Goal: Task Accomplishment & Management: Complete application form

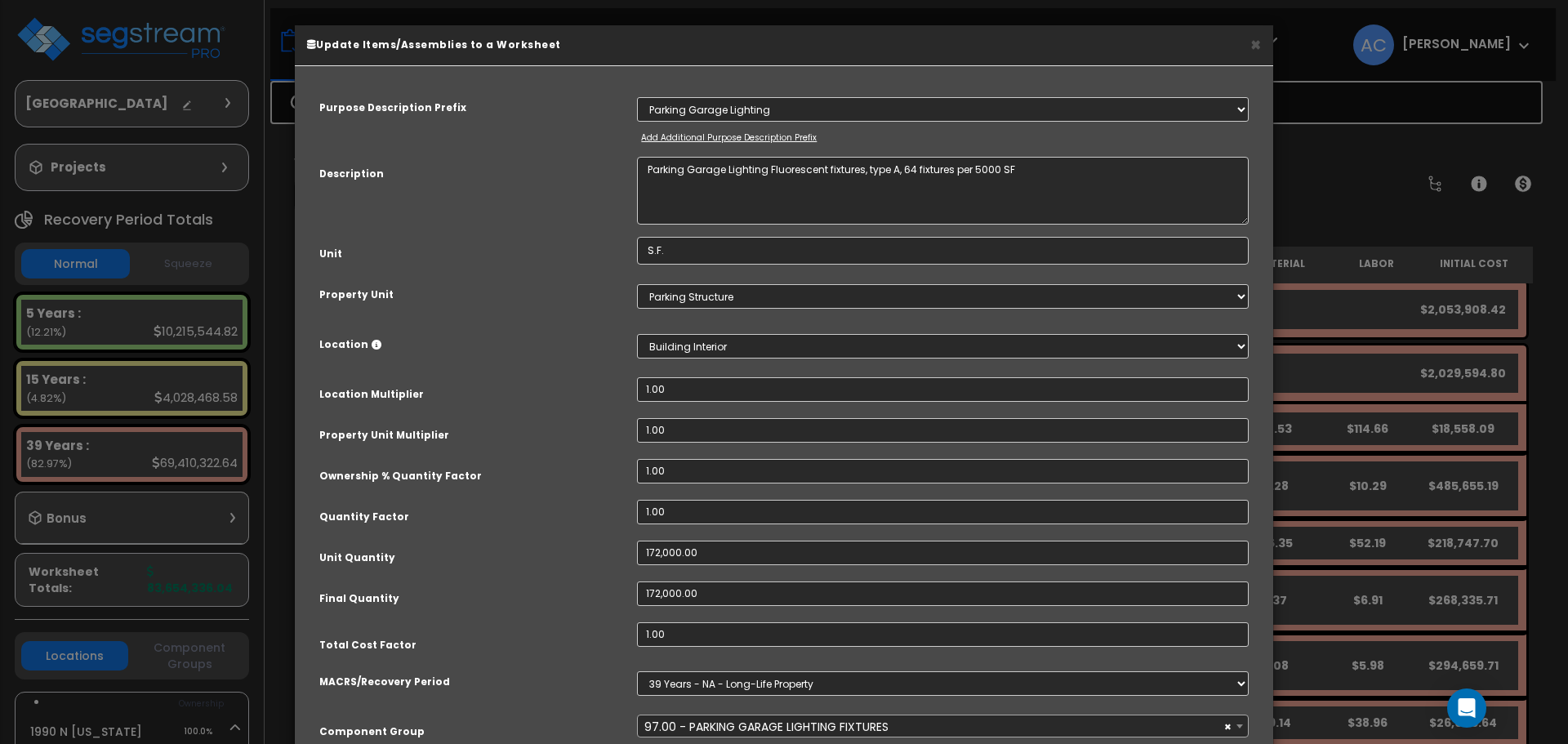
select select "55069"
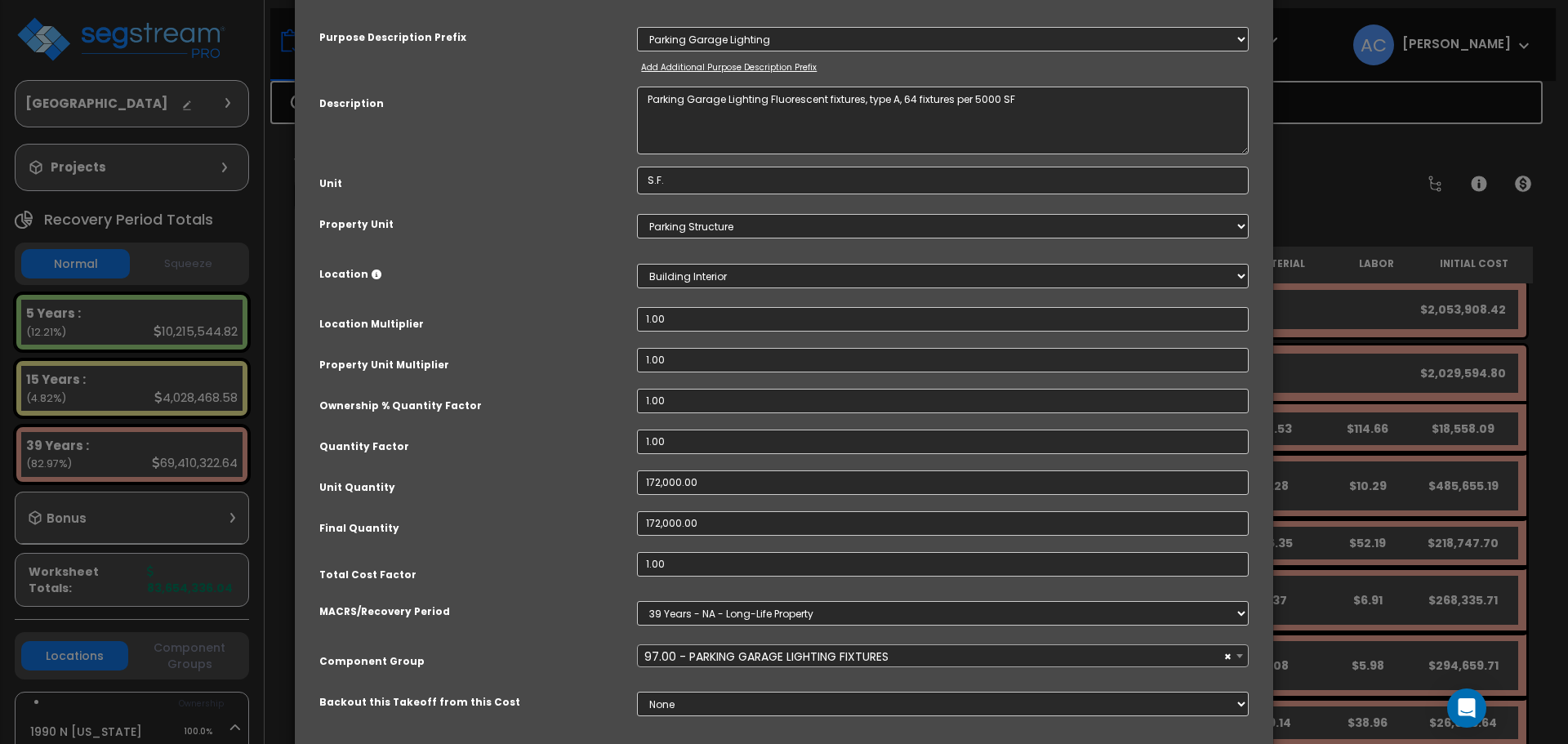
scroll to position [178, 0]
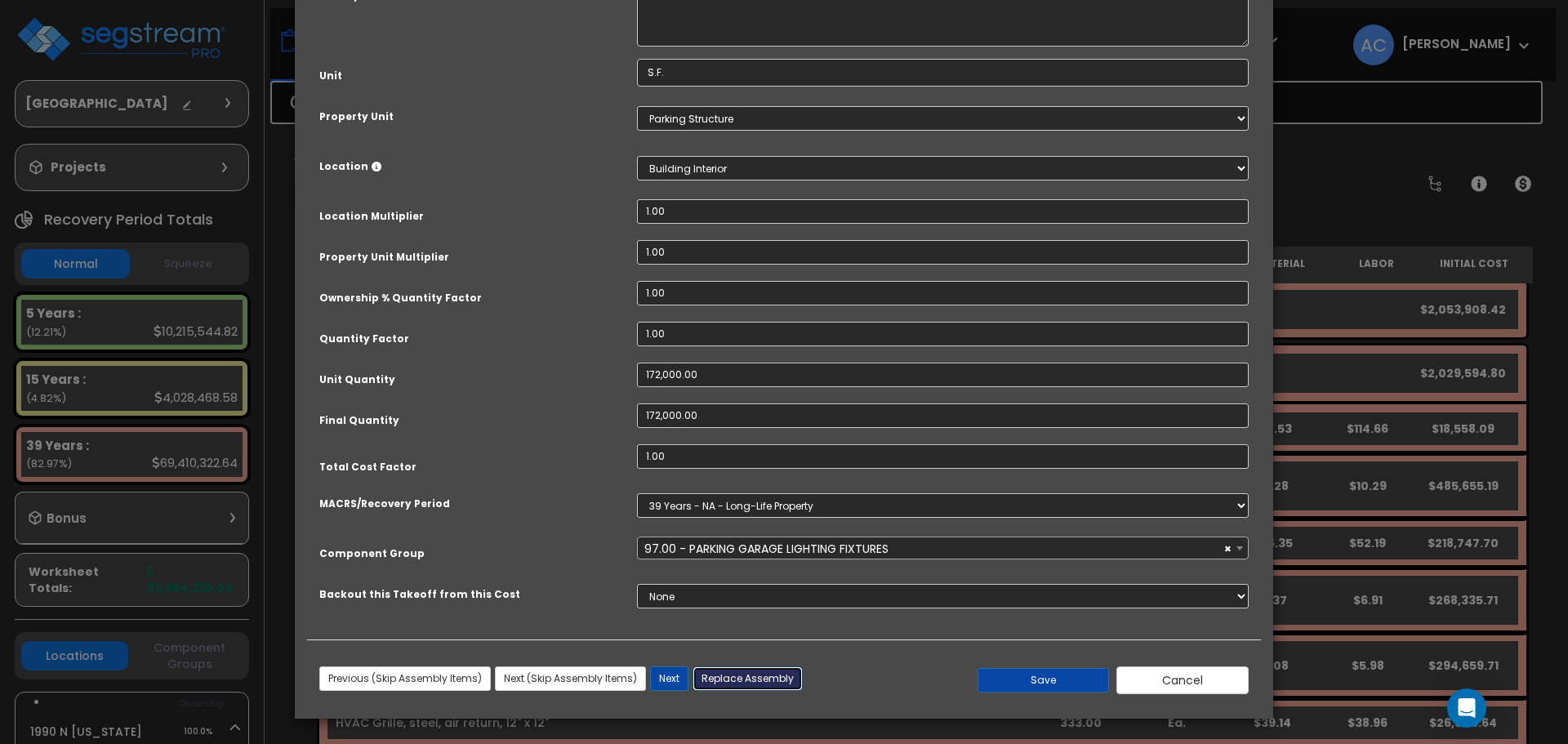
click at [769, 682] on button "Replace Assembly" at bounding box center [748, 679] width 110 height 24
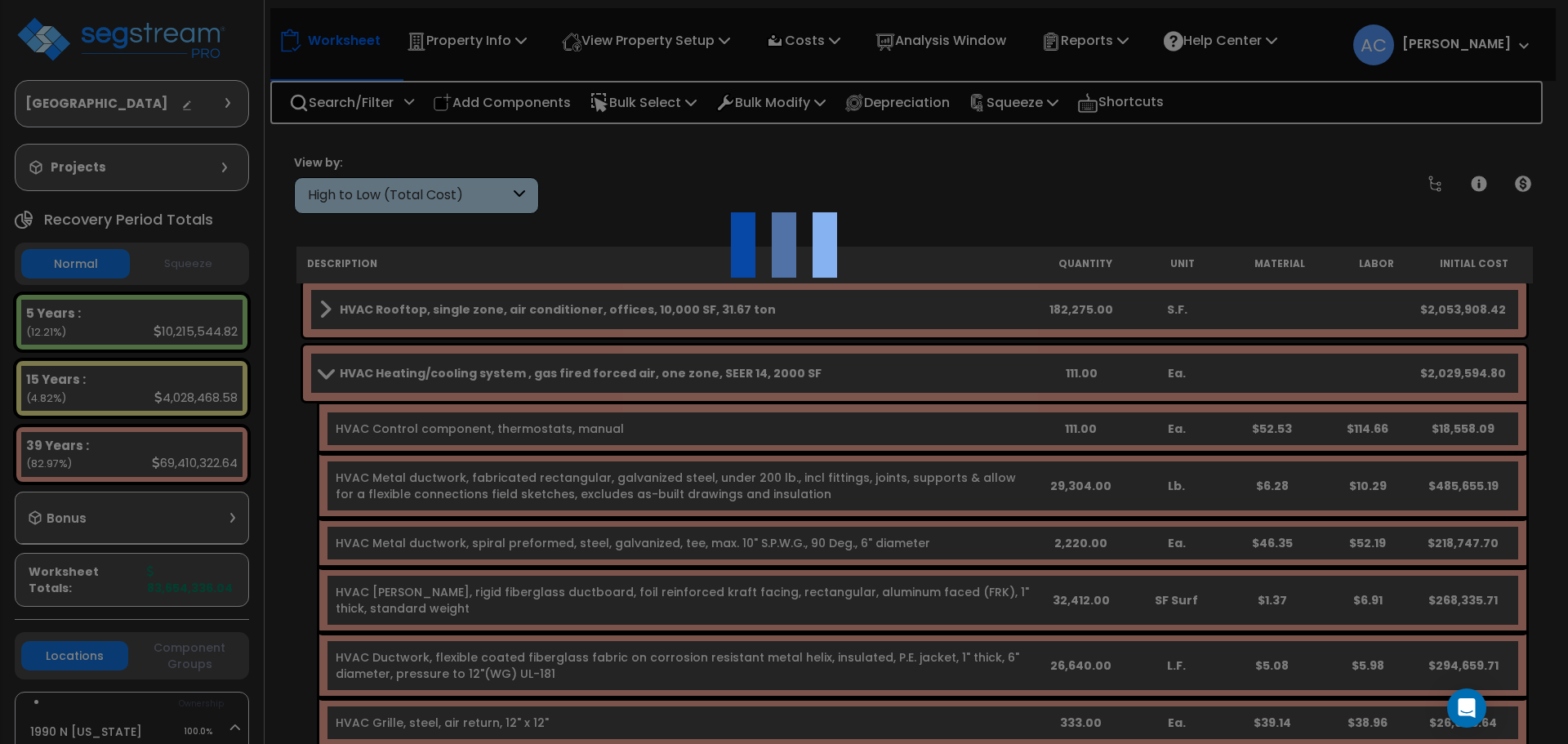
select select "35"
type input "172000"
select select "167736"
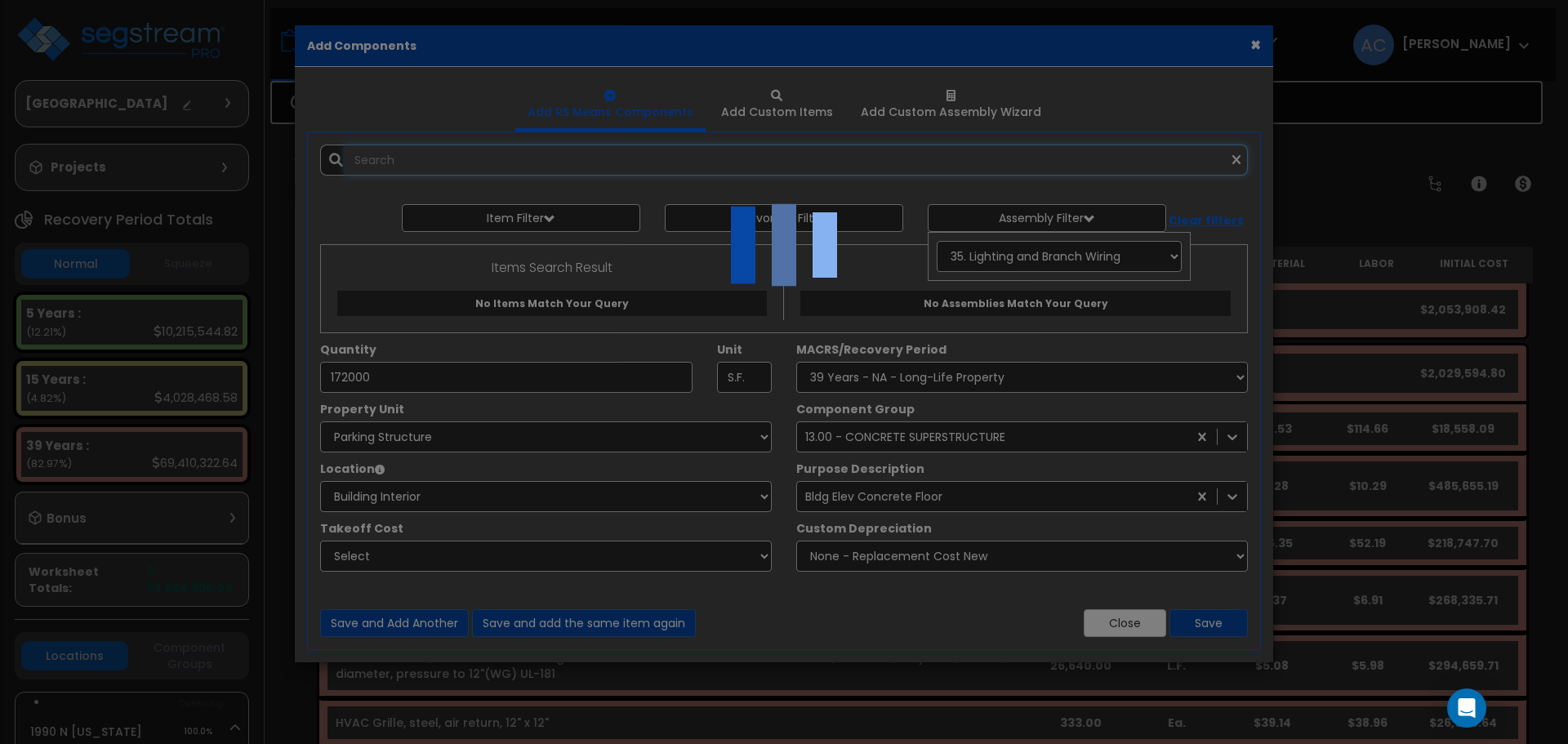
select select "461"
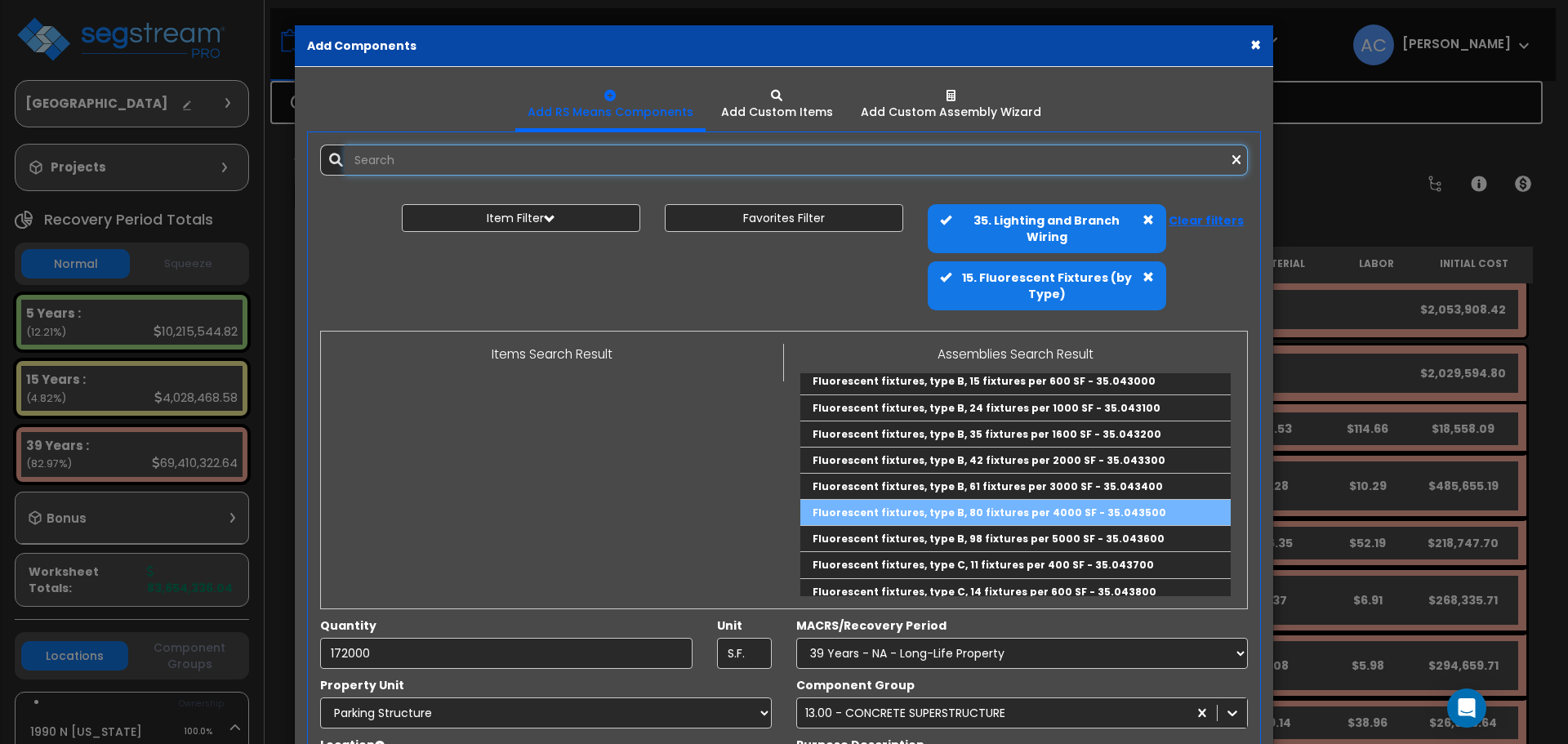
scroll to position [326, 0]
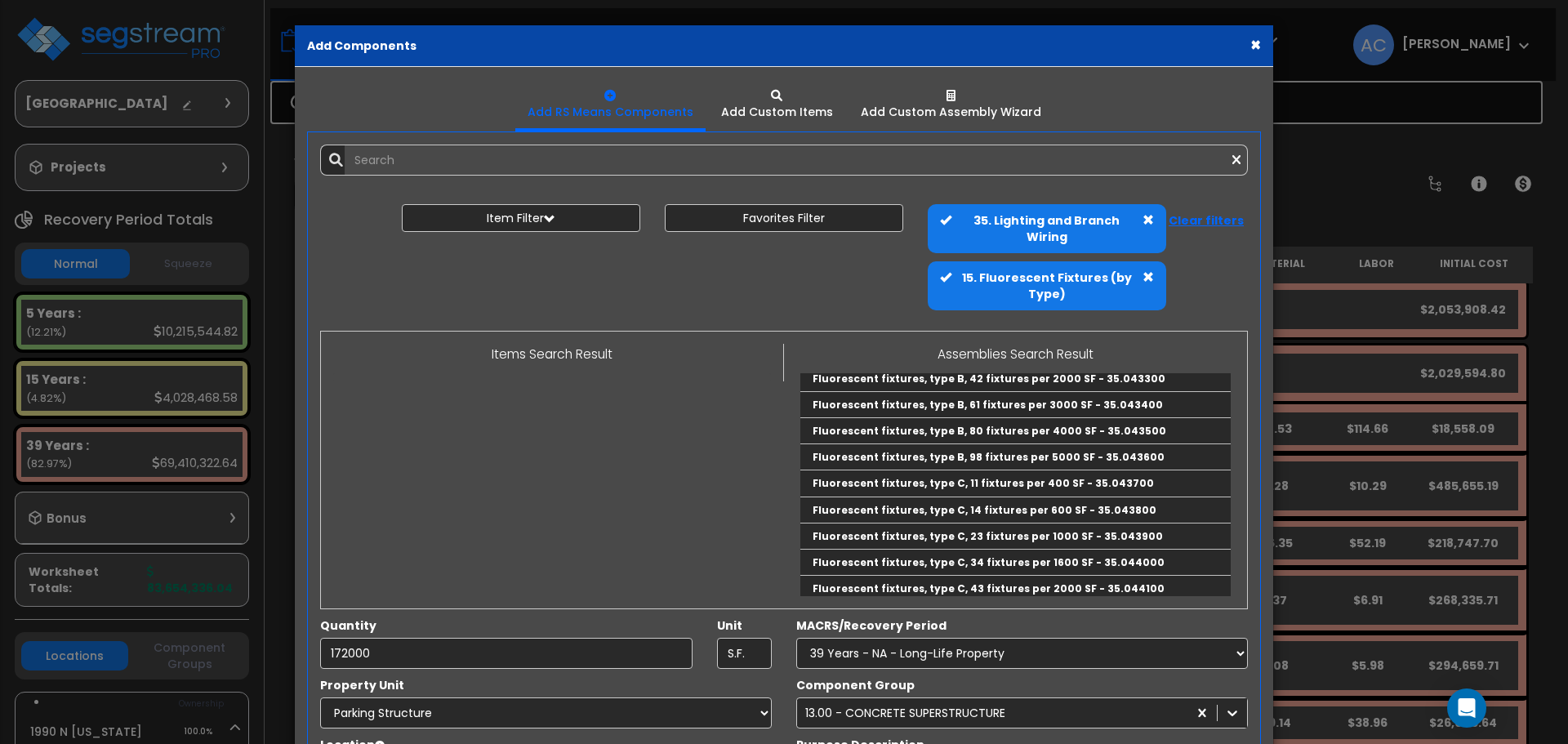
click at [1252, 43] on button "×" at bounding box center [1256, 45] width 10 height 17
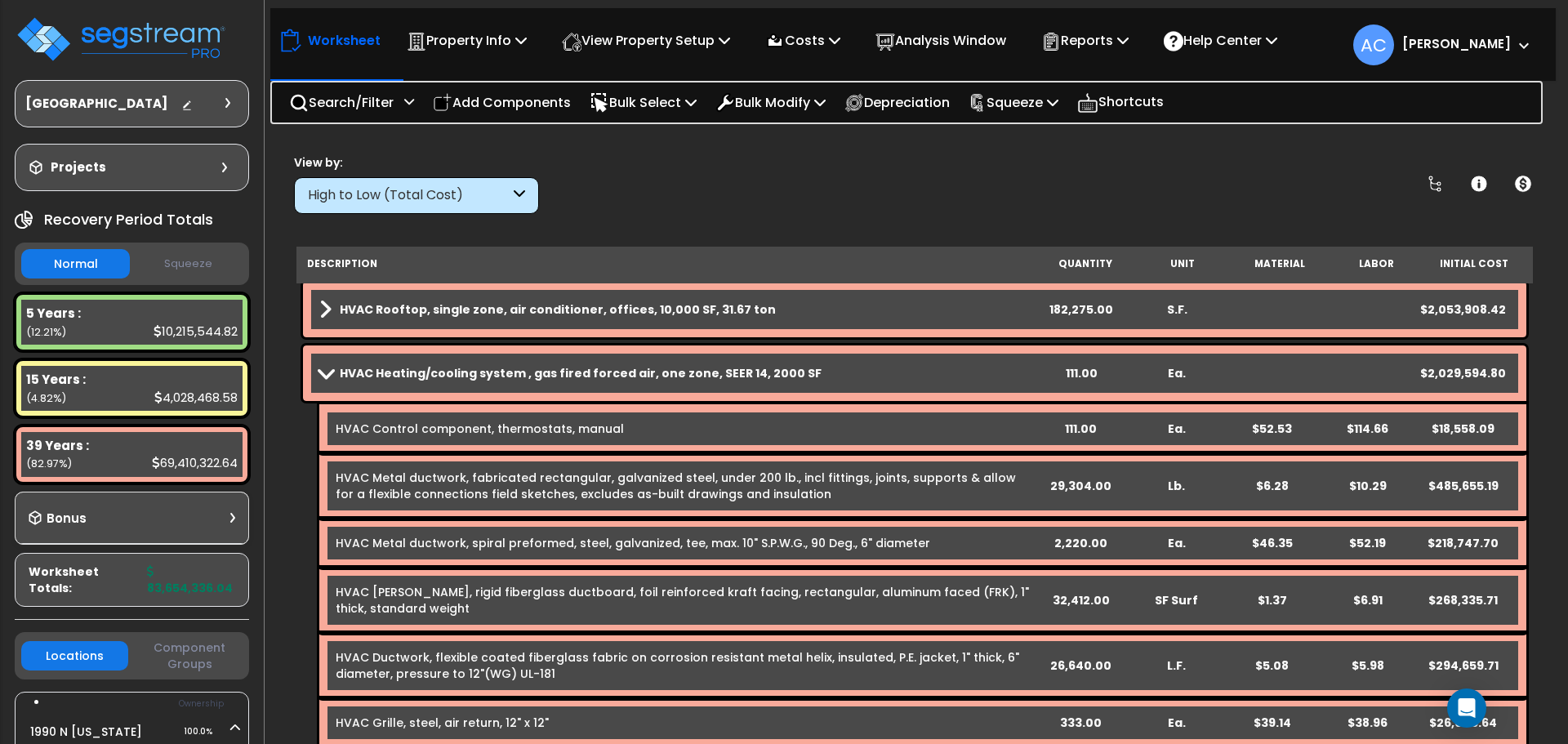
click at [327, 375] on span at bounding box center [326, 372] width 23 height 12
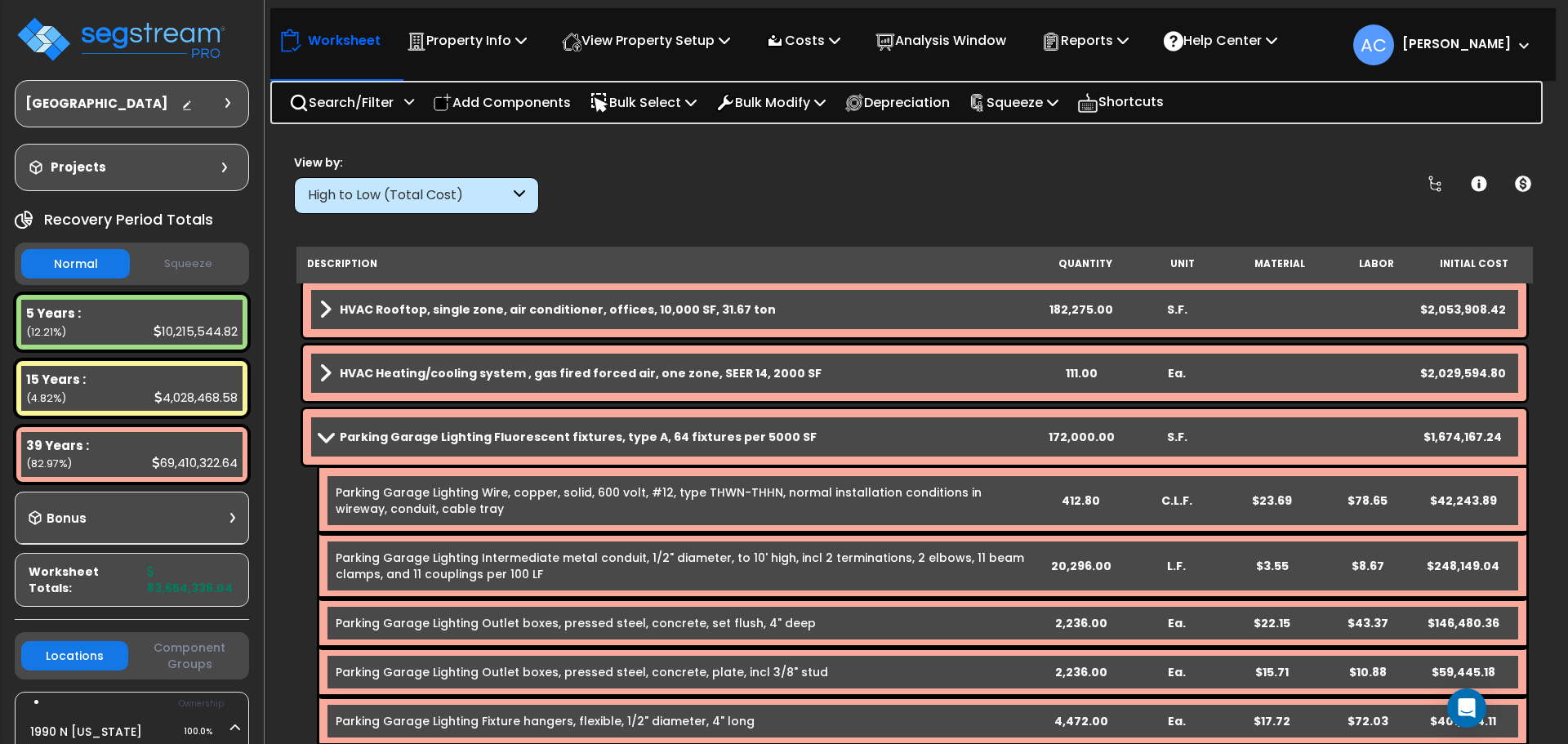
click at [321, 438] on span at bounding box center [326, 435] width 23 height 12
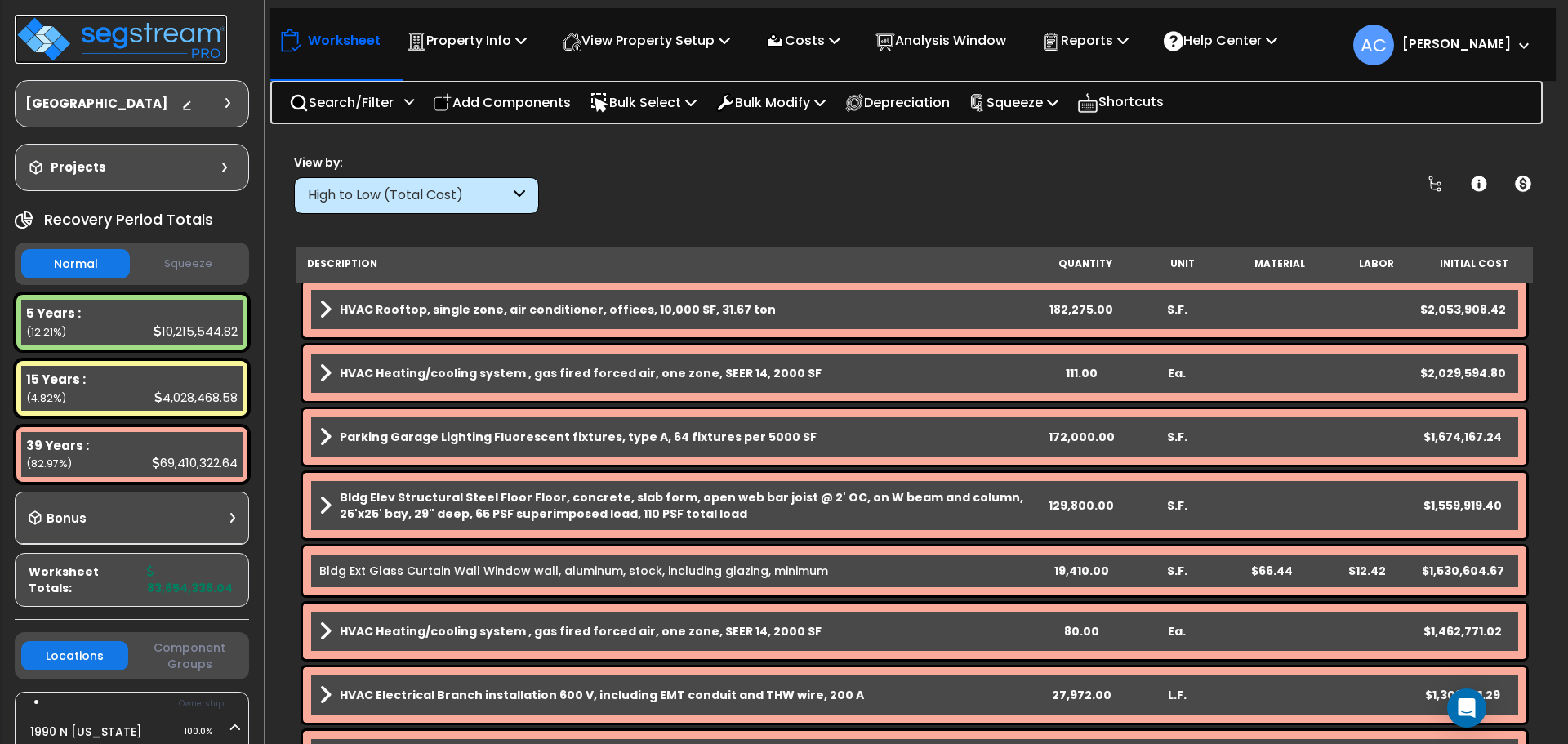
click at [104, 20] on img at bounding box center [121, 39] width 213 height 49
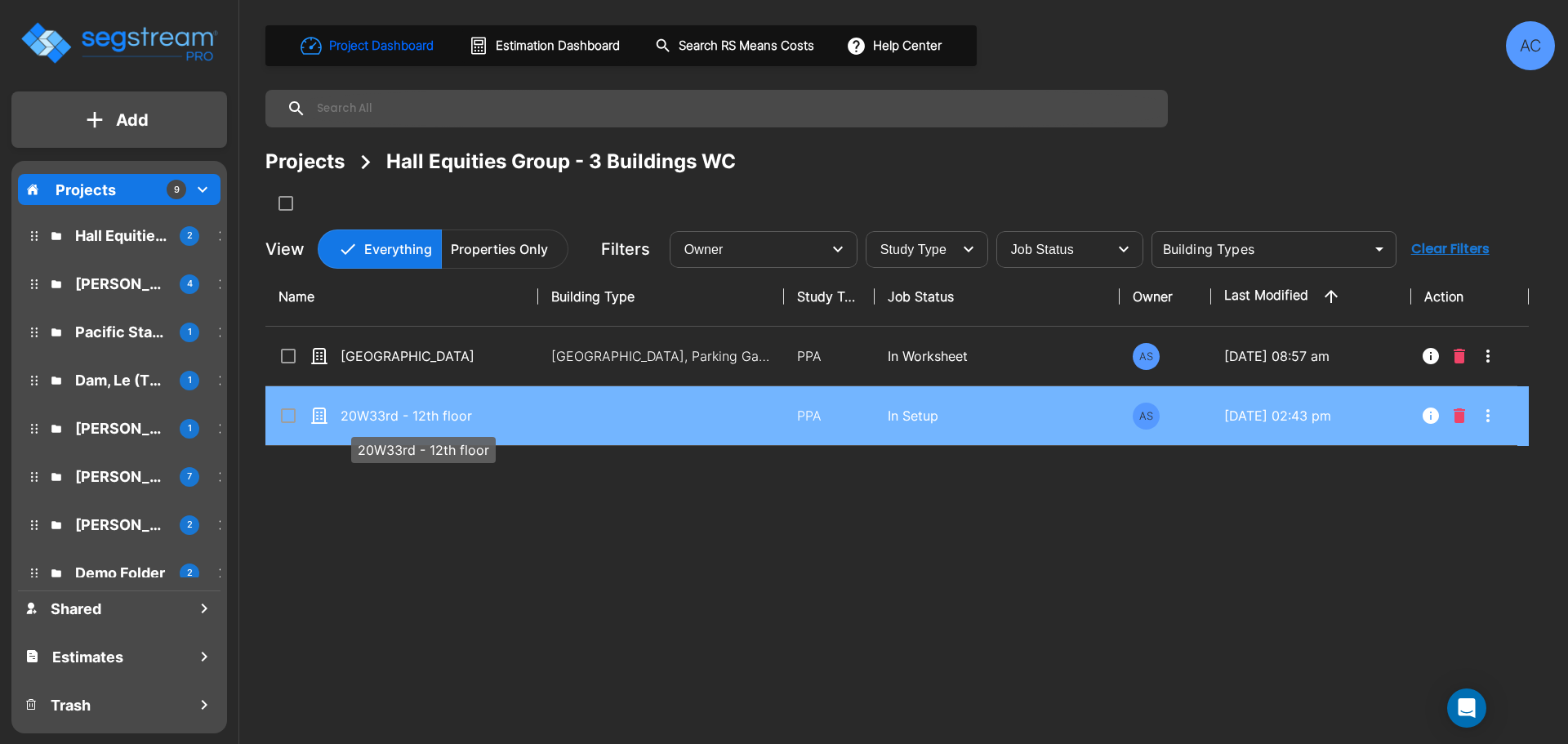
click at [472, 415] on p "20W33rd - 12th floor" at bounding box center [422, 415] width 163 height 20
checkbox input "true"
click at [472, 415] on p "20W33rd - 12th floor" at bounding box center [422, 415] width 163 height 20
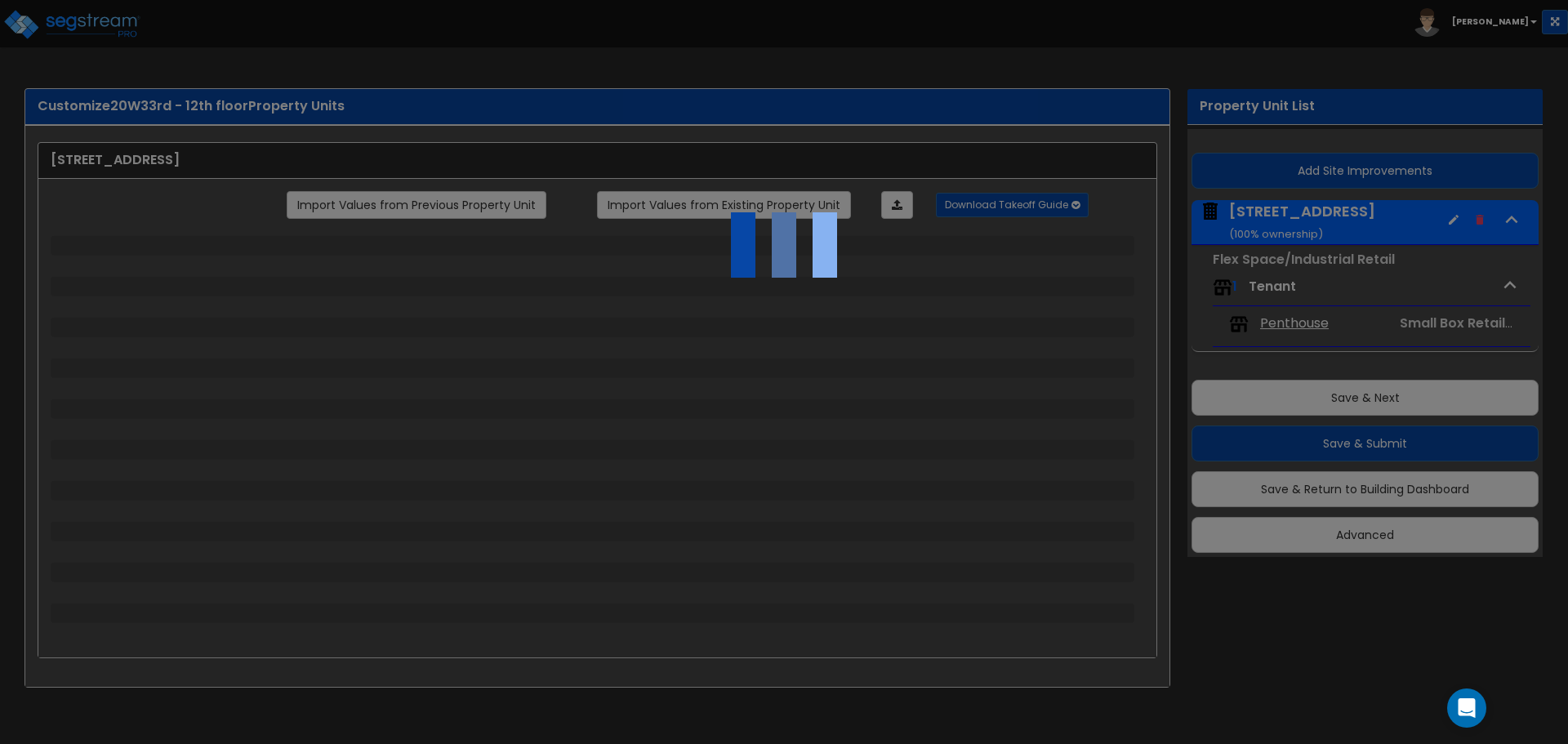
select select "4"
select select "2"
select select "5"
select select "2"
select select "12"
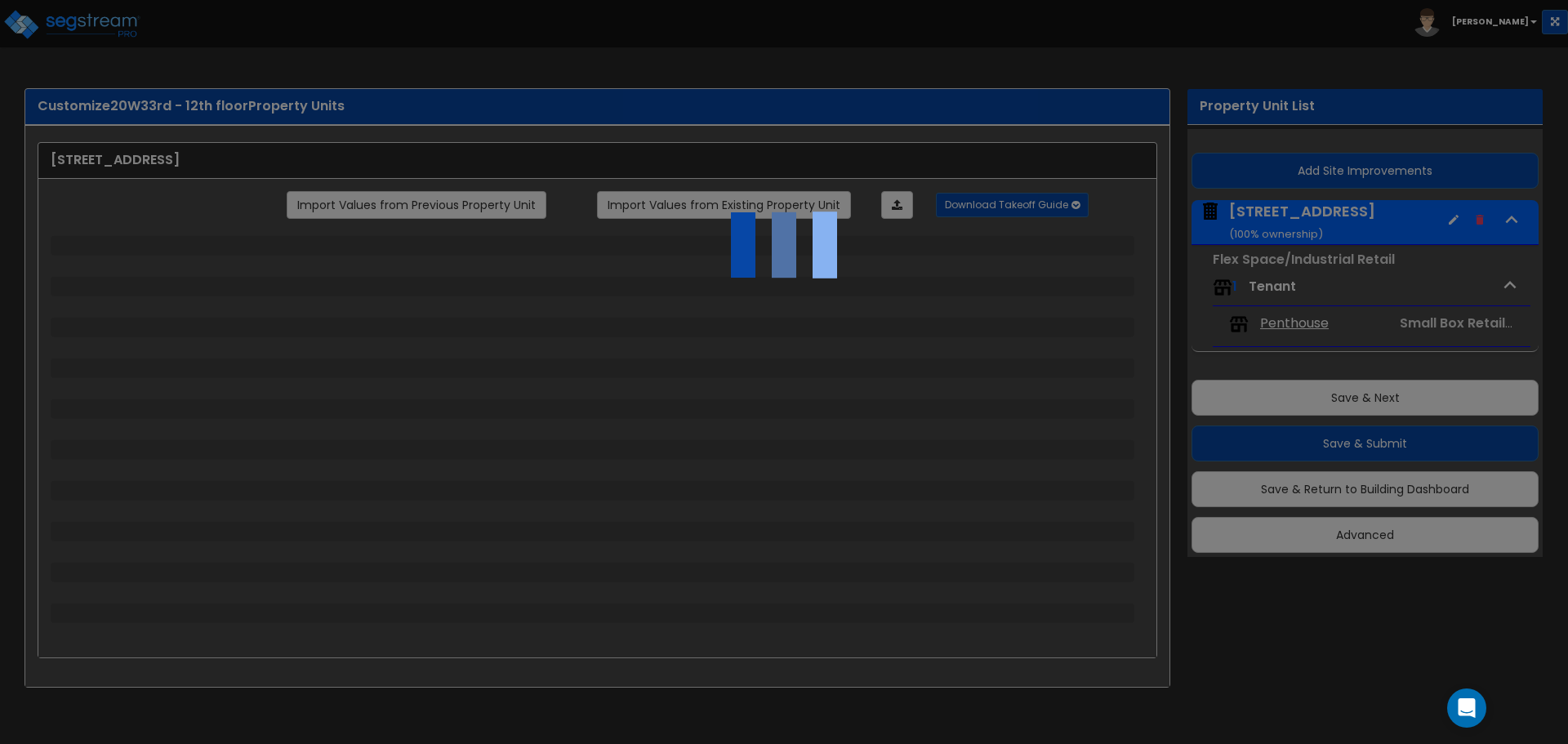
select select "2"
select select "3"
select select "1"
select select "2"
select select "4"
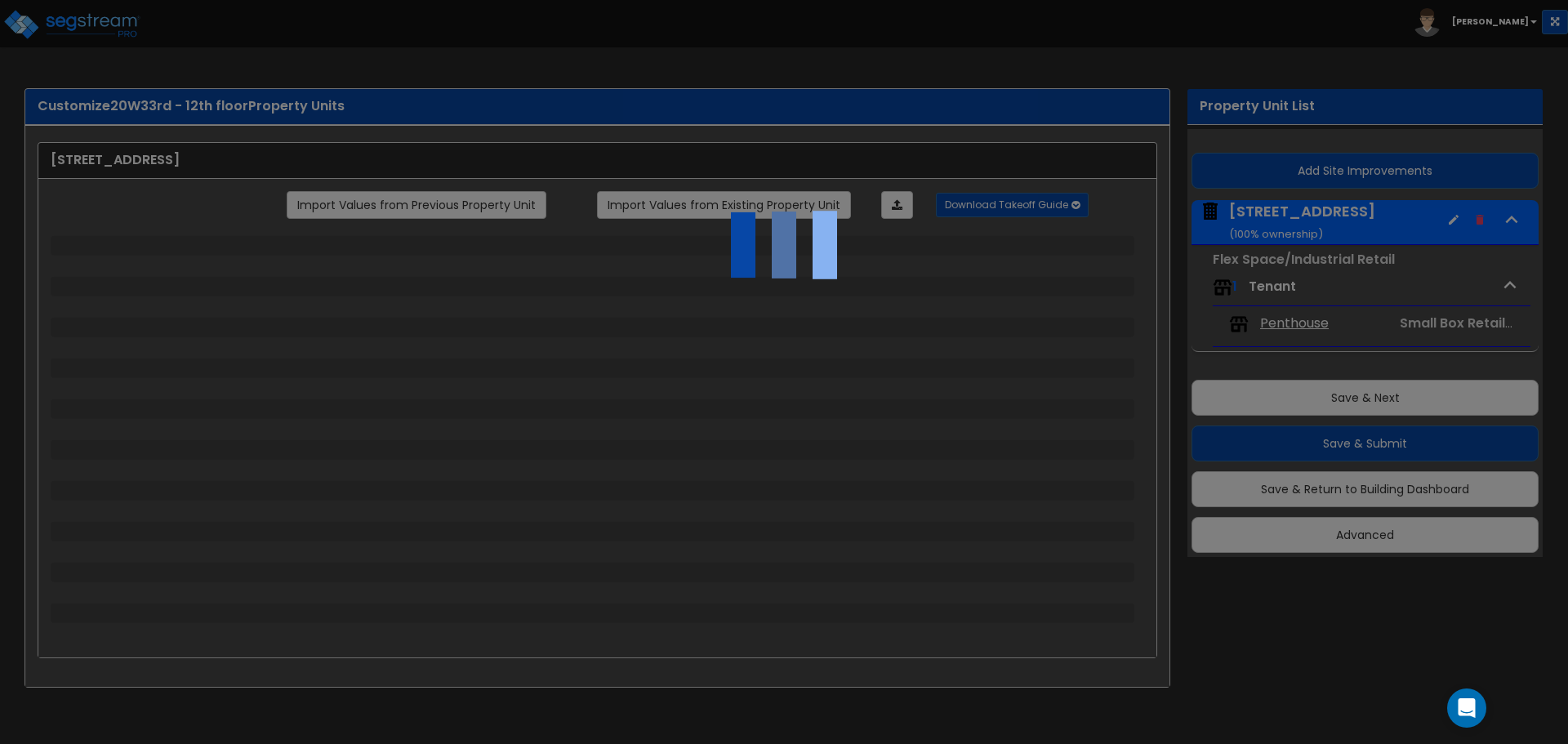
select select "2"
select select "1"
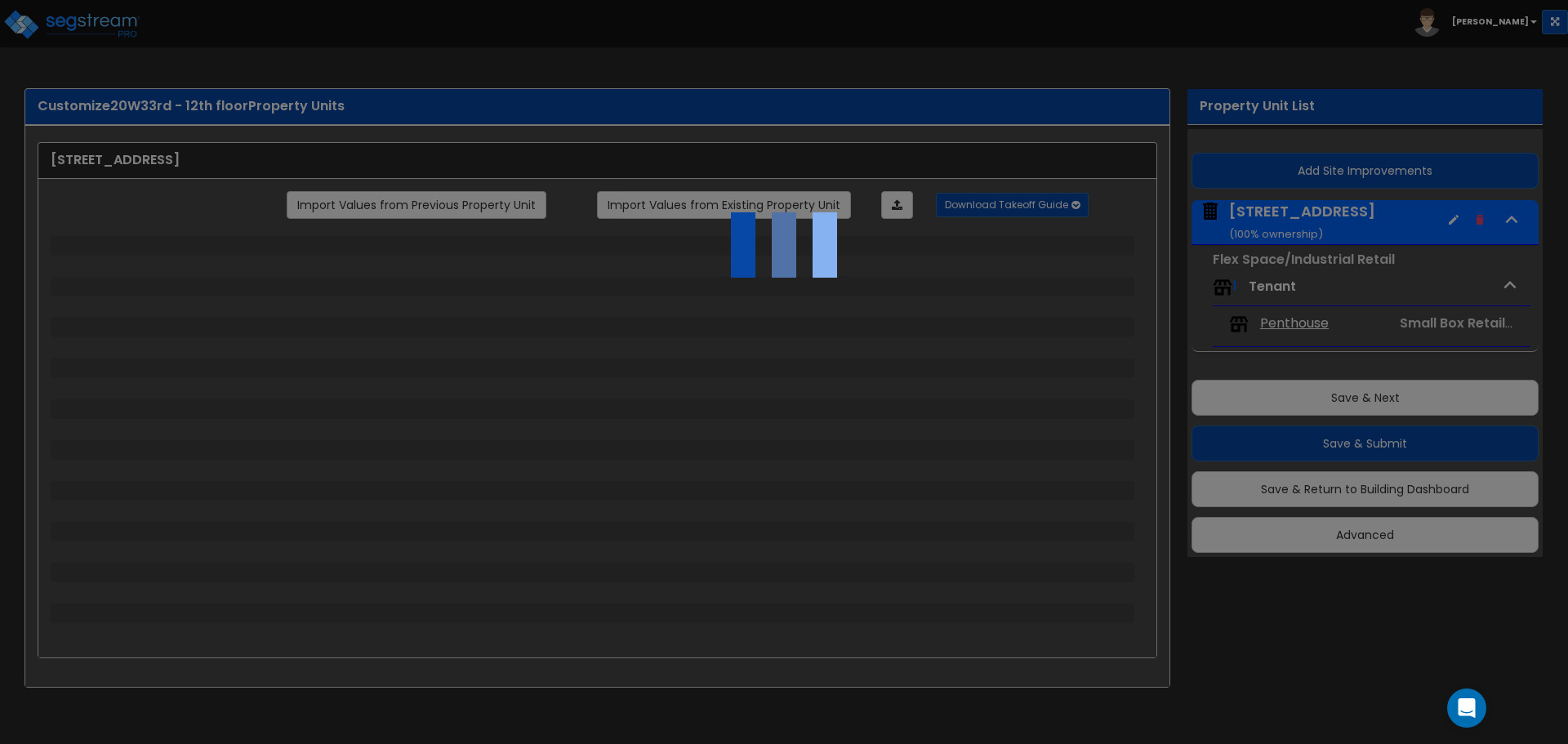
select select "2"
select select "1"
select select "2"
select select "1"
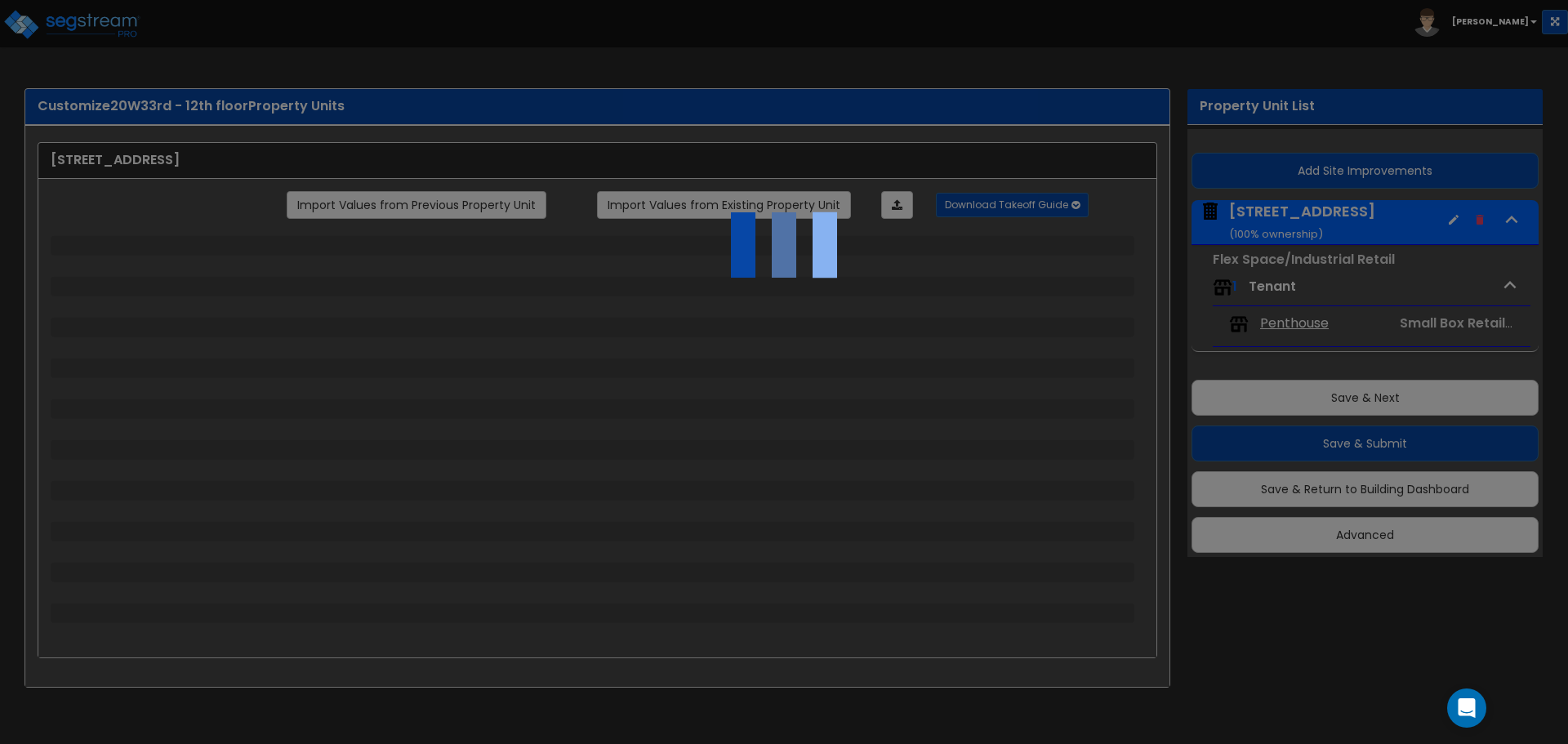
select select "1"
select select "2"
select select "1"
select select "2"
select select "1"
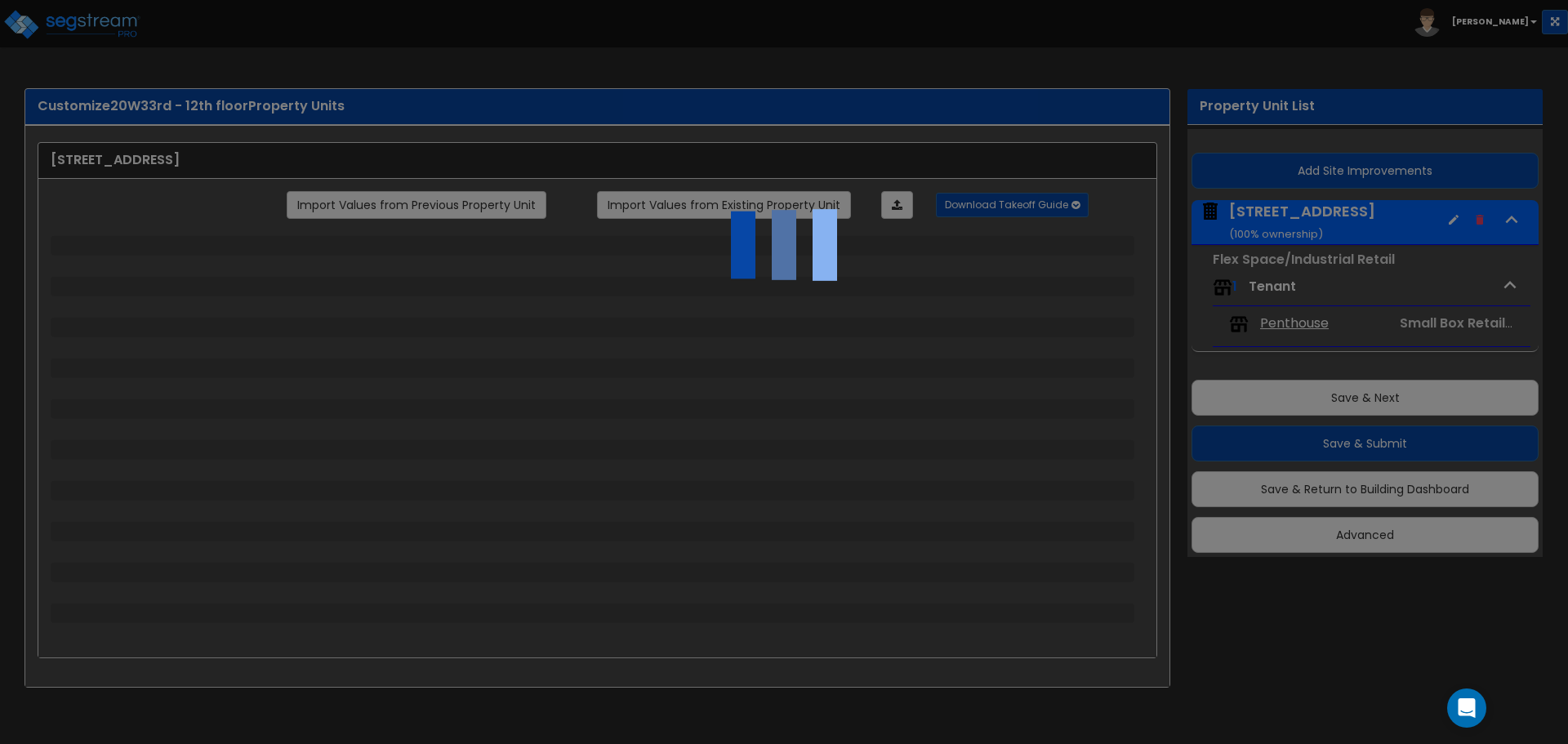
select select "8"
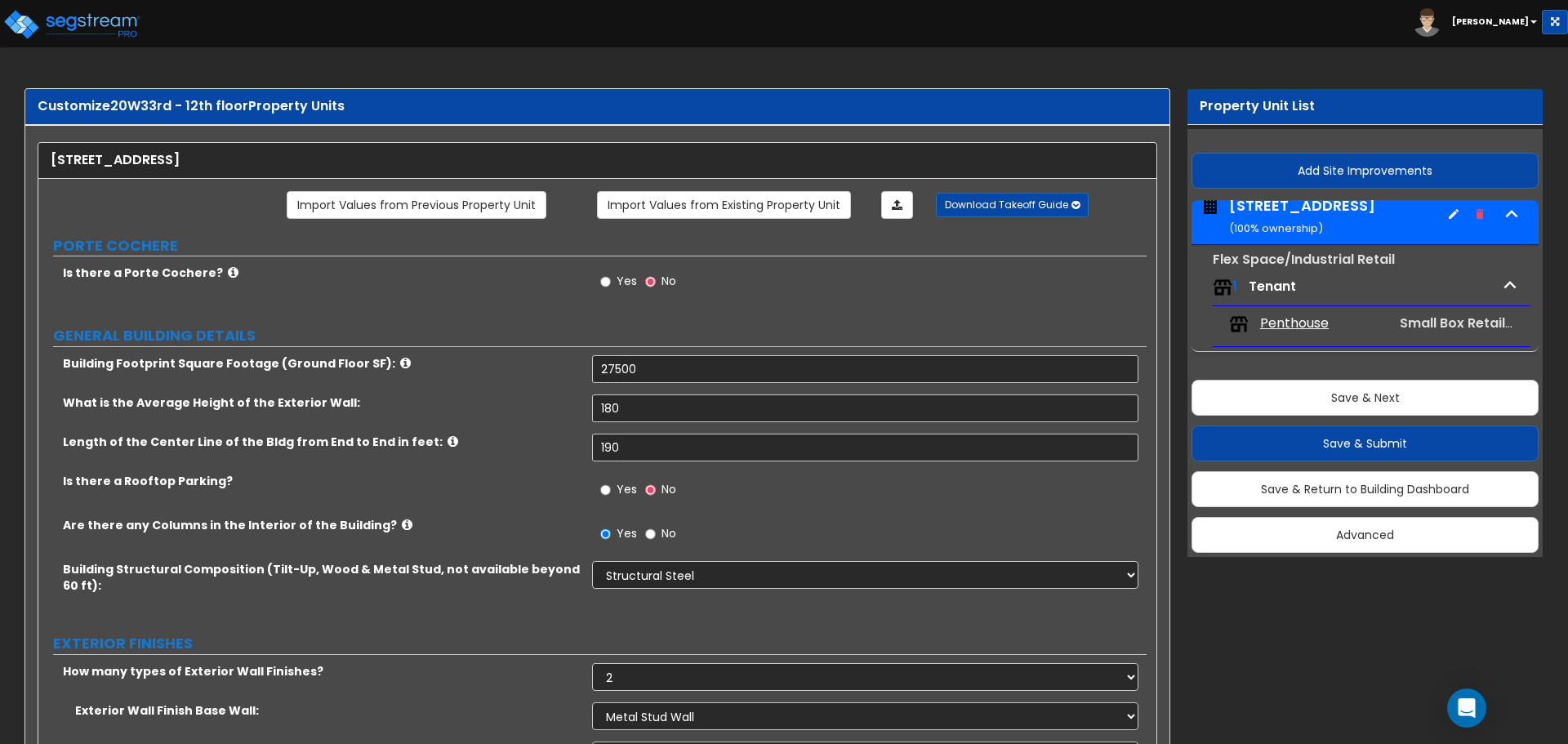
scroll to position [7, 0]
click at [1288, 227] on small "( 100 % ownership)" at bounding box center [1276, 227] width 94 height 16
click at [1455, 216] on icon "button" at bounding box center [1454, 213] width 13 height 13
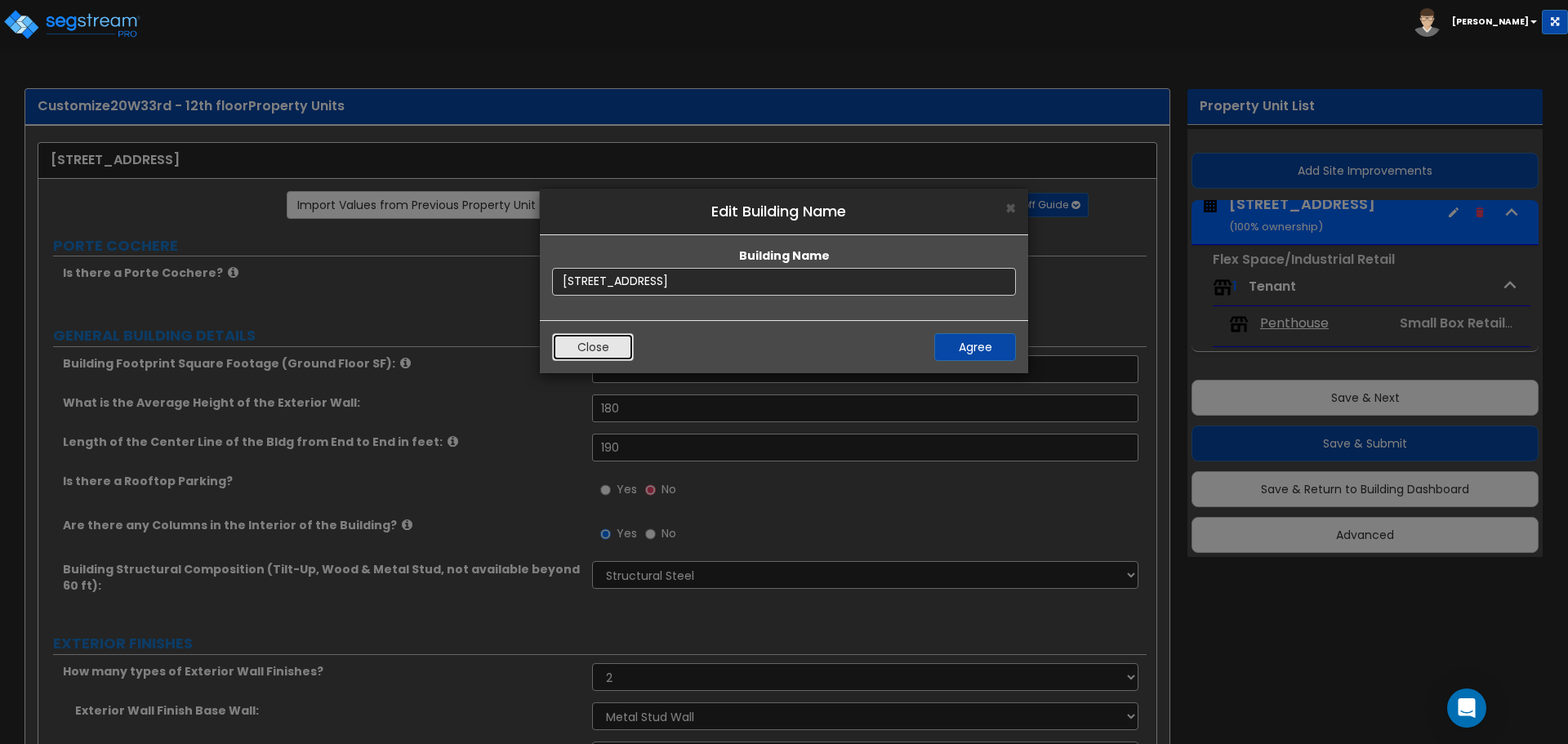
click at [562, 347] on button "Close" at bounding box center [593, 347] width 82 height 28
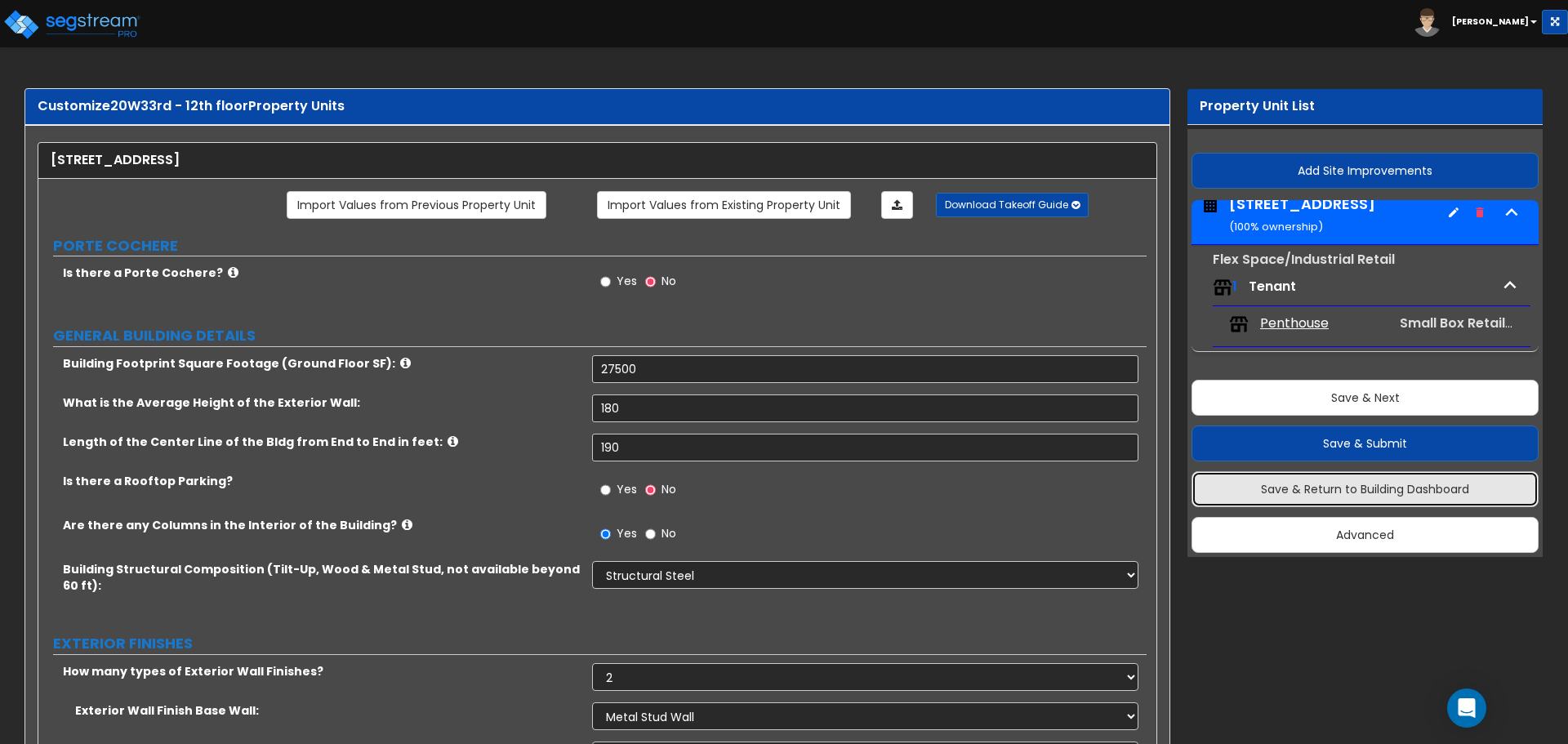
click at [1420, 489] on button "Save & Return to Building Dashboard" at bounding box center [1366, 489] width 347 height 36
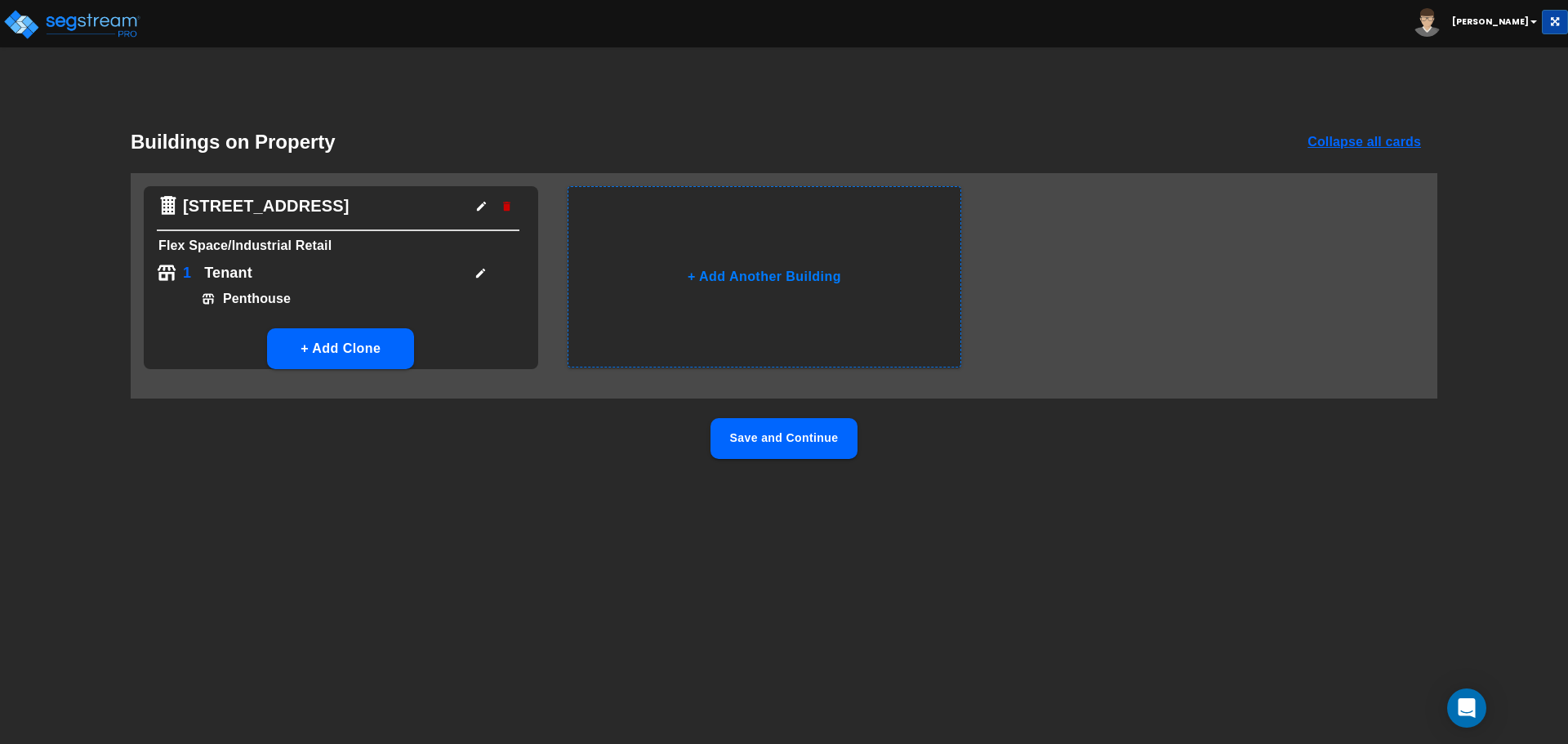
click at [486, 208] on icon "button" at bounding box center [481, 206] width 12 height 12
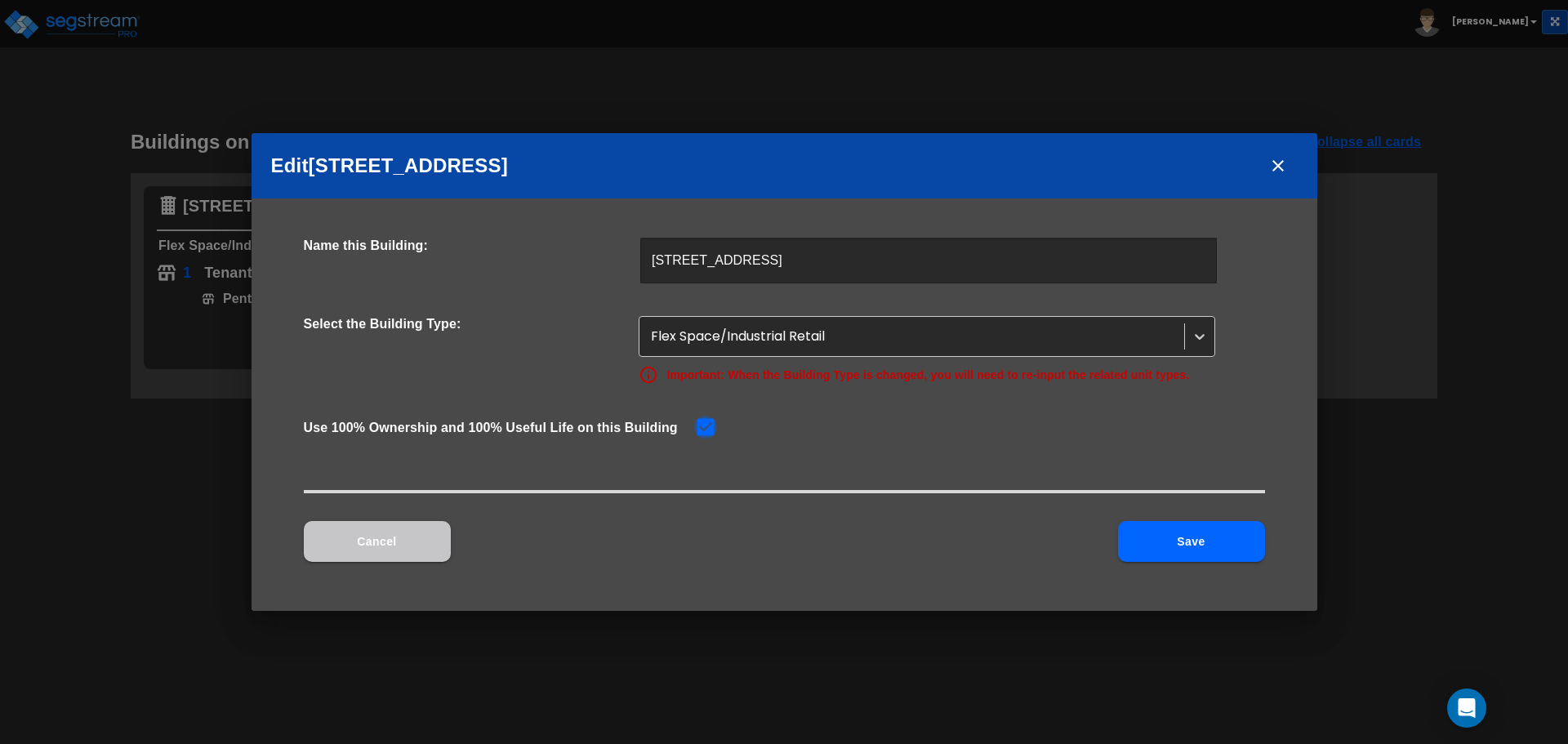
click at [701, 426] on input "checkbox" at bounding box center [702, 425] width 17 height 14
checkbox input "false"
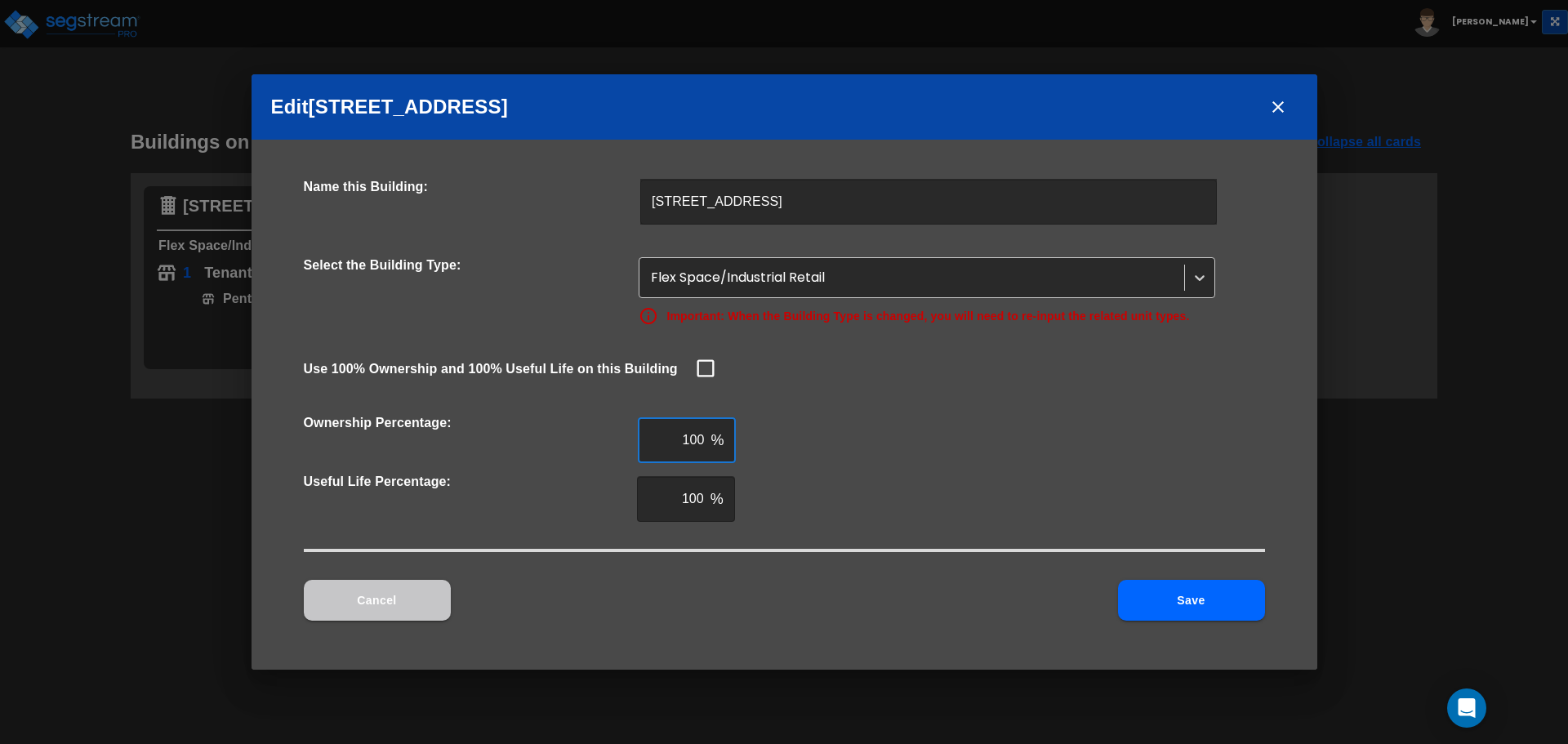
click at [700, 441] on input "100" at bounding box center [672, 439] width 67 height 46
type input "10.264"
click at [1161, 601] on button "Save" at bounding box center [1192, 600] width 147 height 41
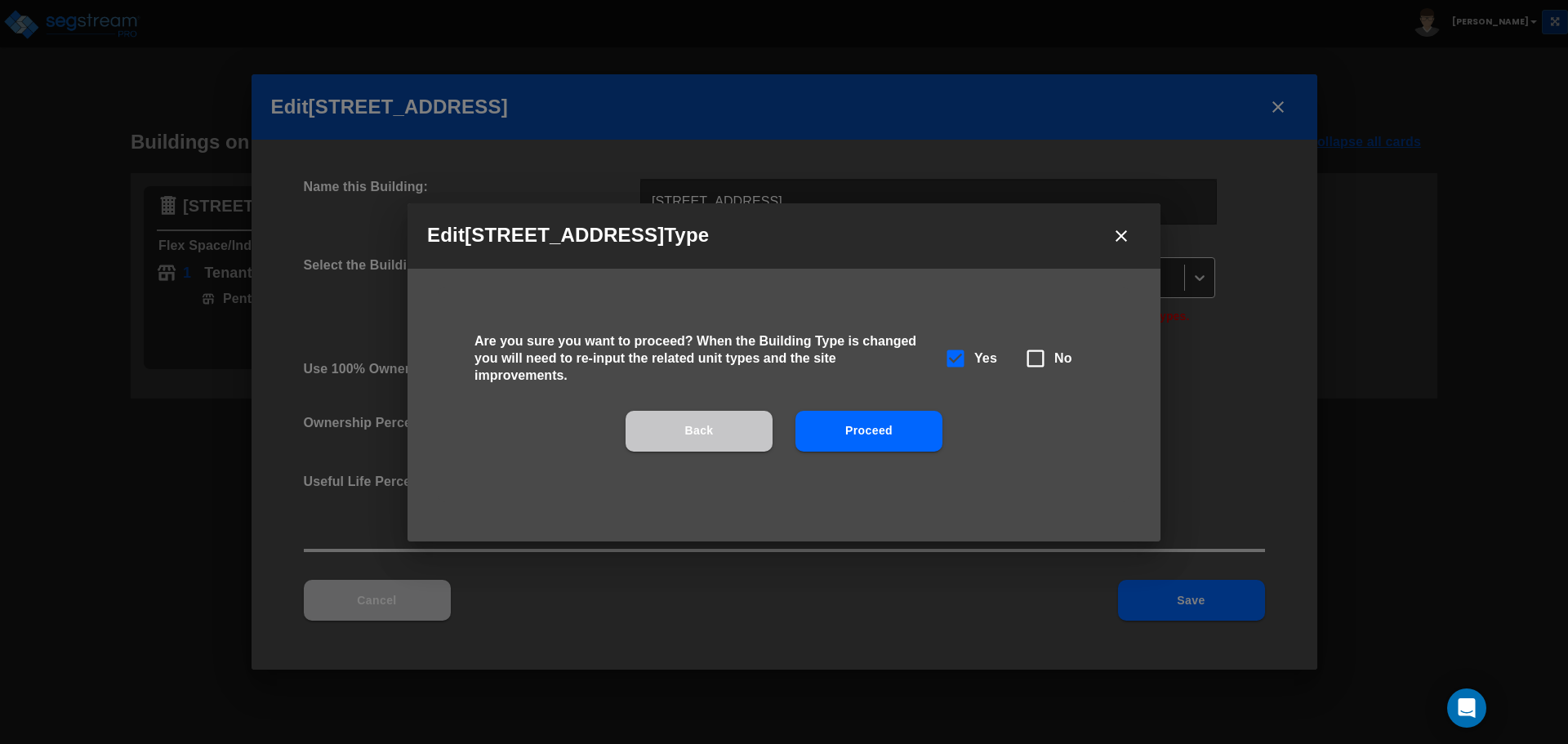
click at [1117, 233] on icon "close" at bounding box center [1121, 236] width 20 height 20
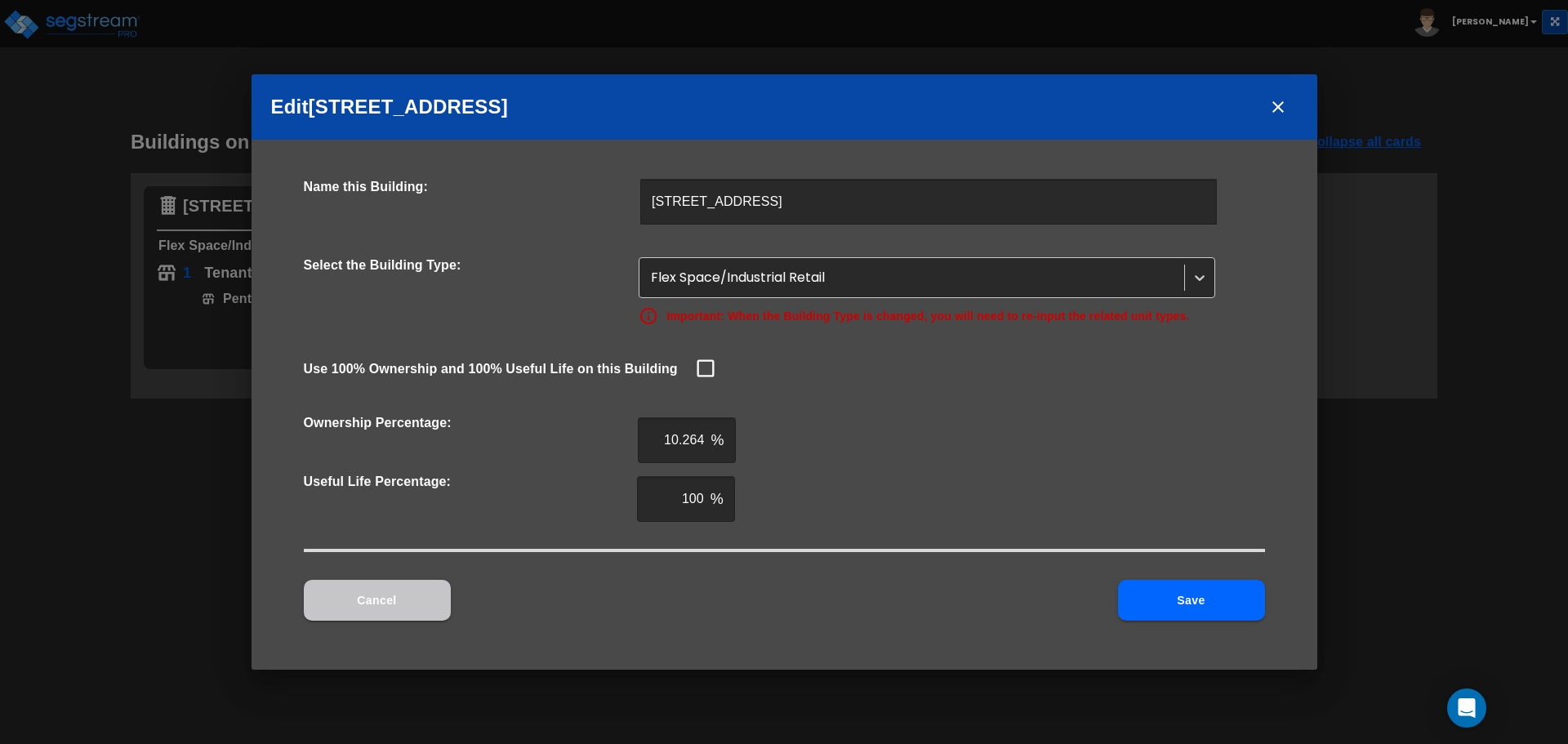
click at [426, 601] on button "Cancel" at bounding box center [378, 600] width 147 height 41
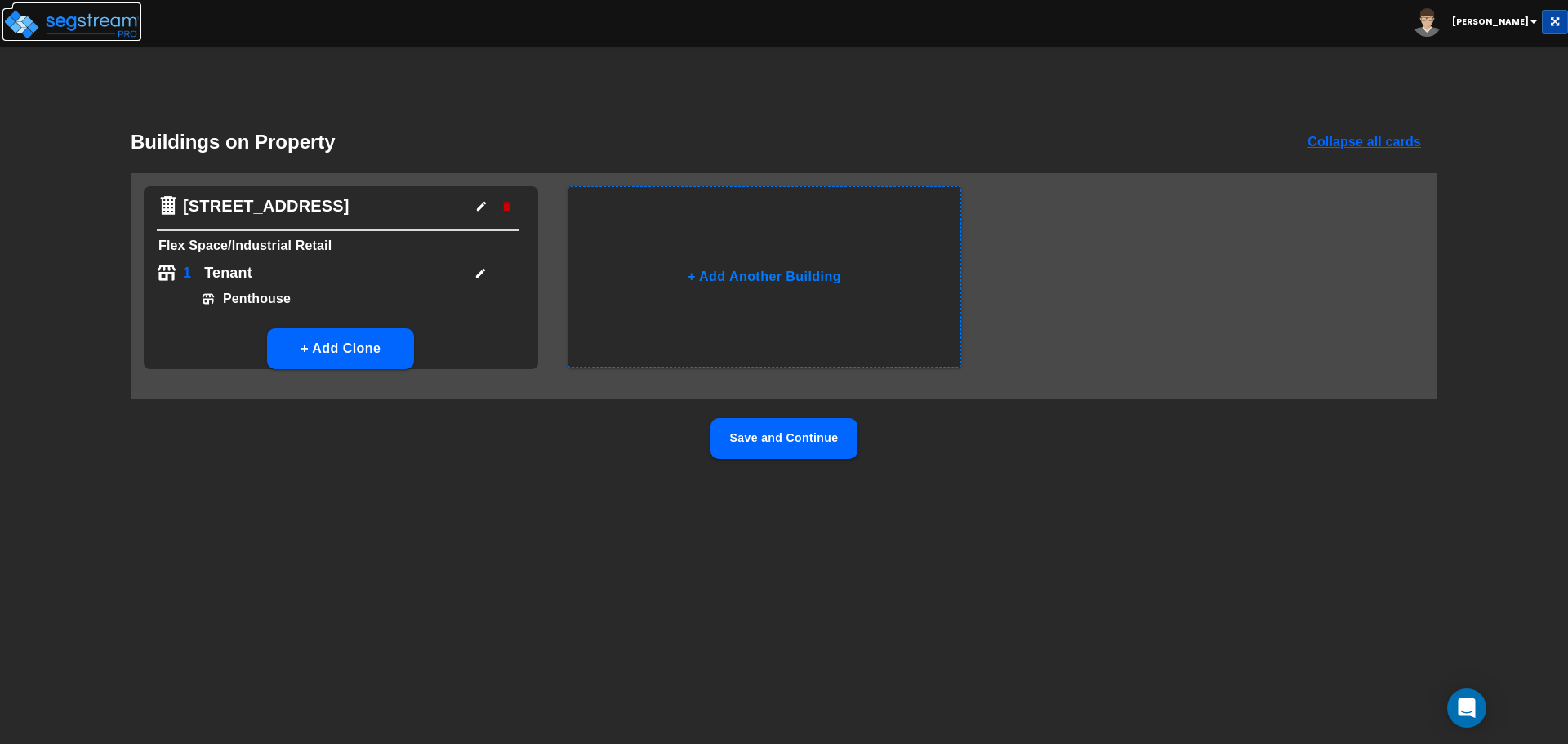
click at [109, 24] on img at bounding box center [72, 24] width 139 height 33
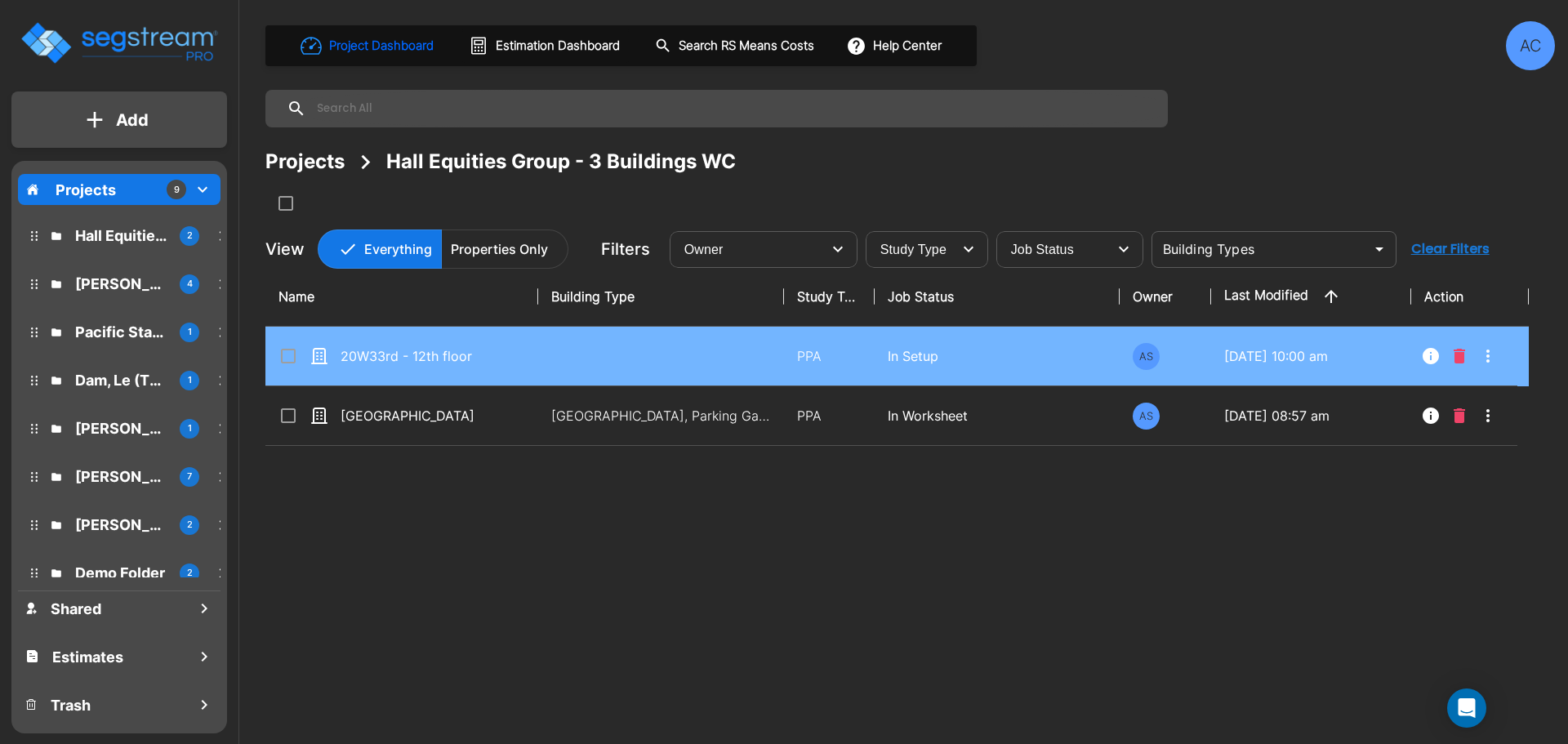
click at [290, 355] on input "select row 20W33rd - 12th floor" at bounding box center [287, 352] width 17 height 14
checkbox input "true"
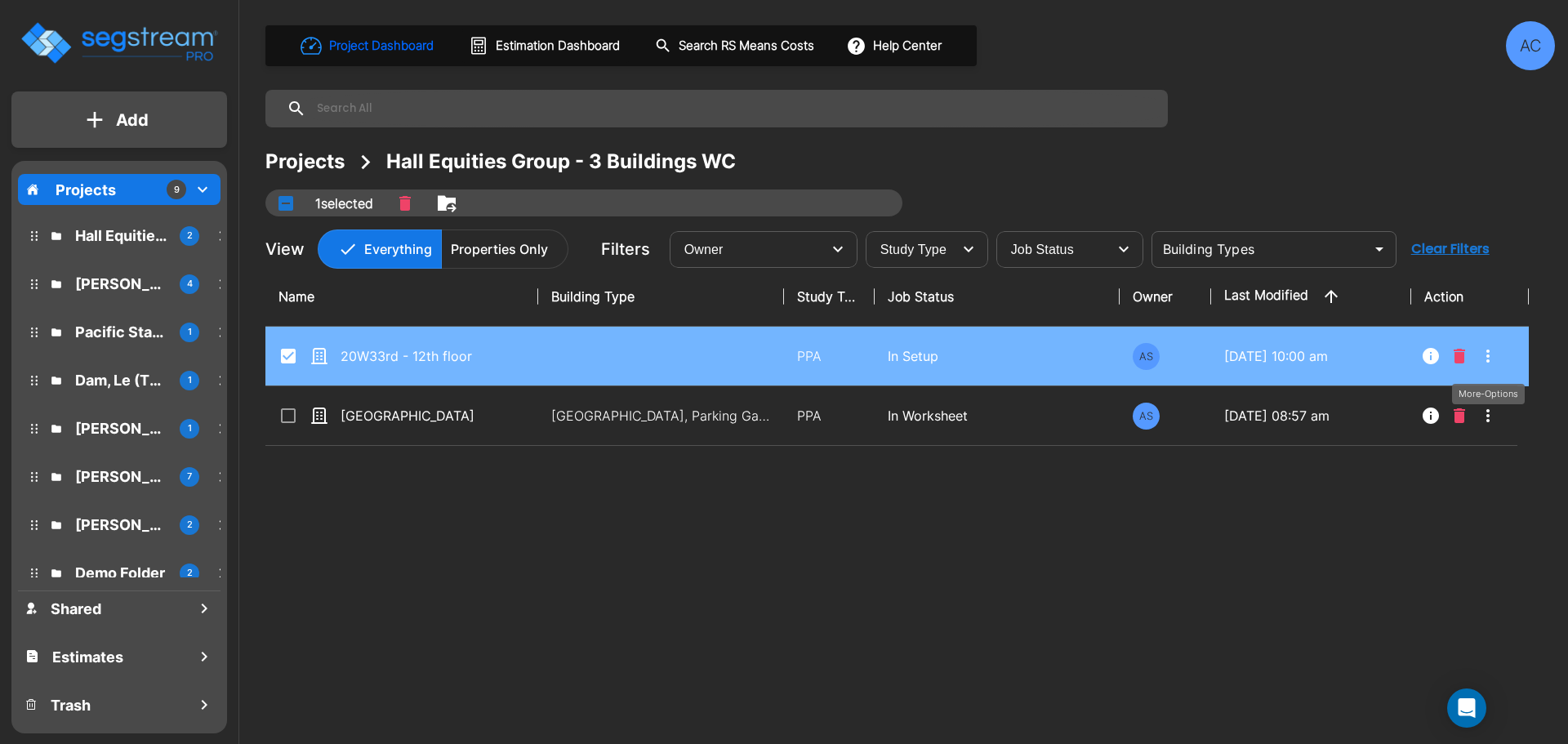
click at [1489, 354] on icon "More-Options" at bounding box center [1488, 355] width 20 height 20
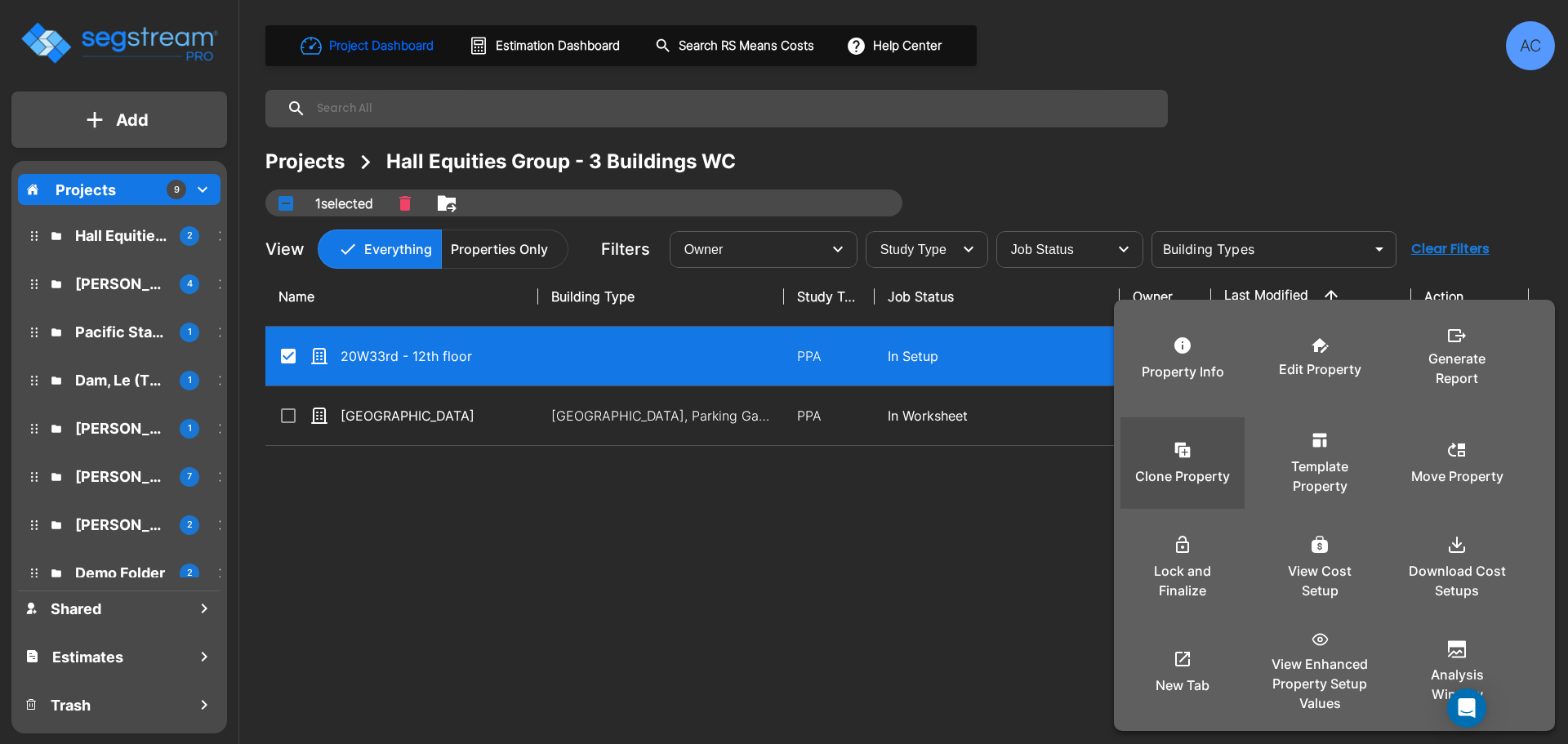
click at [1206, 456] on div "Clone Property" at bounding box center [1182, 463] width 98 height 82
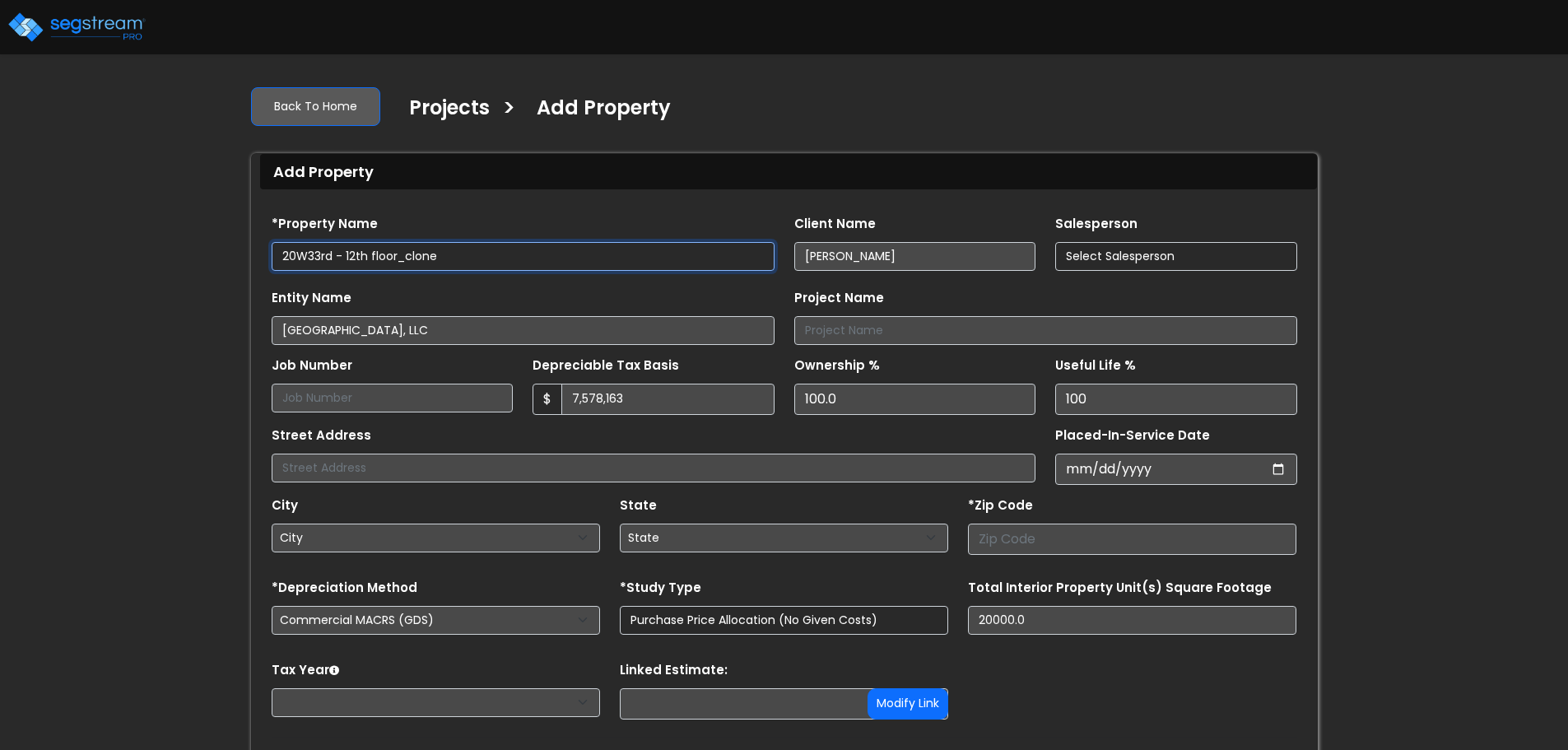
type input "[STREET_ADDRESS] unit 2012"
type input "10001"
select select "NY"
select select "2022"
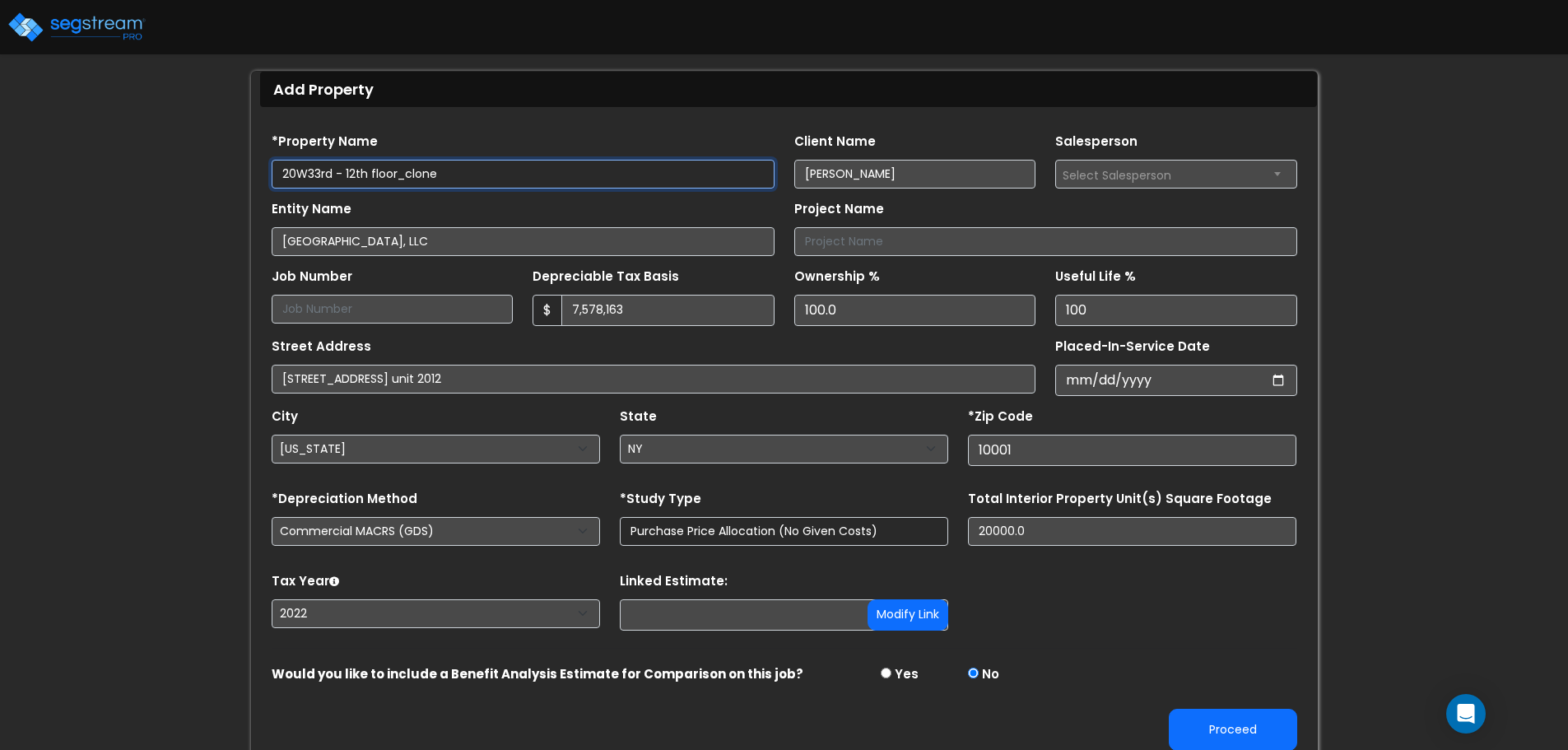
scroll to position [97, 0]
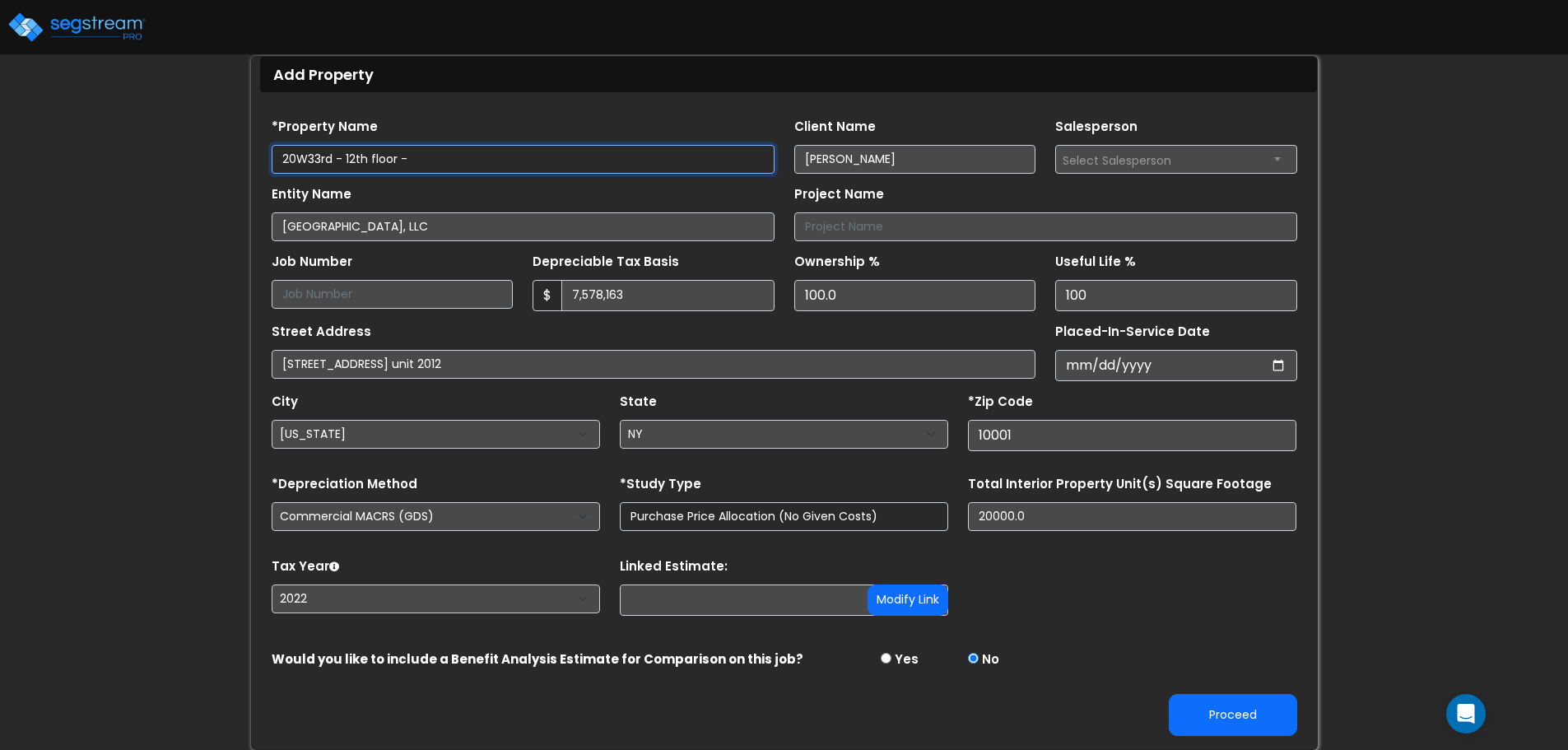
type input "20W33rd - 12th floor -"
click at [125, 414] on div "We are Building your Property. So please grab a coffee and let us do the heavy …" at bounding box center [784, 363] width 1568 height 774
drag, startPoint x: 907, startPoint y: 295, endPoint x: 786, endPoint y: 293, distance: 121.0
click at [789, 293] on div "Ownership % 100.0" at bounding box center [916, 280] width 261 height 62
click at [1506, 510] on div "We are Building your Property. So please grab a coffee and let us do the heavy …" at bounding box center [784, 363] width 1568 height 774
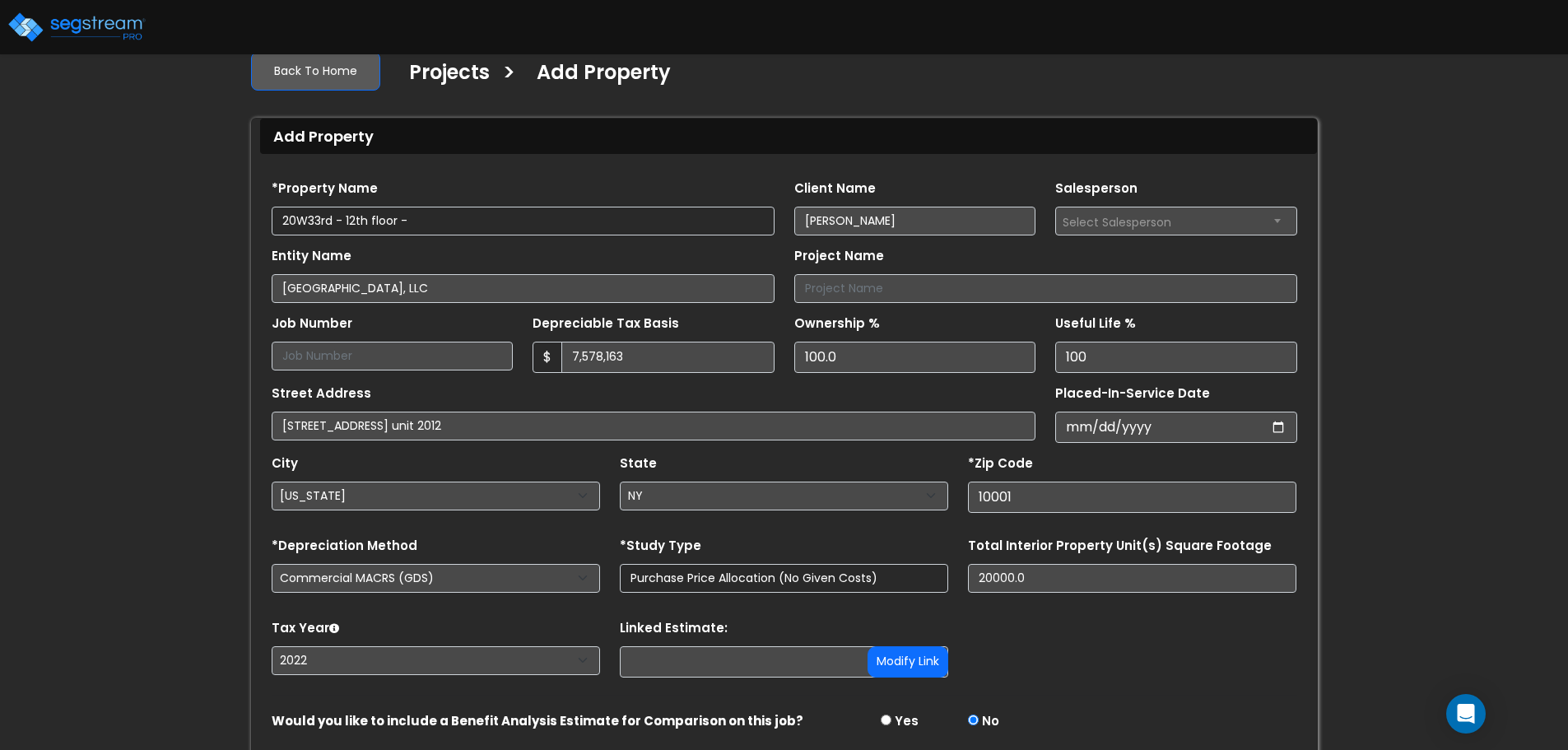
scroll to position [0, 0]
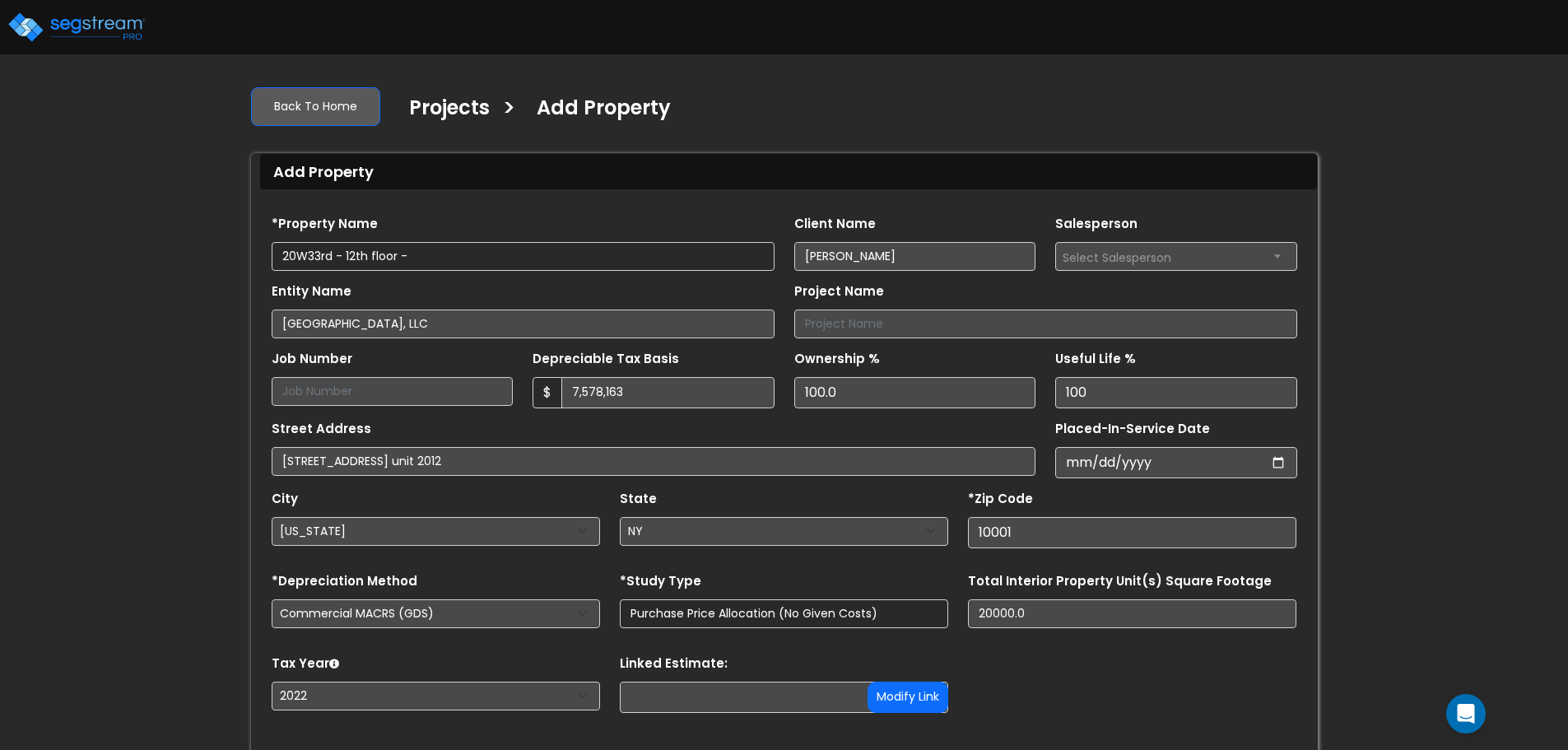
click at [105, 34] on img at bounding box center [76, 26] width 140 height 33
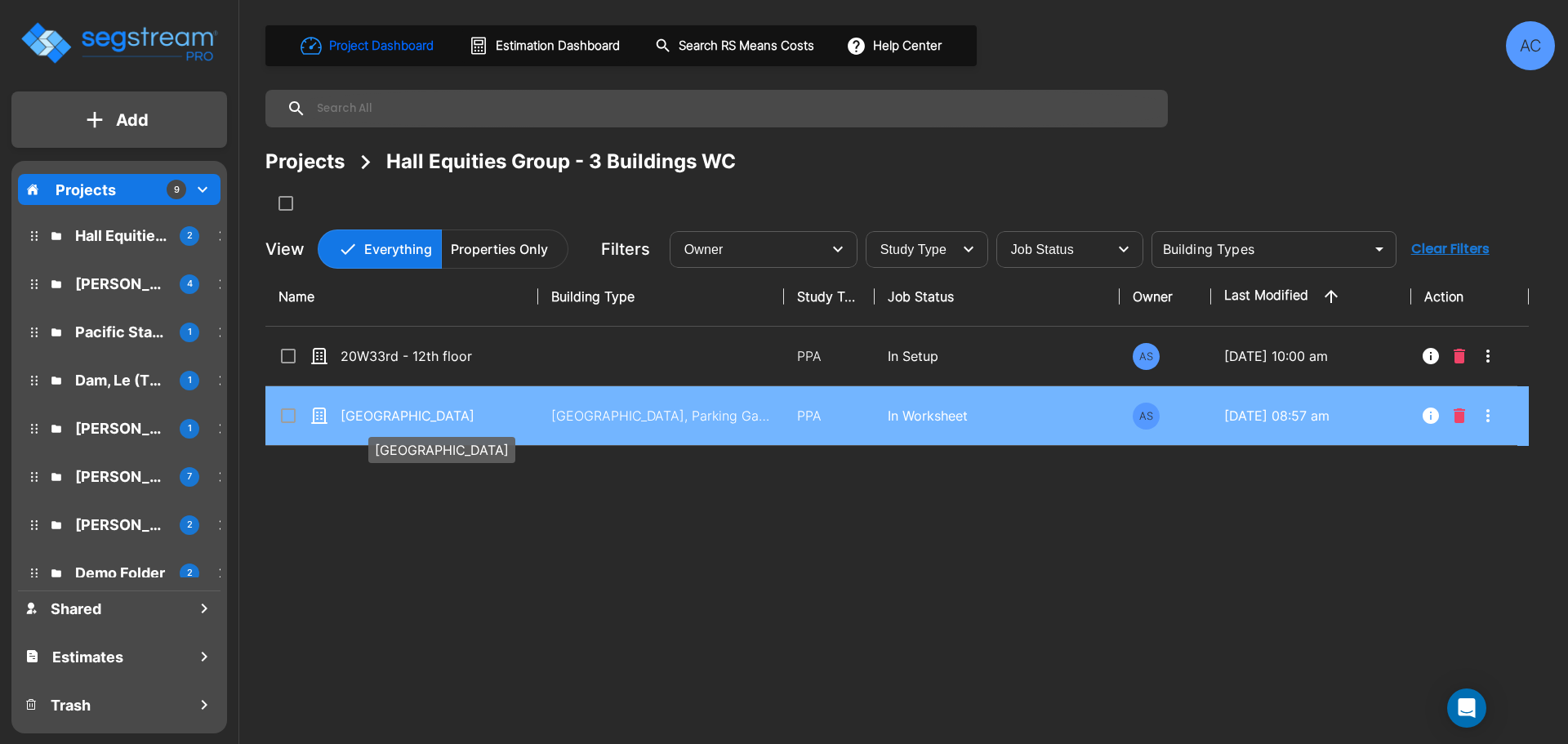
click at [417, 419] on p "[GEOGRAPHIC_DATA]" at bounding box center [422, 415] width 163 height 20
checkbox input "true"
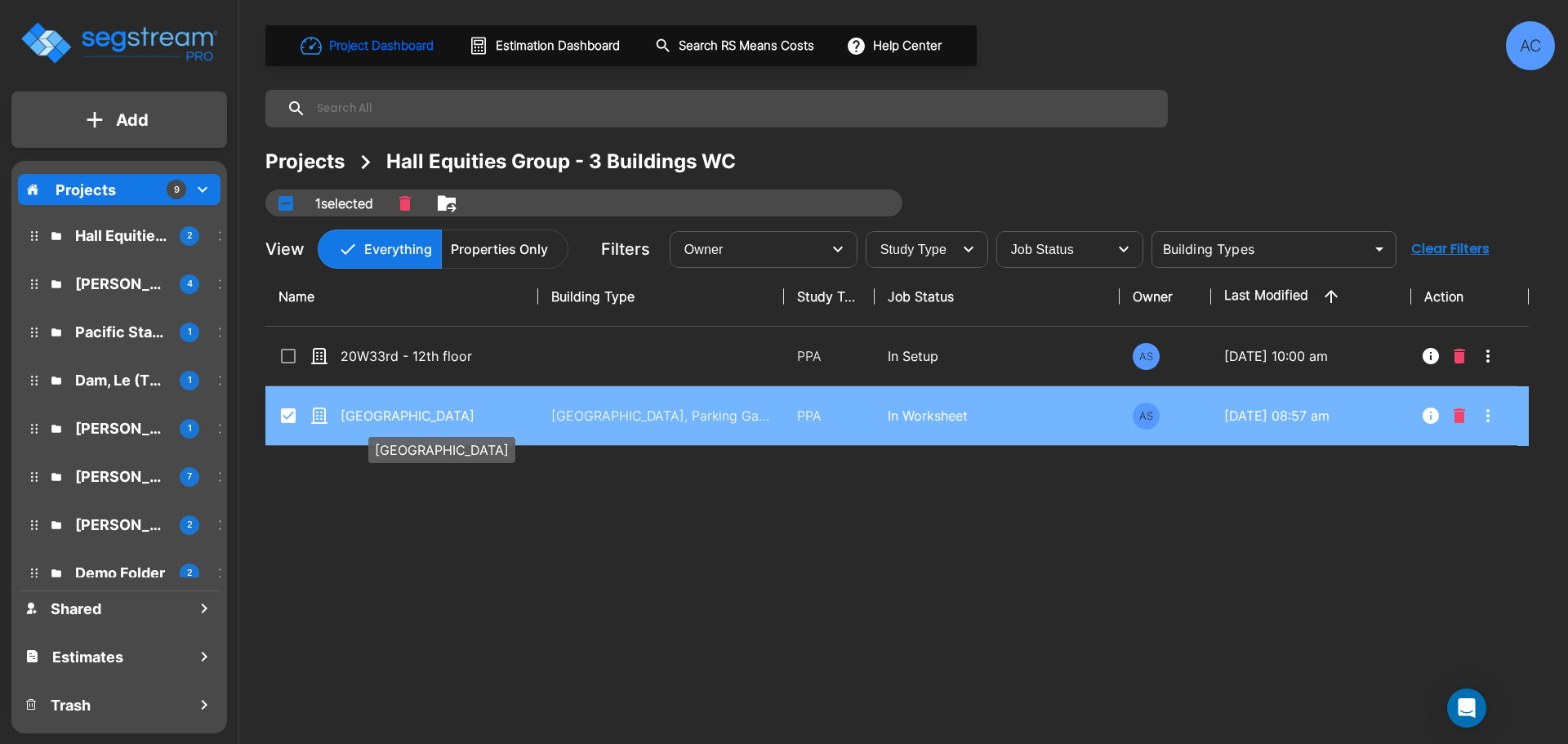
click at [417, 419] on p "[GEOGRAPHIC_DATA]" at bounding box center [422, 415] width 163 height 20
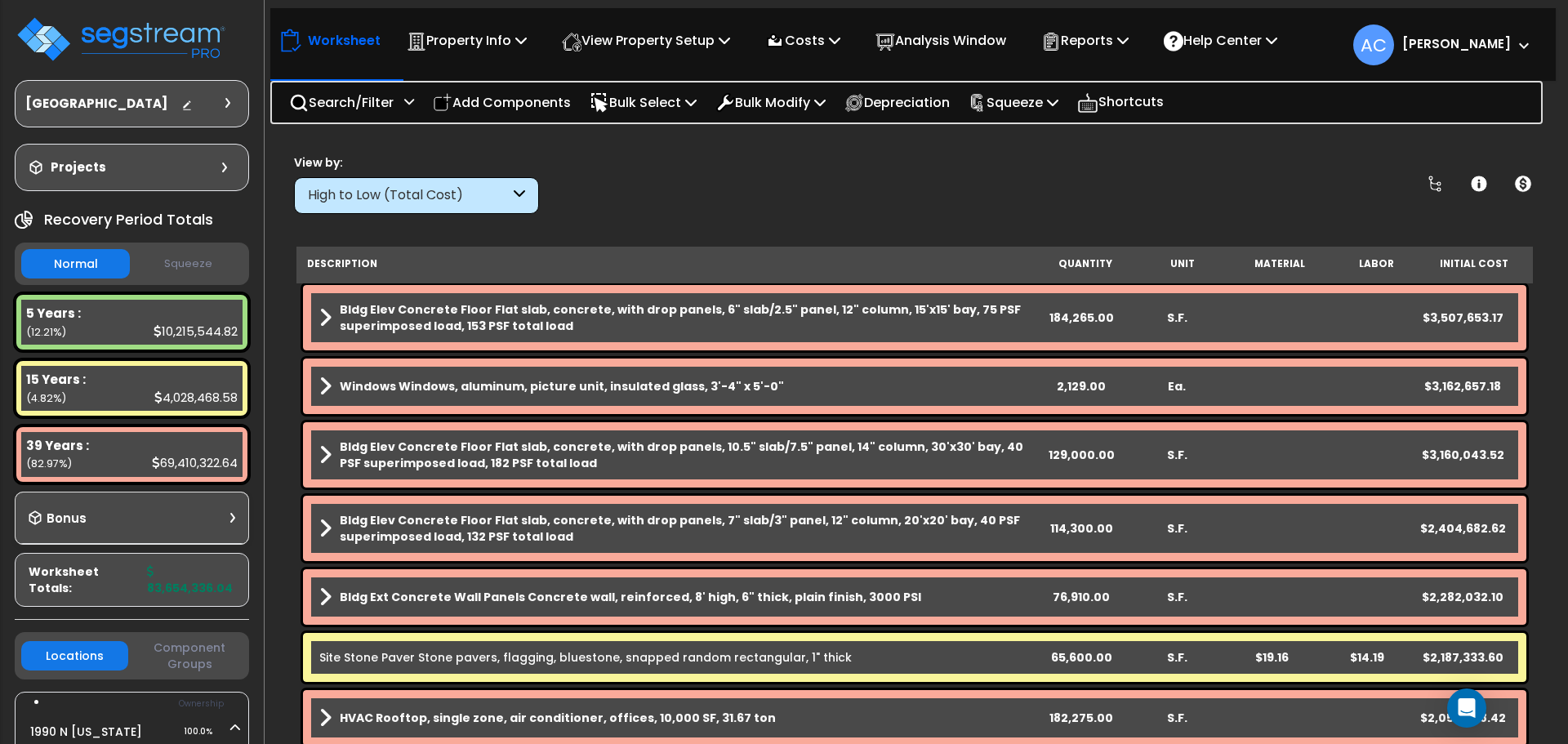
click at [510, 187] on div "High to Low (Total Cost)" at bounding box center [416, 195] width 245 height 36
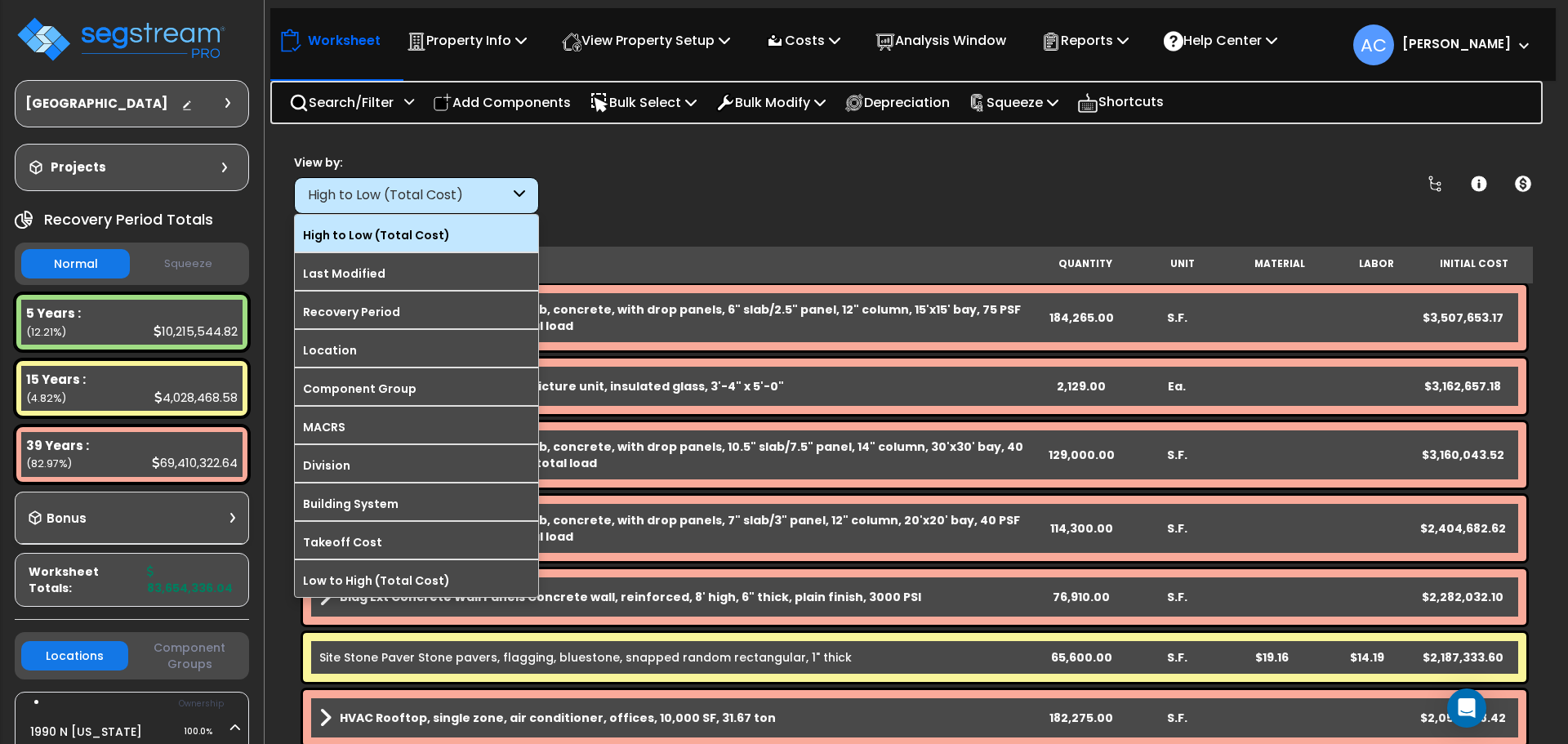
click at [435, 231] on label "High to Low (Total Cost)" at bounding box center [416, 235] width 243 height 24
click at [0, 0] on input "High to Low (Total Cost)" at bounding box center [0, 0] width 0 height 0
click at [395, 232] on label "High to Low (Total Cost)" at bounding box center [416, 235] width 243 height 24
click at [0, 0] on input "High to Low (Total Cost)" at bounding box center [0, 0] width 0 height 0
click at [627, 219] on div "Worksheet Property Info Property Setup Add Property Unit Template property Clon…" at bounding box center [915, 509] width 1285 height 744
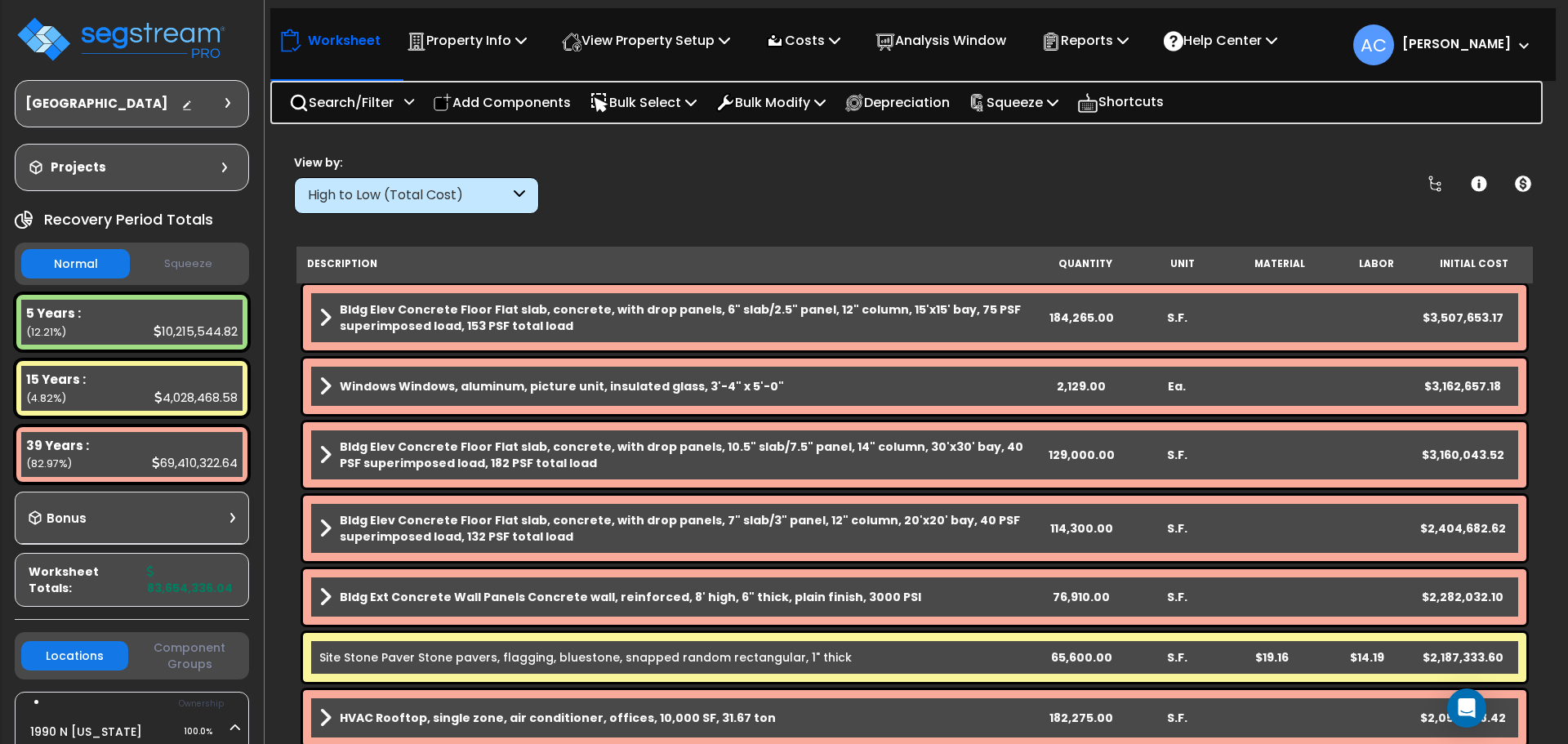
click at [522, 188] on icon at bounding box center [520, 196] width 11 height 19
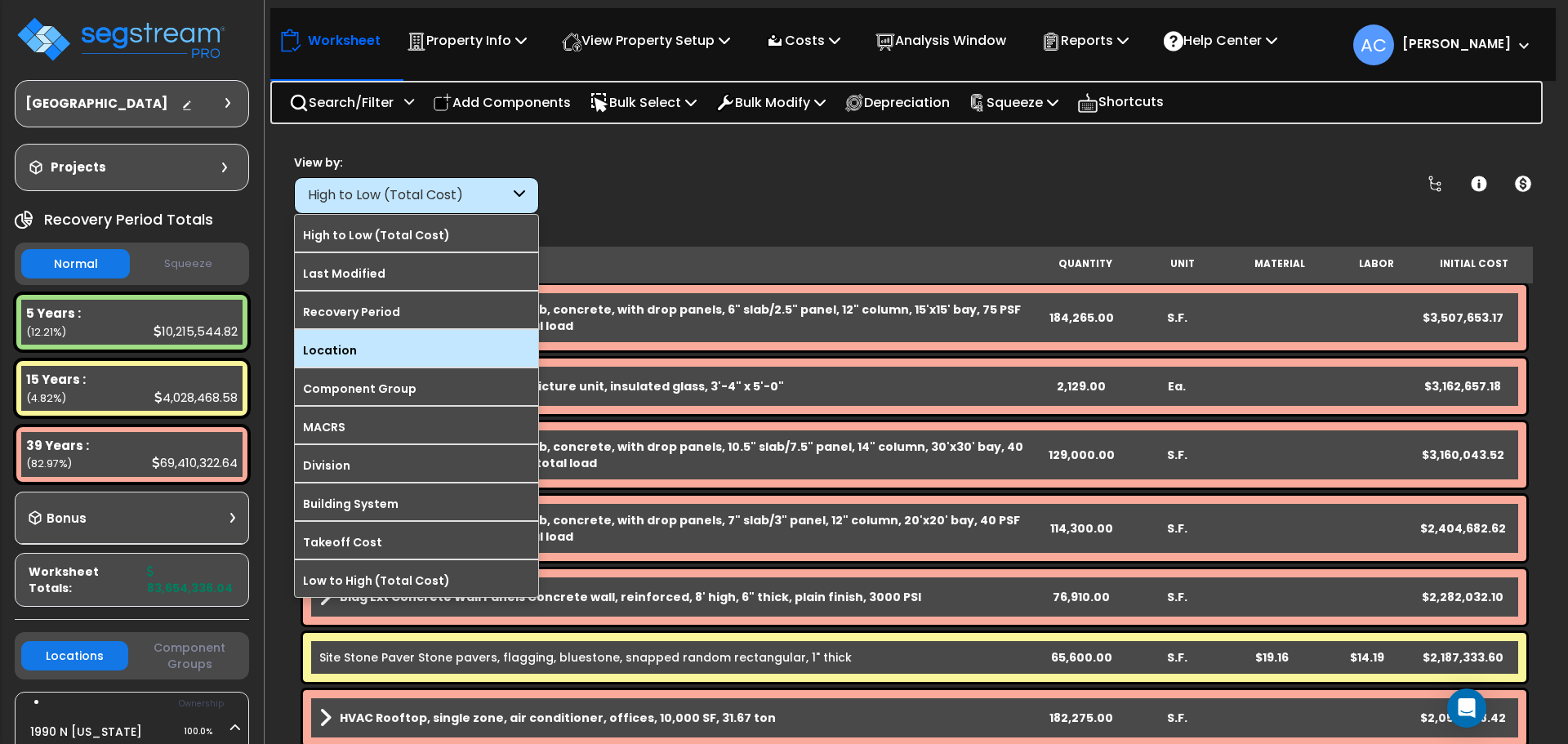
click at [477, 347] on label "Location" at bounding box center [416, 351] width 243 height 24
click at [0, 0] on input "Location" at bounding box center [0, 0] width 0 height 0
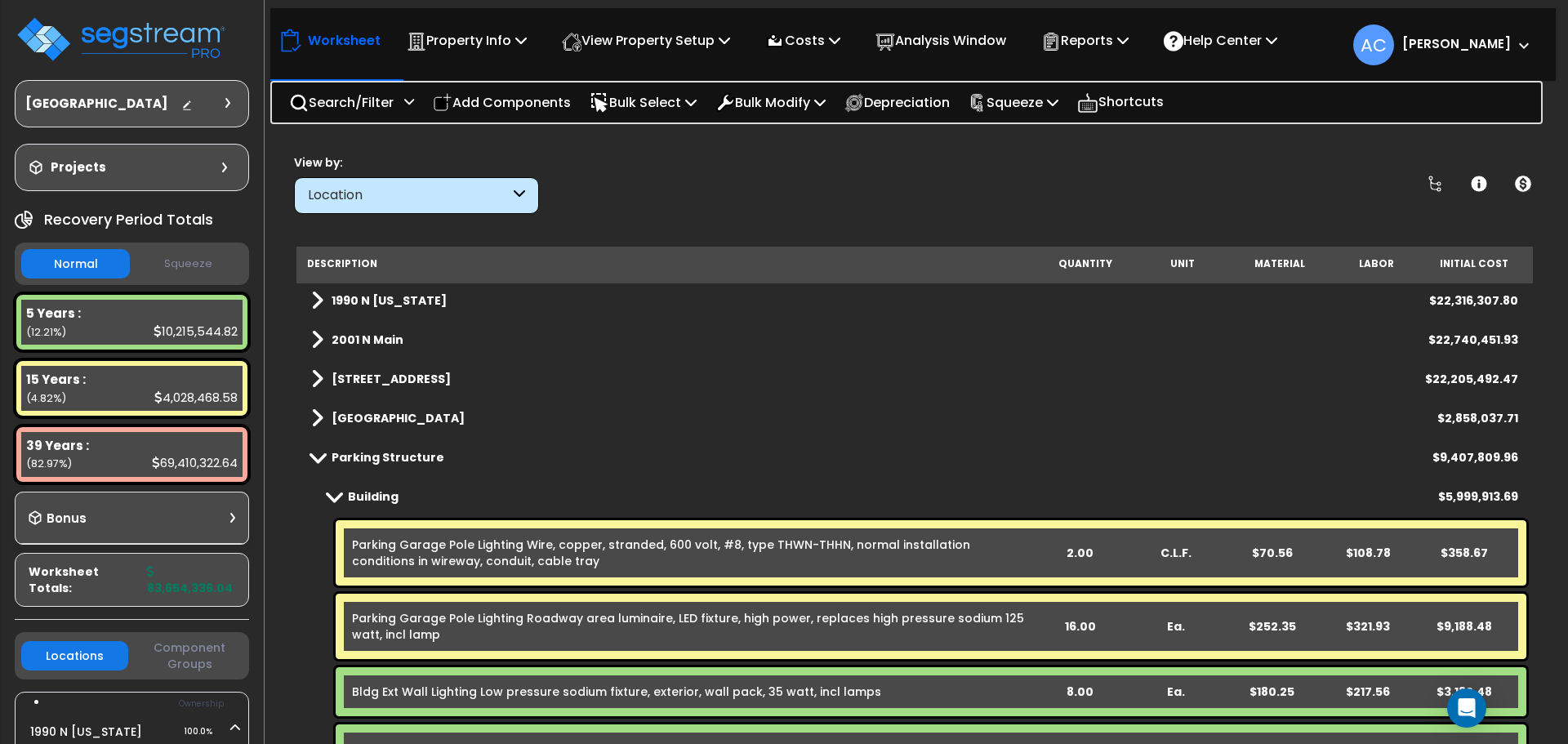
click at [318, 301] on span at bounding box center [317, 300] width 12 height 23
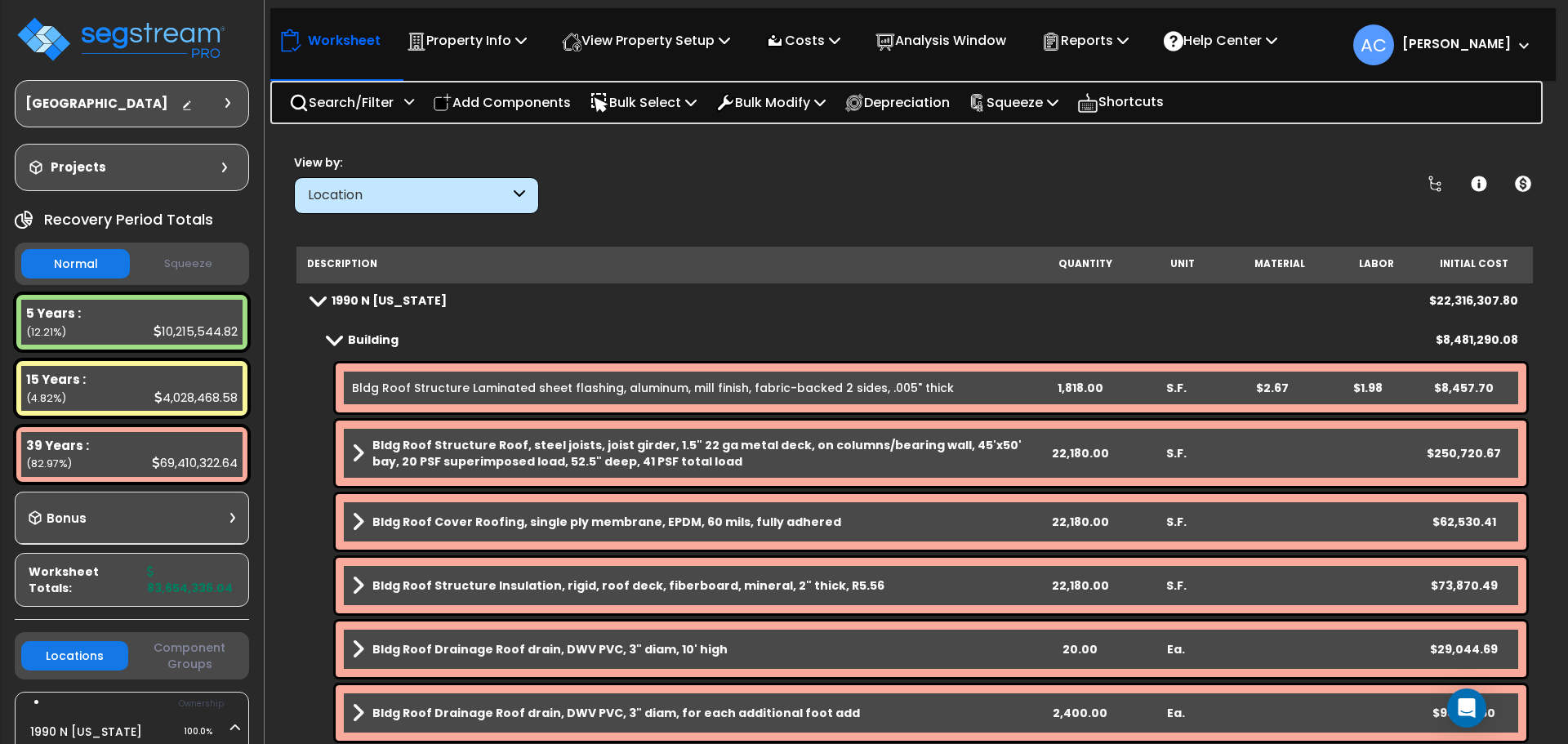
click at [315, 301] on span at bounding box center [317, 299] width 23 height 12
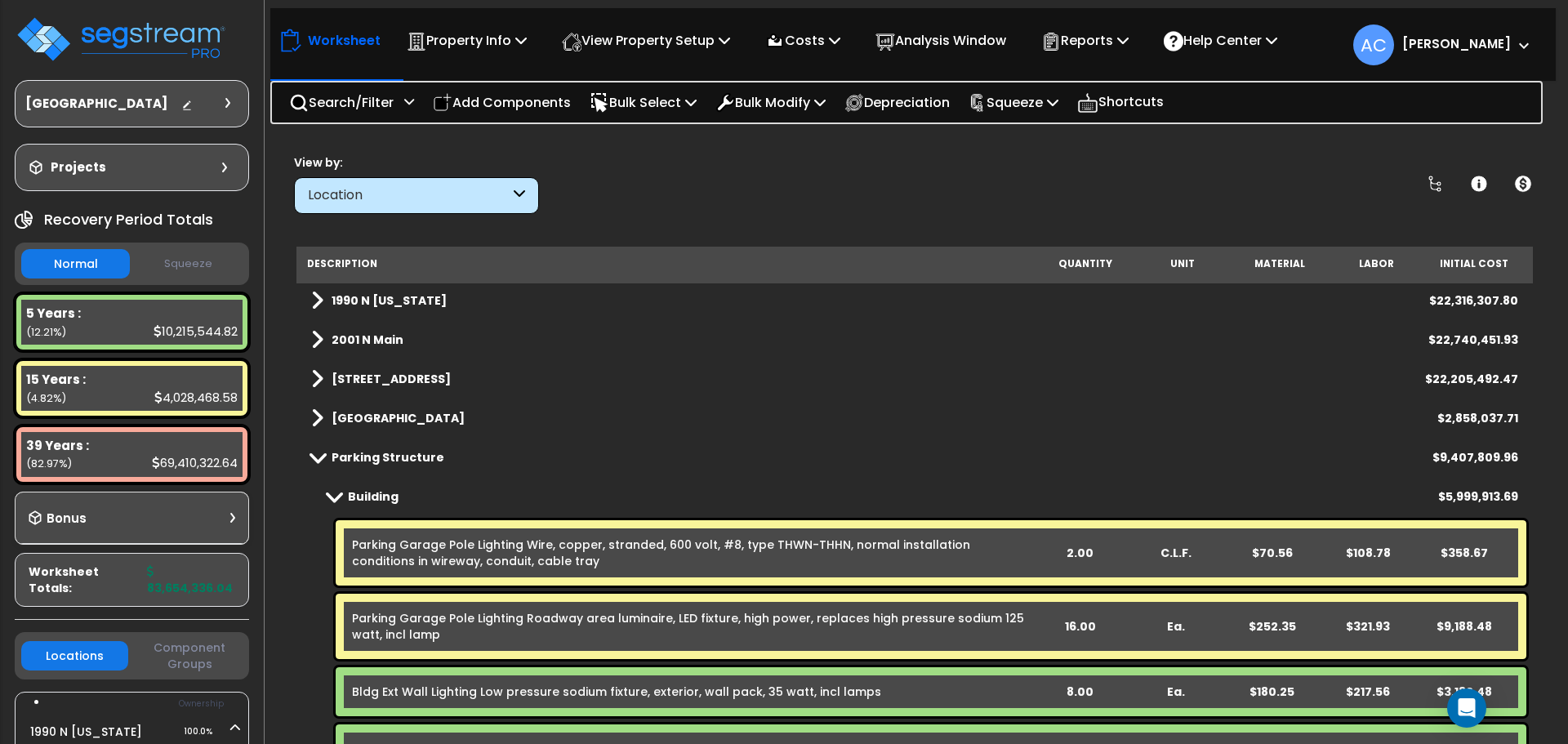
click at [516, 191] on icon at bounding box center [520, 196] width 11 height 19
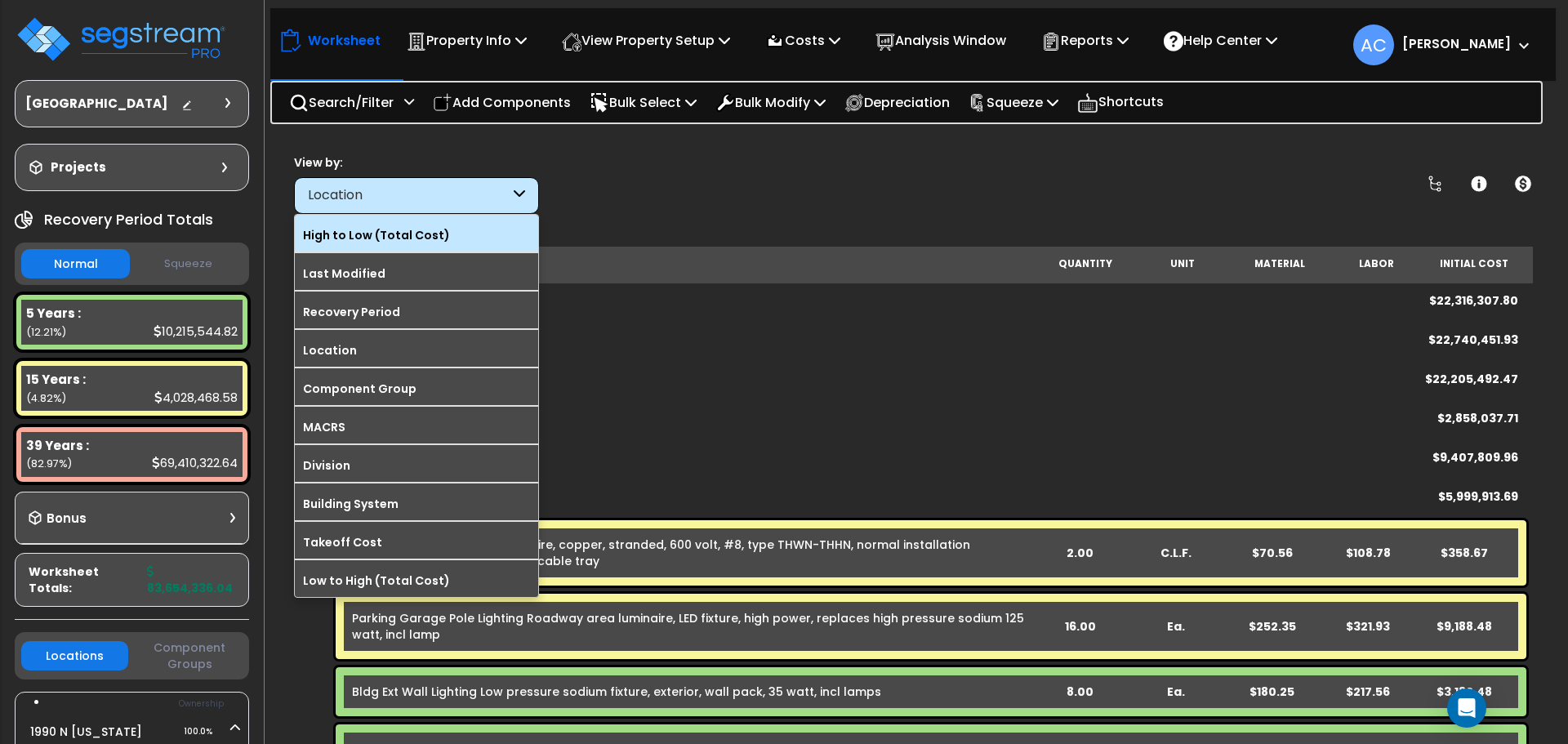
click at [450, 250] on div "High to Low (Total Cost)" at bounding box center [416, 232] width 243 height 36
click at [456, 239] on label "High to Low (Total Cost)" at bounding box center [416, 235] width 243 height 24
click at [0, 0] on input "High to Low (Total Cost)" at bounding box center [0, 0] width 0 height 0
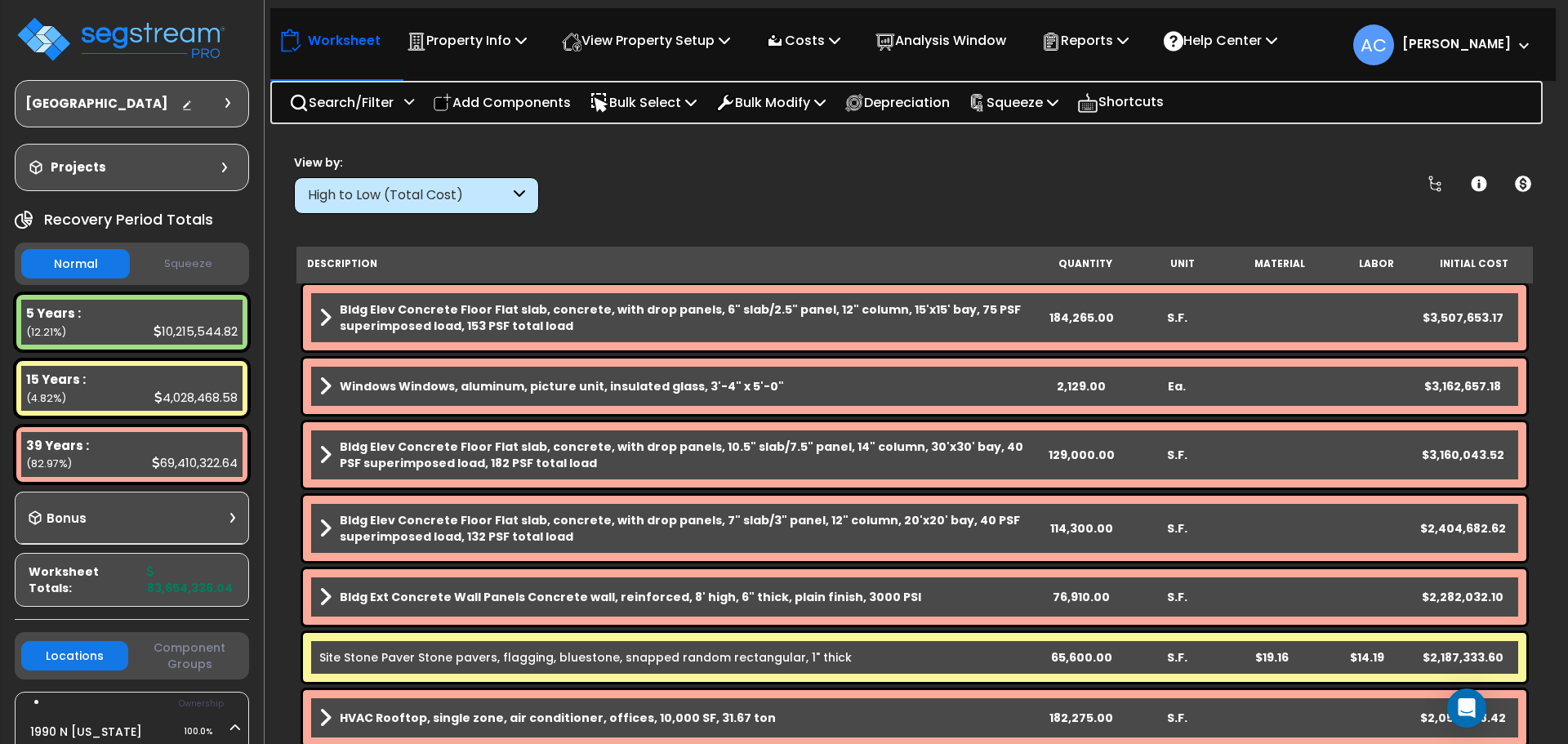
click at [885, 315] on b "Bldg Elev Concrete Floor Flat slab, concrete, with drop panels, 6" slab/2.5" pa…" at bounding box center [687, 317] width 694 height 33
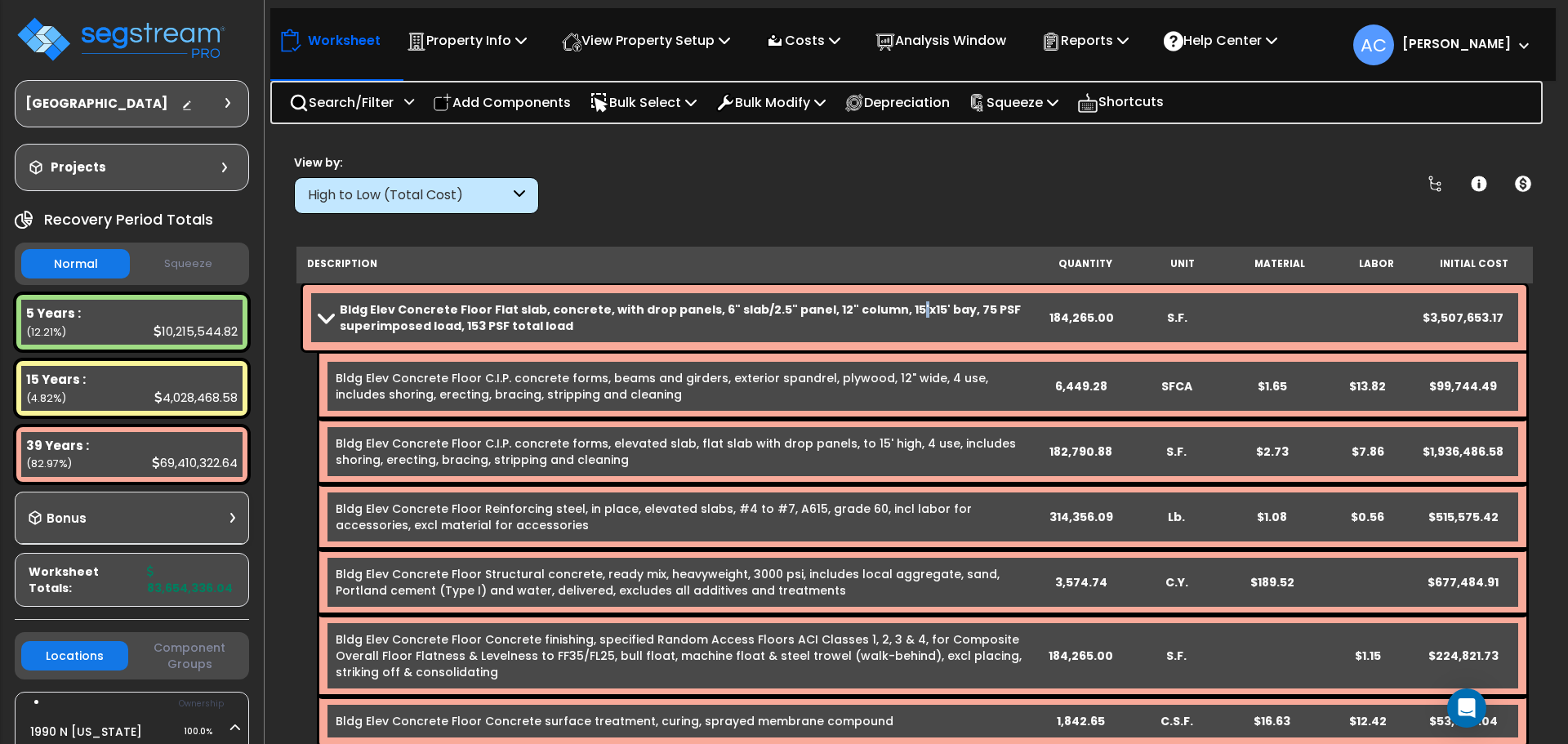
click at [885, 315] on b "Bldg Elev Concrete Floor Flat slab, concrete, with drop panels, 6" slab/2.5" pa…" at bounding box center [687, 317] width 694 height 33
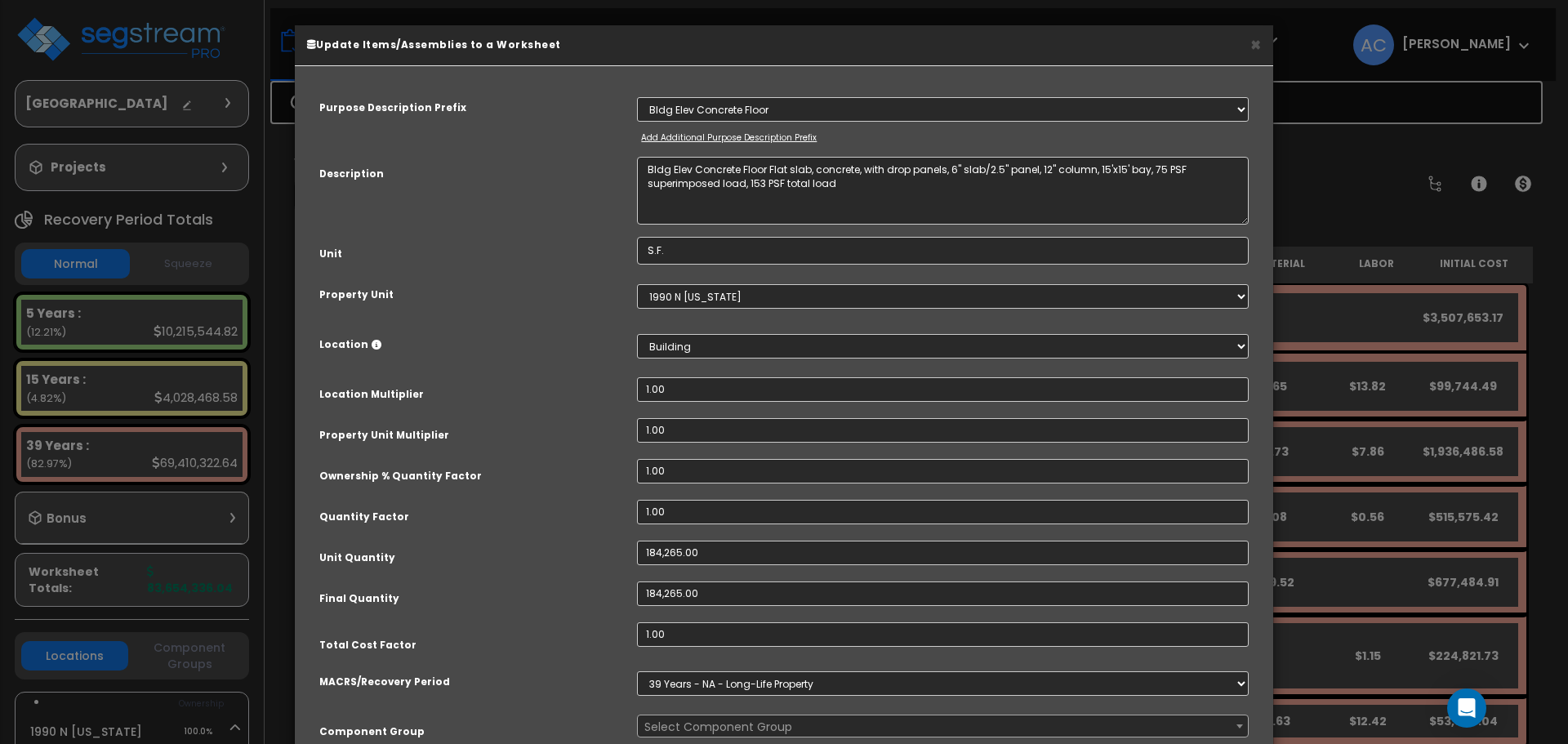
select select "54659"
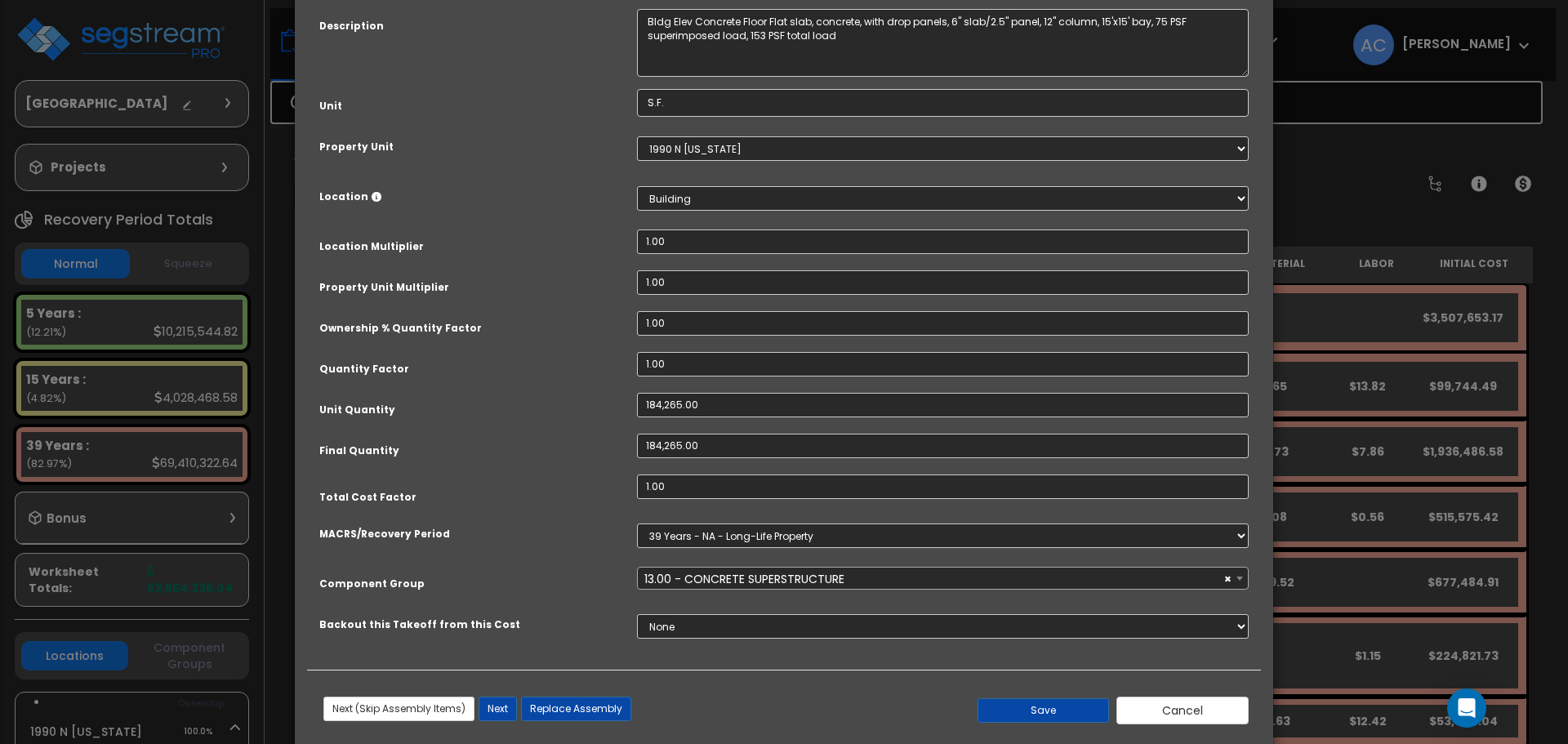
scroll to position [178, 0]
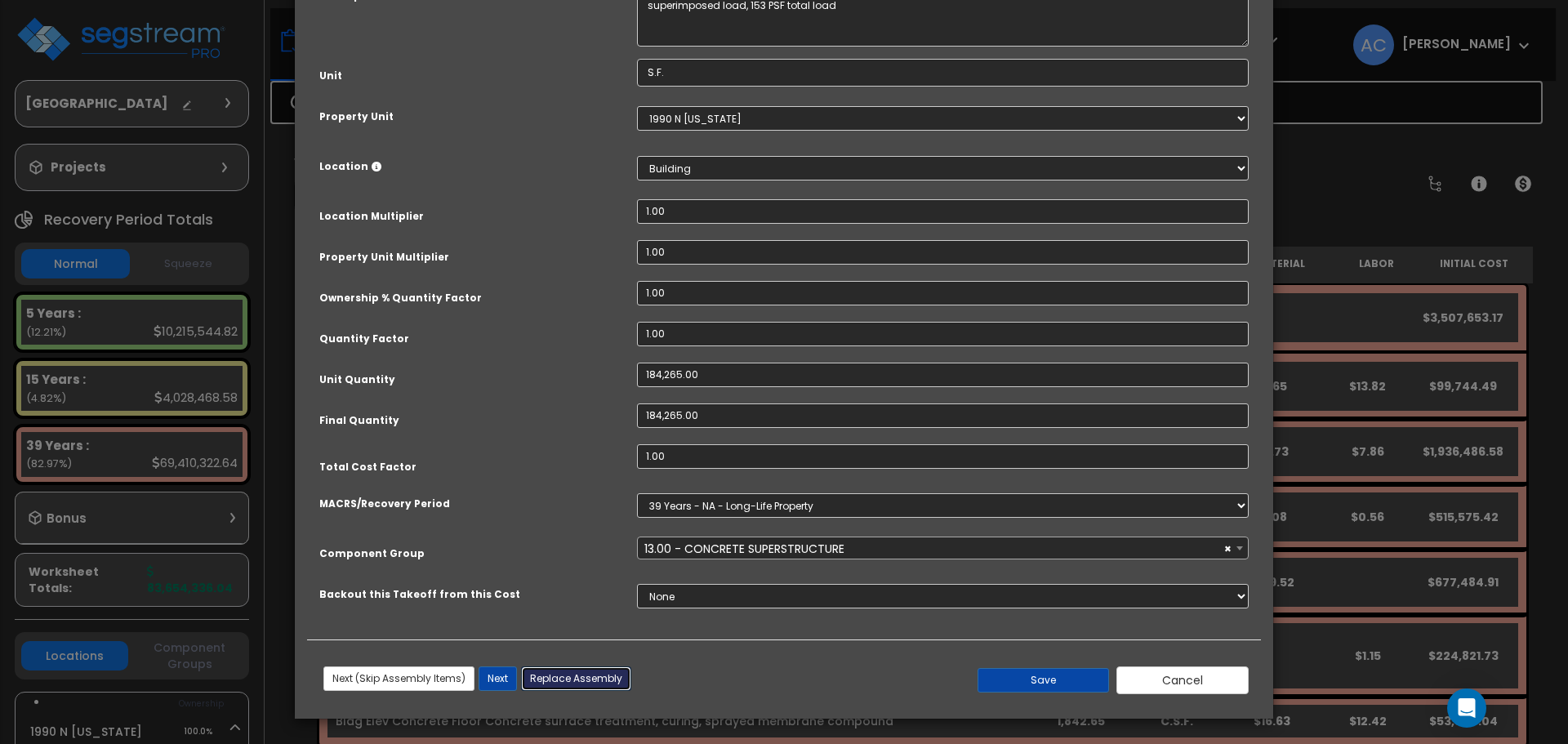
click at [580, 679] on button "Replace Assembly" at bounding box center [576, 679] width 110 height 24
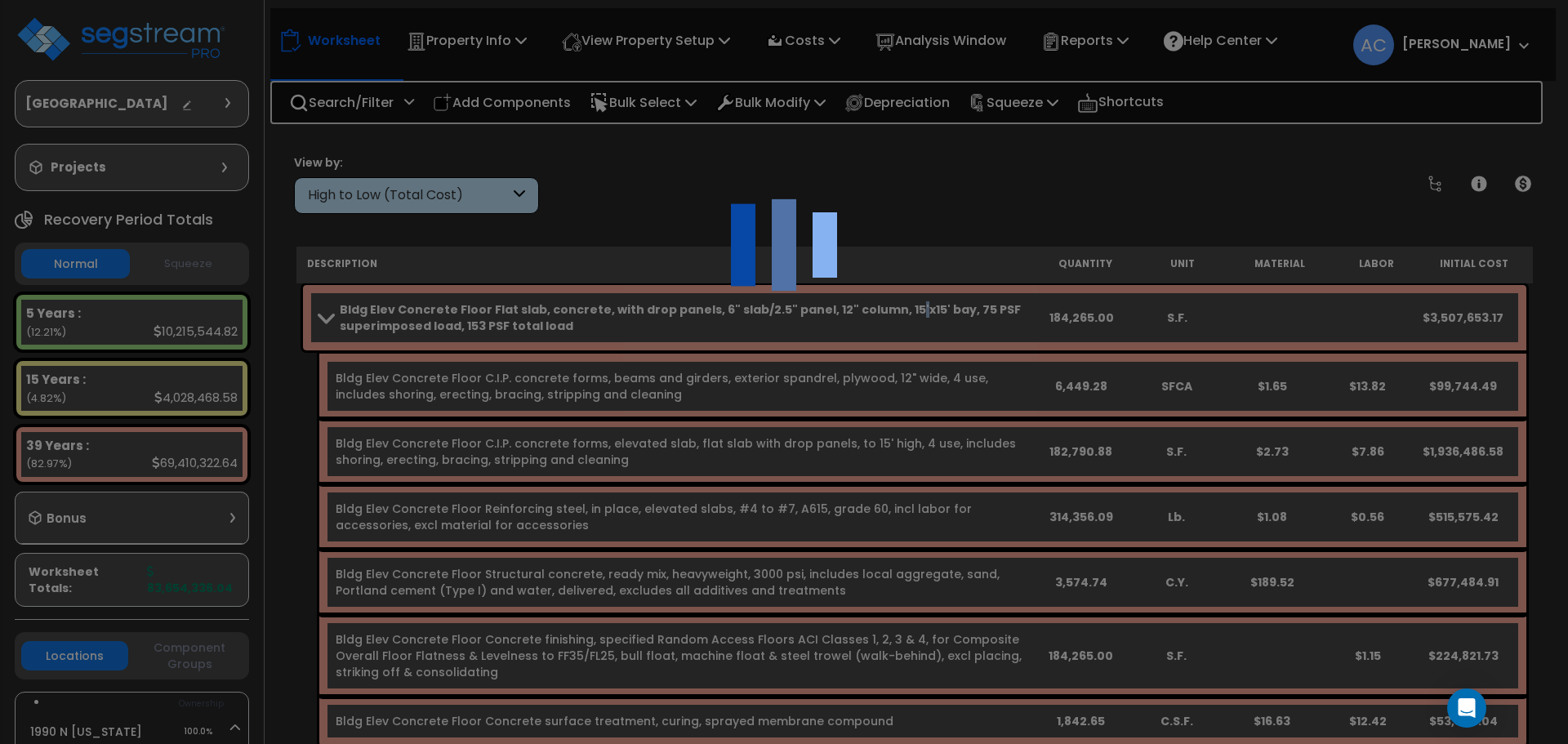
type input "184265"
type input "S.F."
select select "167720"
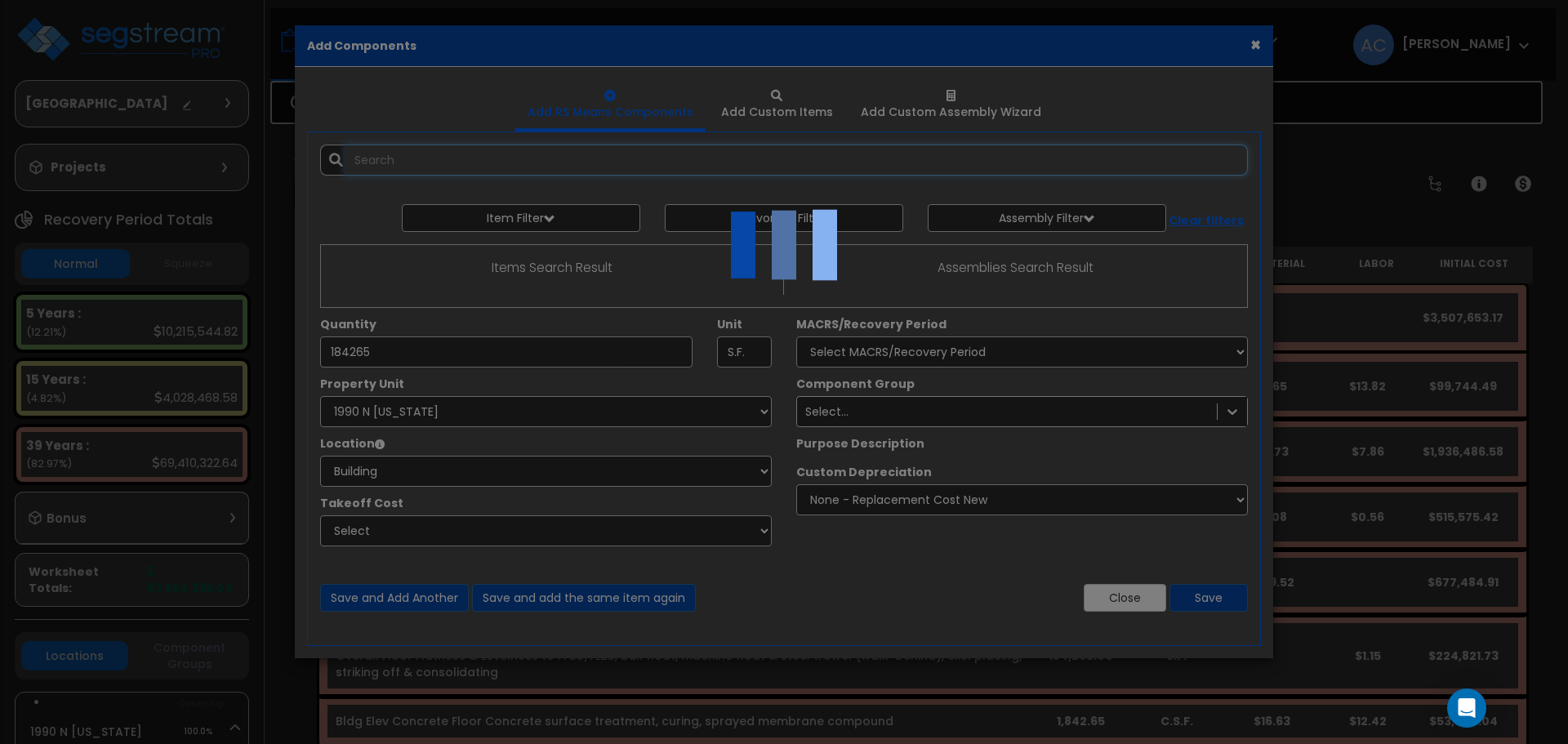
select select "6"
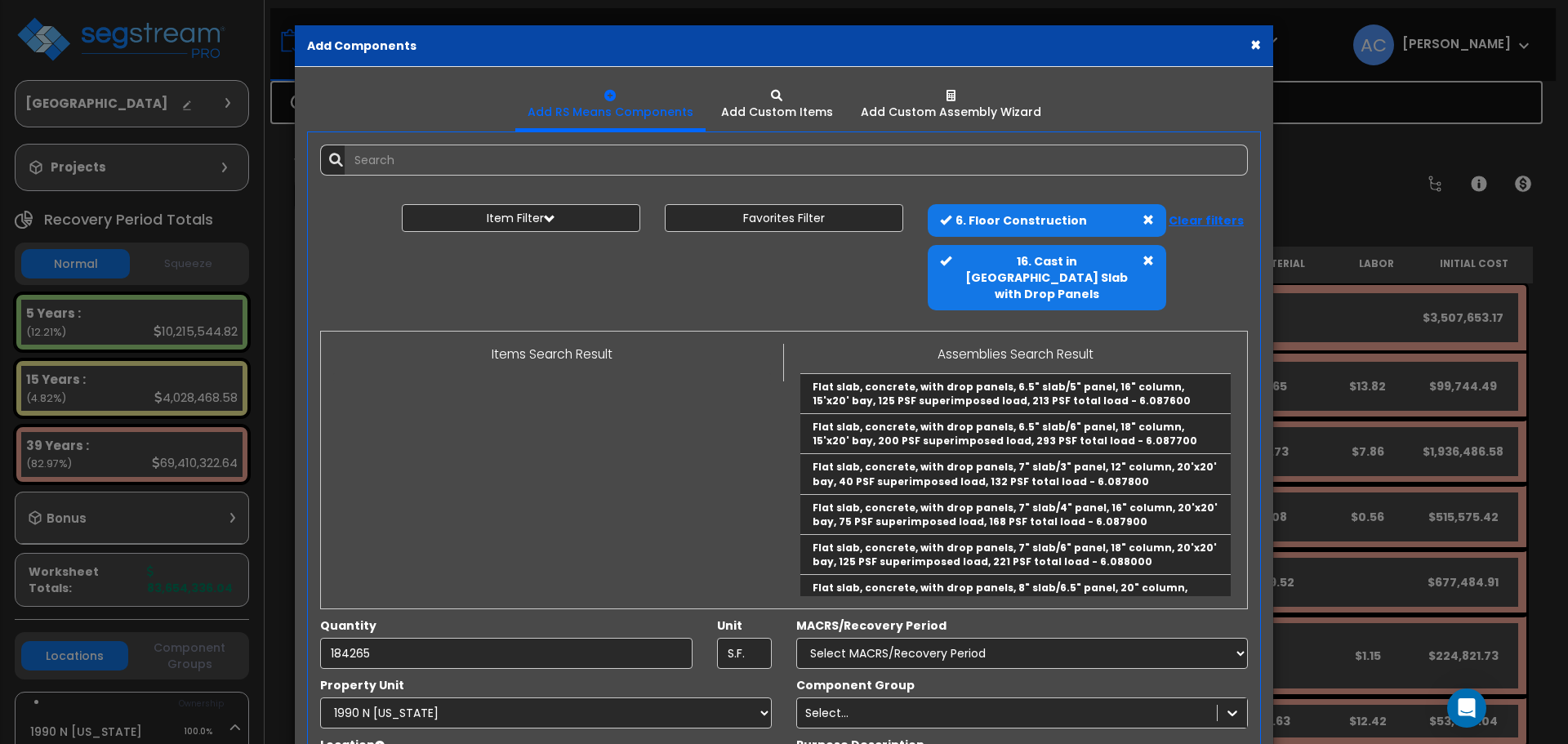
scroll to position [203, 0]
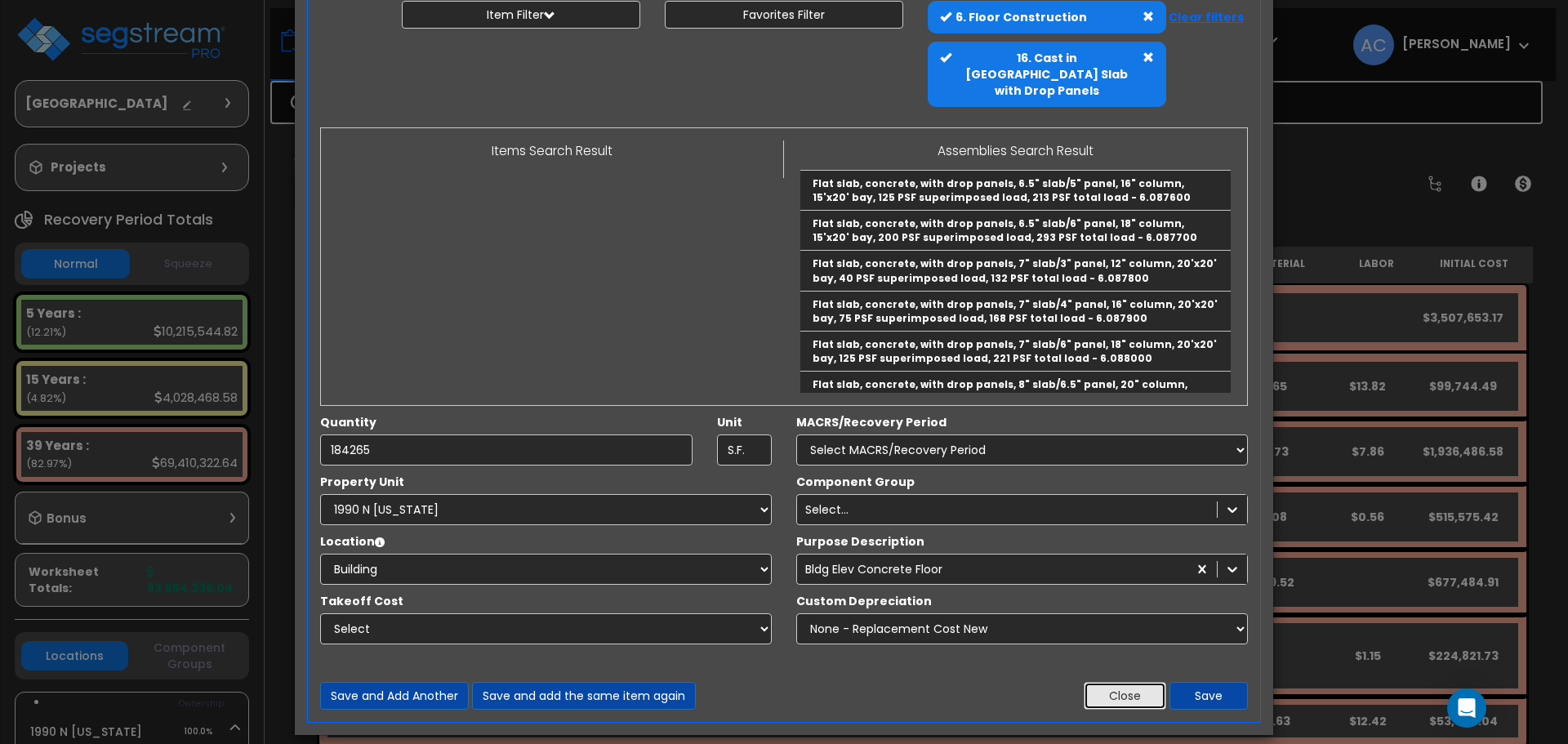
click at [1145, 688] on button "Close" at bounding box center [1125, 696] width 82 height 28
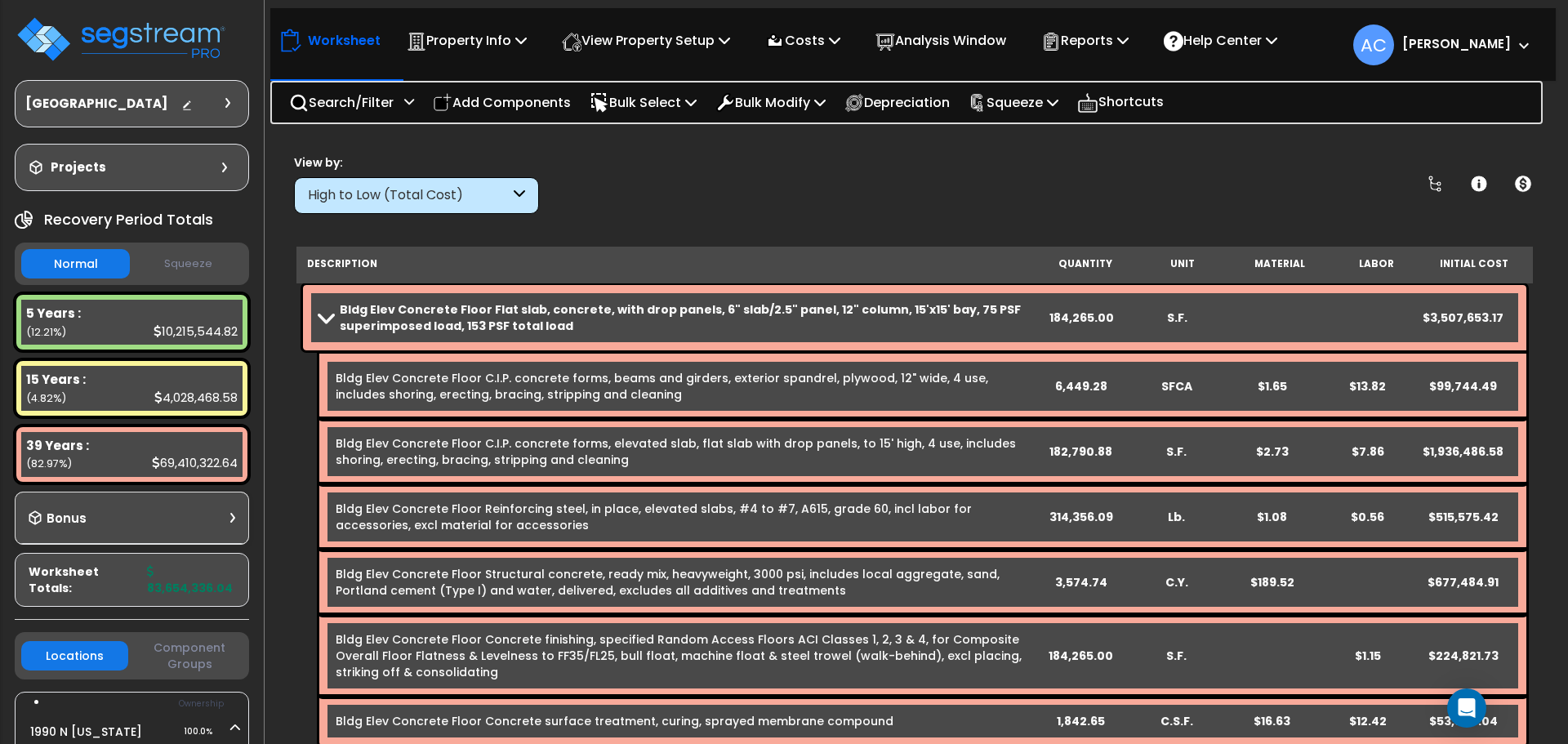
click at [330, 310] on link "Bldg Elev Concrete Floor Flat slab, concrete, with drop panels, 6" slab/2.5" pa…" at bounding box center [676, 317] width 715 height 33
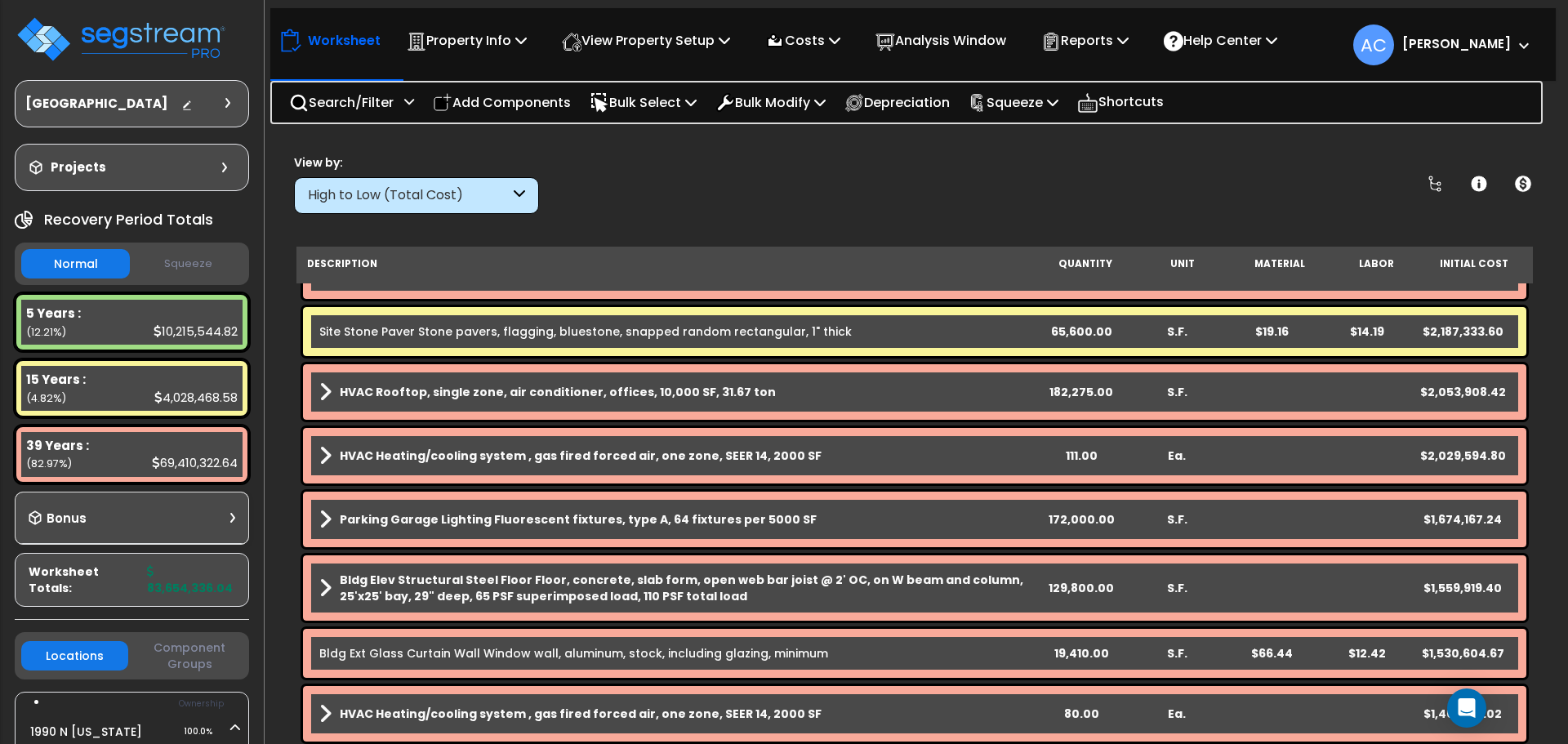
scroll to position [0, 0]
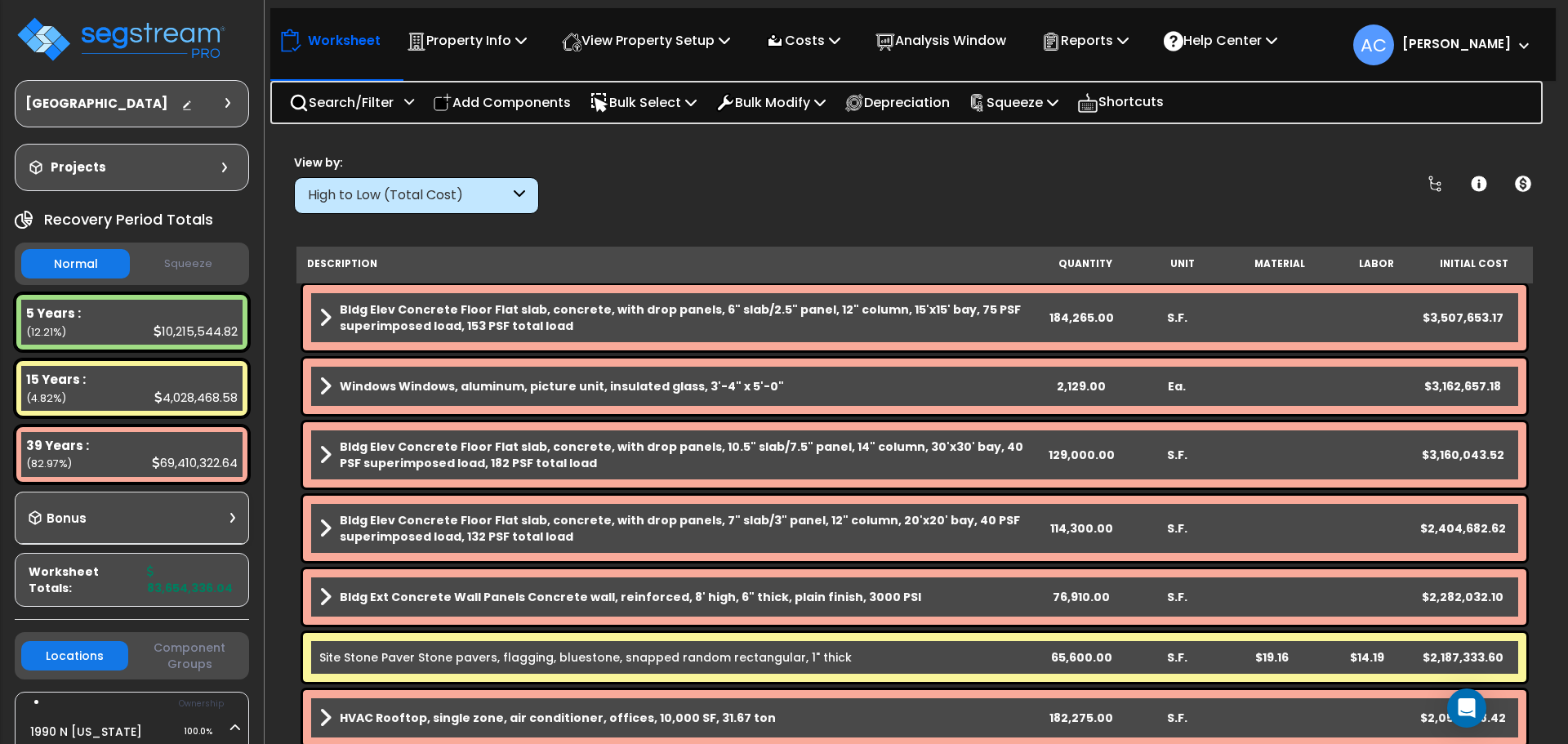
click at [526, 178] on div "High to Low (Total Cost)" at bounding box center [416, 195] width 245 height 36
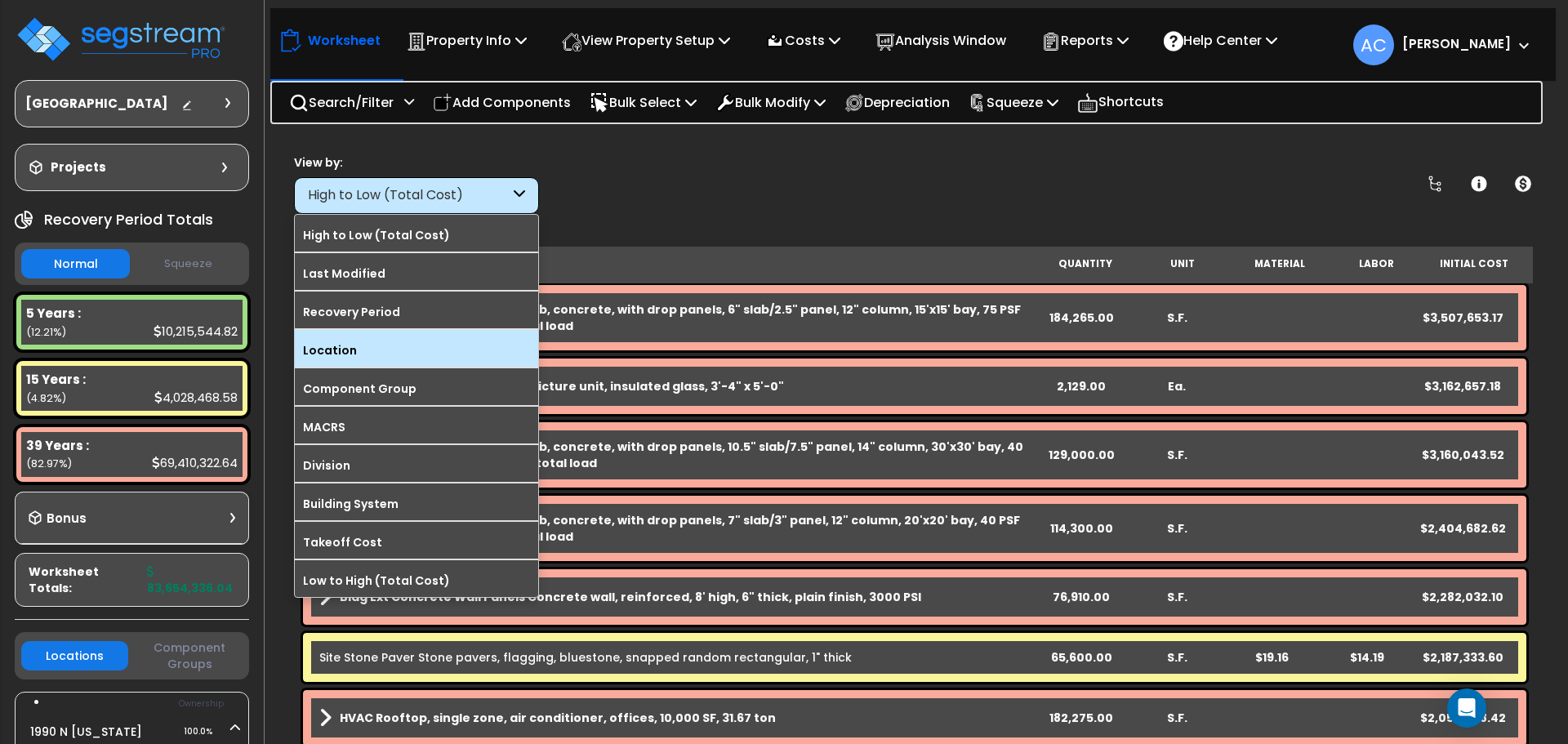
click at [370, 351] on label "Location" at bounding box center [416, 351] width 243 height 24
click at [0, 0] on input "Location" at bounding box center [0, 0] width 0 height 0
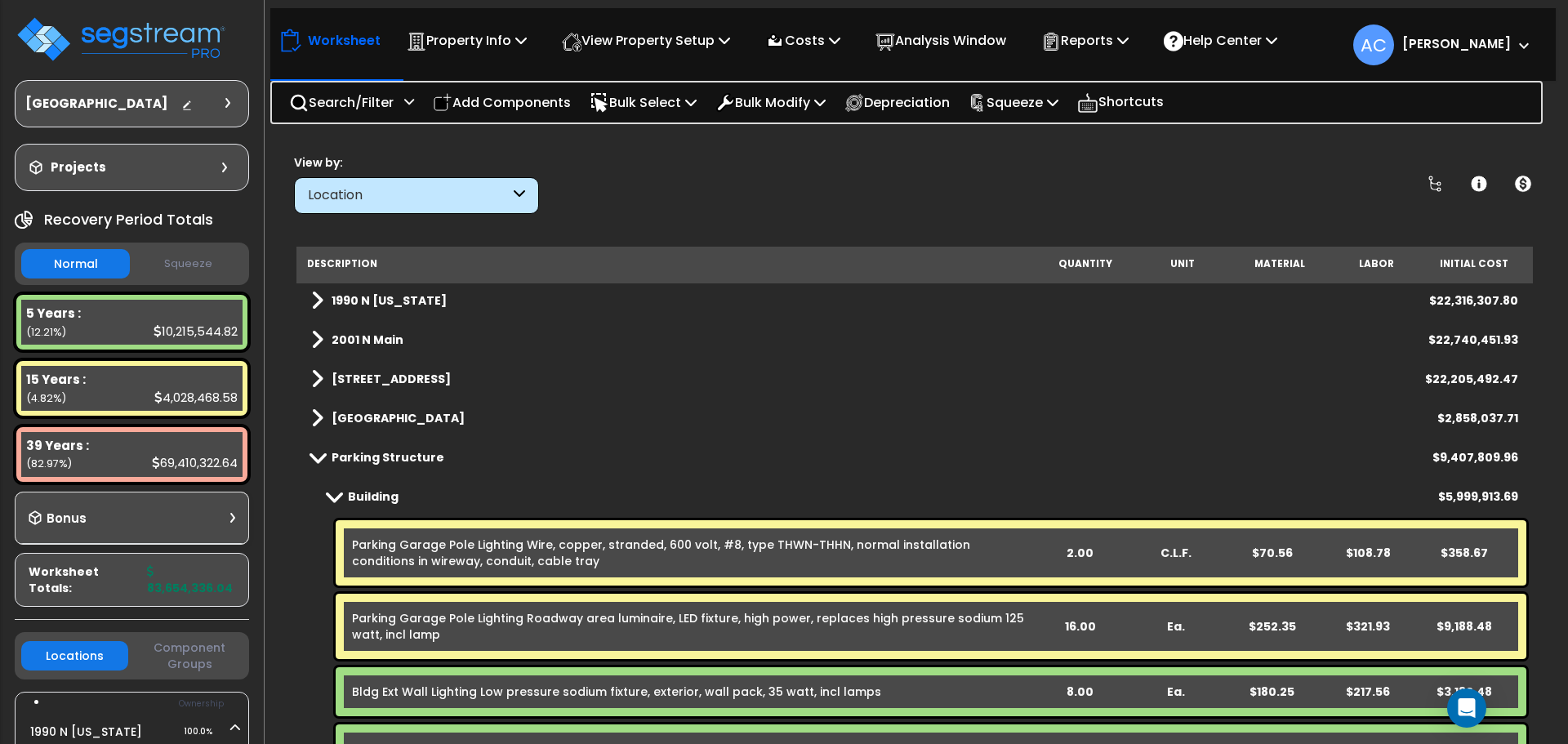
click at [312, 457] on span at bounding box center [317, 456] width 23 height 12
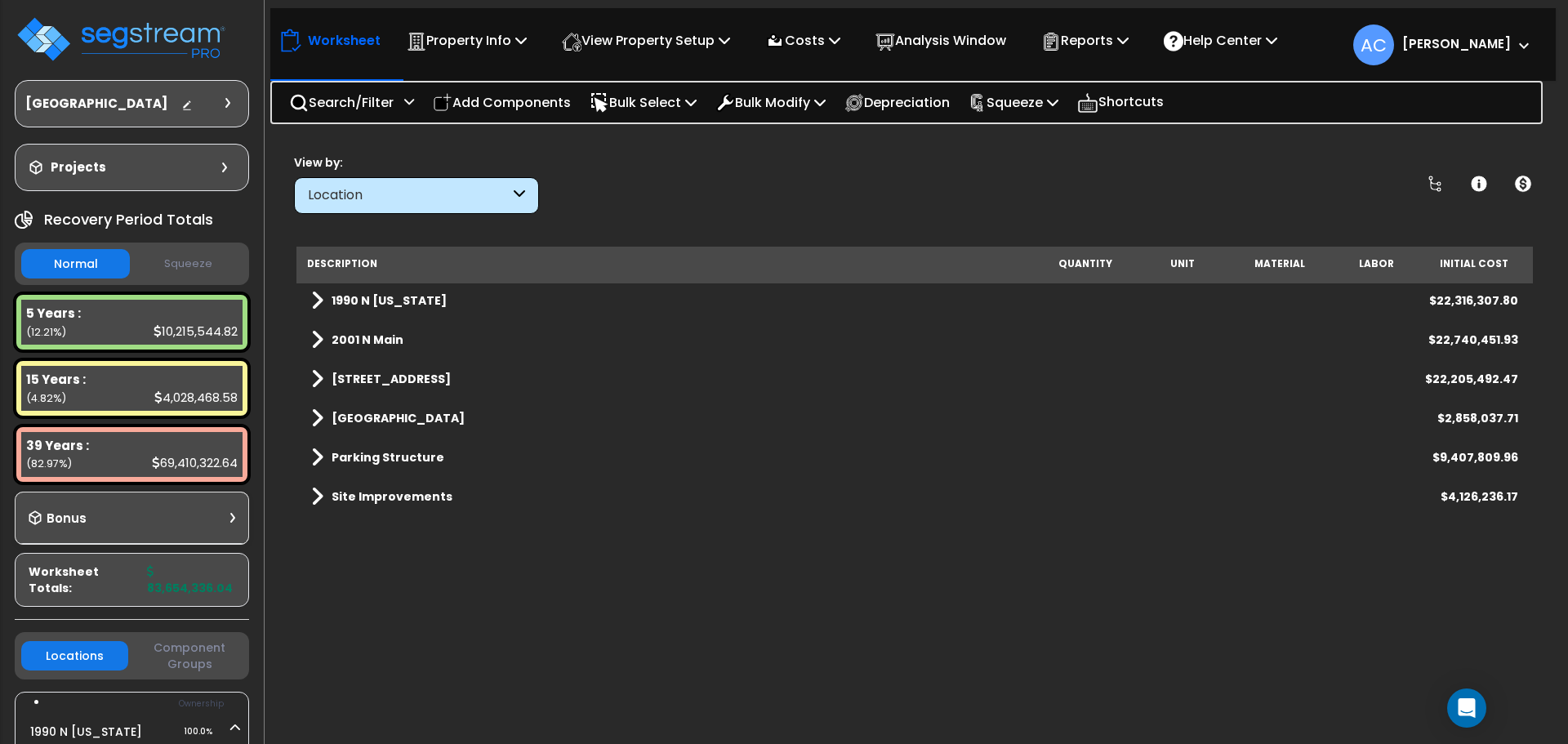
click at [322, 457] on span at bounding box center [317, 457] width 12 height 23
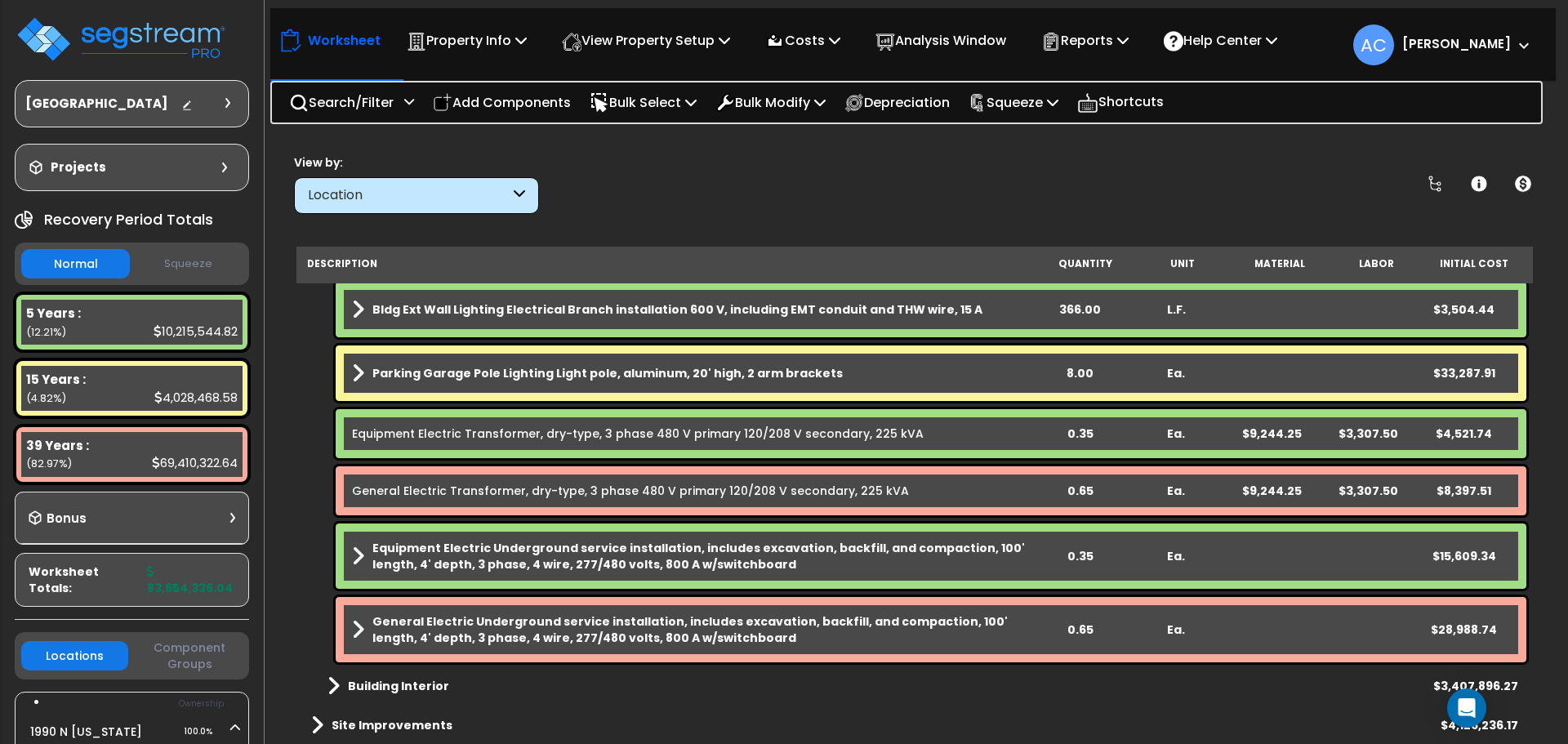
scroll to position [72, 0]
click at [189, 40] on img at bounding box center [121, 39] width 213 height 49
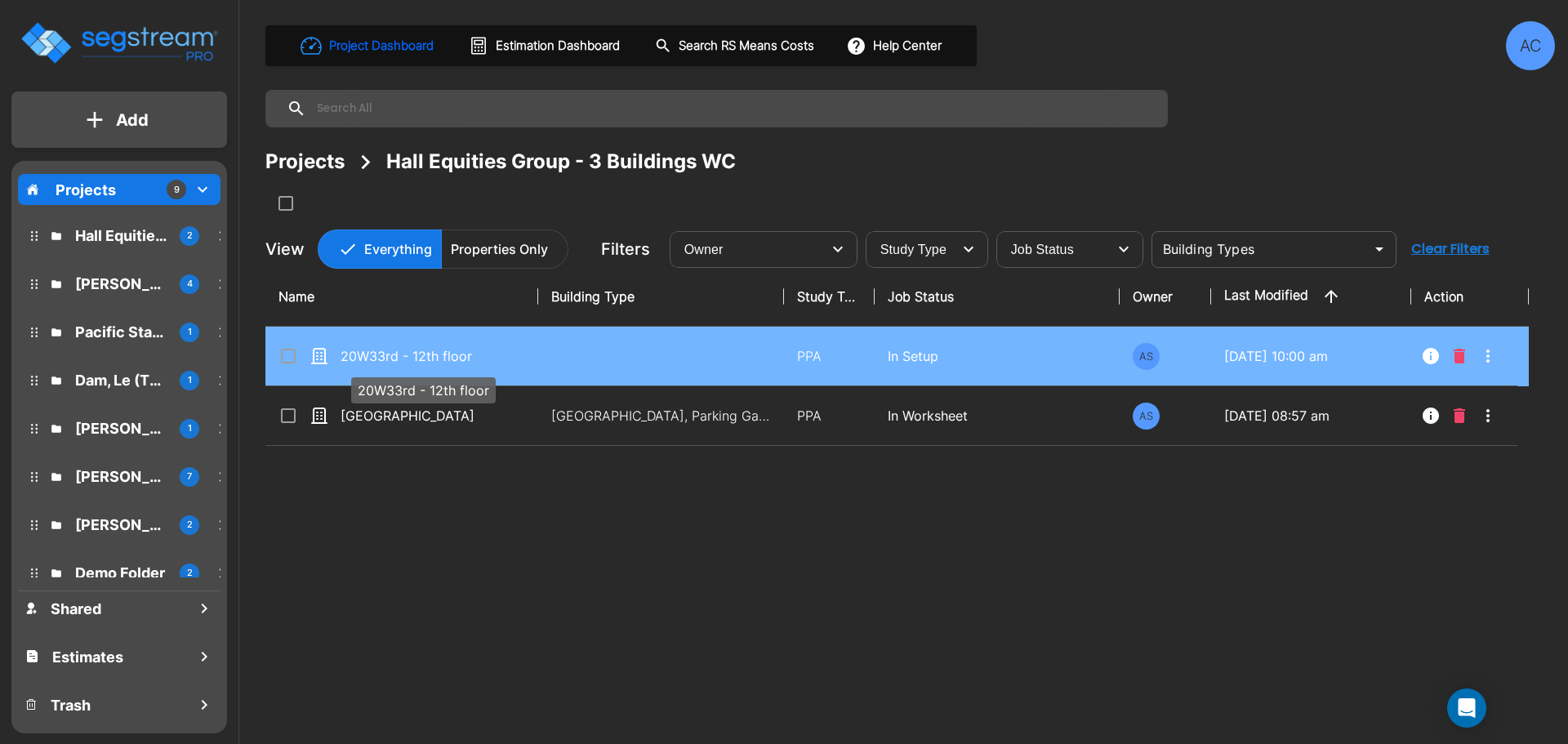
click at [365, 351] on p "20W33rd - 12th floor" at bounding box center [422, 355] width 163 height 20
checkbox input "true"
click at [365, 351] on p "20W33rd - 12th floor" at bounding box center [422, 355] width 163 height 20
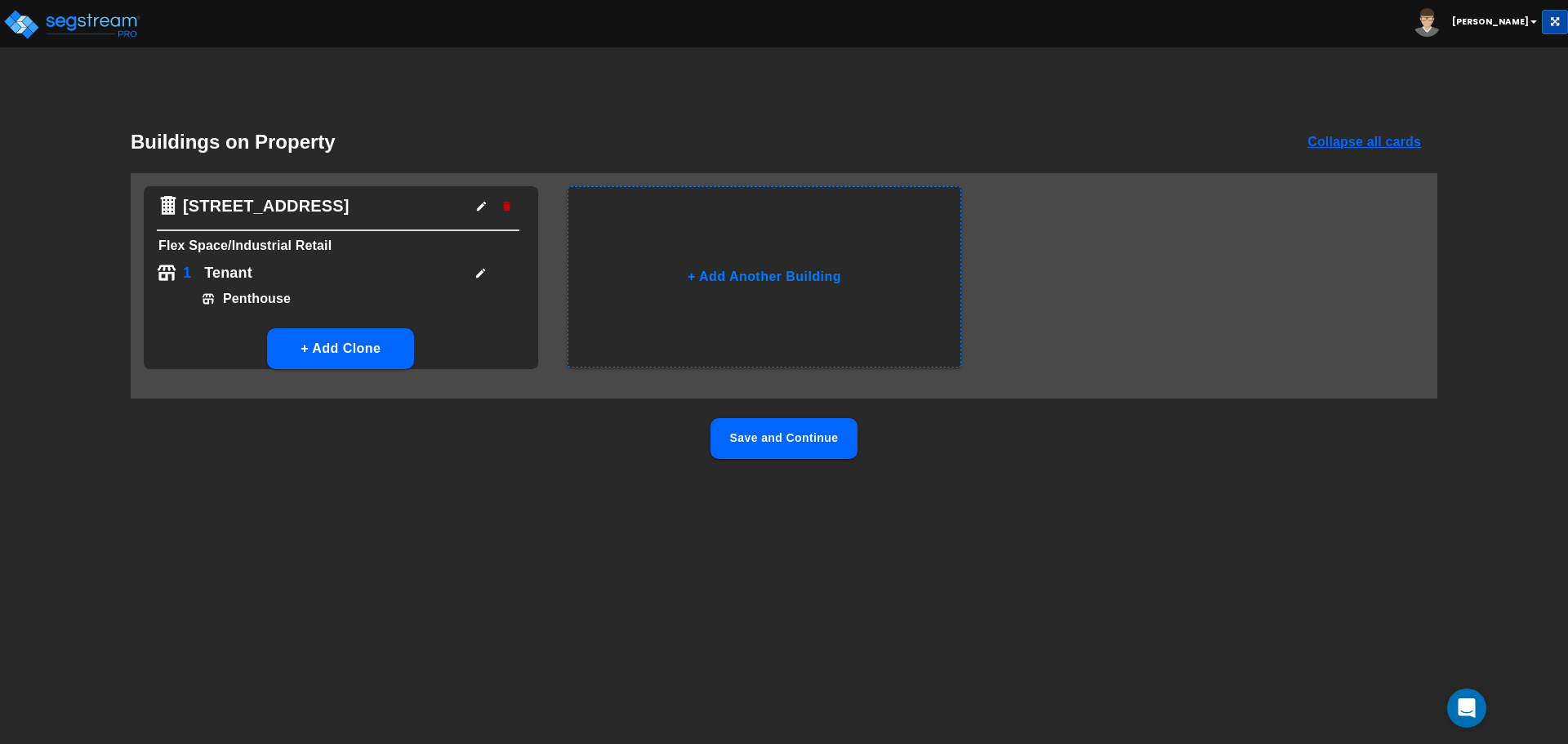
click at [792, 433] on button "Save and Continue" at bounding box center [784, 438] width 147 height 41
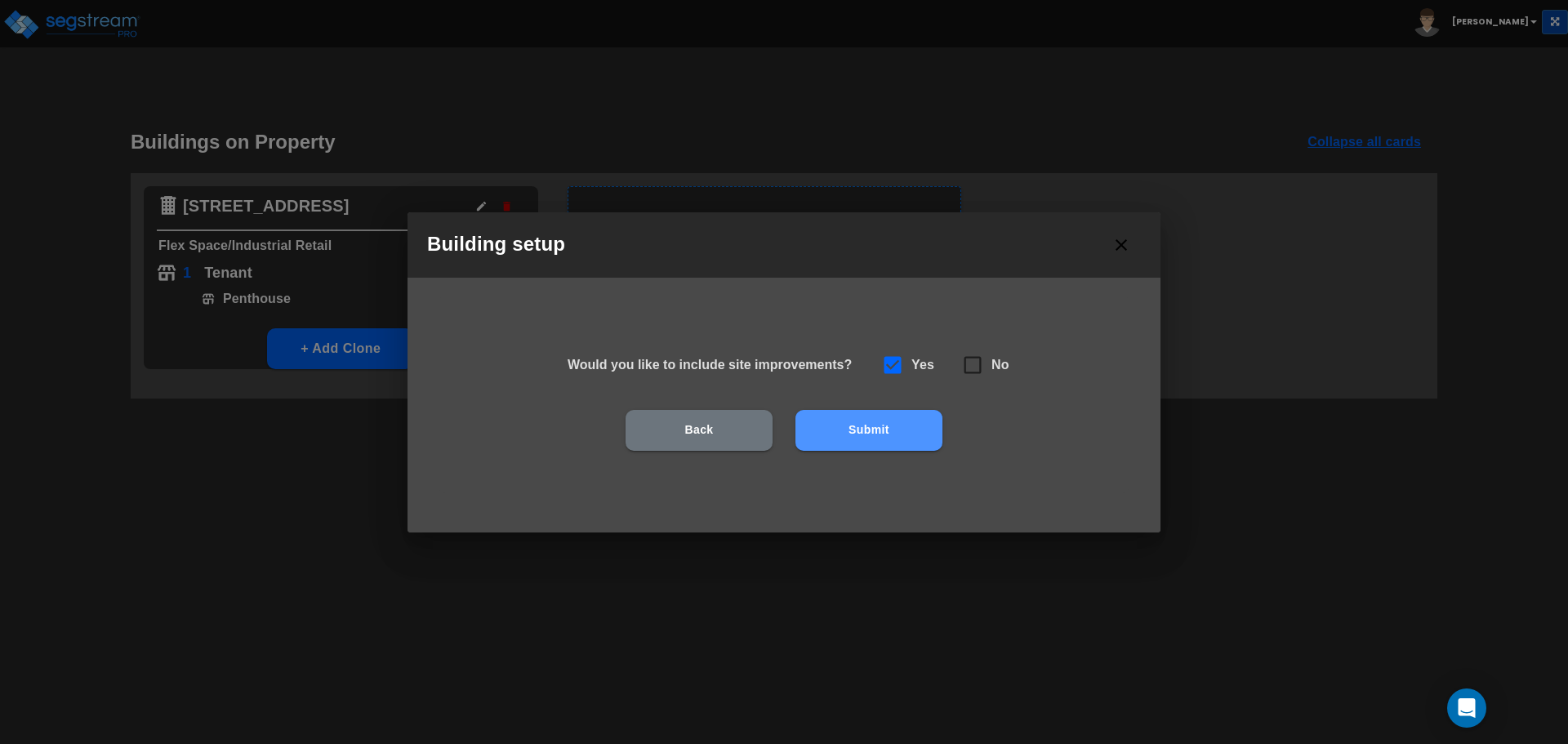
click at [893, 425] on button "Submit" at bounding box center [869, 431] width 147 height 41
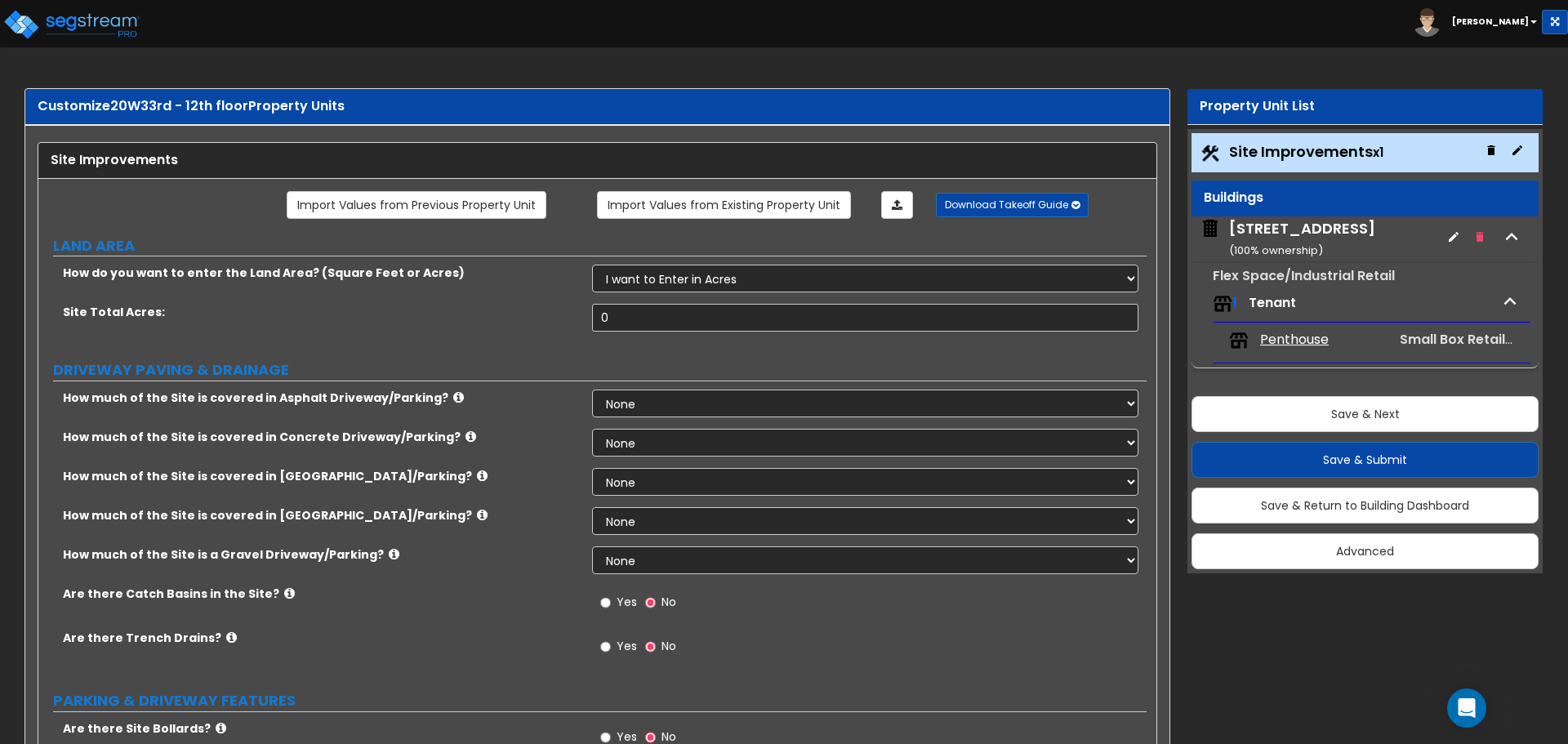
click at [1293, 154] on span "Site Improvements x1" at bounding box center [1307, 151] width 155 height 21
click at [1245, 153] on span "Site Improvements x1" at bounding box center [1307, 151] width 155 height 21
click at [1252, 227] on div "[STREET_ADDRESS] ( 100 % ownership)" at bounding box center [1302, 239] width 146 height 42
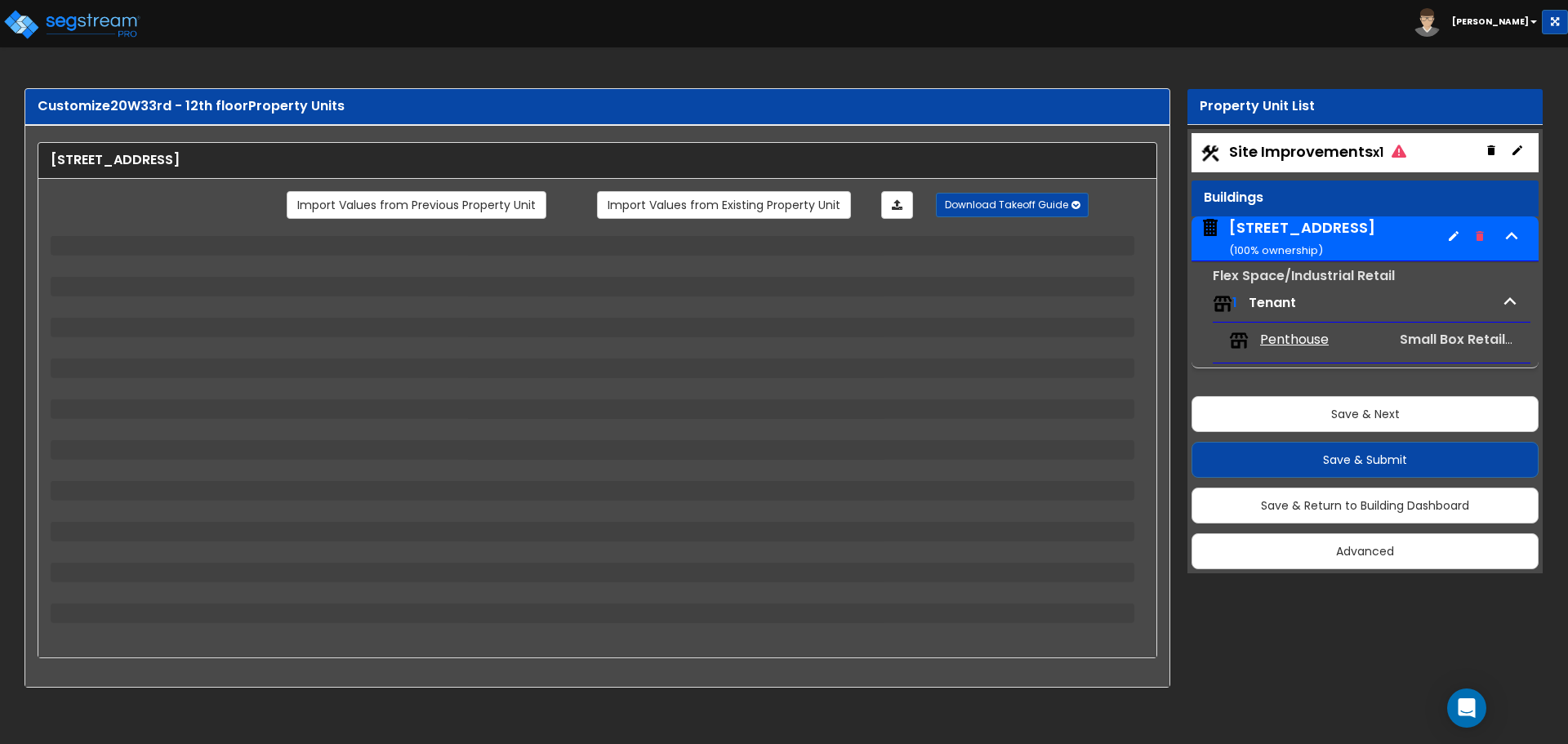
select select "4"
select select "2"
select select "5"
select select "2"
select select "12"
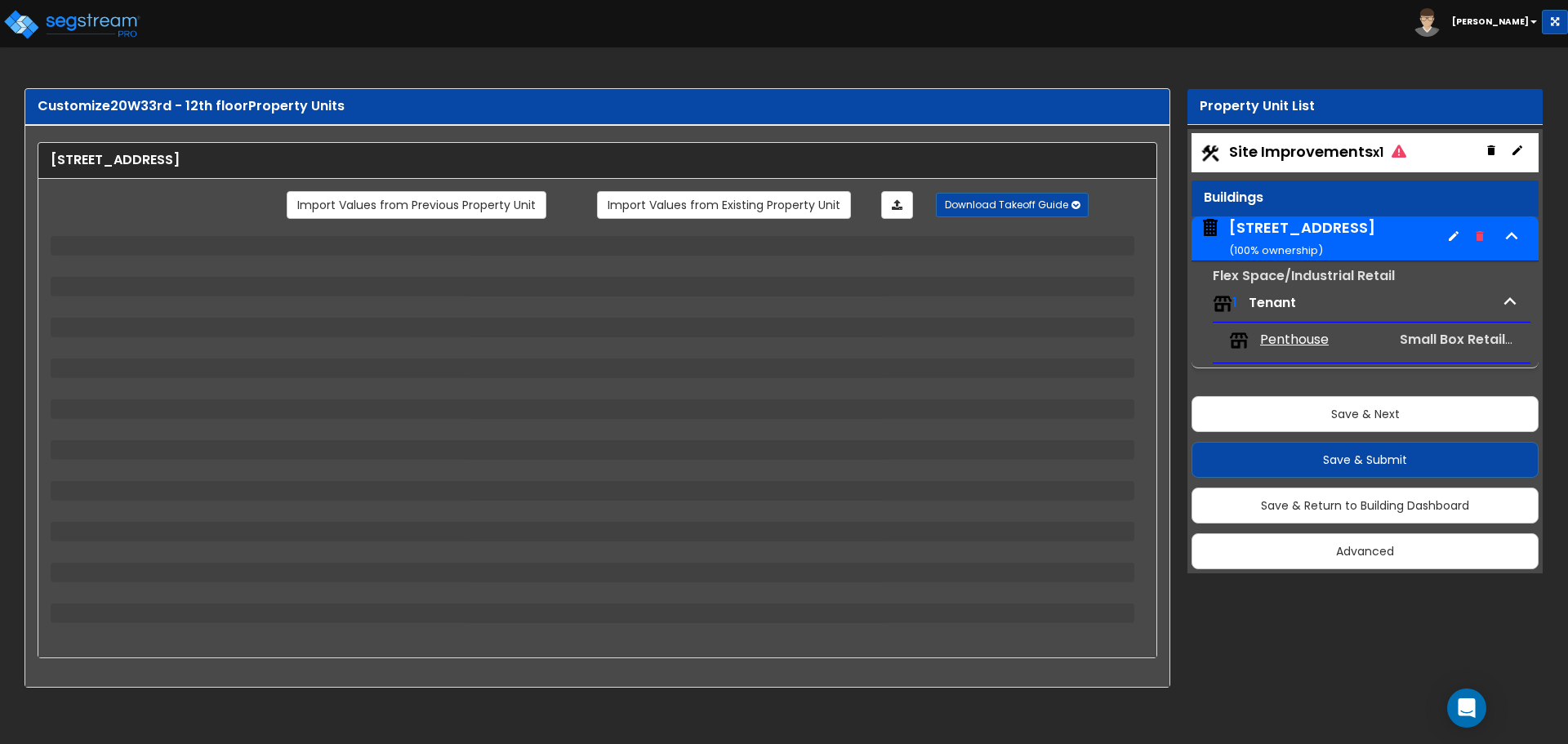
select select "2"
select select "3"
select select "1"
select select "2"
select select "4"
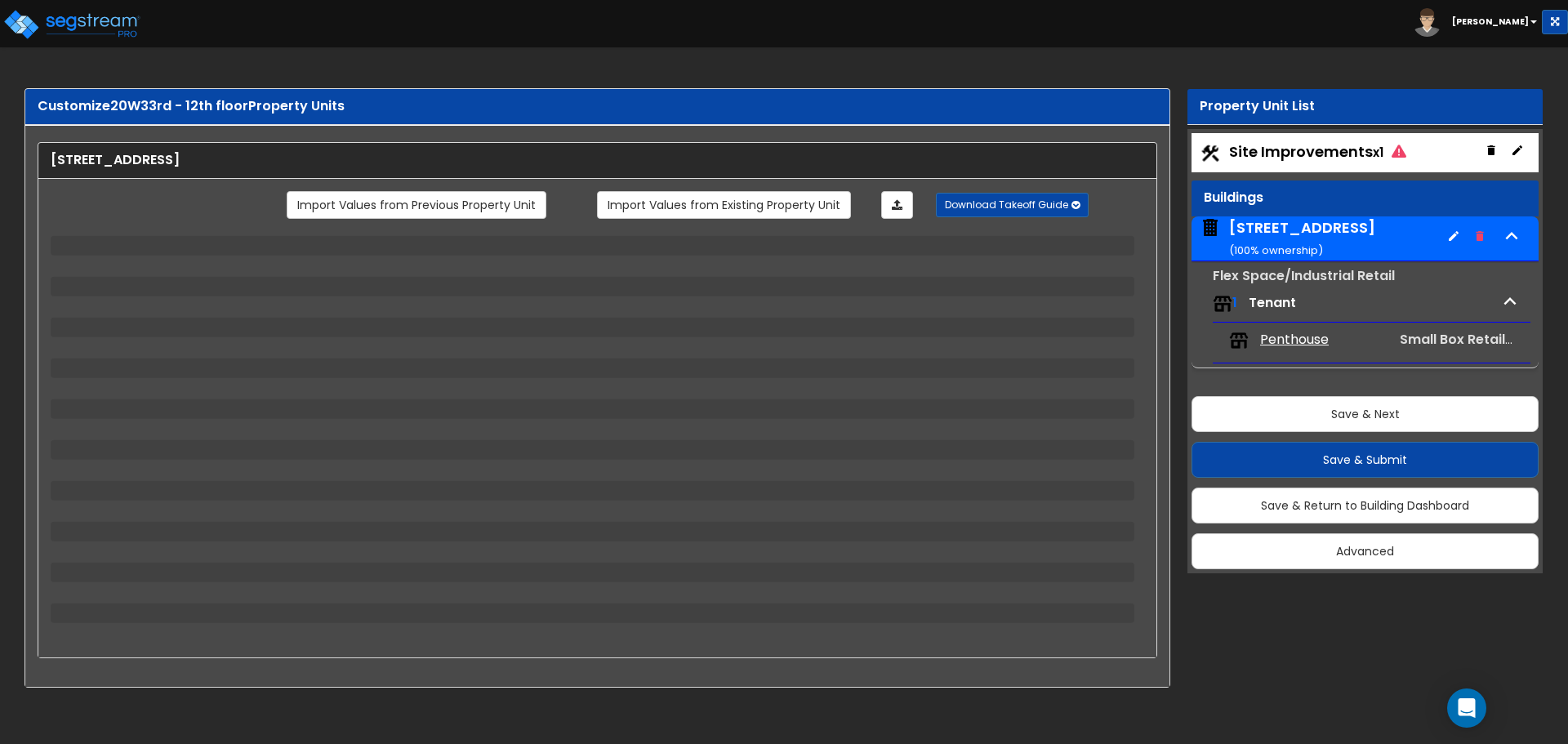
select select "1"
select select "2"
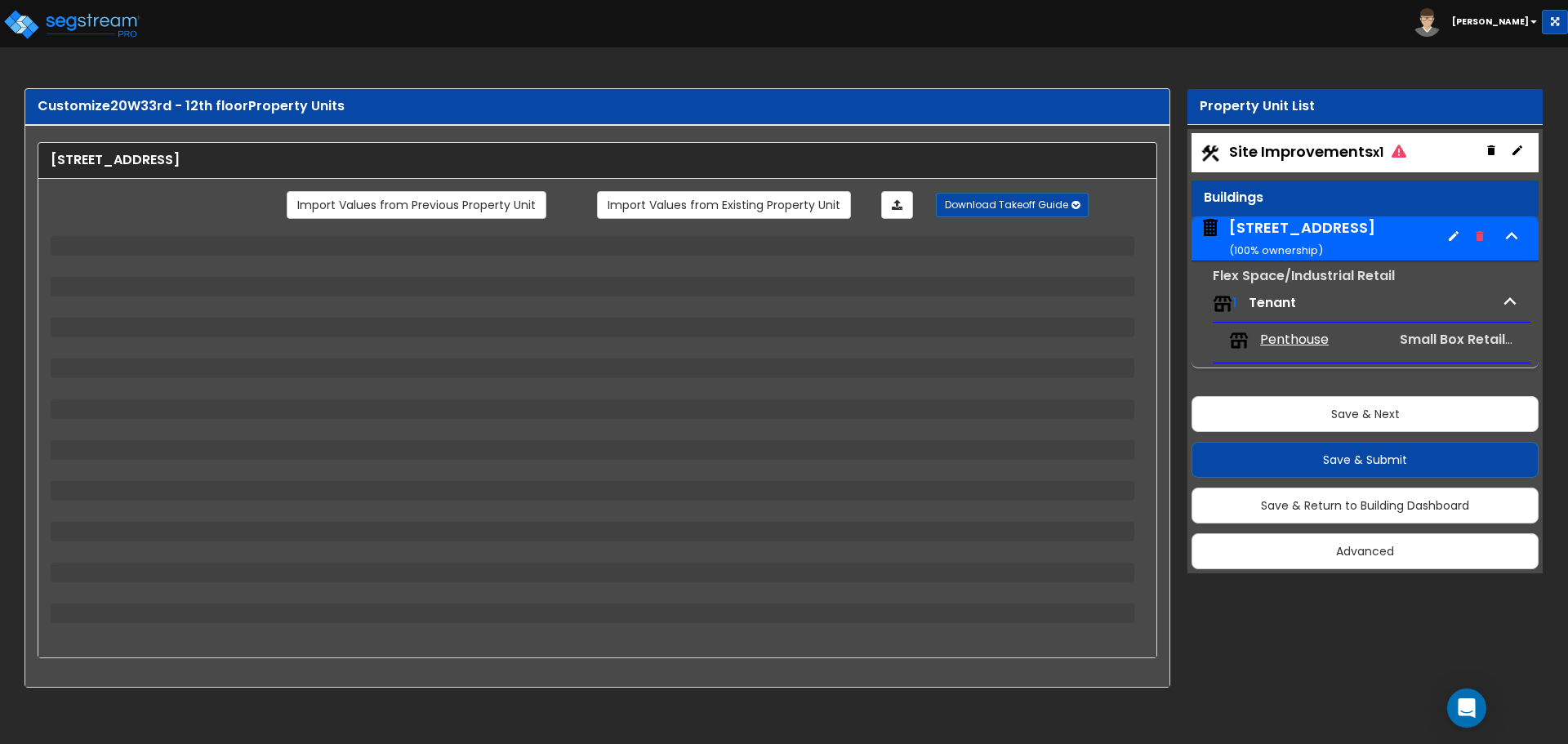
select select "1"
select select "2"
select select "1"
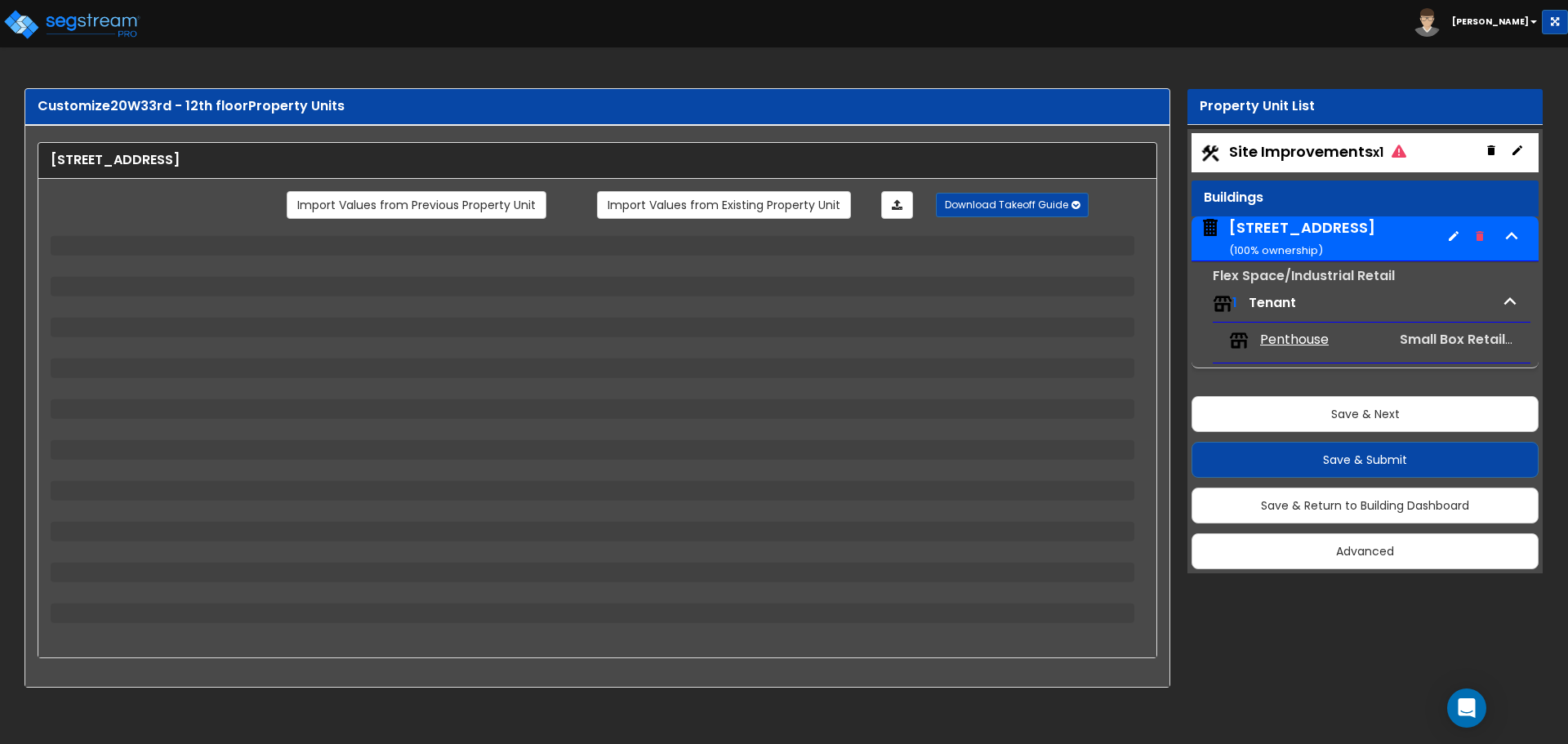
select select "2"
select select "1"
select select "2"
select select "1"
select select "8"
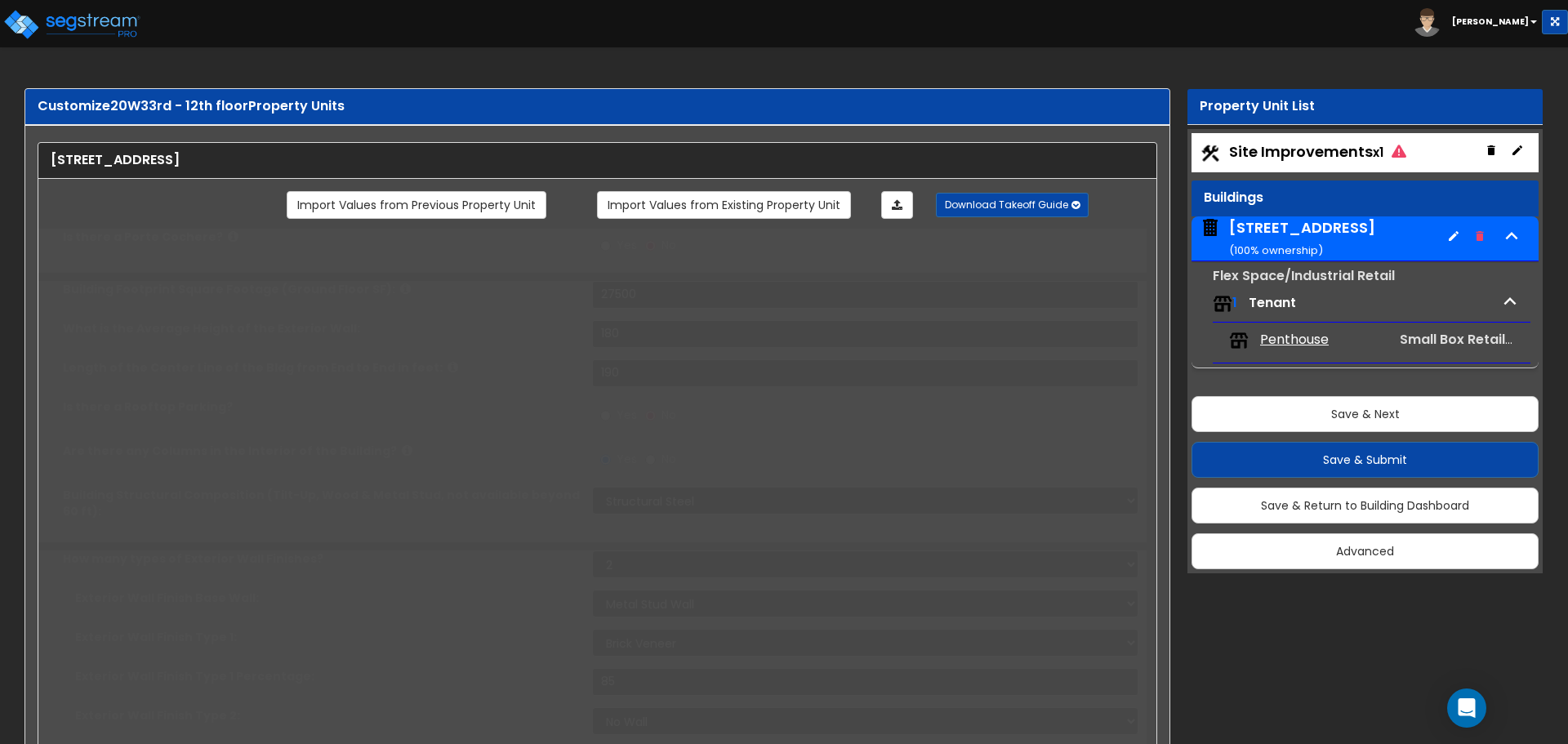
radio input "true"
select select "2"
type input "450"
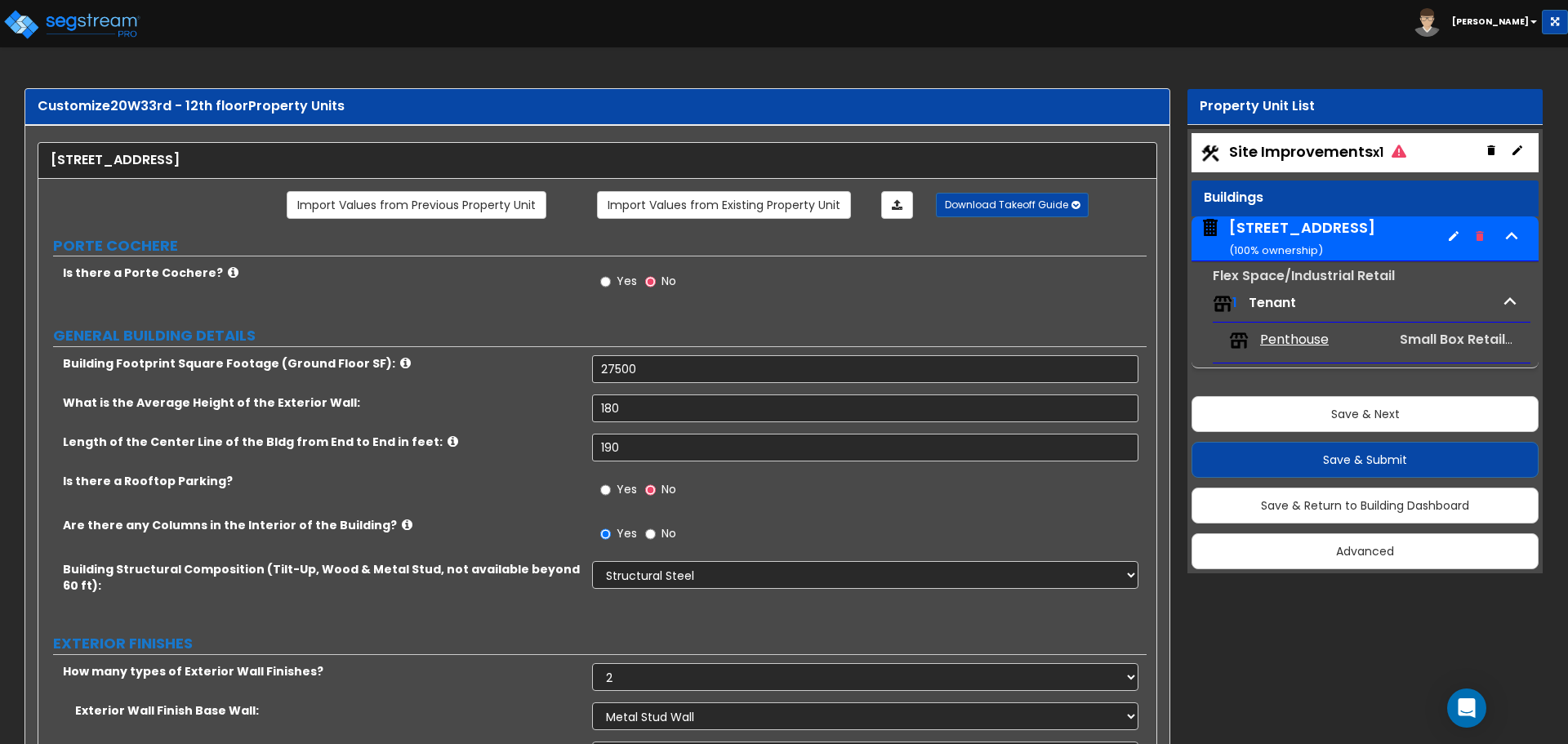
click at [1449, 233] on icon "button" at bounding box center [1454, 236] width 13 height 13
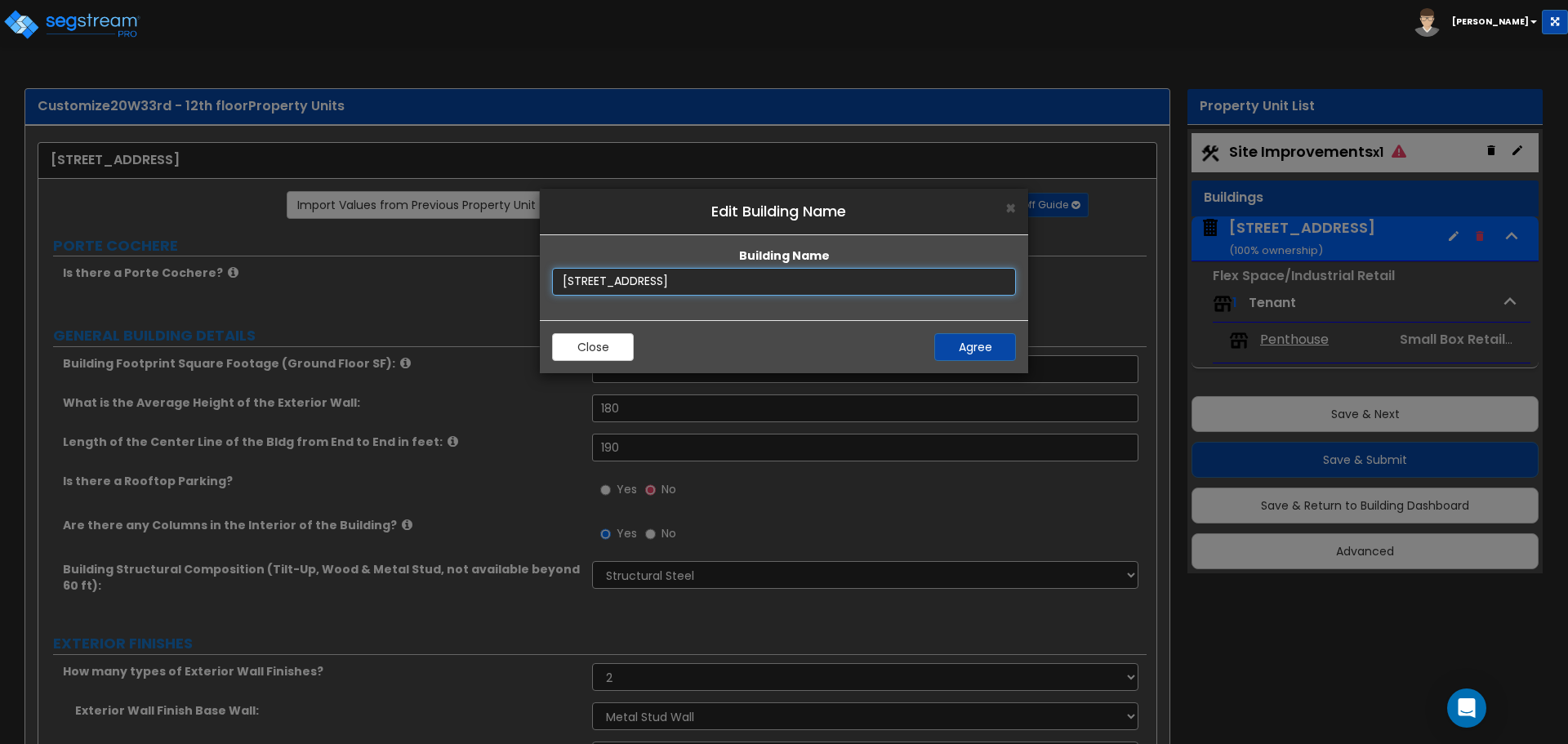
click at [667, 282] on input "[STREET_ADDRESS]" at bounding box center [784, 282] width 464 height 28
click at [608, 338] on button "Close" at bounding box center [593, 347] width 82 height 28
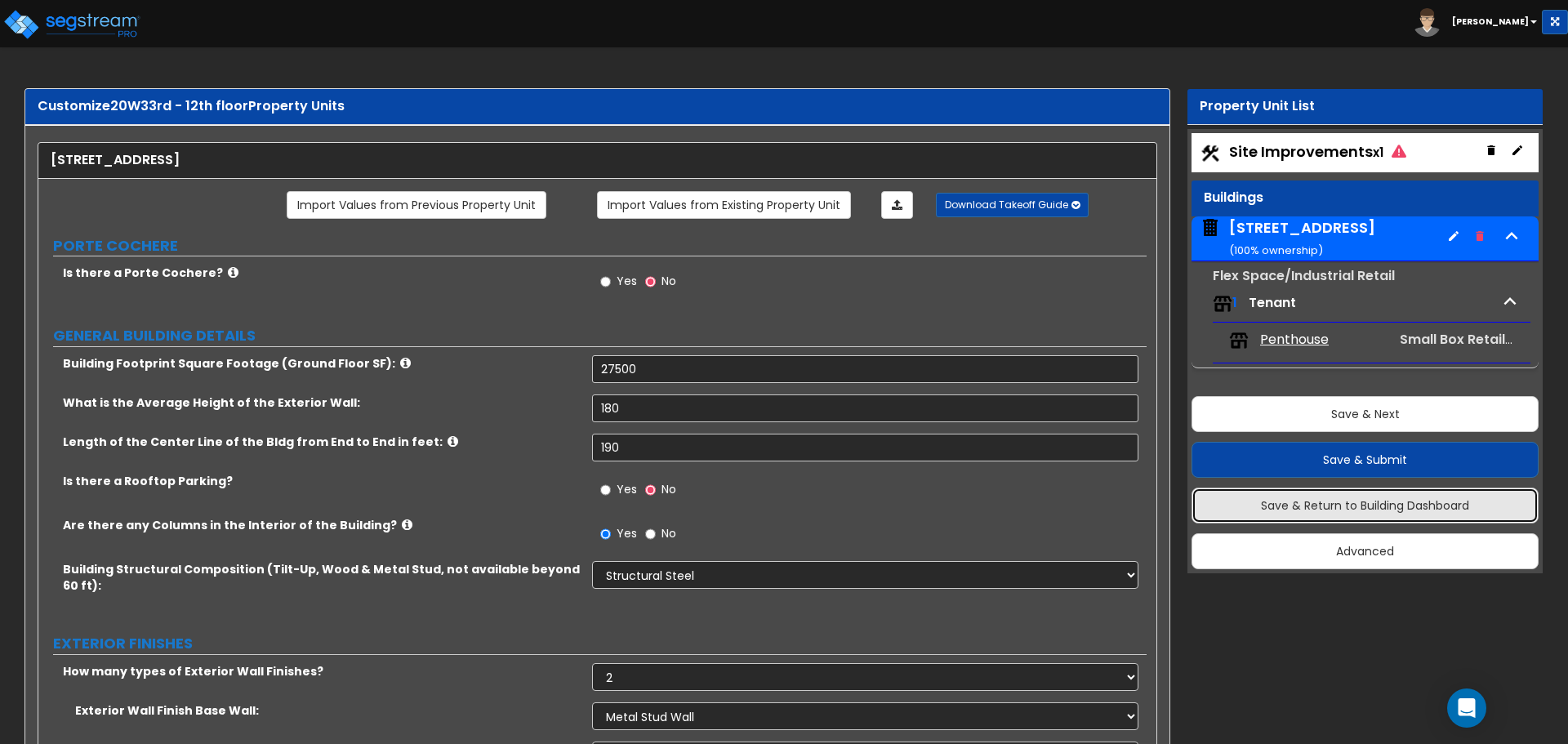
click at [1371, 496] on button "Save & Return to Building Dashboard" at bounding box center [1366, 505] width 347 height 36
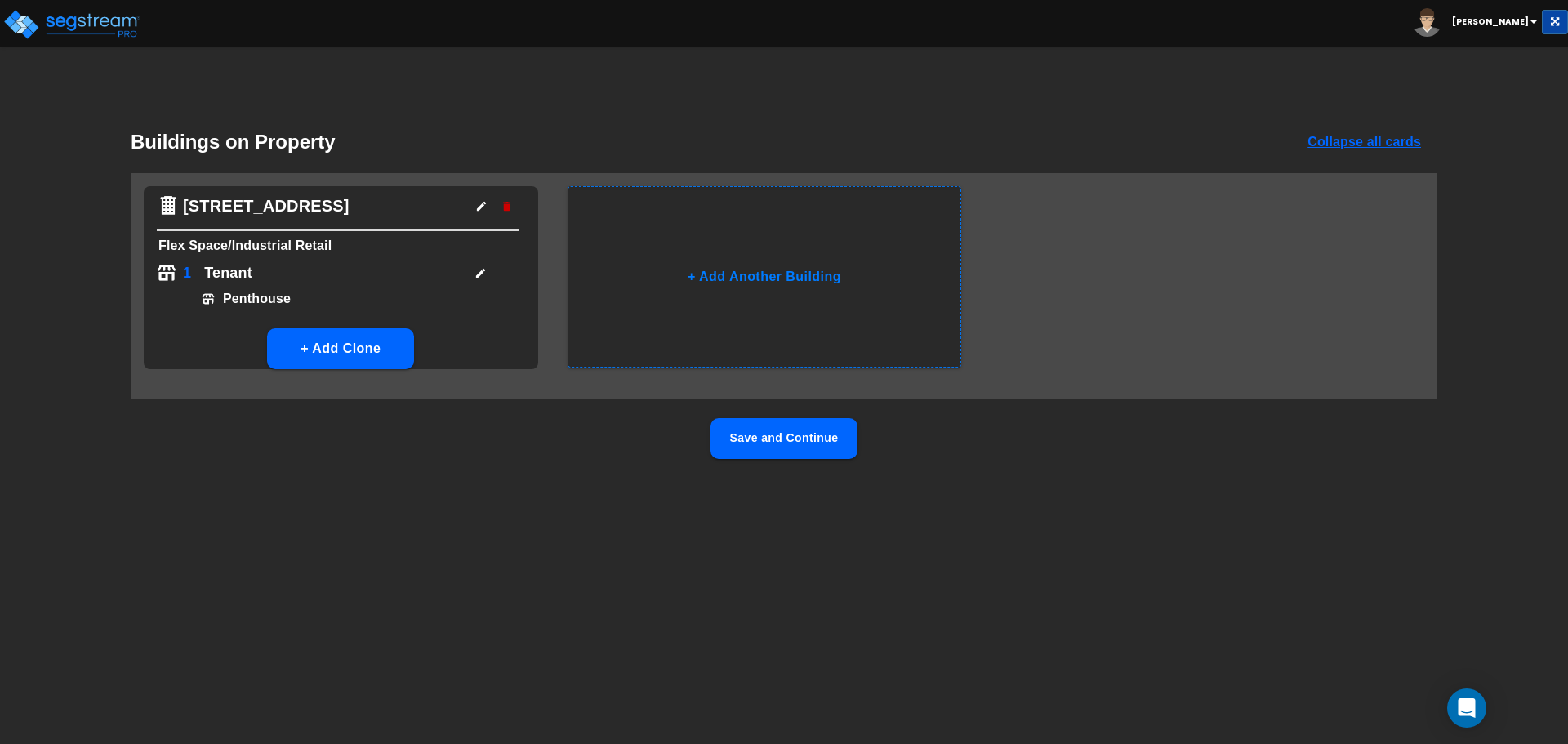
click at [479, 203] on icon "button" at bounding box center [481, 206] width 12 height 12
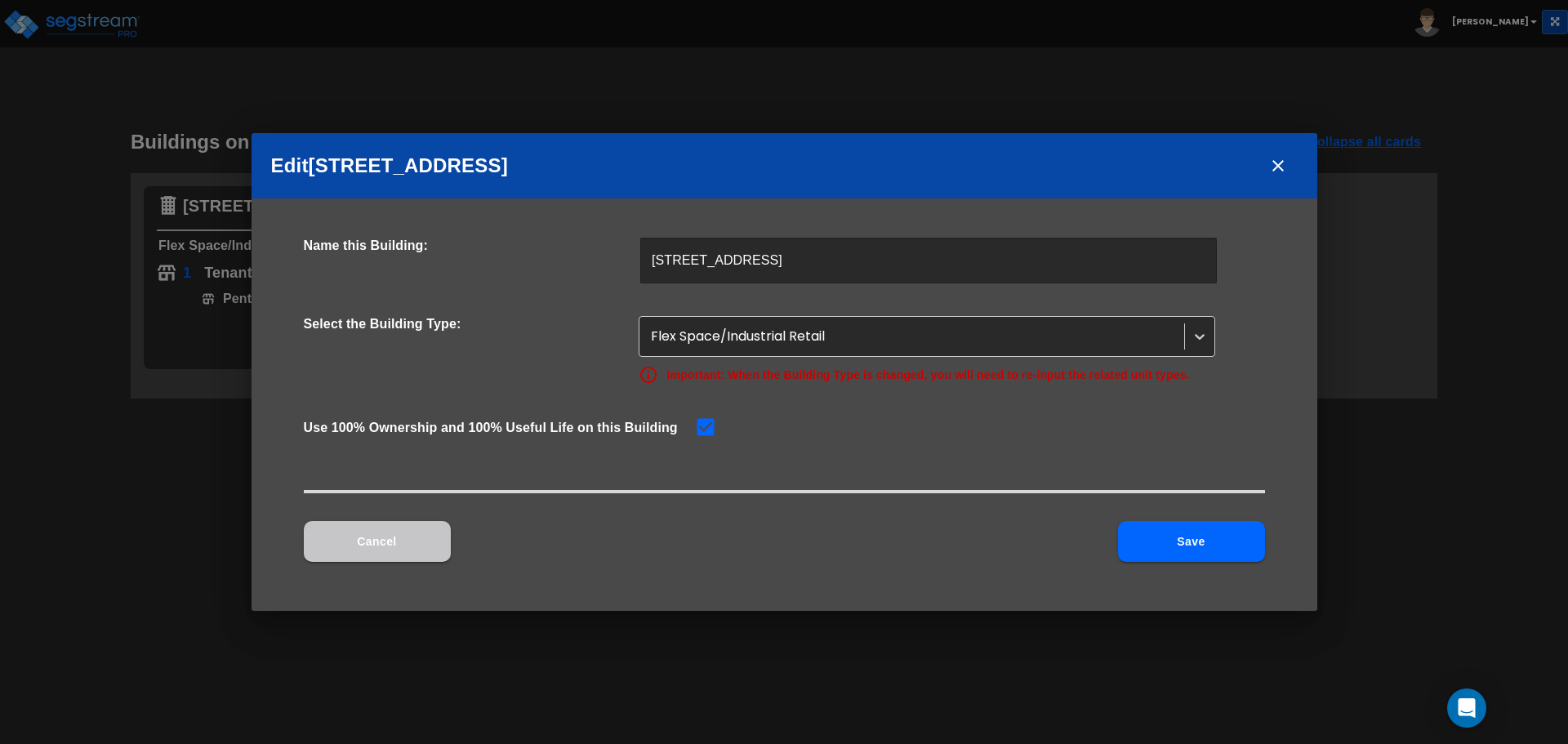
click at [700, 423] on input "checkbox" at bounding box center [702, 425] width 17 height 14
checkbox input "false"
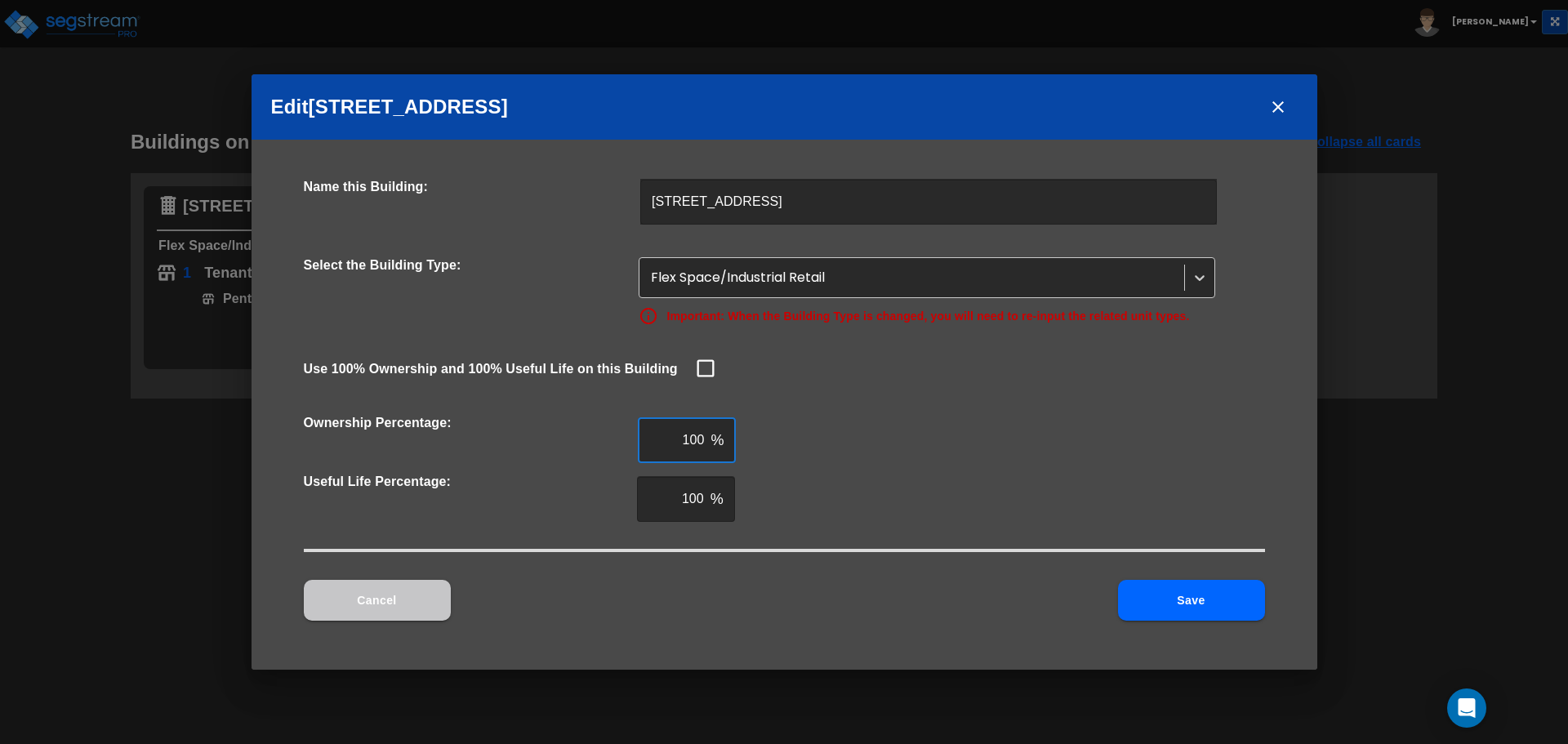
drag, startPoint x: 671, startPoint y: 435, endPoint x: 807, endPoint y: 439, distance: 136.1
click at [807, 439] on div "Ownership Percentage: 100 % ​" at bounding box center [784, 439] width 962 height 59
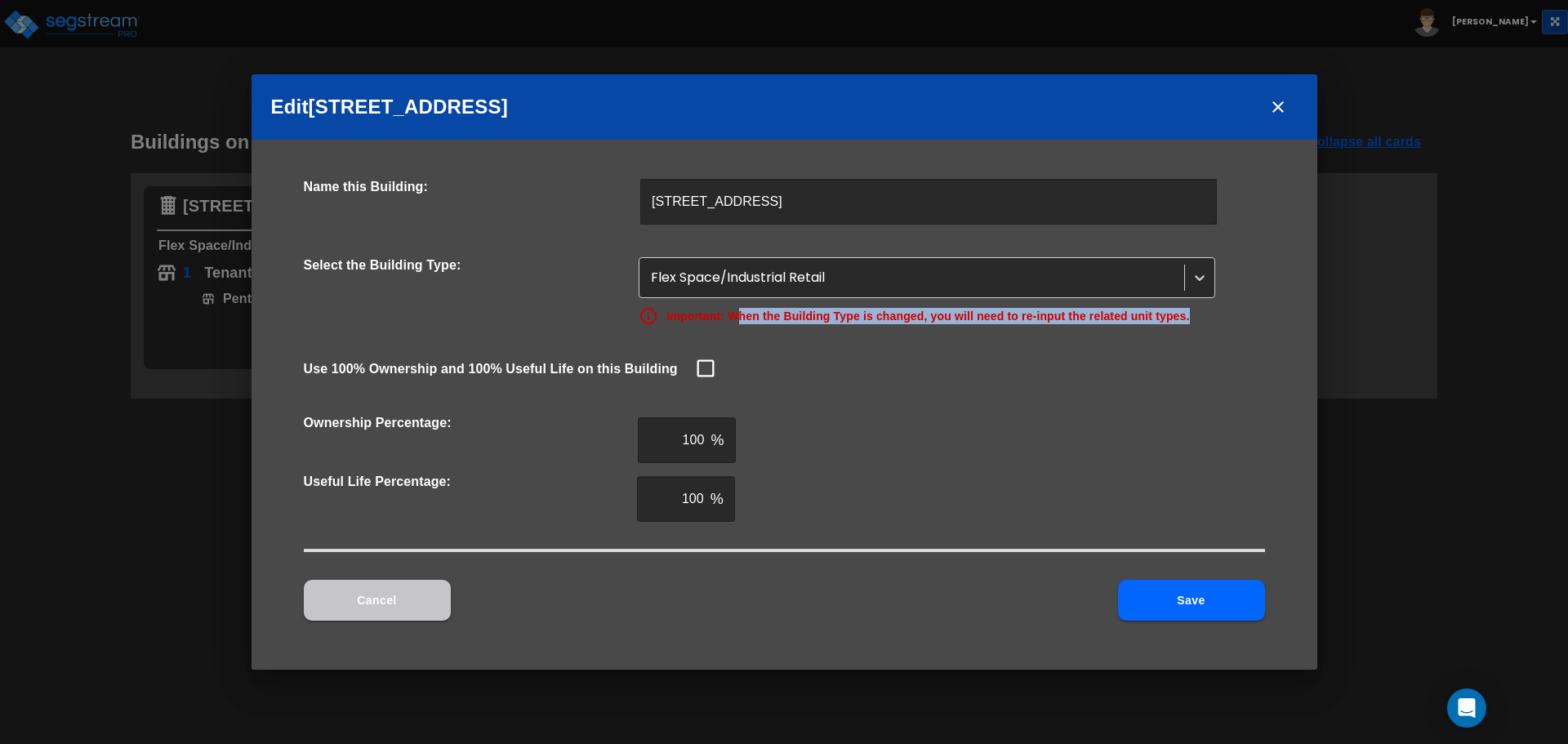
drag, startPoint x: 739, startPoint y: 314, endPoint x: 1197, endPoint y: 317, distance: 458.0
click at [1197, 317] on div "Important: When the Building Type is changed, you will need to re-input the rel…" at bounding box center [927, 315] width 576 height 20
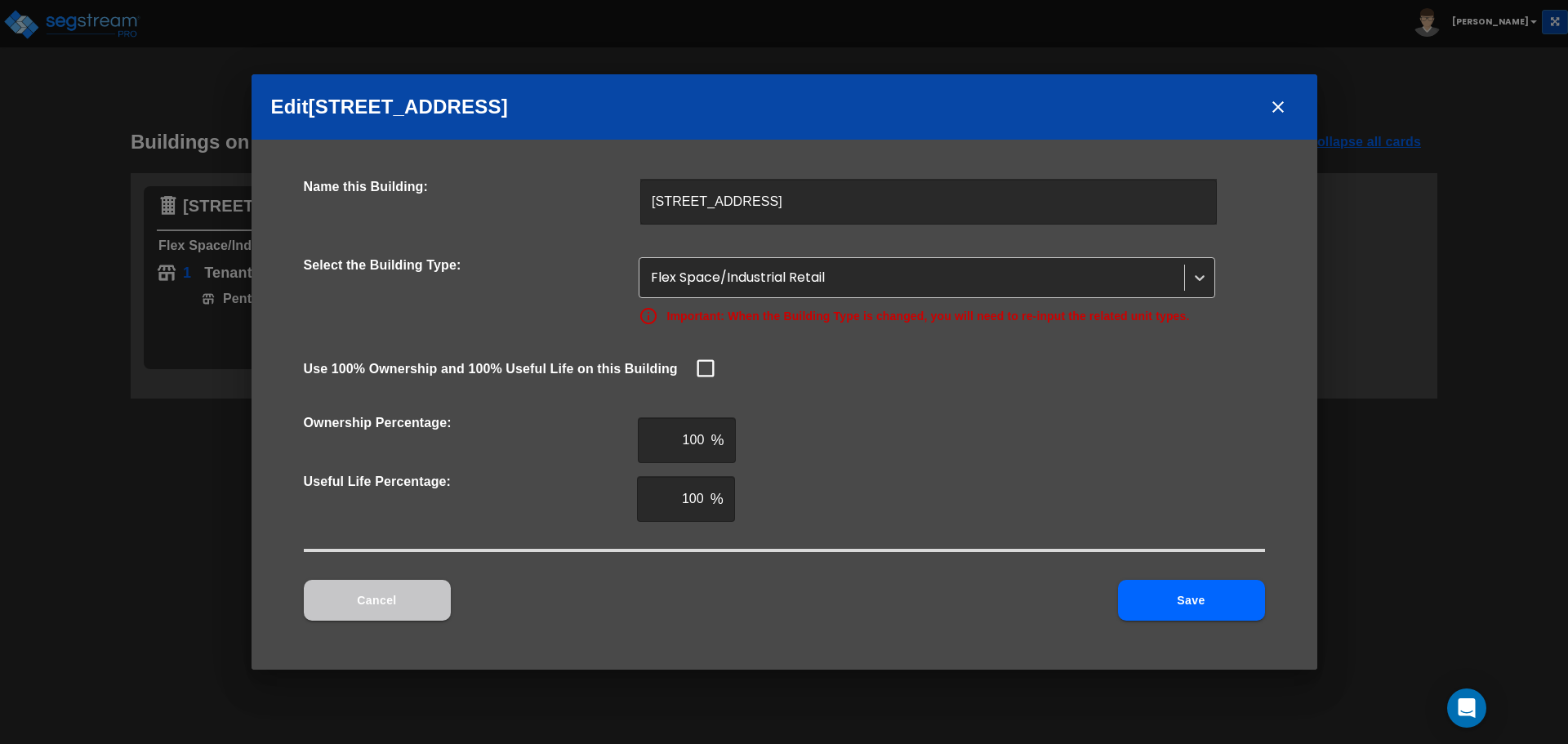
click at [1186, 342] on div "Name this Building: [STREET_ADDRESS] ​ Select the Building Type: Flex Space/Ind…" at bounding box center [784, 353] width 962 height 350
click at [705, 442] on div "100 % ​" at bounding box center [687, 439] width 98 height 46
type input "10.2649"
click at [1172, 595] on button "Save" at bounding box center [1192, 600] width 147 height 41
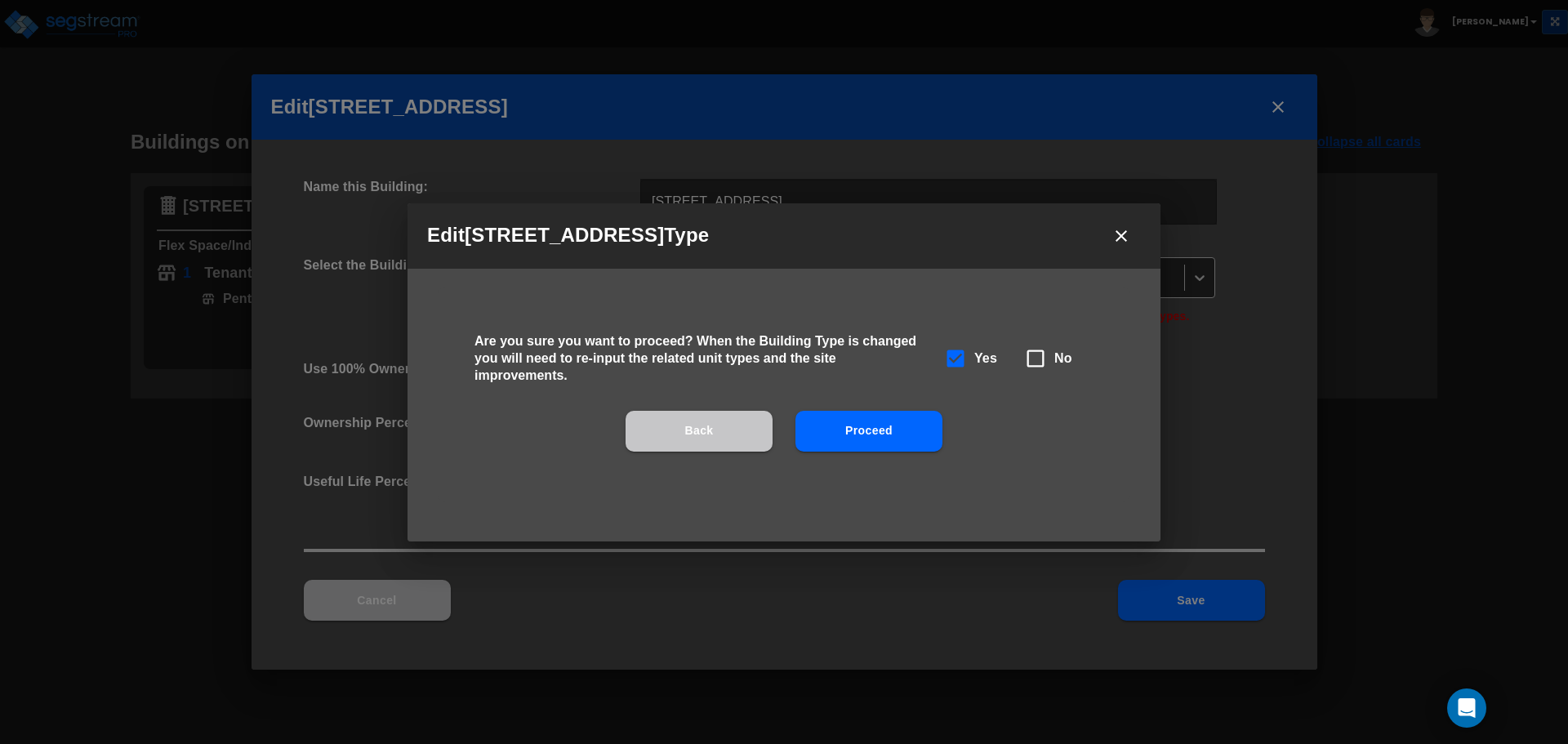
click at [676, 443] on button "Back" at bounding box center [700, 431] width 147 height 41
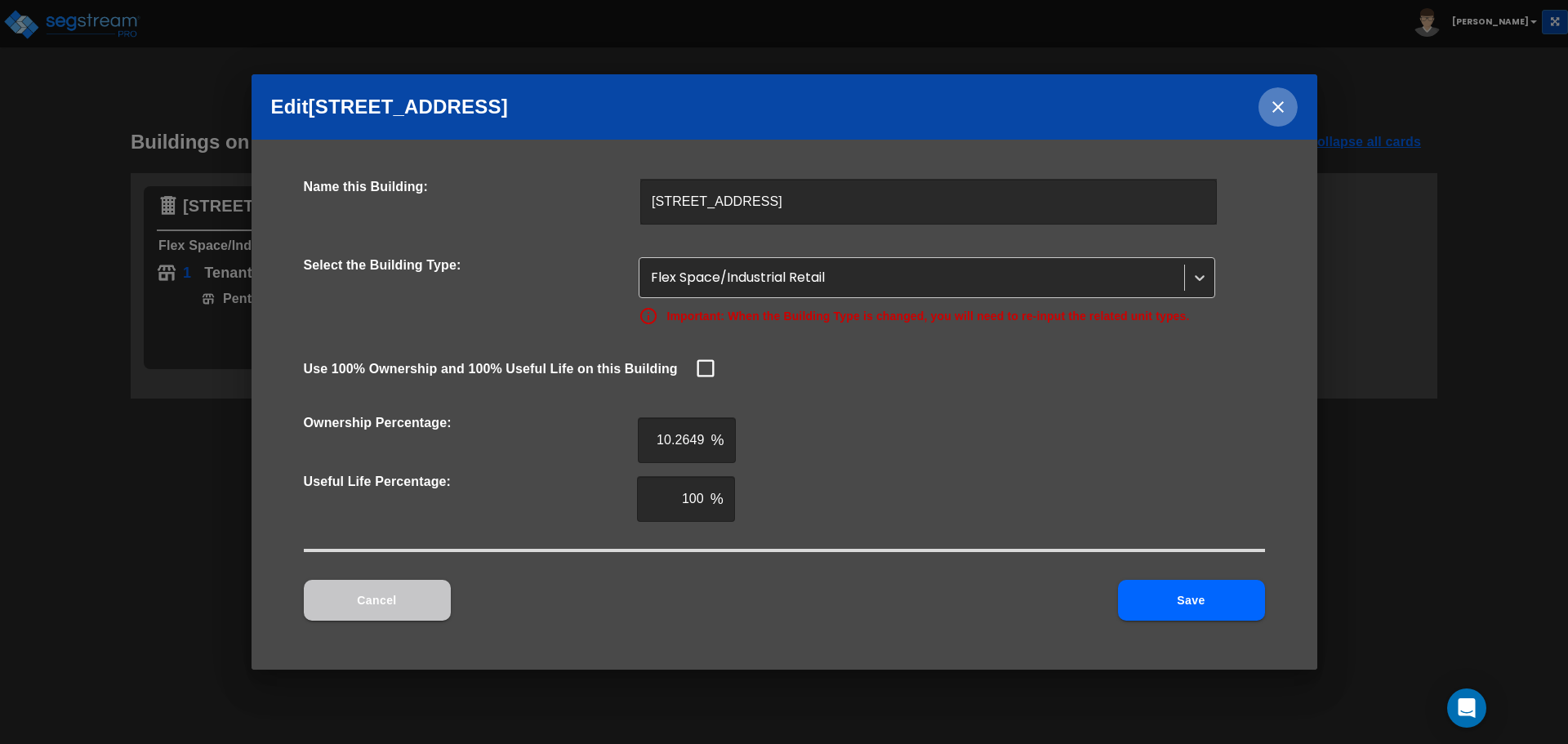
click at [1284, 108] on icon "close" at bounding box center [1278, 106] width 20 height 20
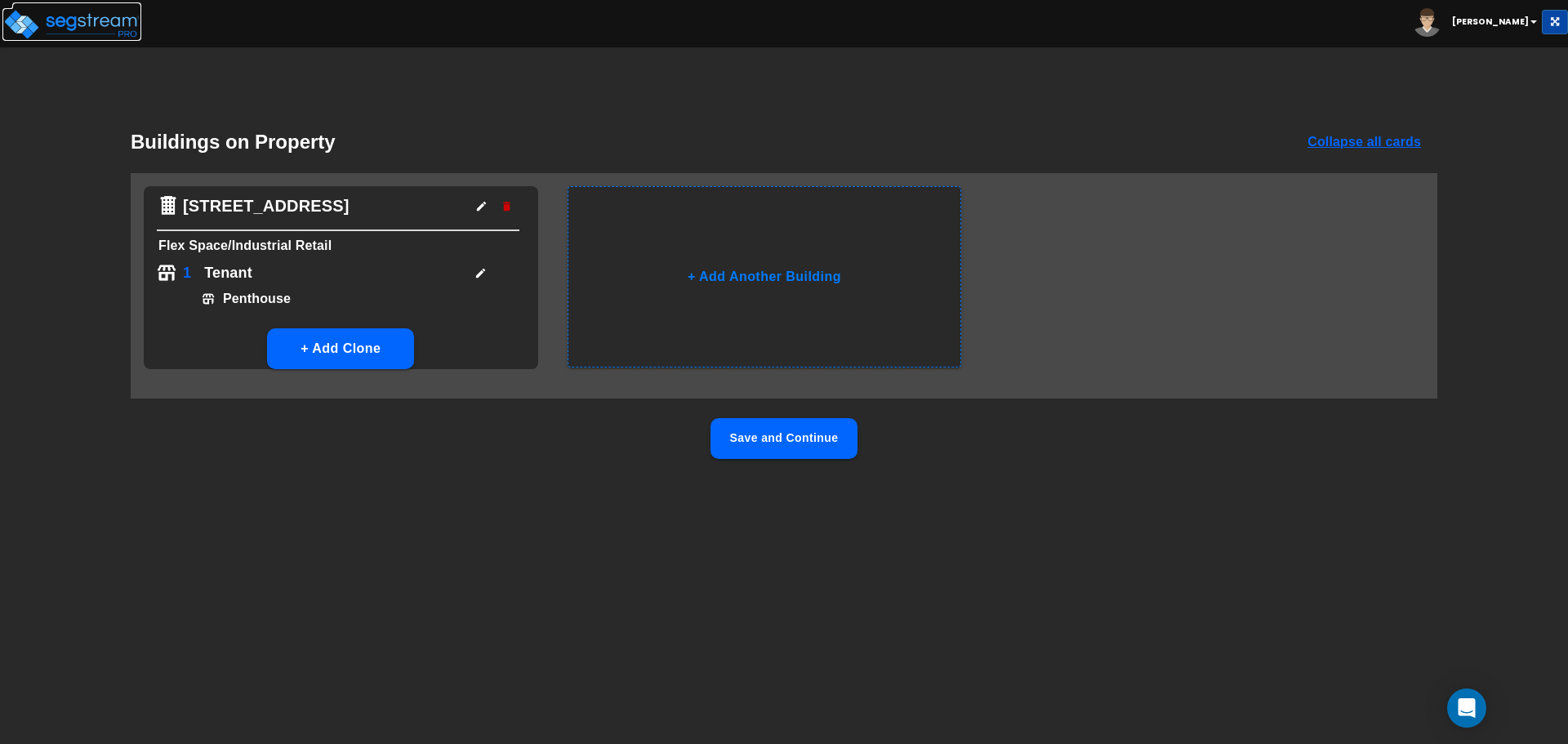
click at [94, 25] on img at bounding box center [72, 24] width 139 height 33
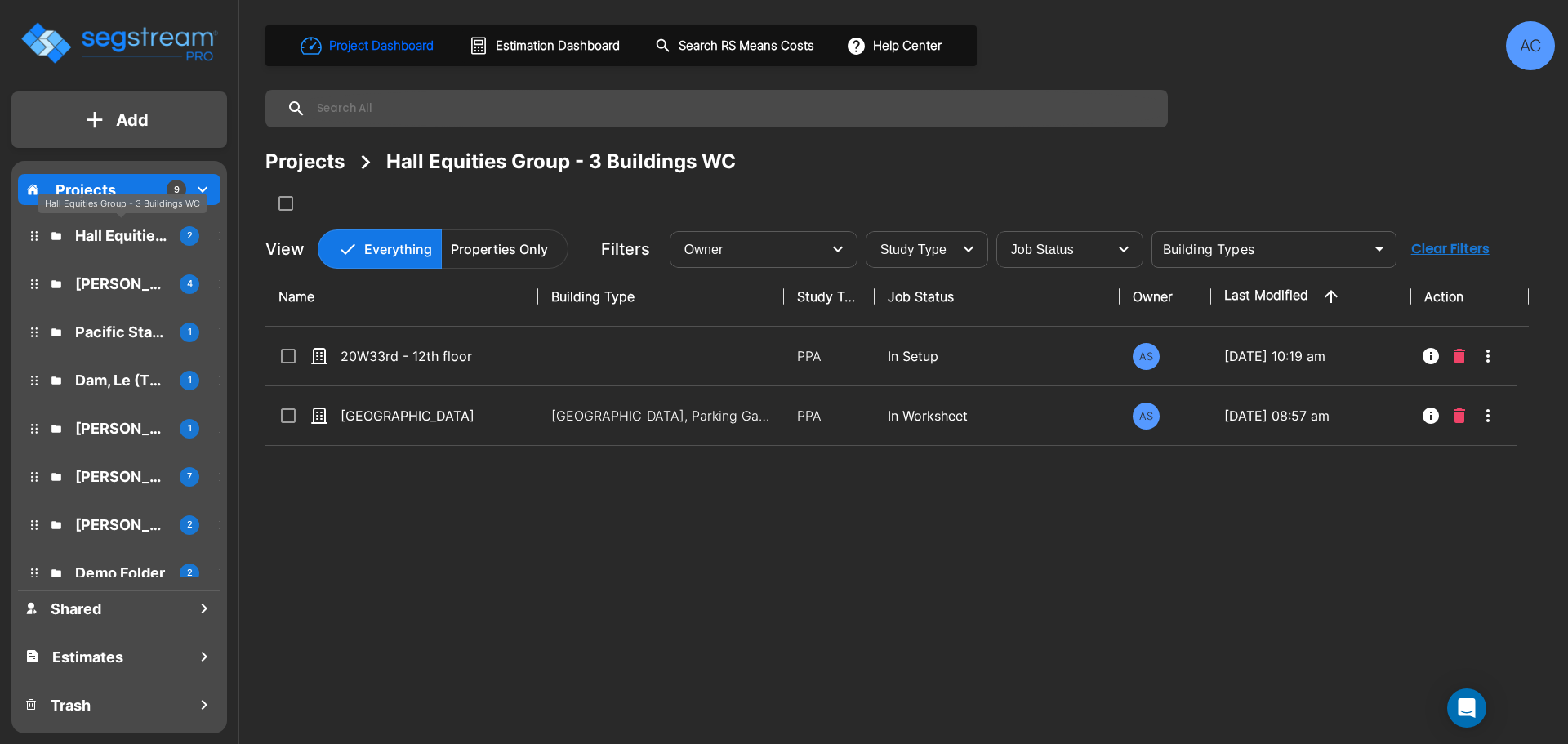
click at [134, 235] on p "Hall Equities Group - 3 Buildings WC" at bounding box center [121, 236] width 91 height 22
click at [107, 283] on p "[PERSON_NAME]" at bounding box center [121, 283] width 91 height 22
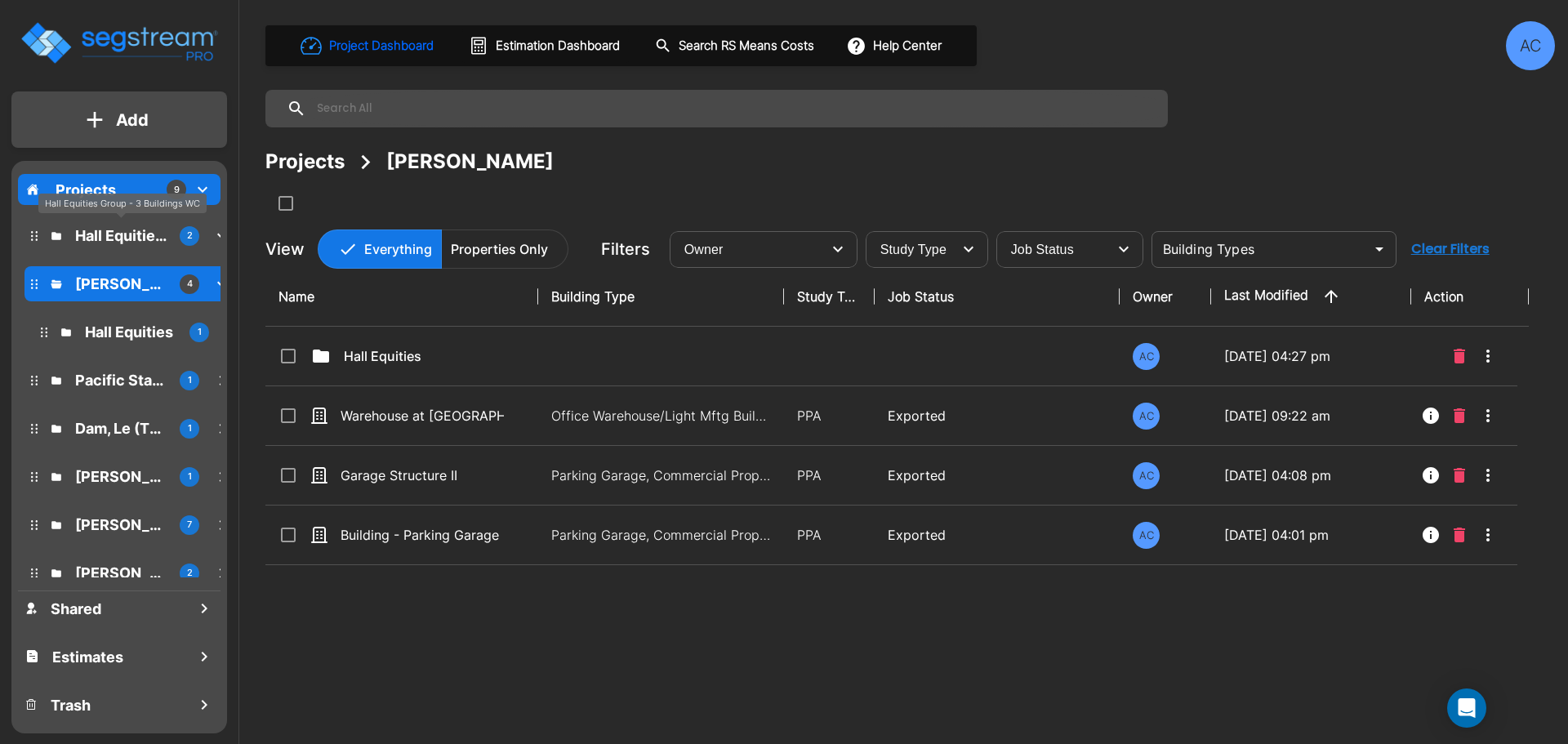
click at [114, 233] on p "Hall Equities Group - 3 Buildings WC" at bounding box center [121, 236] width 91 height 22
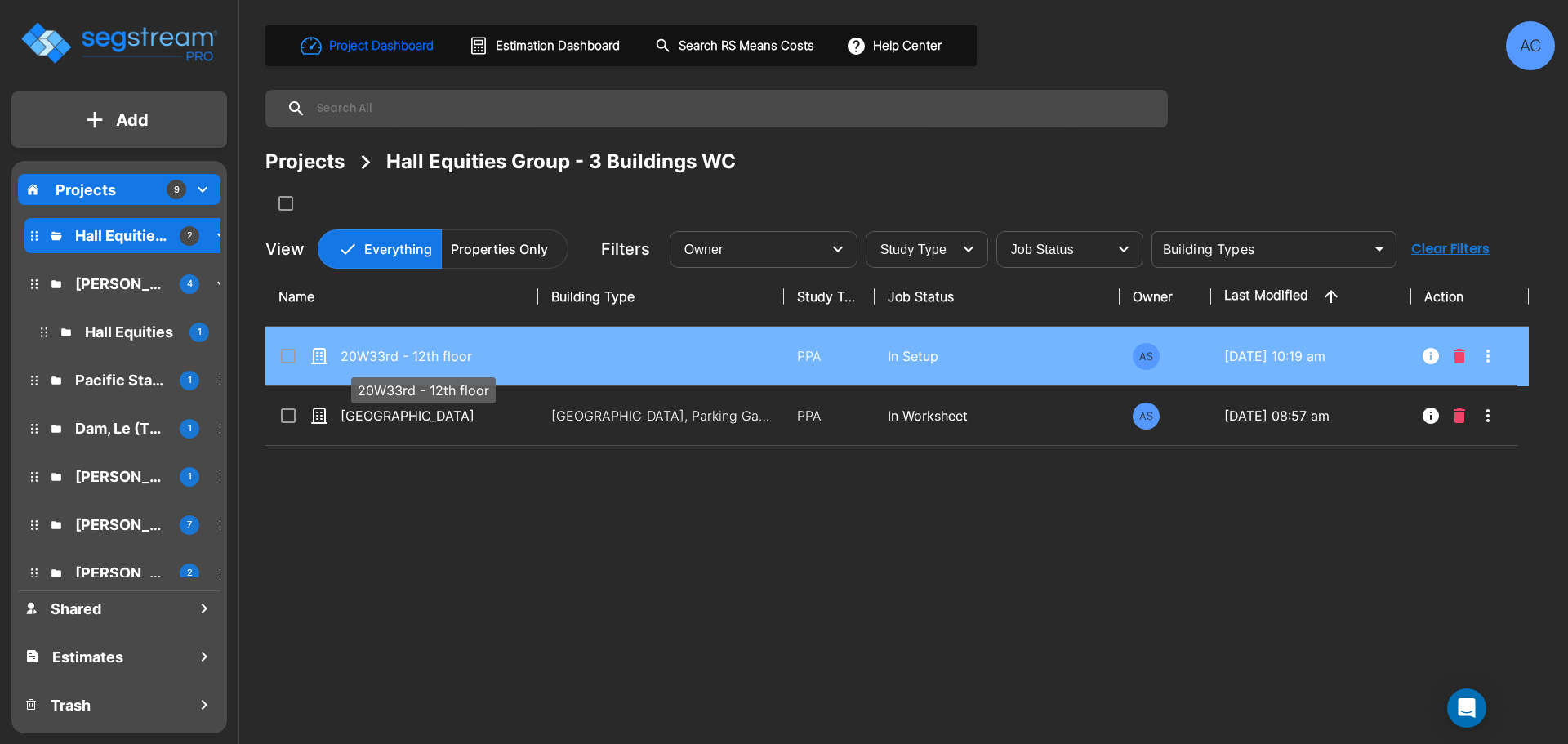
click at [442, 351] on p "20W33rd - 12th floor" at bounding box center [422, 355] width 163 height 20
checkbox input "true"
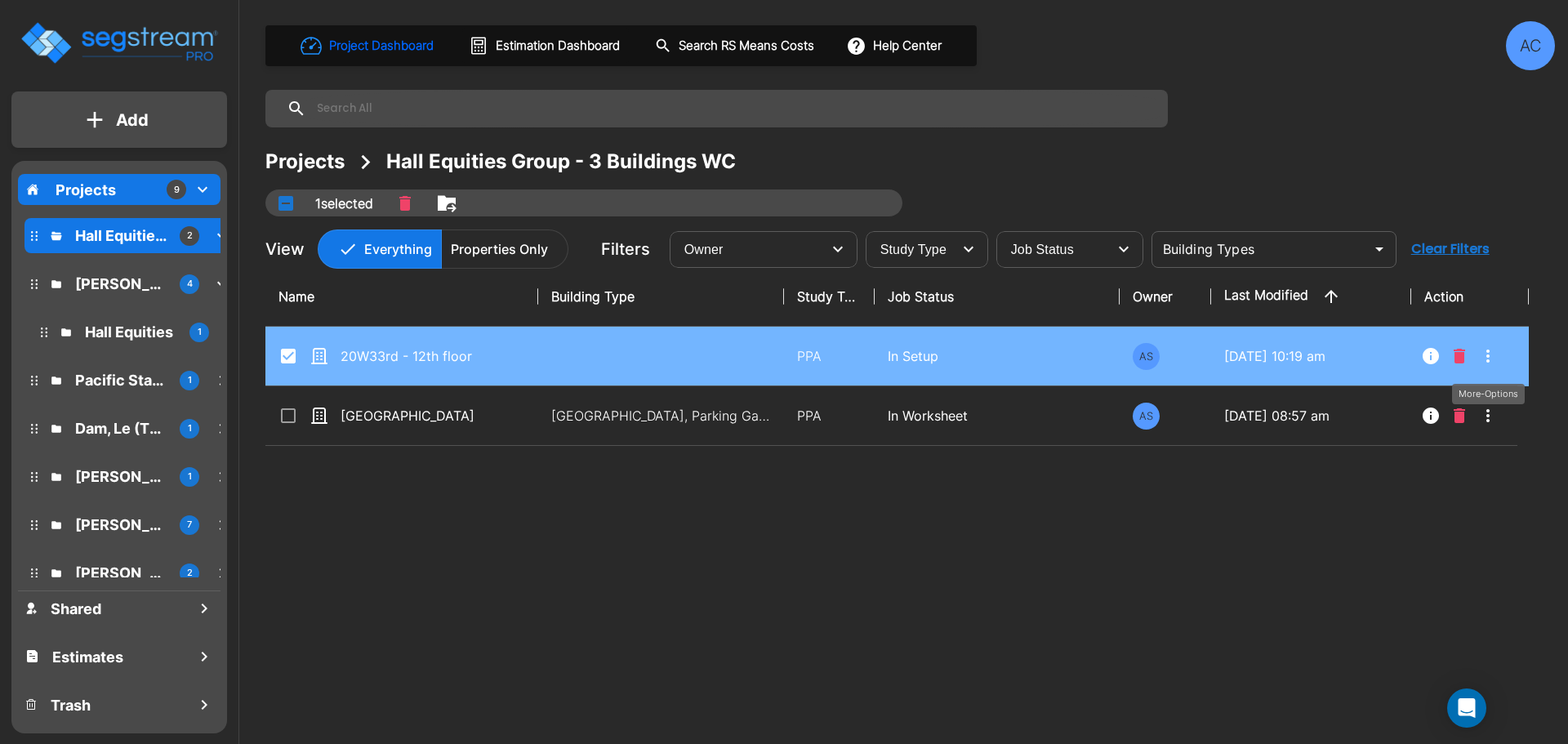
click at [1492, 351] on icon "More-Options" at bounding box center [1488, 355] width 20 height 20
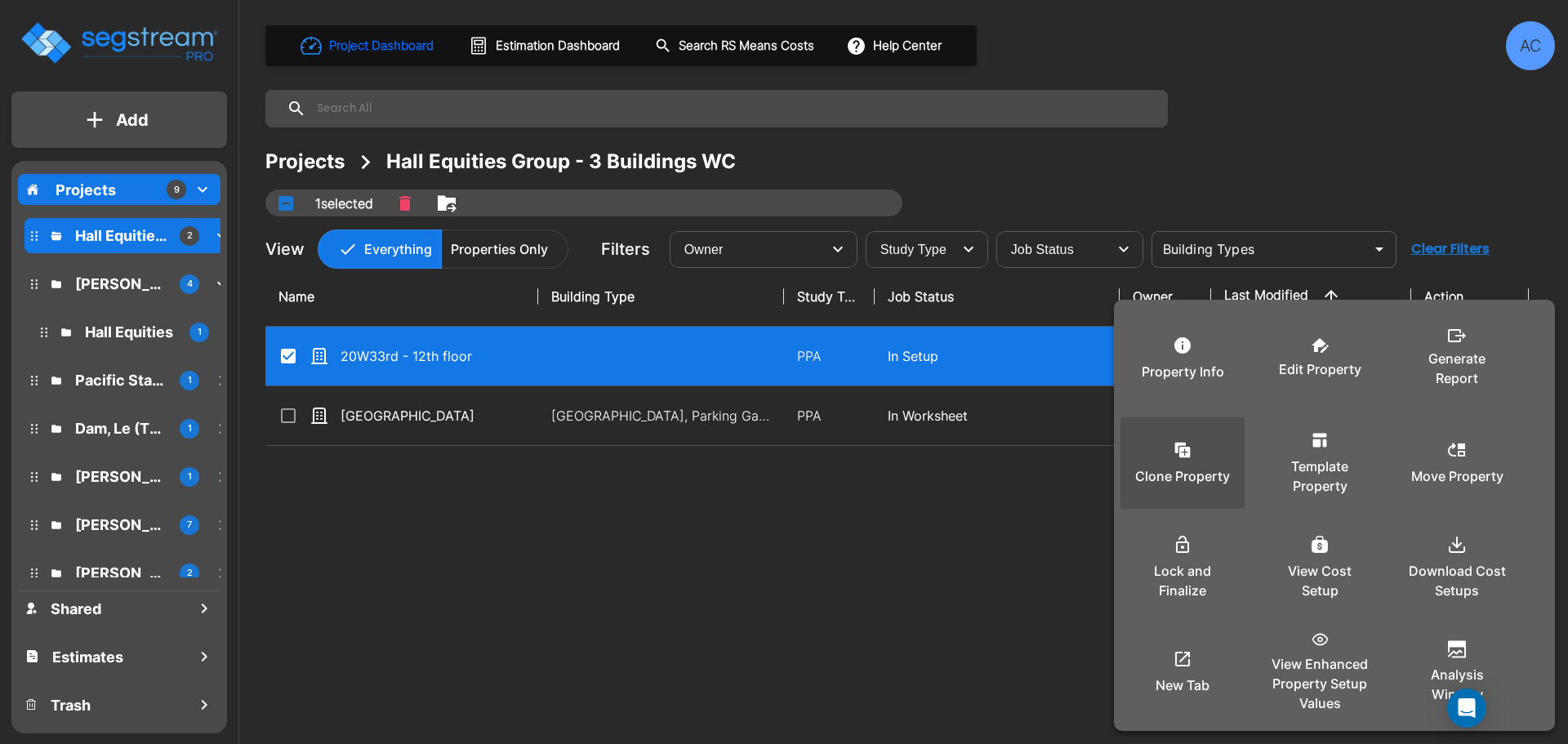
click at [1190, 453] on icon at bounding box center [1185, 451] width 10 height 10
click at [108, 186] on div at bounding box center [784, 372] width 1568 height 744
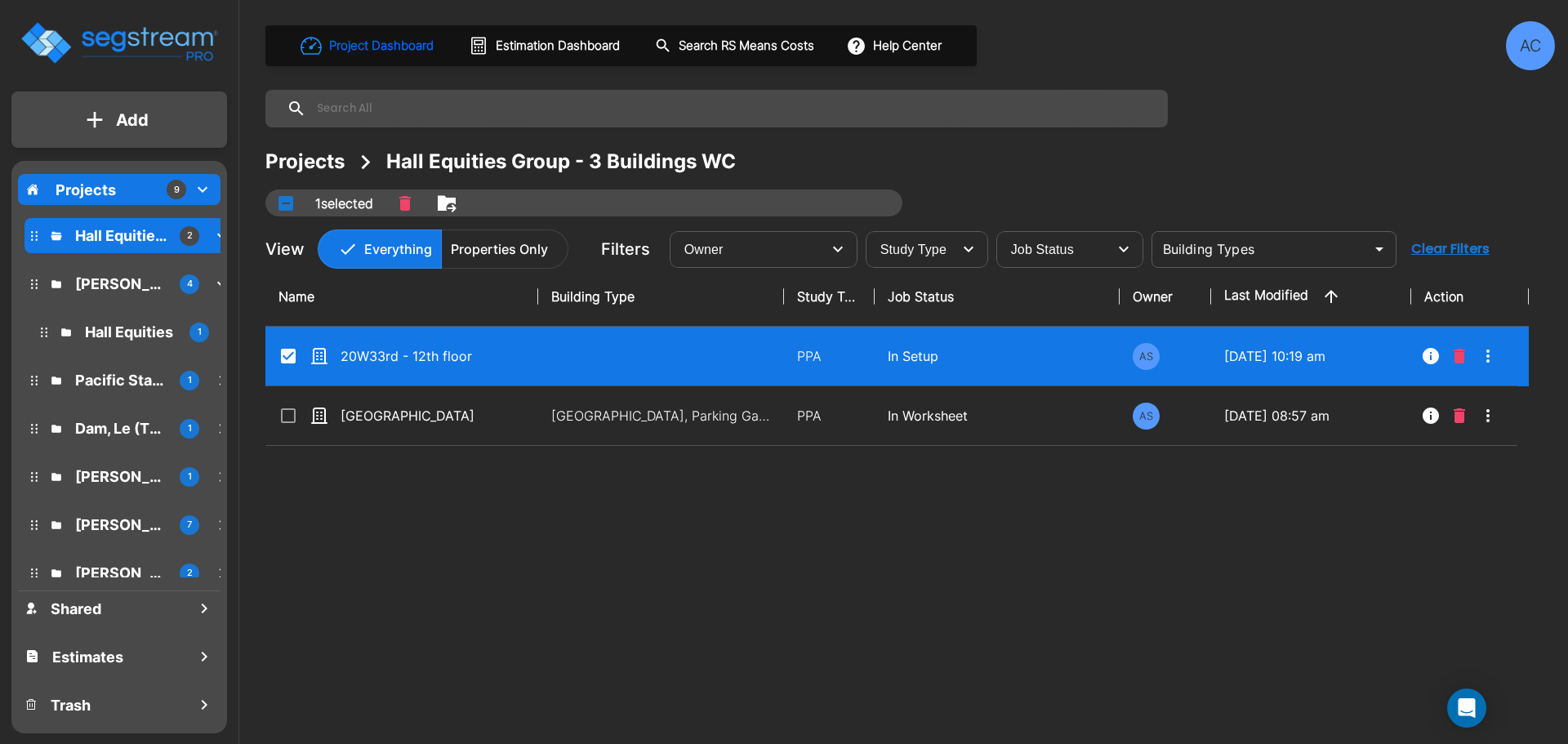
click at [79, 194] on p "Projects" at bounding box center [86, 190] width 61 height 22
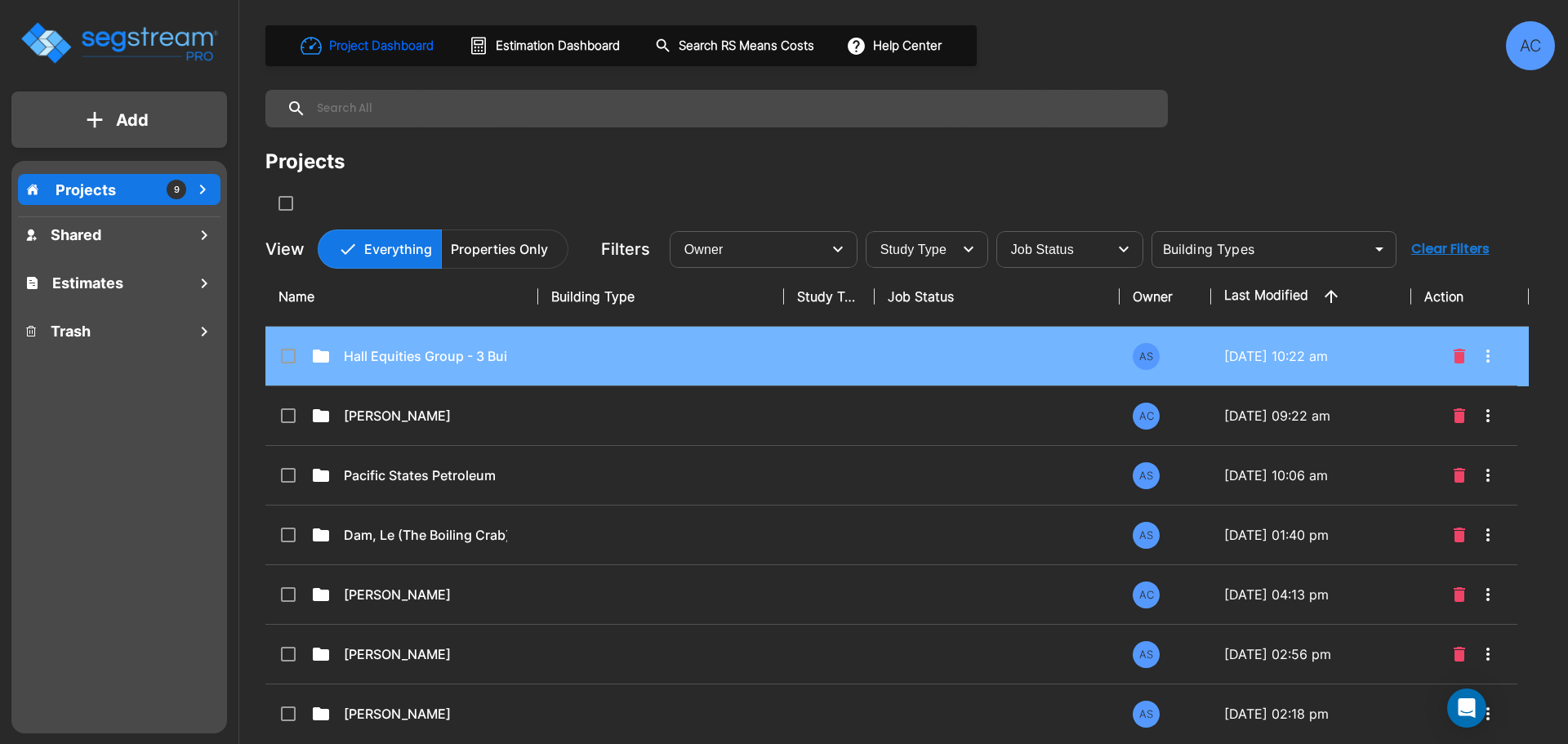
click at [511, 363] on div "Hall Equities Group - 3 Buildings WC" at bounding box center [401, 355] width 245 height 20
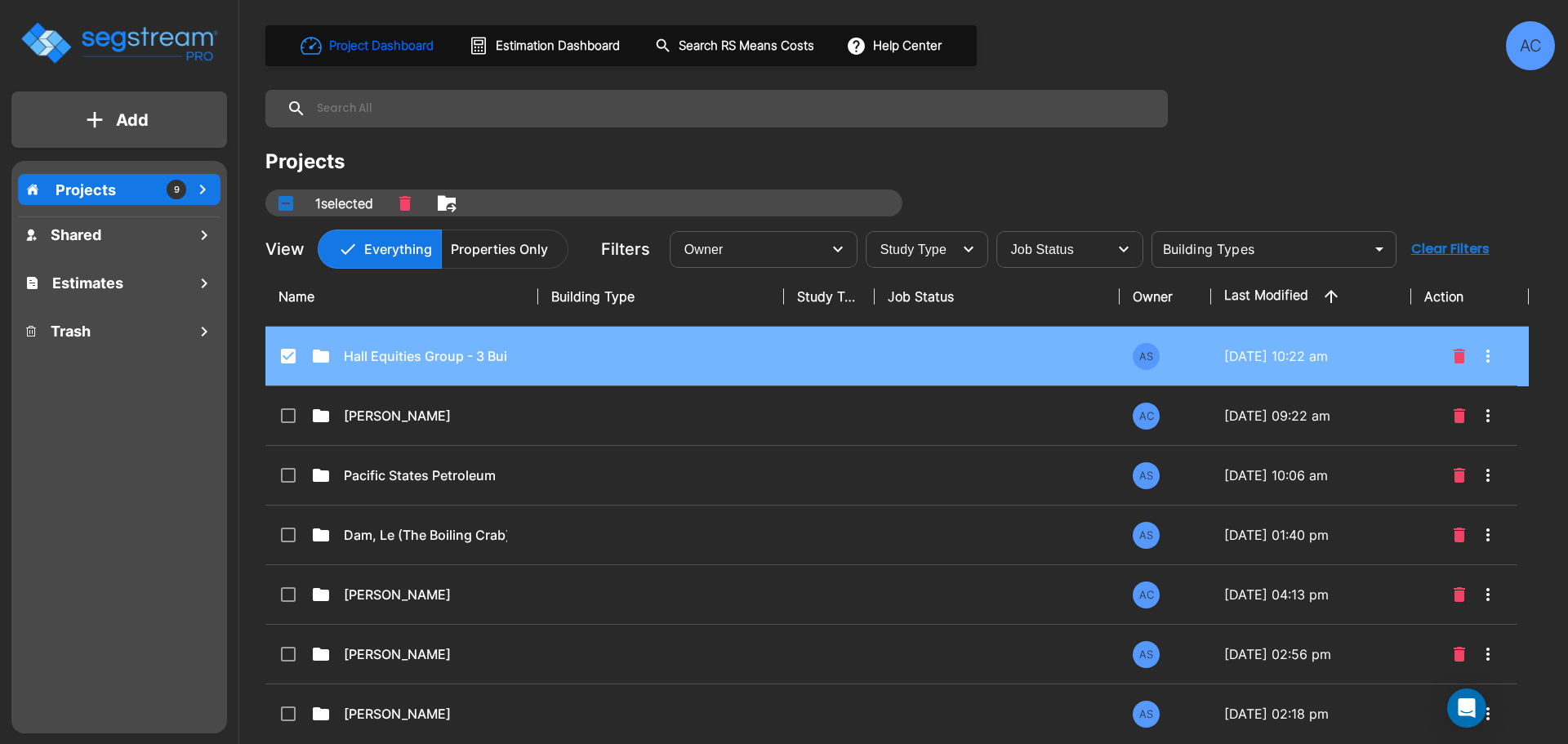
click at [512, 358] on div "Hall Equities Group - 3 Buildings WC" at bounding box center [401, 355] width 245 height 20
checkbox input "false"
click at [512, 358] on div "Hall Equities Group - 3 Buildings WC" at bounding box center [401, 355] width 245 height 20
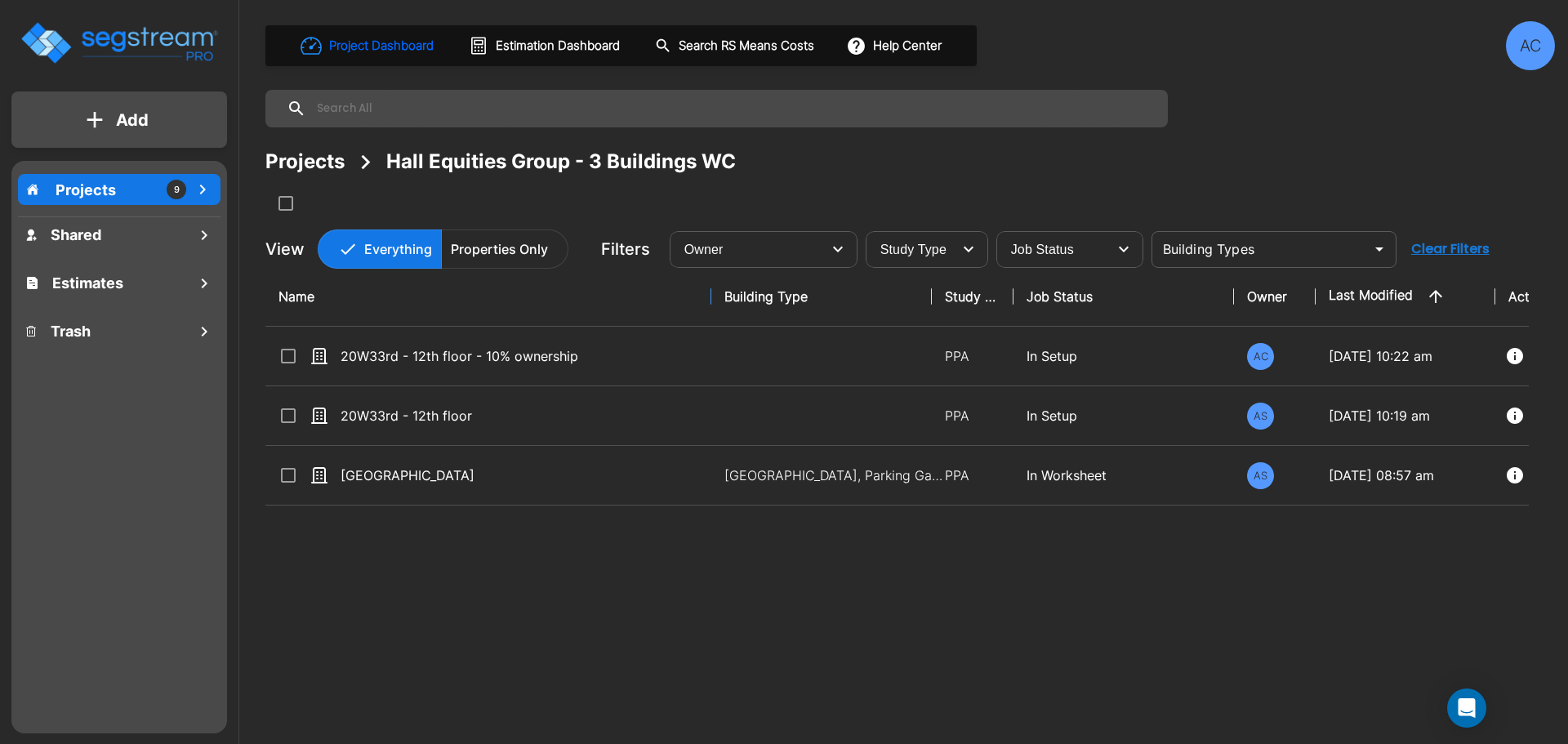
drag, startPoint x: 535, startPoint y: 298, endPoint x: 737, endPoint y: 322, distance: 203.4
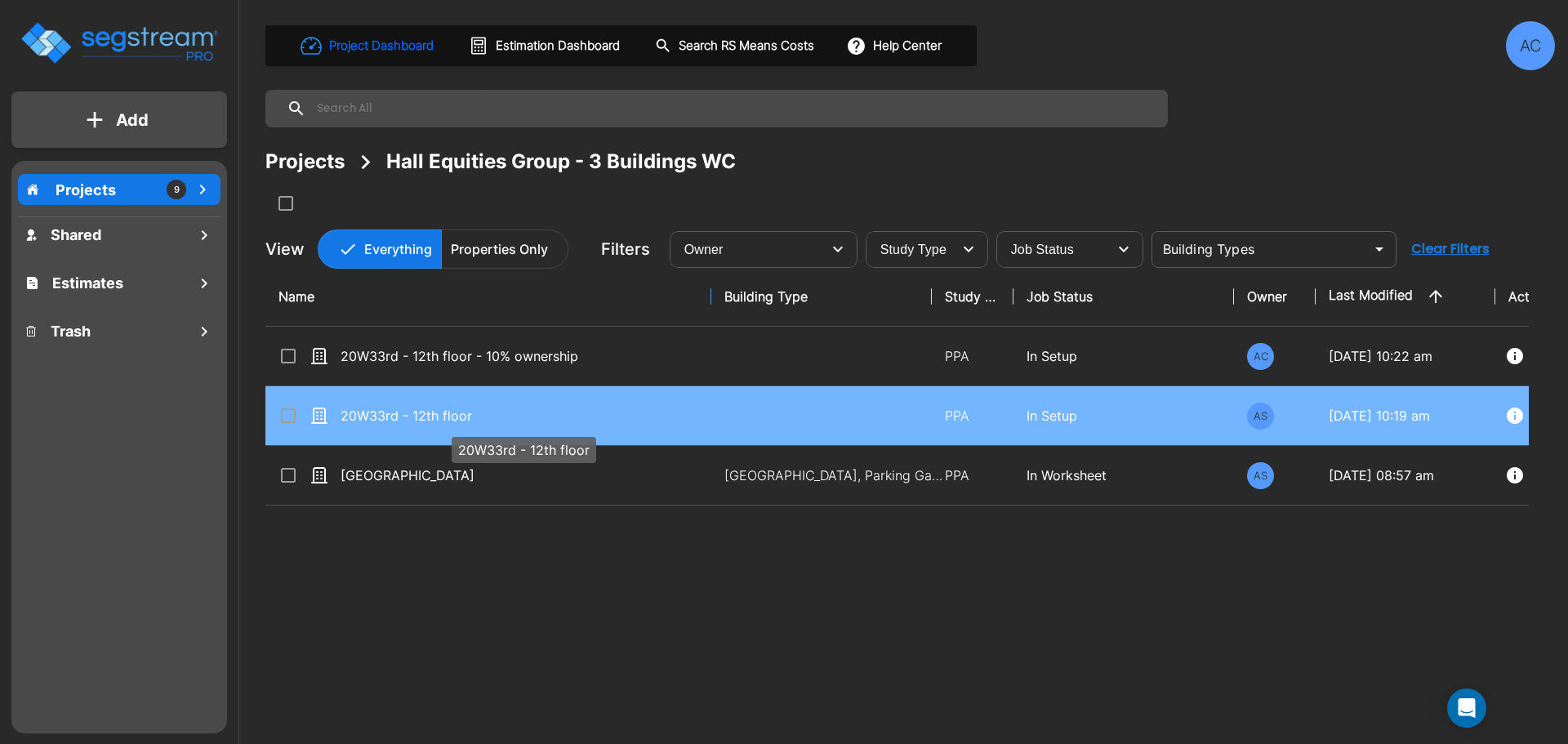
click at [386, 414] on p "20W33rd - 12th floor" at bounding box center [522, 415] width 365 height 20
checkbox input "true"
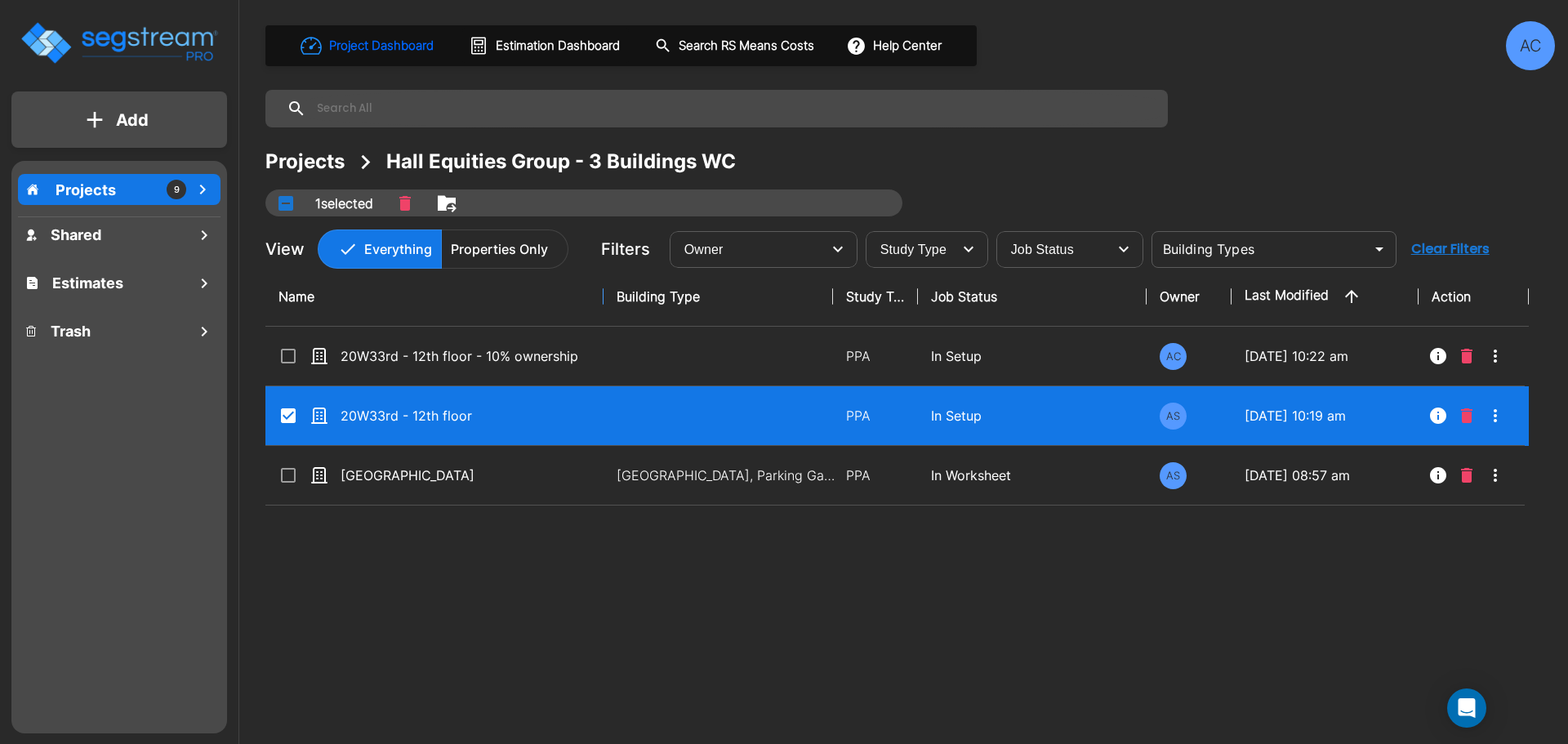
drag, startPoint x: 707, startPoint y: 296, endPoint x: 756, endPoint y: 301, distance: 49.3
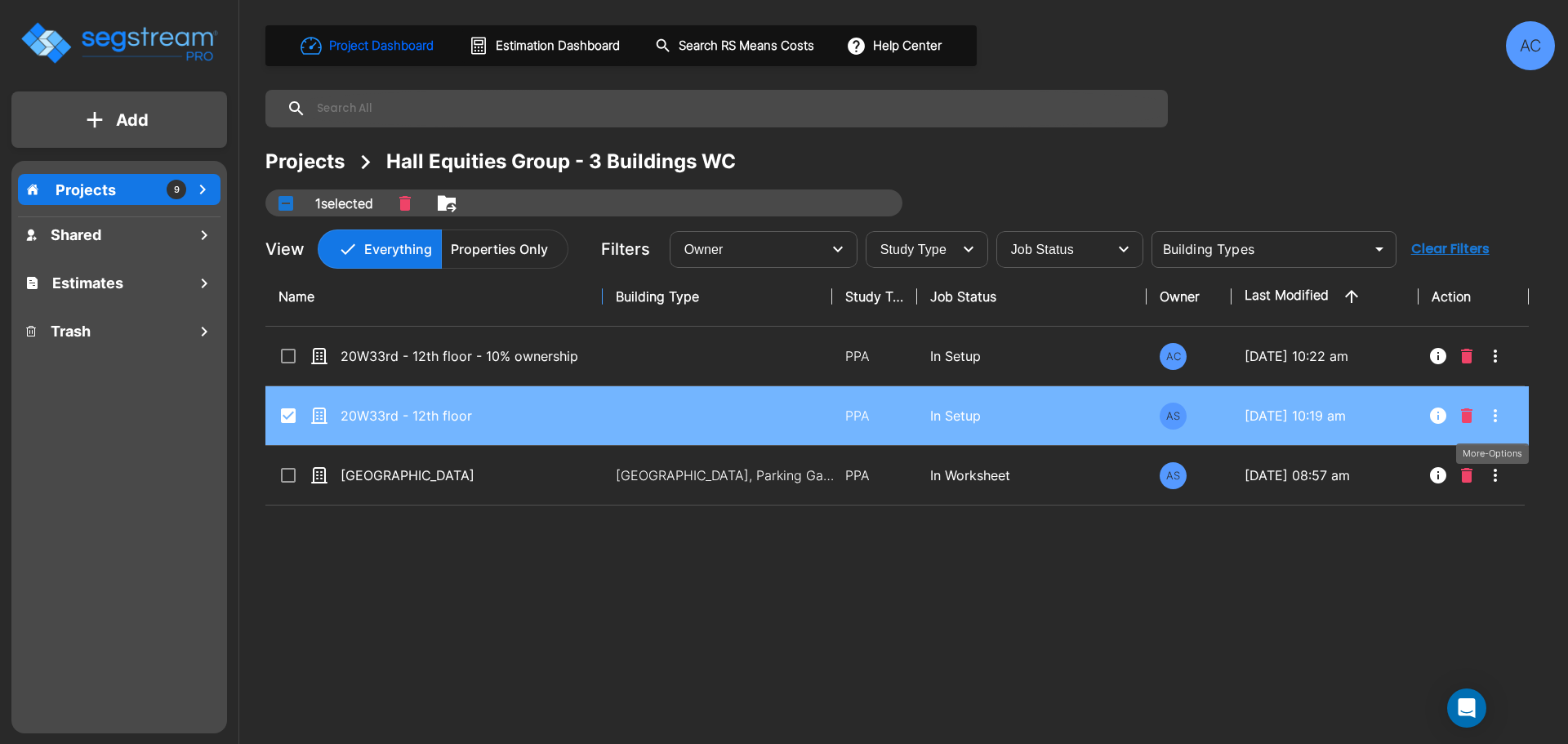
click at [1501, 416] on icon "More-Options" at bounding box center [1495, 415] width 20 height 20
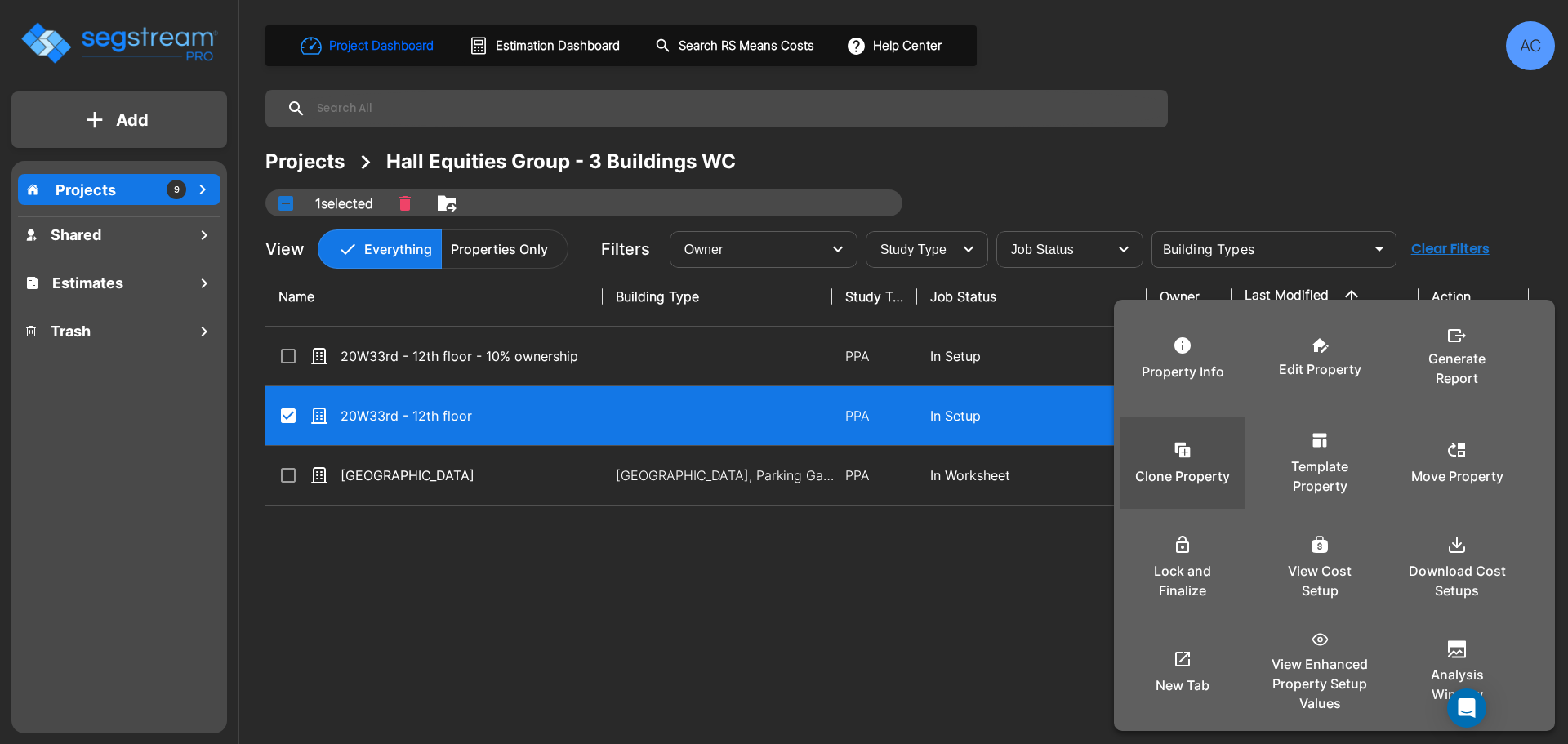
click at [1220, 463] on div "Clone Property" at bounding box center [1182, 463] width 98 height 82
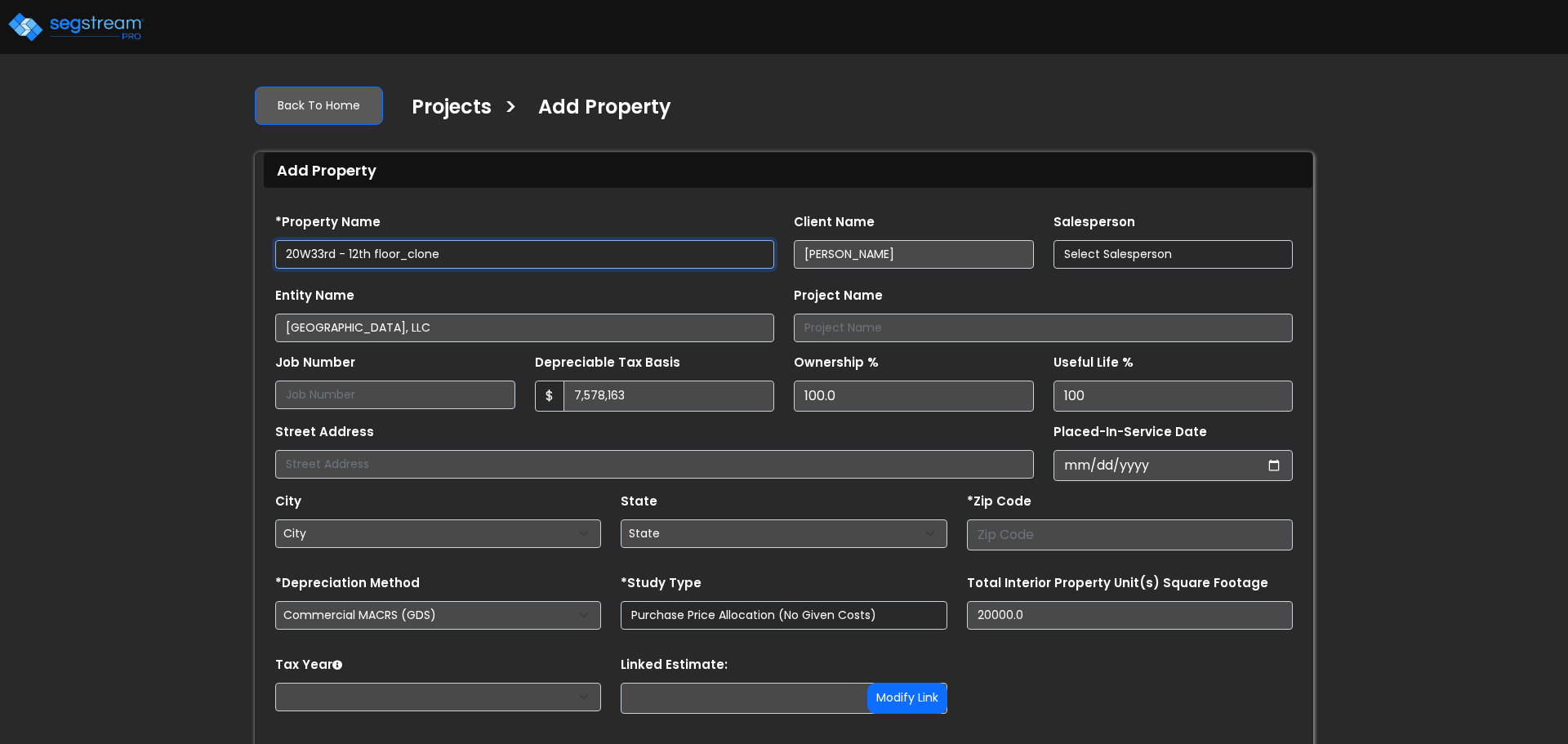
type input "20 West 33rd Street unit 2012"
type input "10001"
select select "NY"
select select "2022"
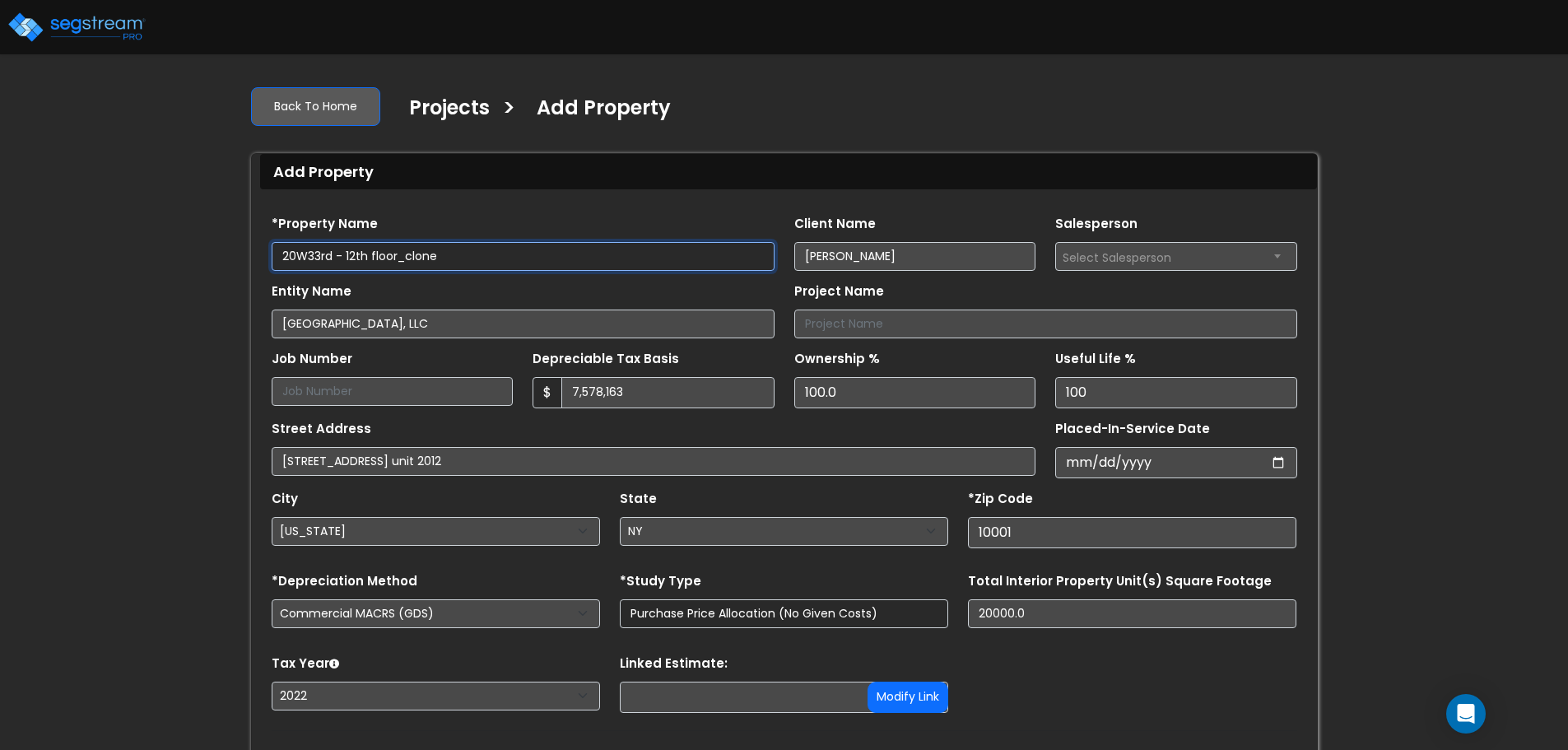
click at [554, 255] on input "20W33rd - 12th floor_clone" at bounding box center [523, 256] width 503 height 29
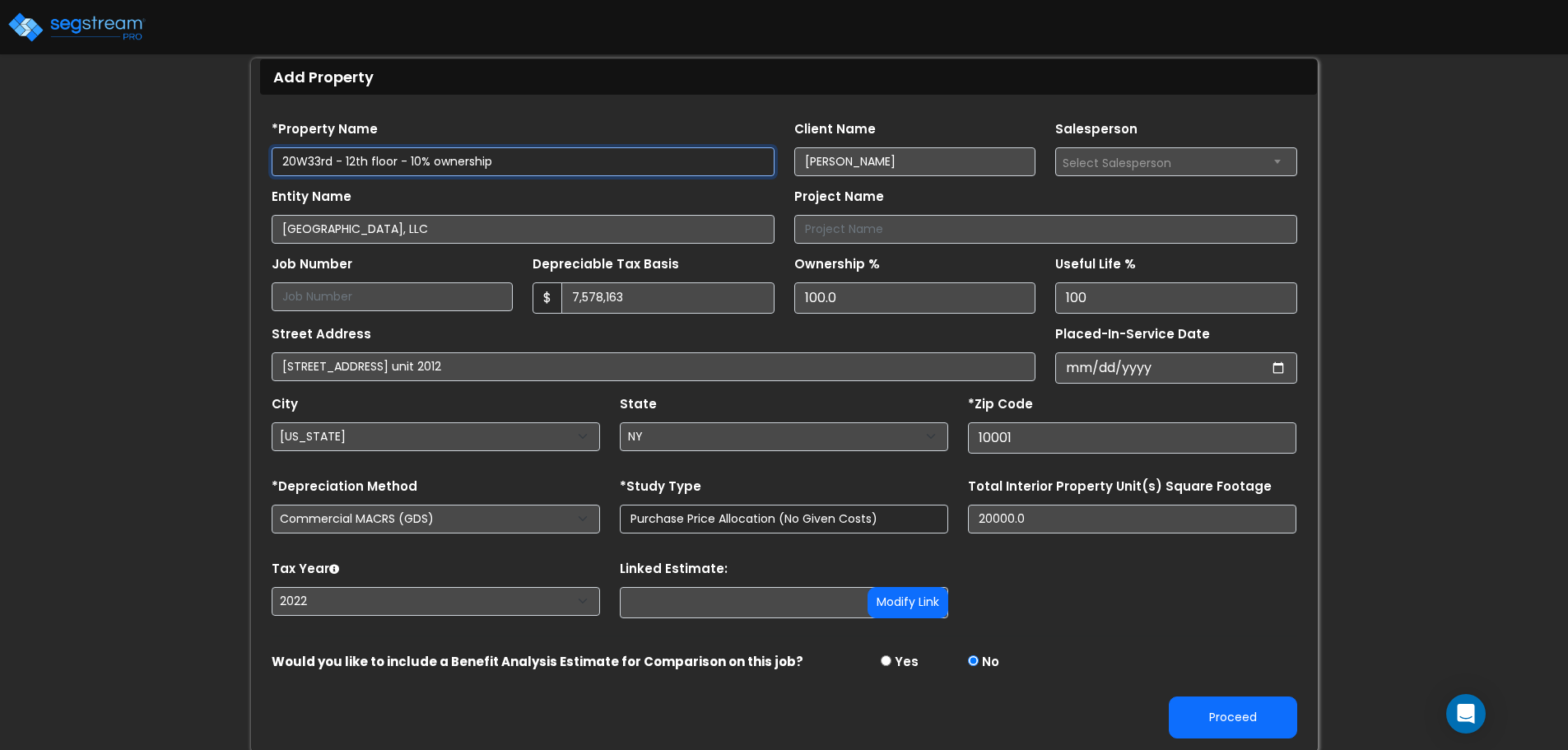
scroll to position [97, 0]
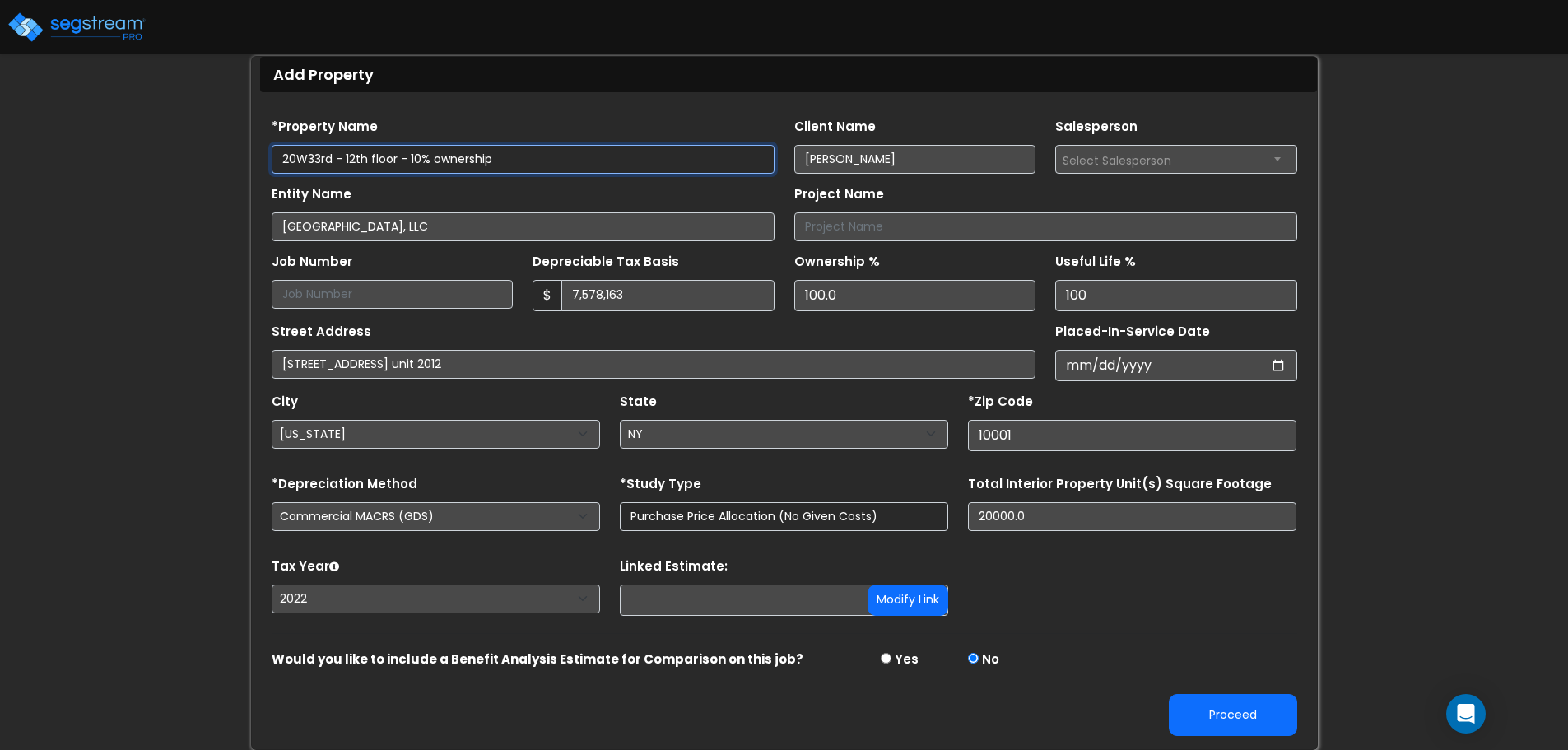
type input "20W33rd - 12th floor - 10% ownership"
click at [823, 291] on input "100.0" at bounding box center [915, 295] width 242 height 31
type input "1"
type input "10"
click at [1137, 606] on div "Tax Year Please Enter The Placed In Service Date First. 2026 2025 2024 2023 202…" at bounding box center [784, 586] width 1045 height 66
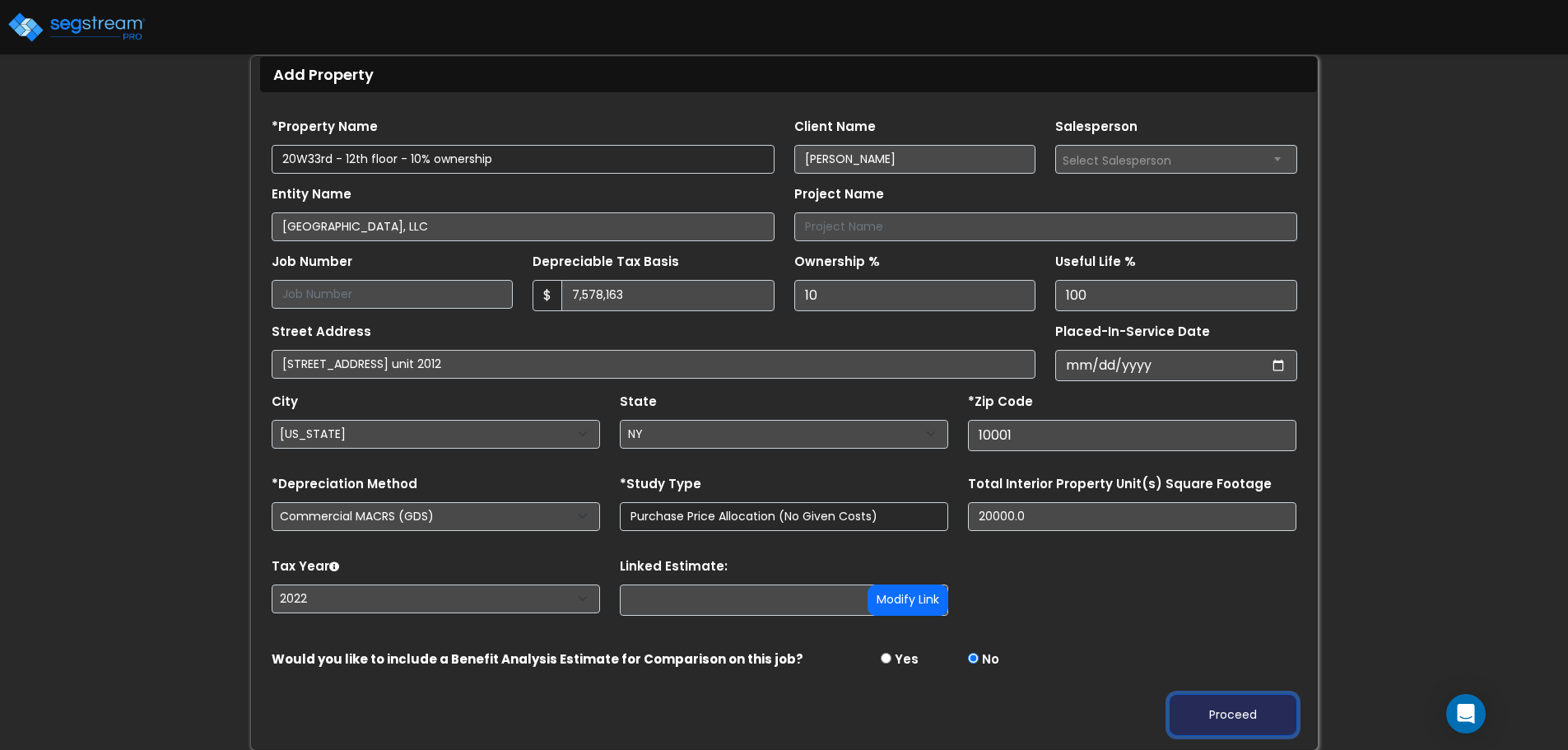
click at [1242, 711] on button "Proceed" at bounding box center [1232, 714] width 129 height 42
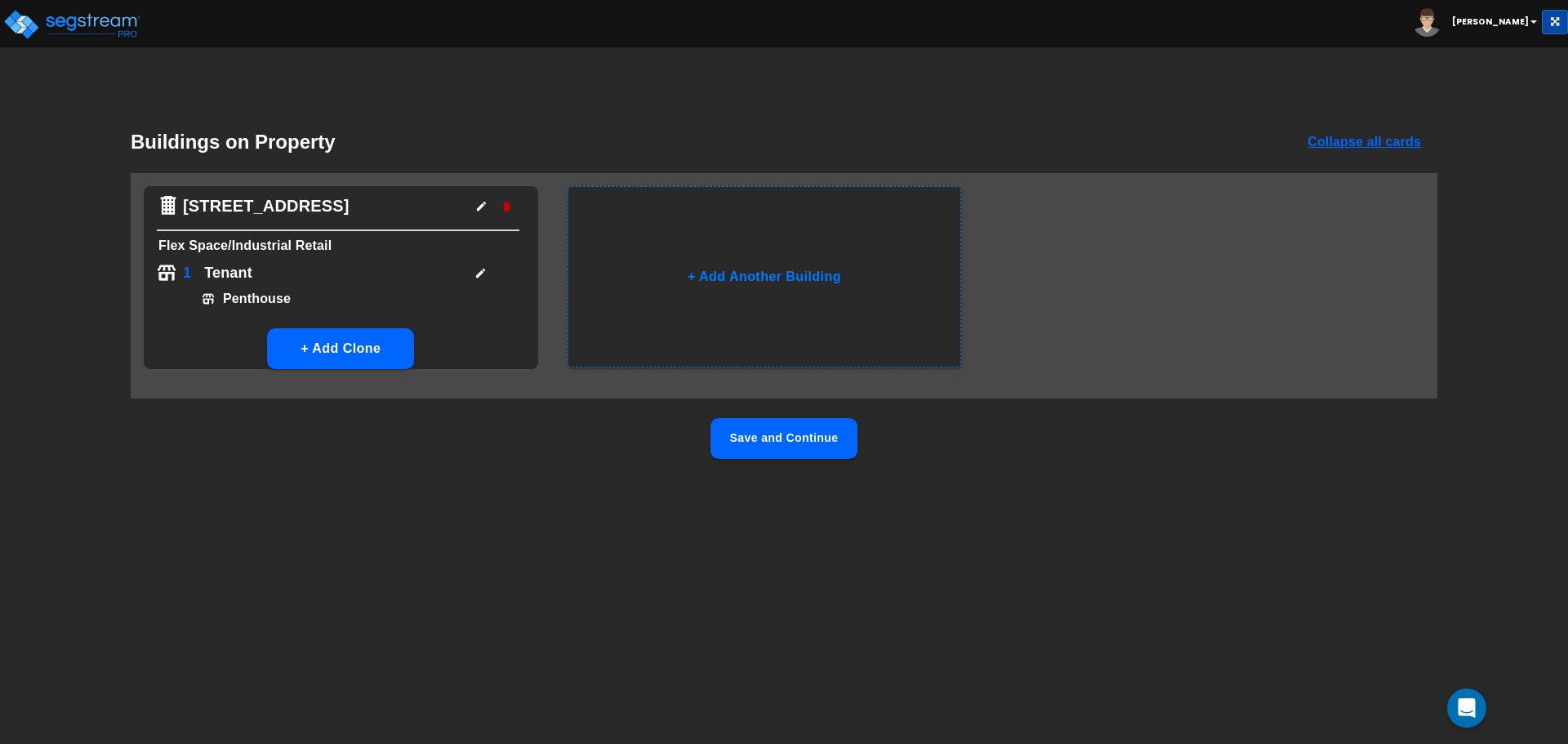
click at [812, 445] on button "Save and Continue" at bounding box center [784, 438] width 147 height 41
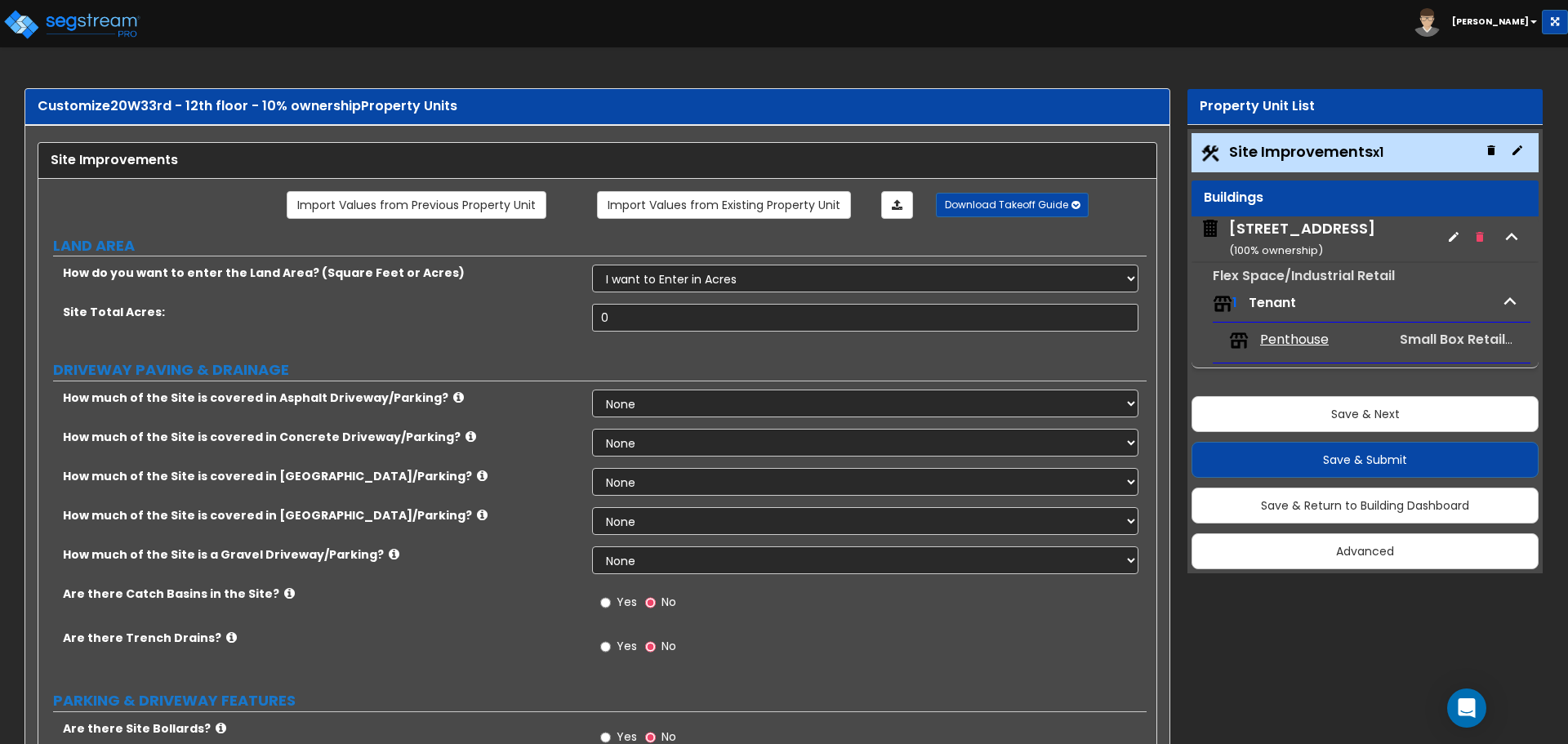
click at [1291, 230] on div "[STREET_ADDRESS] ( 100 % ownership)" at bounding box center [1302, 239] width 146 height 42
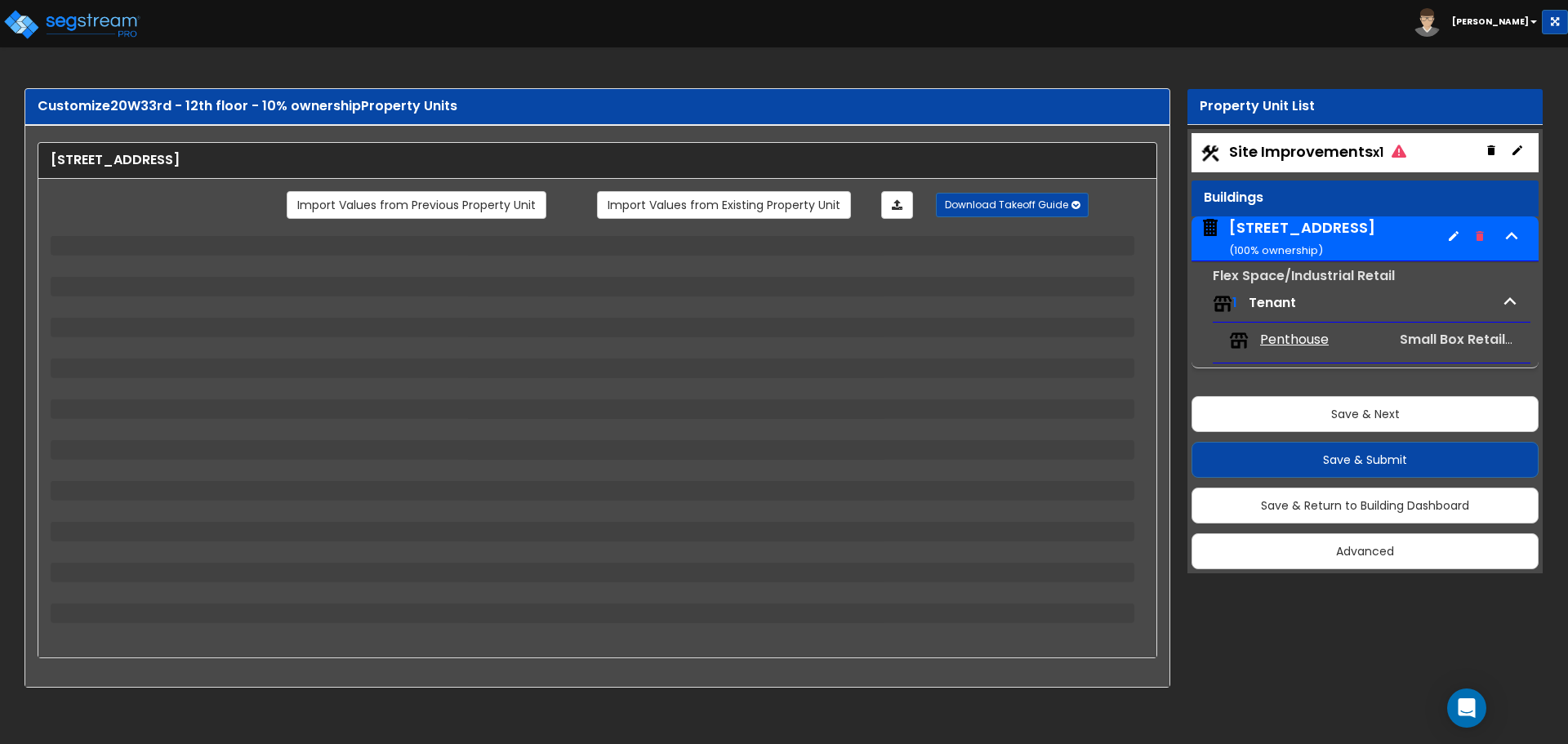
select select "4"
select select "2"
select select "5"
select select "2"
select select "12"
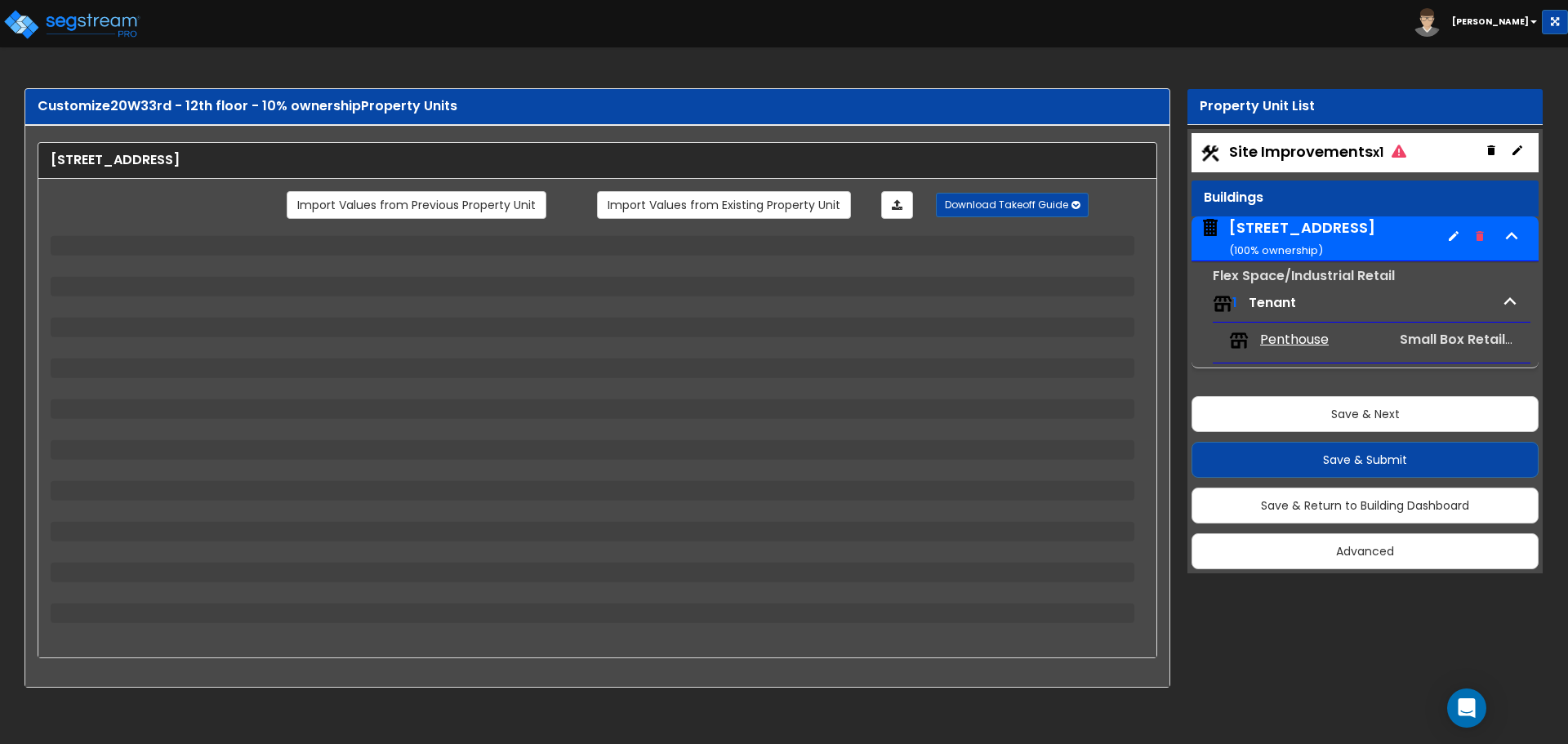
select select "2"
select select "3"
select select "1"
select select "2"
select select "4"
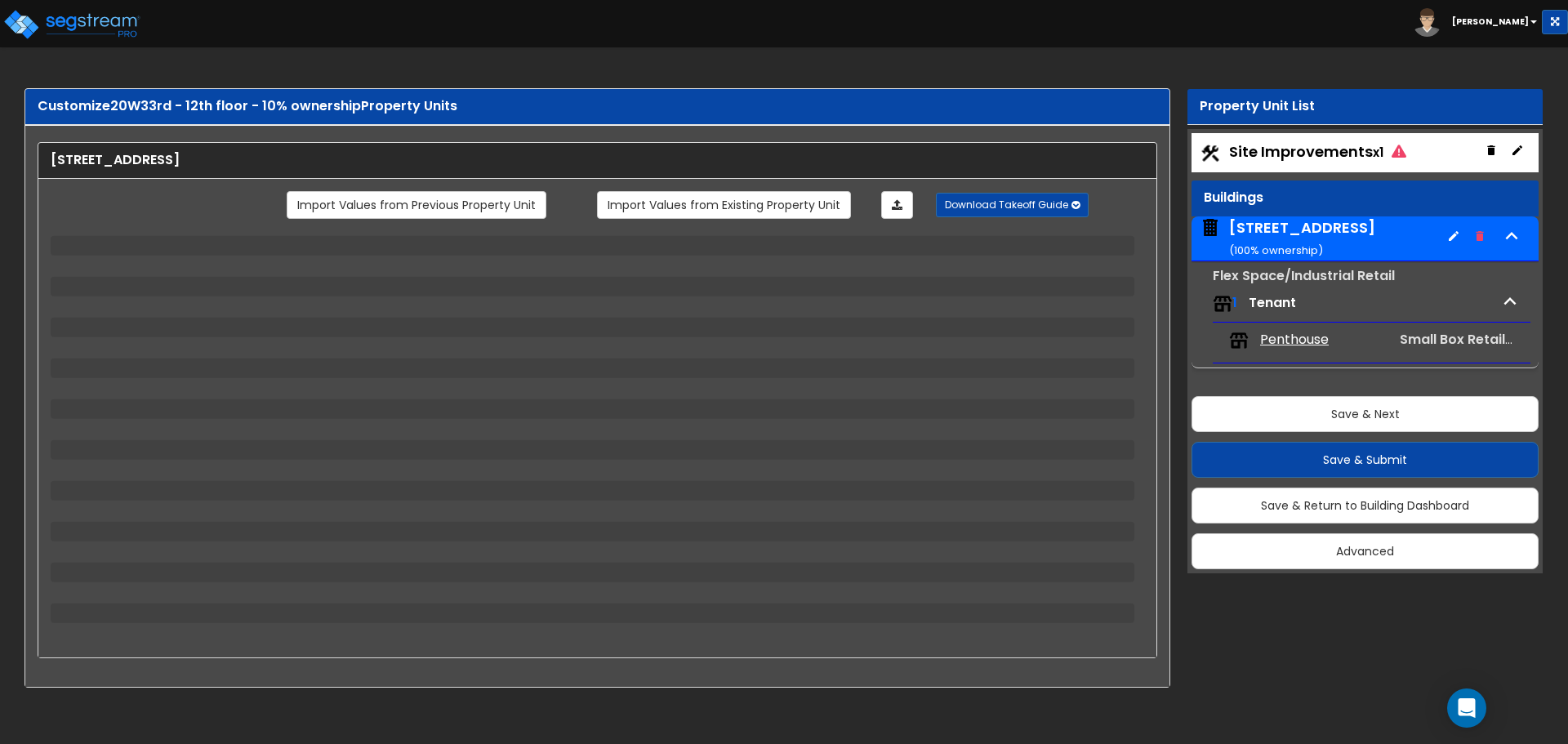
select select "1"
select select "2"
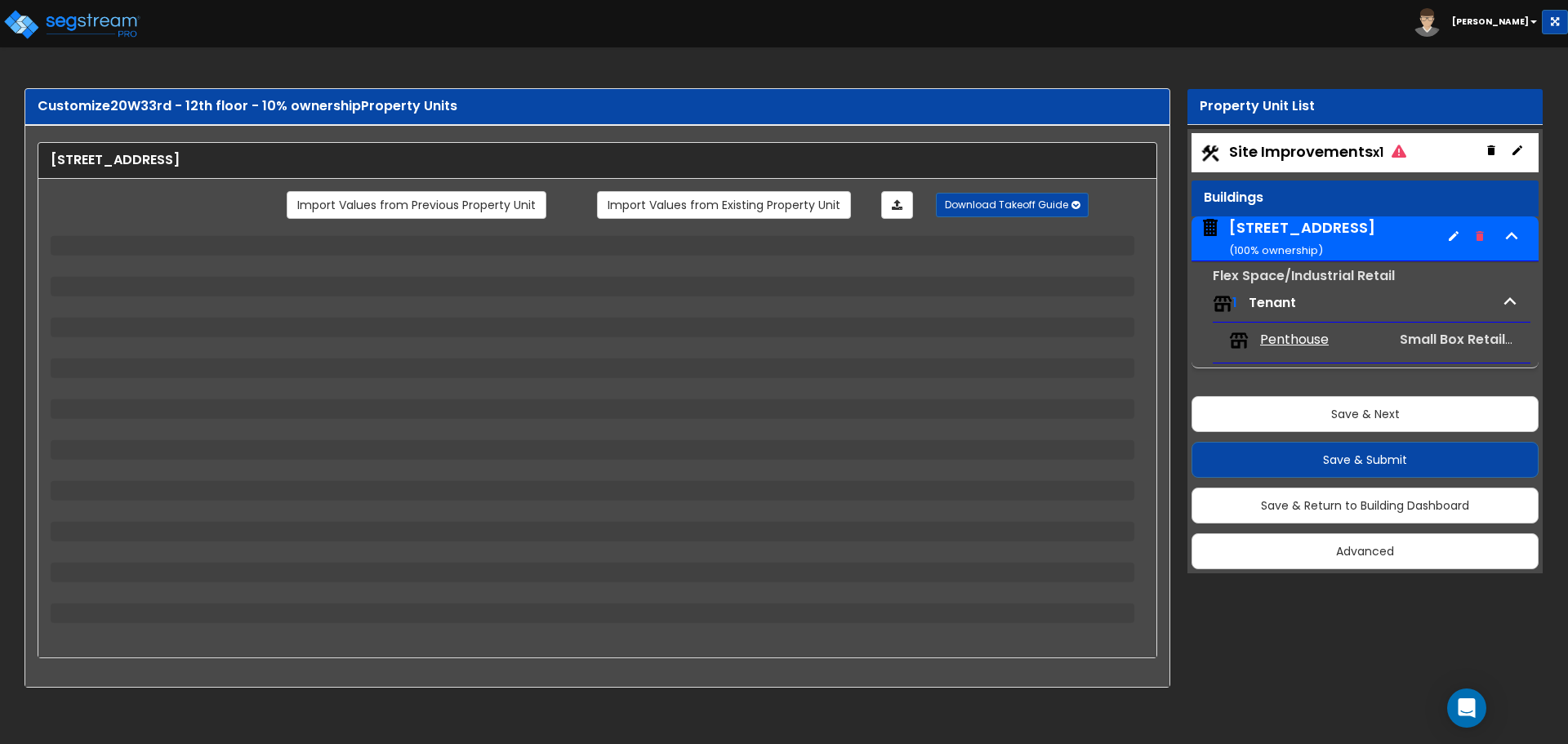
select select "1"
select select "2"
select select "1"
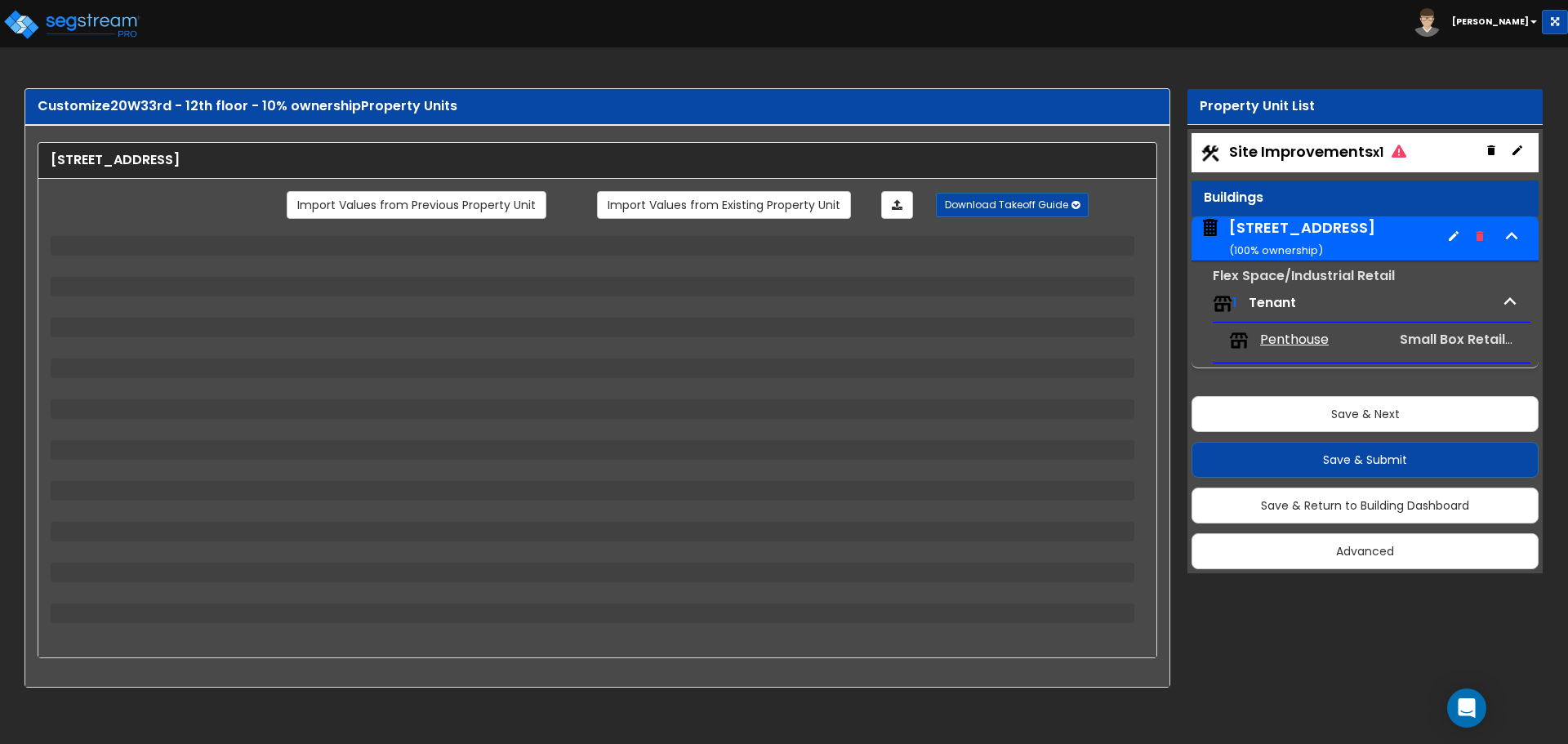
select select "2"
select select "1"
select select "2"
select select "1"
select select "8"
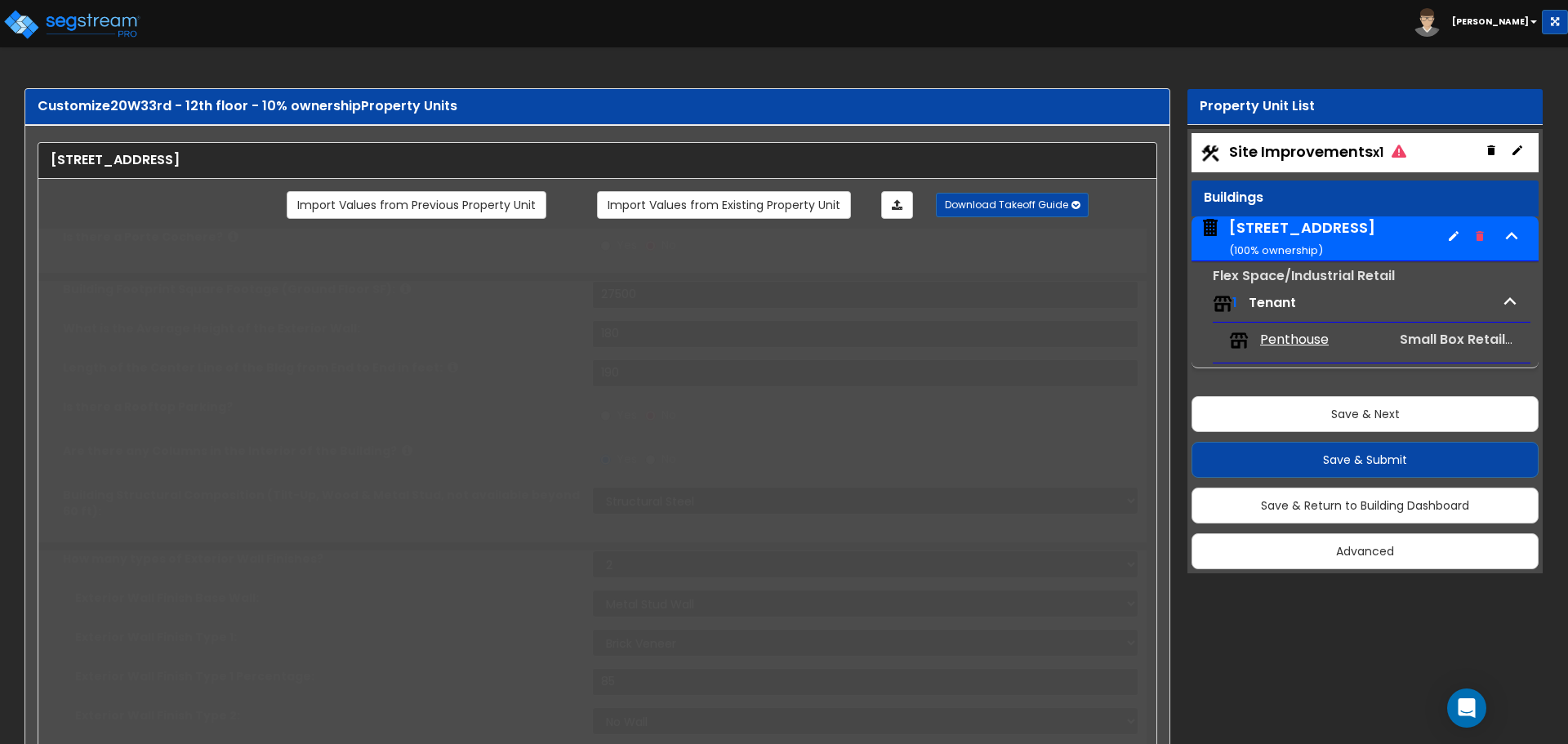
radio input "true"
select select "2"
type input "450"
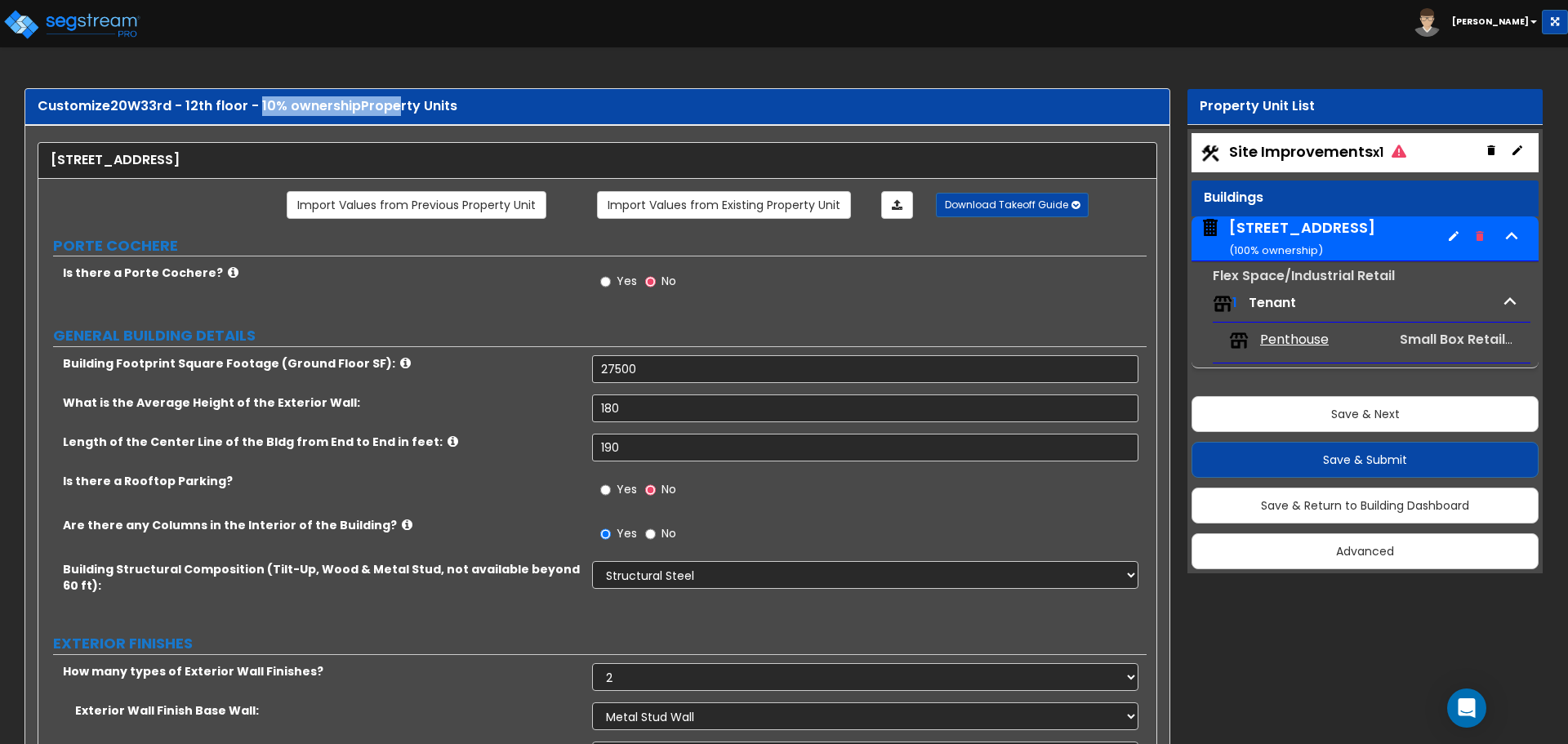
drag, startPoint x: 259, startPoint y: 103, endPoint x: 386, endPoint y: 108, distance: 127.1
click at [387, 108] on div "Customize 20W33rd - 12th floor - 10% ownership Property Units" at bounding box center [597, 106] width 1120 height 19
click at [1291, 243] on small "( 100 % ownership)" at bounding box center [1276, 250] width 94 height 16
click at [1273, 252] on small "( 100 % ownership)" at bounding box center [1276, 250] width 94 height 16
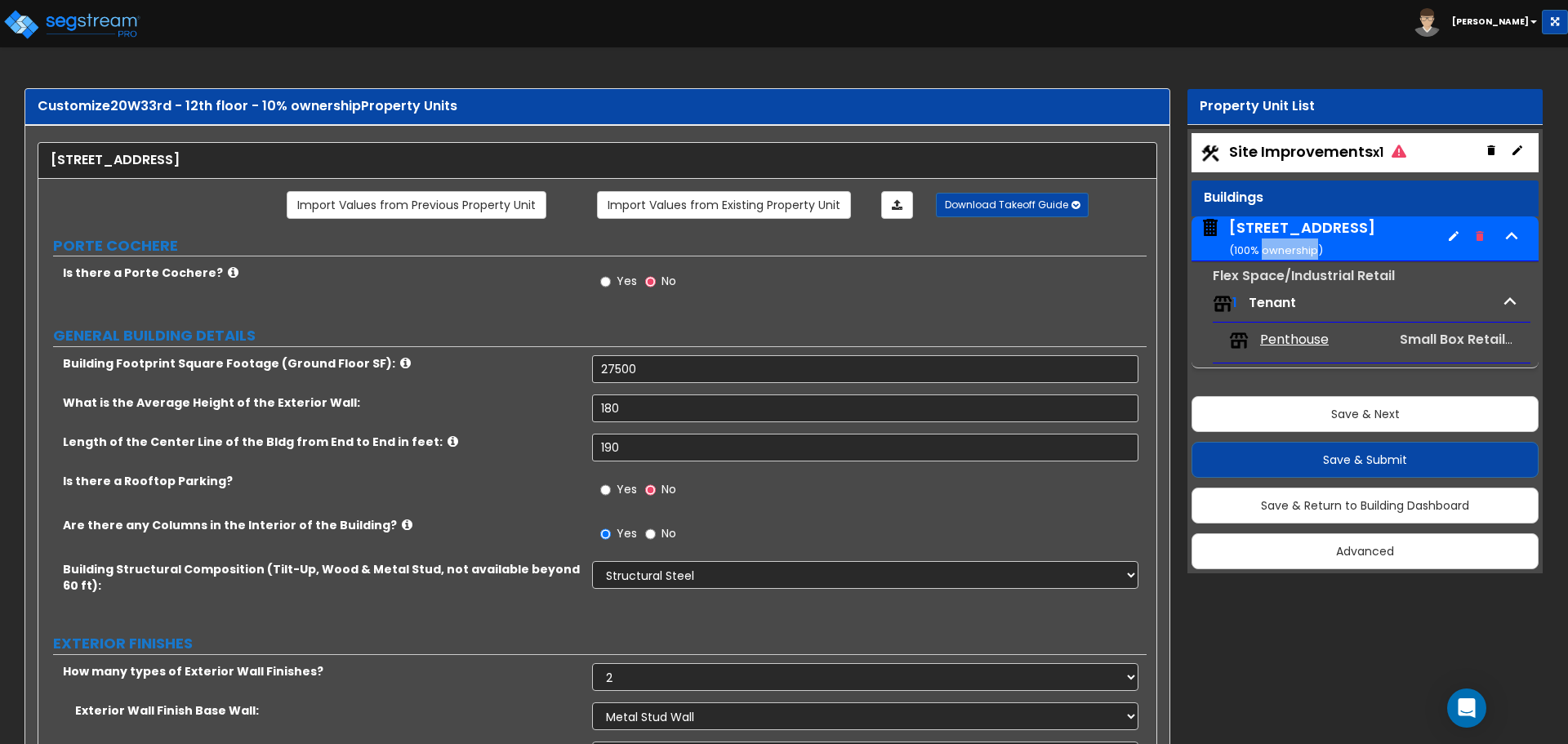
click at [1273, 252] on small "( 100 % ownership)" at bounding box center [1276, 250] width 94 height 16
click at [1317, 514] on button "Save & Return to Building Dashboard" at bounding box center [1366, 505] width 347 height 36
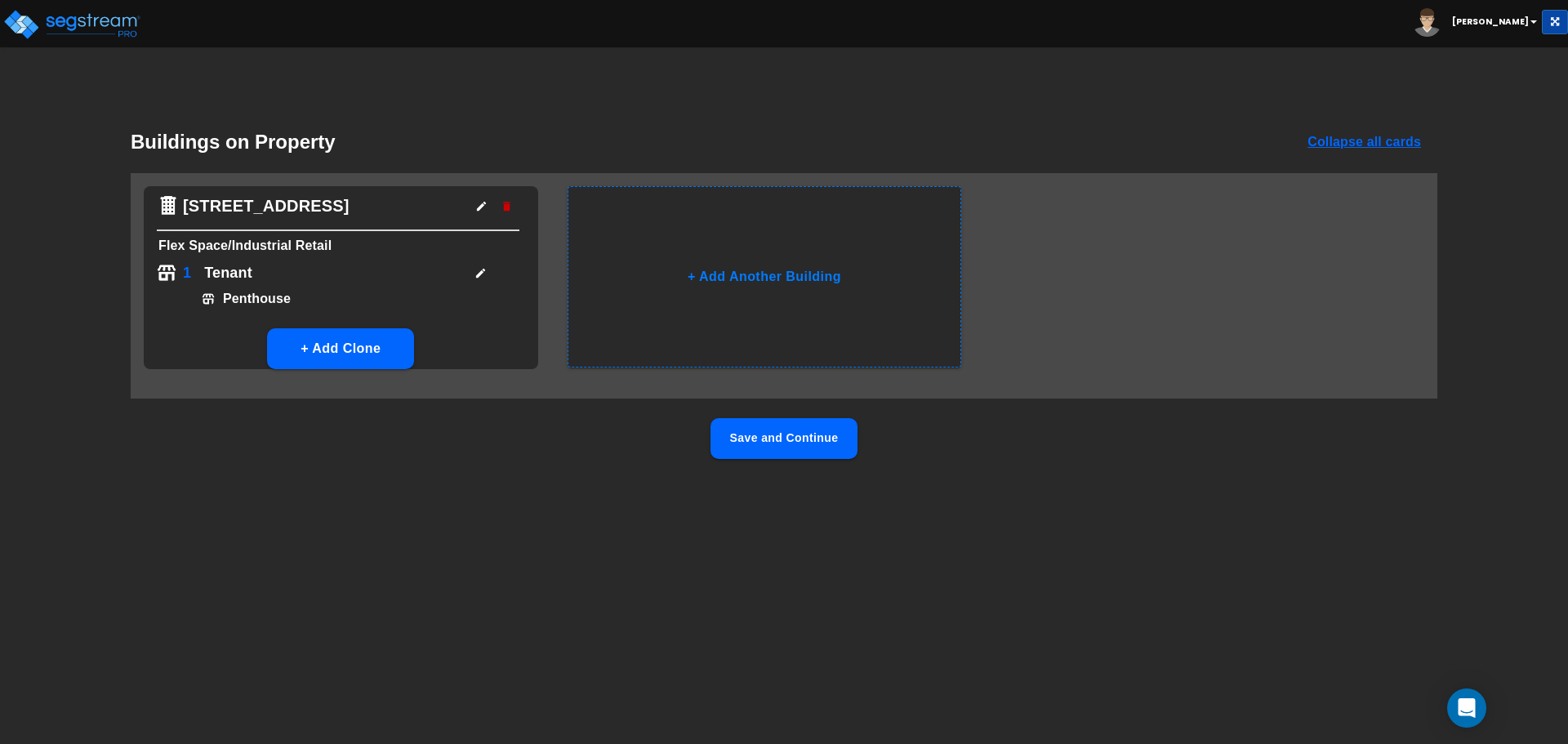
click at [472, 207] on button "button" at bounding box center [481, 206] width 25 height 25
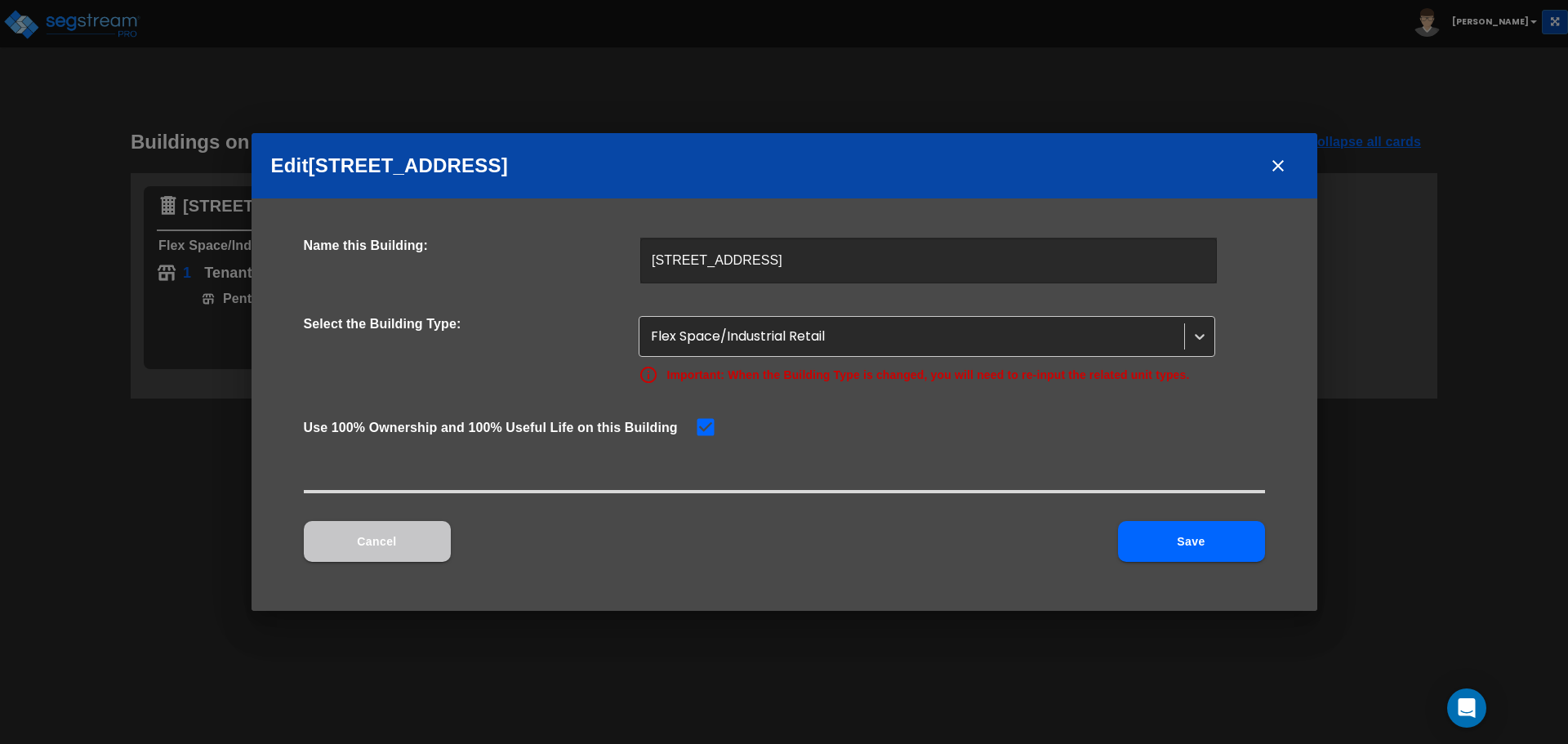
click at [705, 429] on input "checkbox" at bounding box center [702, 425] width 17 height 14
checkbox input "false"
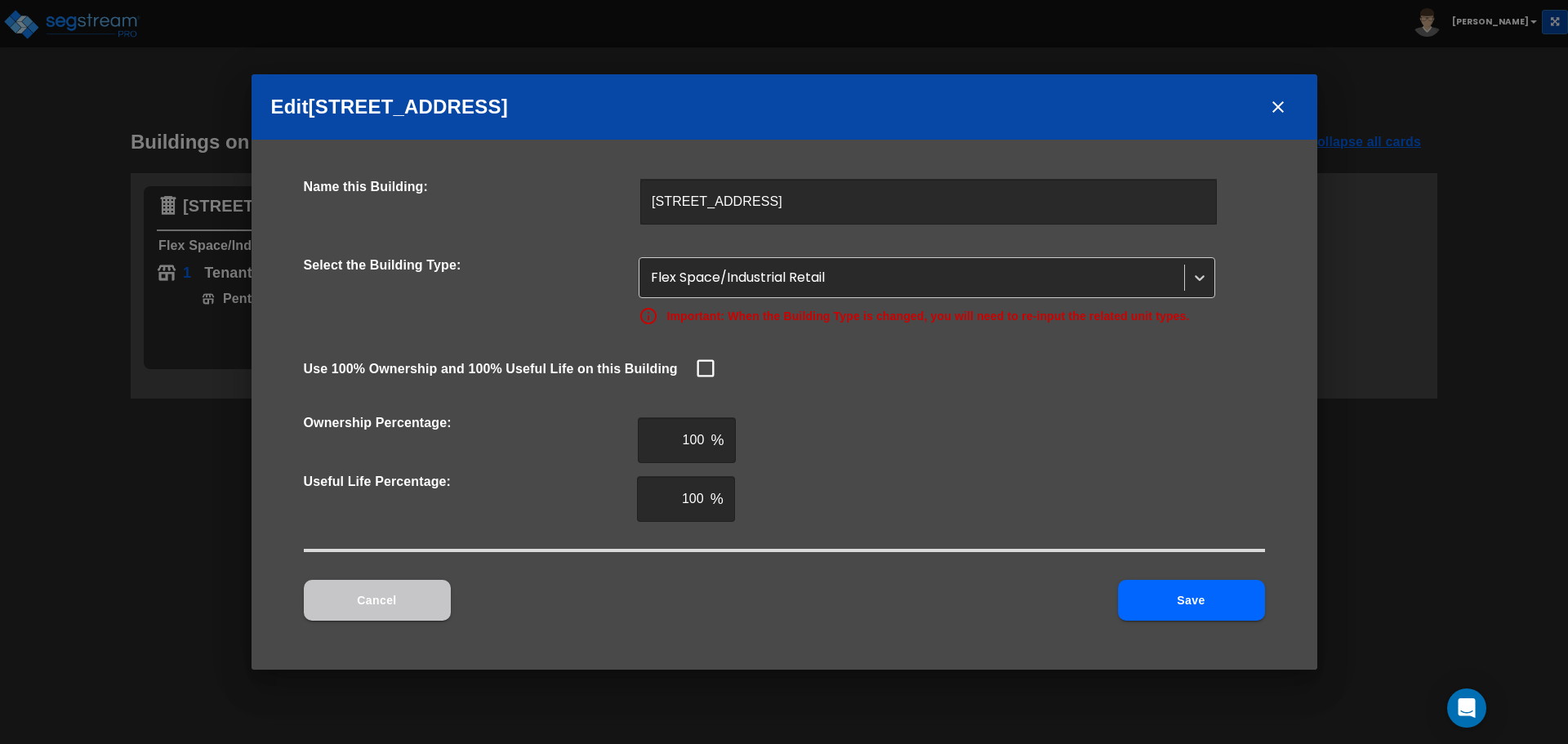
click at [699, 442] on input "100" at bounding box center [672, 439] width 67 height 46
type input "10.2649"
click at [1246, 606] on button "Save" at bounding box center [1192, 600] width 147 height 41
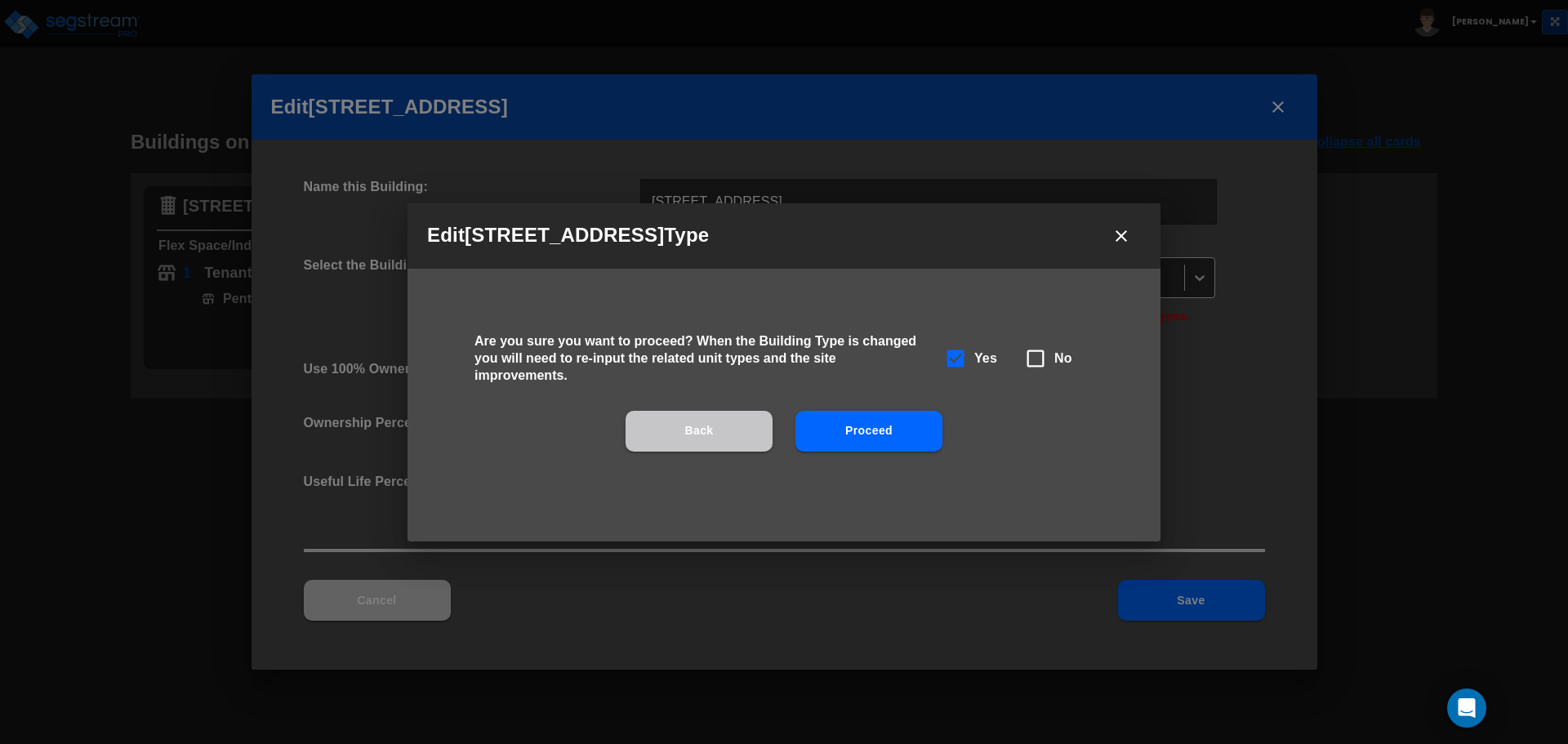
click at [846, 429] on button "Proceed" at bounding box center [869, 431] width 147 height 41
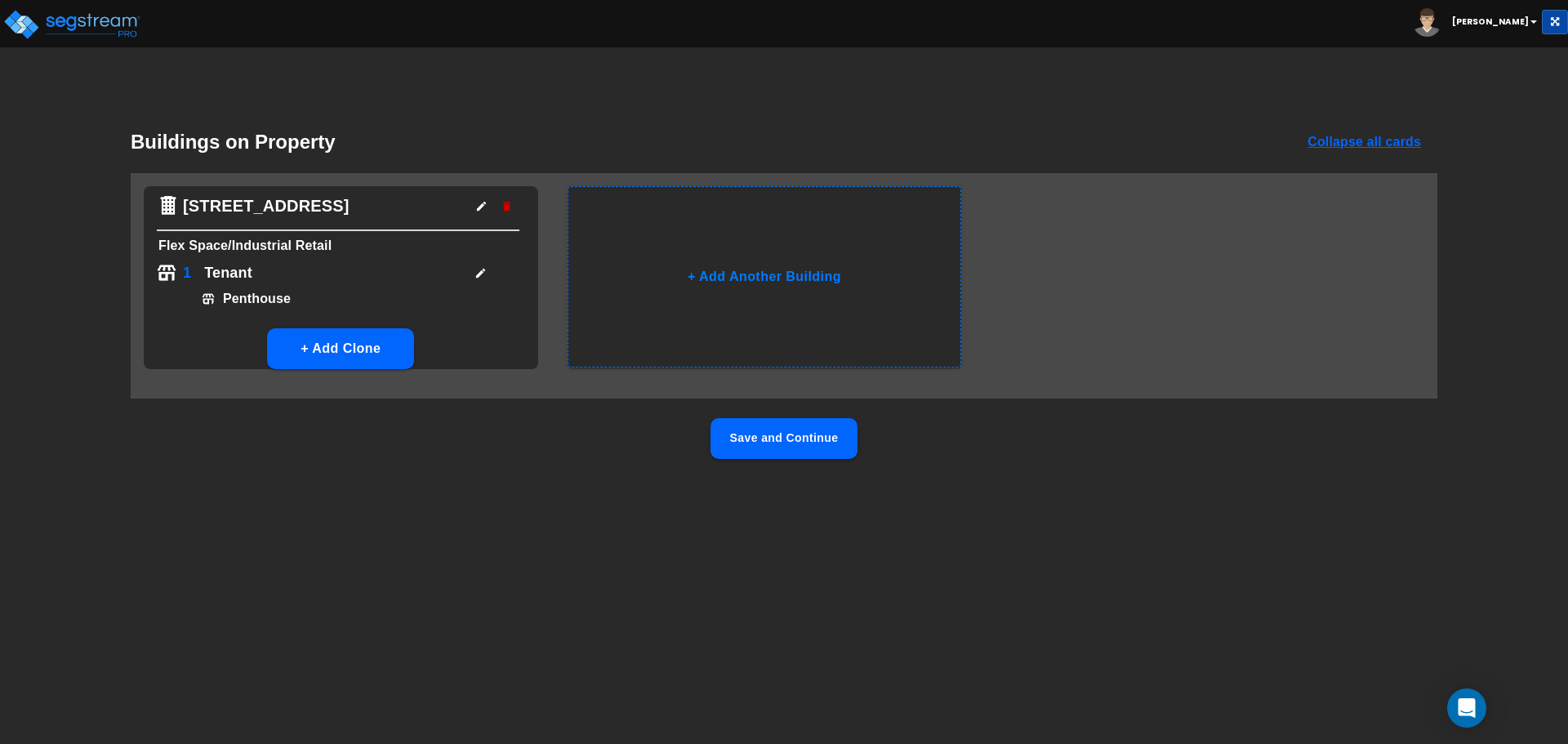
click at [791, 449] on button "Save and Continue" at bounding box center [784, 438] width 147 height 41
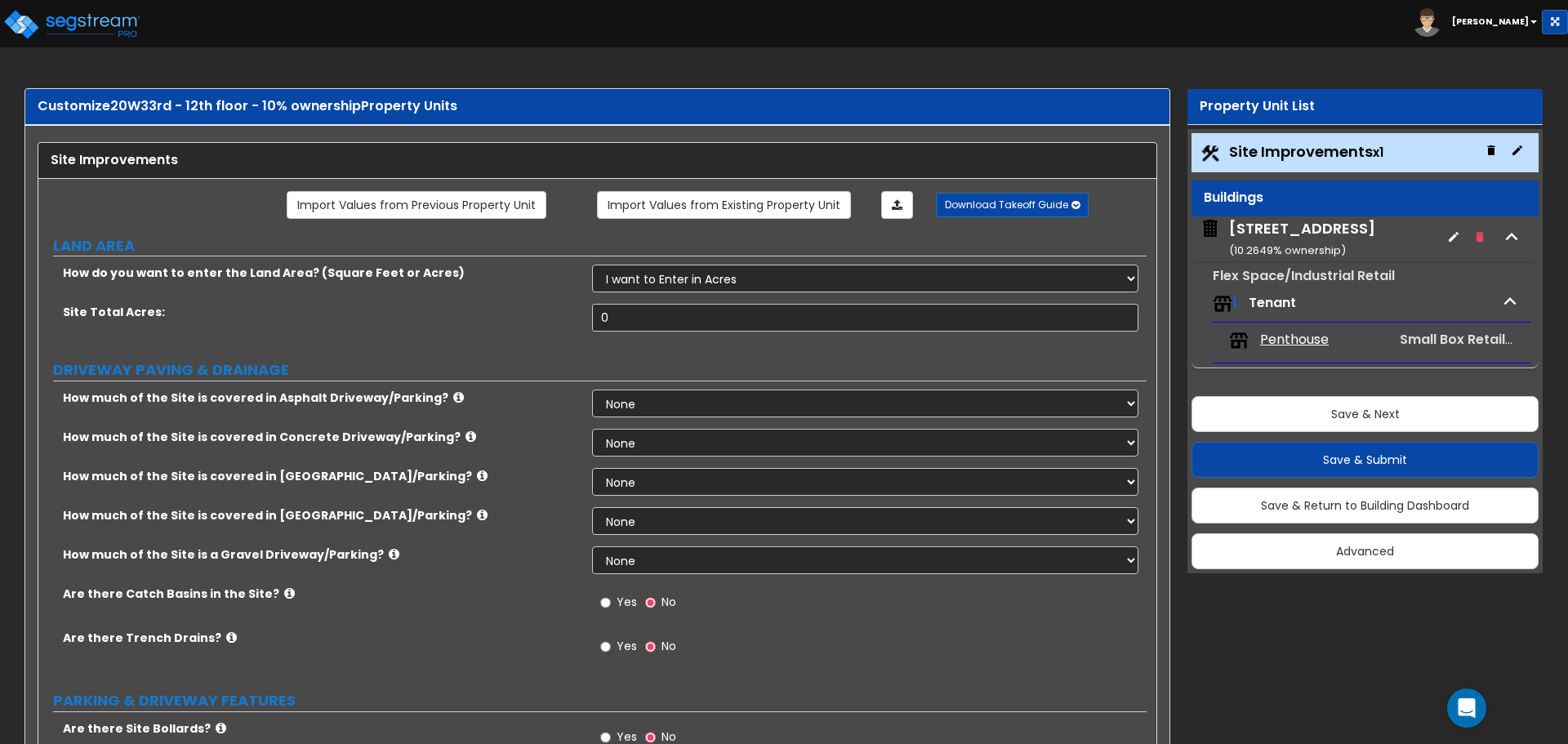
click at [1317, 240] on div "20 W 33rd Street ( 10.2649 % ownership)" at bounding box center [1302, 239] width 146 height 42
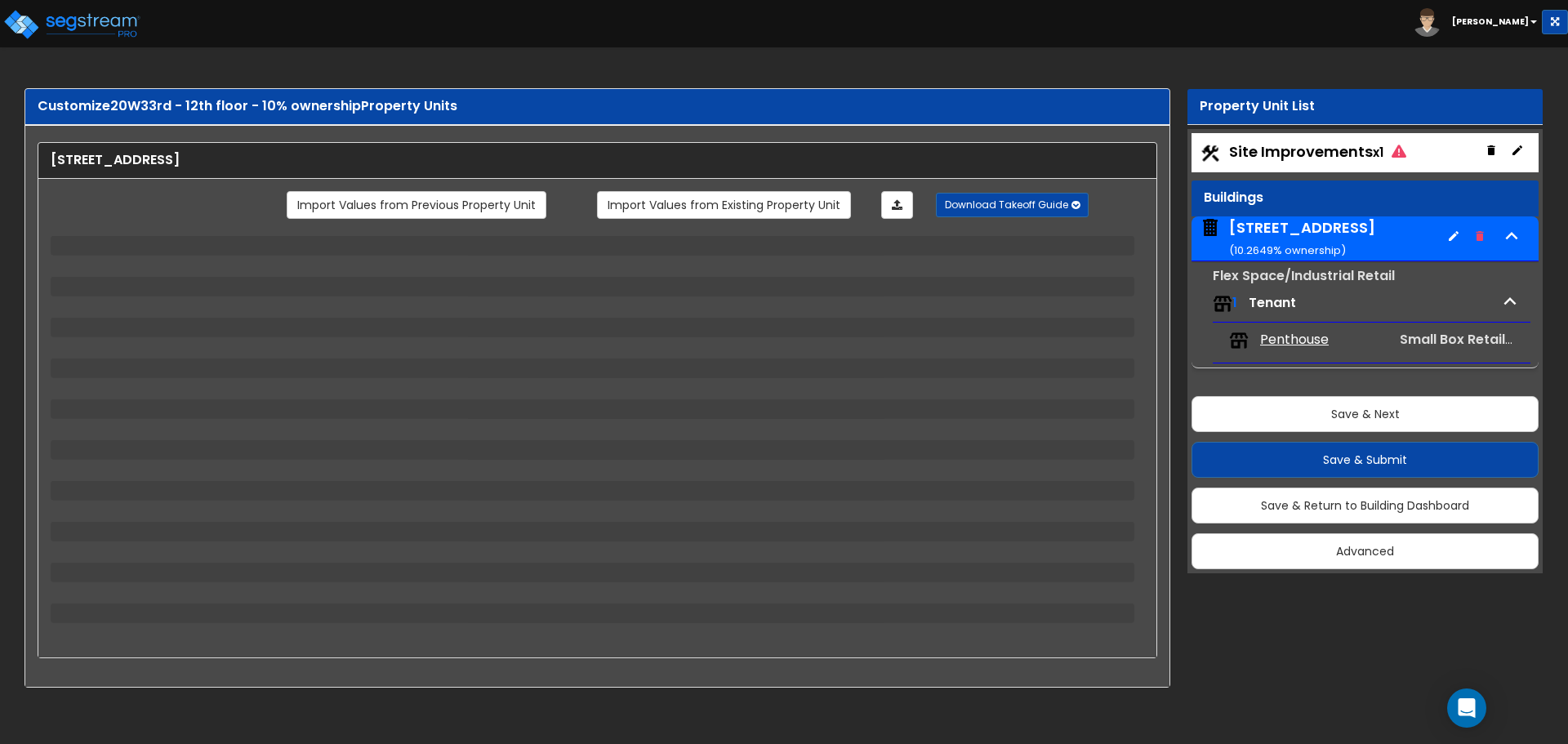
select select "4"
select select "2"
select select "5"
select select "2"
select select "12"
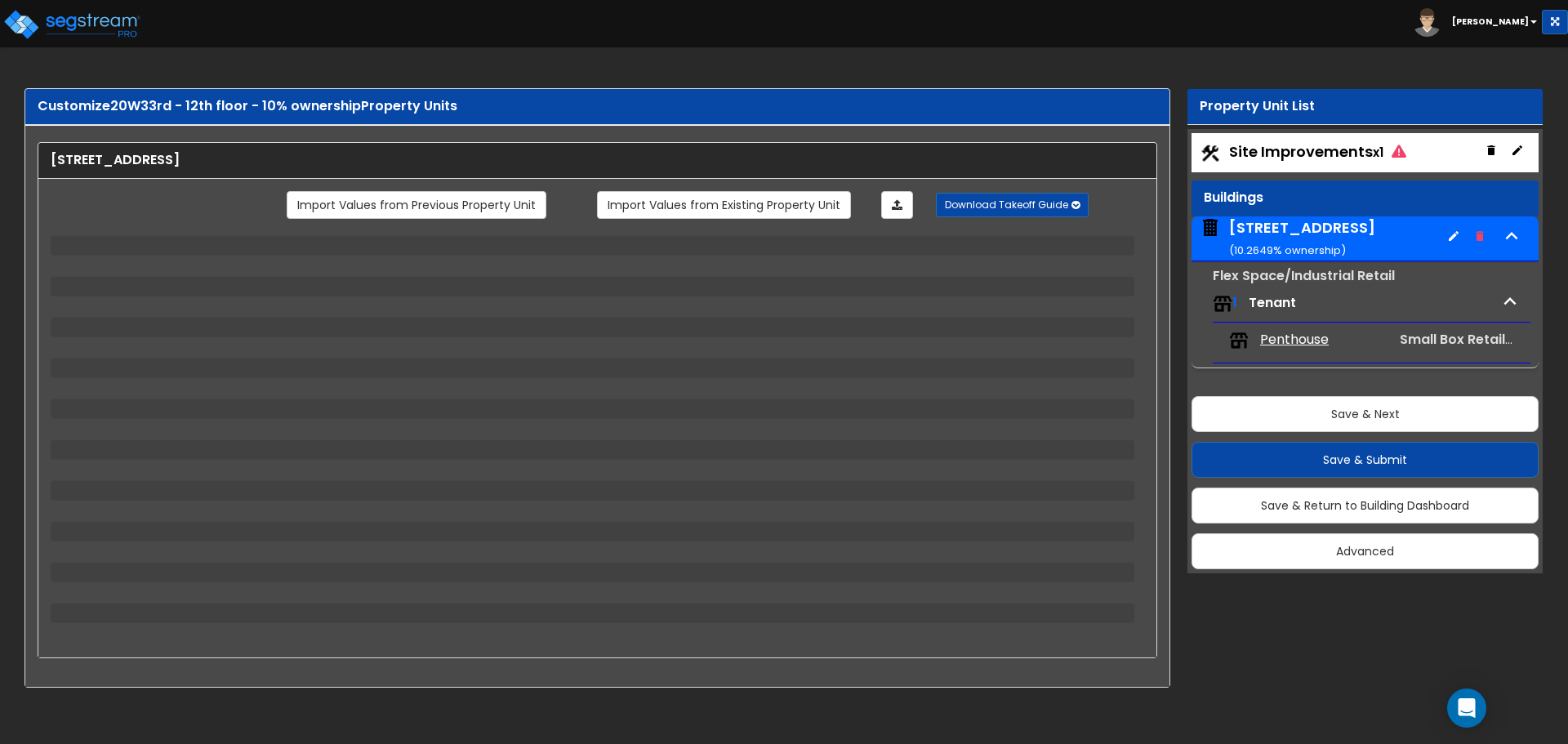
select select "2"
select select "3"
select select "1"
select select "2"
select select "4"
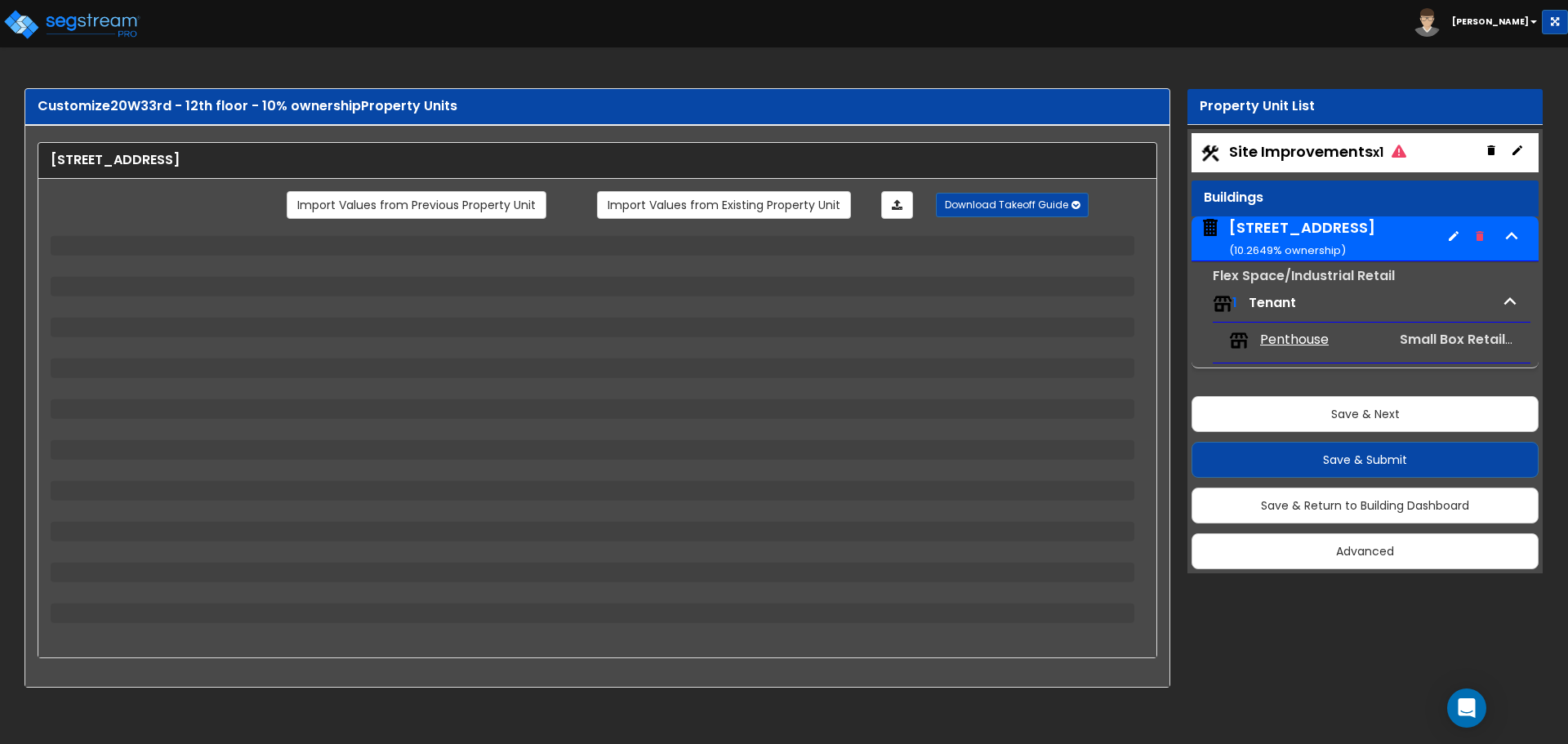
select select "1"
select select "2"
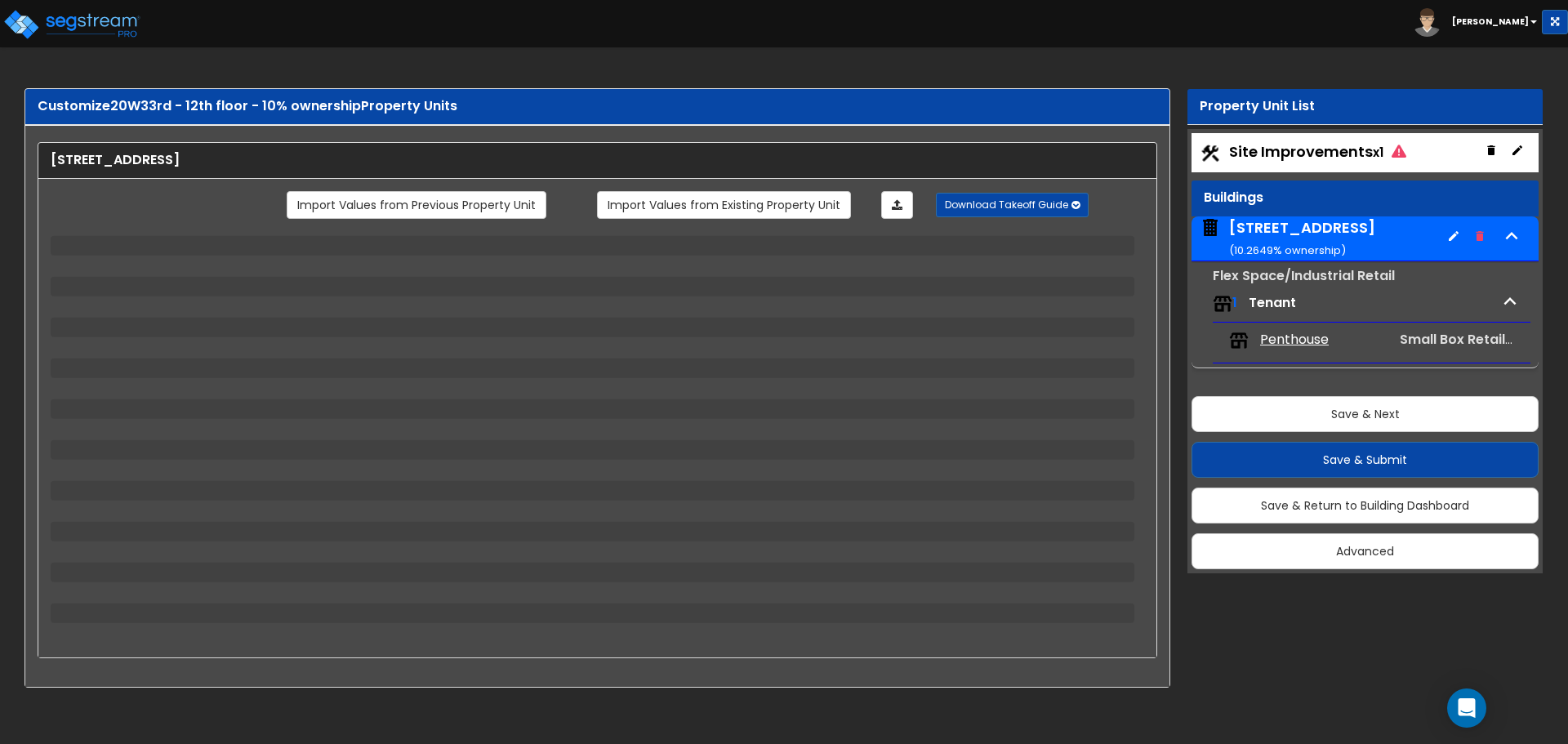
select select "1"
select select "2"
select select "1"
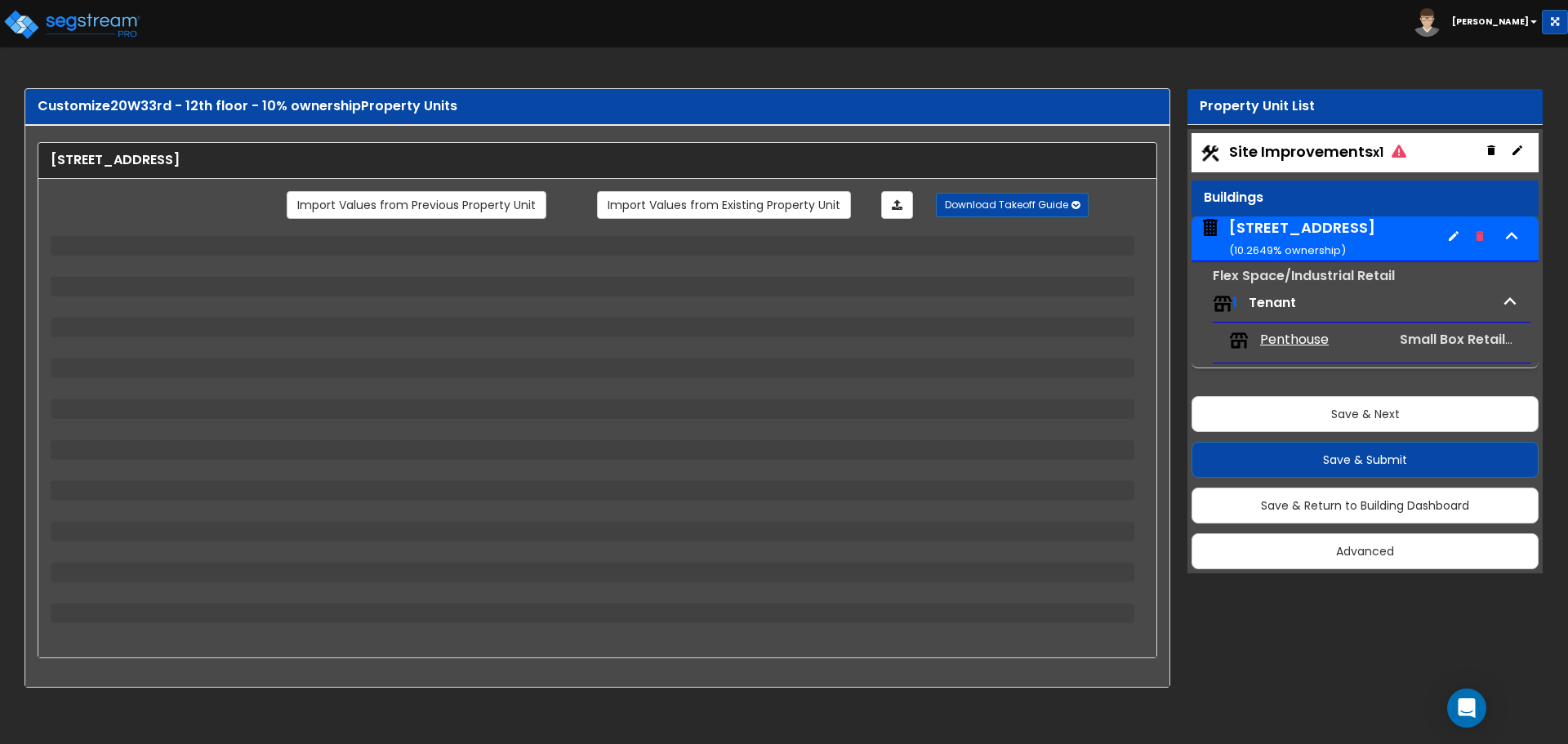
select select "2"
select select "1"
select select "2"
select select "1"
select select "8"
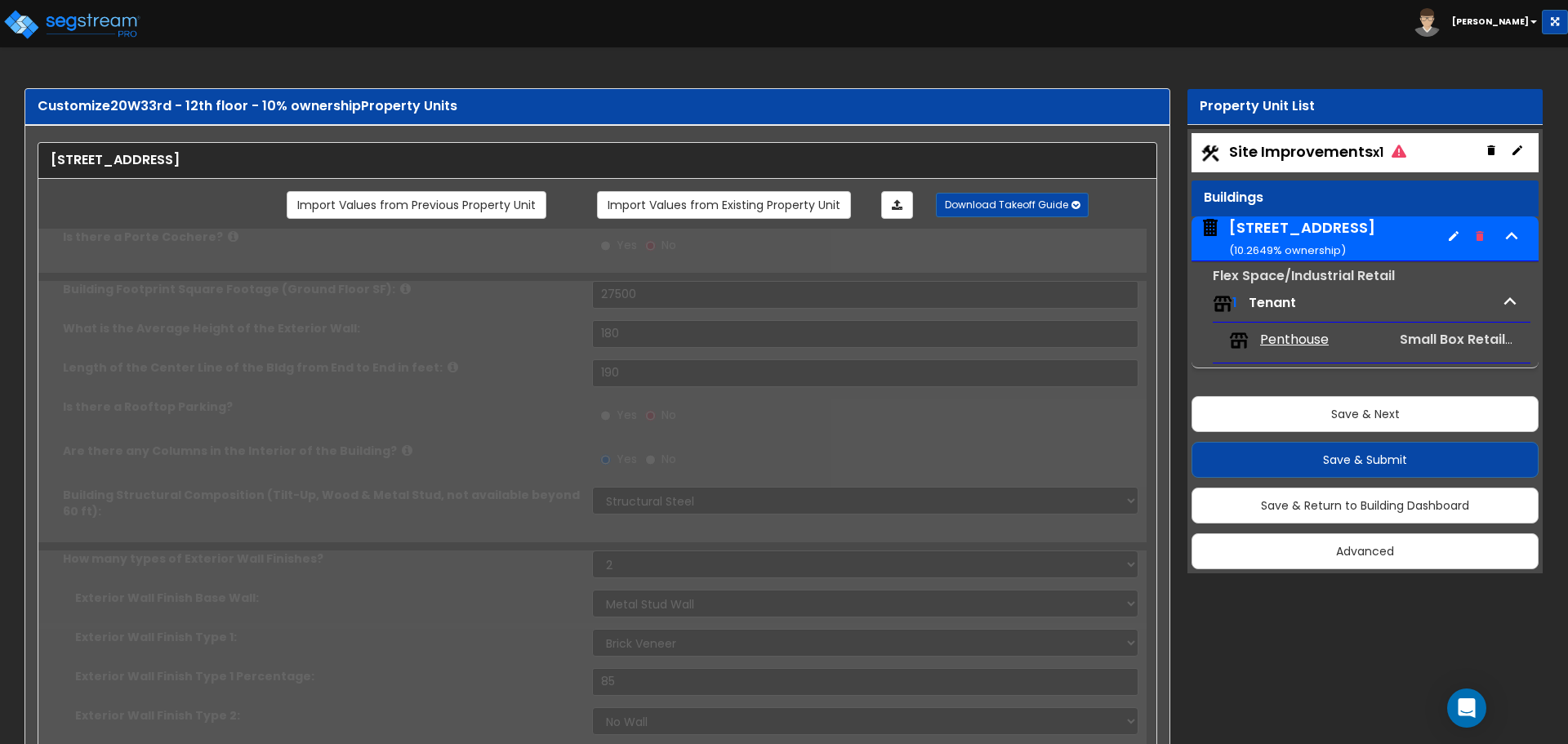
radio input "true"
select select "2"
type input "450"
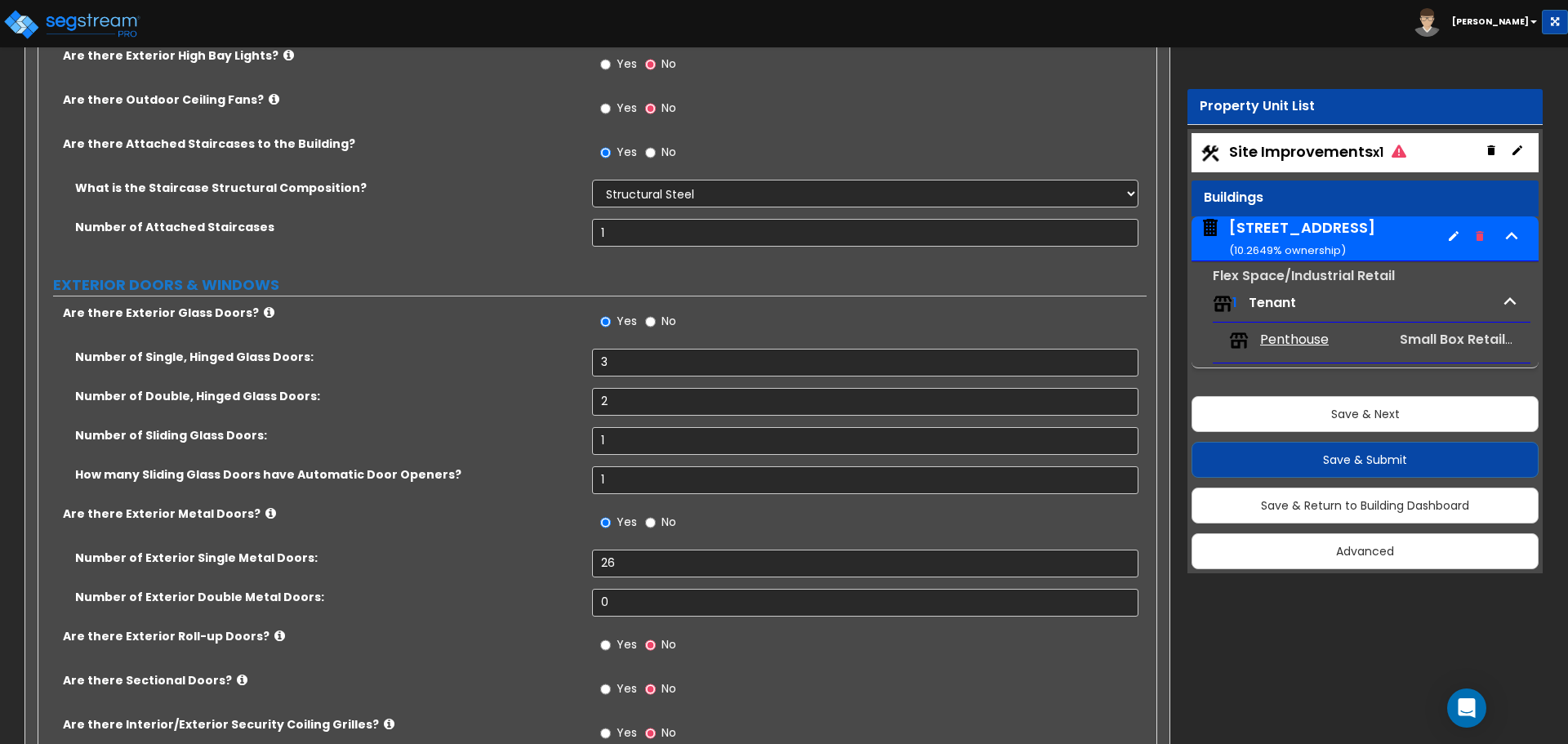
scroll to position [1388, 0]
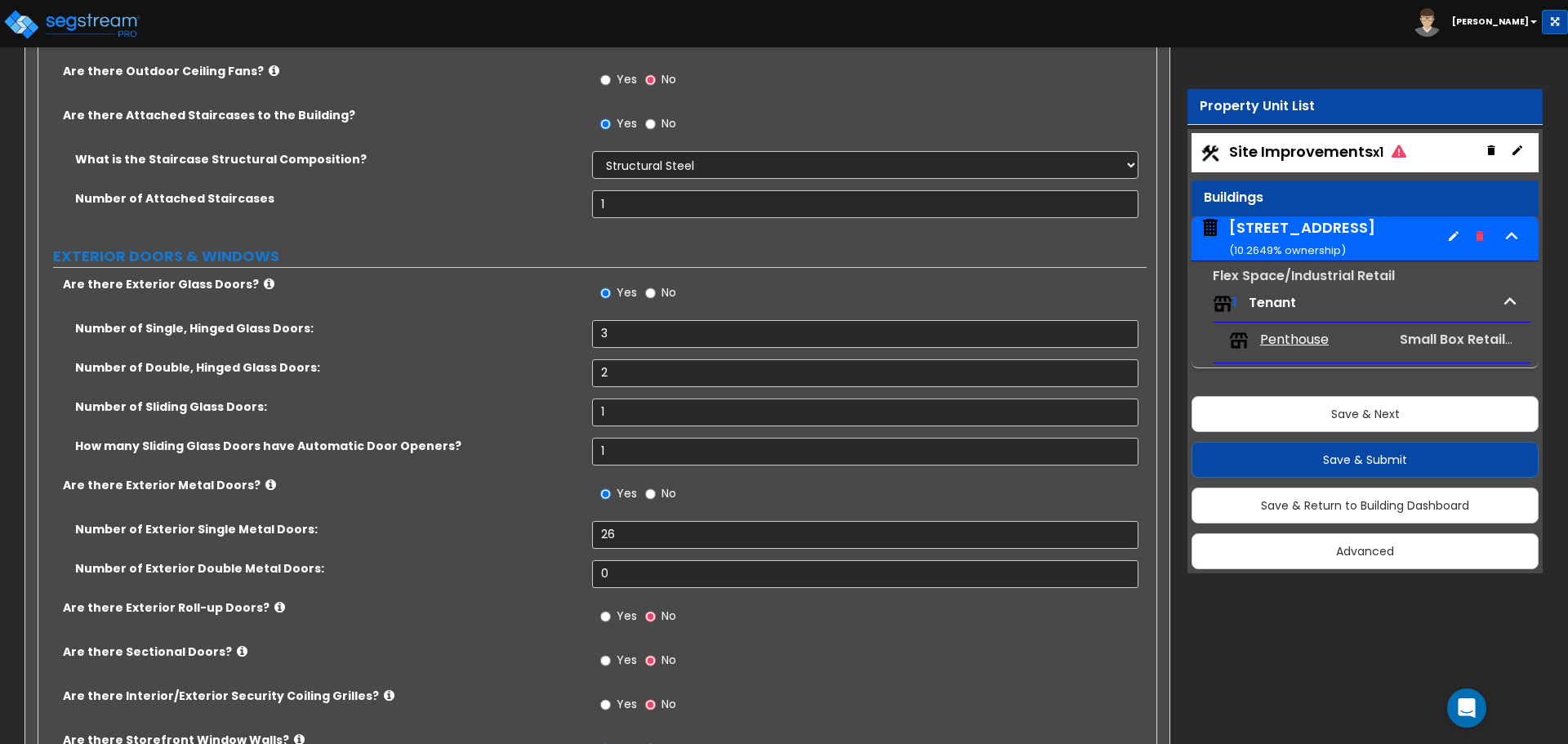
click at [1283, 337] on span "Penthouse" at bounding box center [1295, 340] width 69 height 19
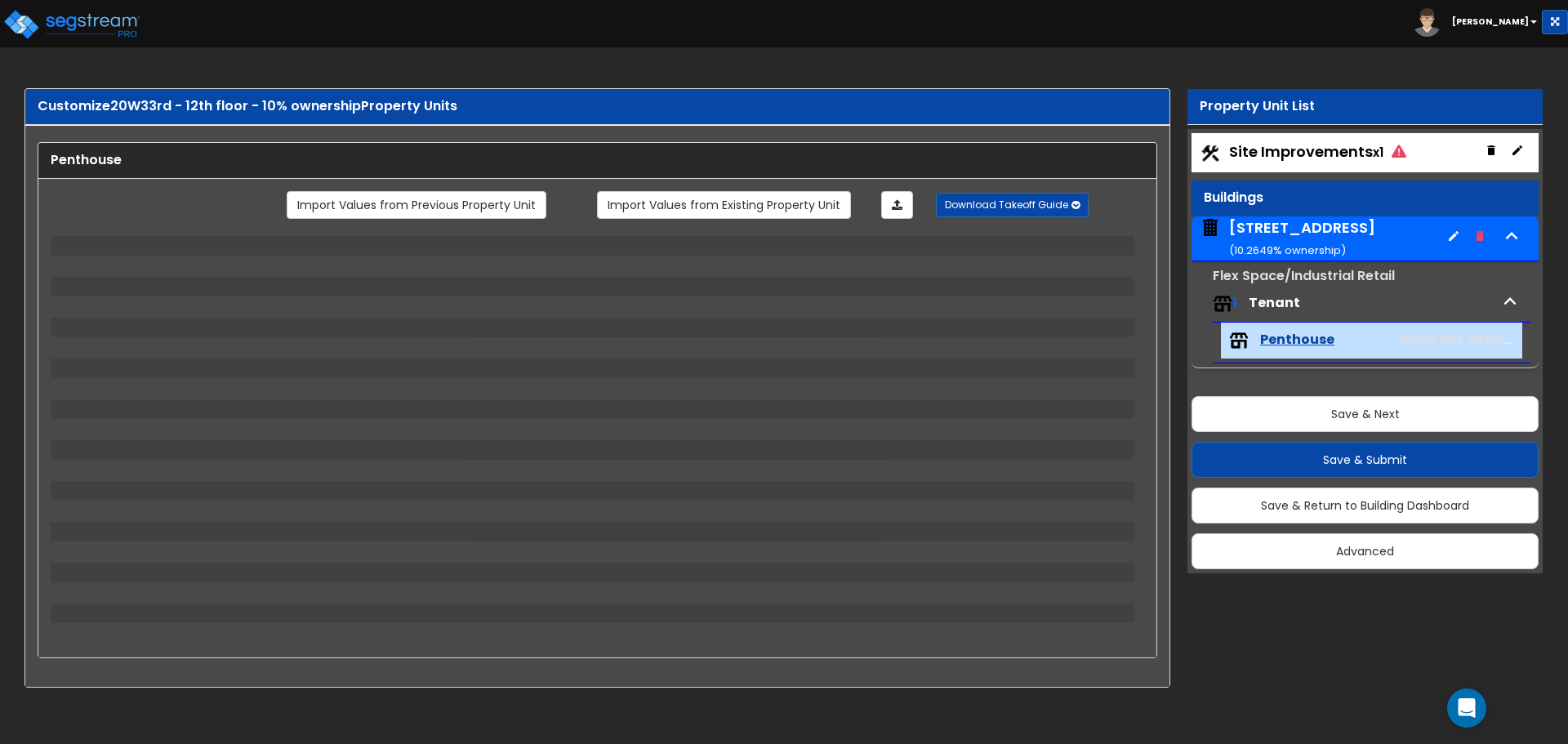
scroll to position [0, 0]
select select "3"
select select "1"
select select "2"
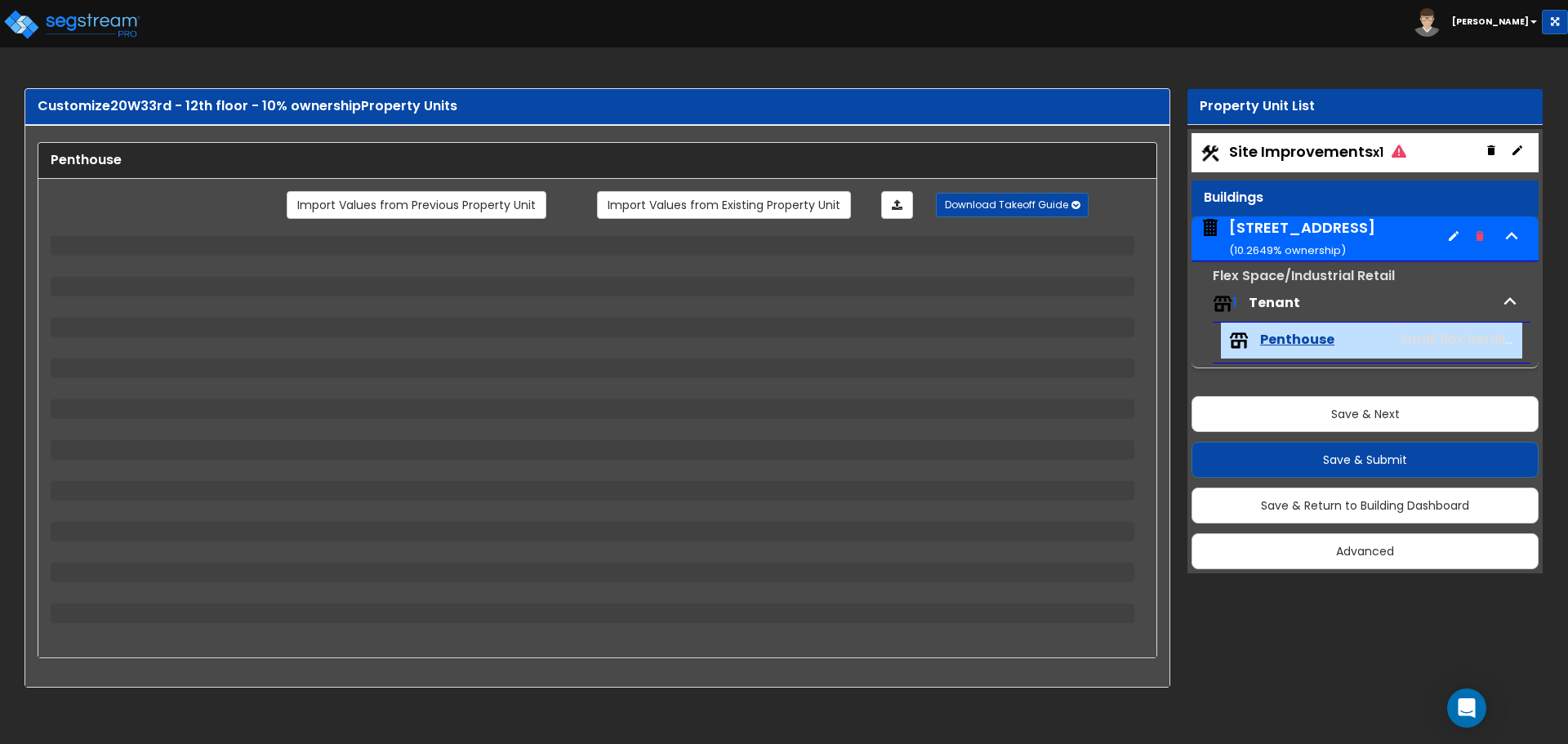
select select "2"
select select "1"
select select "5"
select select "1"
select select "3"
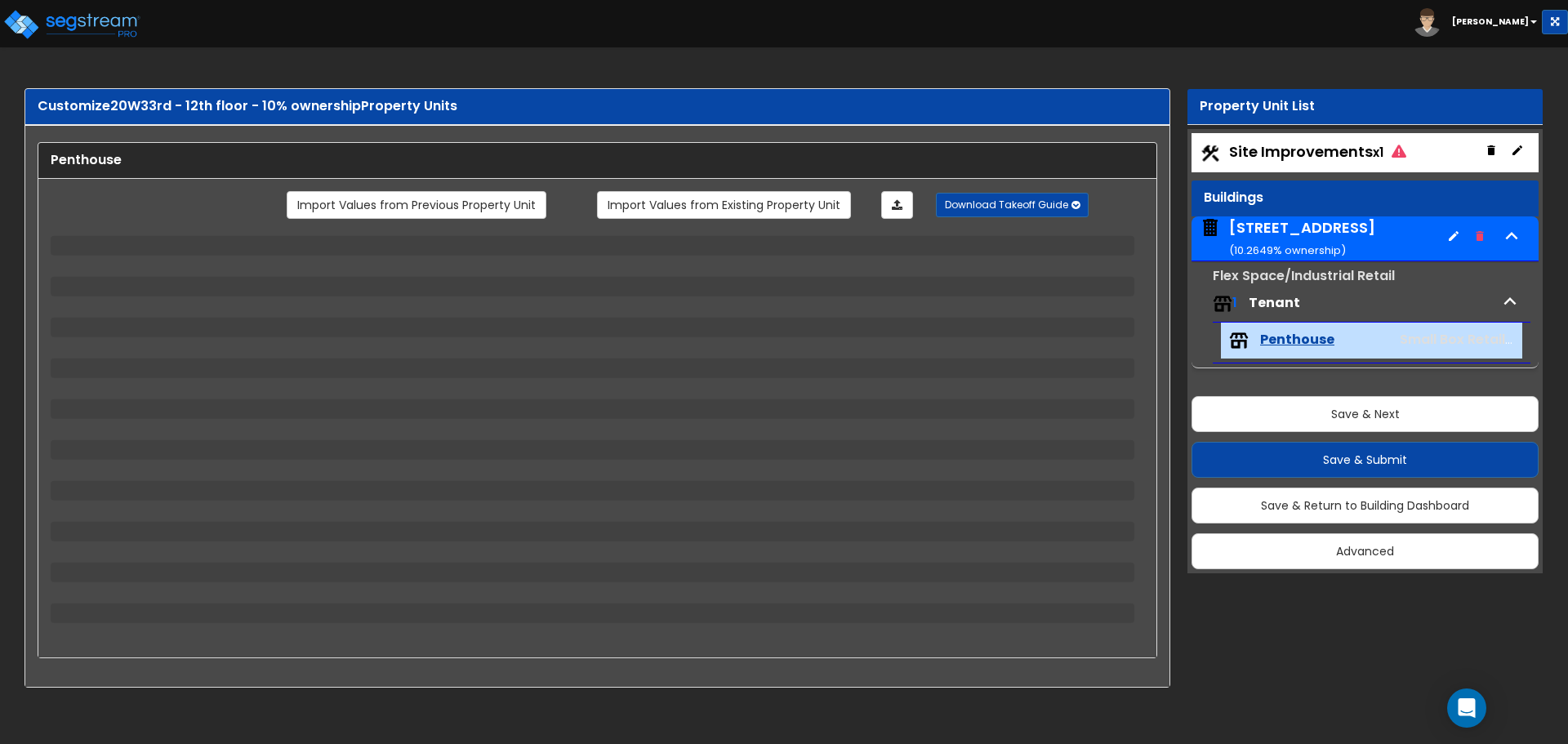
select select "2"
select select "1"
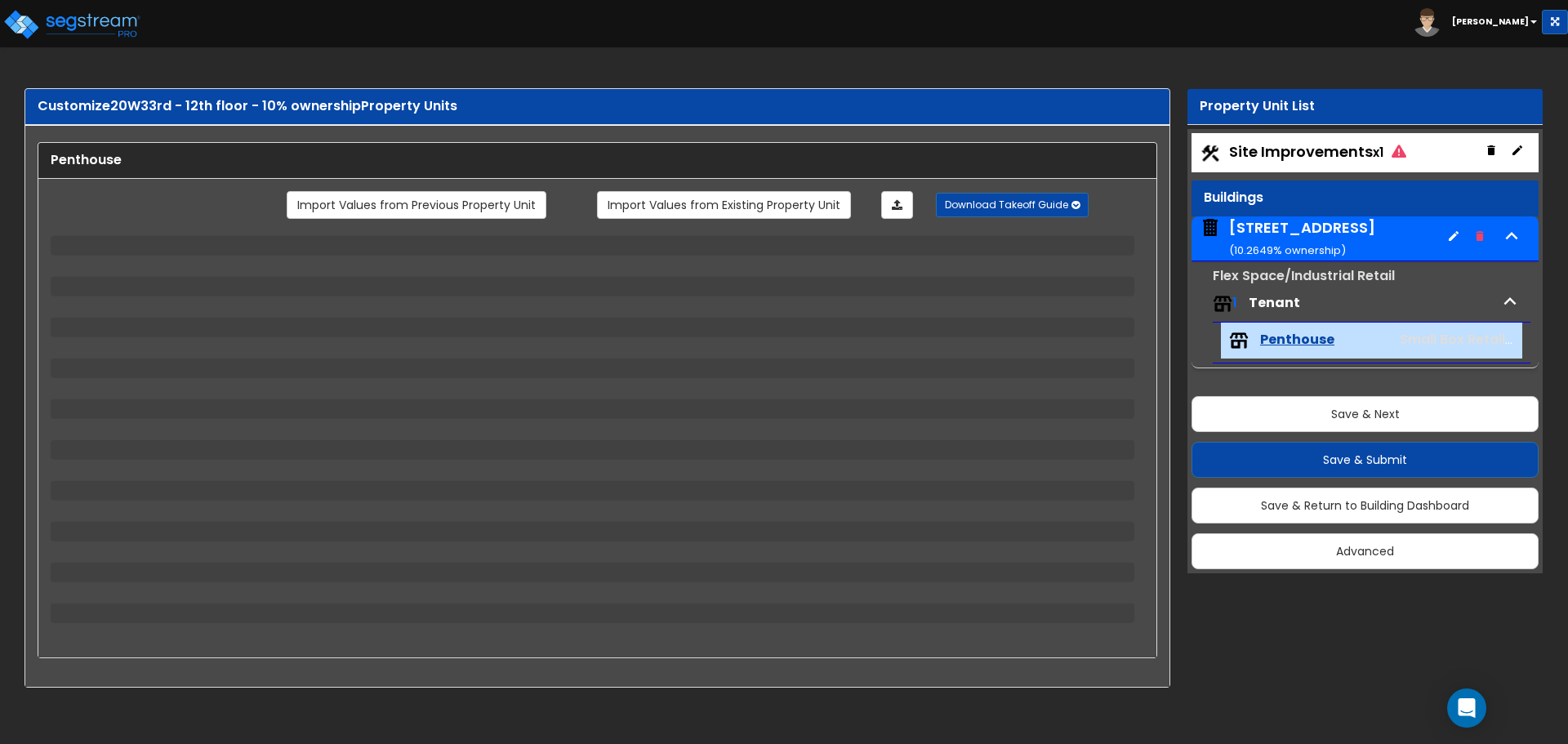
select select "2"
select select "1"
select select "2"
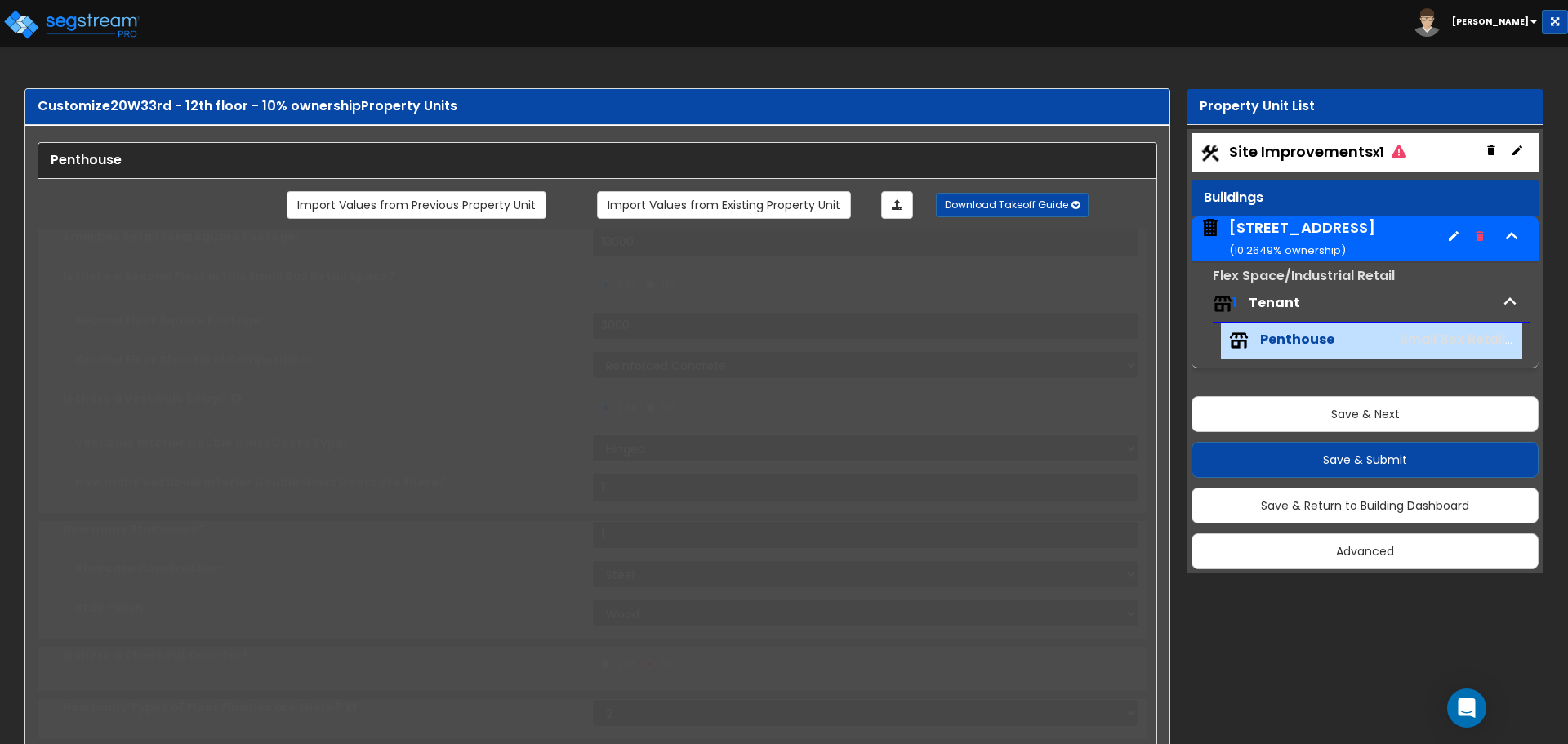
type input "95"
select select "4"
type input "3"
type input "1"
type input "100"
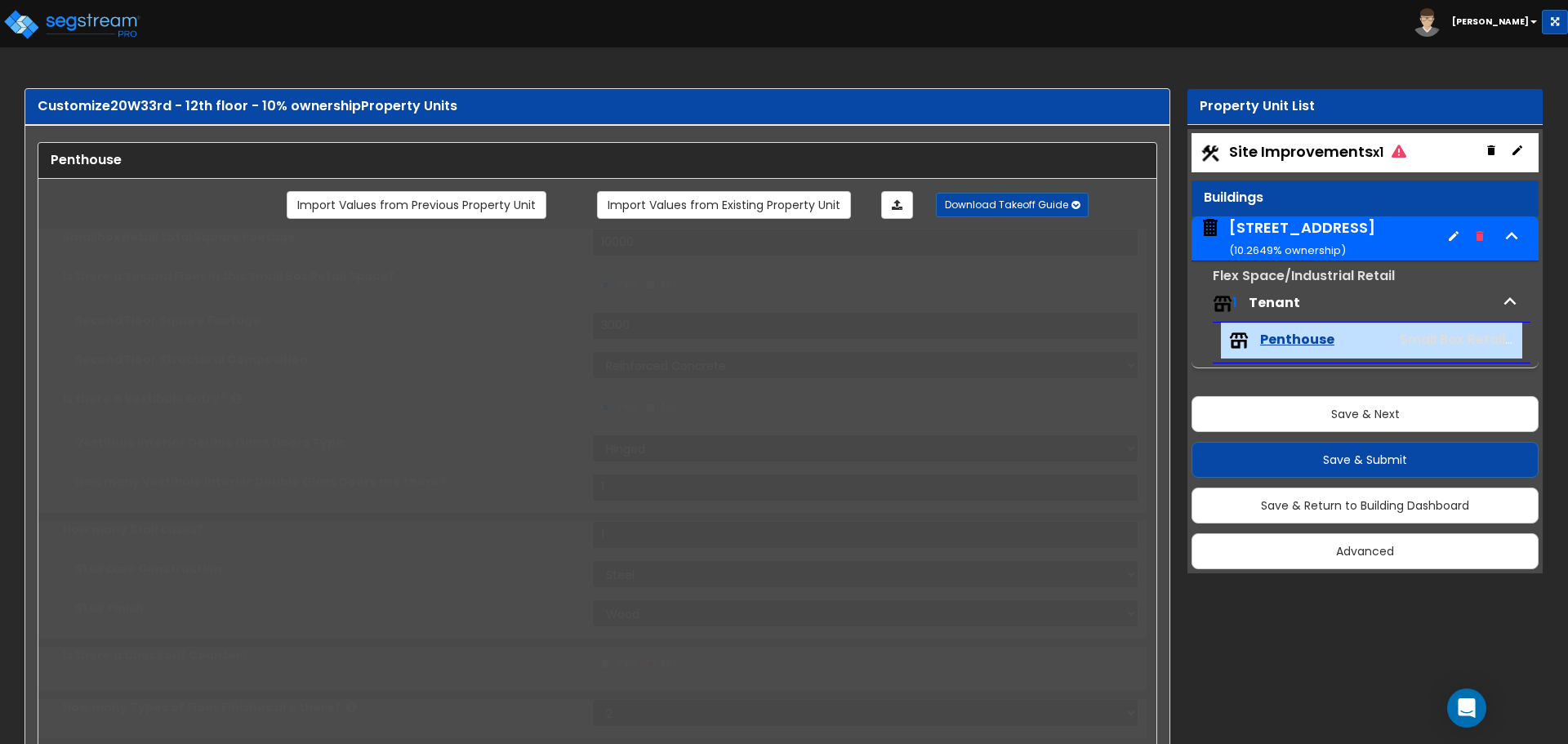
select select "7"
type input "5"
type input "8"
type input "1"
select select "1"
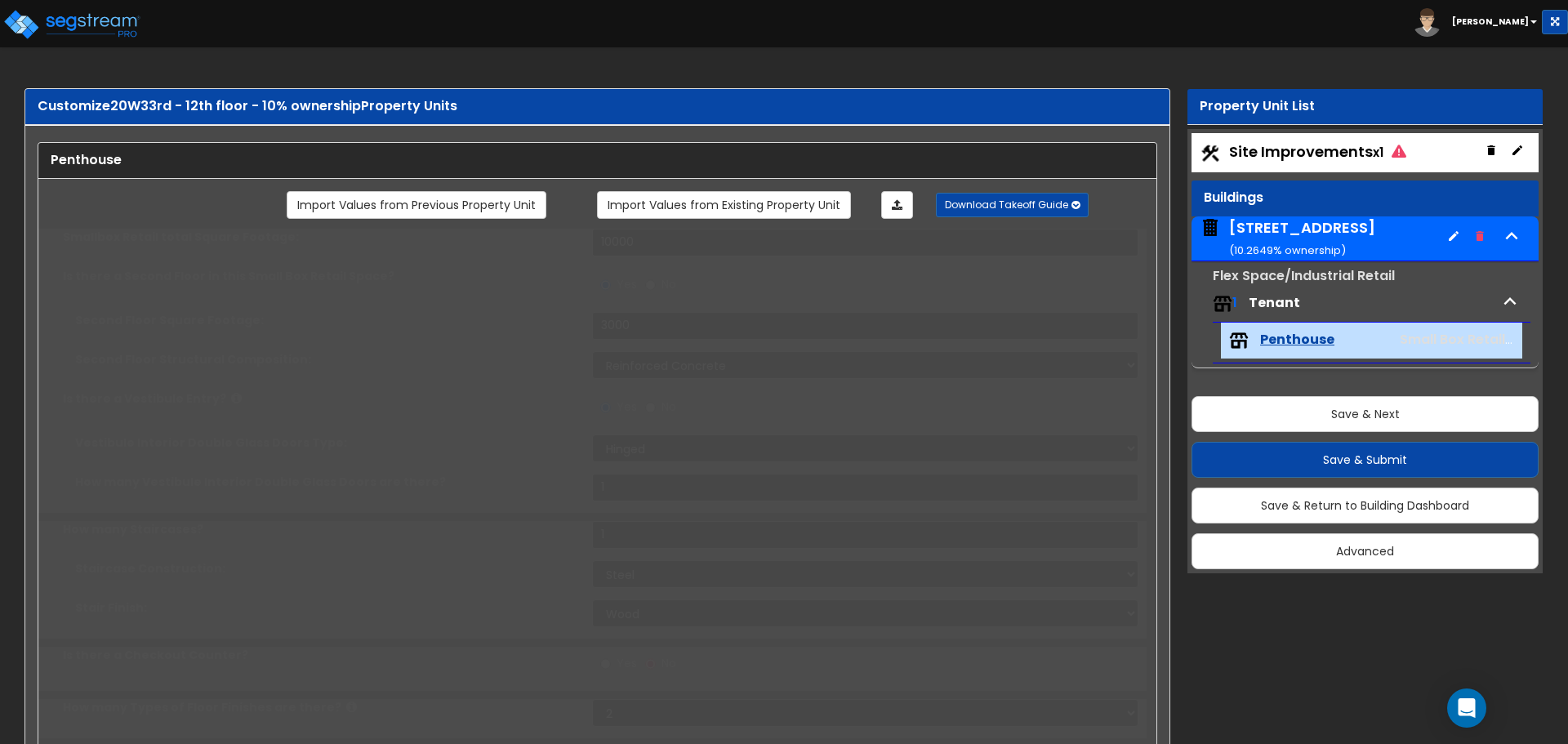
select select "1"
type input "1"
radio input "true"
type input "1"
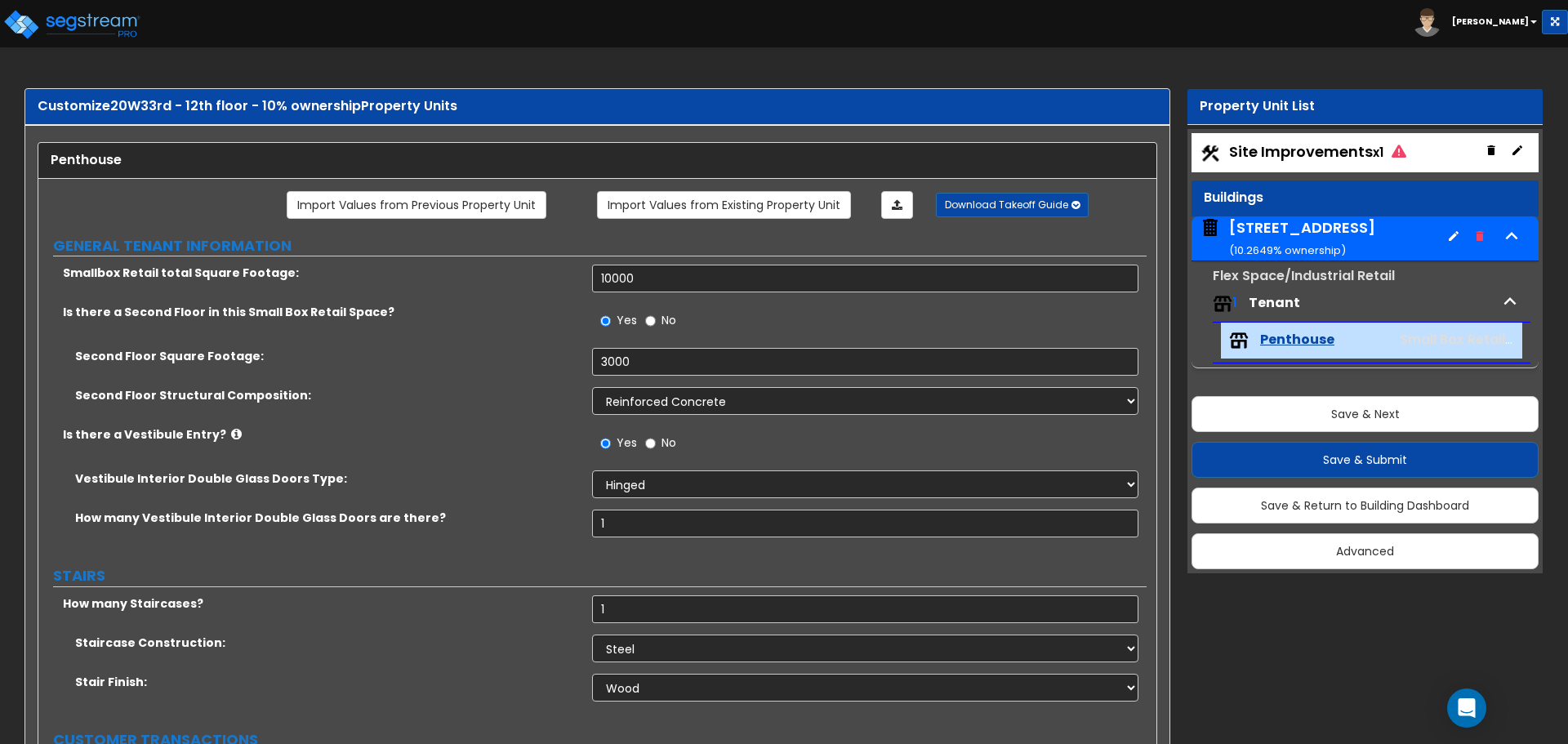
click at [1292, 302] on span "Tenant" at bounding box center [1274, 302] width 51 height 19
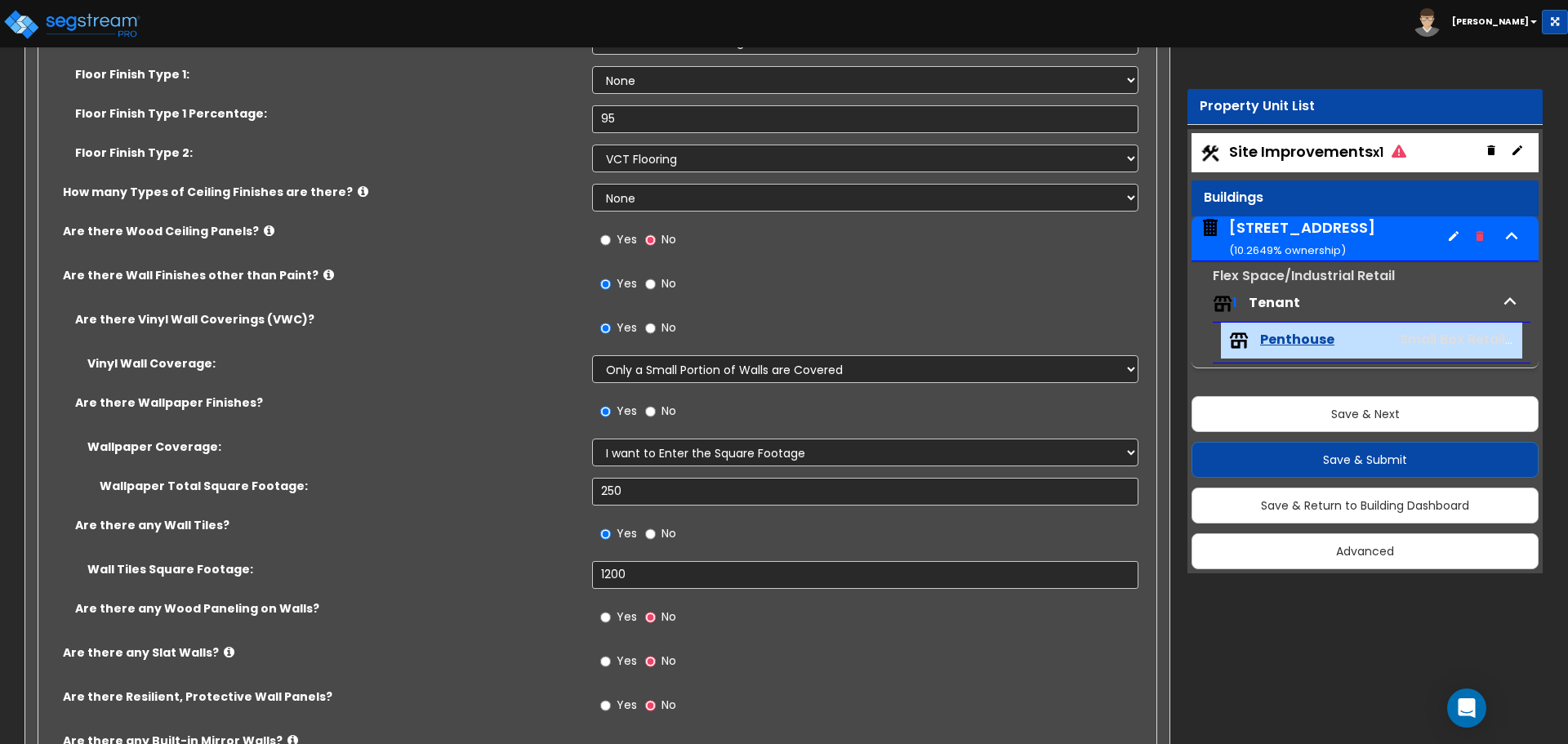
scroll to position [1061, 0]
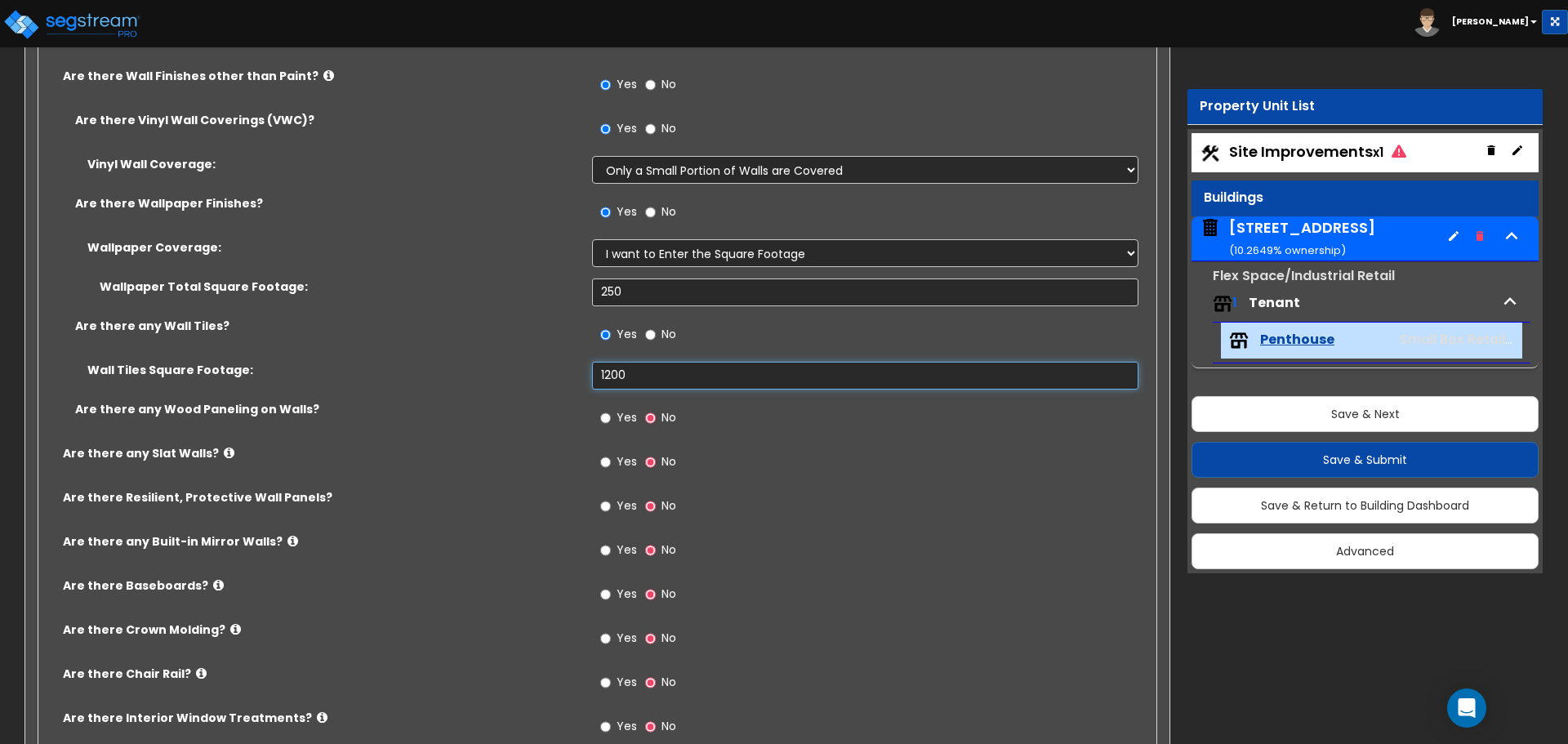
drag, startPoint x: 646, startPoint y: 375, endPoint x: 518, endPoint y: 365, distance: 128.4
click at [519, 365] on div "Wall Tiles Square Footage: 1200" at bounding box center [592, 381] width 1108 height 39
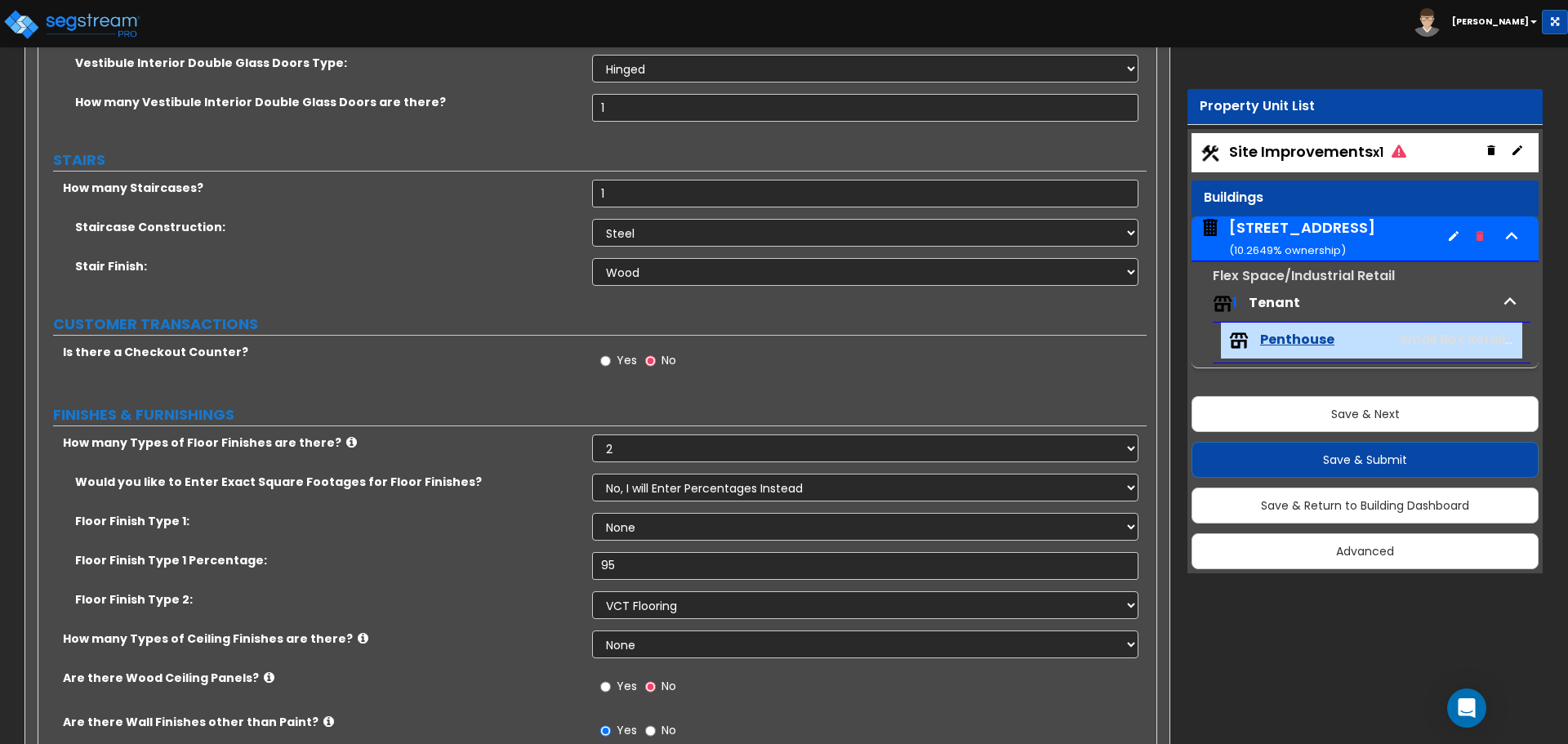
scroll to position [245, 0]
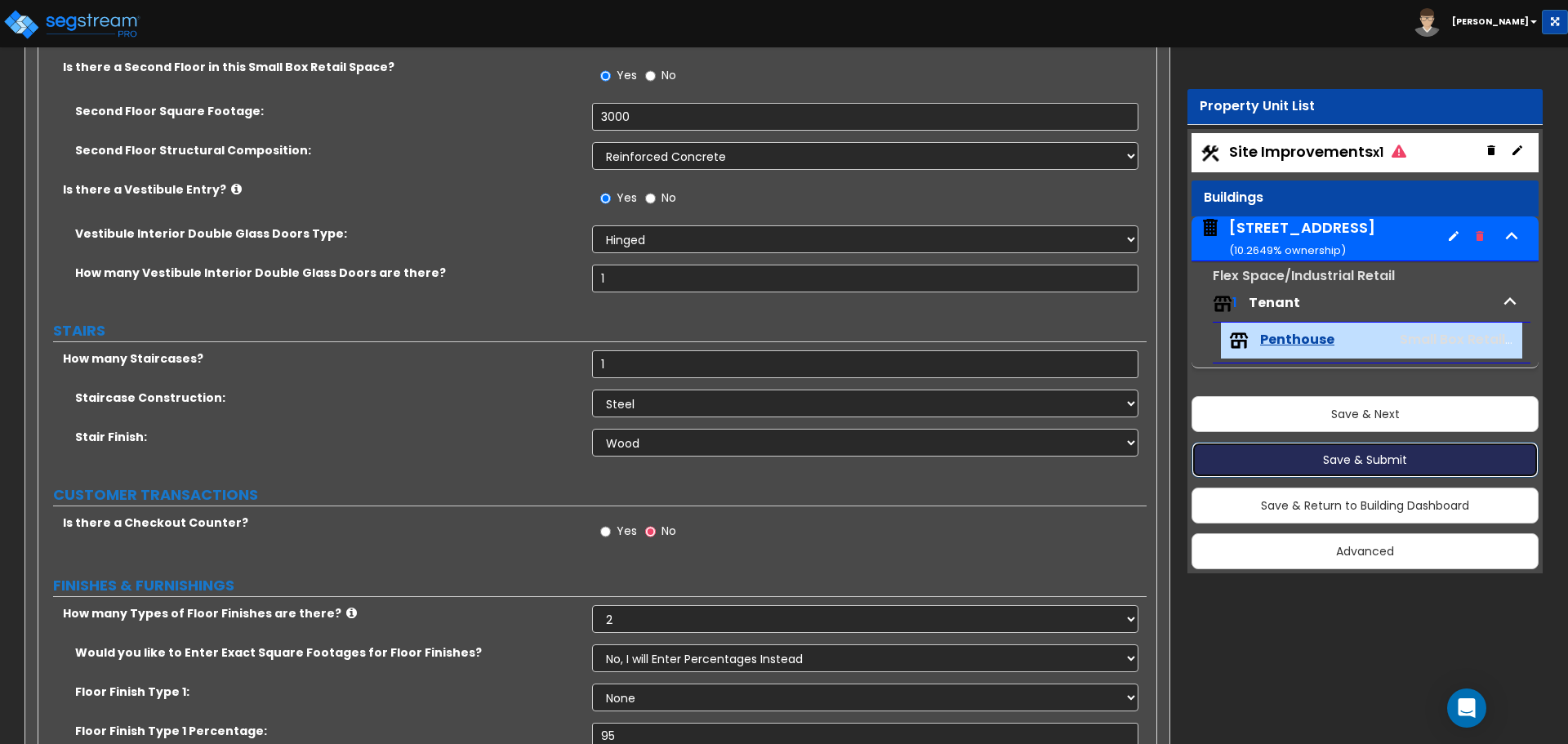
click at [1429, 455] on button "Save & Submit" at bounding box center [1366, 460] width 347 height 36
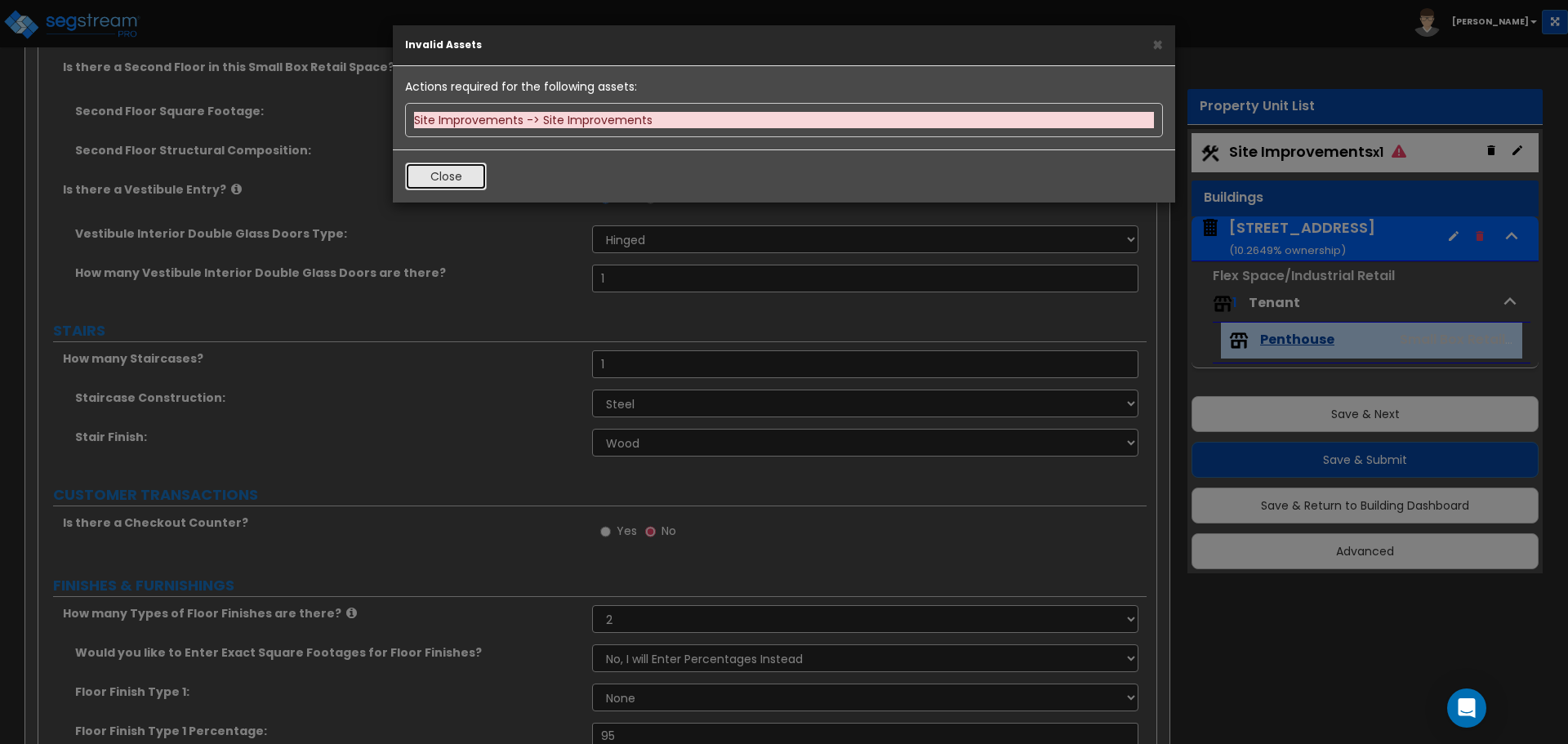
click at [471, 174] on button "Close" at bounding box center [446, 176] width 82 height 28
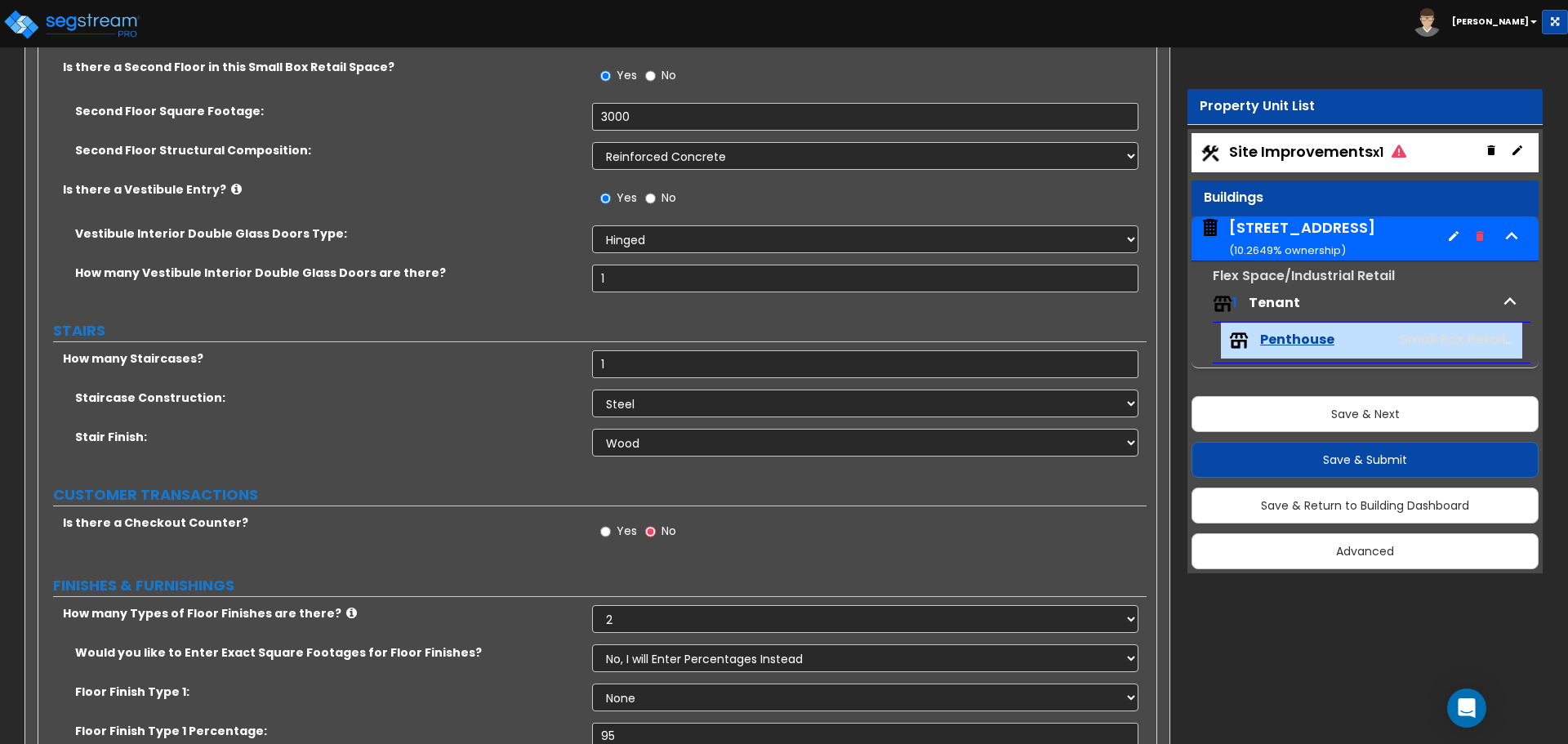
click at [1320, 157] on span "Site Improvements x1" at bounding box center [1318, 151] width 177 height 21
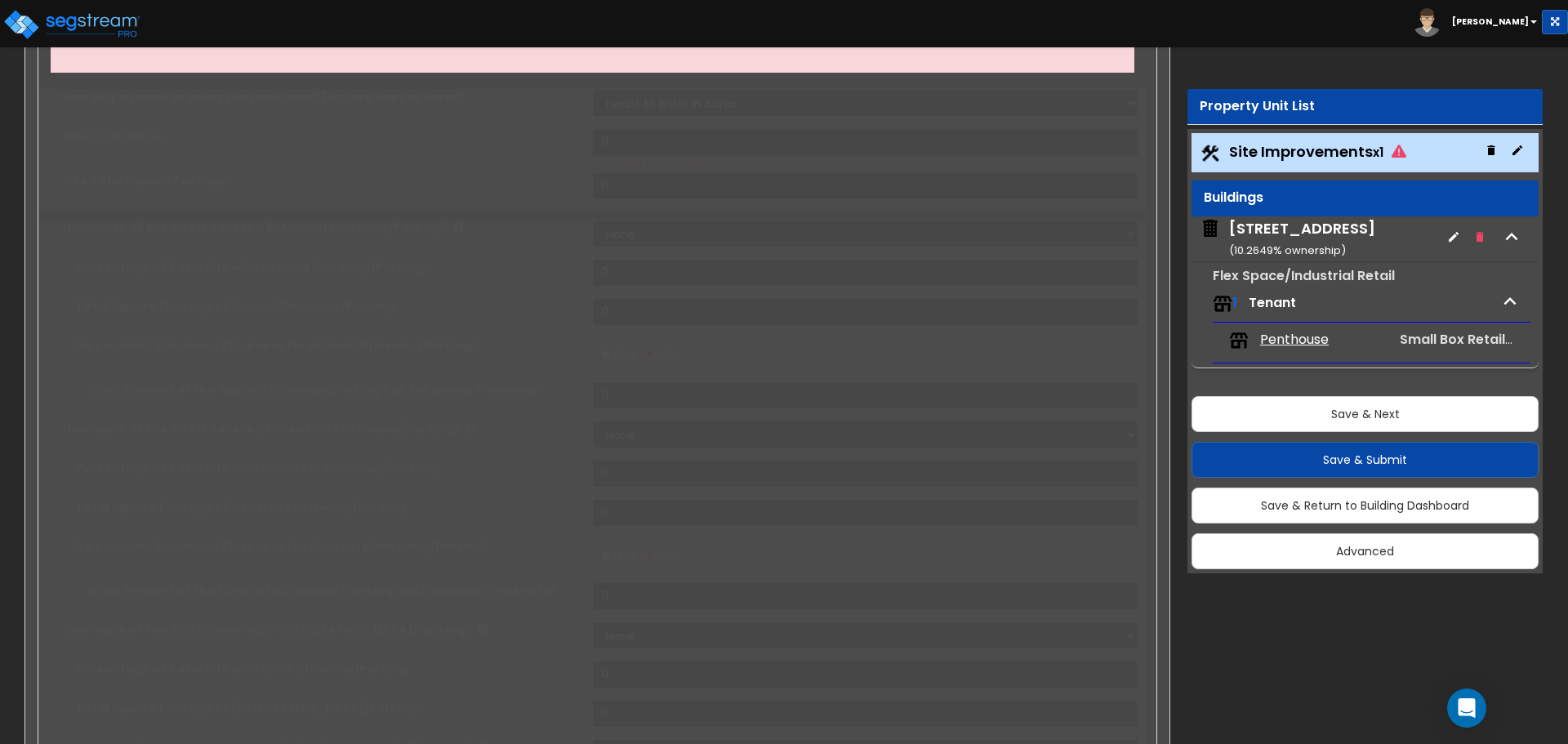
scroll to position [239, 0]
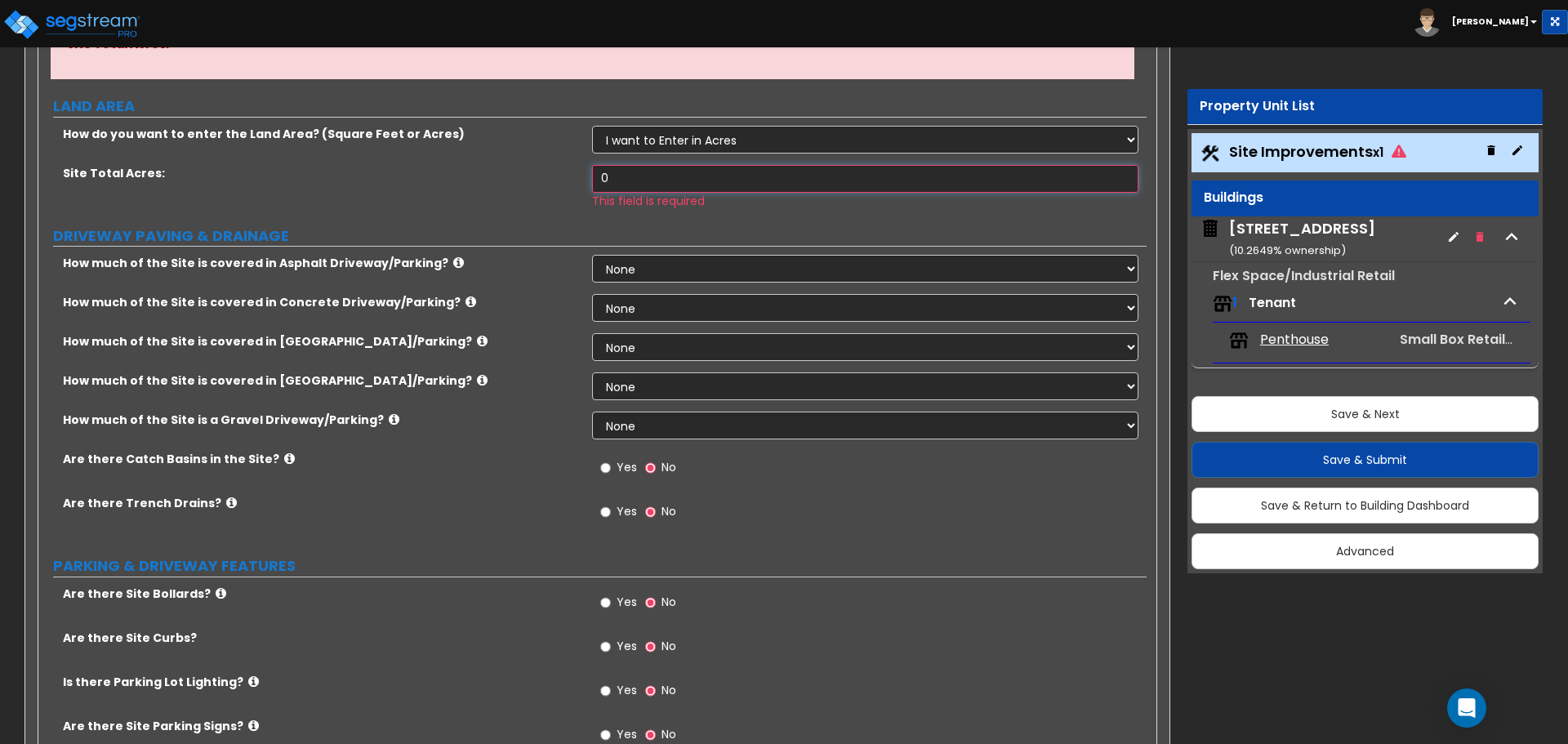
drag, startPoint x: 627, startPoint y: 180, endPoint x: 514, endPoint y: 177, distance: 113.0
click at [514, 177] on div "Site Total Acres: 0 This field is required" at bounding box center [592, 186] width 1108 height 44
type input "0"
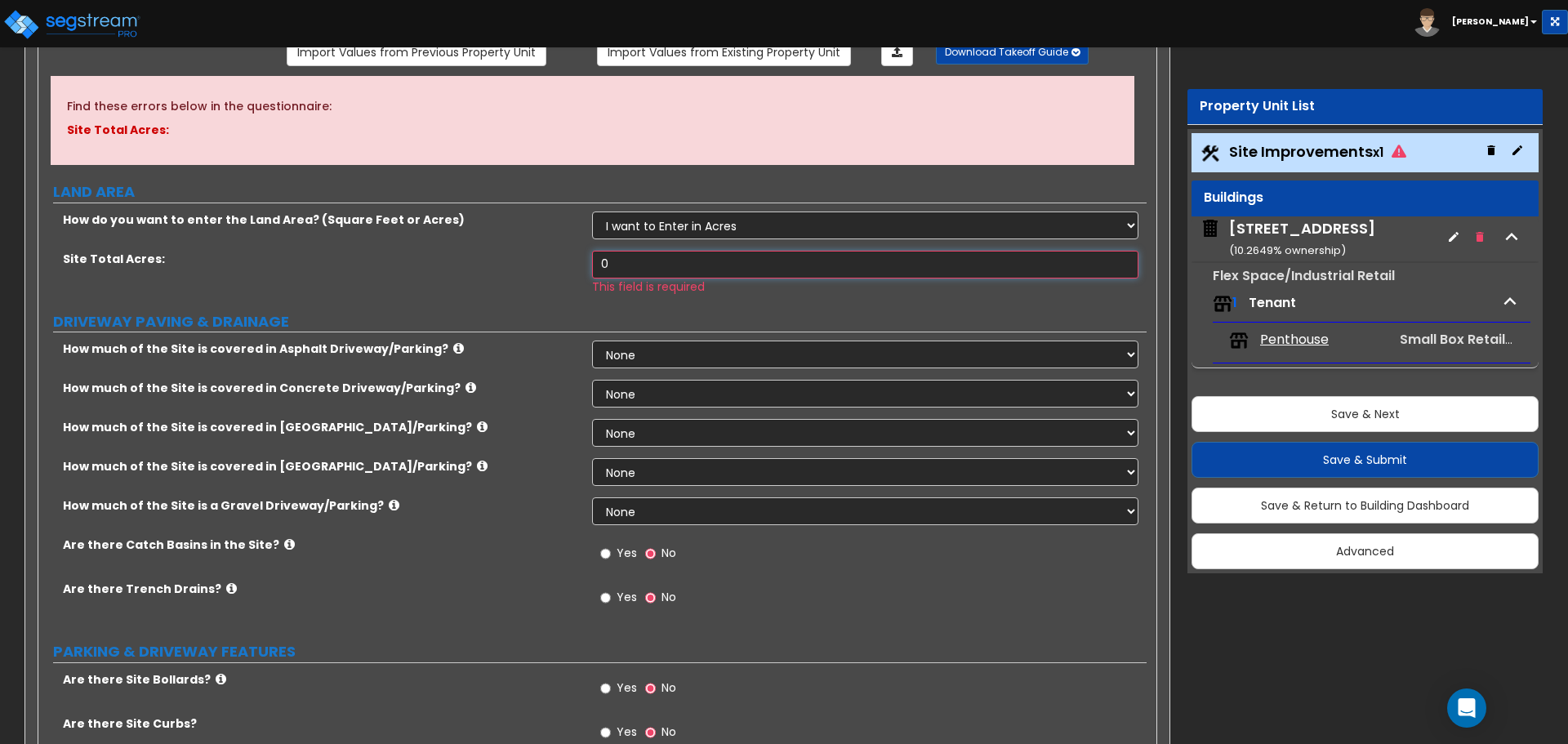
scroll to position [0, 0]
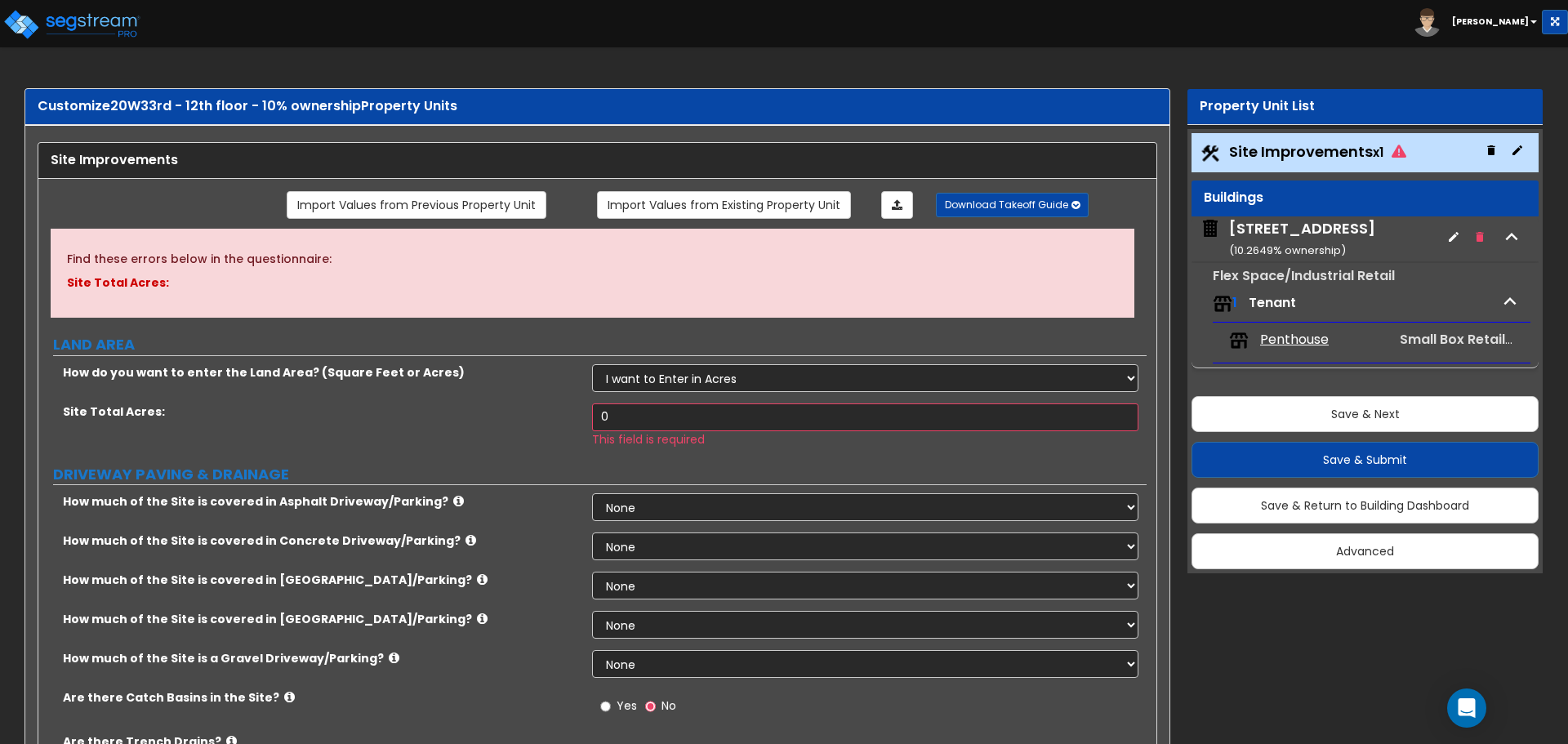
click at [1494, 151] on icon "button" at bounding box center [1492, 150] width 7 height 10
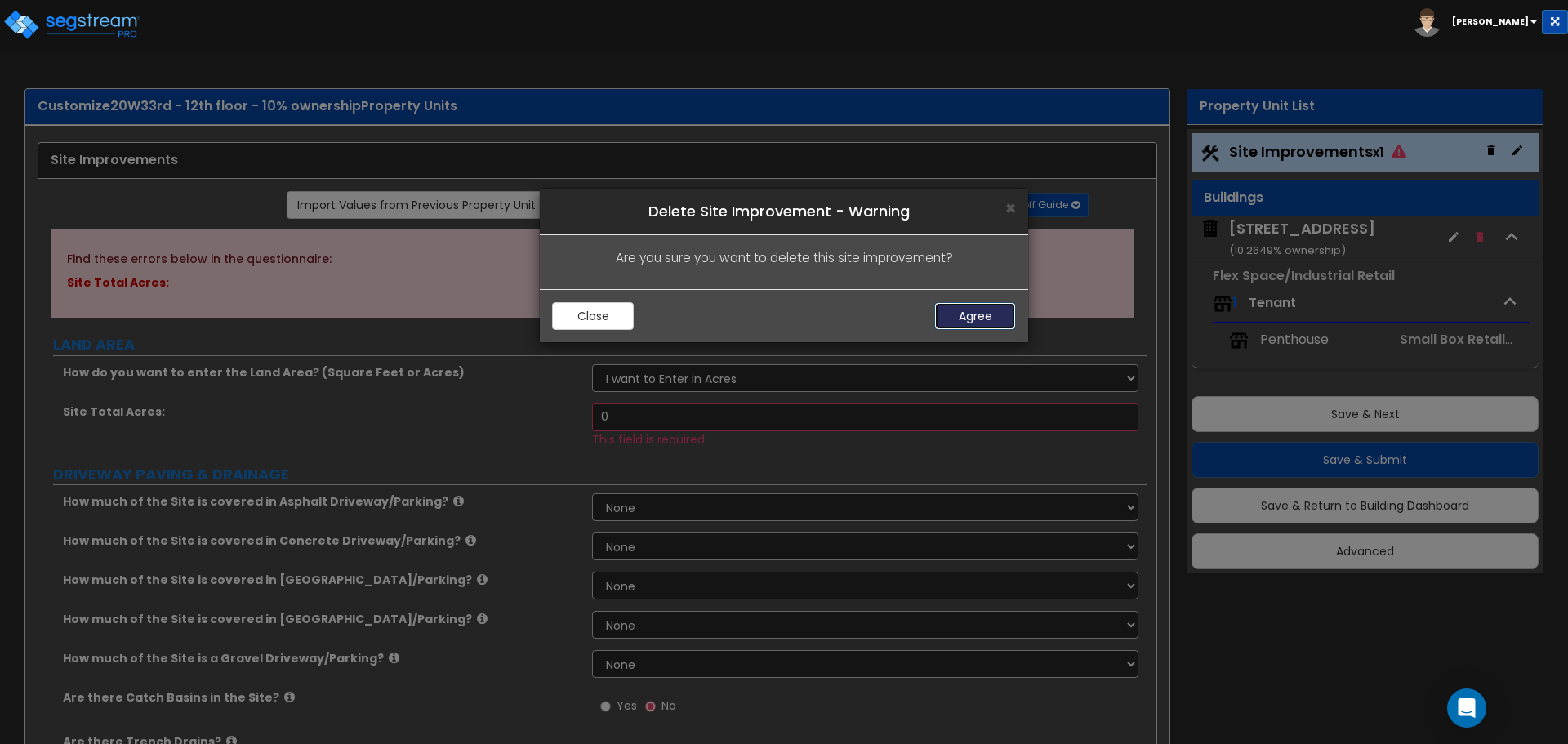
click at [962, 309] on button "Agree" at bounding box center [976, 316] width 82 height 28
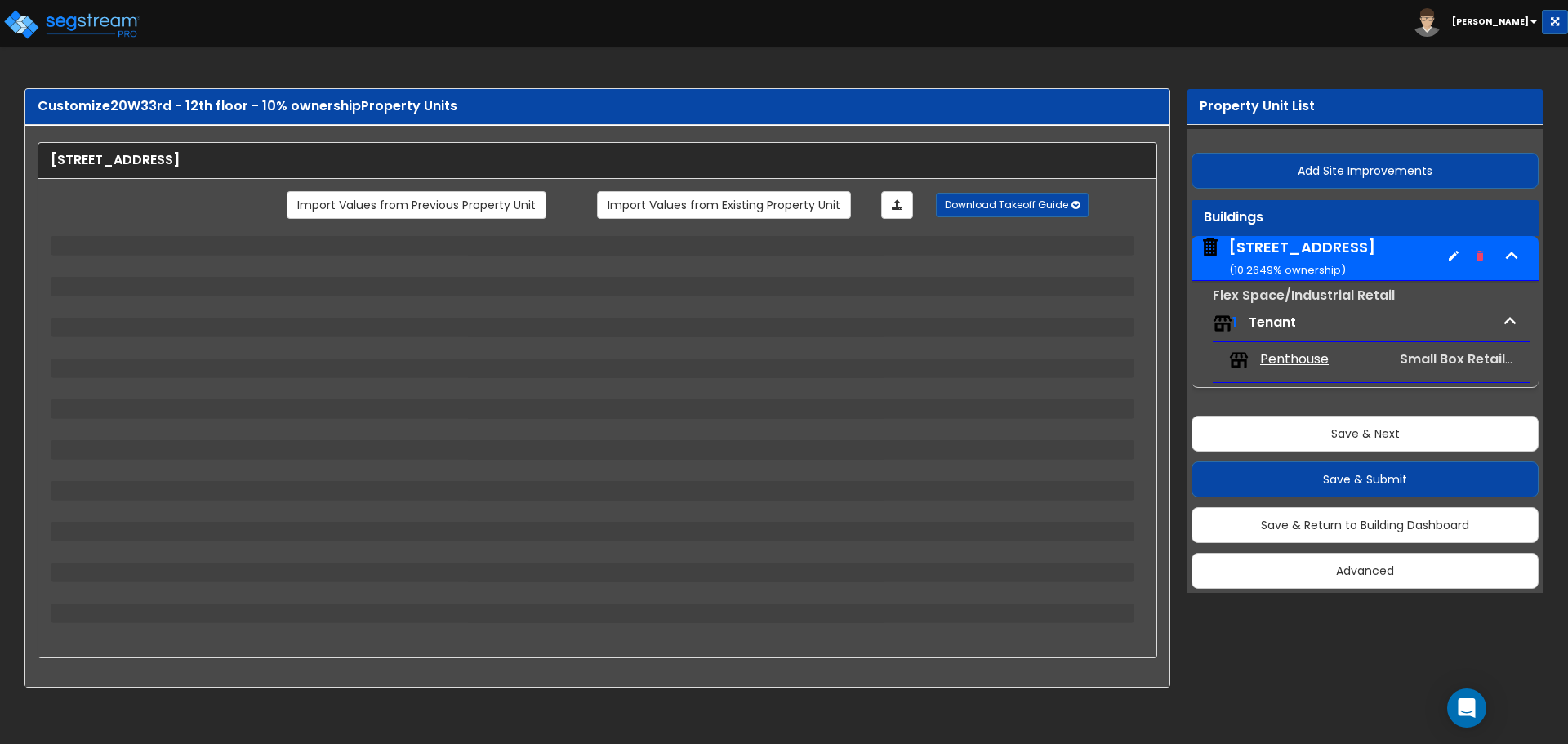
select select "4"
select select "2"
select select "5"
select select "2"
select select "12"
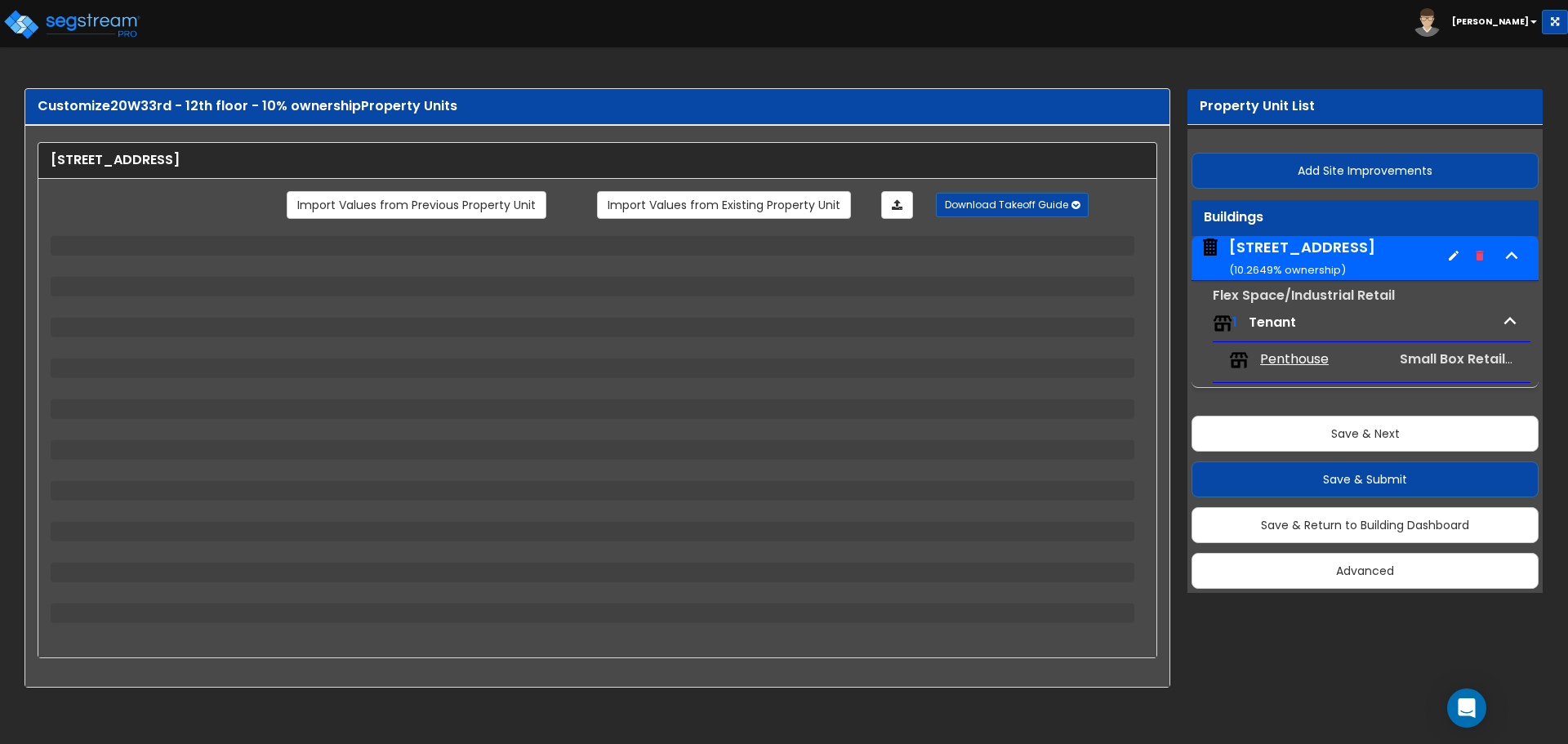
select select "2"
select select "3"
select select "1"
select select "2"
select select "4"
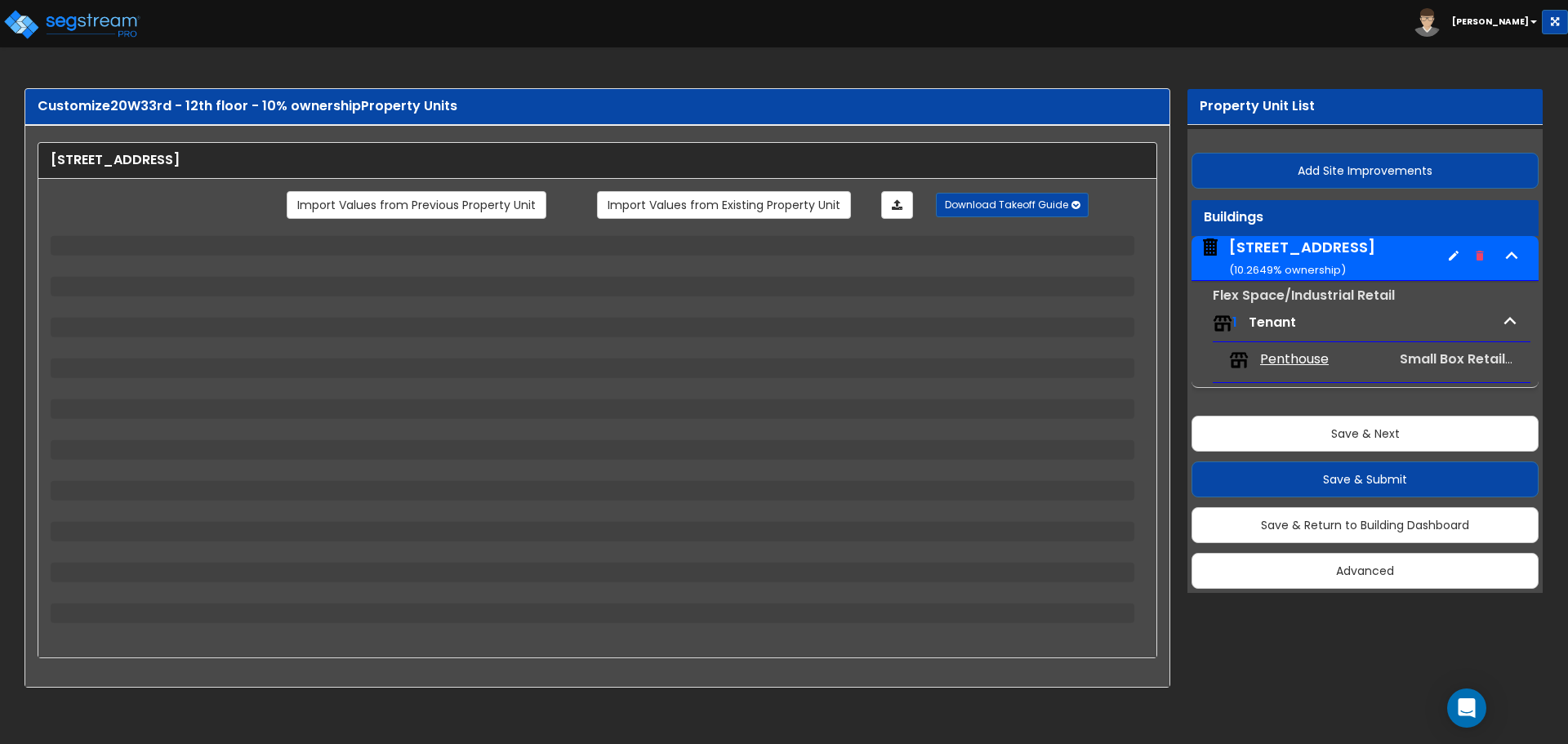
select select "1"
select select "2"
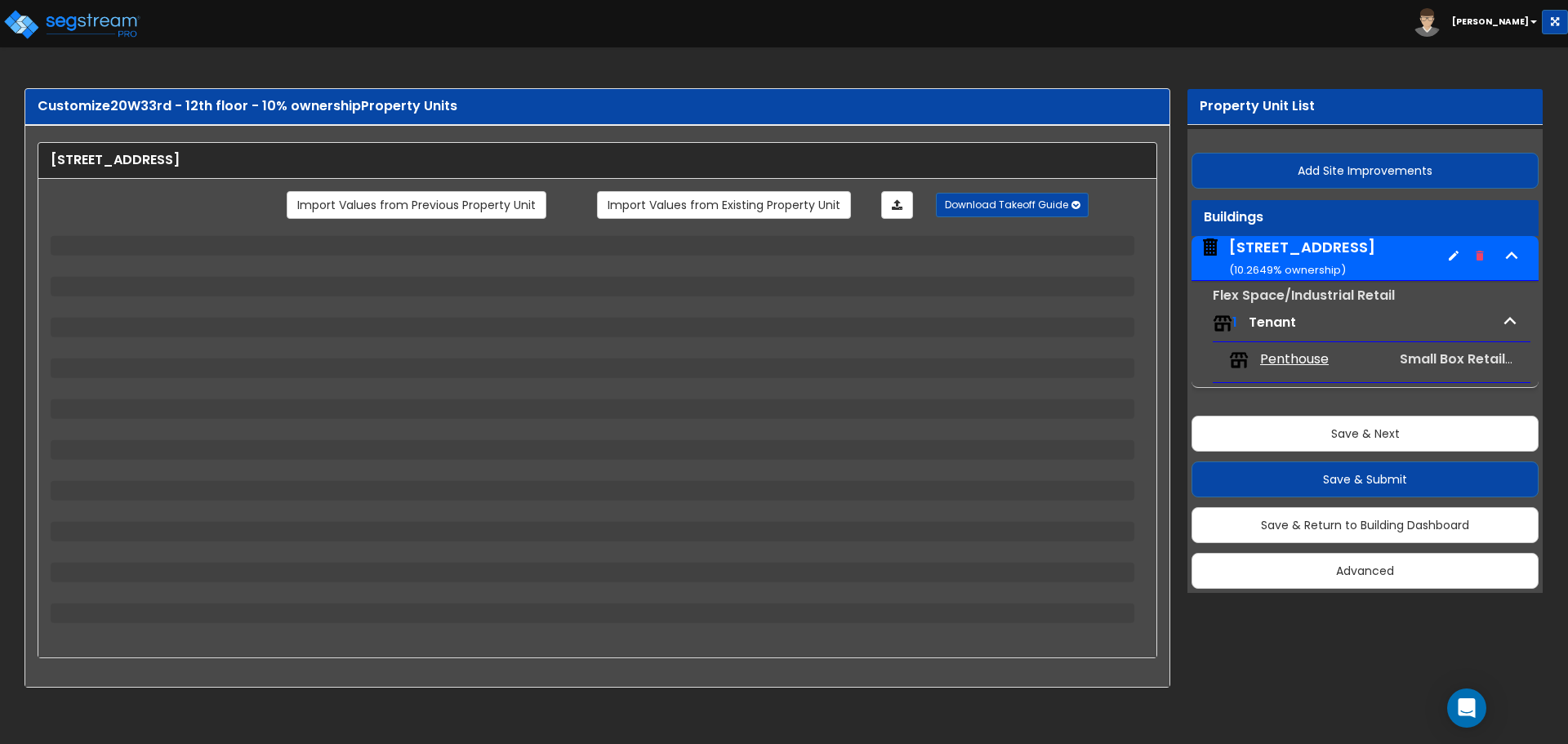
select select "1"
select select "2"
select select "1"
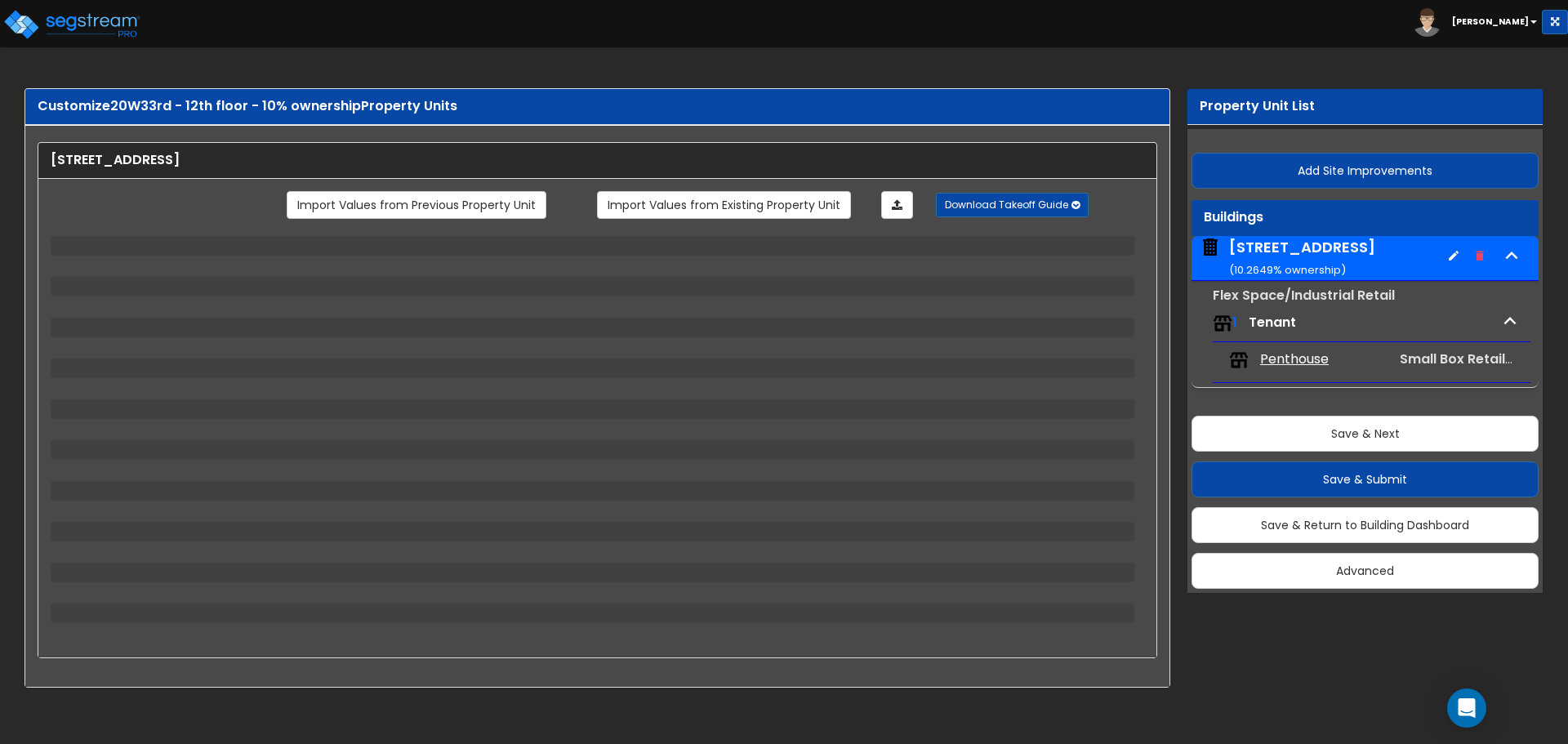
select select "2"
select select "1"
select select "2"
select select "1"
select select "8"
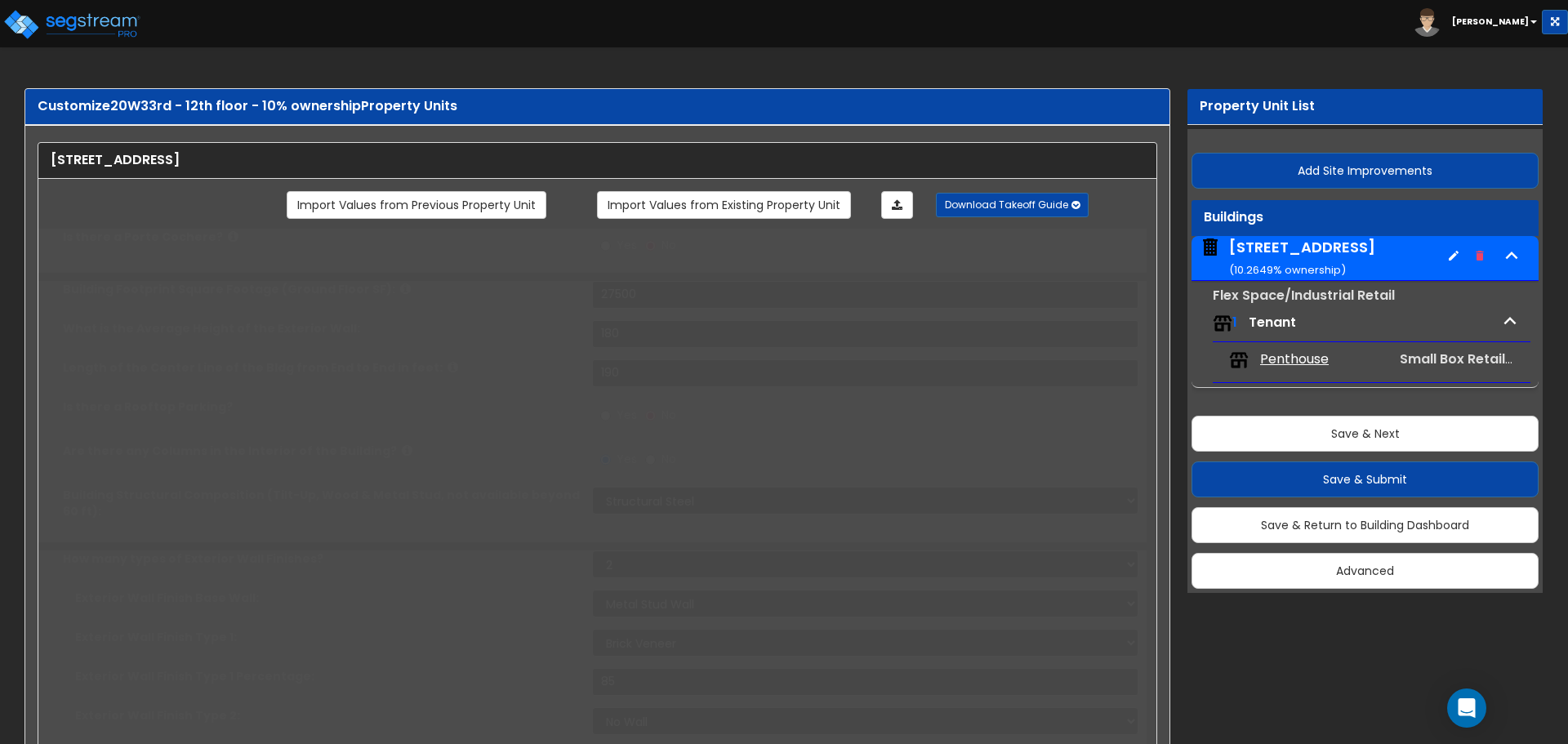
radio input "true"
select select "2"
type input "450"
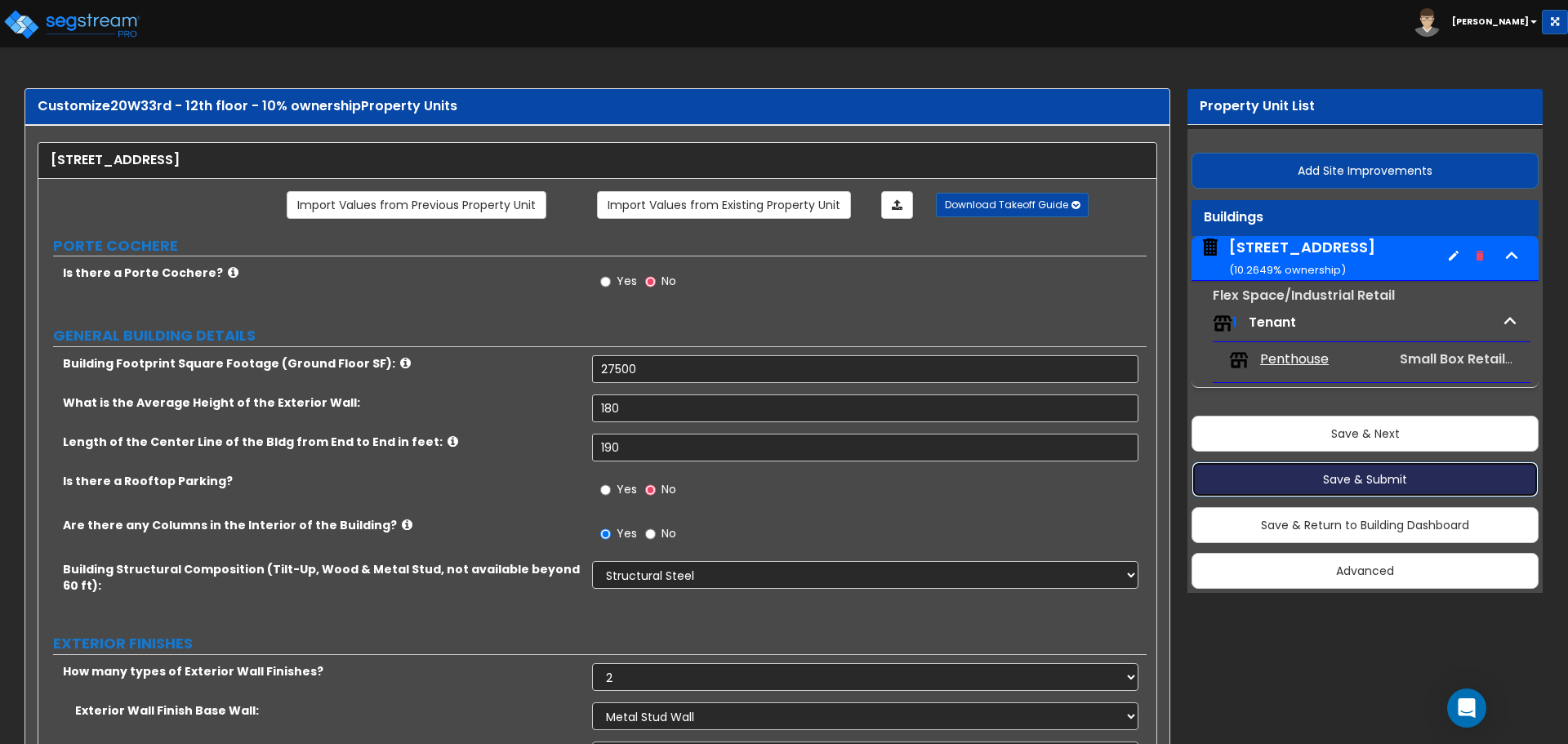
click at [1383, 476] on button "Save & Submit" at bounding box center [1366, 479] width 347 height 36
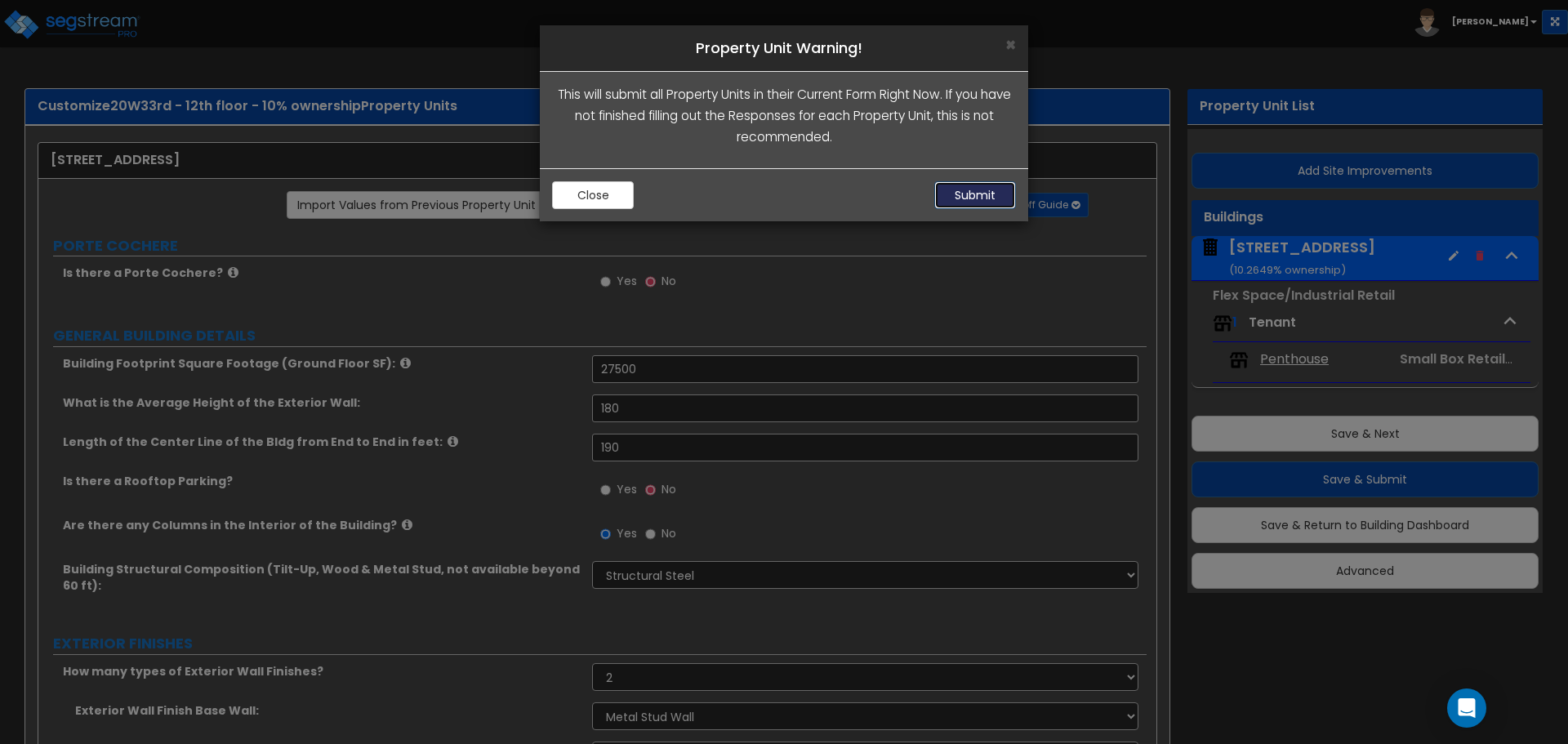
click at [960, 188] on button "Submit" at bounding box center [976, 195] width 82 height 28
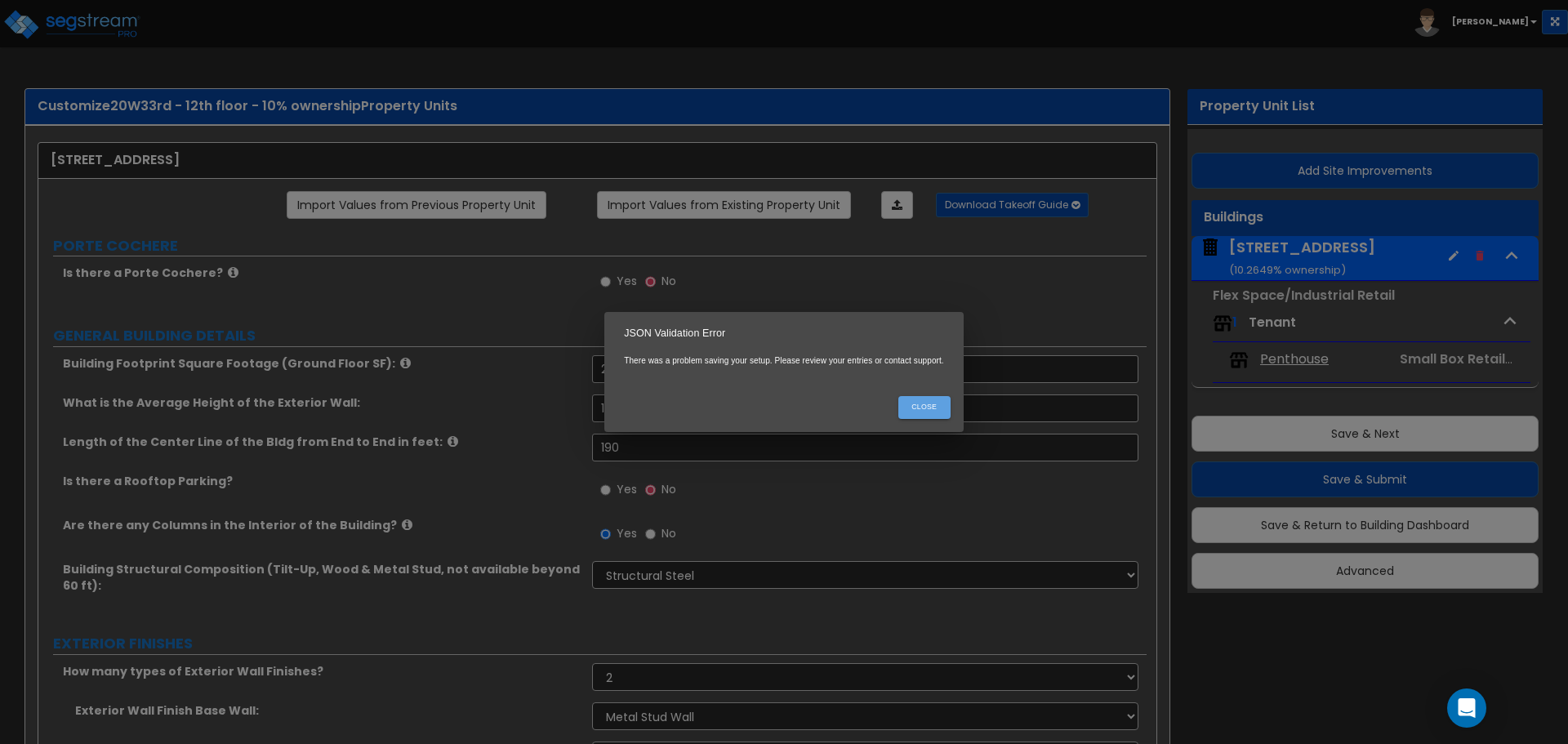
click at [917, 405] on button "Close" at bounding box center [924, 407] width 52 height 22
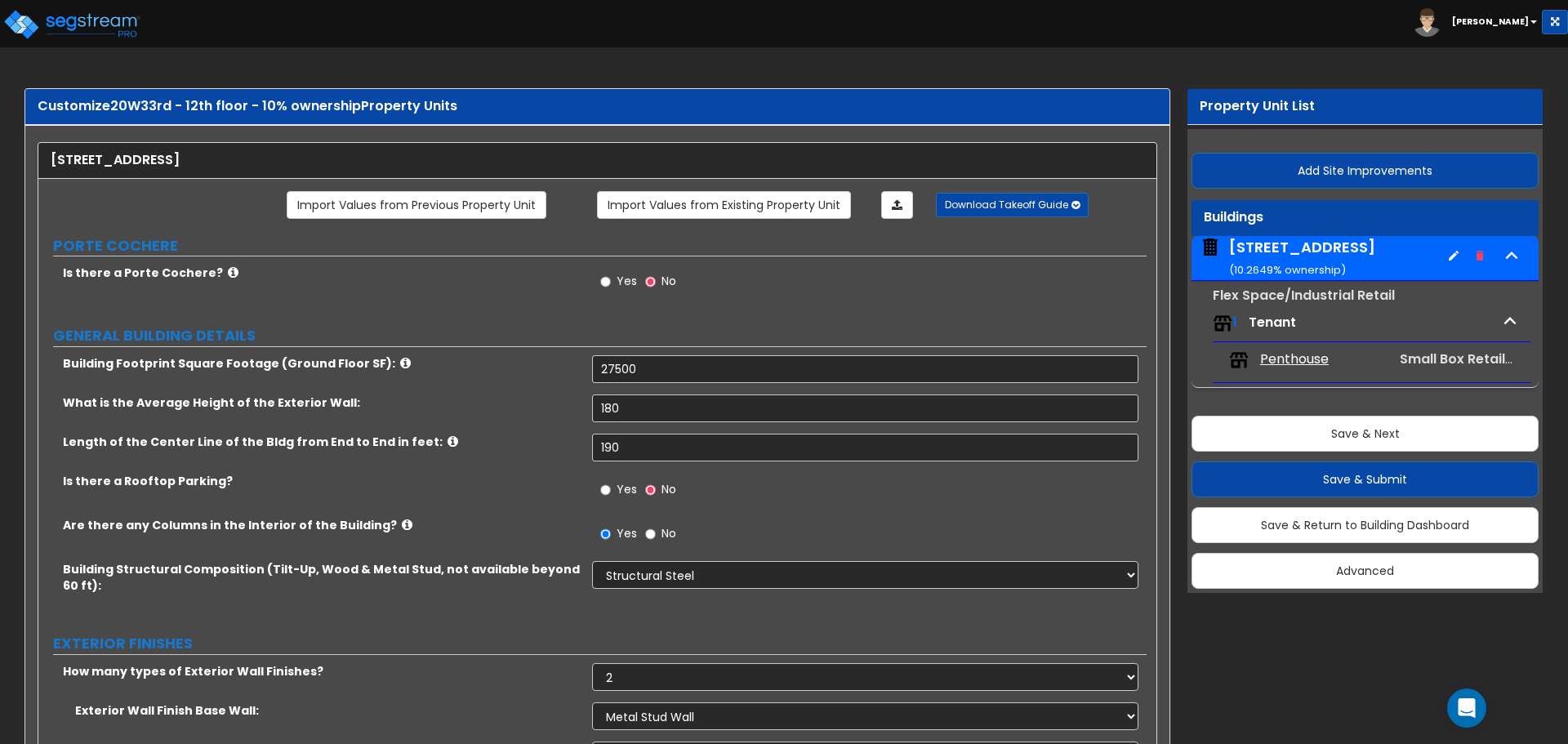
drag, startPoint x: 822, startPoint y: 417, endPoint x: 827, endPoint y: 205, distance: 212.1
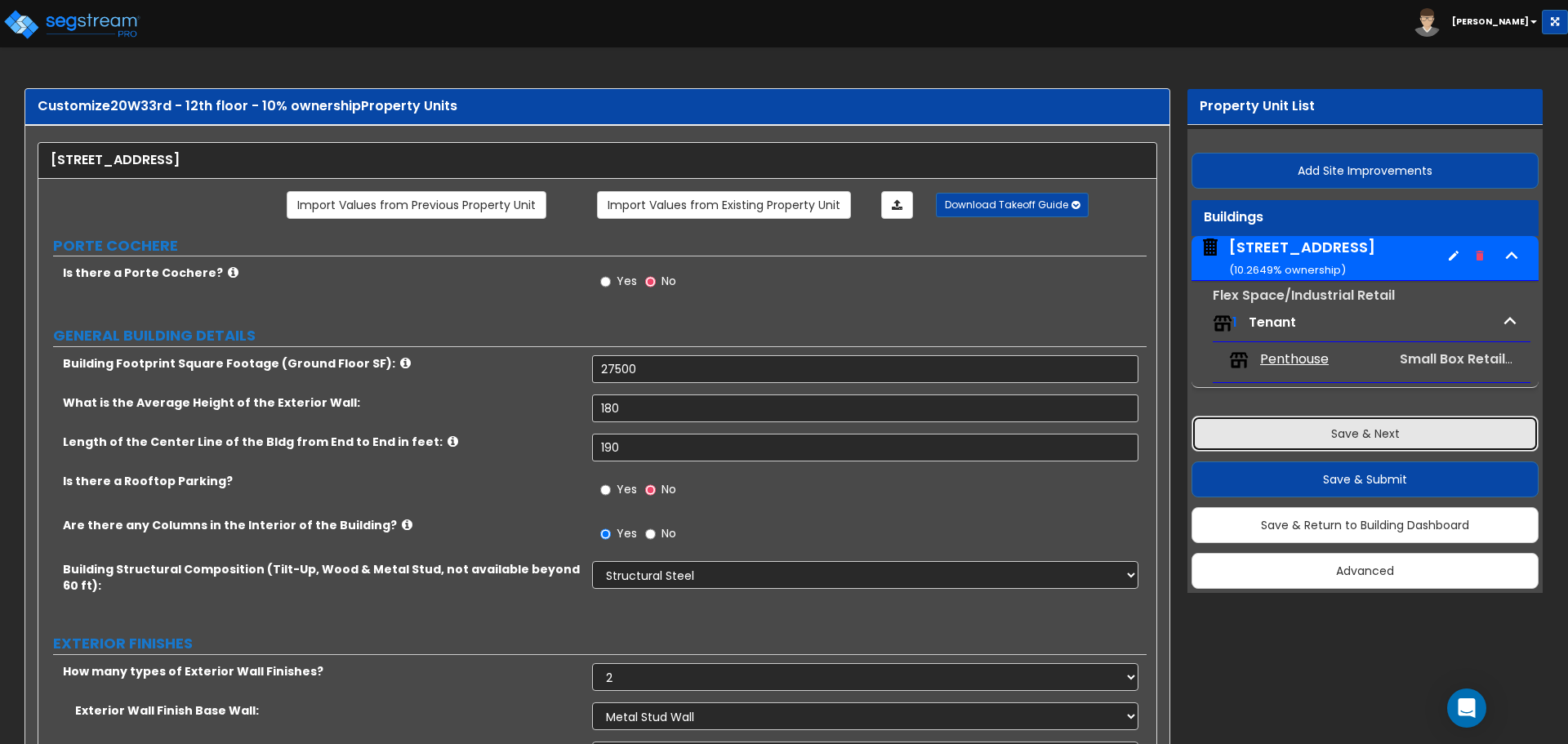
click at [1426, 430] on button "Save & Next" at bounding box center [1366, 434] width 347 height 36
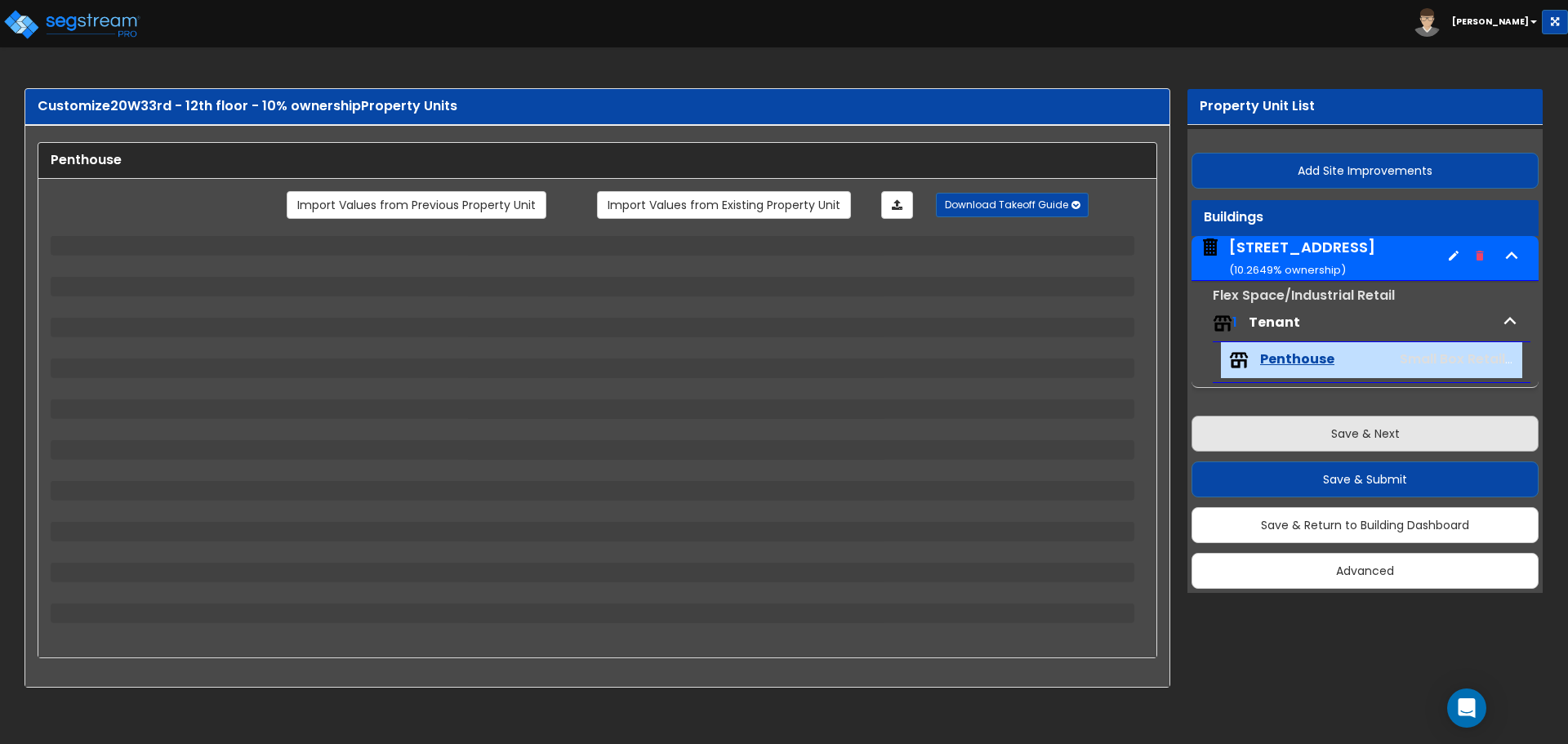
select select "3"
select select "1"
select select "2"
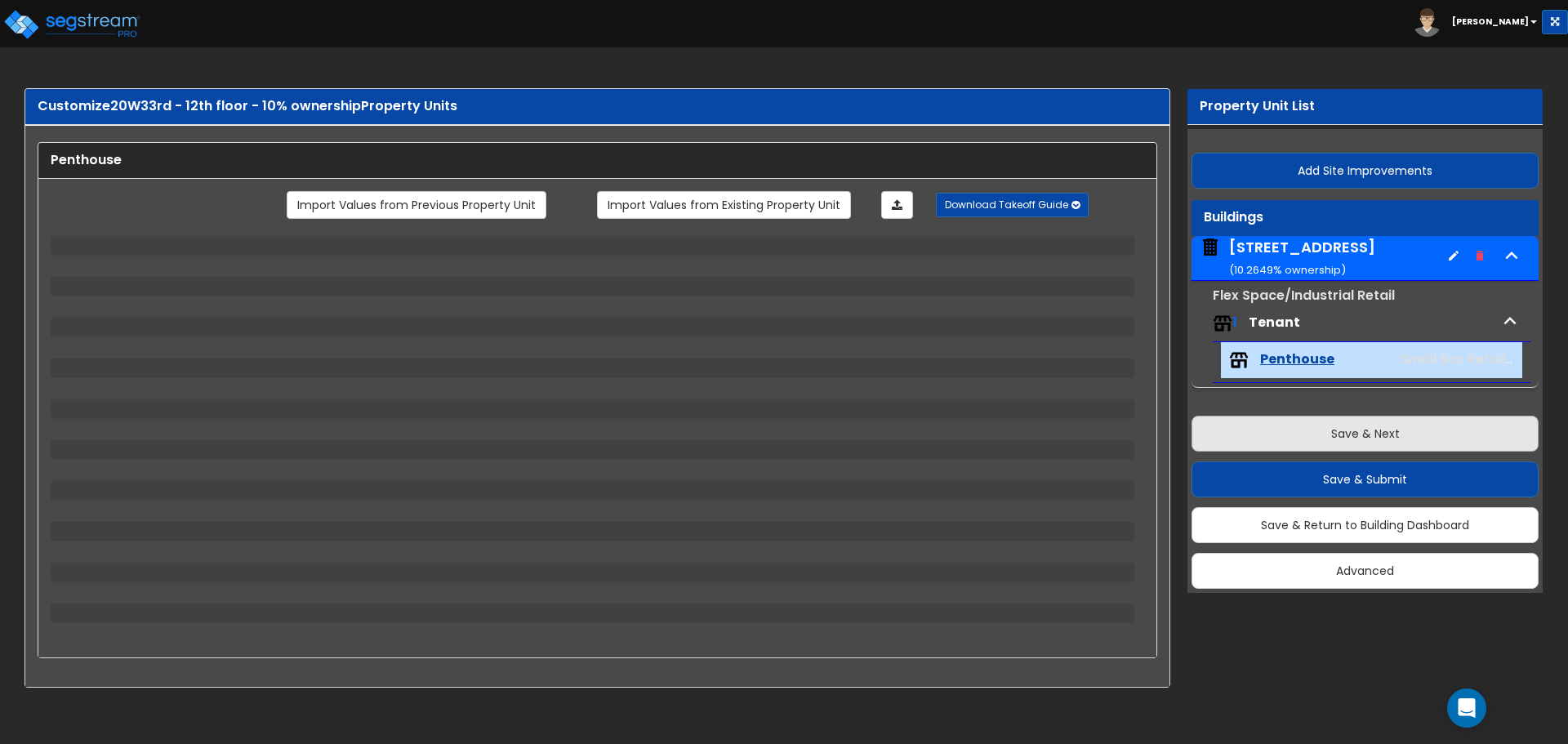
select select "4"
select select "1"
select select "5"
select select "1"
select select "3"
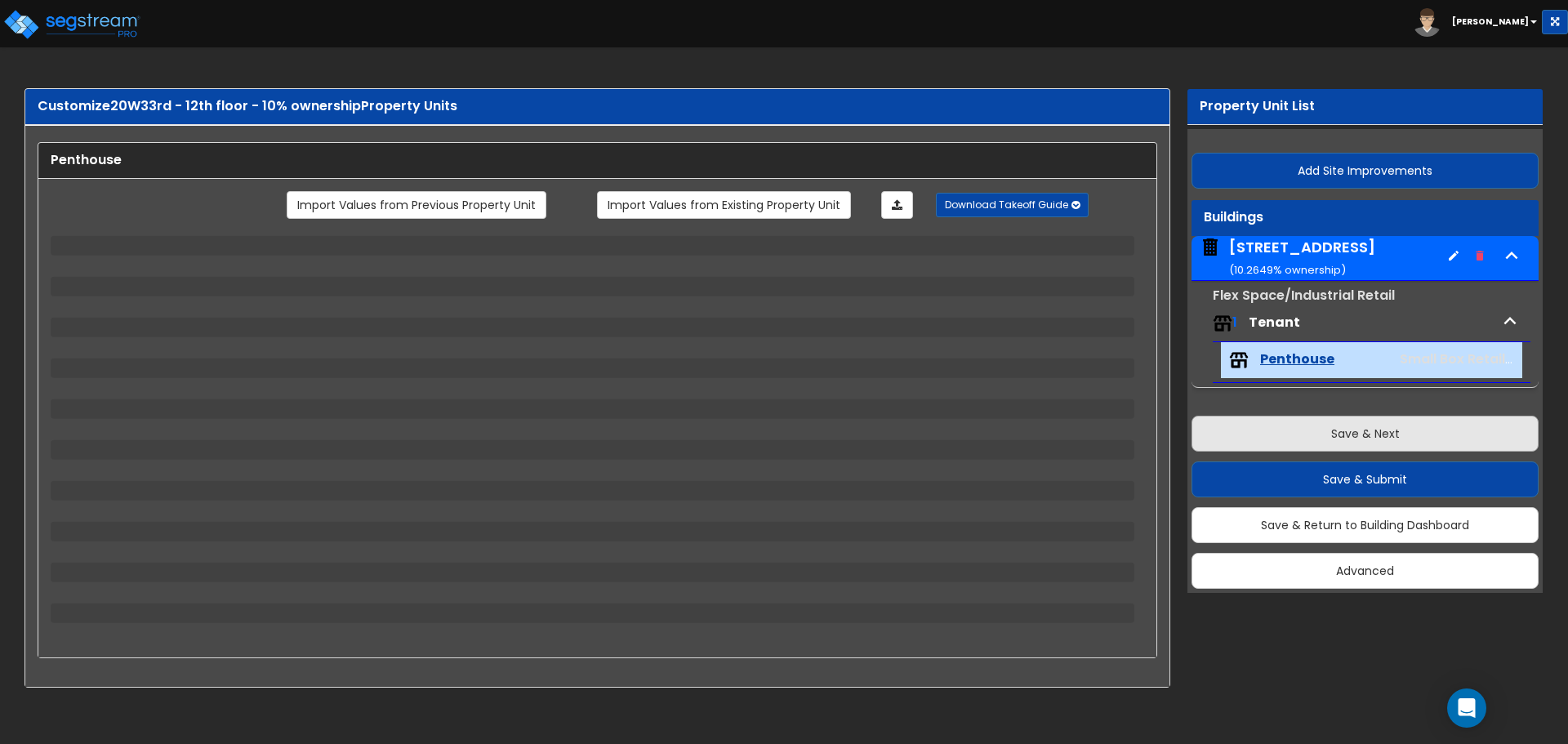
select select "2"
select select "1"
select select "7"
select select "1"
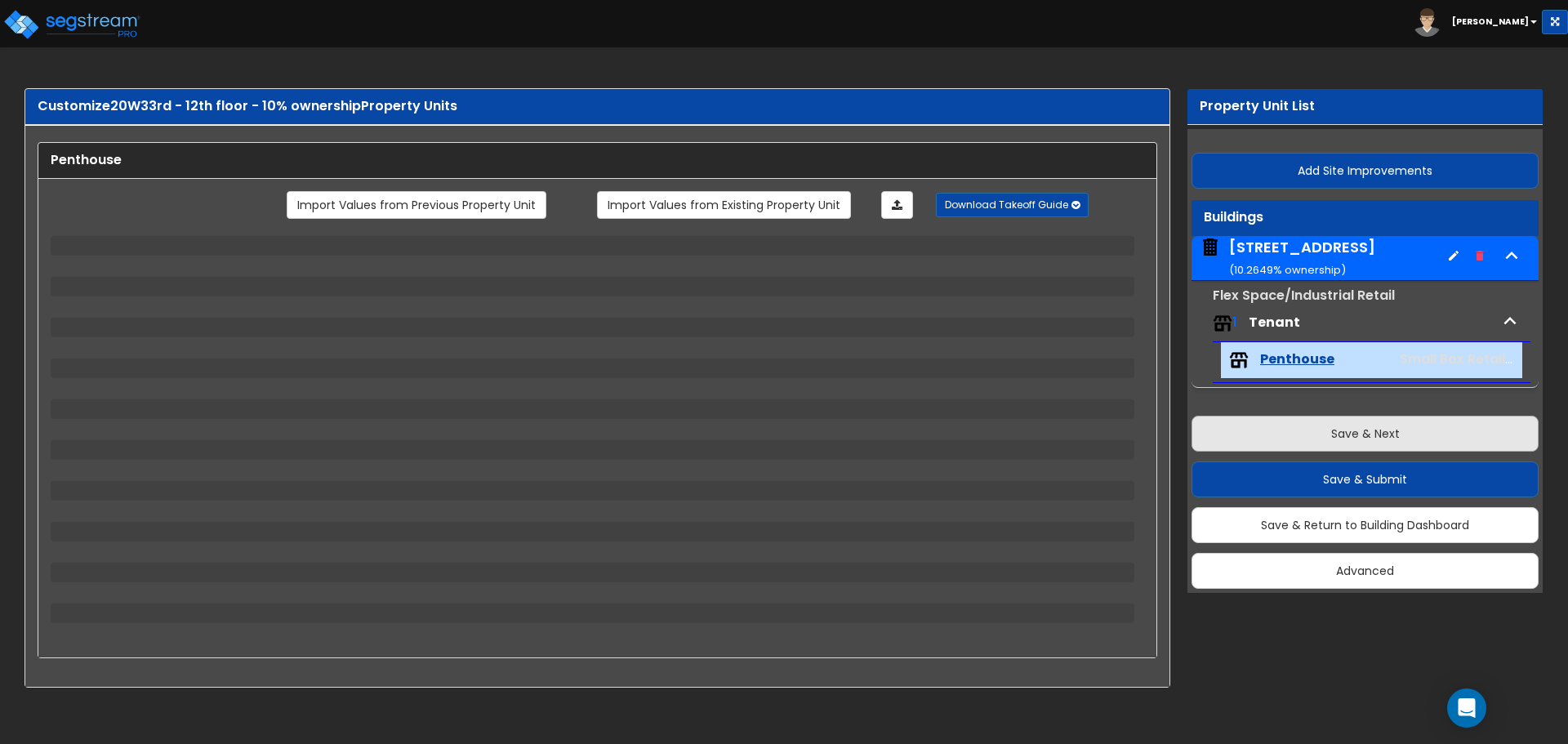
select select "1"
select select "2"
select select "1"
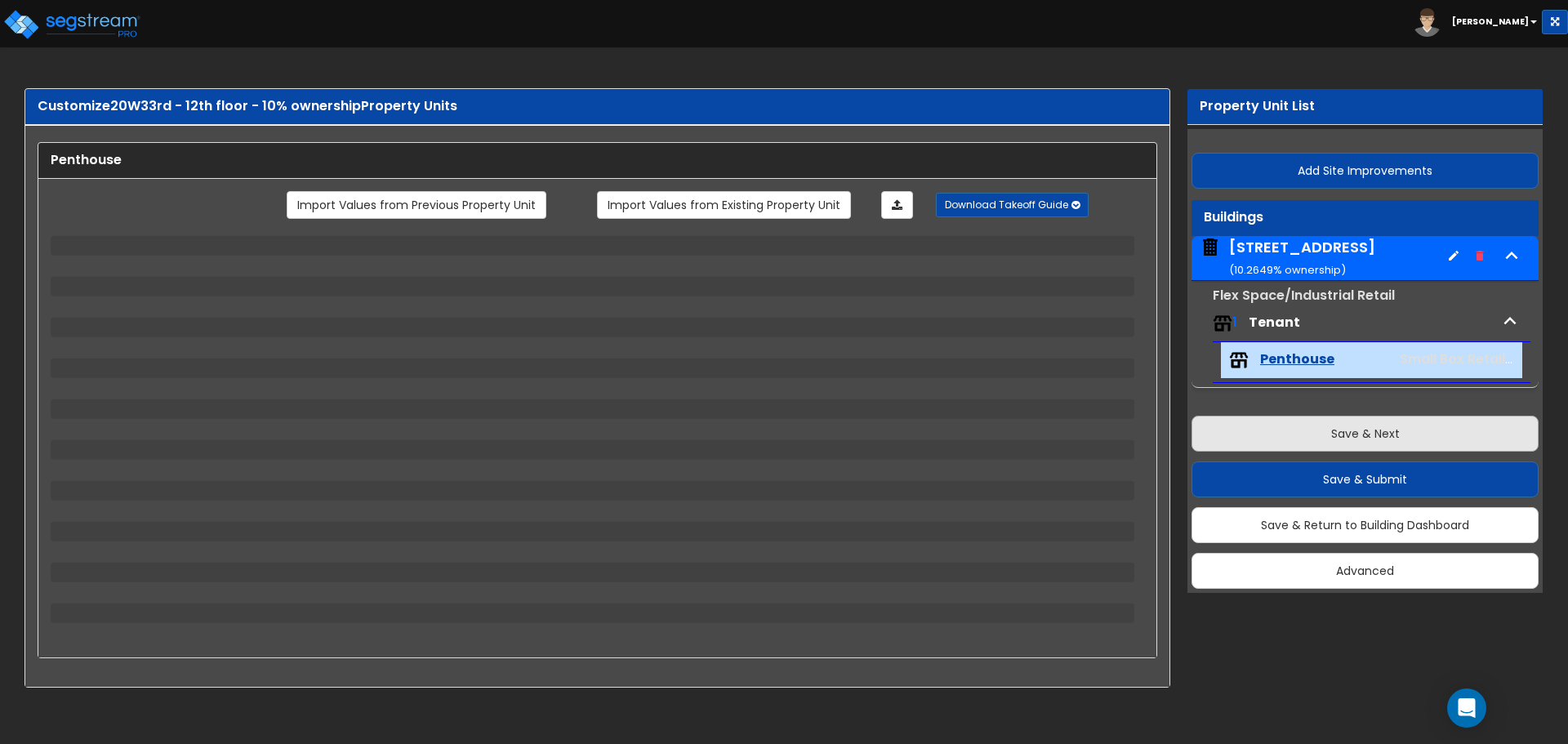
select select "1"
select select "2"
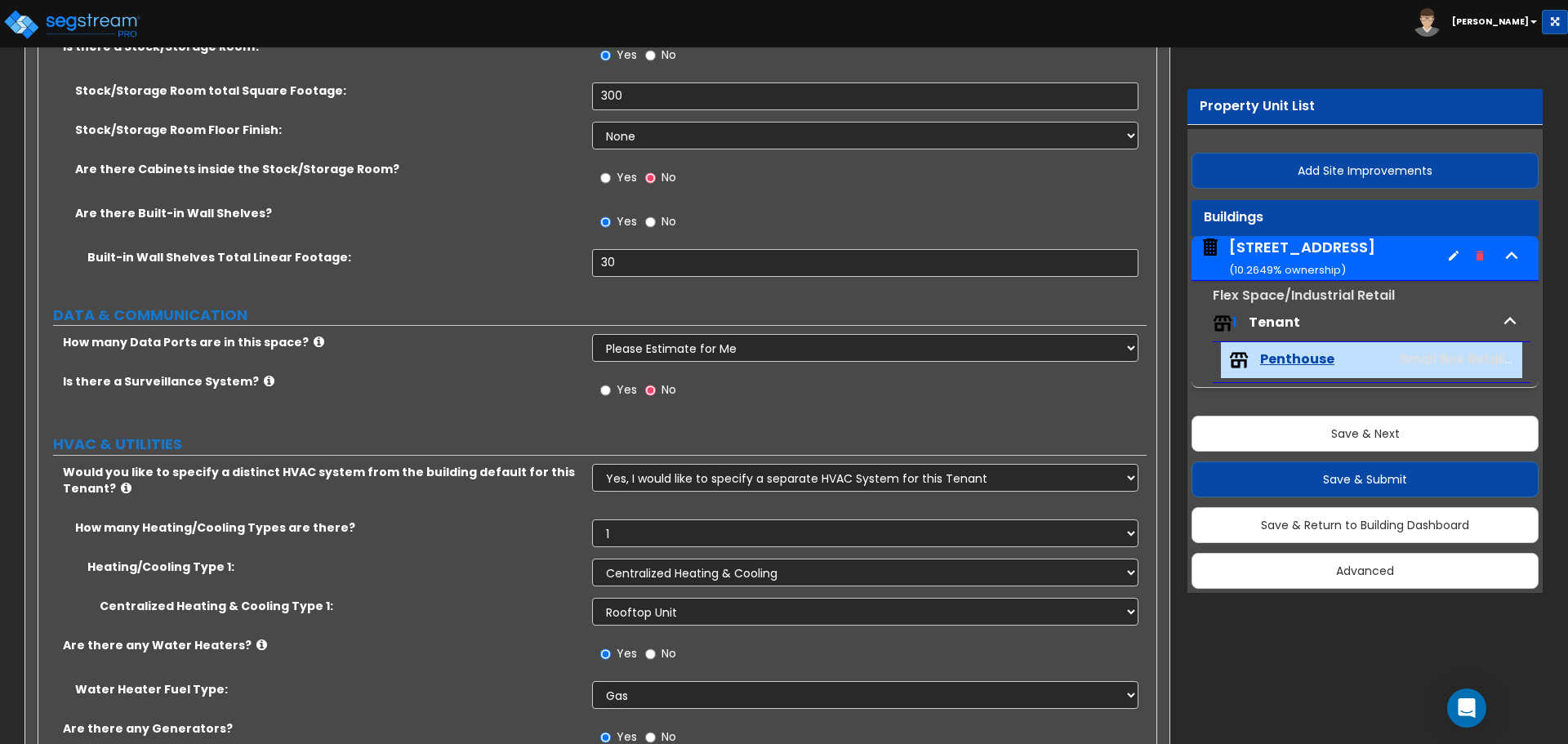
scroll to position [3774, 0]
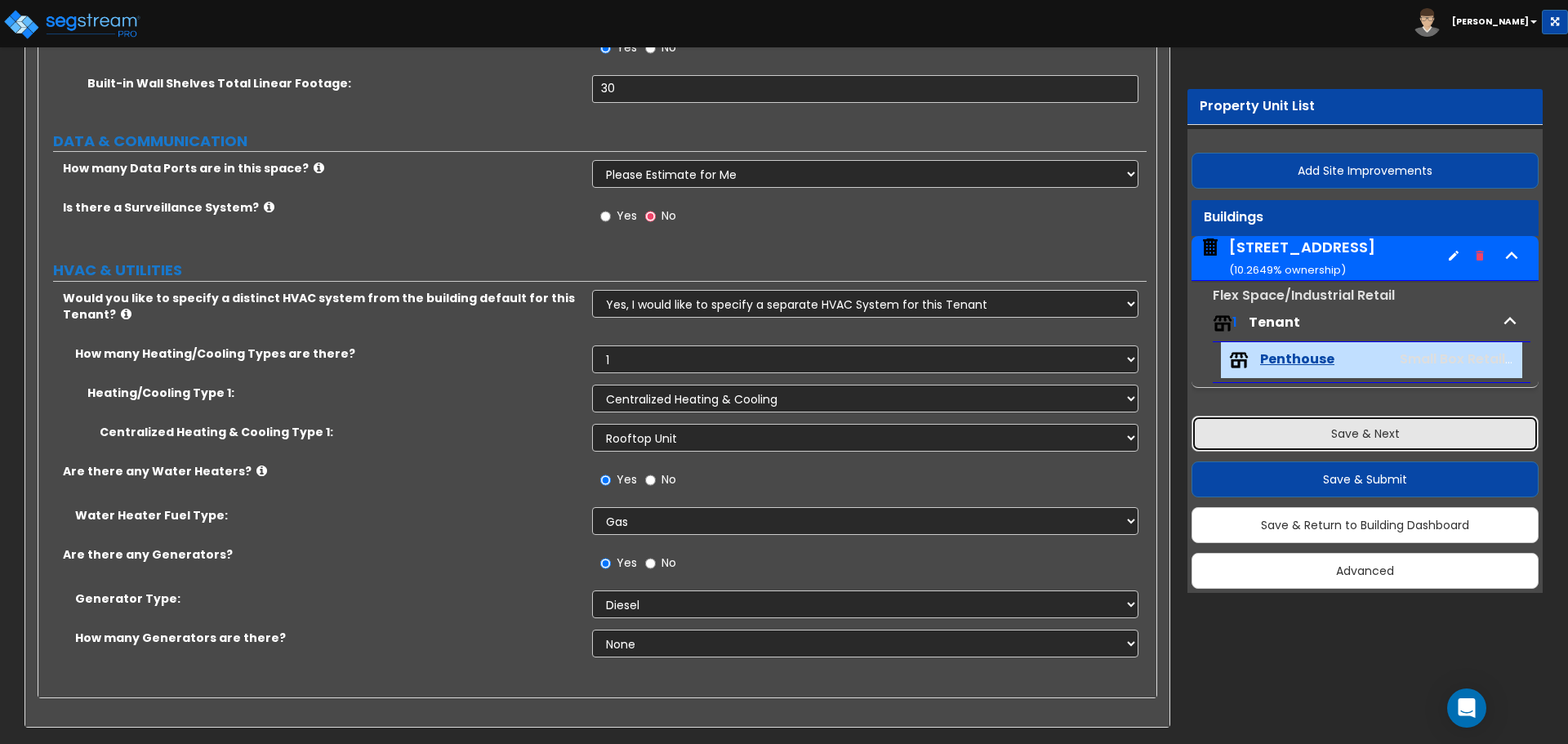
click at [1372, 436] on button "Save & Next" at bounding box center [1366, 434] width 347 height 36
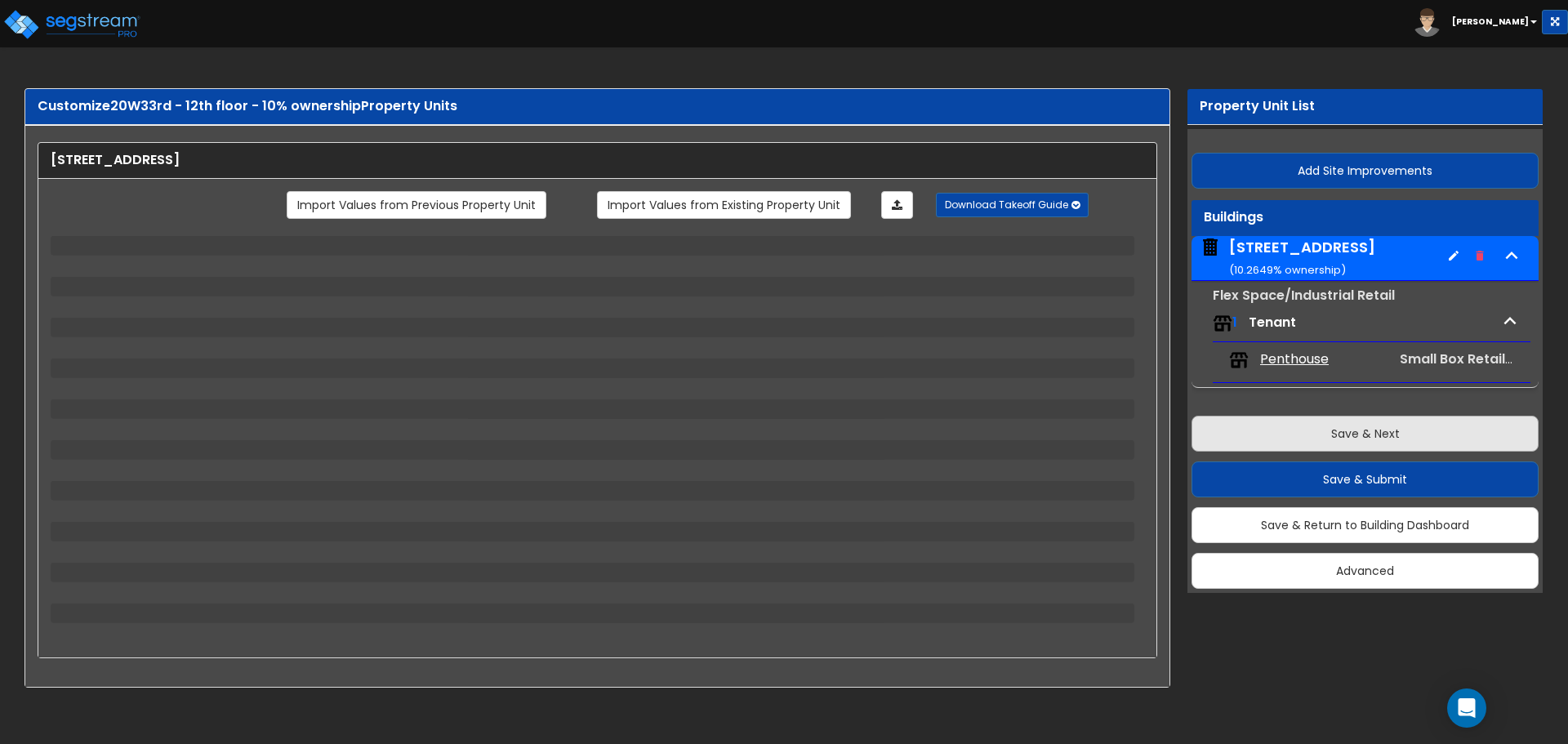
select select "4"
select select "2"
select select "5"
select select "2"
select select "12"
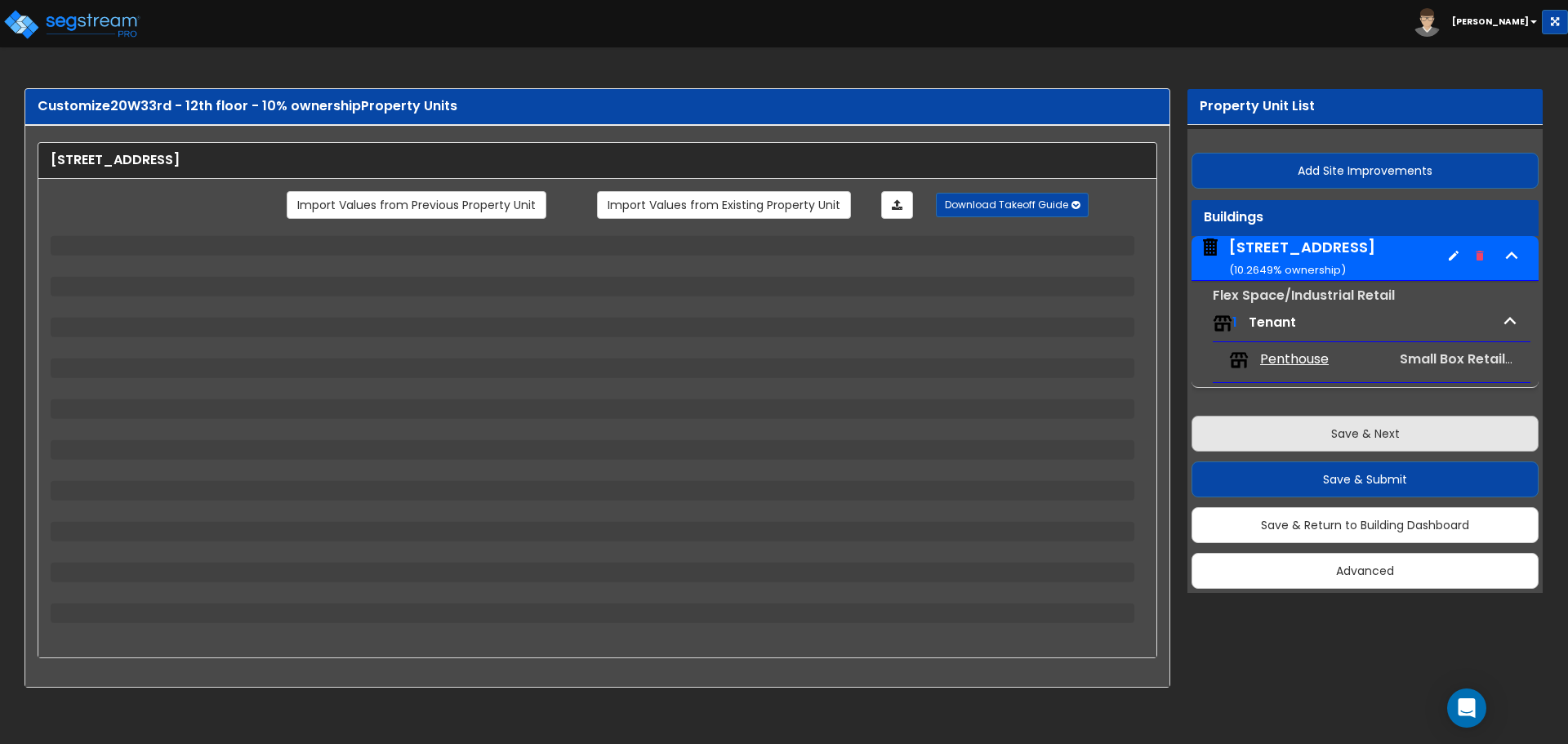
select select "2"
select select "3"
select select "1"
select select "2"
select select "4"
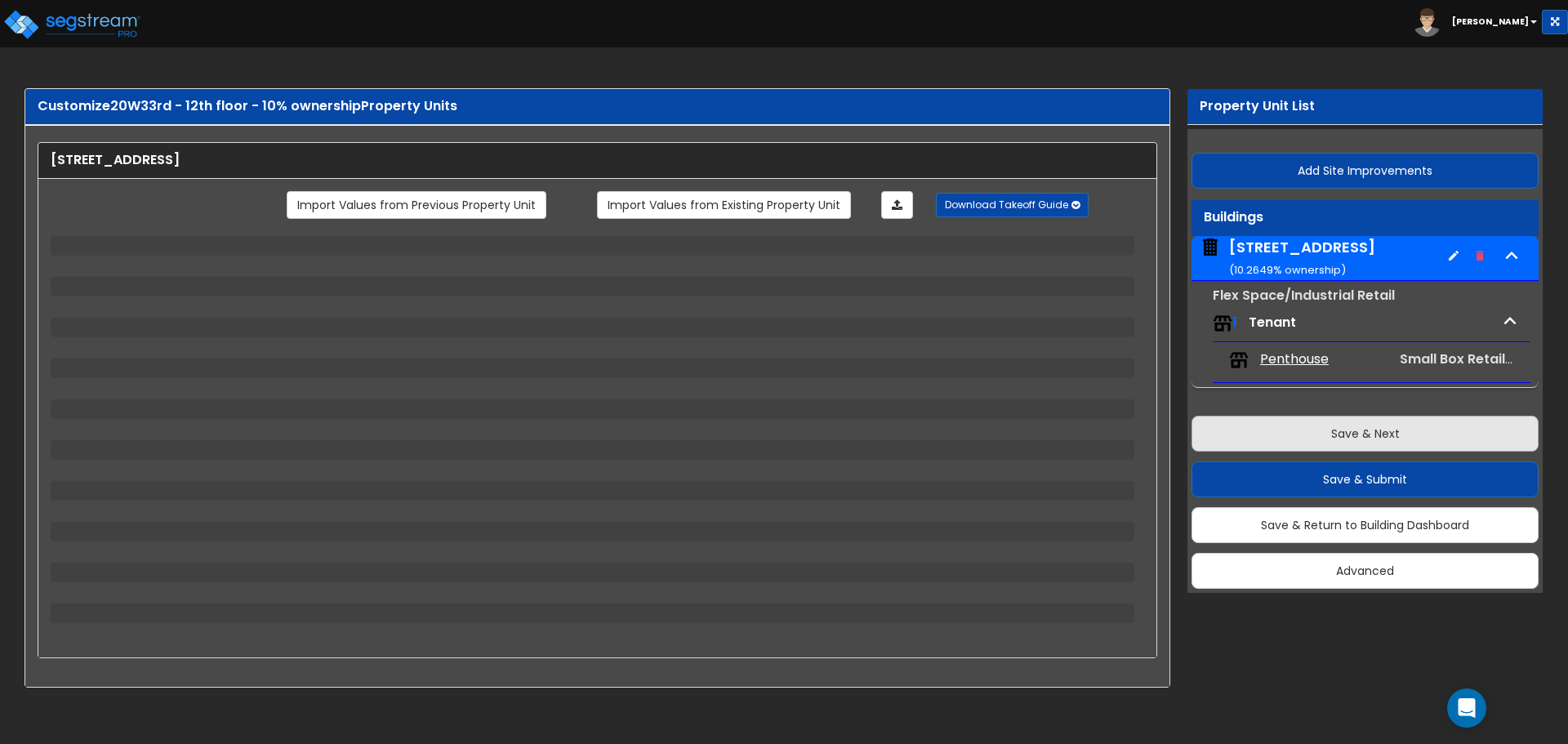
select select "2"
select select "1"
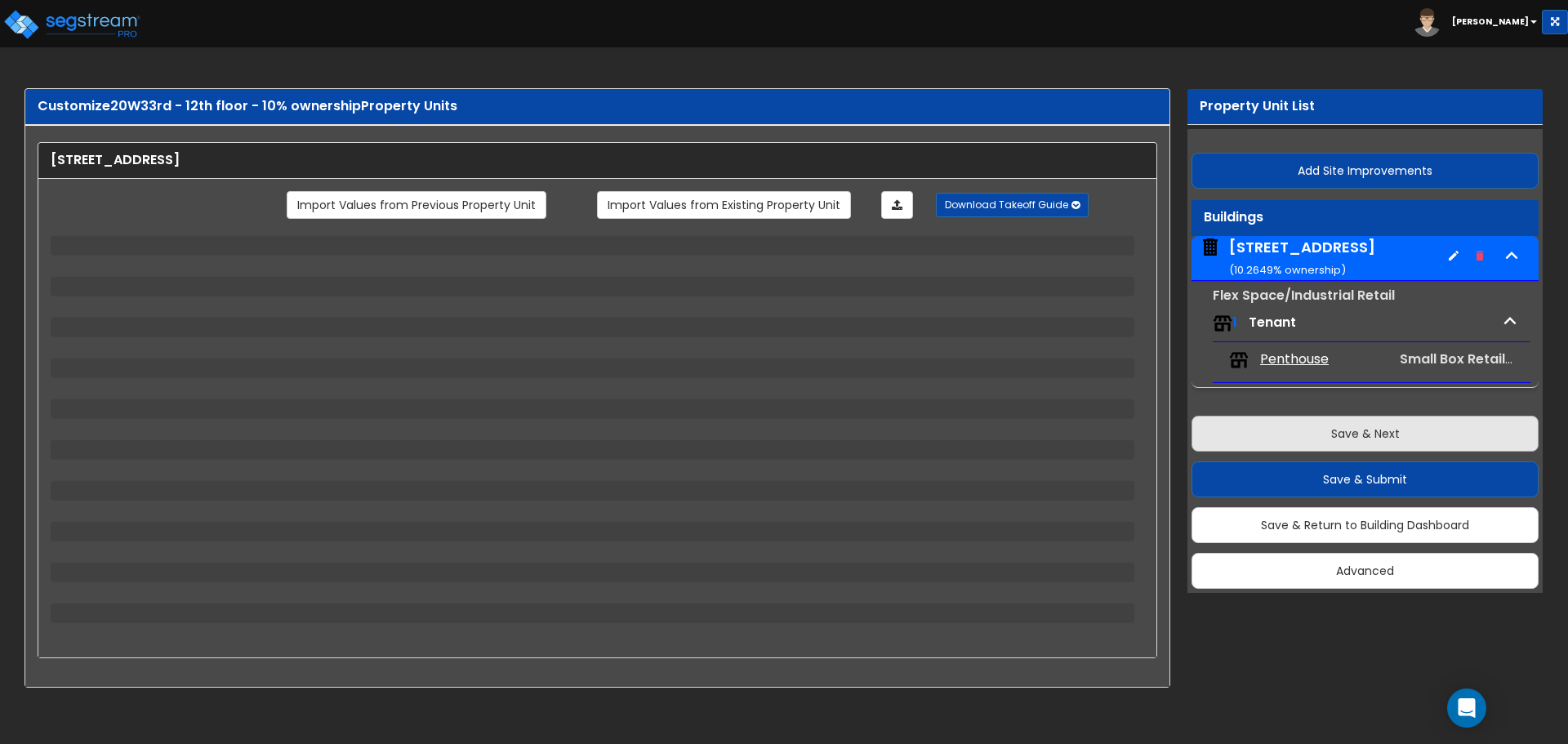
select select "2"
select select "1"
select select "2"
select select "1"
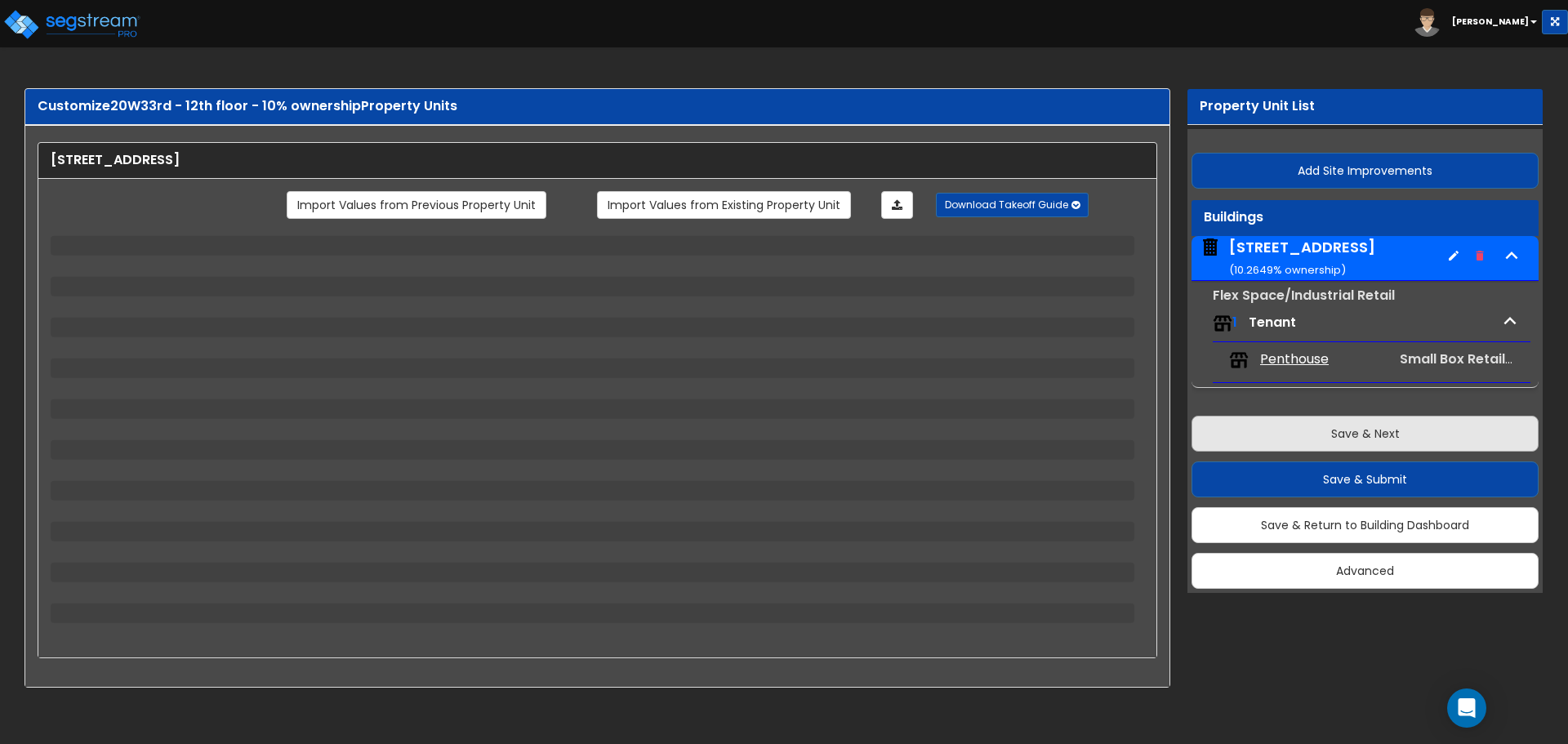
select select "1"
select select "2"
select select "1"
select select "2"
select select "1"
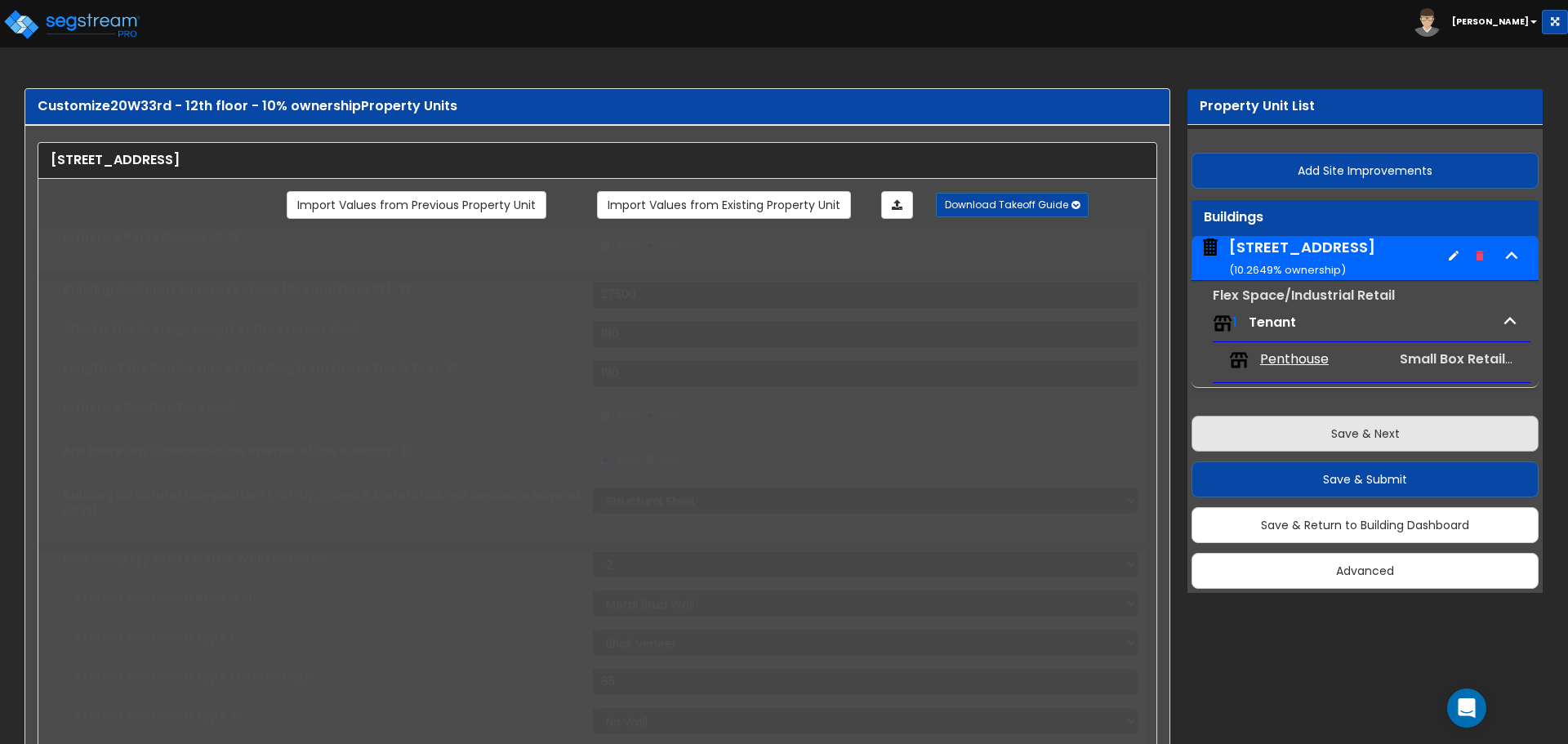
select select "8"
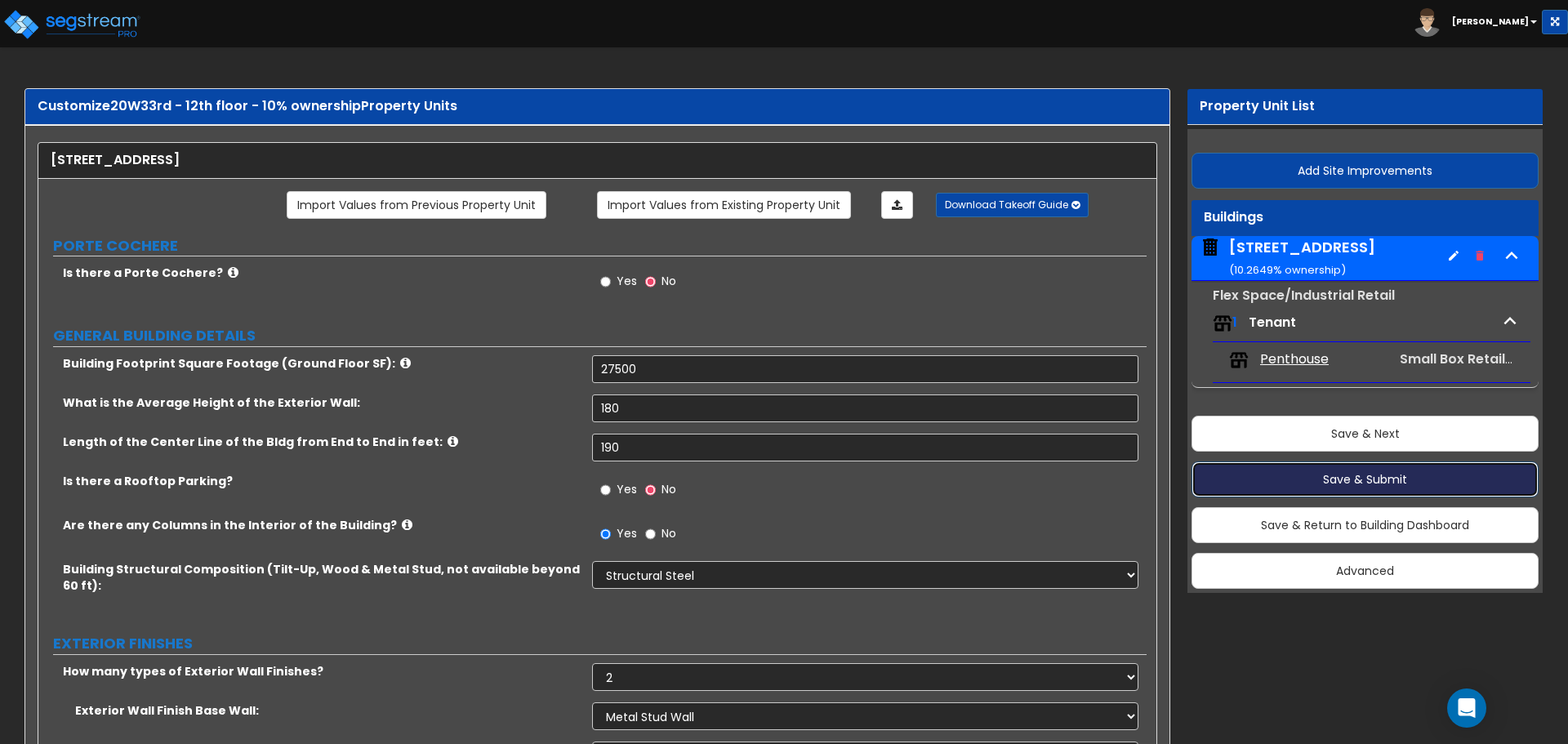
click at [1382, 483] on button "Save & Submit" at bounding box center [1366, 479] width 347 height 36
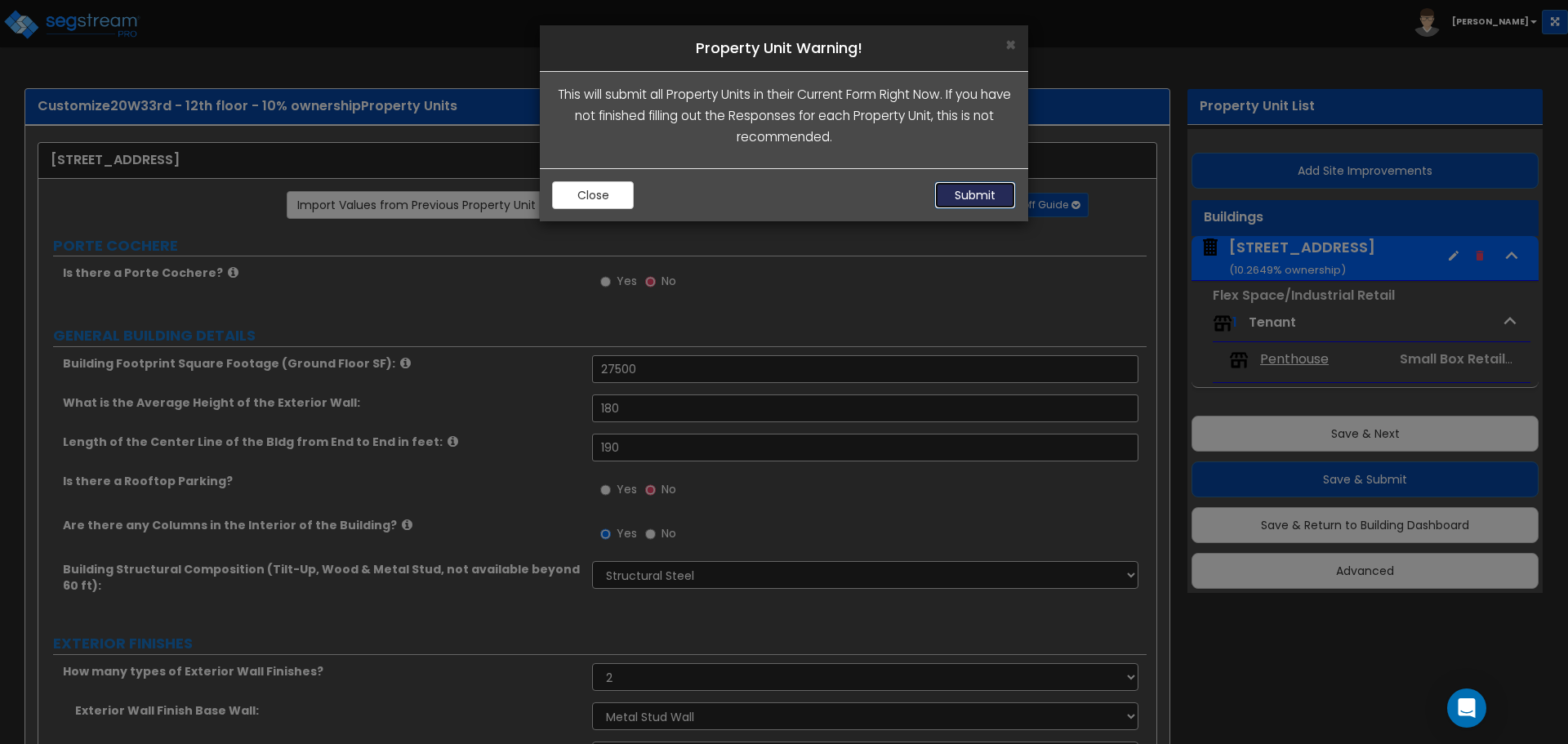
click at [992, 197] on button "Submit" at bounding box center [976, 195] width 82 height 28
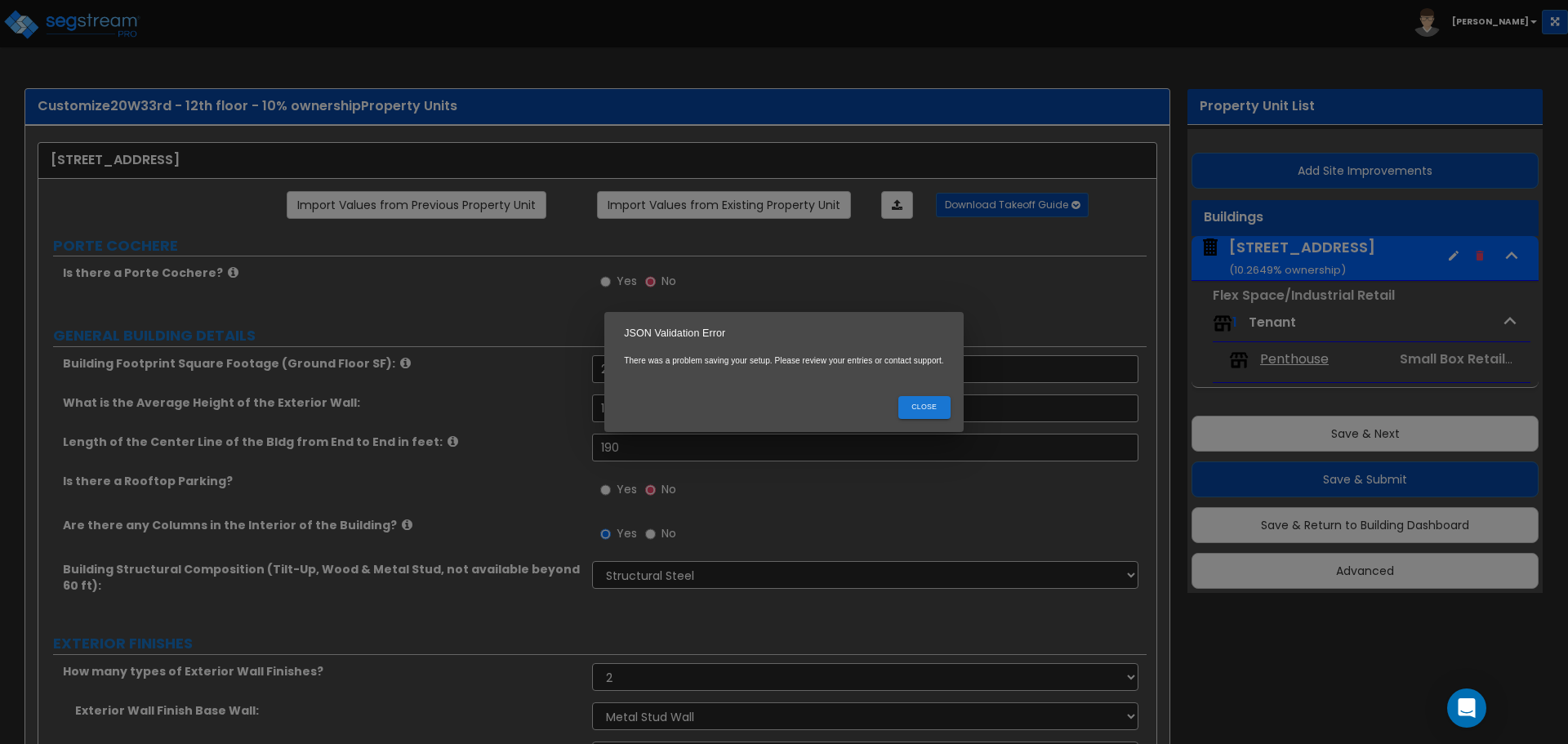
click at [917, 403] on button "Close" at bounding box center [924, 407] width 52 height 22
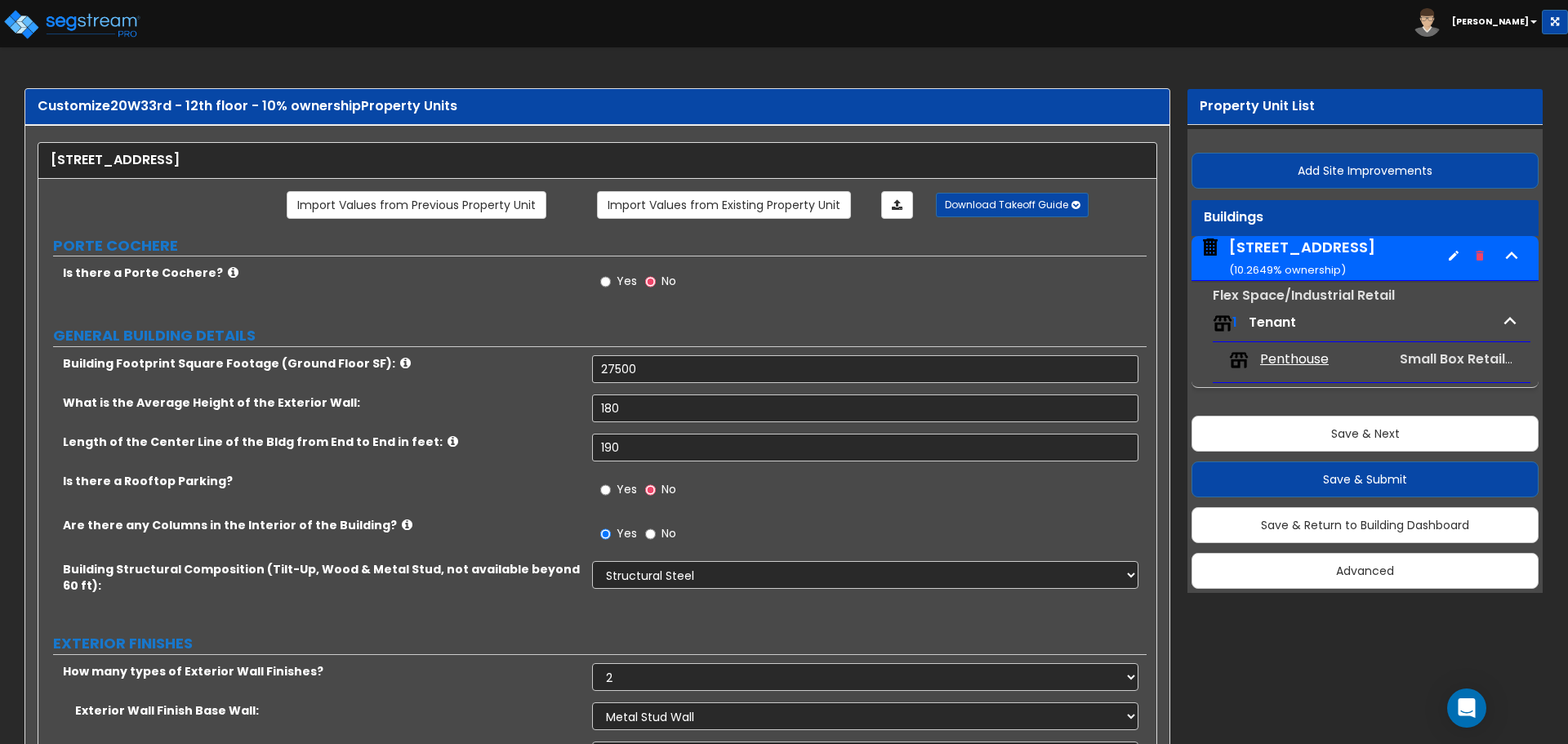
click at [1452, 255] on icon "button" at bounding box center [1454, 255] width 13 height 13
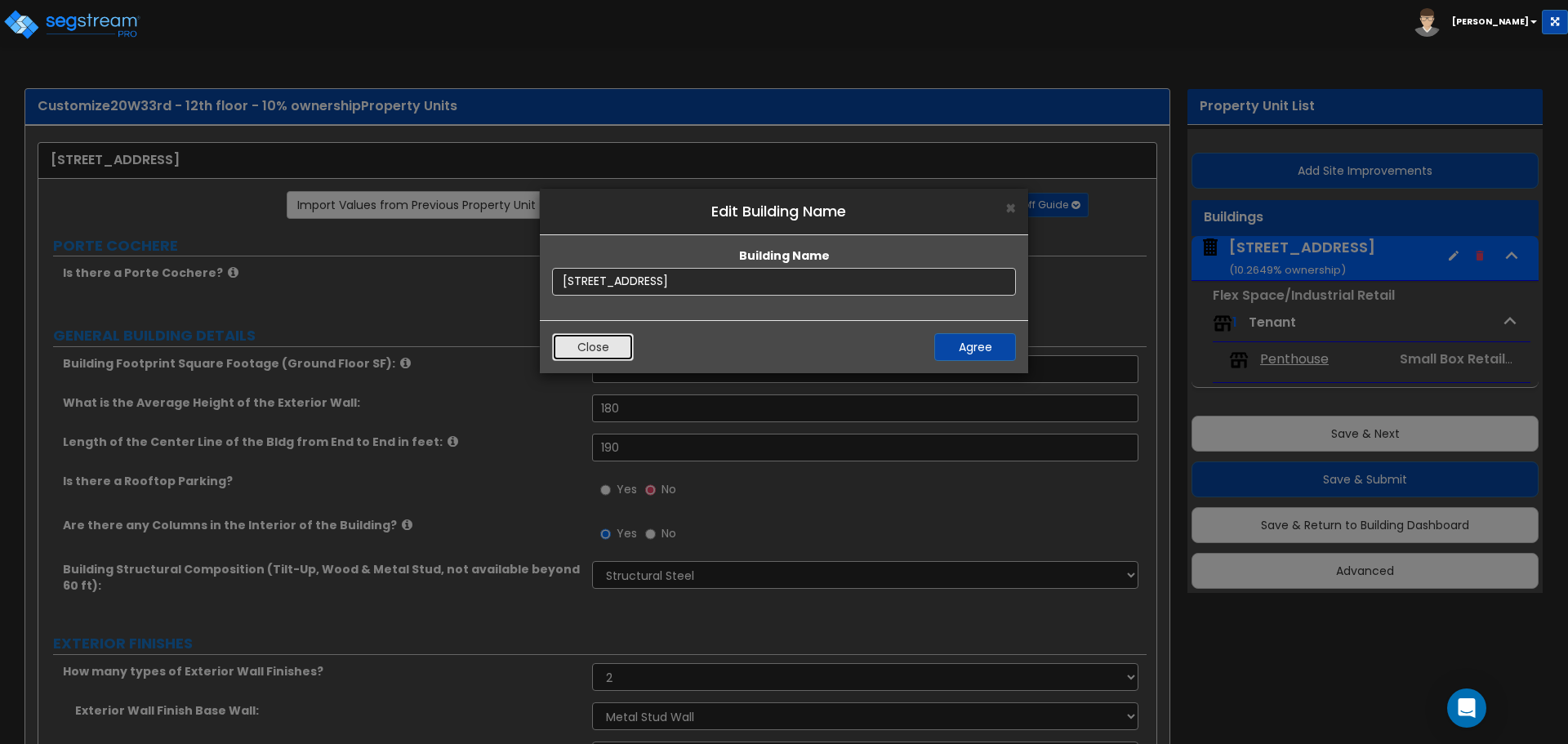
click at [600, 341] on button "Close" at bounding box center [593, 347] width 82 height 28
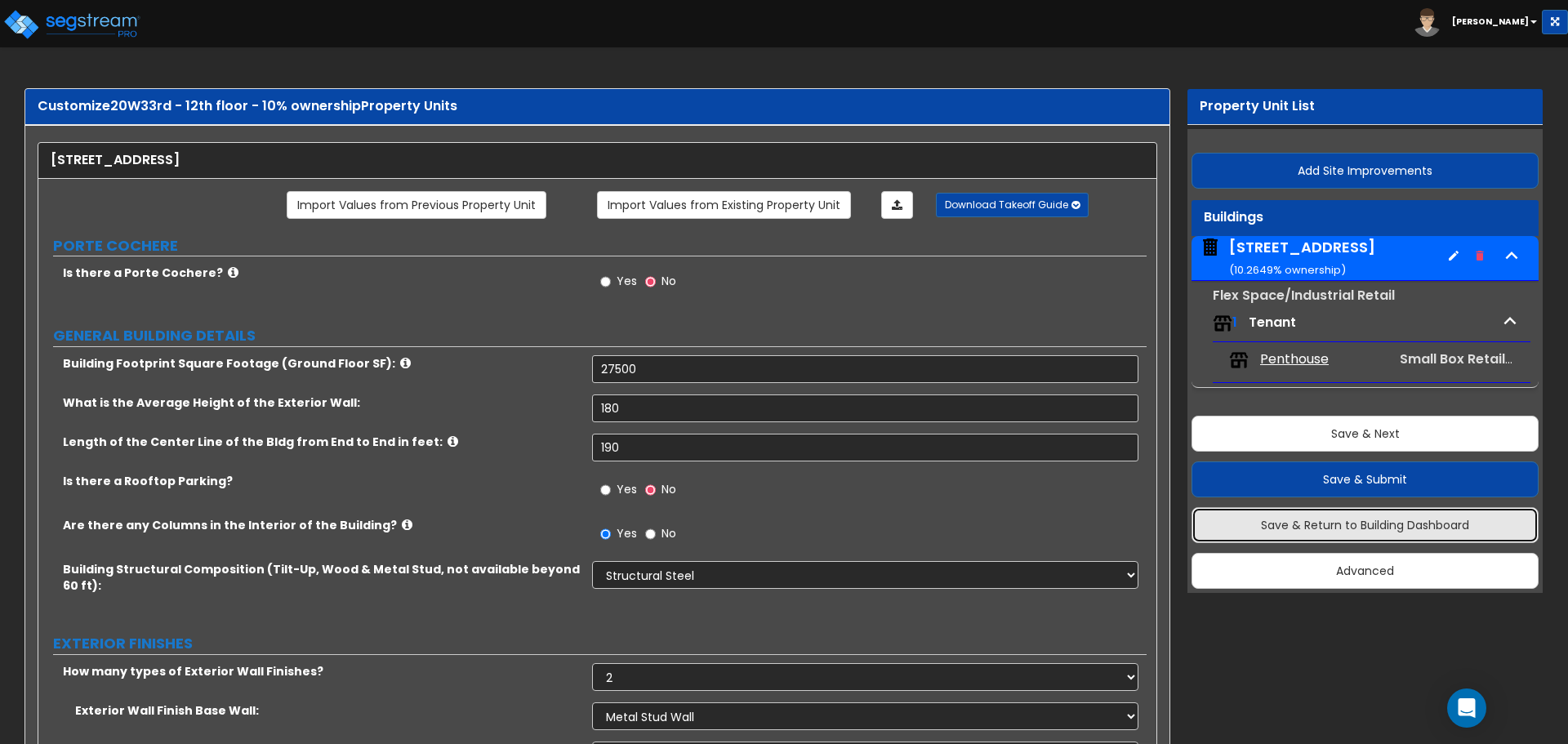
click at [1364, 520] on button "Save & Return to Building Dashboard" at bounding box center [1366, 525] width 347 height 36
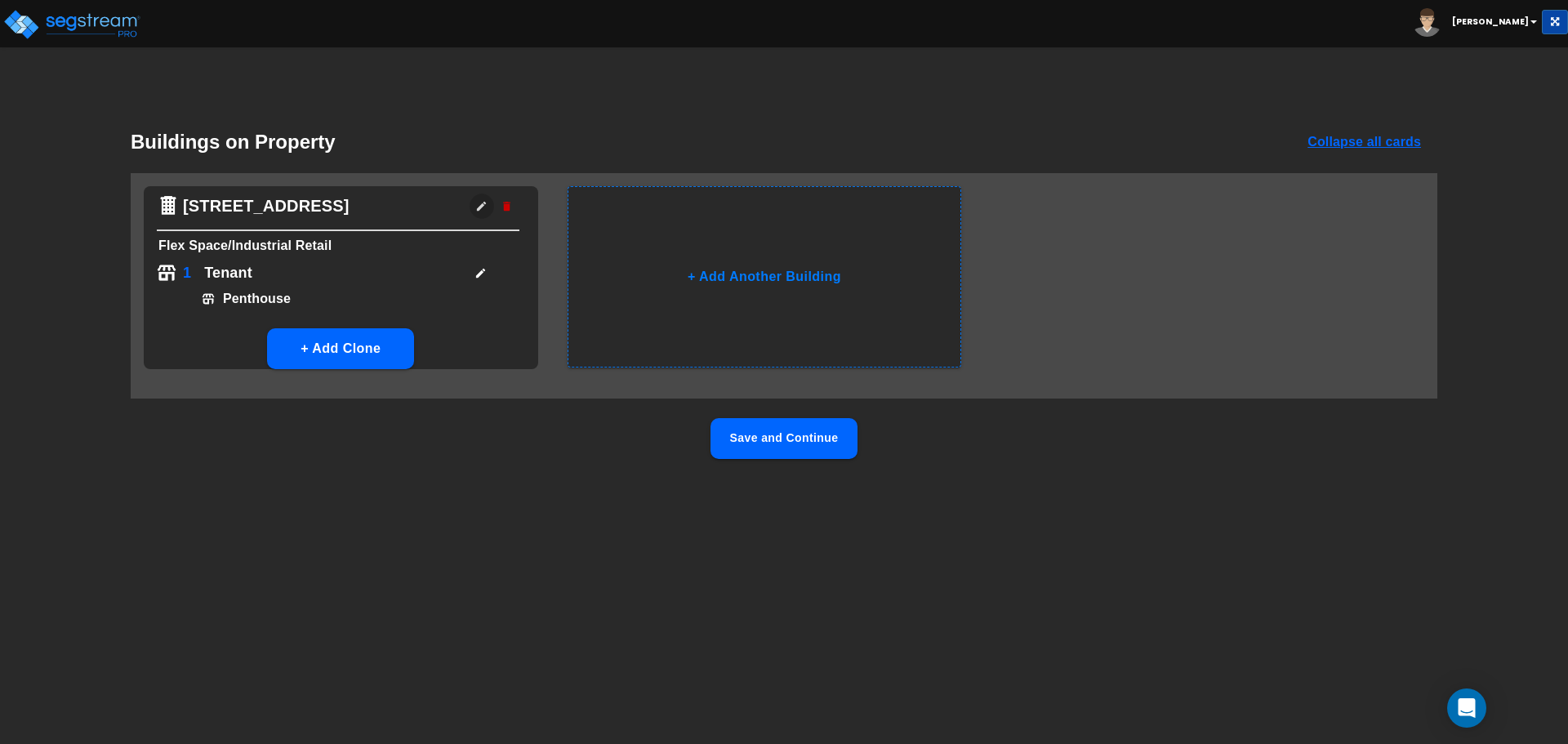
click at [479, 204] on icon "button" at bounding box center [481, 206] width 12 height 12
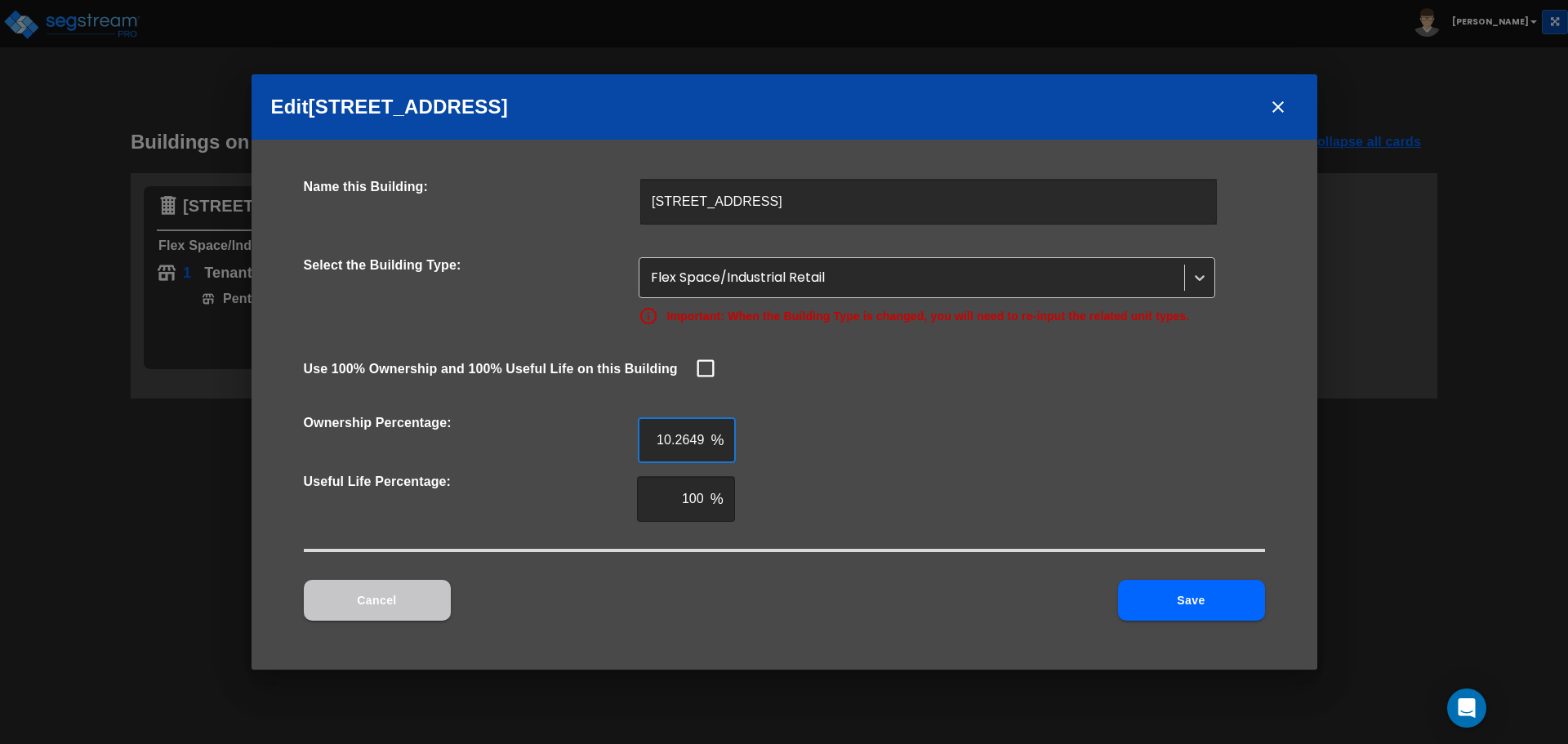
drag, startPoint x: 672, startPoint y: 436, endPoint x: 746, endPoint y: 447, distance: 74.8
click at [746, 447] on div "Ownership Percentage: 10.2649 % ​" at bounding box center [784, 439] width 962 height 59
type input "10"
click at [1222, 599] on button "Save" at bounding box center [1192, 600] width 147 height 41
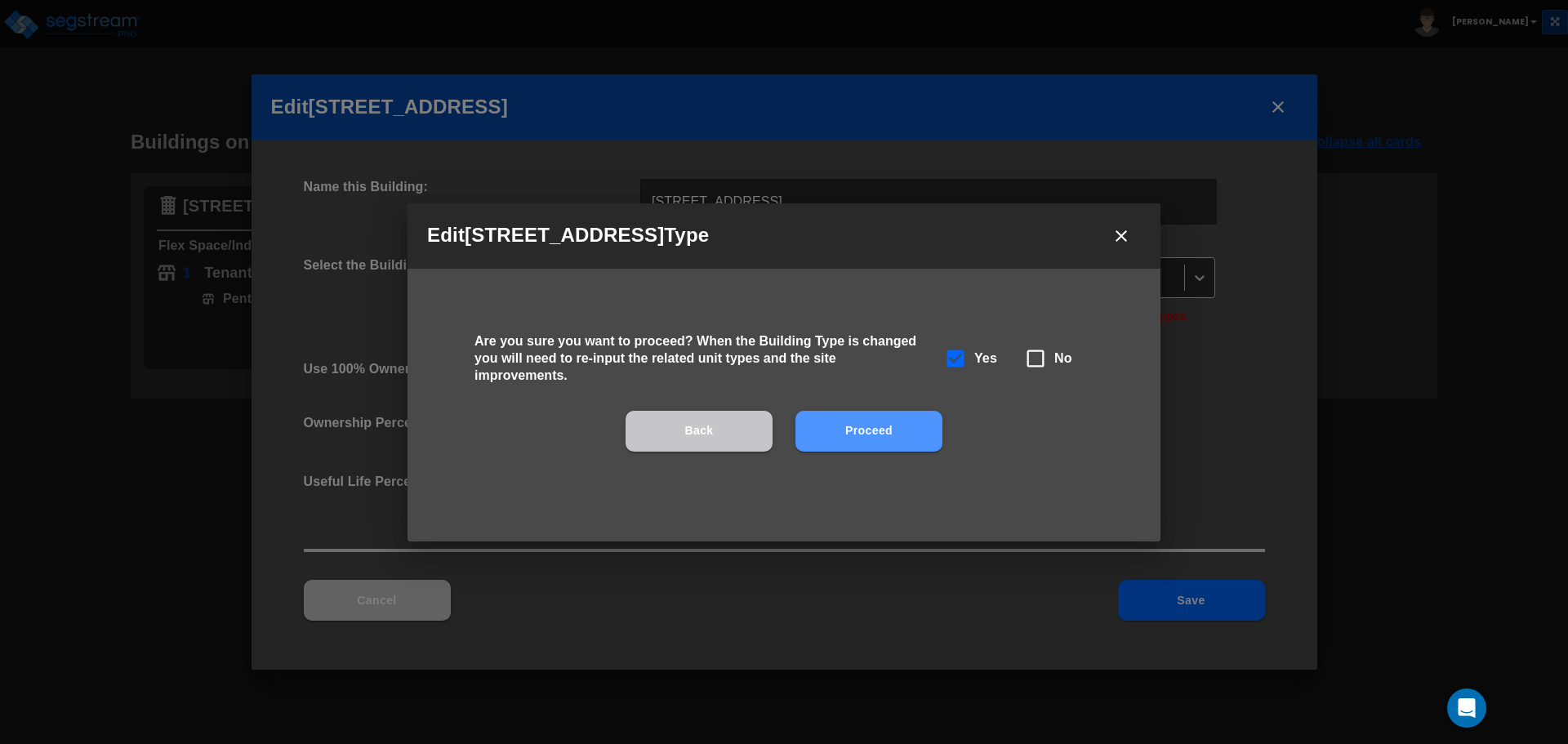
click at [898, 434] on button "Proceed" at bounding box center [869, 431] width 147 height 41
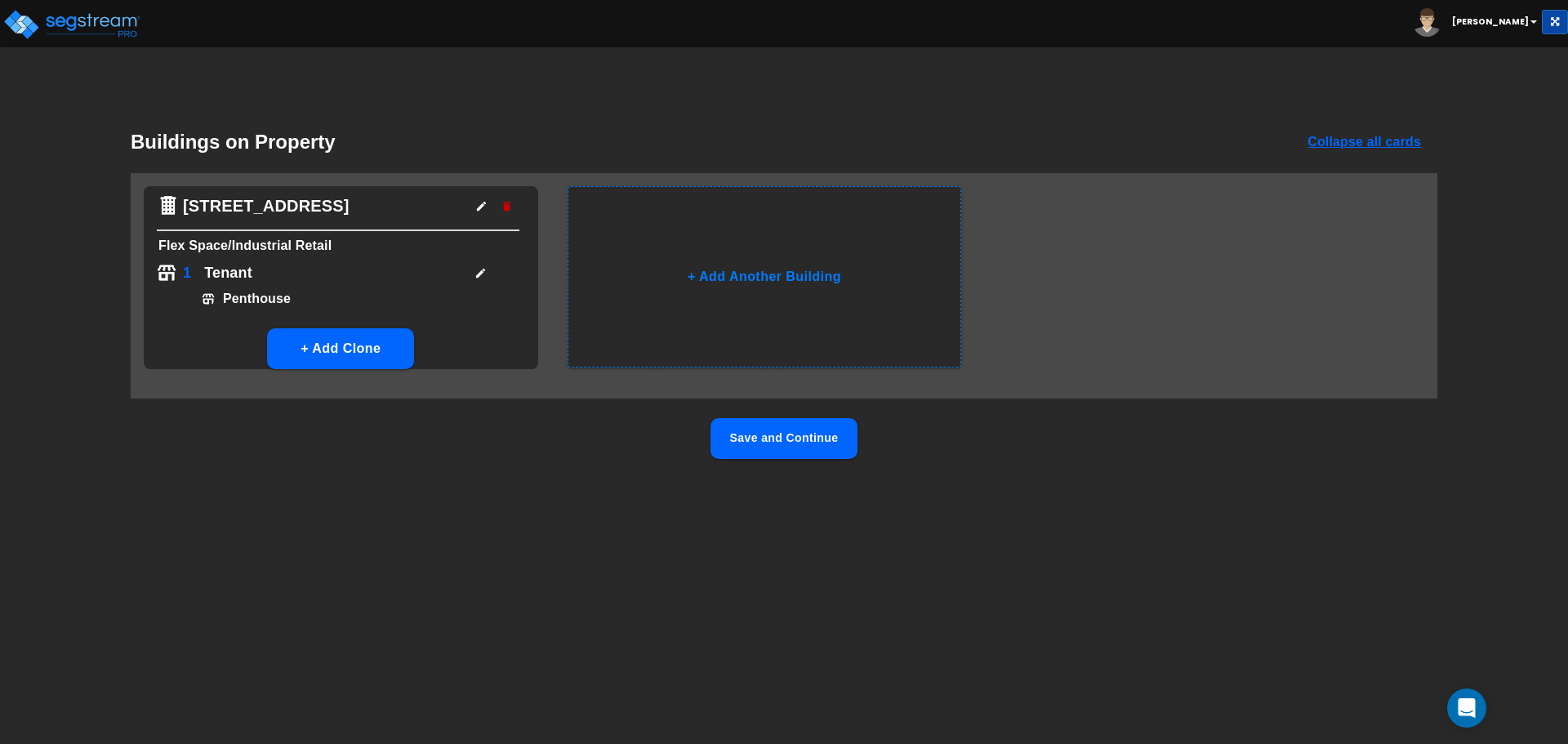
click at [806, 438] on button "Save and Continue" at bounding box center [784, 438] width 147 height 41
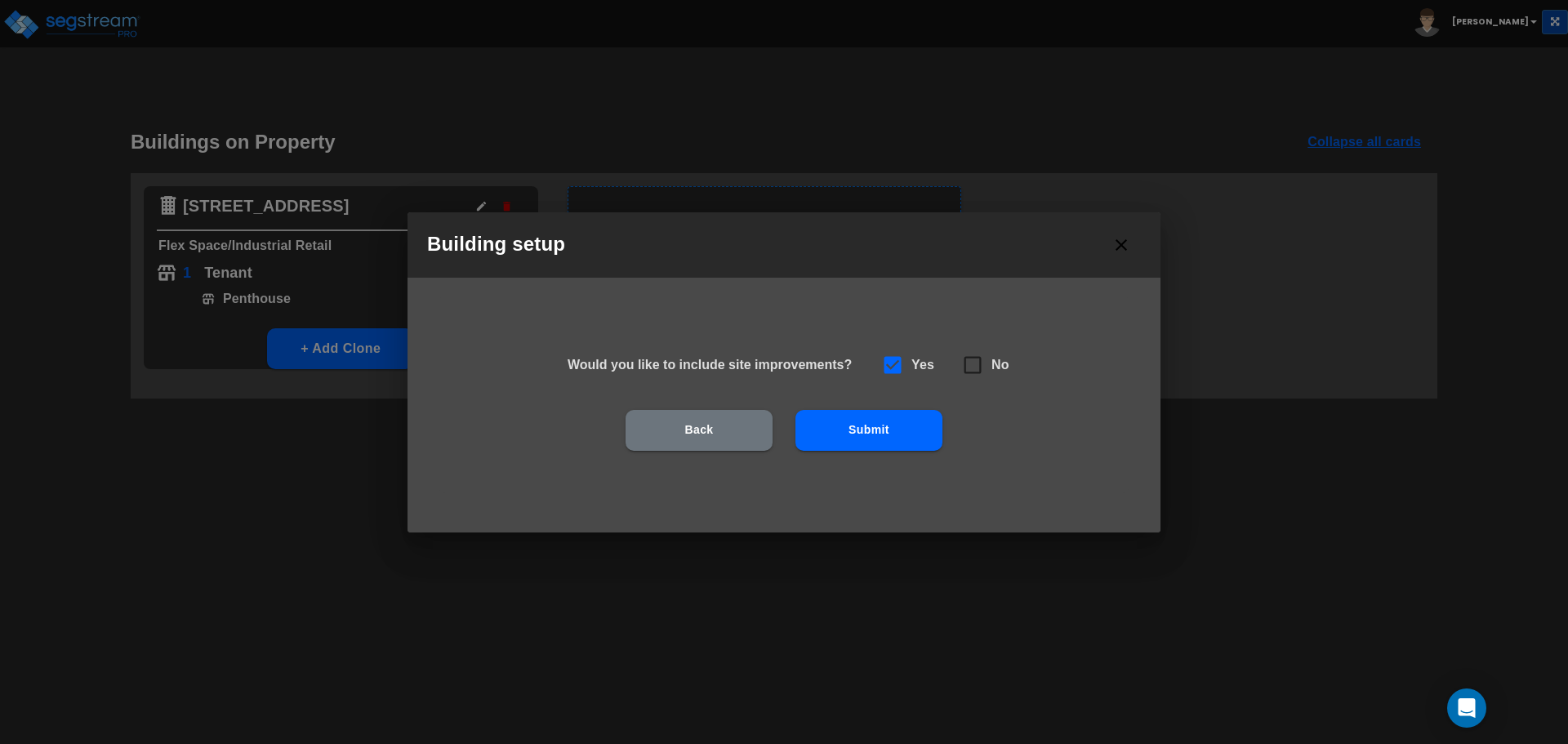
click at [999, 361] on h6 "No" at bounding box center [1000, 365] width 18 height 23
click at [975, 369] on icon at bounding box center [973, 365] width 23 height 23
checkbox input "false"
checkbox input "true"
click at [904, 428] on button "Submit" at bounding box center [869, 431] width 147 height 41
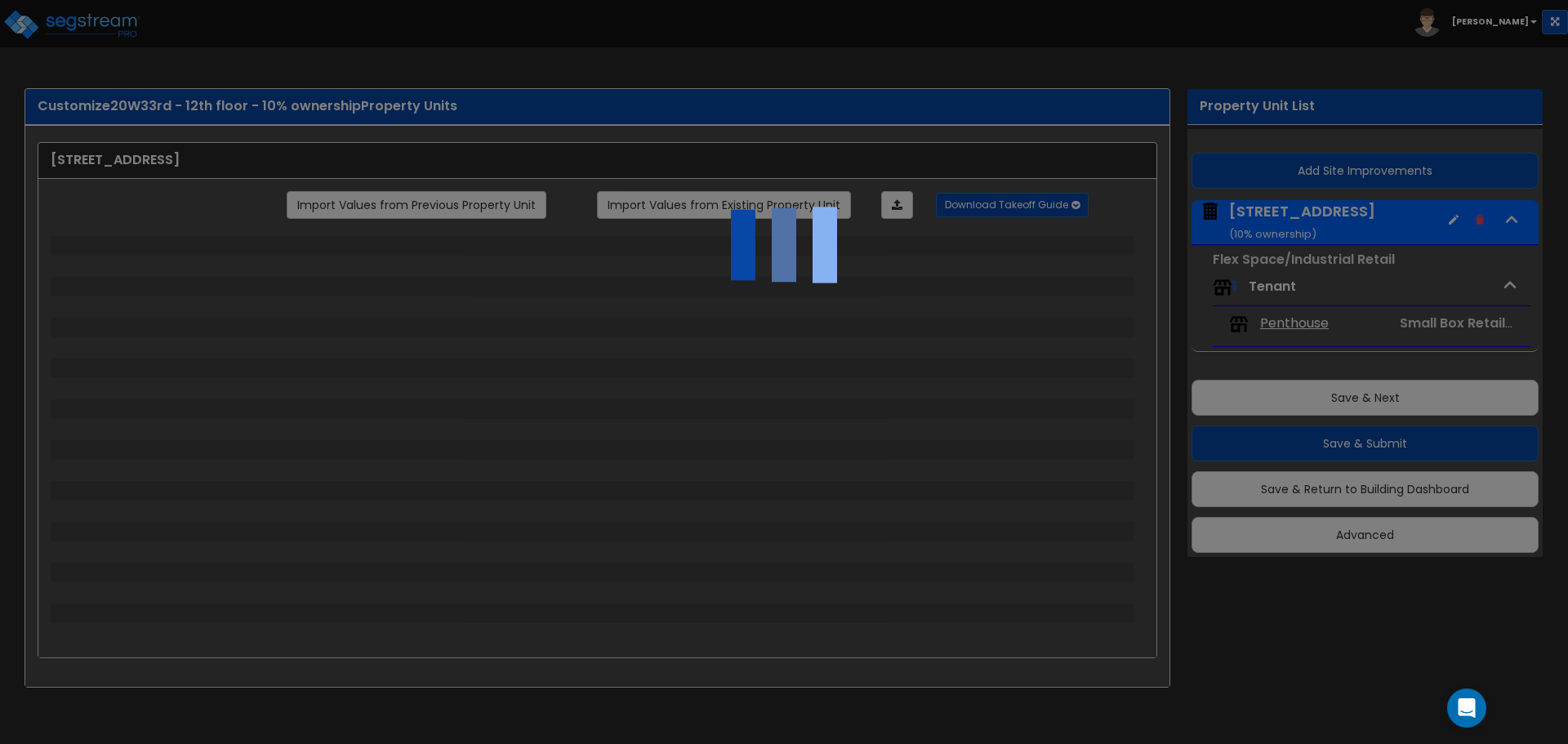
select select "4"
select select "2"
select select "5"
select select "2"
select select "12"
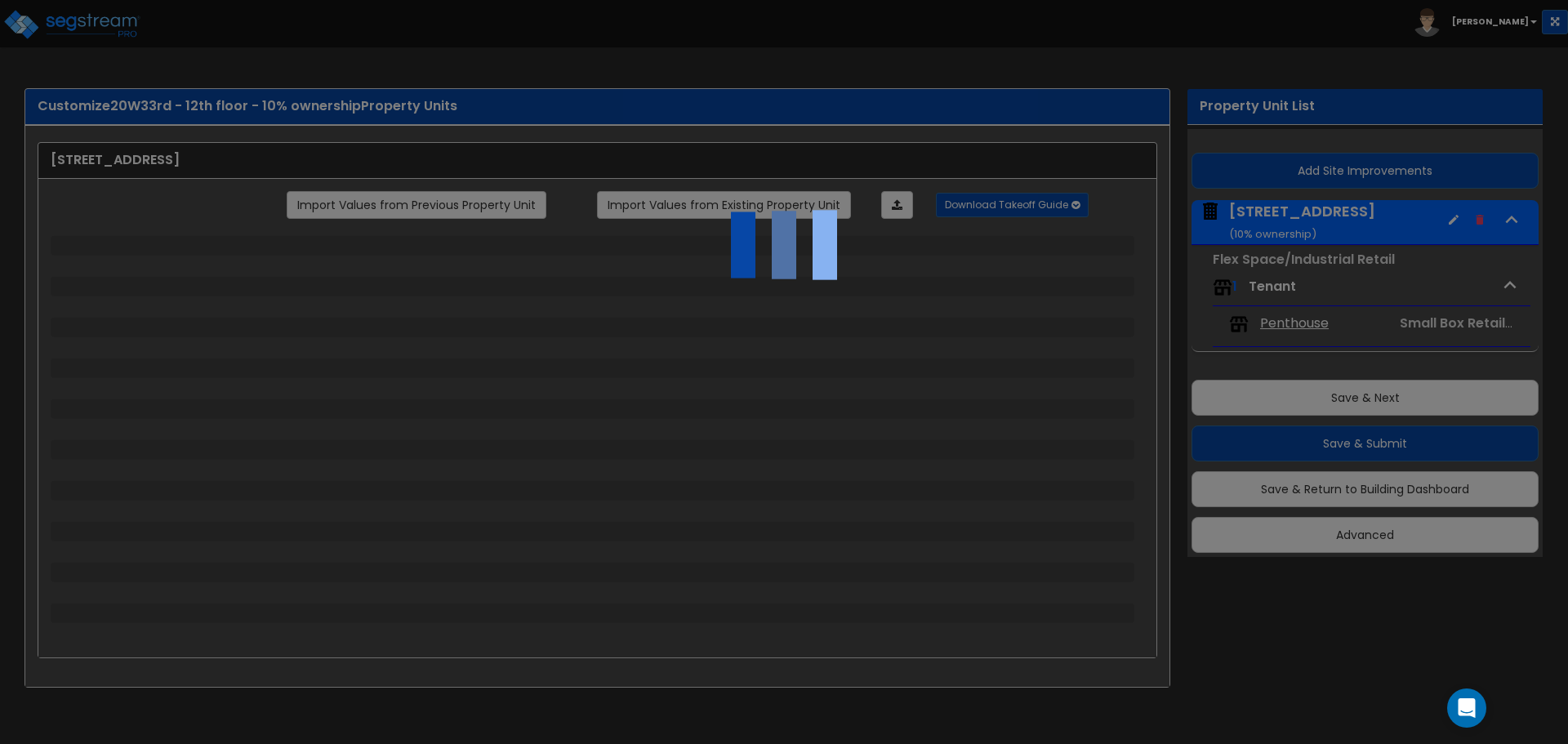
select select "2"
select select "3"
select select "1"
select select "2"
select select "4"
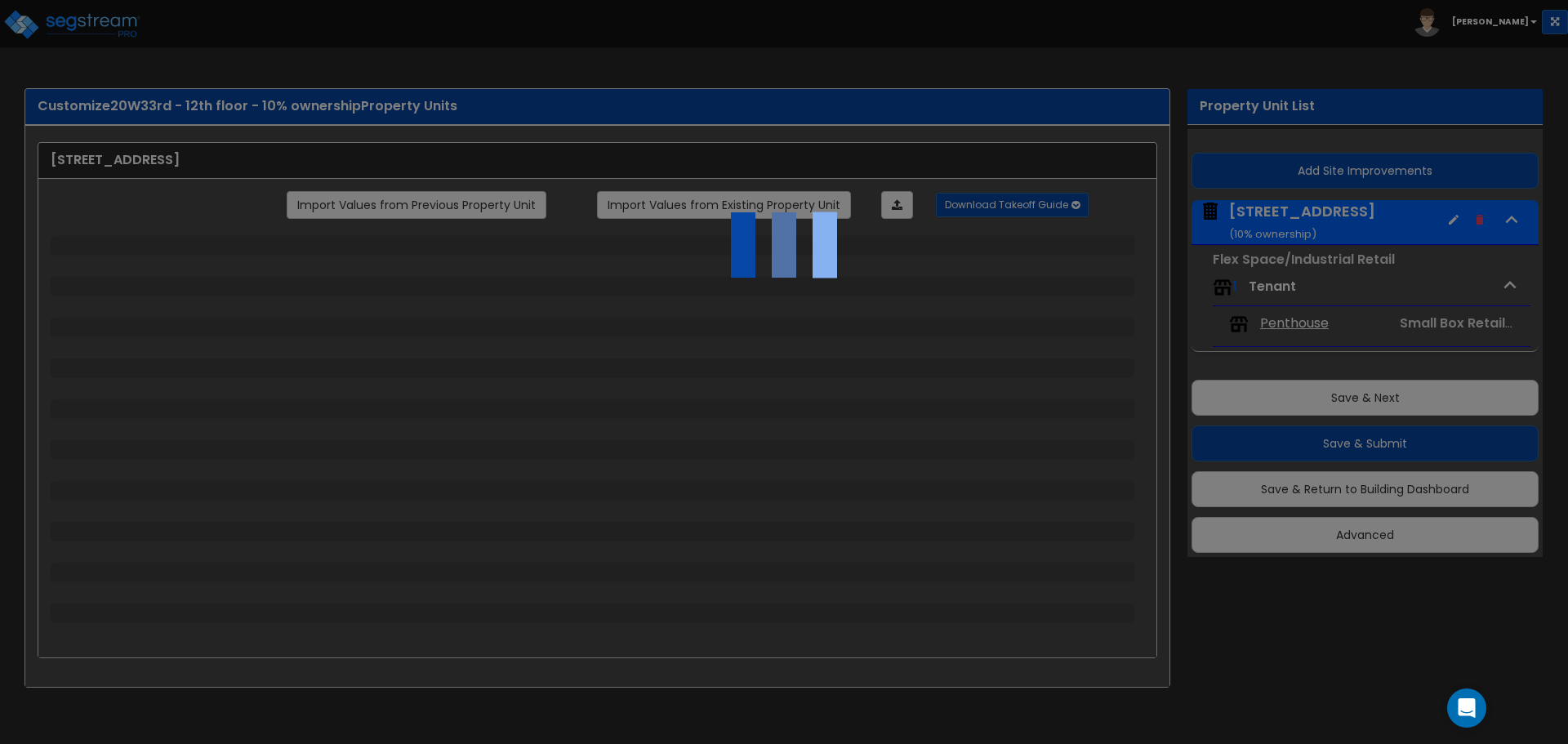
select select "2"
select select "1"
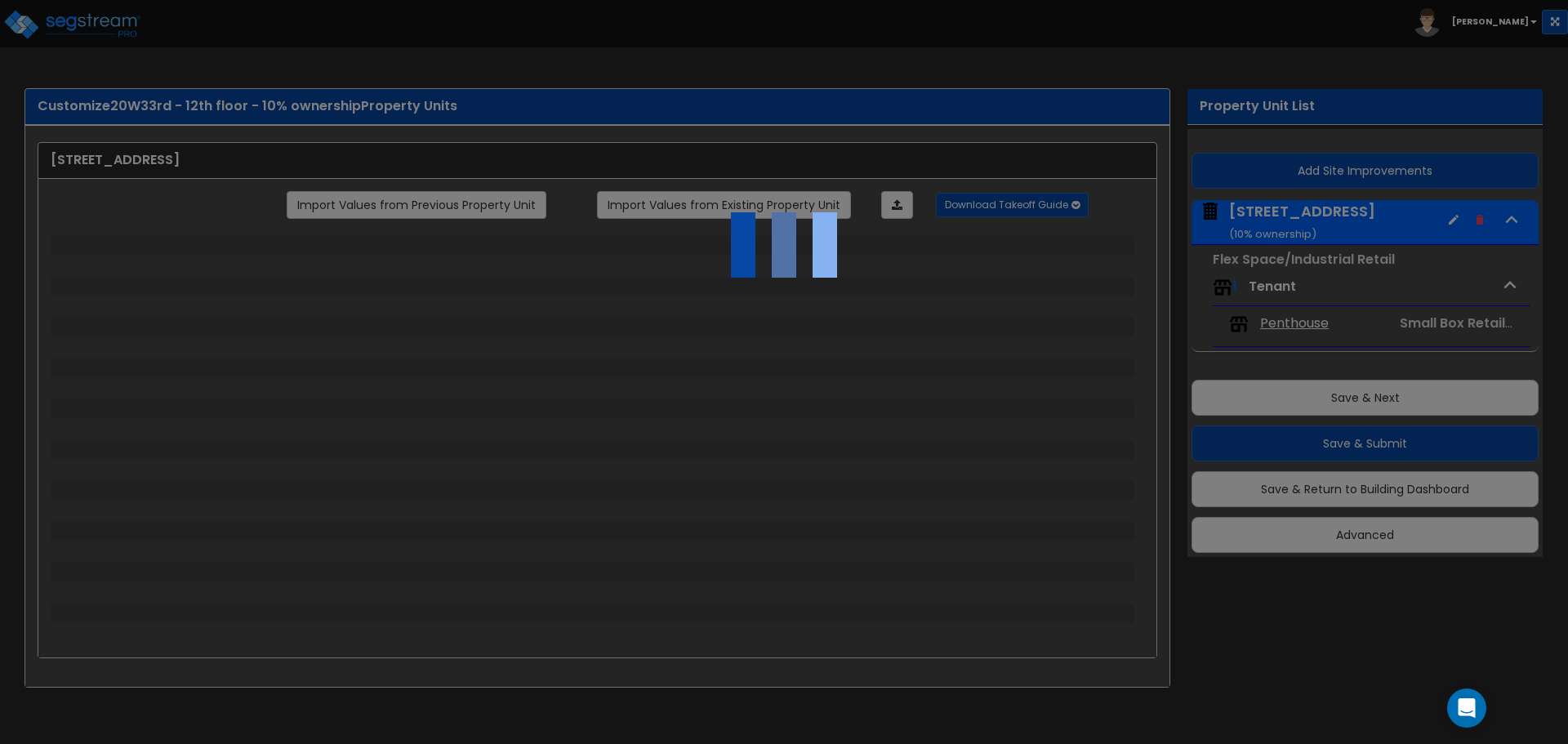
select select "2"
select select "1"
select select "2"
select select "1"
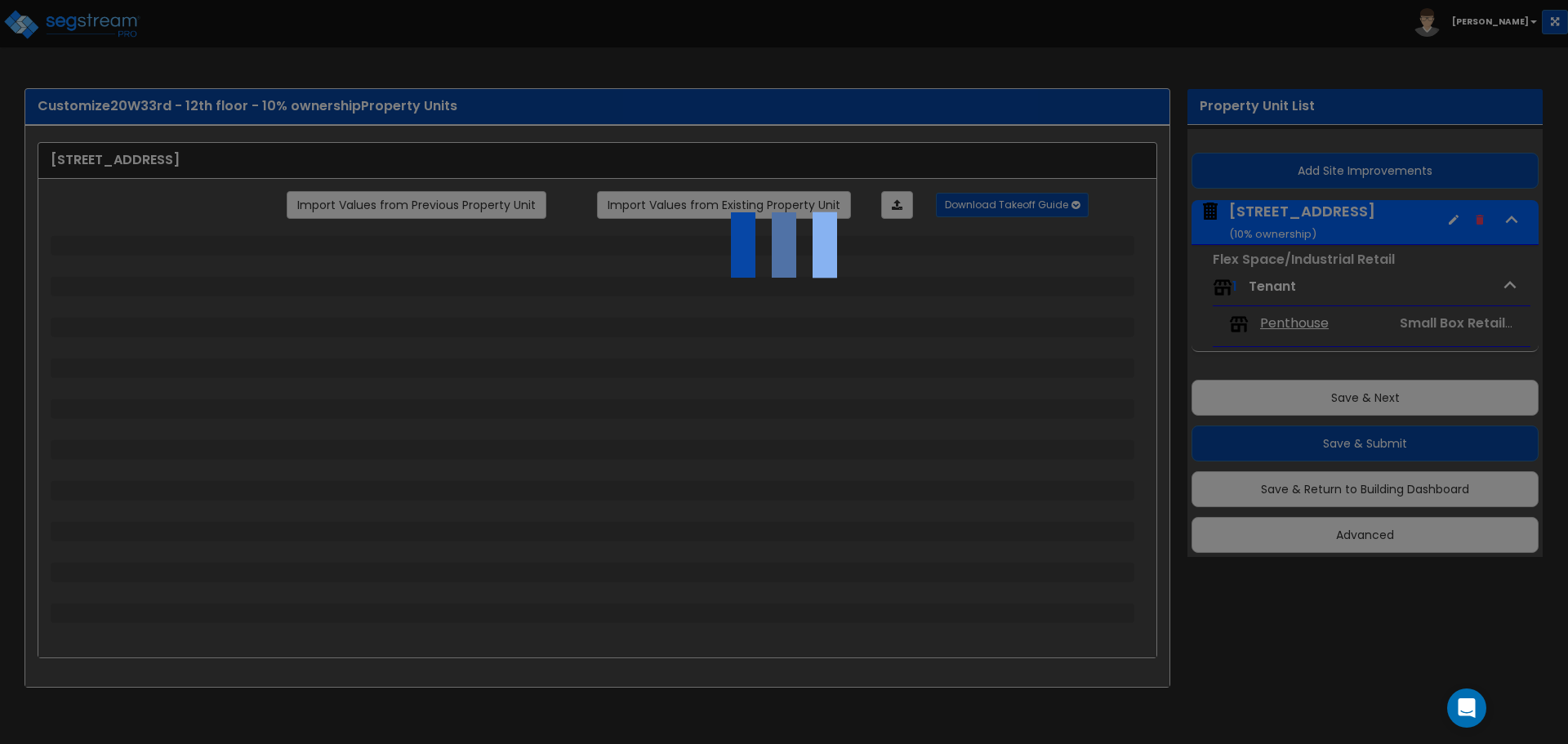
select select "1"
select select "2"
select select "1"
select select "2"
select select "1"
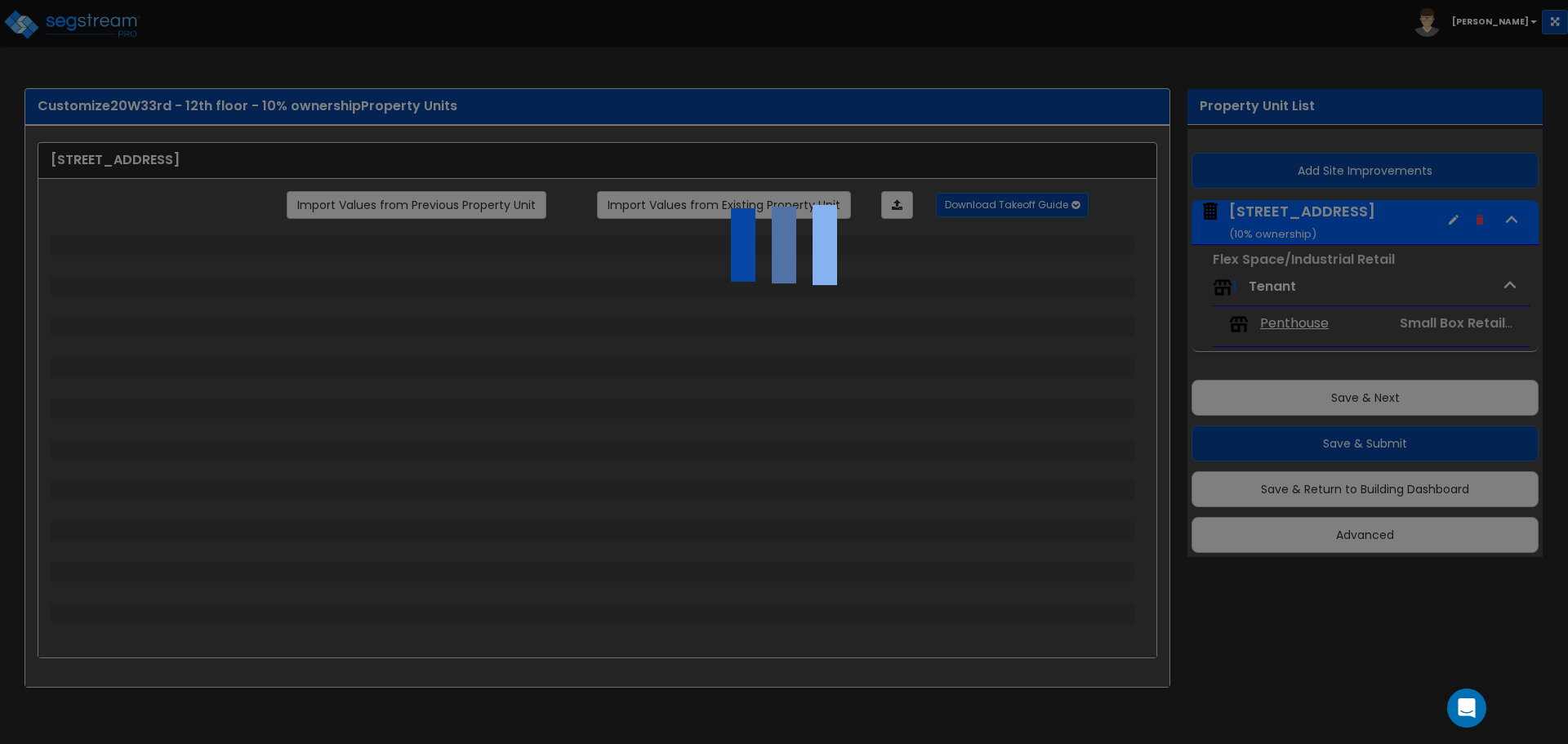
select select "8"
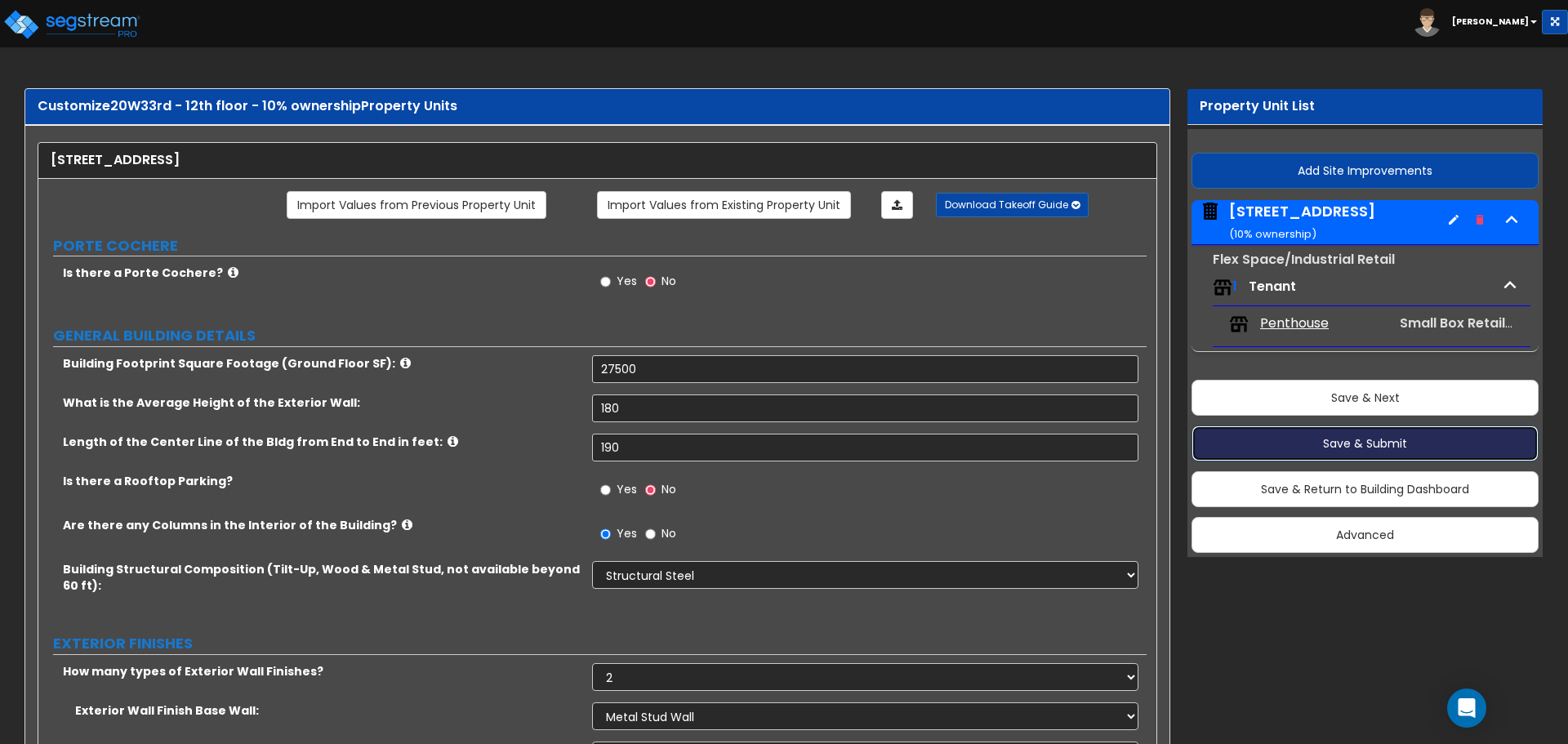
click at [1359, 444] on button "Save & Submit" at bounding box center [1366, 443] width 347 height 36
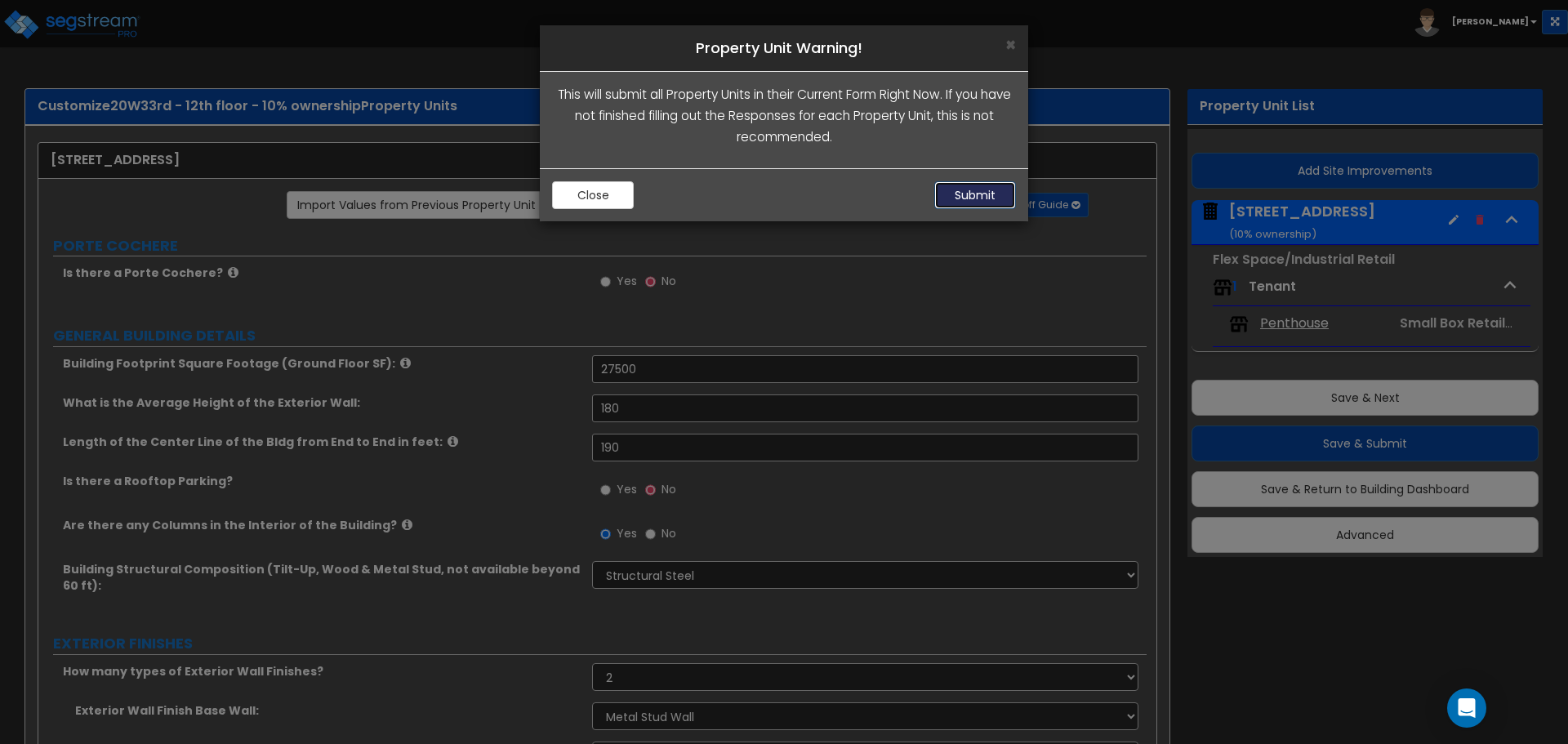
click at [943, 189] on button "Submit" at bounding box center [976, 195] width 82 height 28
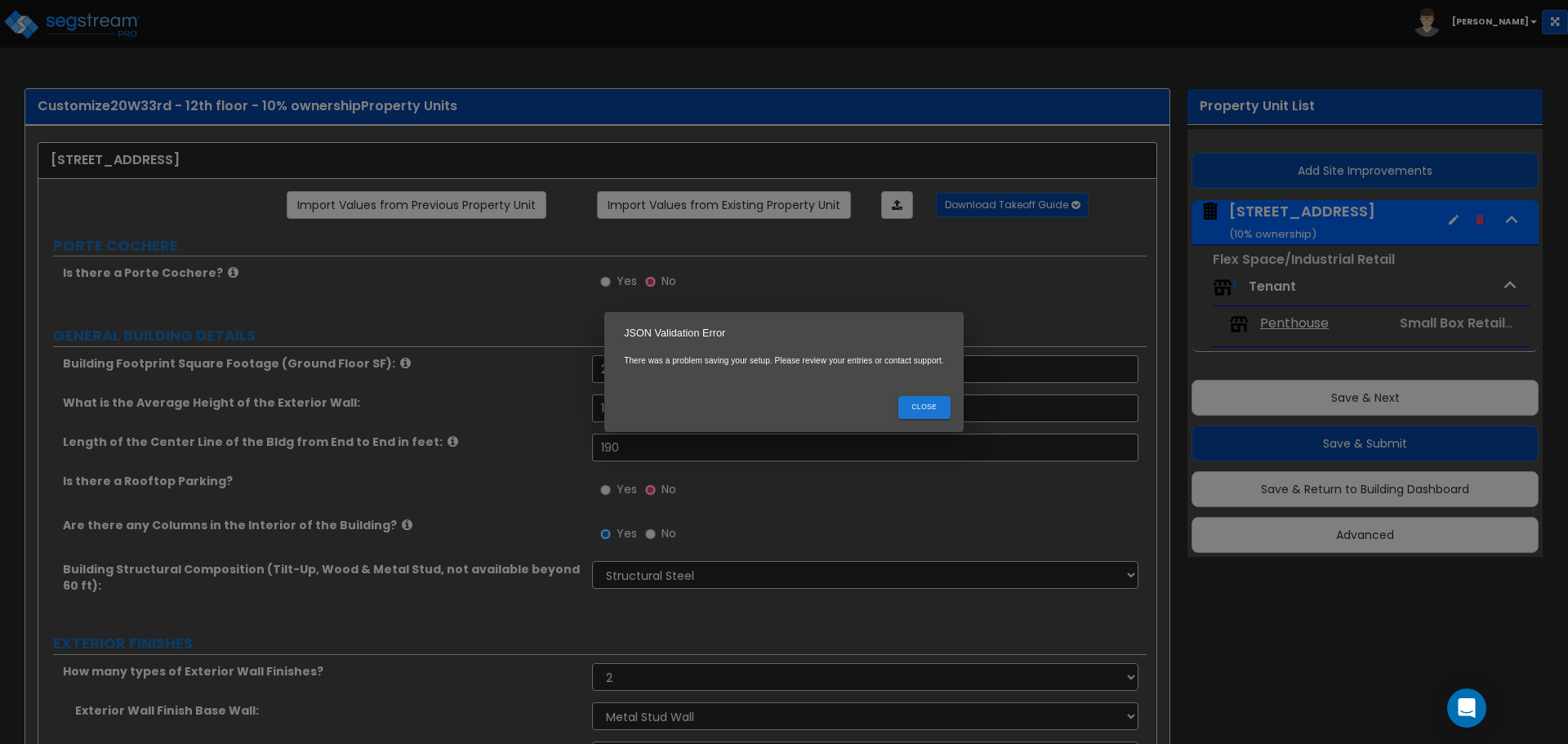
click at [923, 400] on button "Close" at bounding box center [924, 407] width 52 height 22
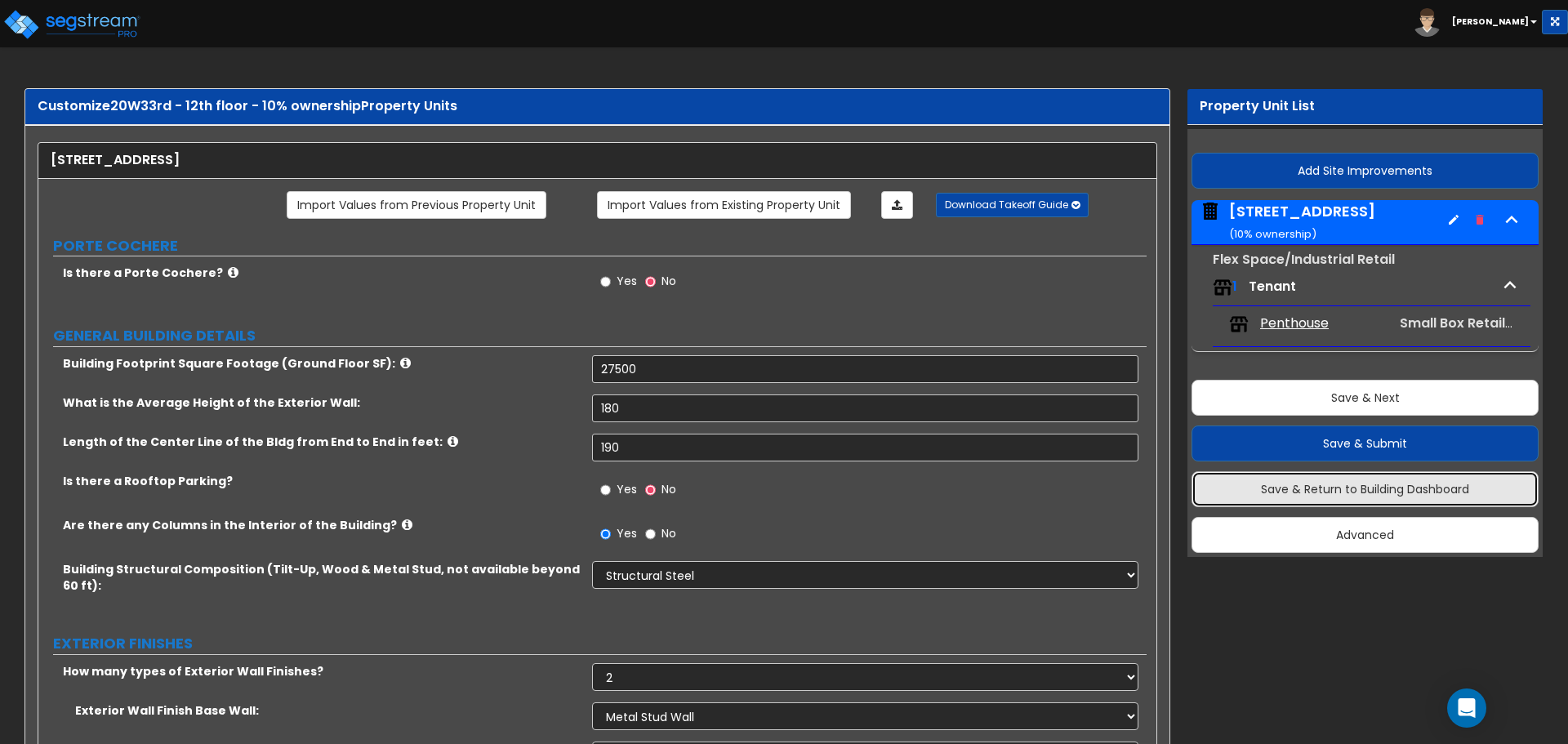
click at [1292, 484] on button "Save & Return to Building Dashboard" at bounding box center [1366, 489] width 347 height 36
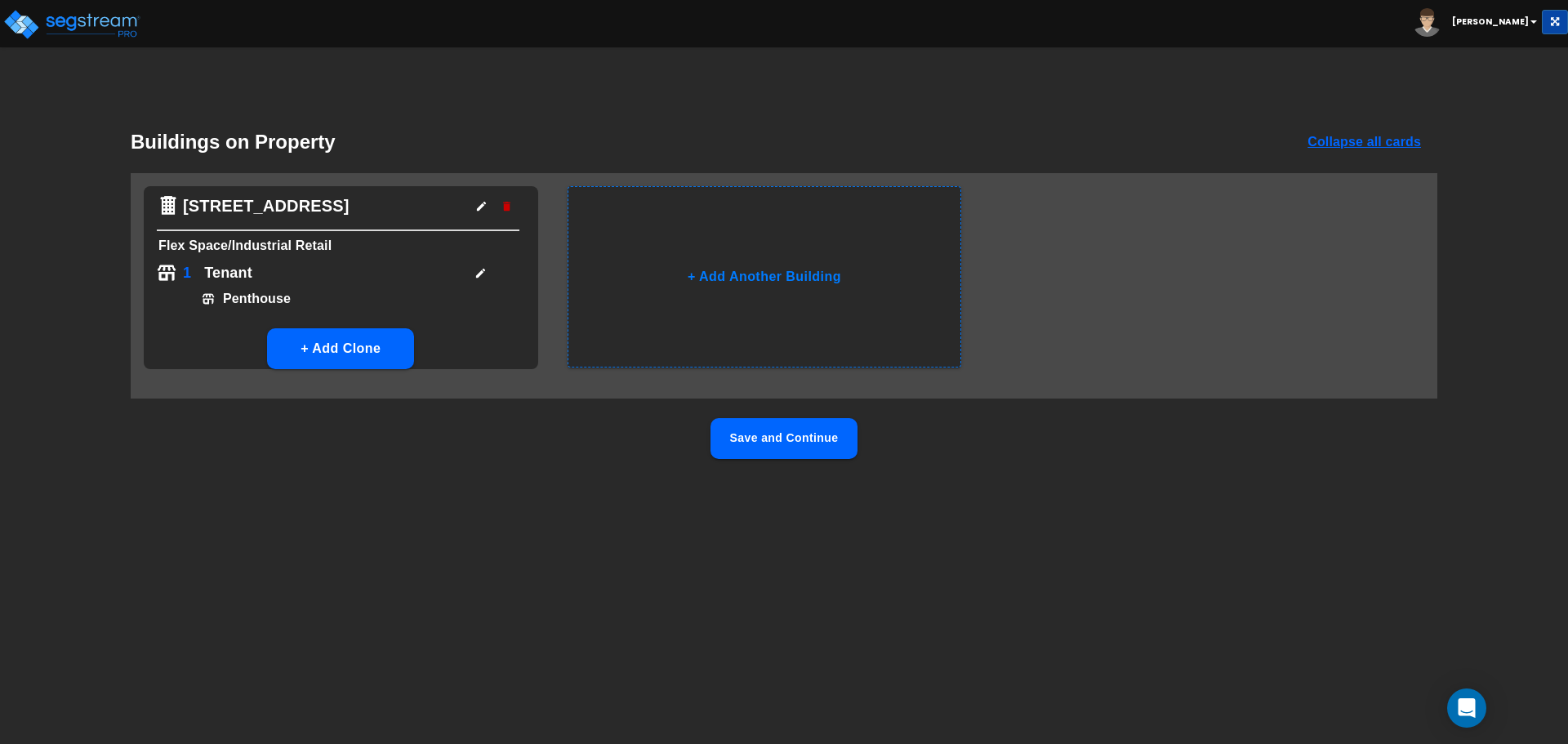
click at [476, 271] on icon "button" at bounding box center [480, 272] width 12 height 12
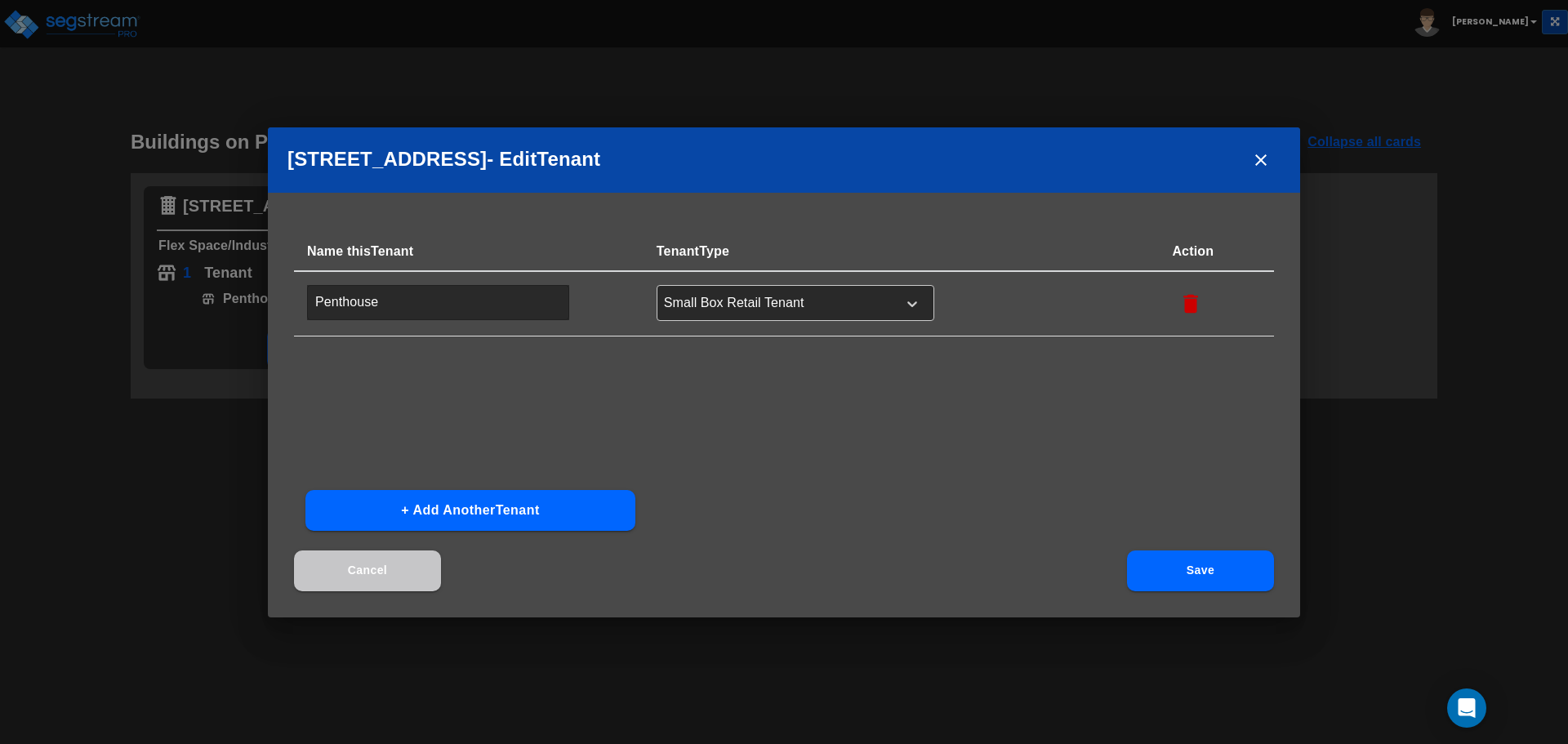
click at [395, 566] on button "Cancel" at bounding box center [368, 571] width 147 height 41
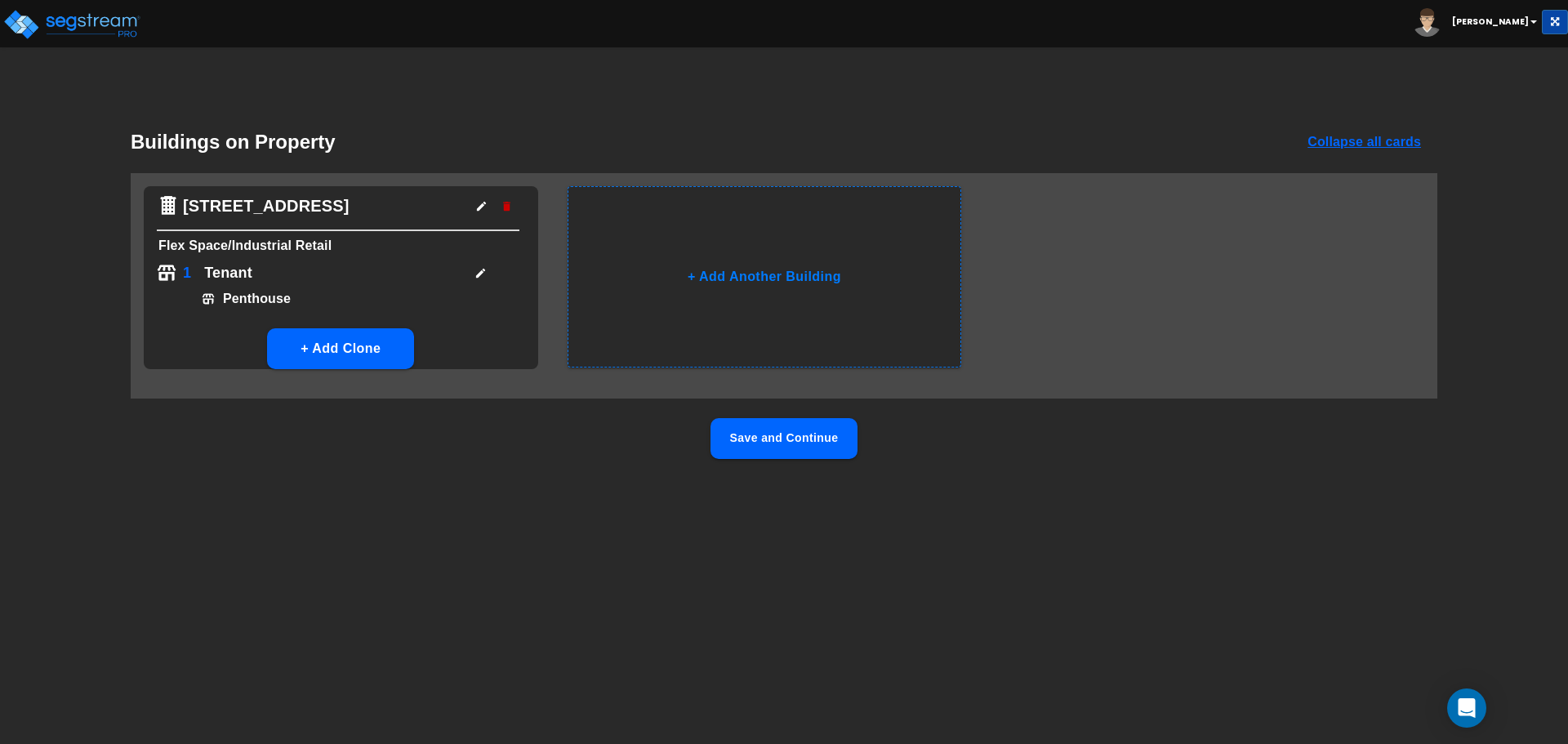
click at [779, 437] on button "Save and Continue" at bounding box center [784, 438] width 147 height 41
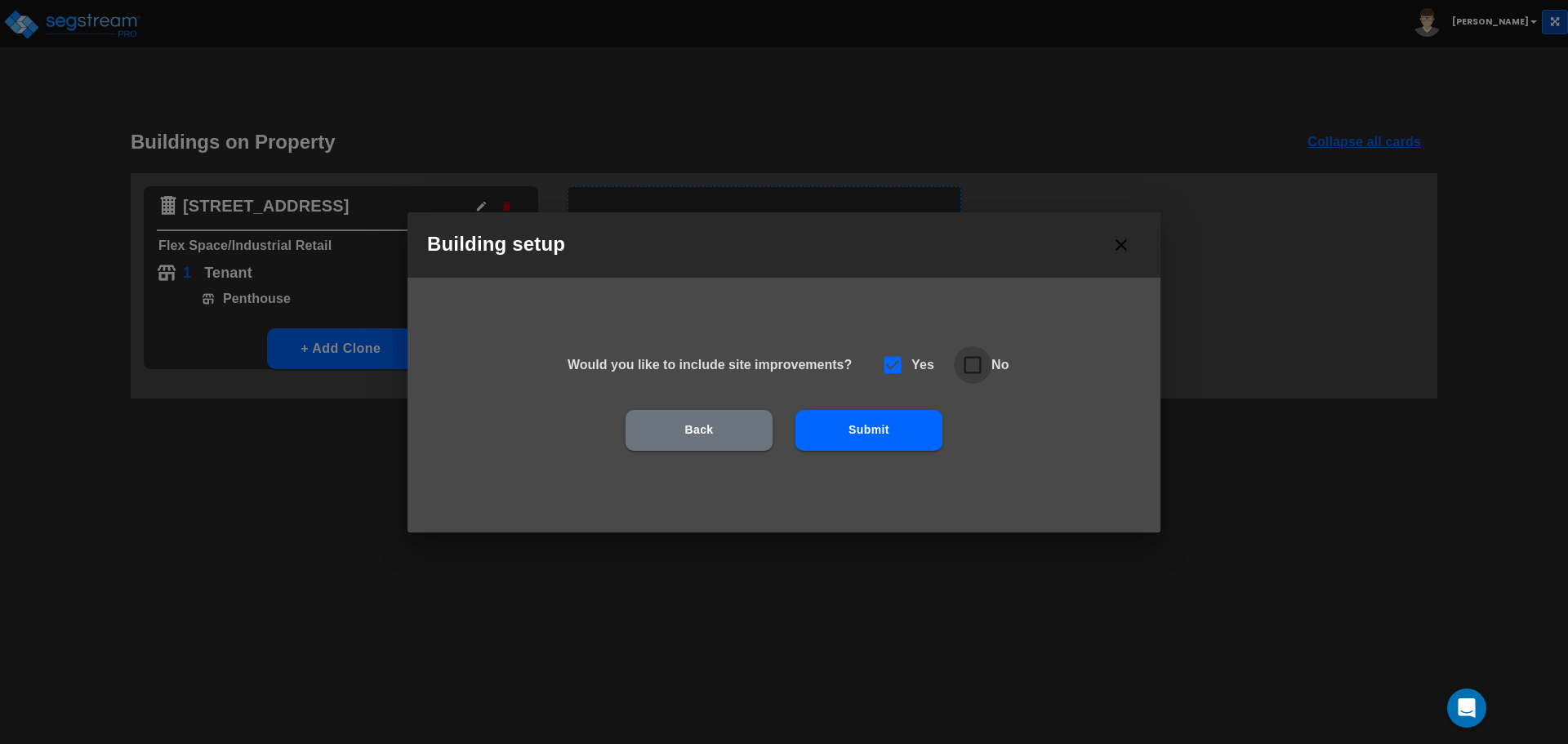
click at [982, 366] on icon at bounding box center [973, 365] width 23 height 23
checkbox input "false"
checkbox input "true"
click at [870, 442] on button "Submit" at bounding box center [869, 431] width 147 height 41
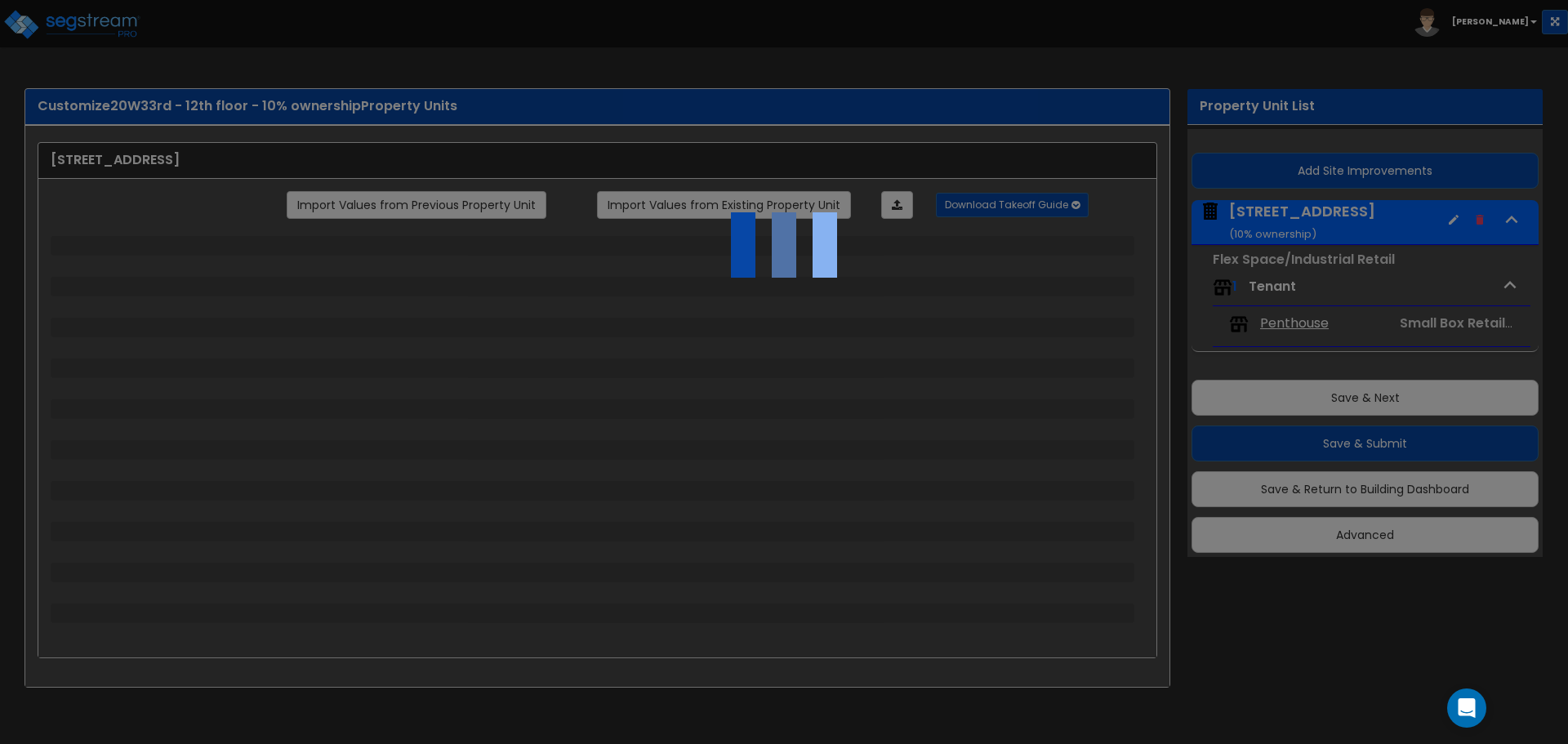
select select "4"
select select "2"
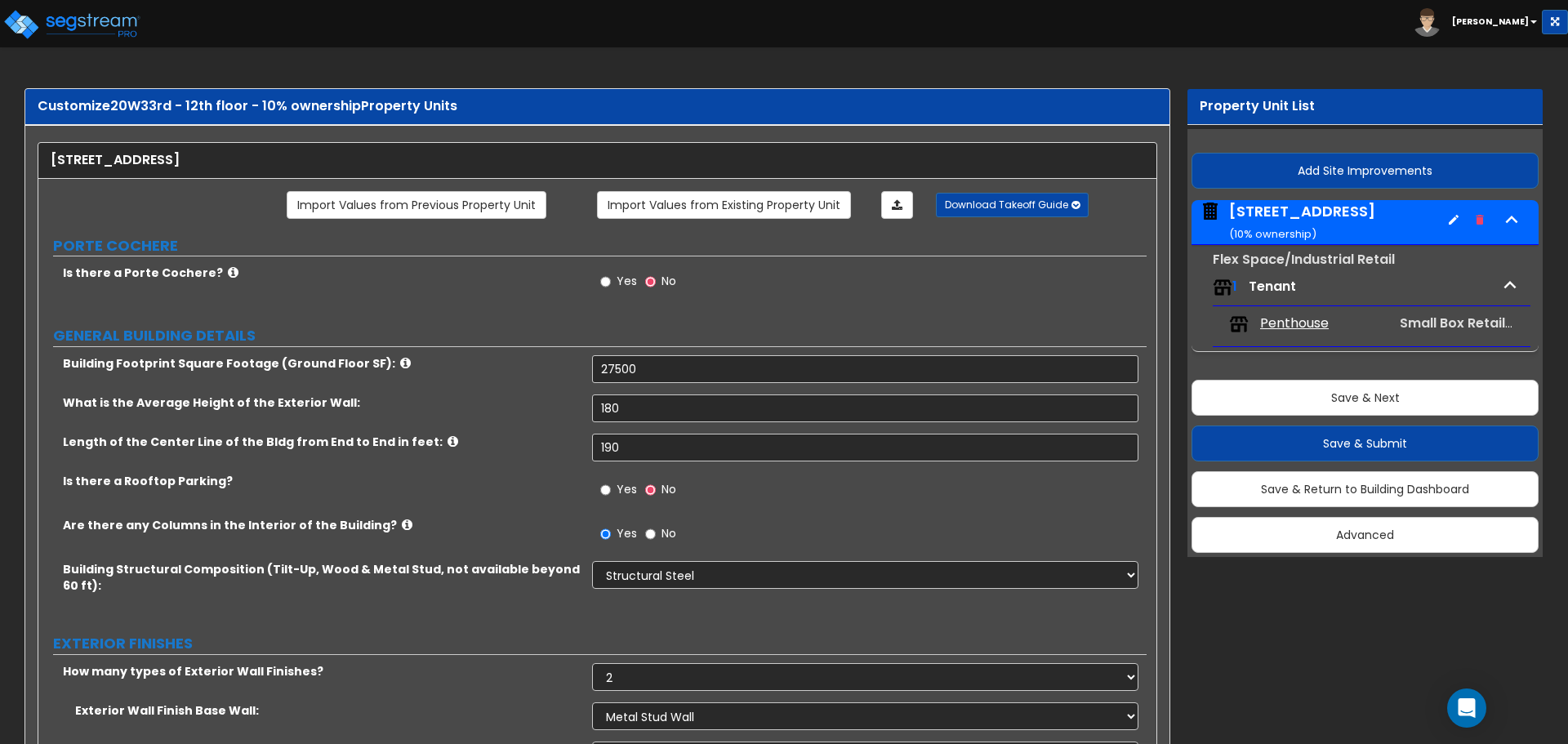
click at [1271, 231] on small "( 10 % ownership)" at bounding box center [1273, 234] width 88 height 16
click at [1266, 292] on span "Tenant" at bounding box center [1272, 286] width 48 height 19
click at [1278, 322] on span "Penthouse" at bounding box center [1295, 324] width 69 height 19
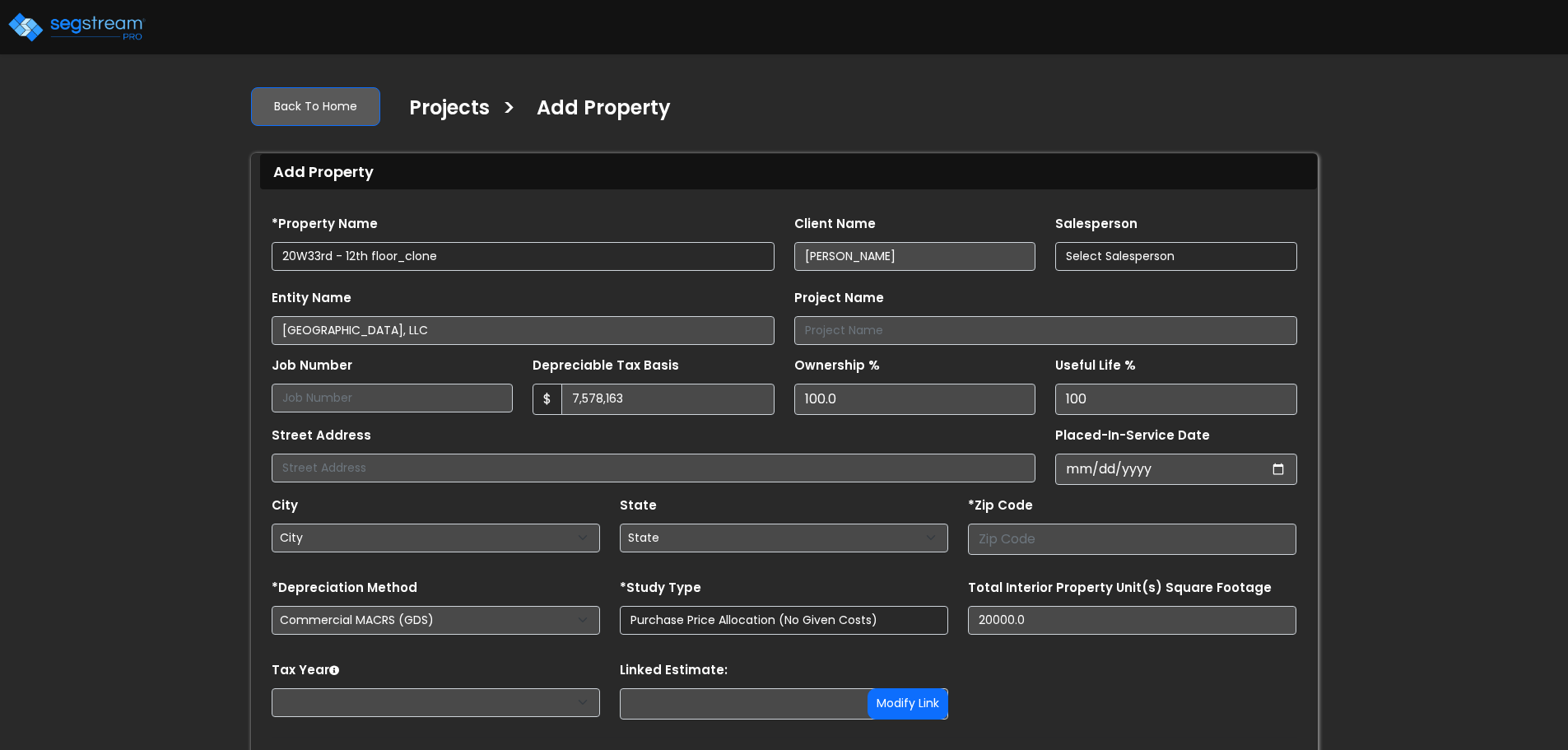
type input "[STREET_ADDRESS] unit 2012"
type input "10001"
select select "NY"
select select "2022"
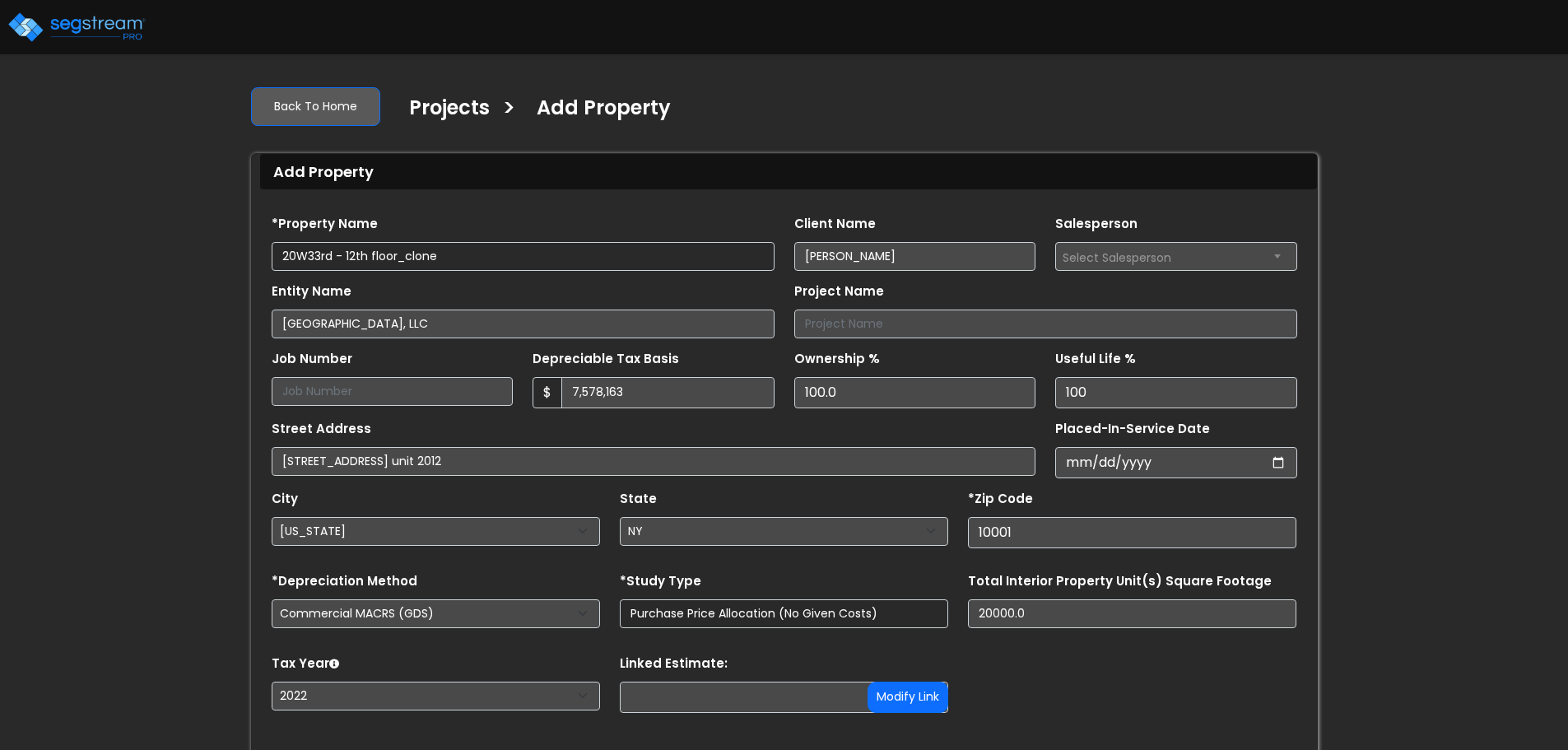
click at [467, 255] on input "20W33rd - 12th floor_clone" at bounding box center [523, 256] width 503 height 29
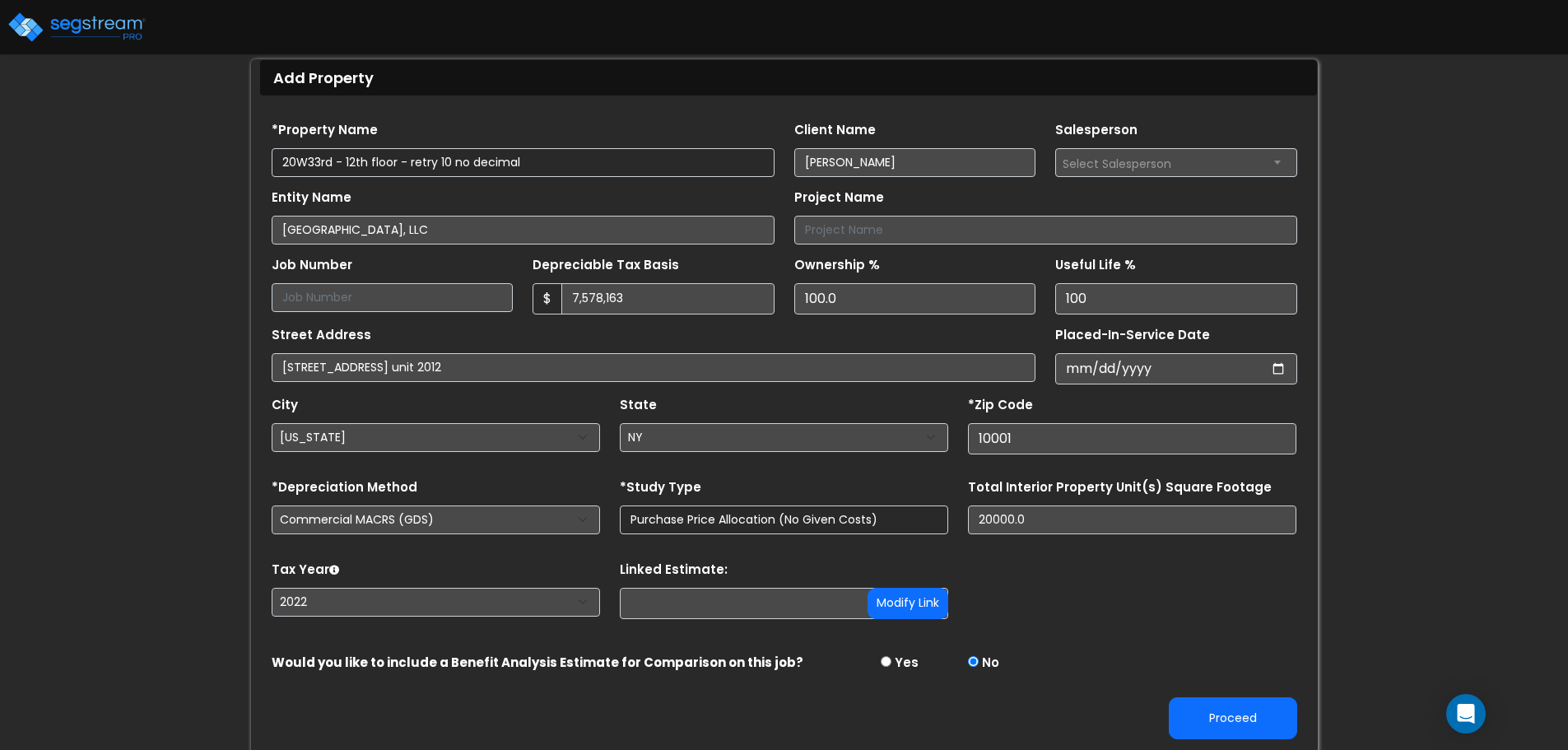
scroll to position [97, 0]
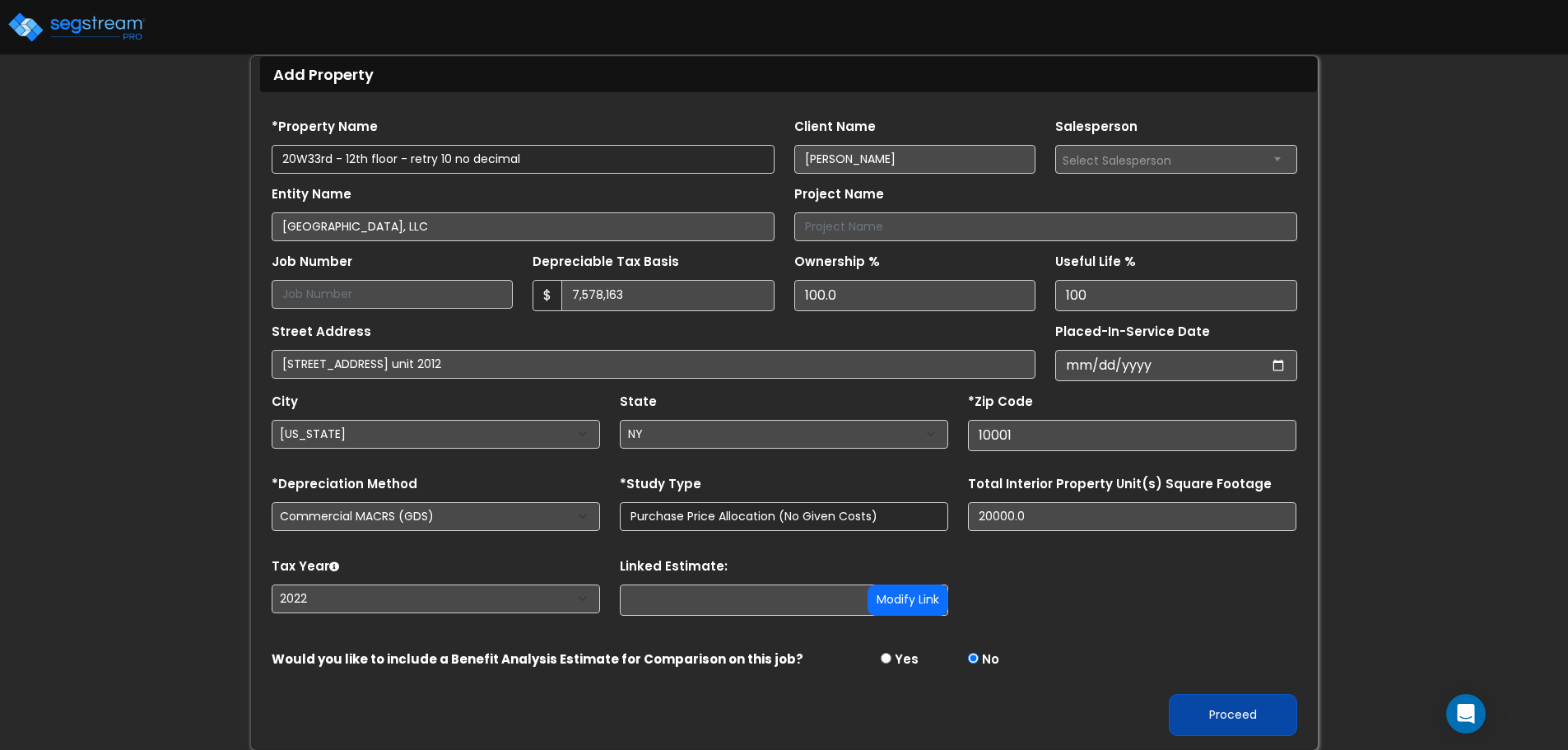
type input "20W33rd - 12th floor - retry 10 no decimal"
click at [1235, 724] on button "Proceed" at bounding box center [1232, 714] width 129 height 42
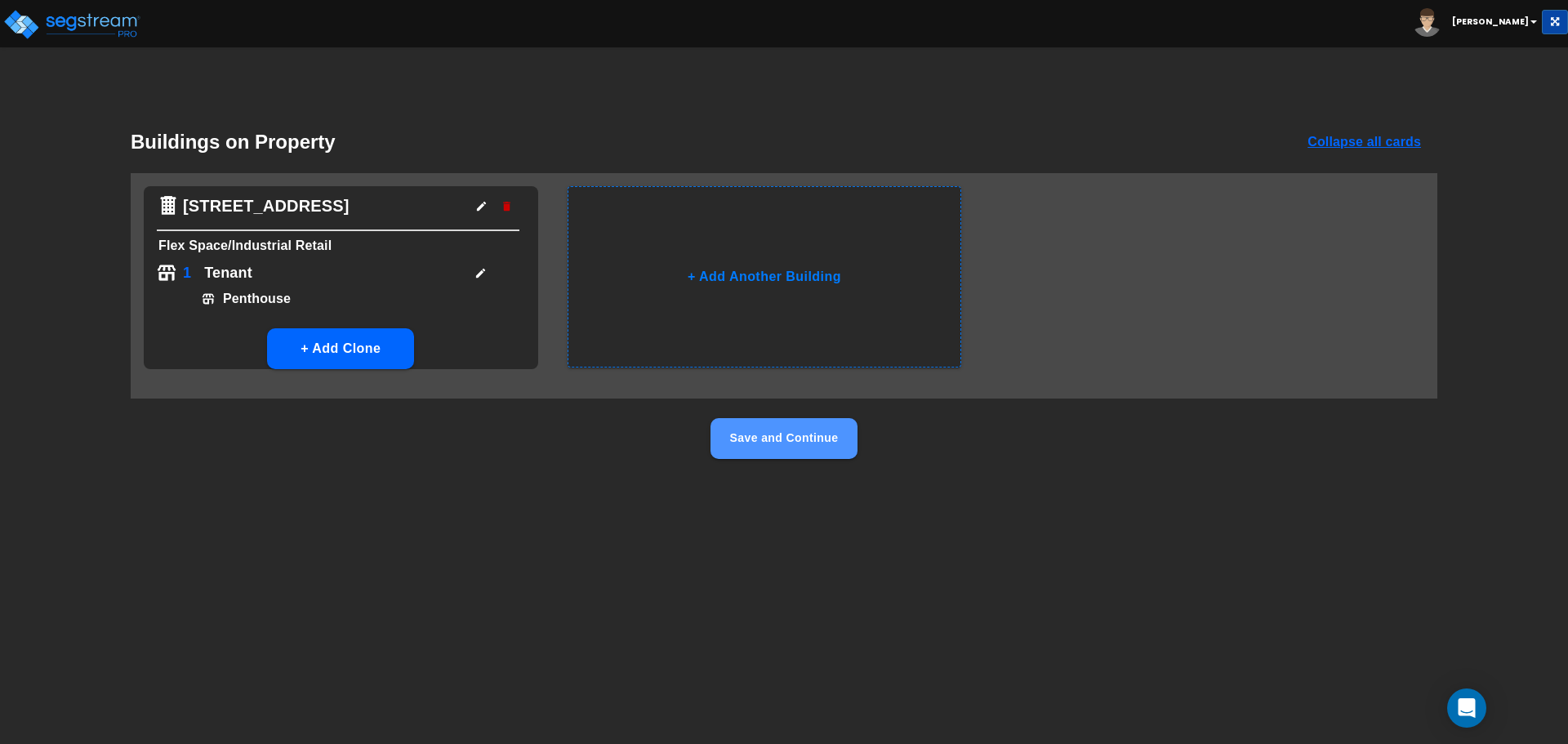
click at [803, 444] on button "Save and Continue" at bounding box center [784, 438] width 147 height 41
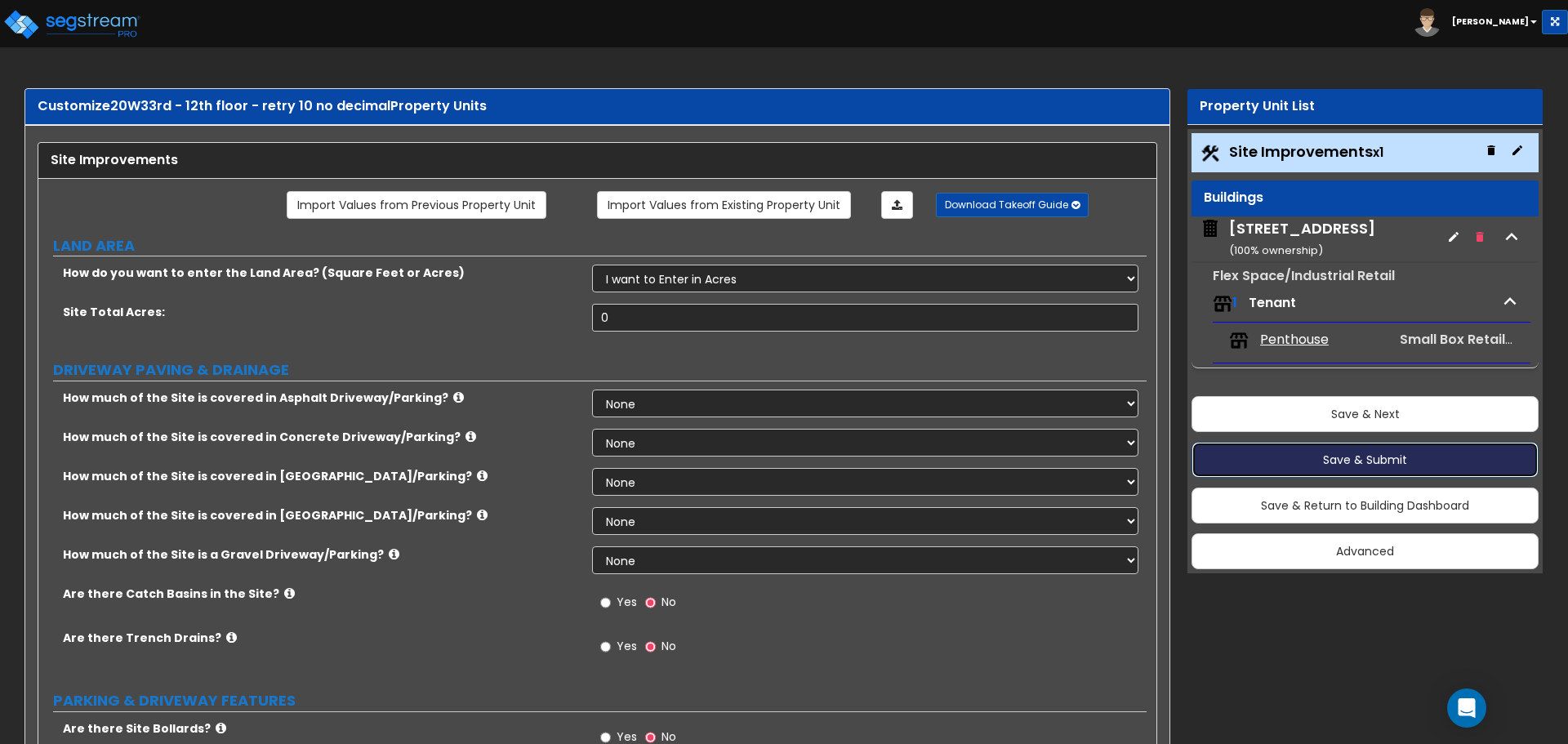
click at [1411, 459] on button "Save & Submit" at bounding box center [1366, 460] width 347 height 36
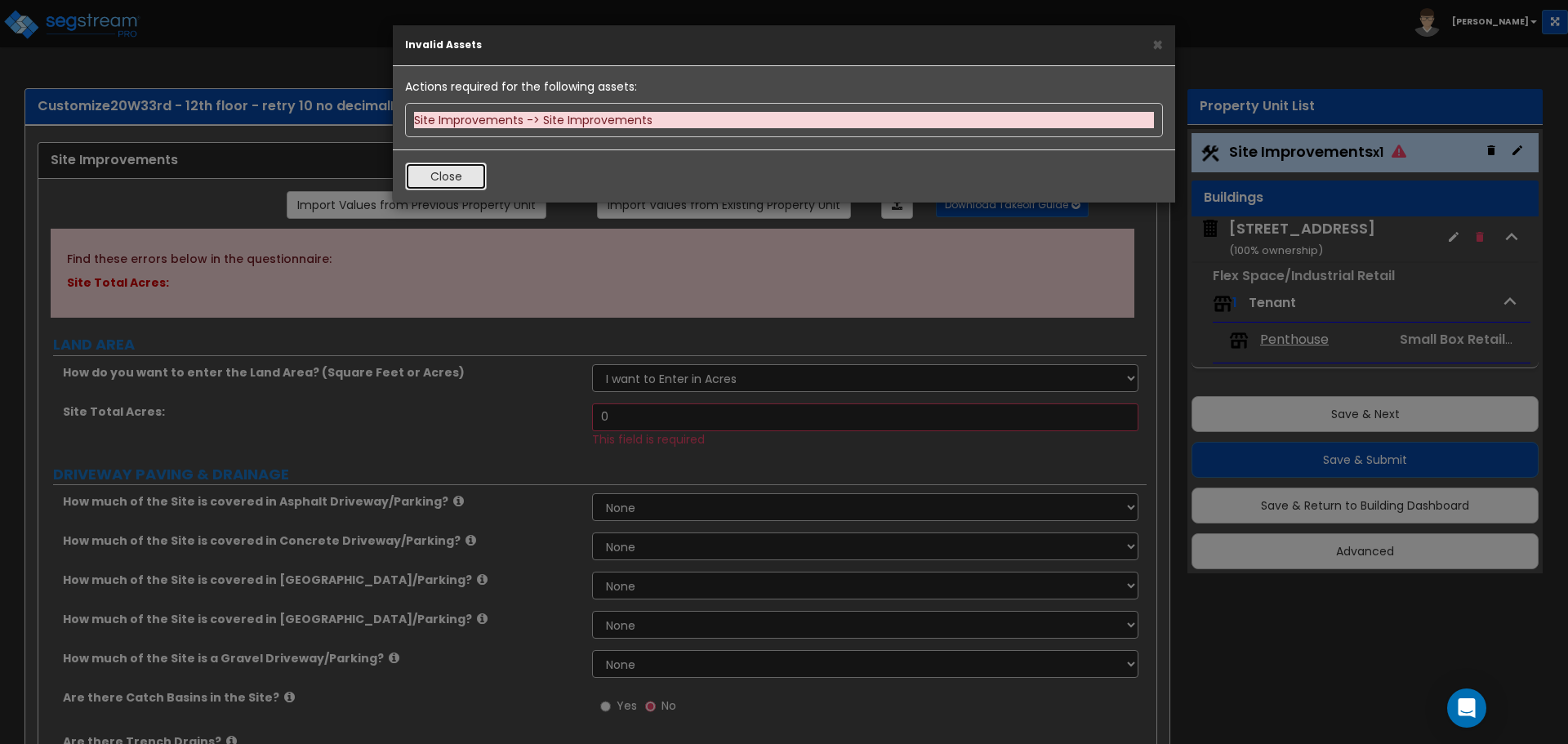
click at [467, 176] on button "Close" at bounding box center [446, 176] width 82 height 28
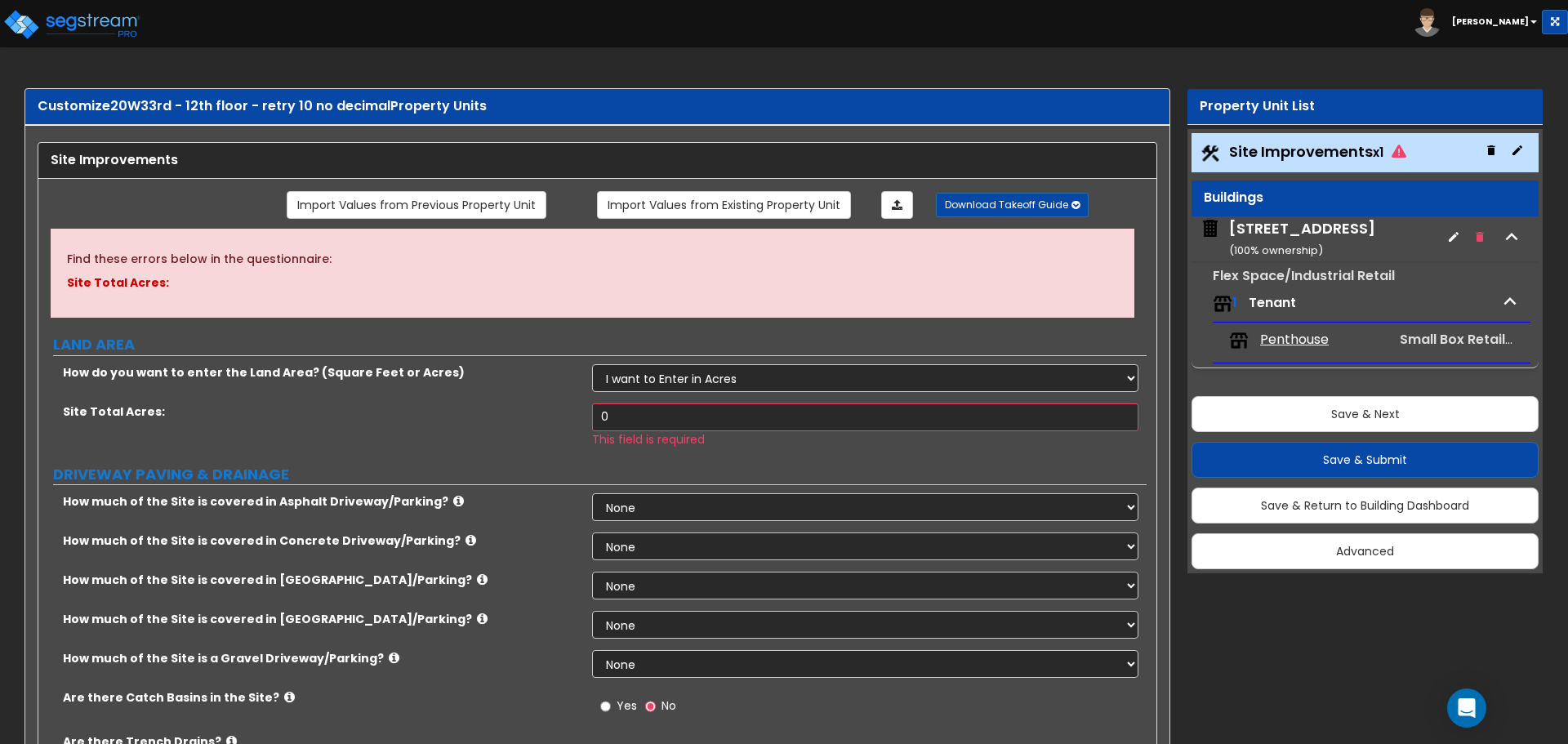
click at [1489, 150] on icon "button" at bounding box center [1492, 150] width 7 height 10
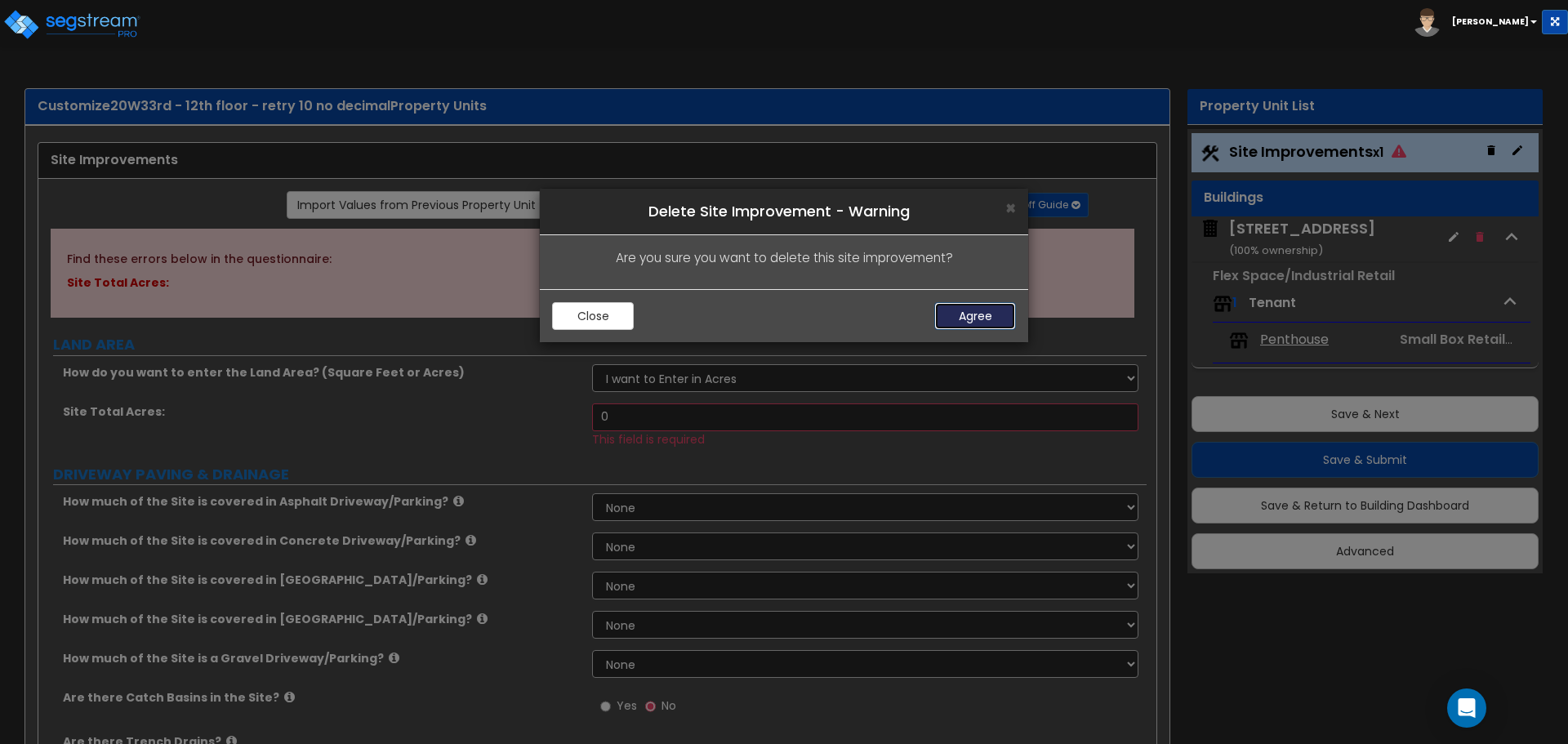
click at [997, 305] on button "Agree" at bounding box center [976, 316] width 82 height 28
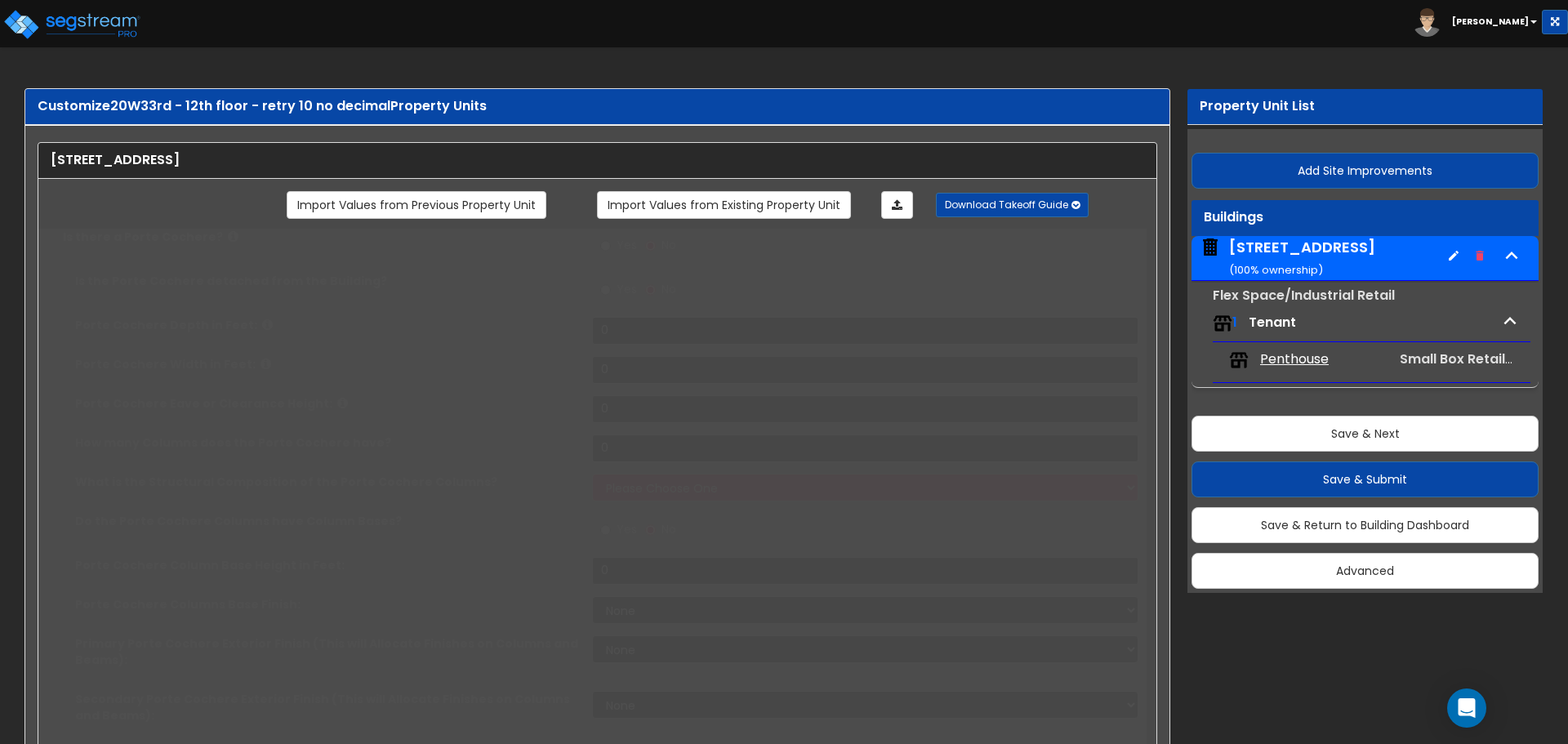
type input "27500"
type input "180"
type input "190"
radio input "true"
select select "4"
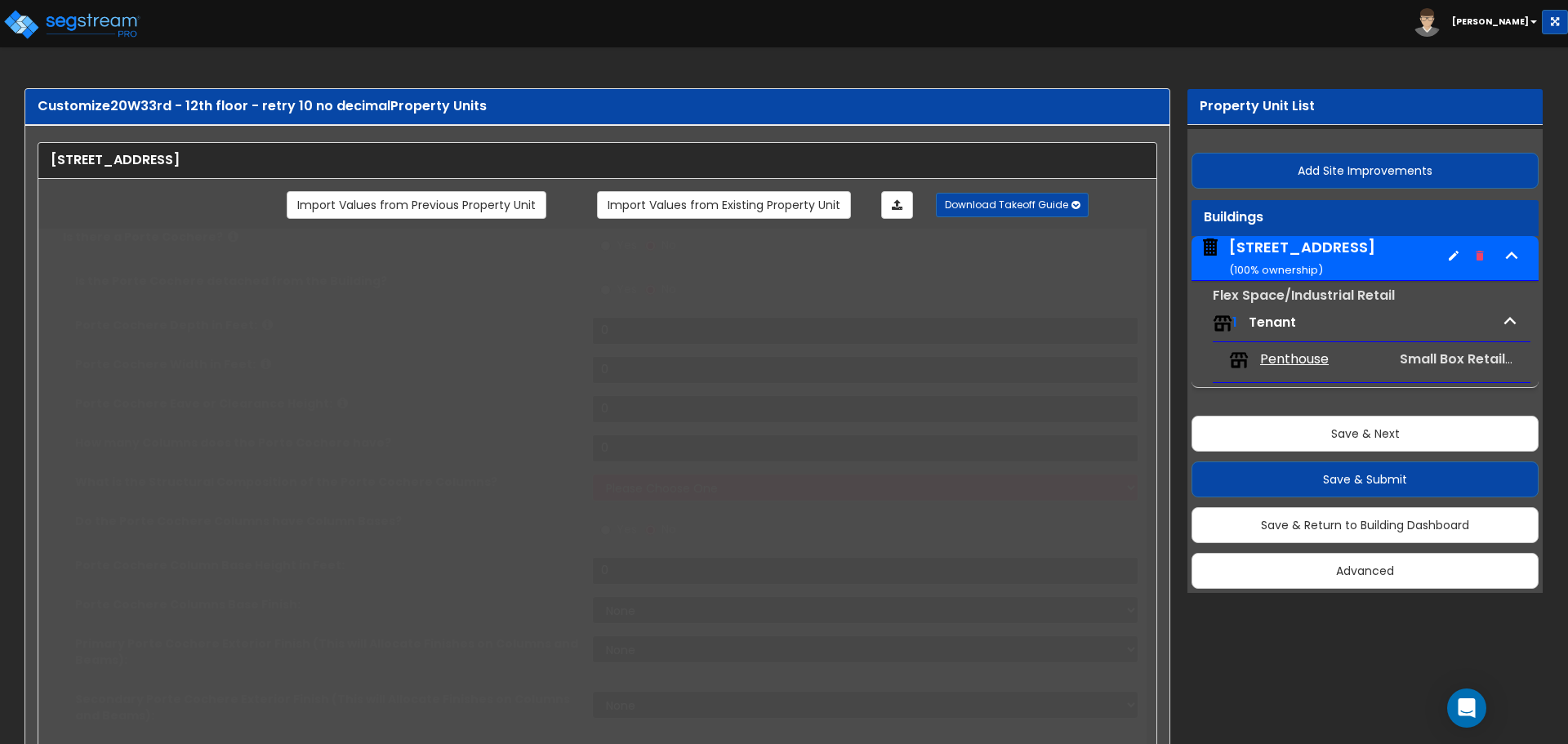
select select "2"
select select "5"
select select "2"
type input "85"
select select "12"
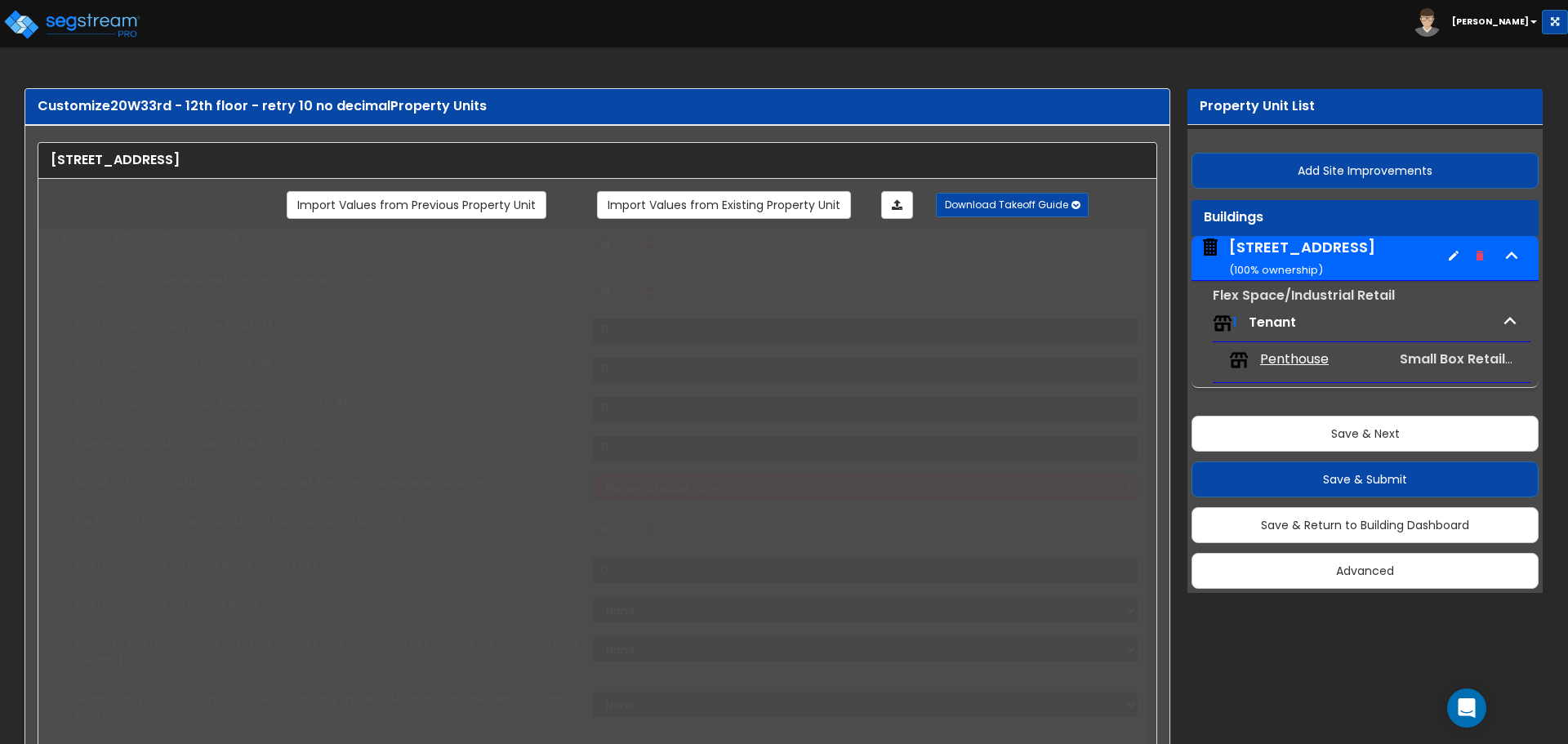
select select "2"
select select "3"
select select "1"
radio input "true"
select select "2"
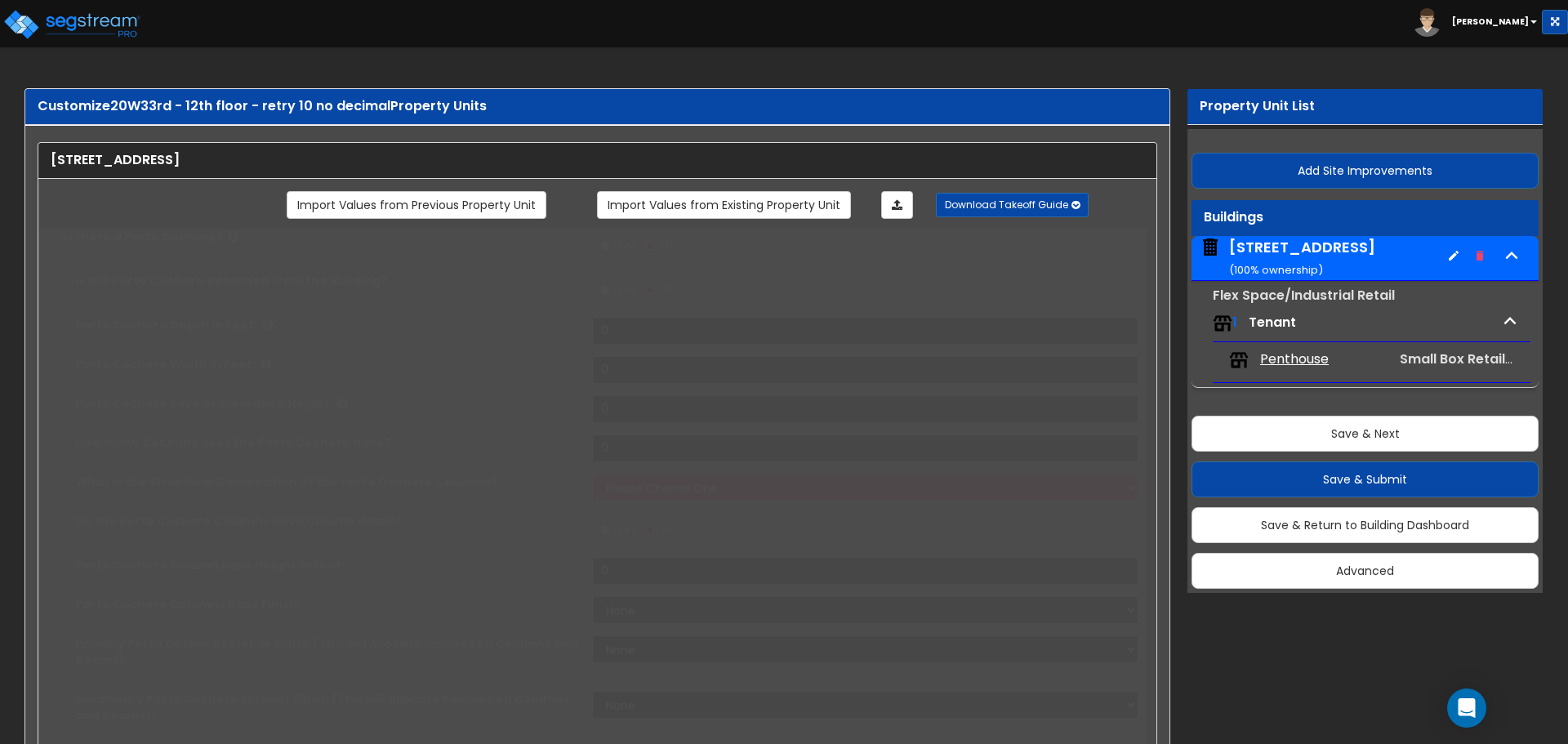
type input "30"
radio input "true"
select select "4"
type input "1"
radio input "true"
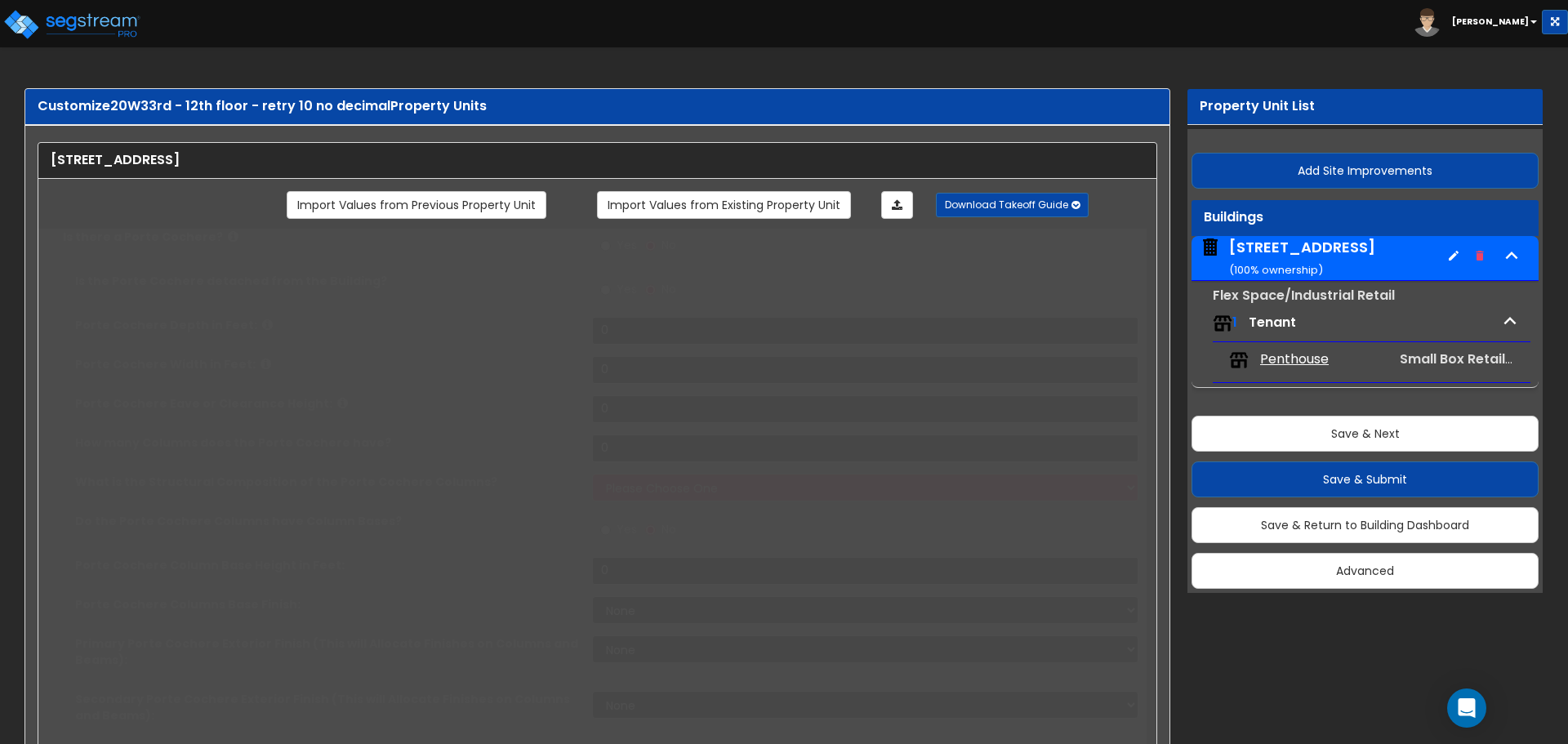
type input "3"
type input "2"
type input "1"
radio input "true"
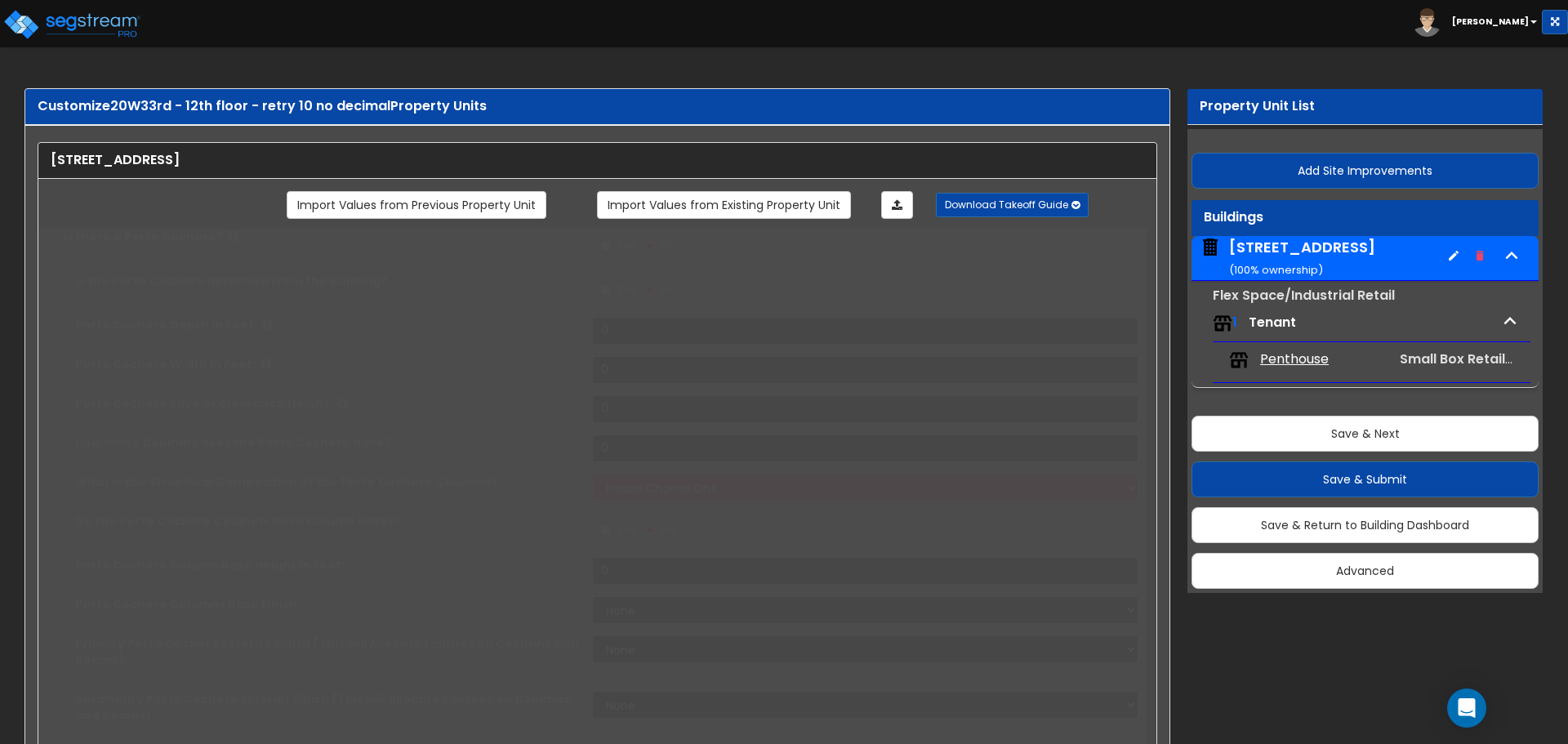
type input "26"
radio input "true"
type input "40"
radio input "true"
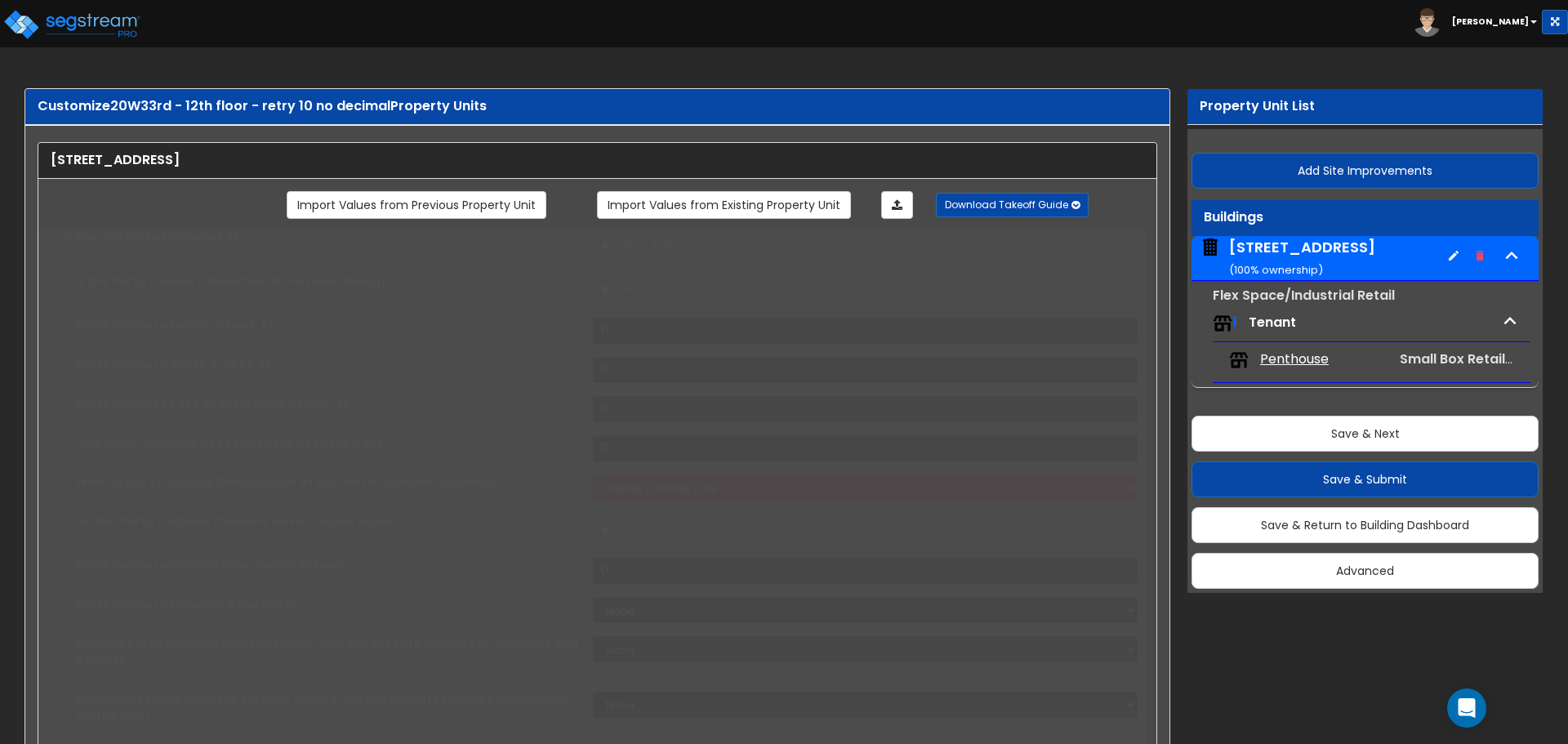
type input "2"
select select "1"
radio input "true"
type input "3"
radio input "true"
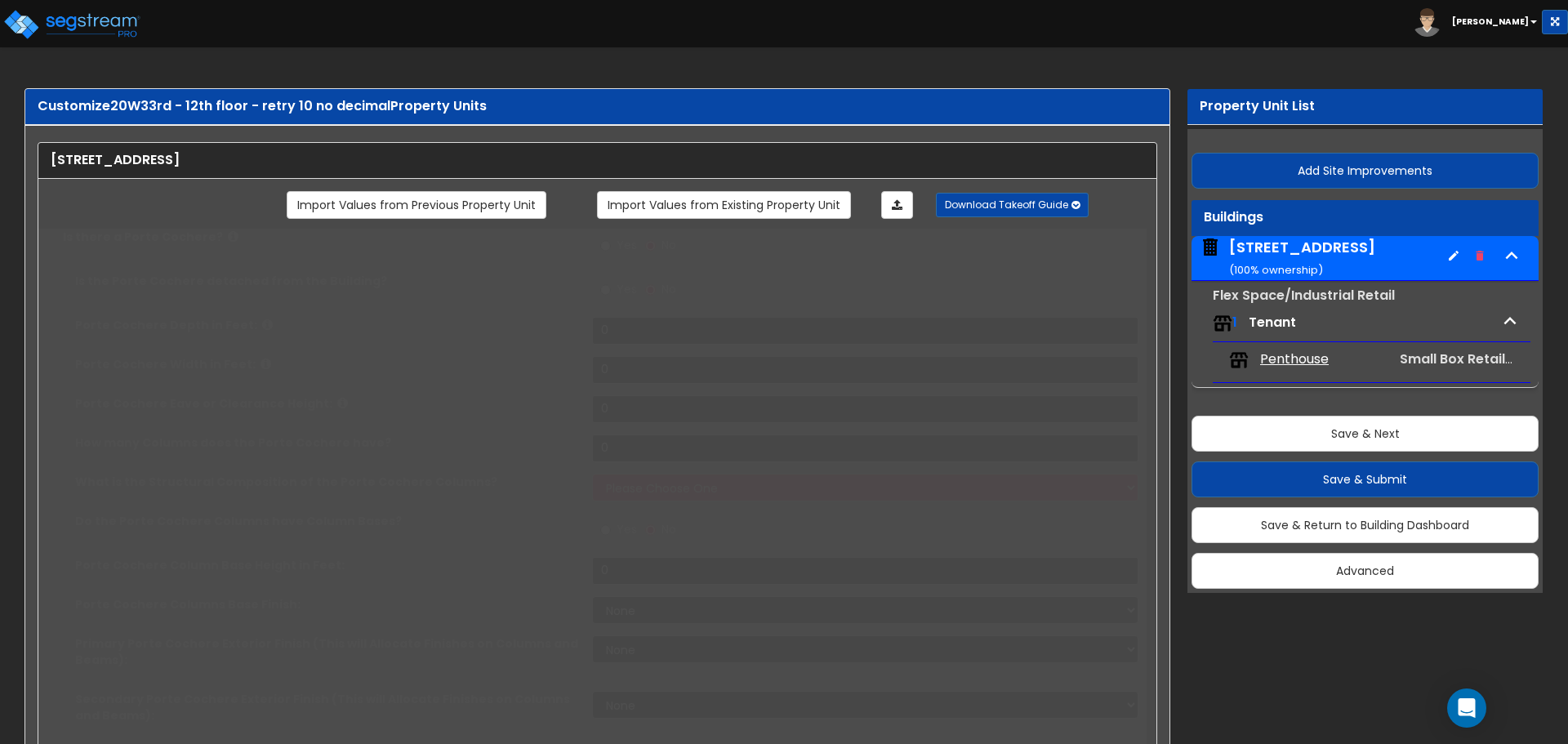
type input "2"
select select "1"
radio input "true"
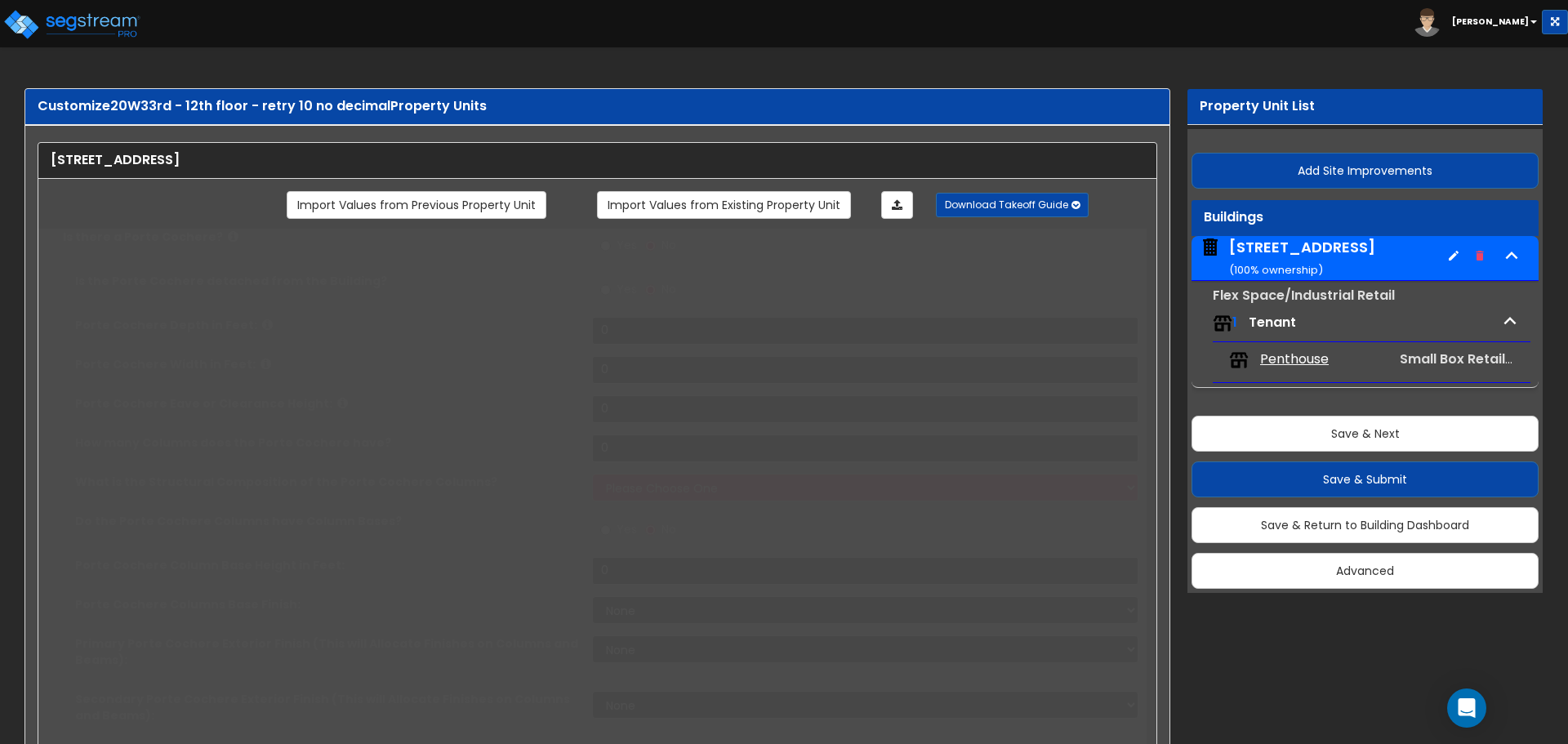
type input "1"
select select "1"
type input "1"
radio input "true"
select select "2"
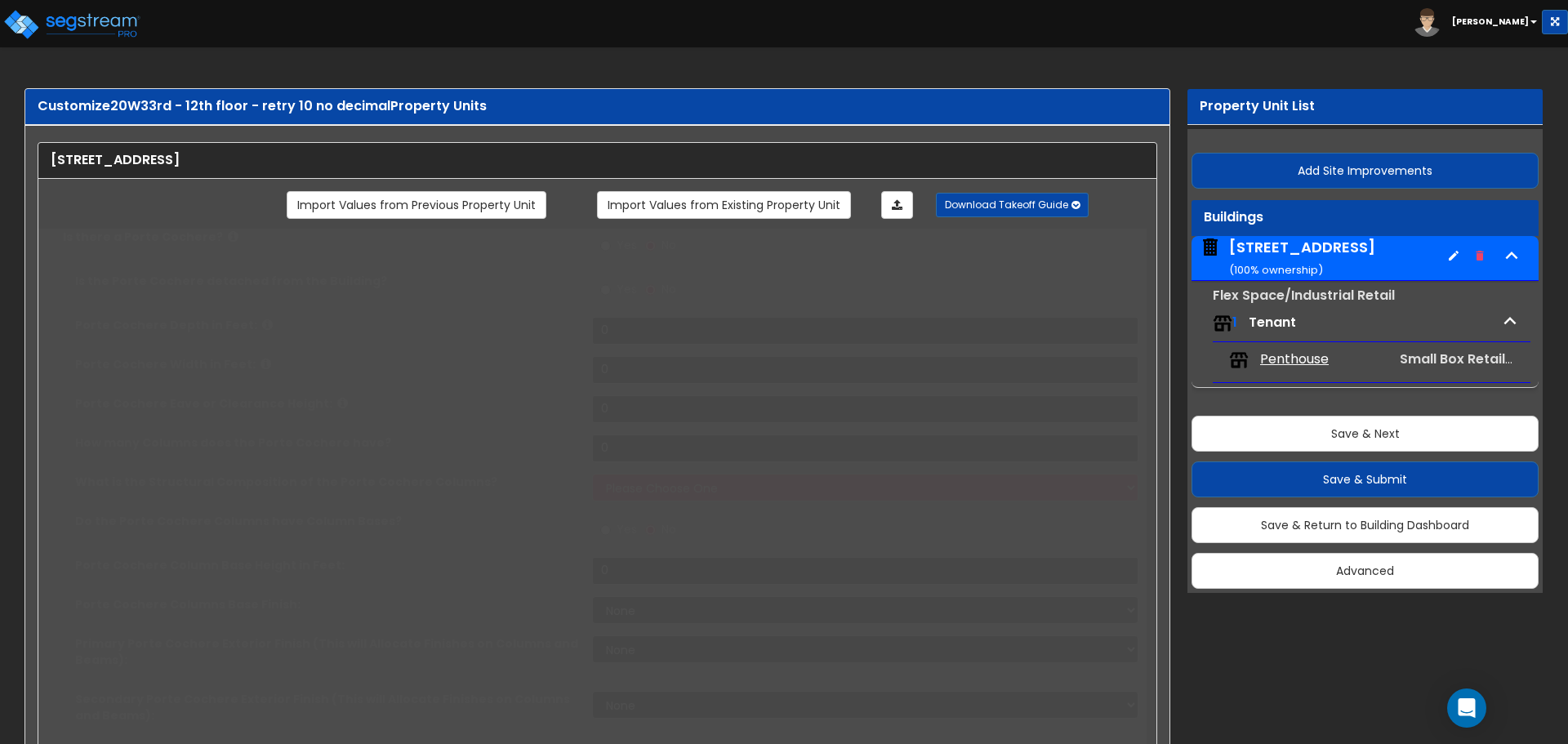
select select "1"
select select "2"
select select "1"
radio input "true"
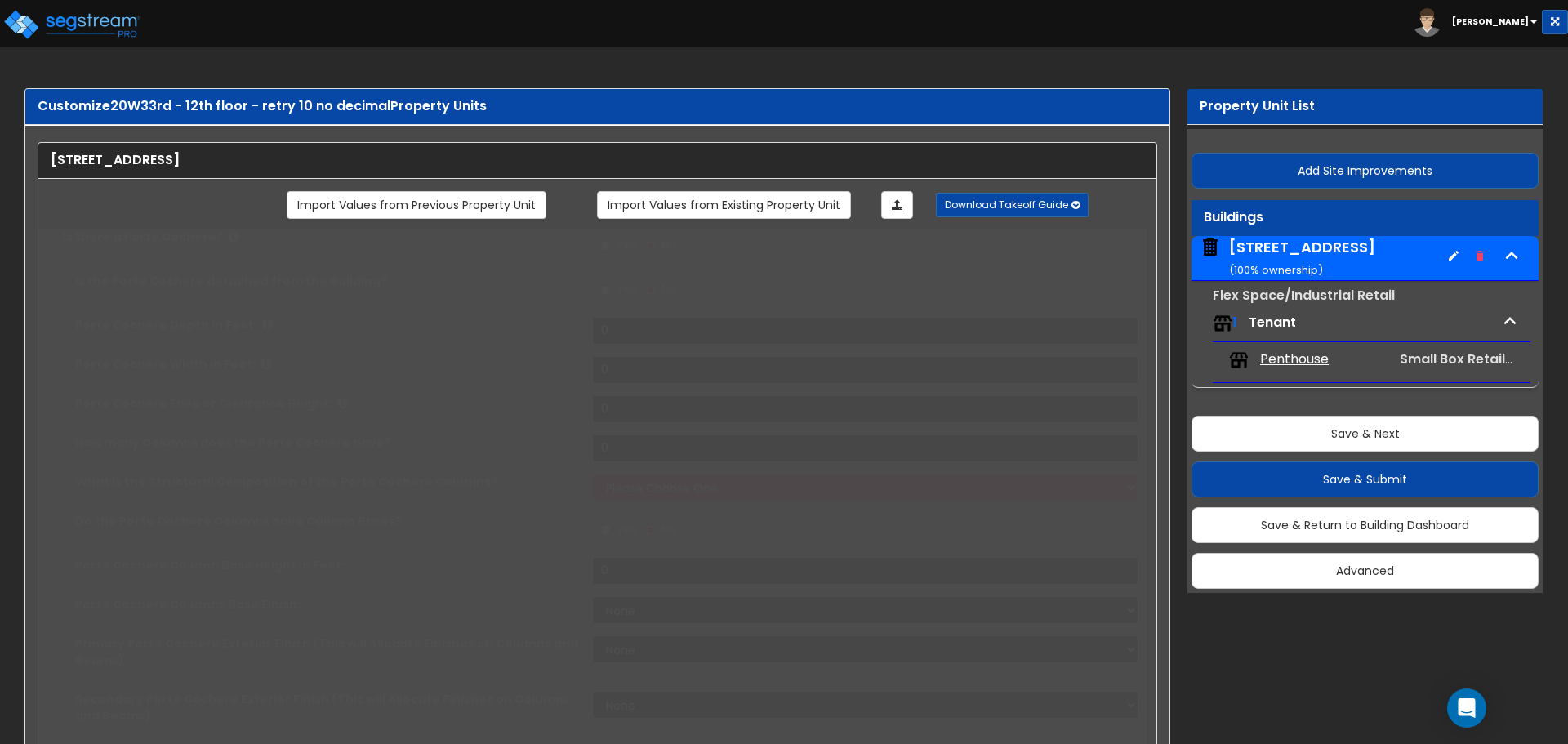
type input "15"
select select "1"
select select "2"
select select "1"
radio input "true"
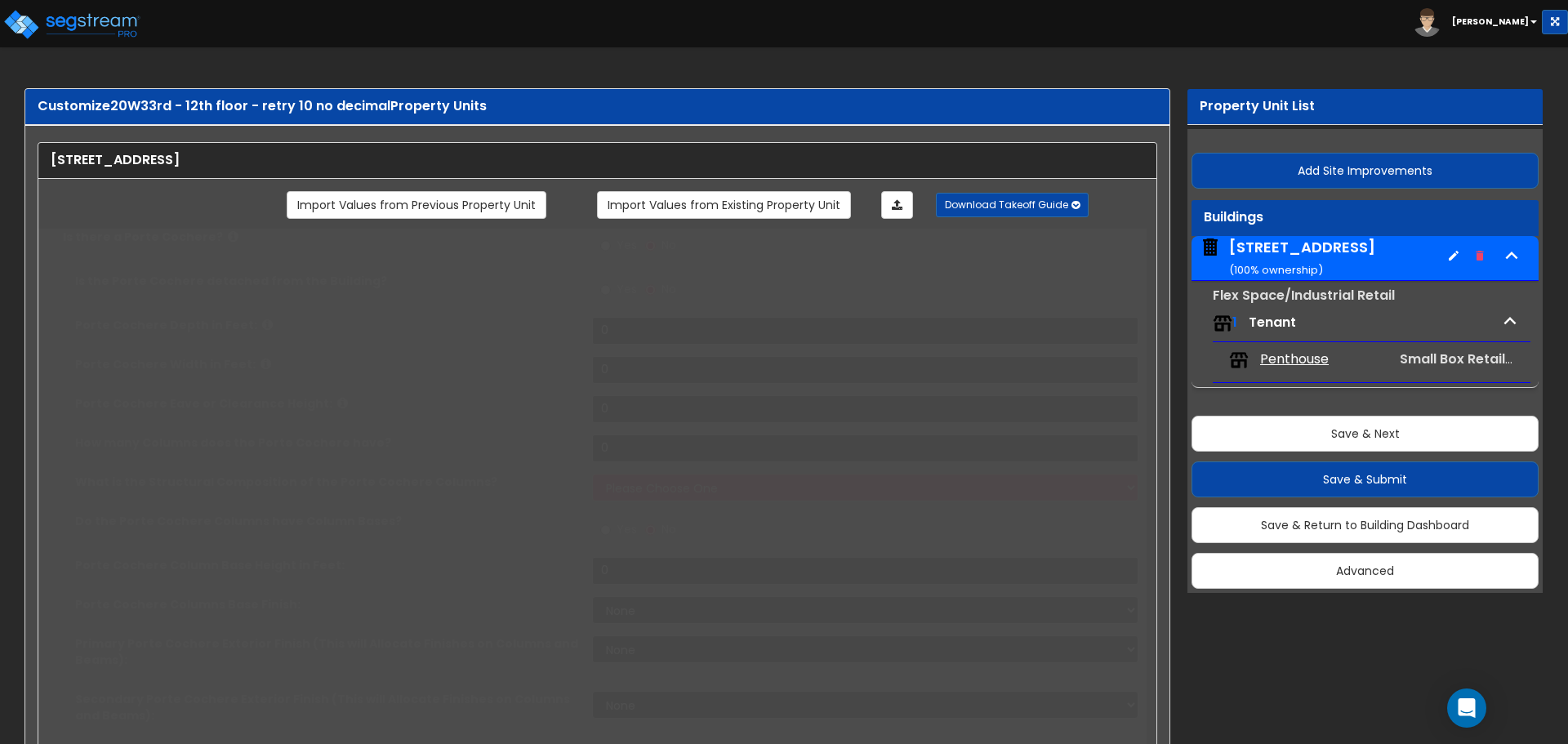
radio input "true"
select select "2"
select select "1"
select select "8"
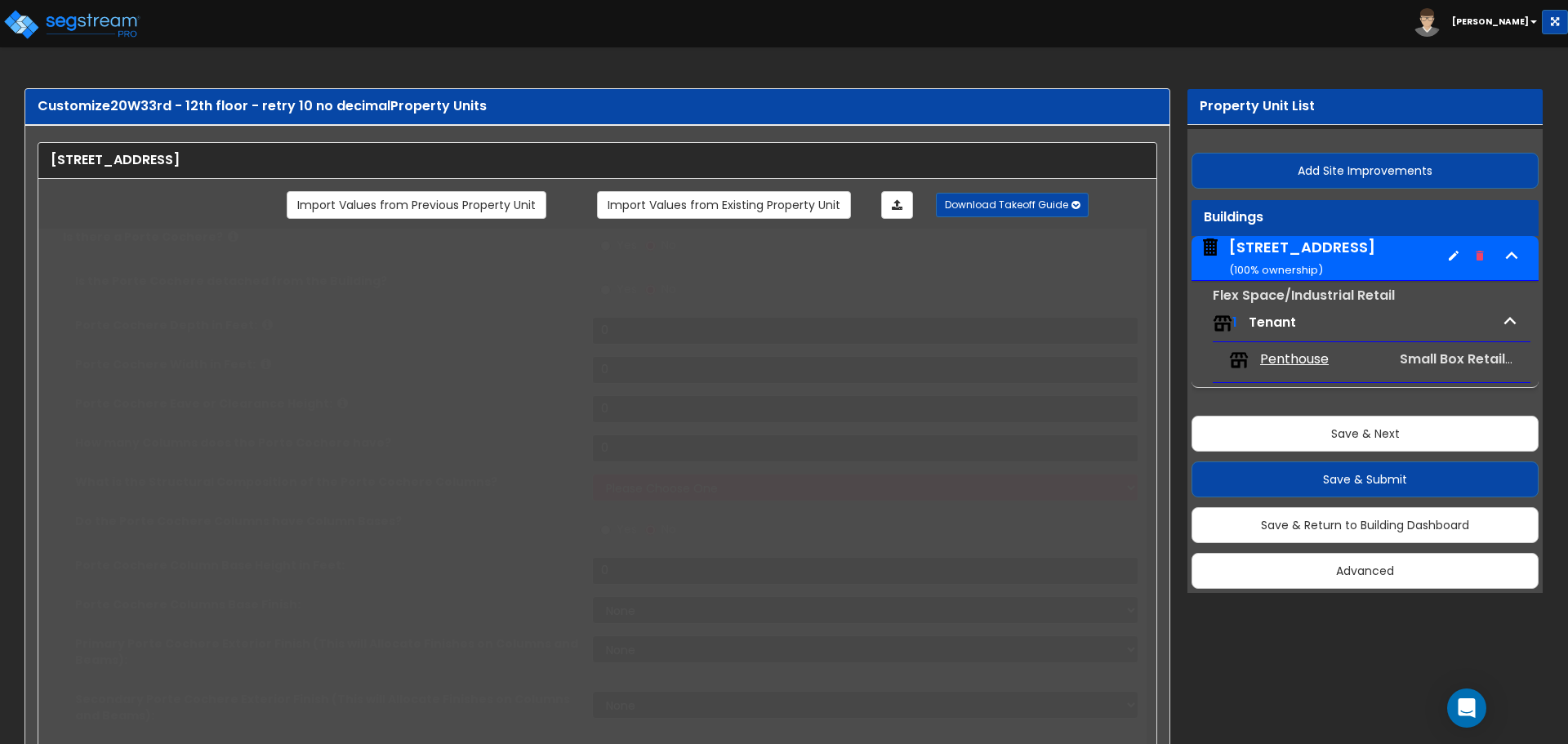
select select "2"
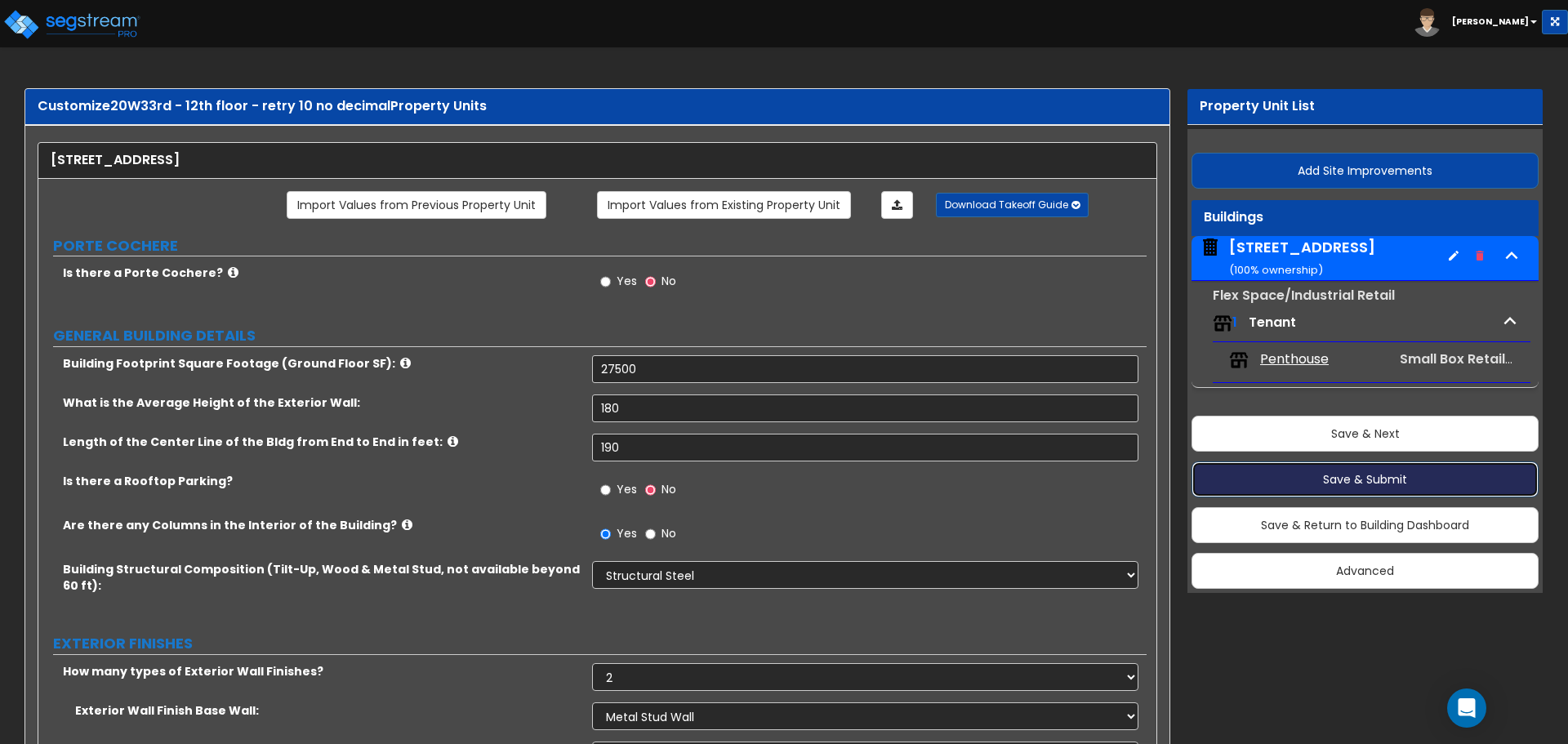
click at [1392, 487] on button "Save & Submit" at bounding box center [1366, 479] width 347 height 36
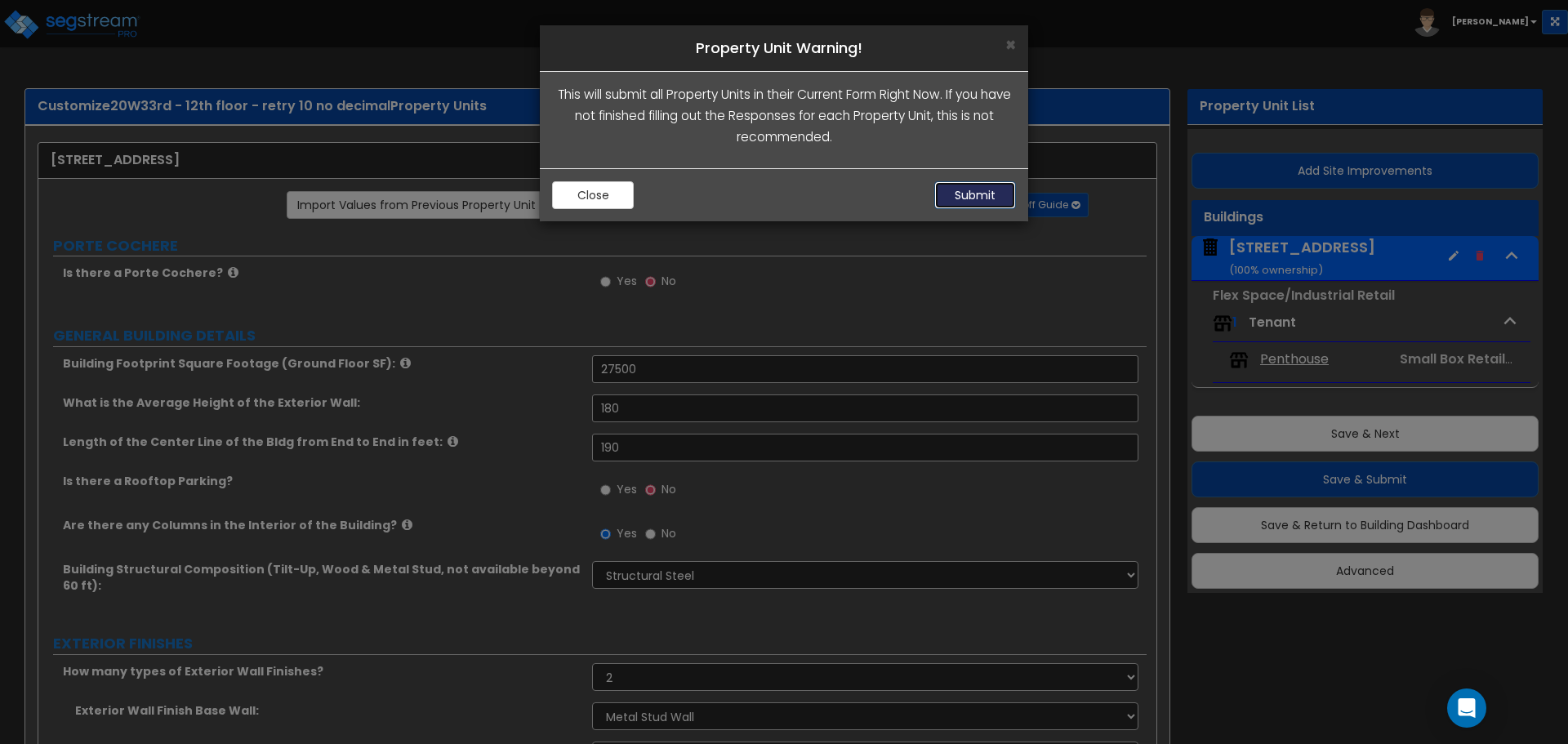
click at [993, 199] on button "Submit" at bounding box center [976, 195] width 82 height 28
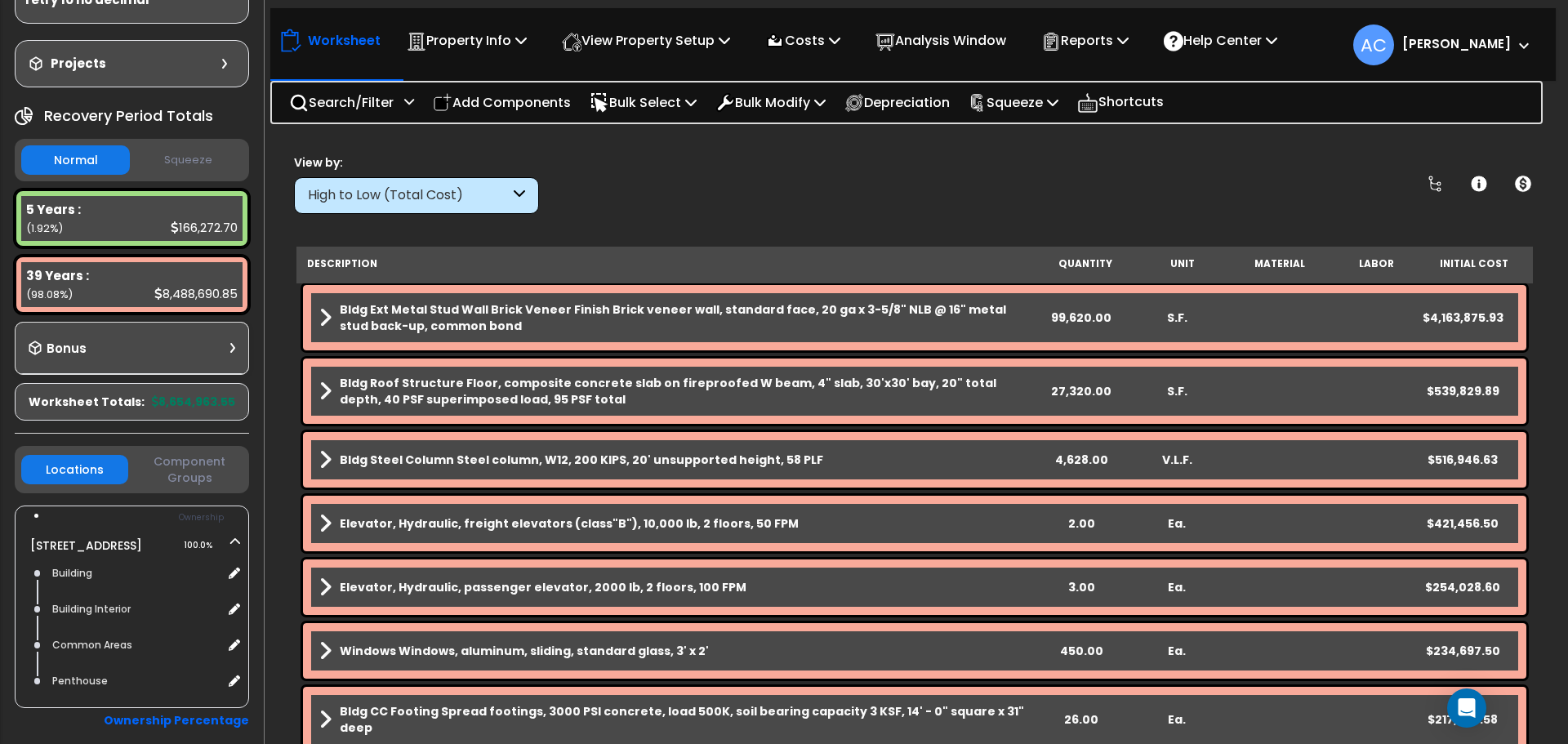
scroll to position [163, 0]
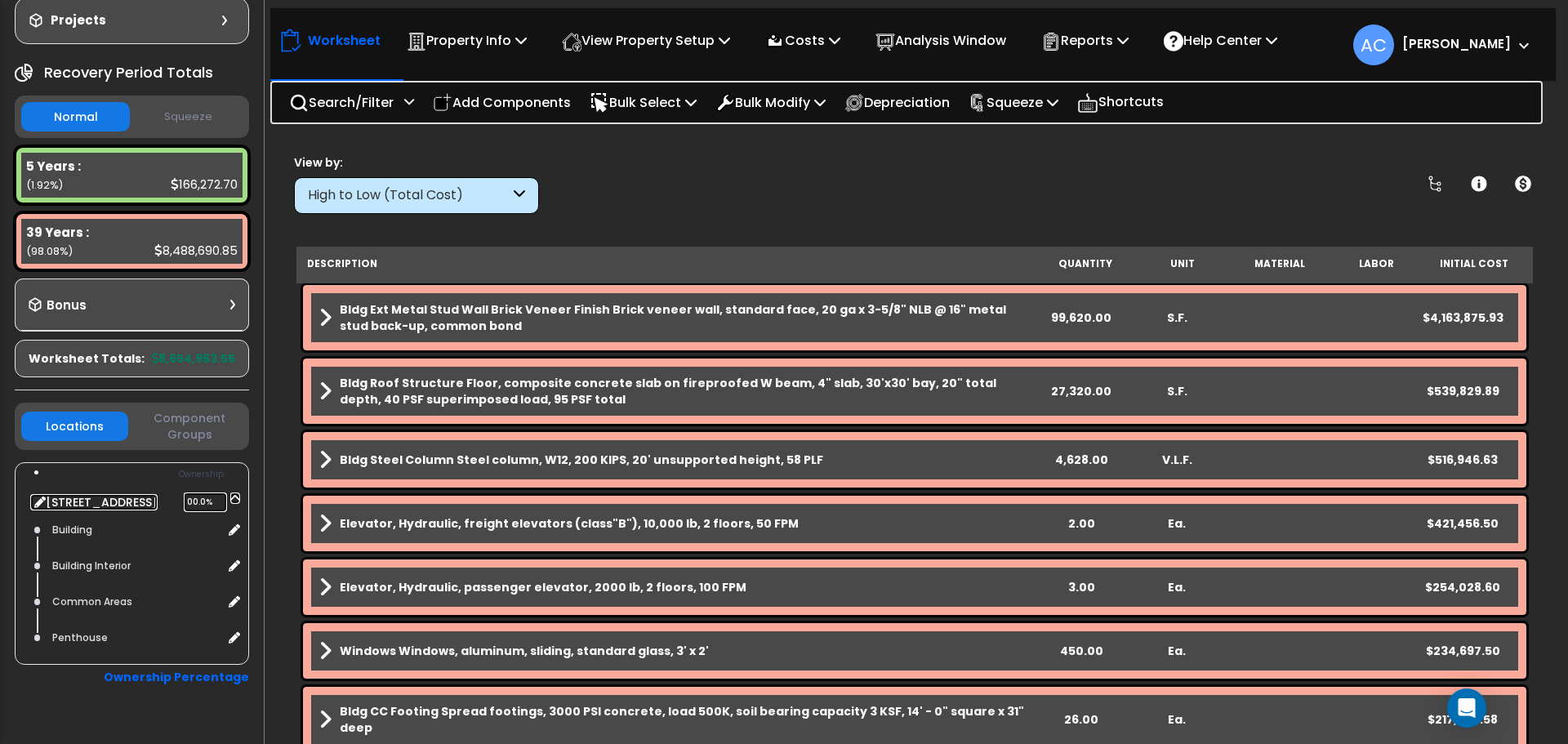
click at [202, 499] on span "100.0%" at bounding box center [205, 502] width 43 height 20
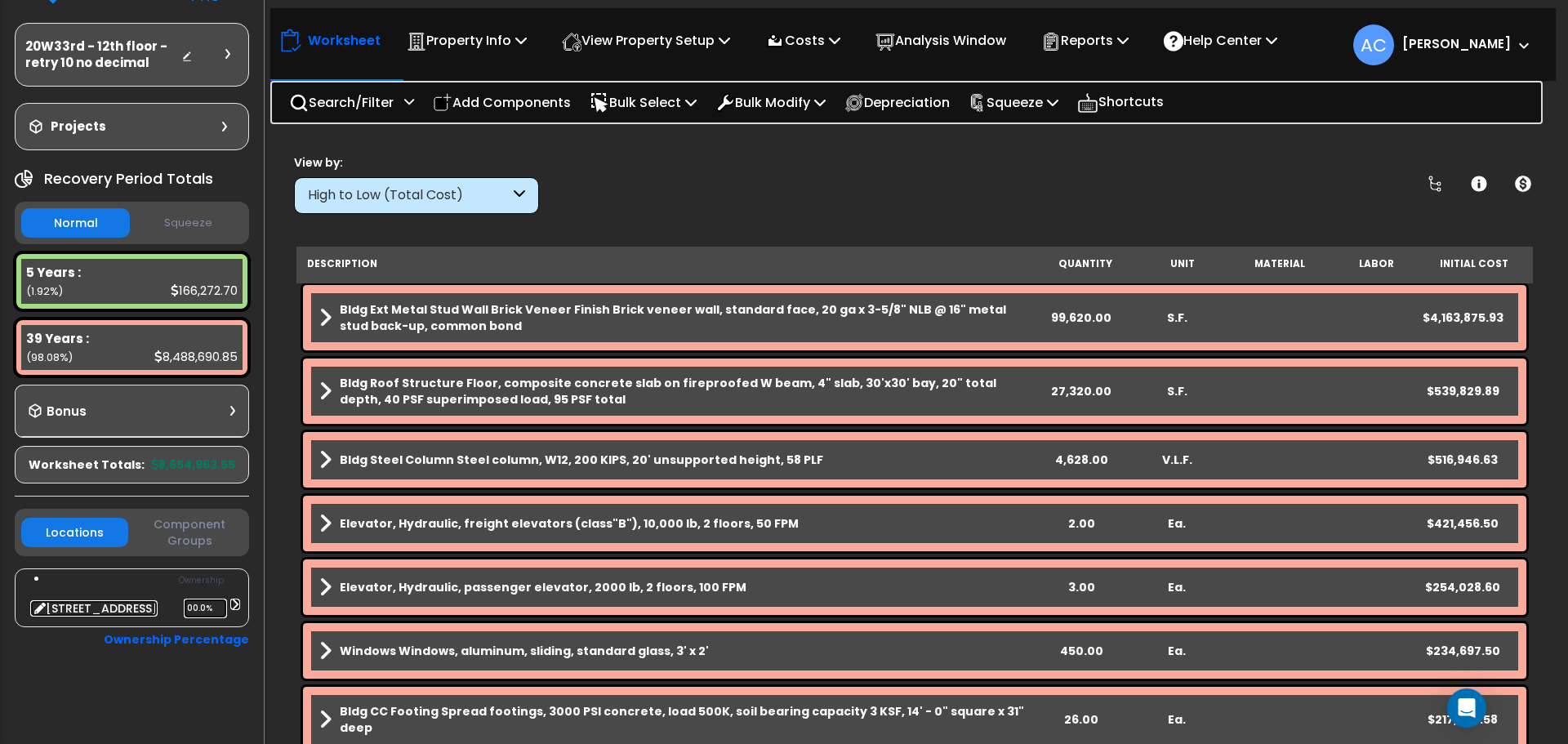
scroll to position [57, 0]
click at [198, 609] on span "100.0%" at bounding box center [205, 608] width 43 height 20
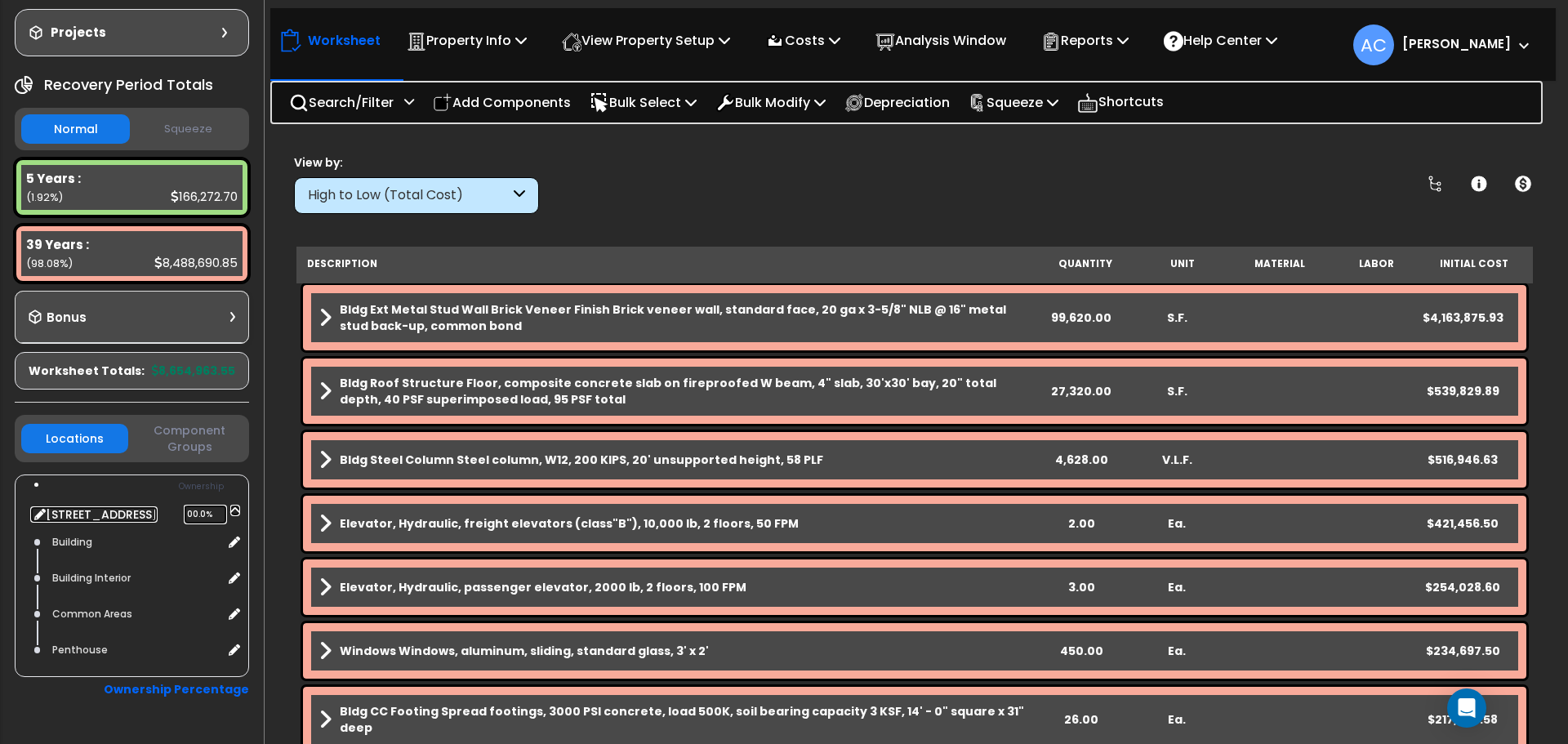
scroll to position [163, 0]
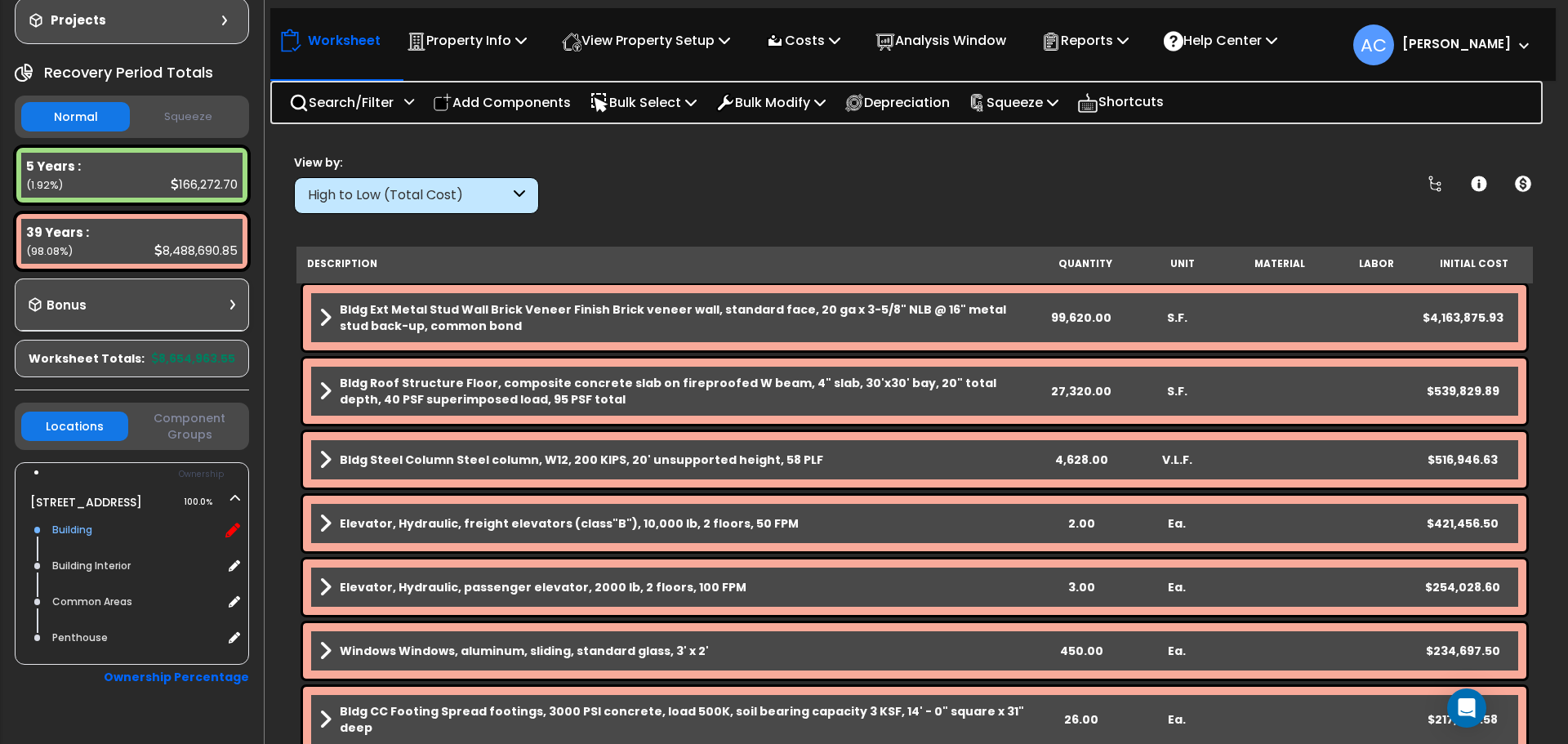
click at [236, 531] on icon at bounding box center [233, 530] width 15 height 15
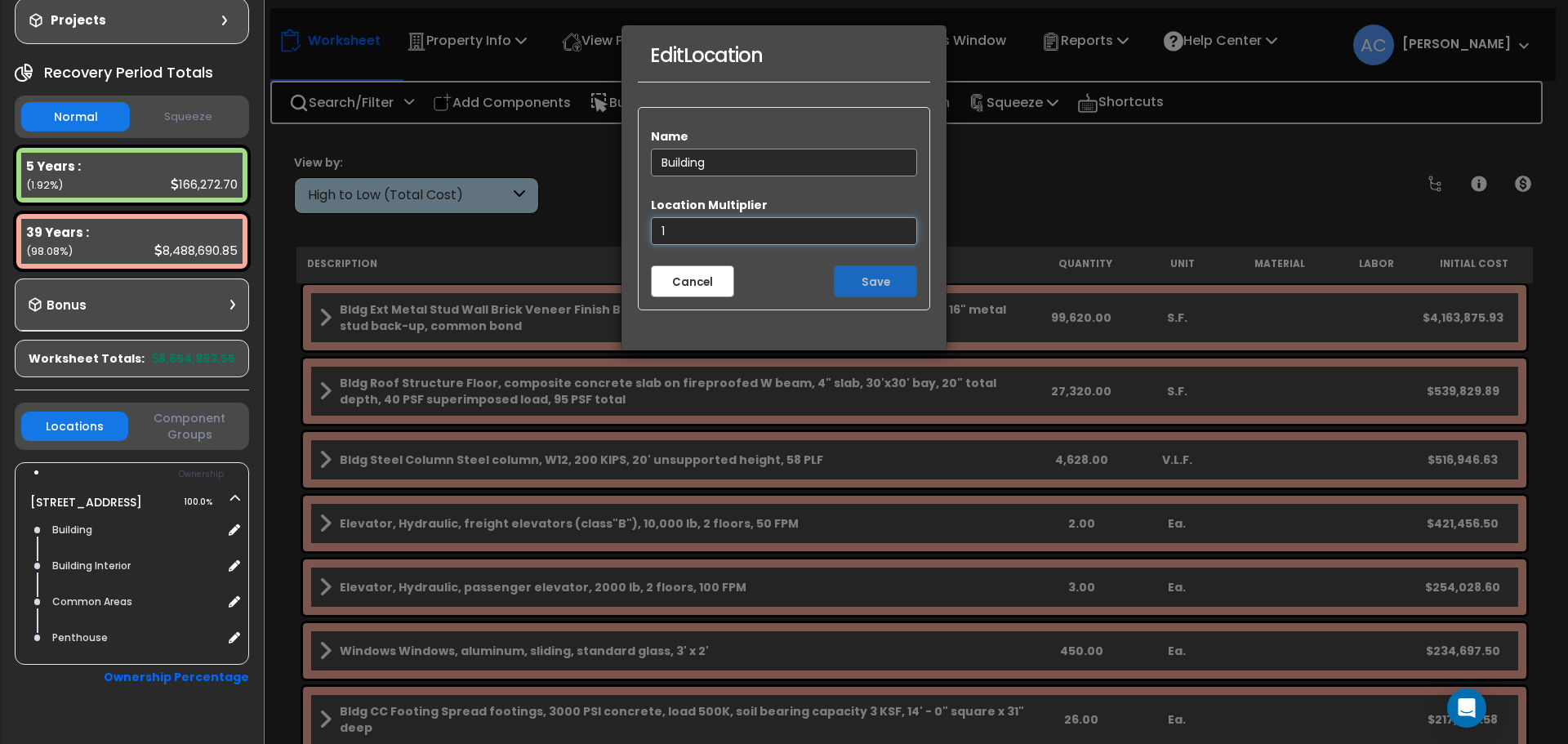
drag, startPoint x: 696, startPoint y: 229, endPoint x: 614, endPoint y: 223, distance: 82.2
click at [614, 223] on div "Edit Location Name Building Location Multiplier 1 Cancel Save" at bounding box center [784, 372] width 1568 height 744
type input "0.102649"
click at [868, 274] on button "Save" at bounding box center [875, 282] width 83 height 32
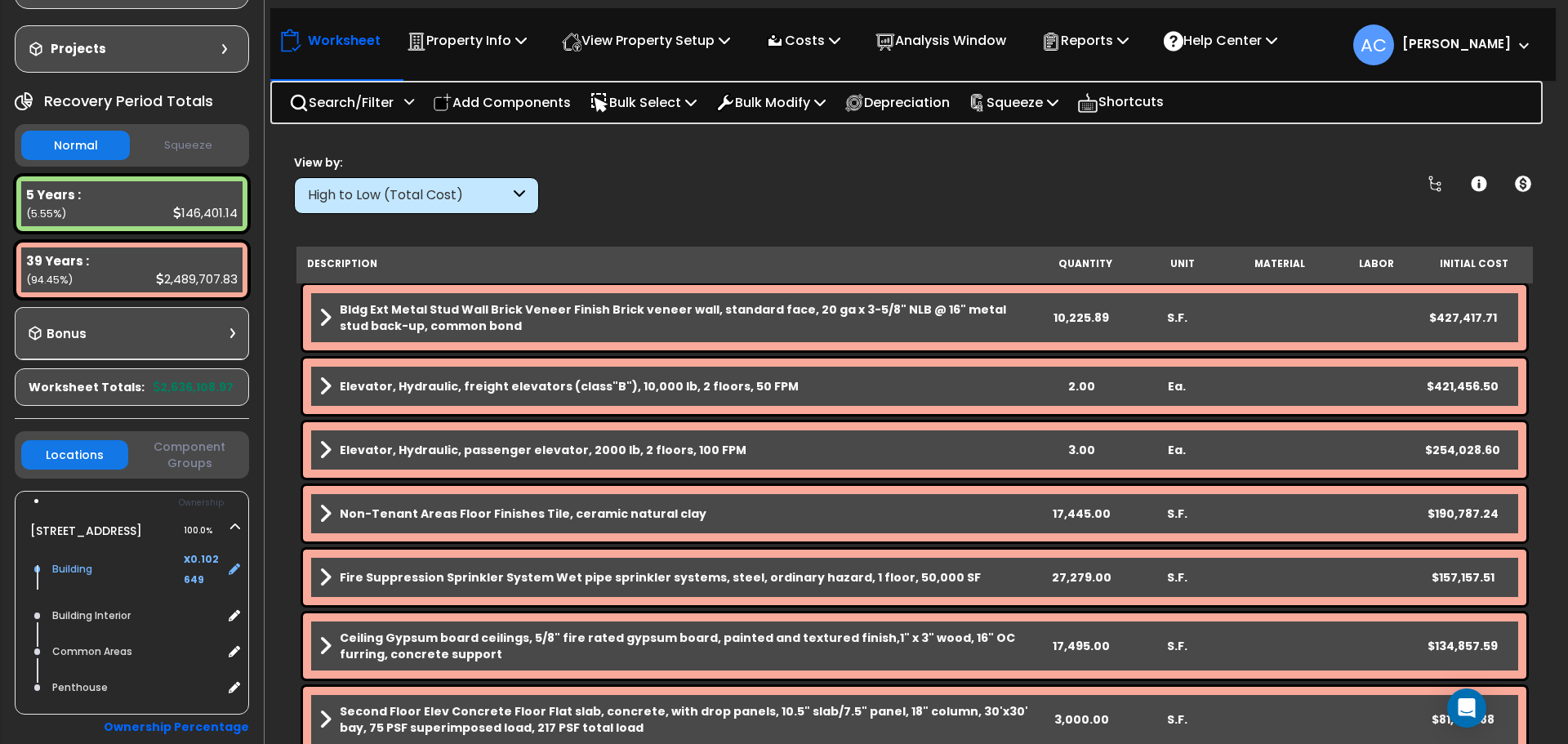
scroll to position [163, 0]
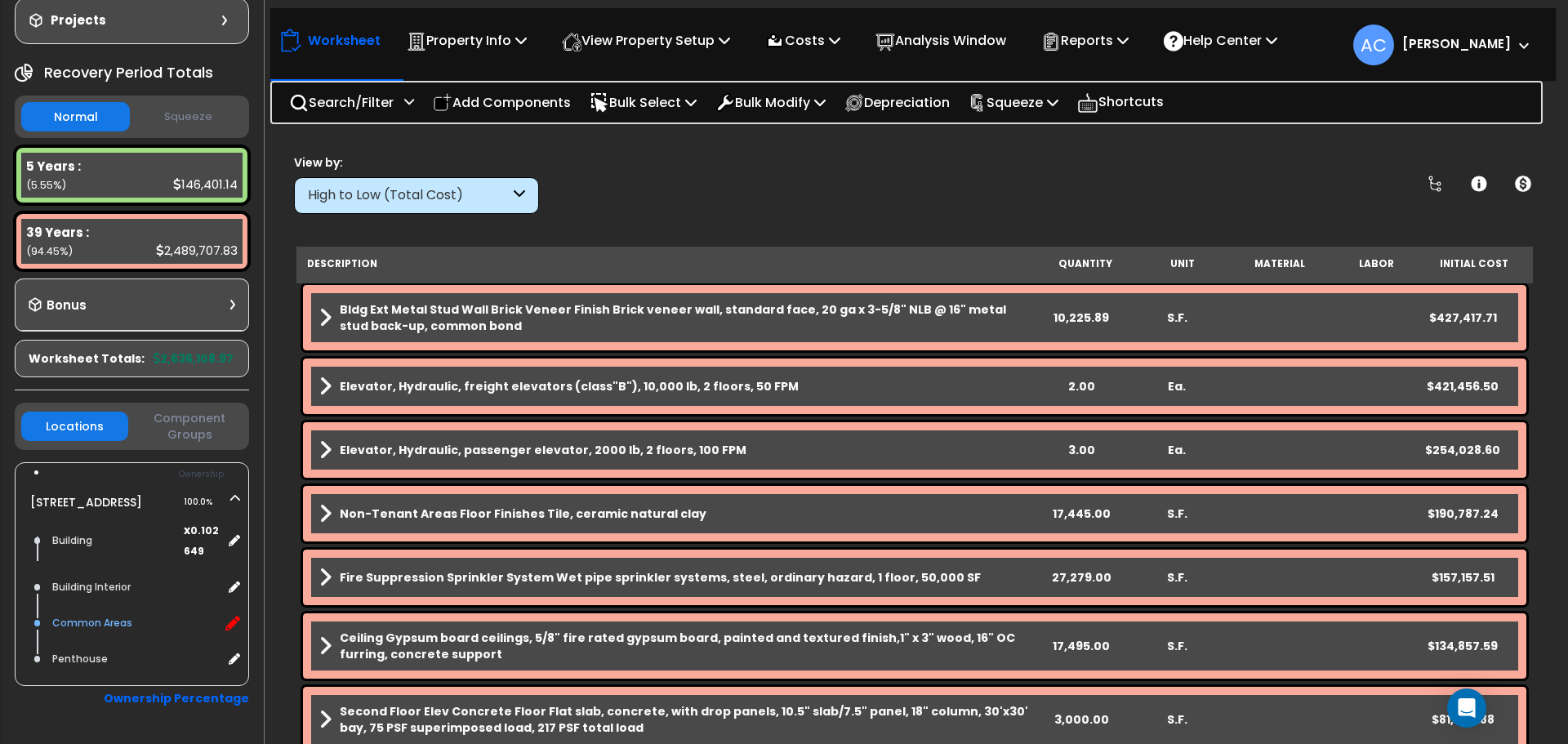
click at [237, 630] on icon at bounding box center [233, 623] width 15 height 15
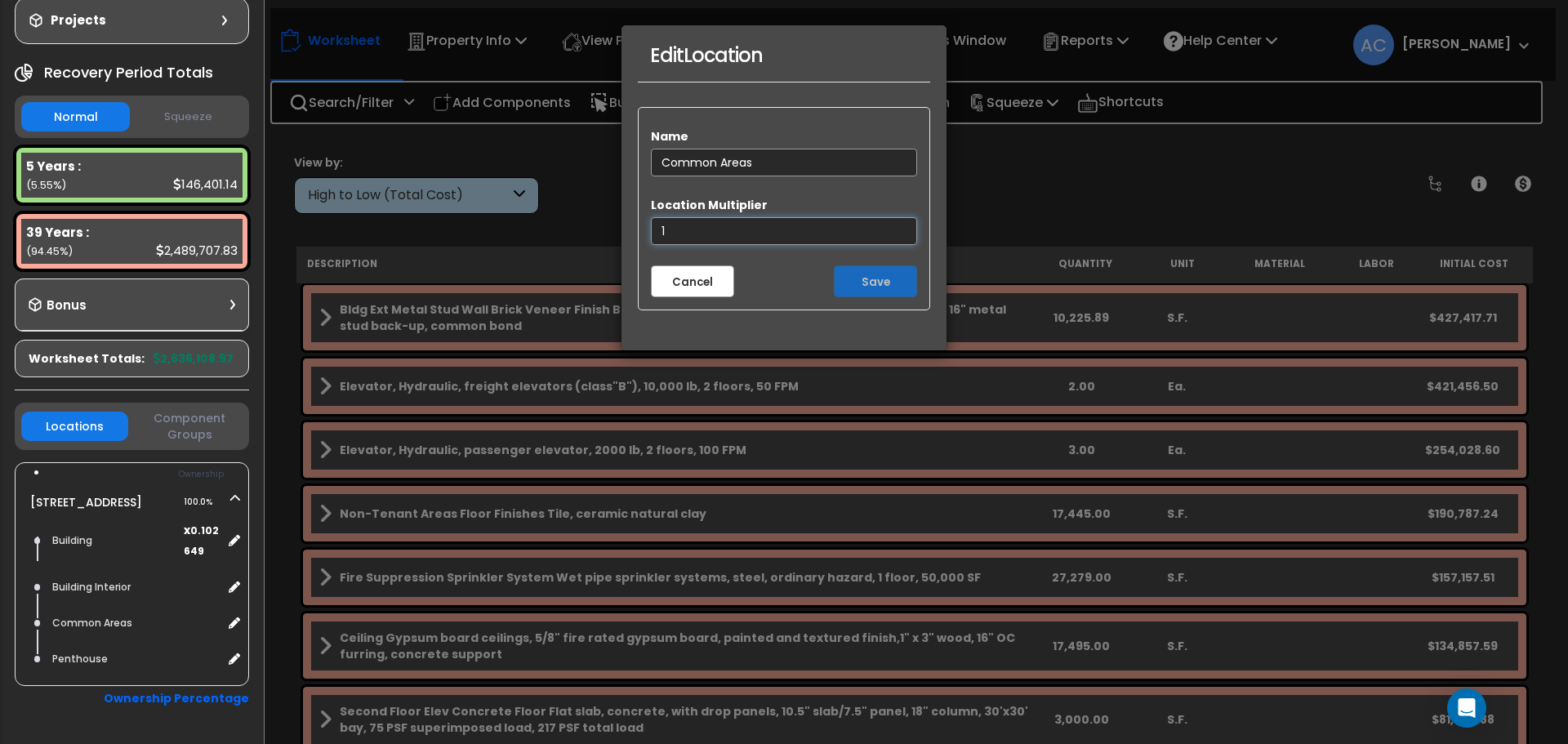
click at [760, 231] on input "1" at bounding box center [784, 231] width 266 height 28
type input "0.102649"
click at [861, 272] on button "Save" at bounding box center [875, 282] width 83 height 32
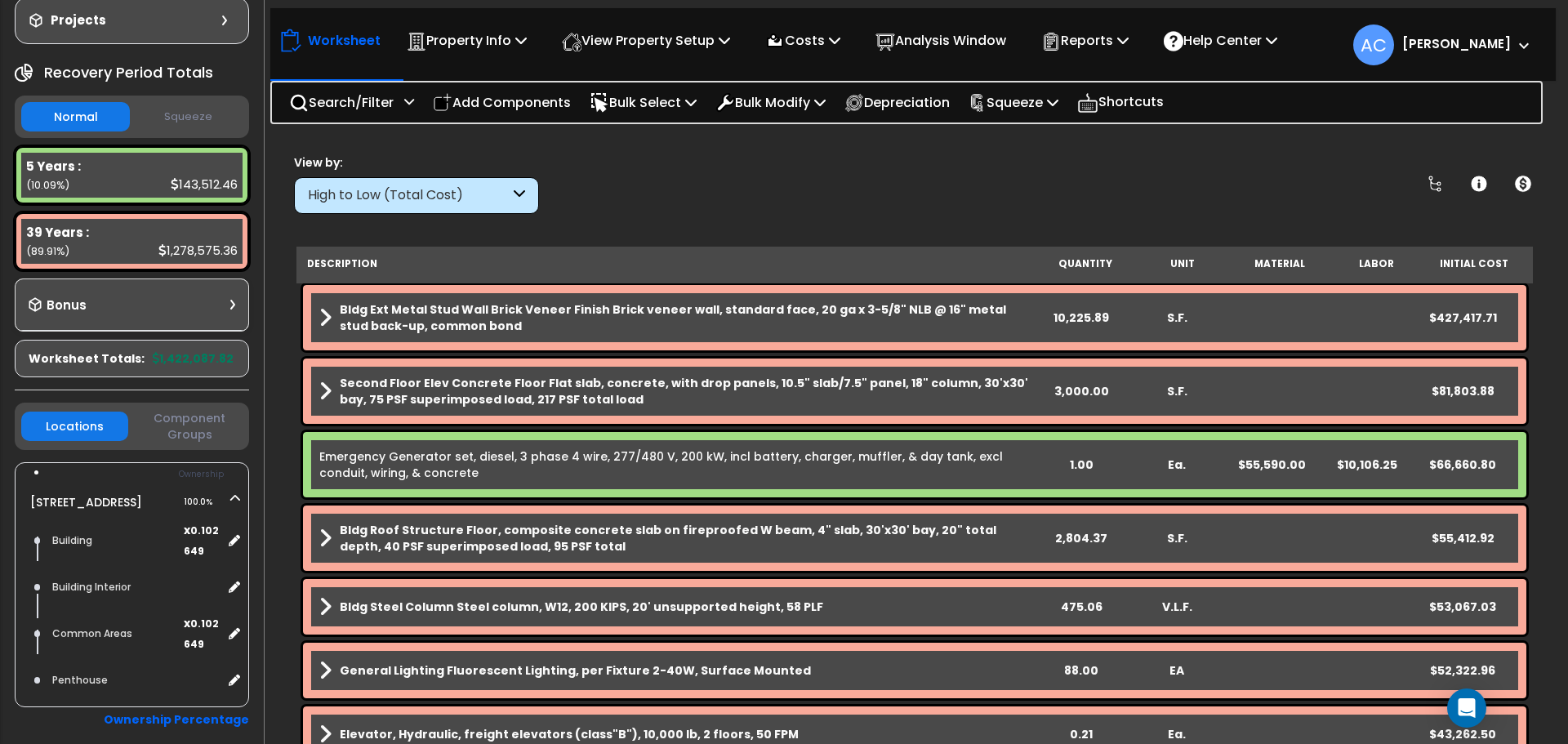
scroll to position [245, 0]
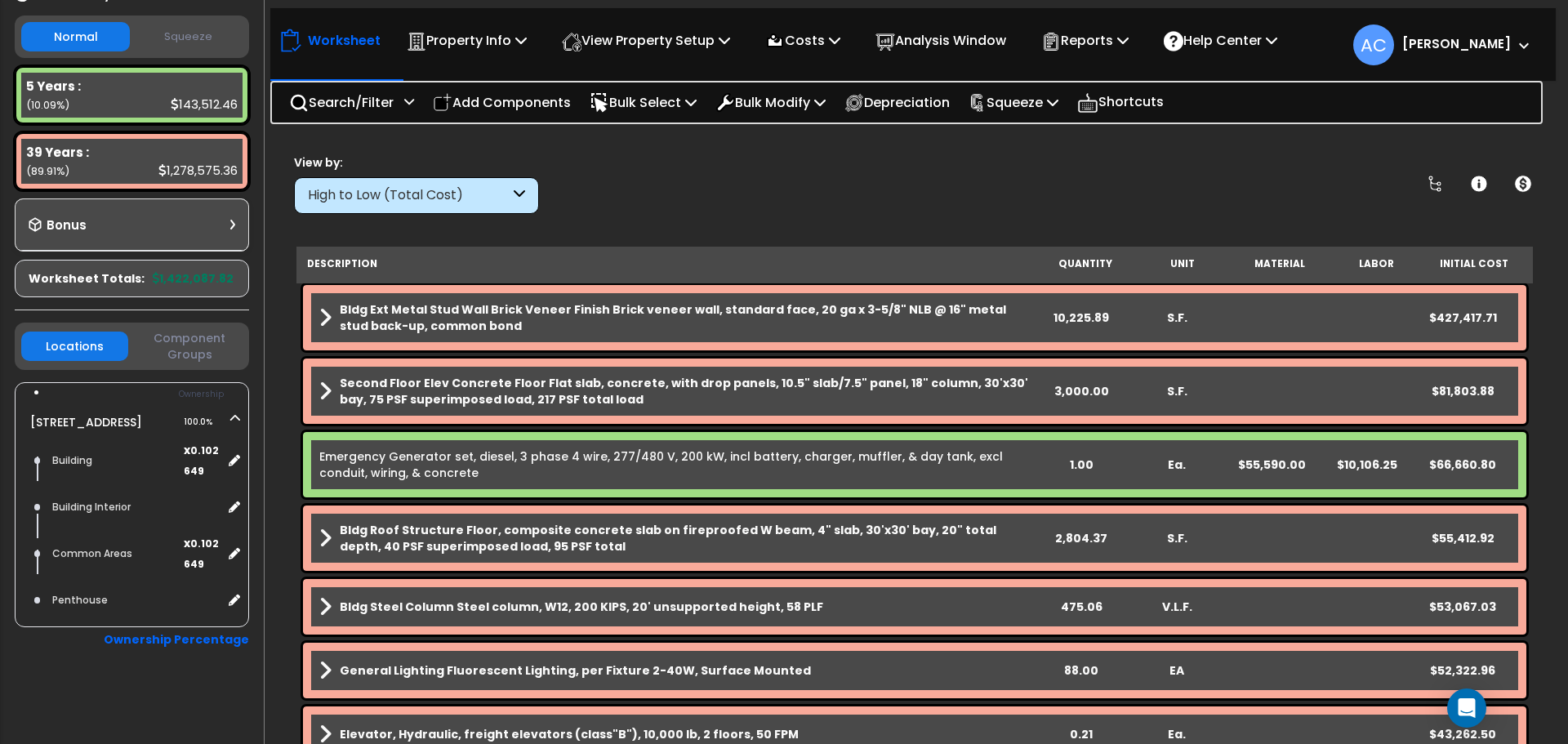
click at [531, 194] on div "High to Low (Total Cost)" at bounding box center [416, 195] width 245 height 36
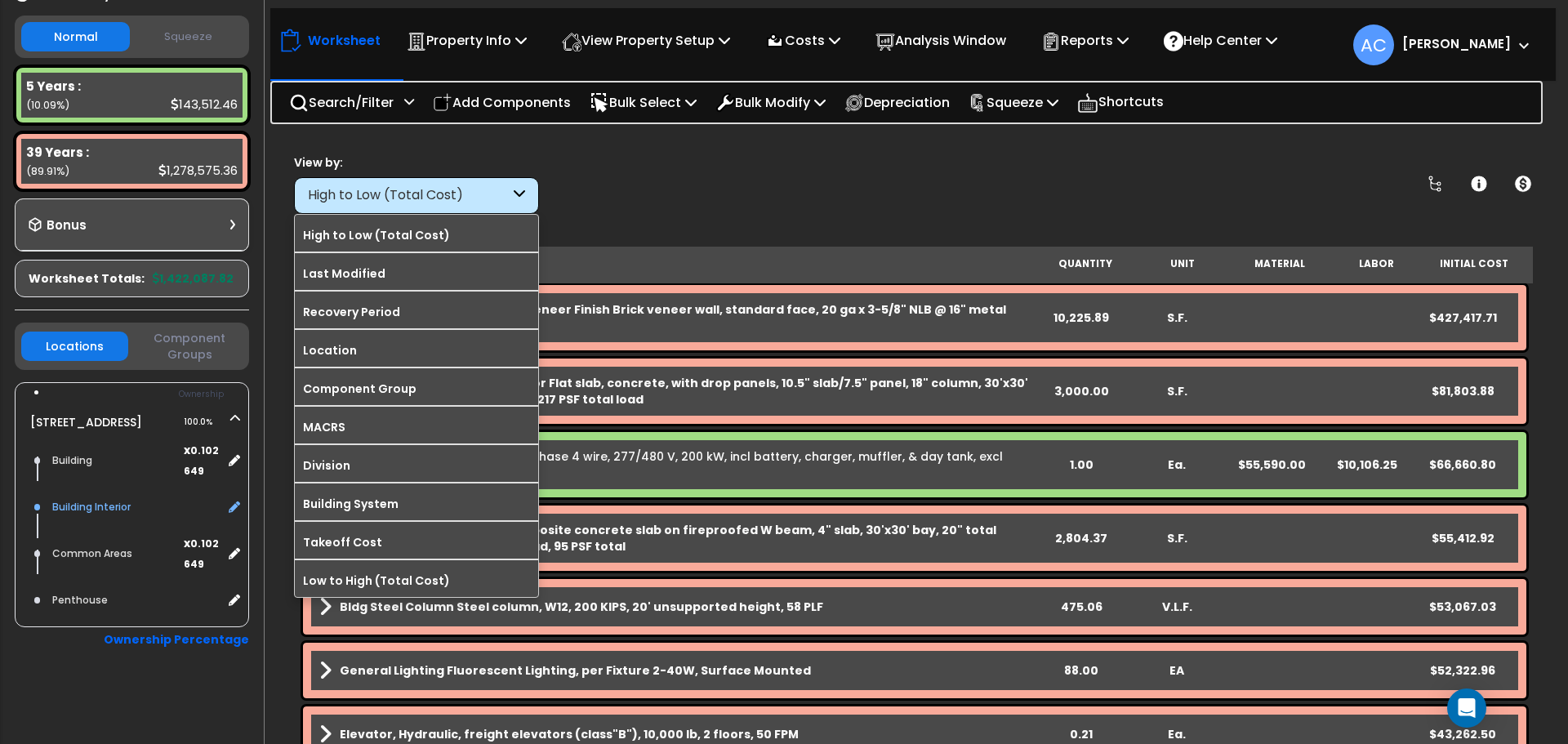
click at [110, 517] on div "Building Interior" at bounding box center [135, 506] width 174 height 20
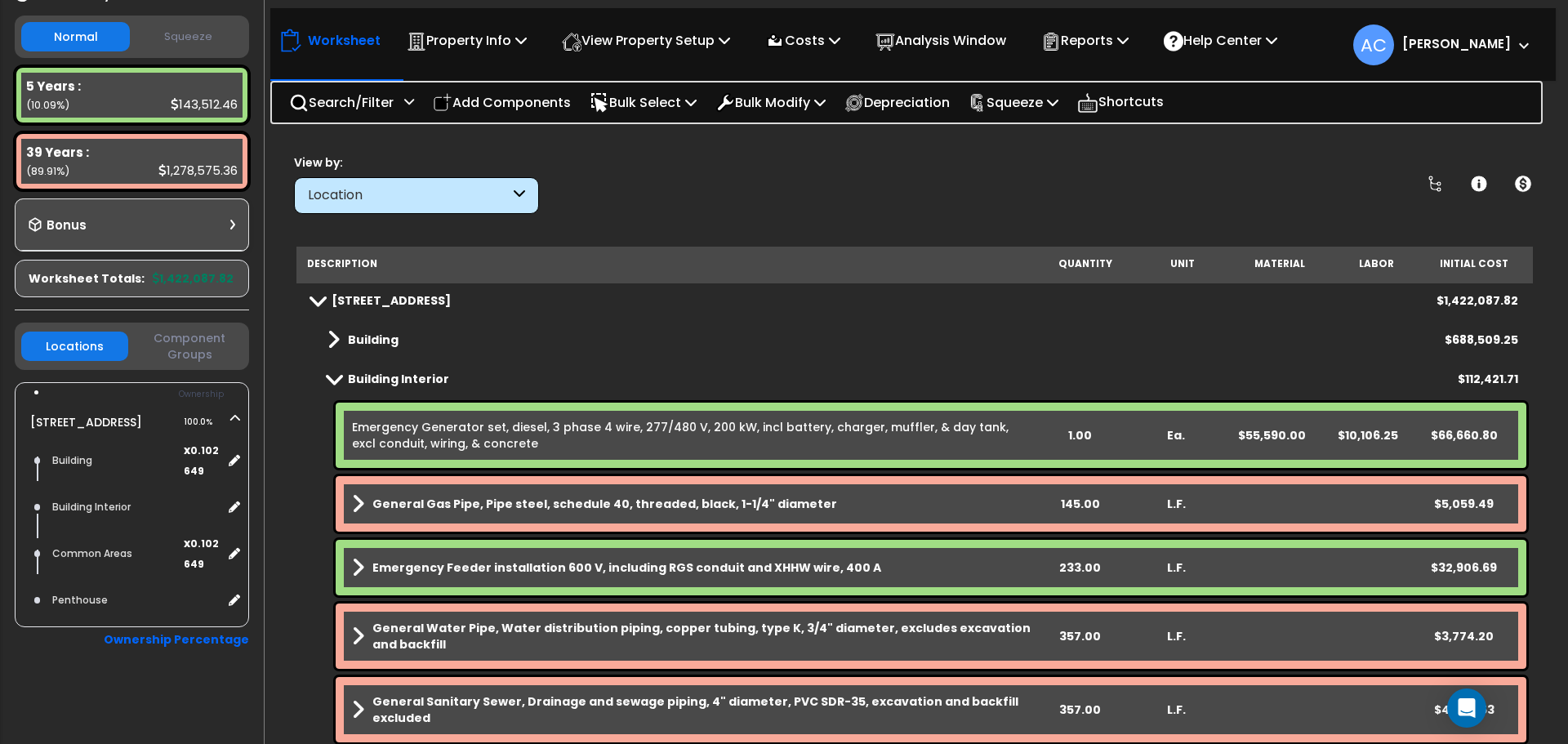
click at [1089, 440] on div "1.00" at bounding box center [1080, 435] width 92 height 17
click at [1068, 409] on div "Emergency Generator set, diesel, 3 phase 4 wire, 277/480 V, 200 kW, incl batter…" at bounding box center [931, 435] width 1191 height 65
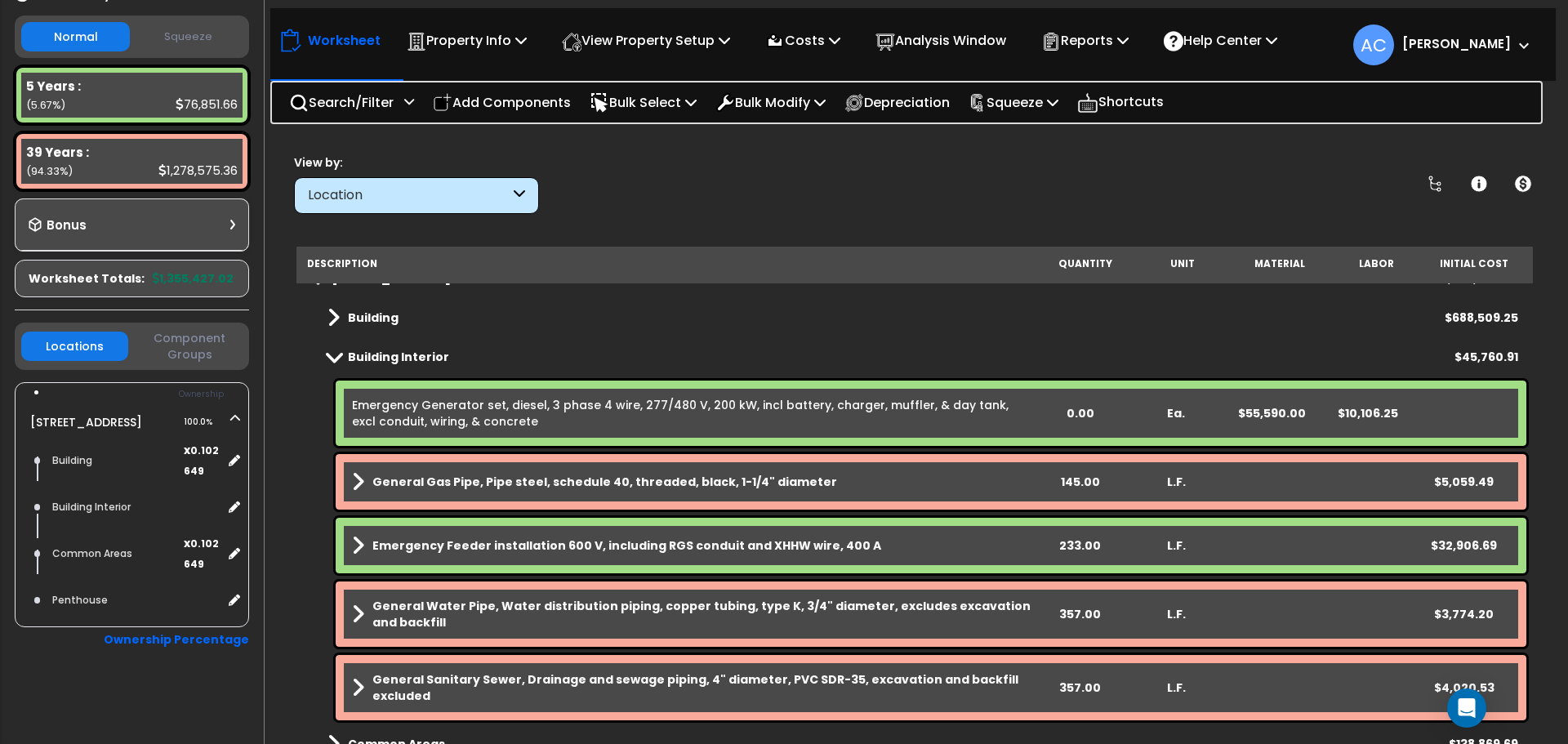
scroll to position [0, 0]
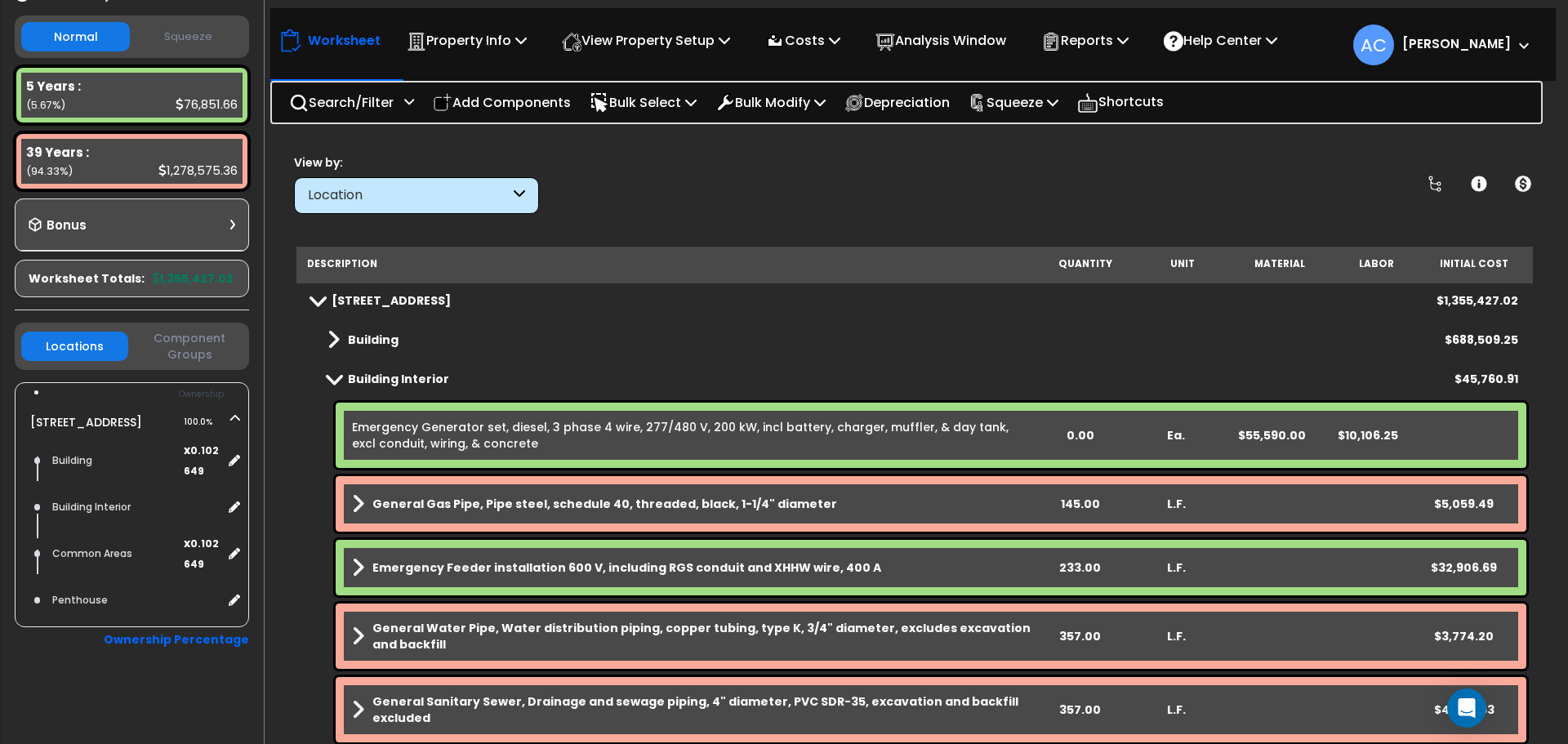
click at [909, 349] on div "Building $688,509.25" at bounding box center [915, 339] width 1224 height 39
click at [332, 380] on span at bounding box center [334, 378] width 23 height 12
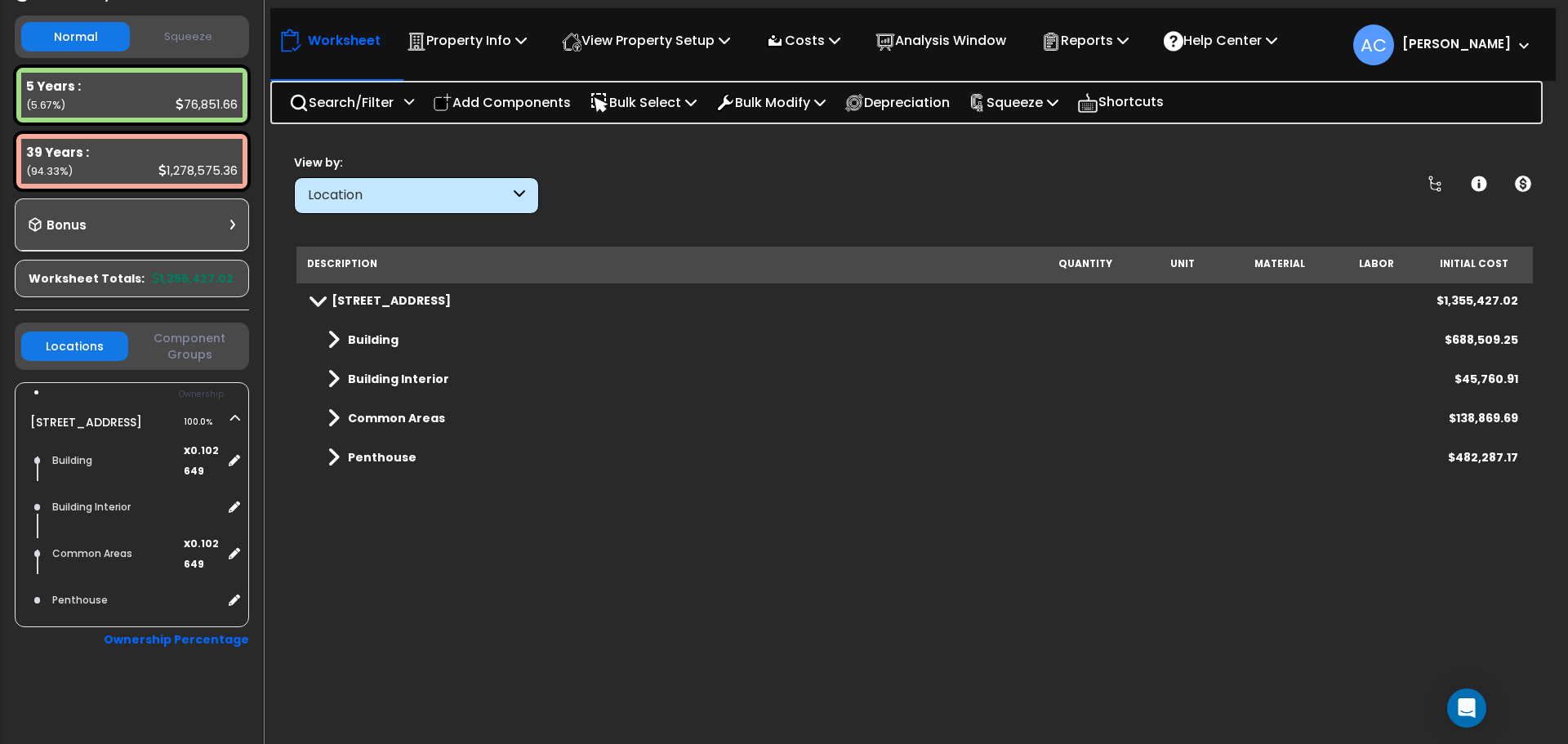
click at [332, 378] on span at bounding box center [333, 379] width 12 height 23
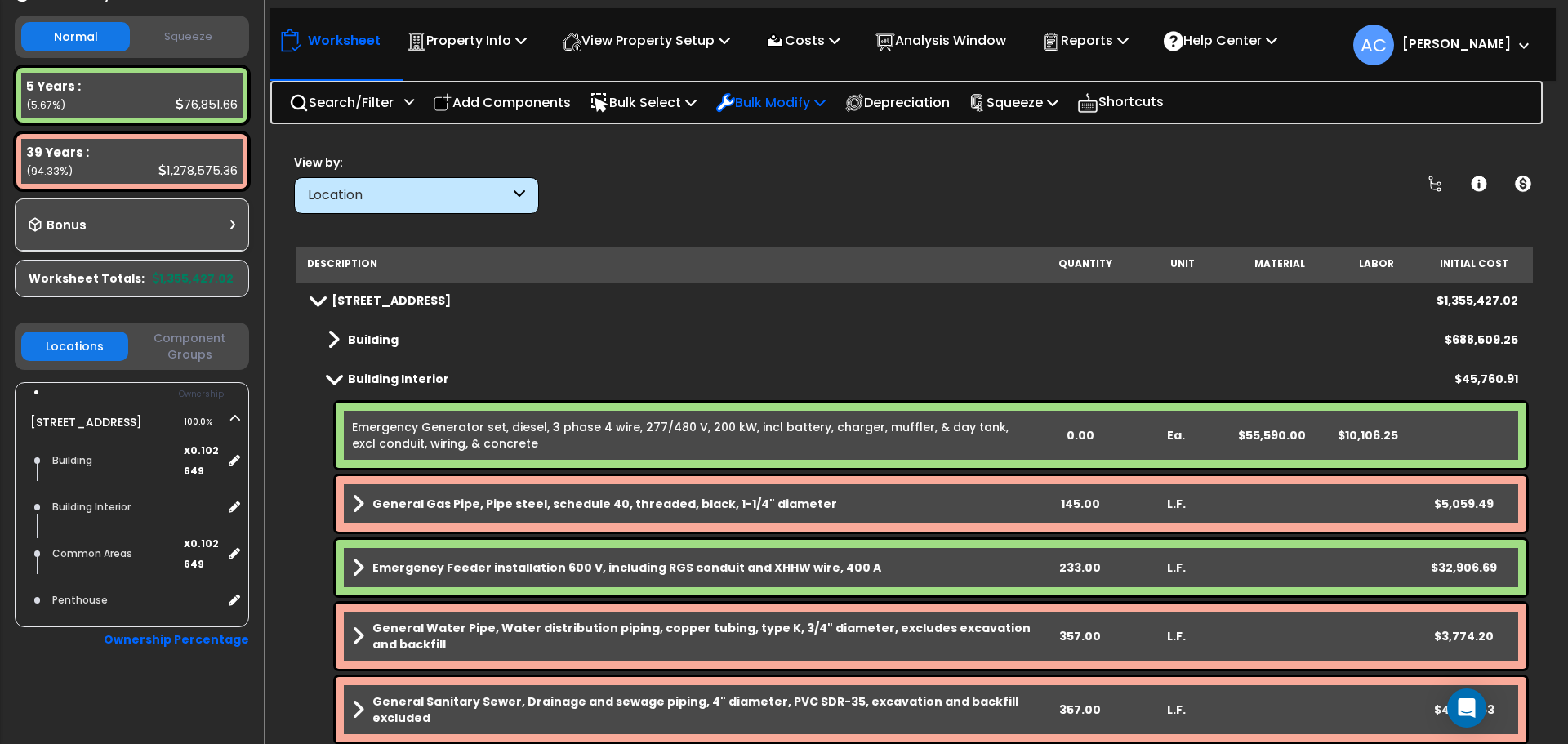
click at [825, 103] on p "Bulk Modify" at bounding box center [770, 103] width 110 height 22
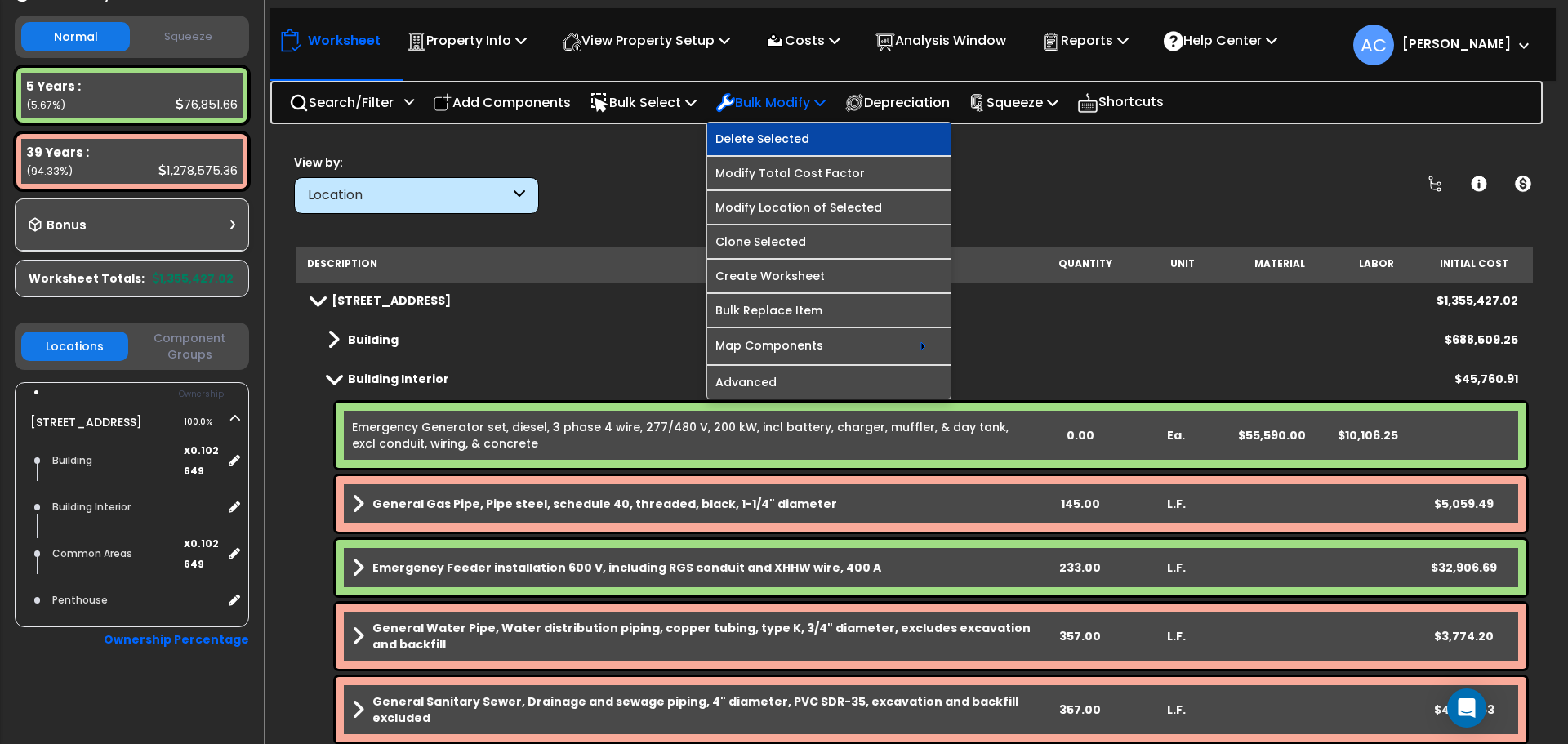
click at [827, 134] on link "Delete Selected" at bounding box center [828, 138] width 243 height 33
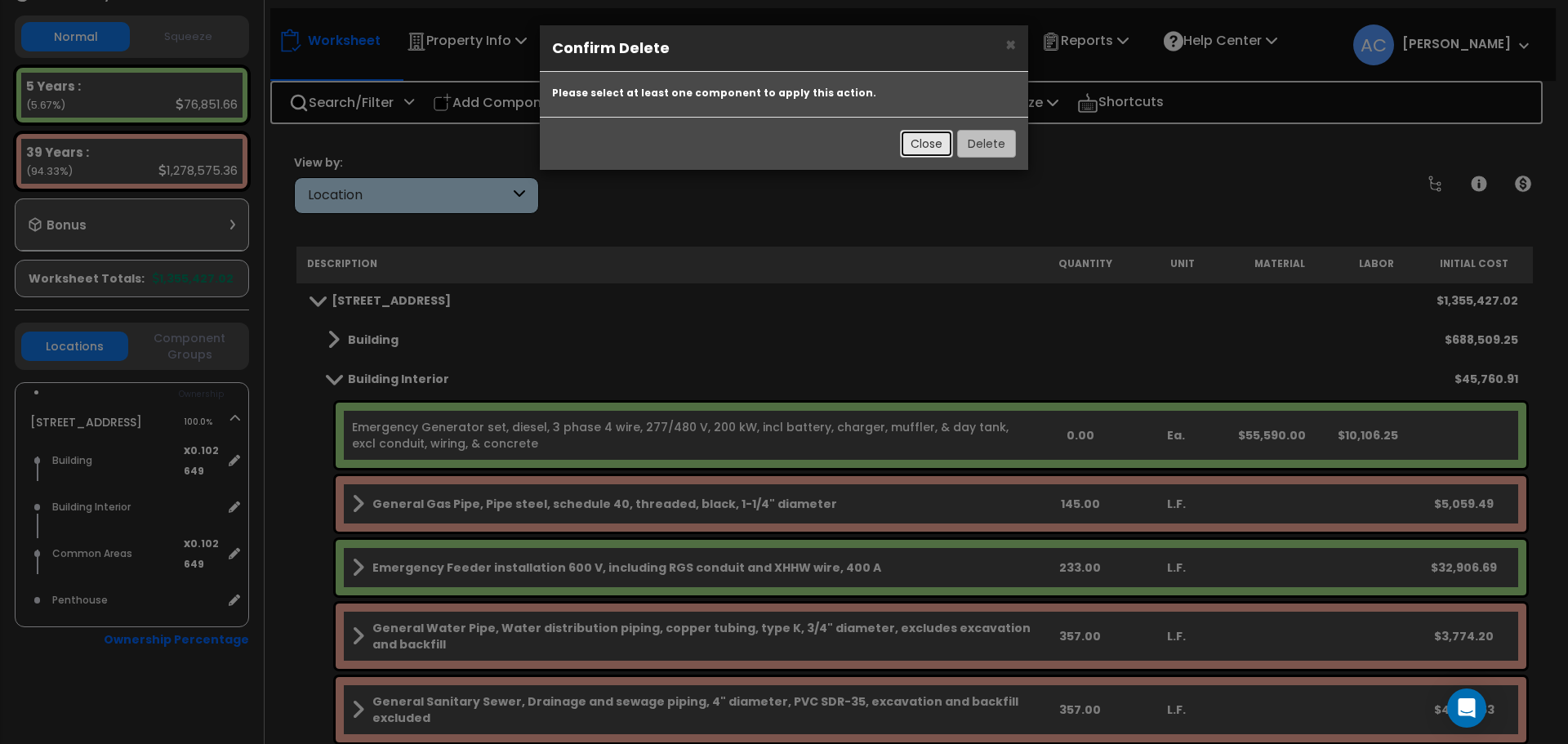
click at [923, 148] on button "Close" at bounding box center [926, 144] width 53 height 28
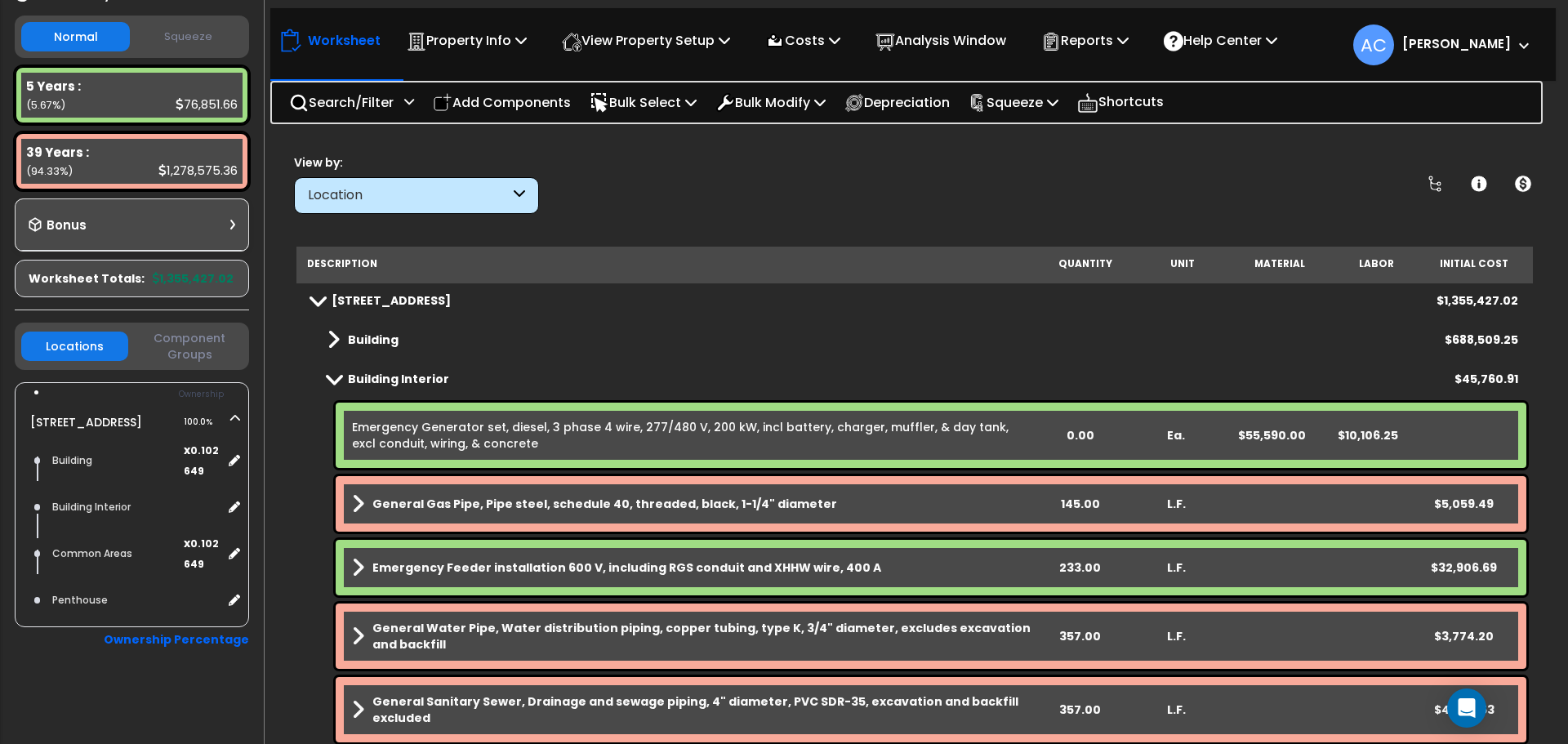
click at [376, 424] on link "Emergency Generator set, diesel, 3 phase 4 wire, 277/480 V, 200 kW, incl batter…" at bounding box center [691, 434] width 679 height 33
drag, startPoint x: 474, startPoint y: 429, endPoint x: 522, endPoint y: 429, distance: 48.0
click at [475, 429] on link "Emergency Generator set, diesel, 3 phase 4 wire, 277/480 V, 200 kW, incl batter…" at bounding box center [691, 434] width 679 height 33
click at [693, 441] on link "Emergency Generator set, diesel, 3 phase 4 wire, 277/480 V, 200 kW, incl batter…" at bounding box center [691, 434] width 679 height 33
click at [1448, 441] on div "Emergency Generator set, diesel, 3 phase 4 wire, 277/480 V, 200 kW, incl batter…" at bounding box center [931, 435] width 1191 height 65
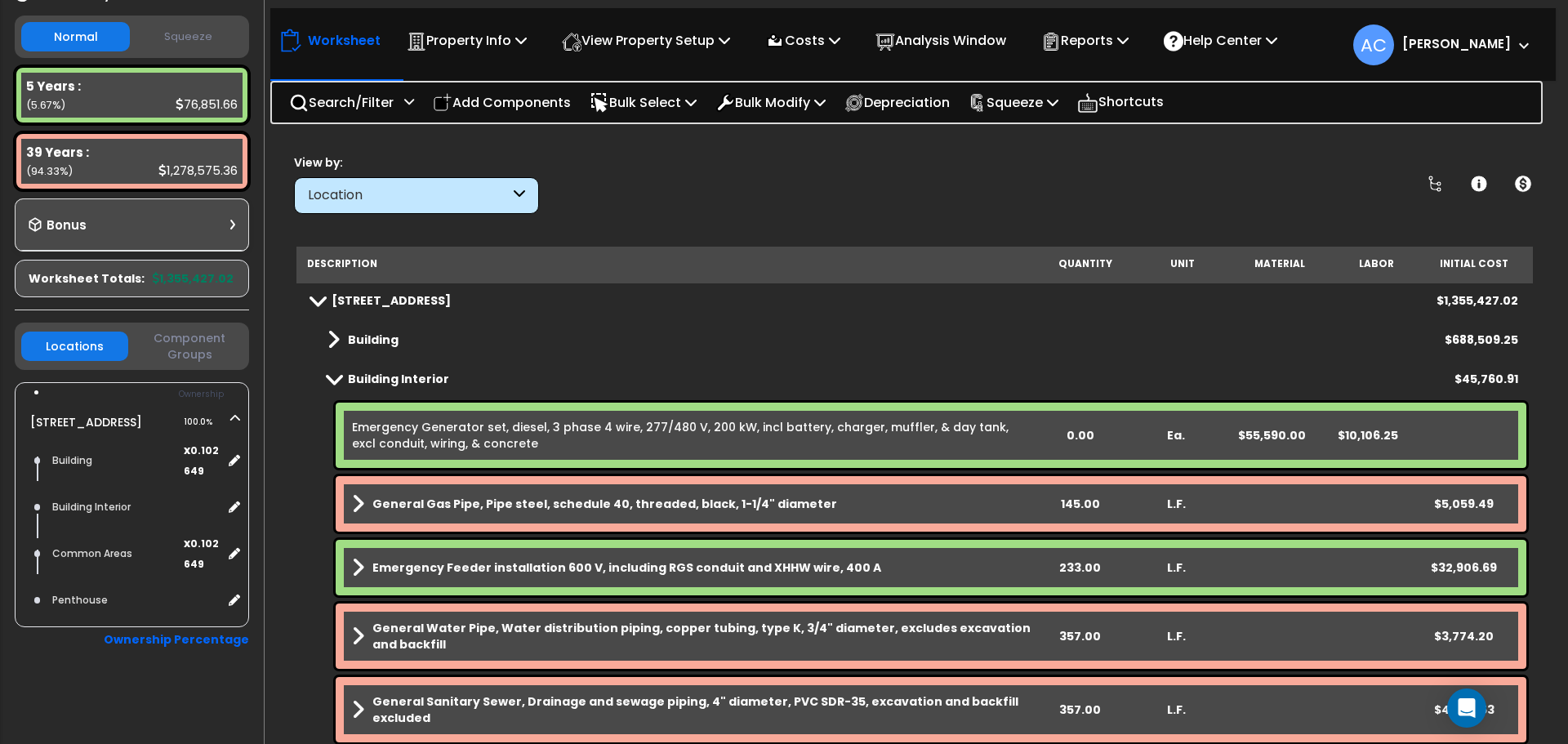
click at [874, 456] on div "Emergency Generator set, diesel, 3 phase 4 wire, 277/480 V, 200 kW, incl batter…" at bounding box center [931, 435] width 1191 height 65
click at [803, 102] on p "Bulk Modify" at bounding box center [770, 103] width 110 height 22
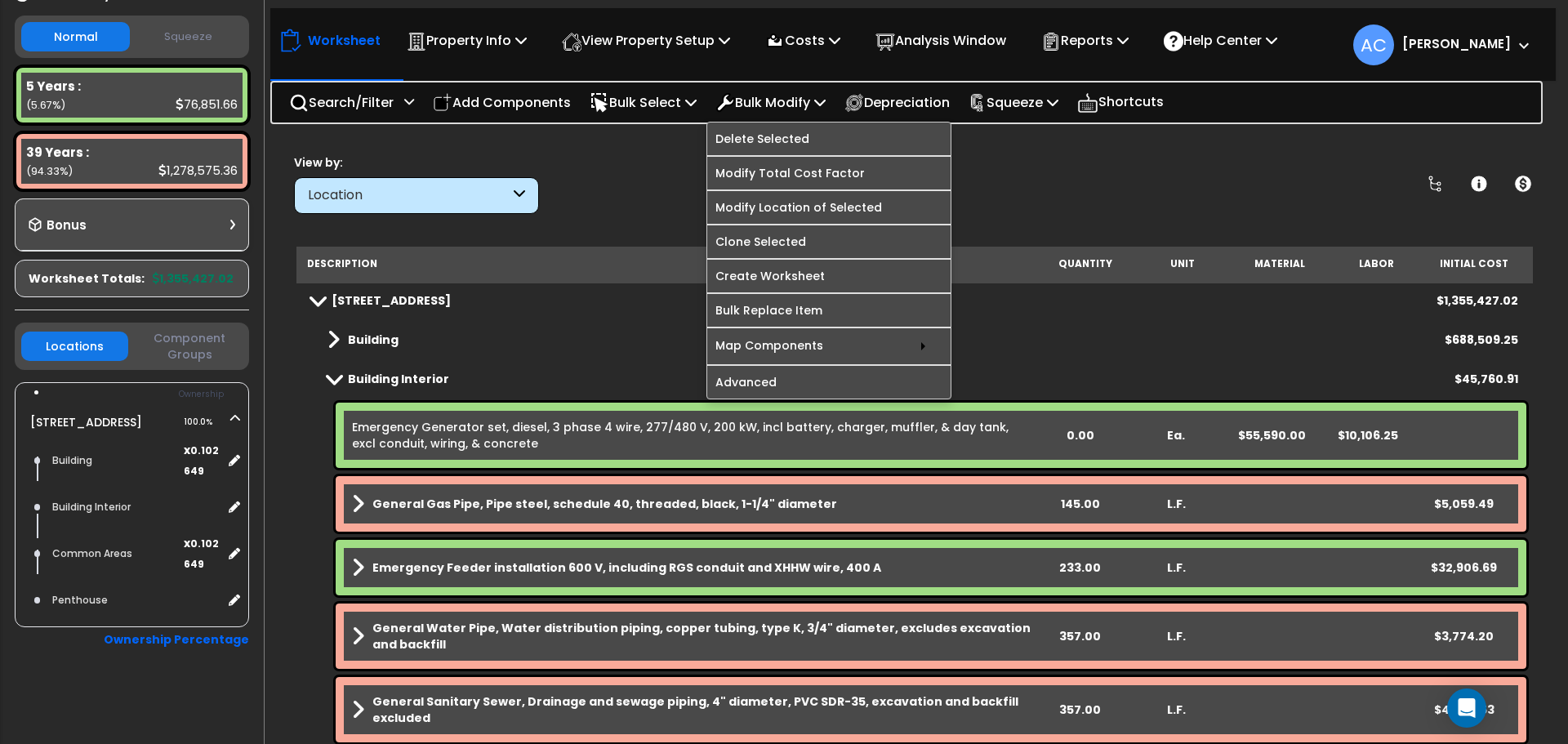
click at [1140, 299] on div "[STREET_ADDRESS] $1,355,427.02" at bounding box center [915, 300] width 1224 height 39
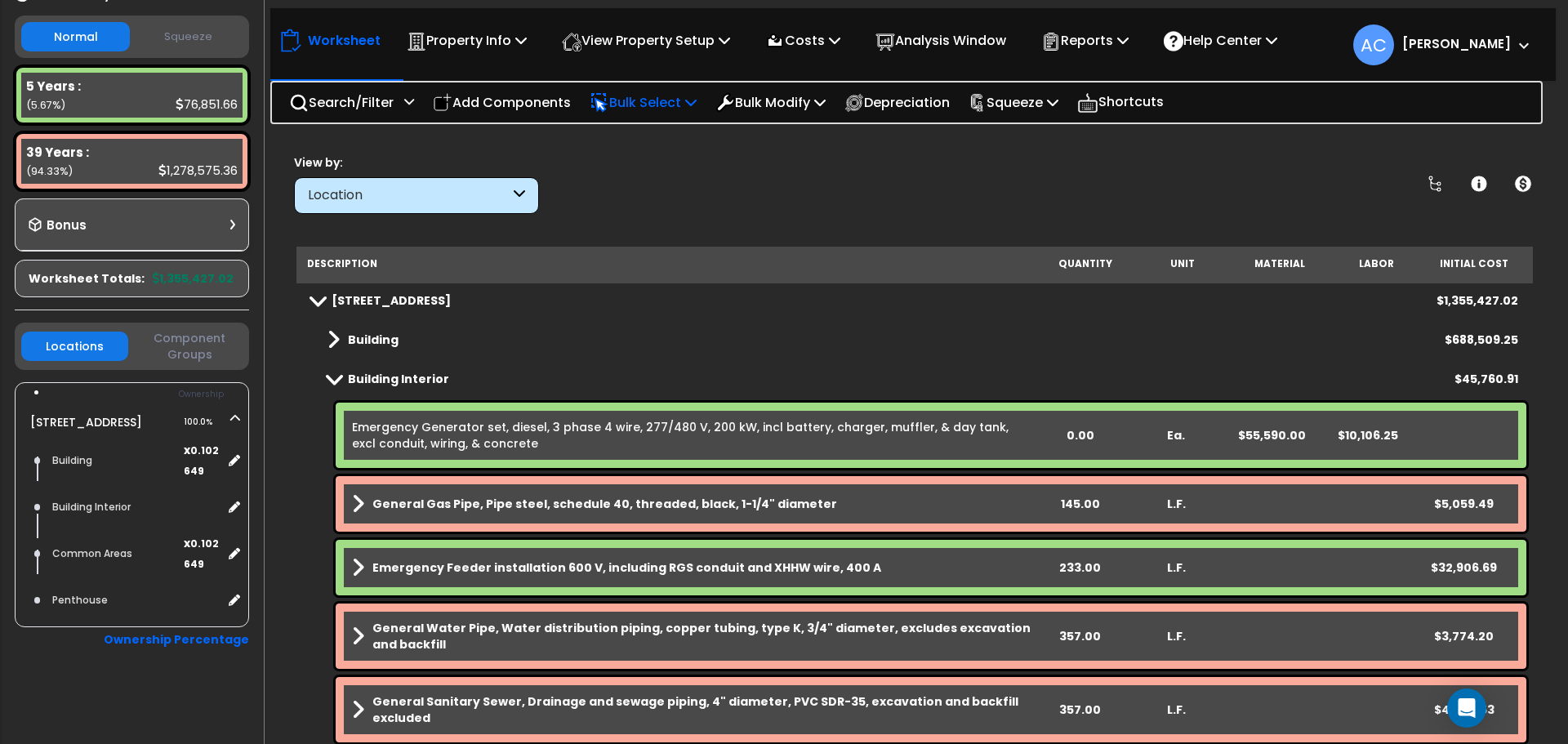
click at [688, 96] on p "Bulk Select" at bounding box center [643, 103] width 107 height 22
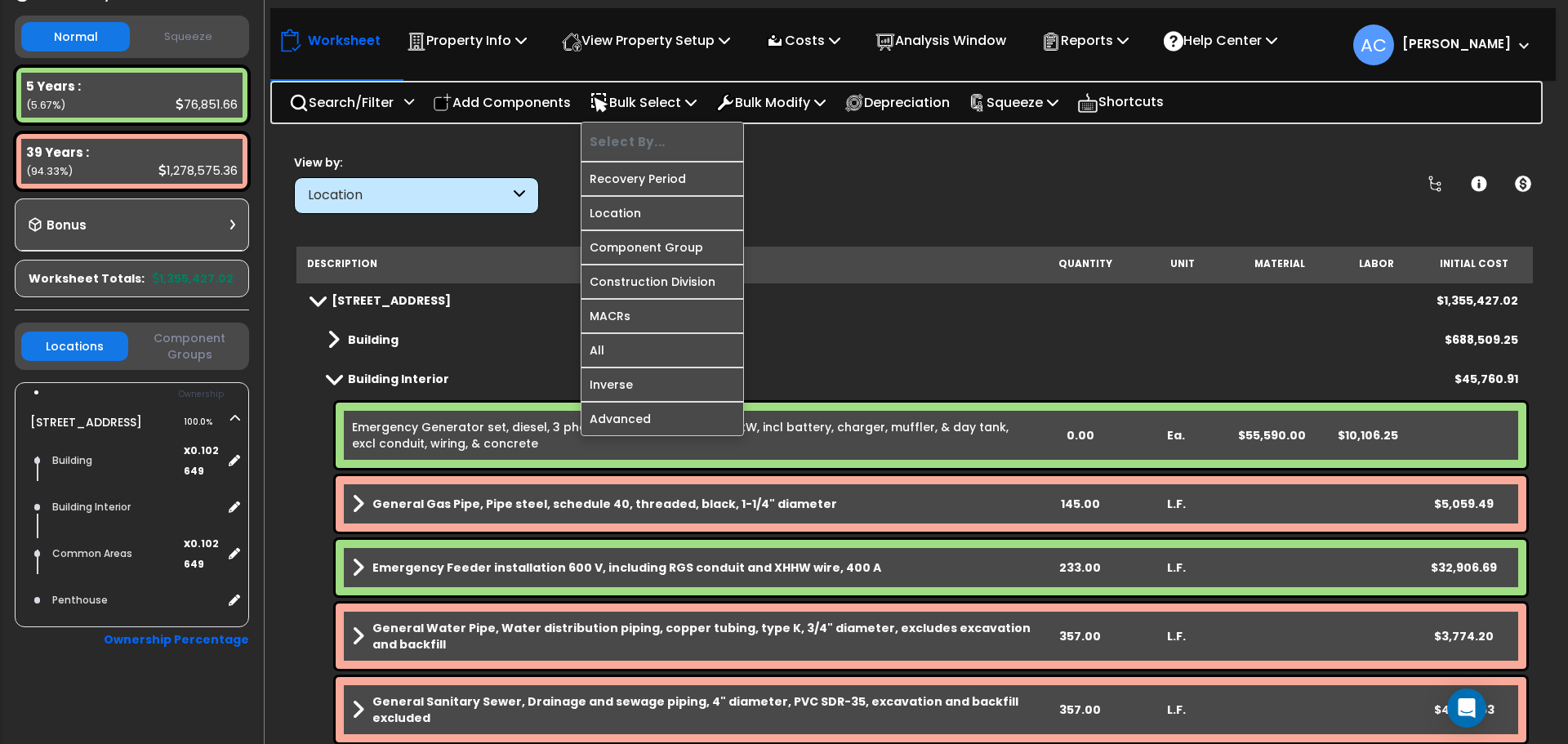
drag, startPoint x: 904, startPoint y: 233, endPoint x: 897, endPoint y: 227, distance: 9.2
click at [904, 232] on div "Worksheet Property Info Property Setup Add Property Unit Template property Clon…" at bounding box center [915, 509] width 1285 height 744
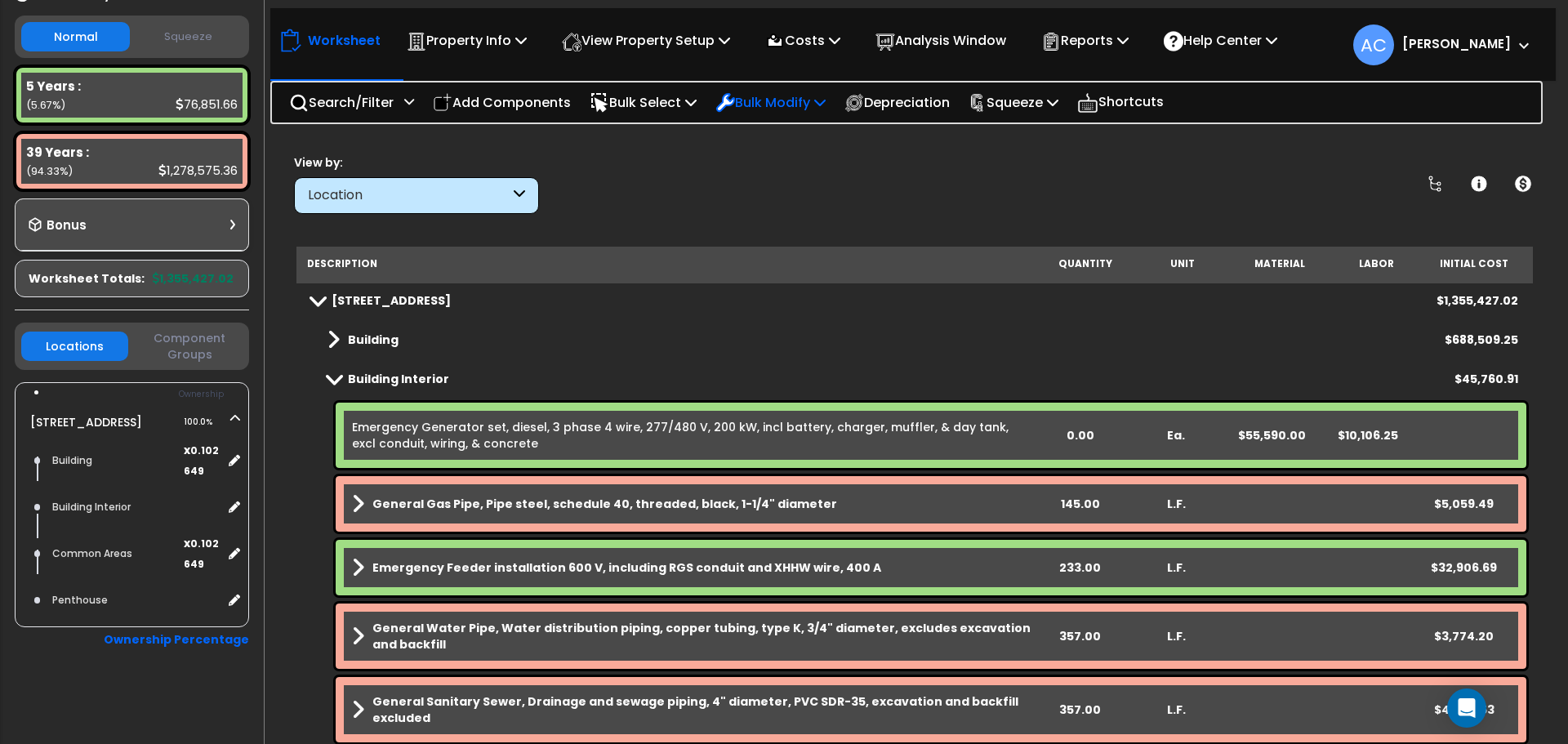
click at [810, 100] on p "Bulk Modify" at bounding box center [770, 103] width 110 height 22
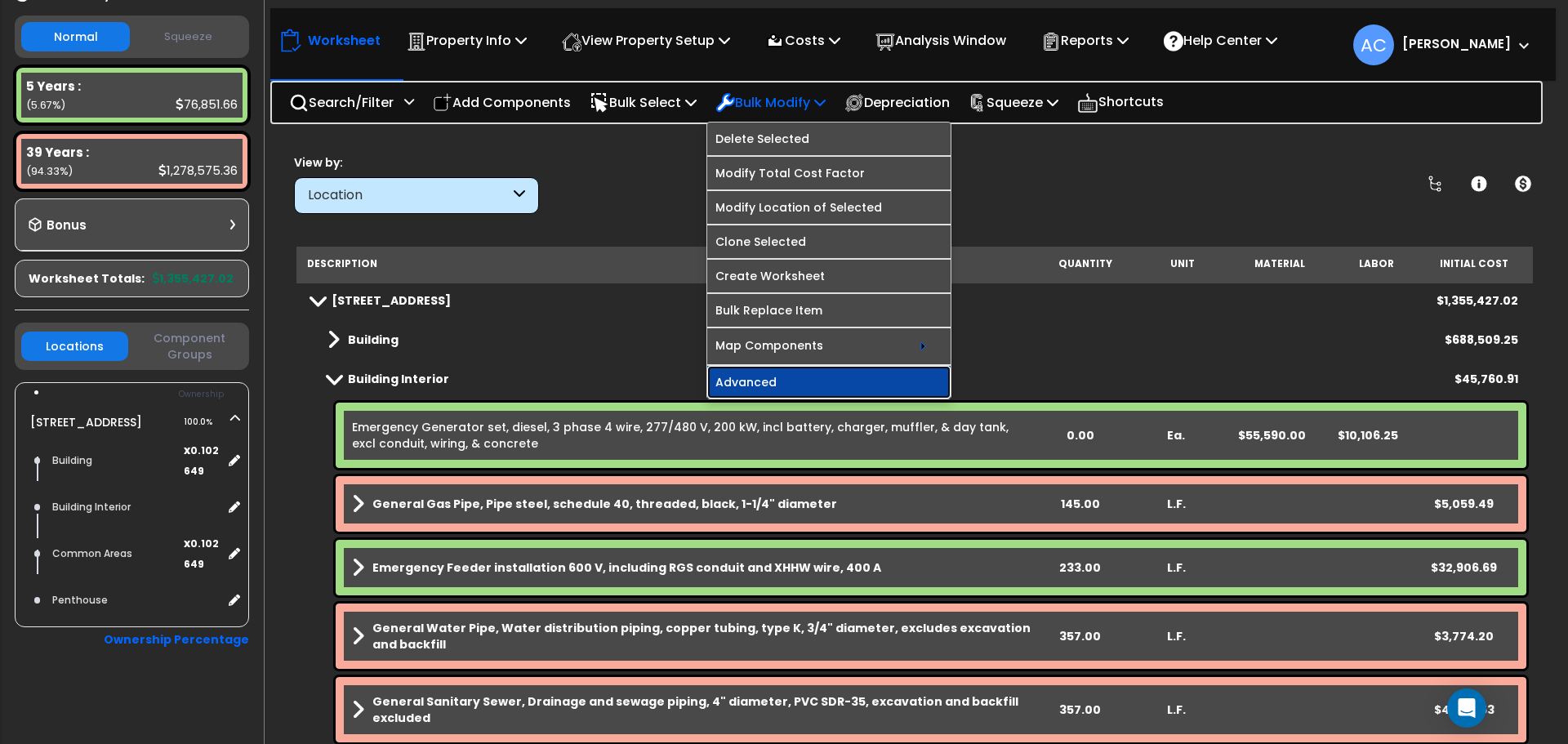
click at [784, 384] on link "Advanced" at bounding box center [828, 381] width 243 height 33
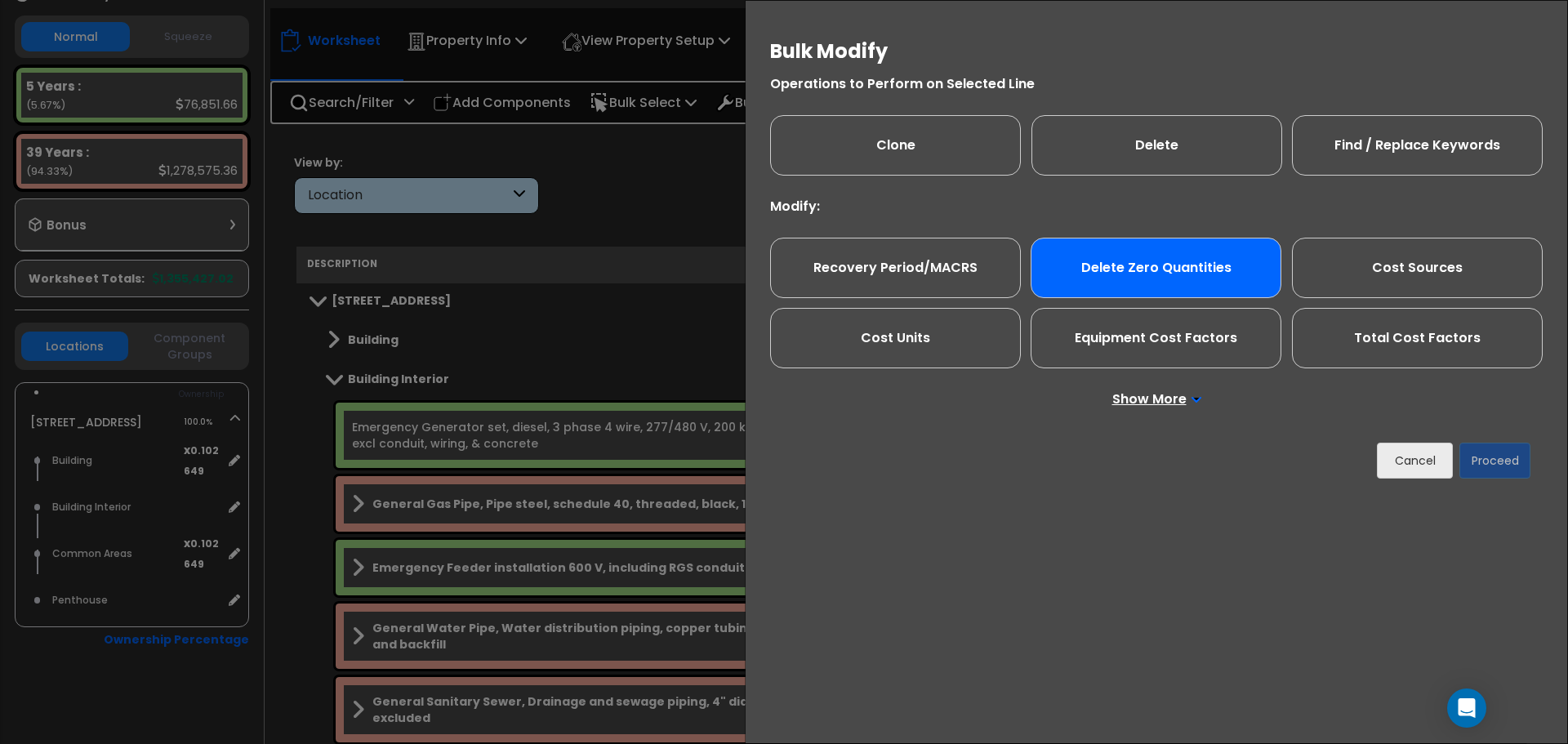
click at [1144, 263] on div "Delete Zero Quantities" at bounding box center [1156, 268] width 251 height 61
click at [1504, 458] on button "Proceed" at bounding box center [1495, 461] width 71 height 36
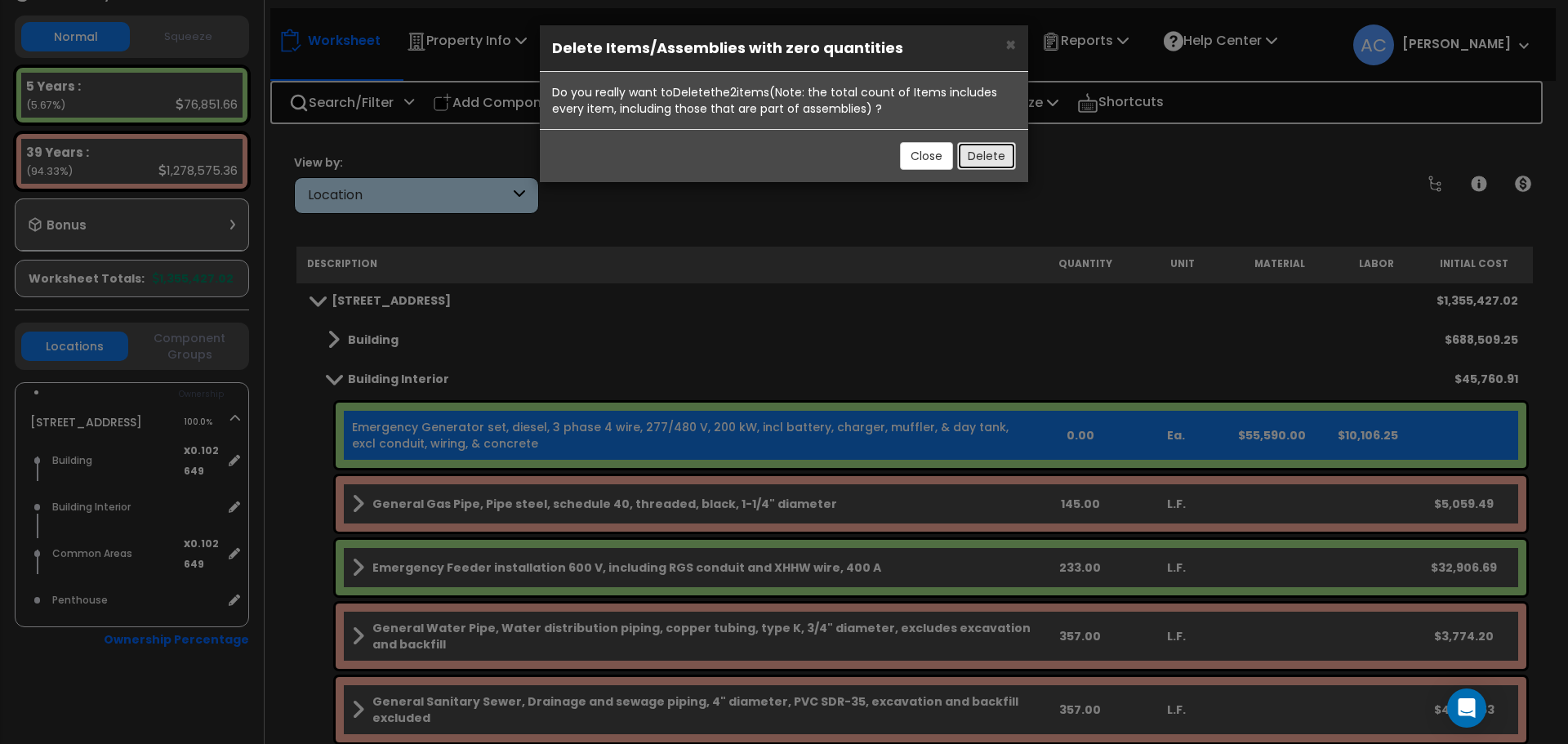
click at [1006, 157] on button "Delete" at bounding box center [986, 156] width 59 height 28
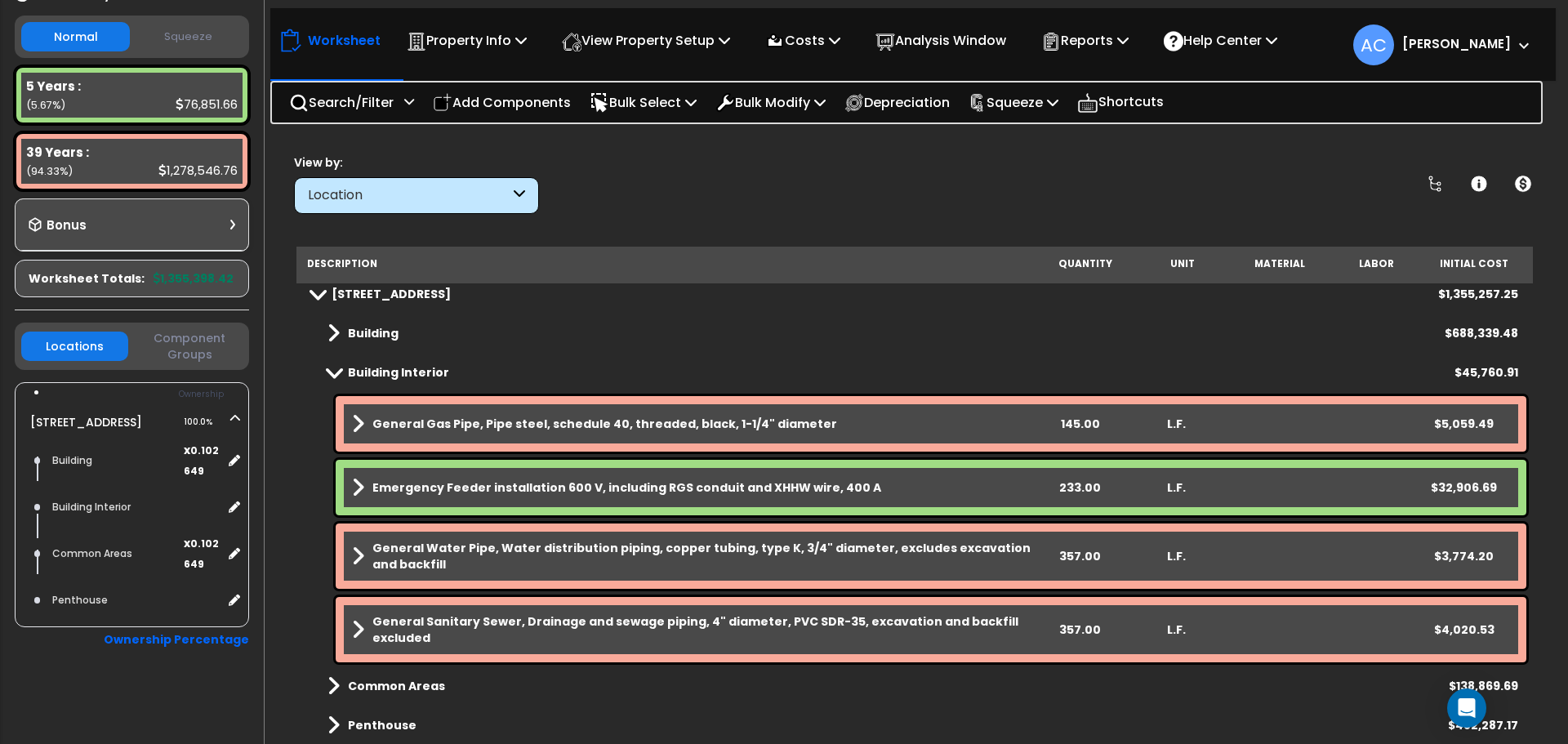
scroll to position [72, 0]
click at [329, 371] on span at bounding box center [334, 371] width 23 height 12
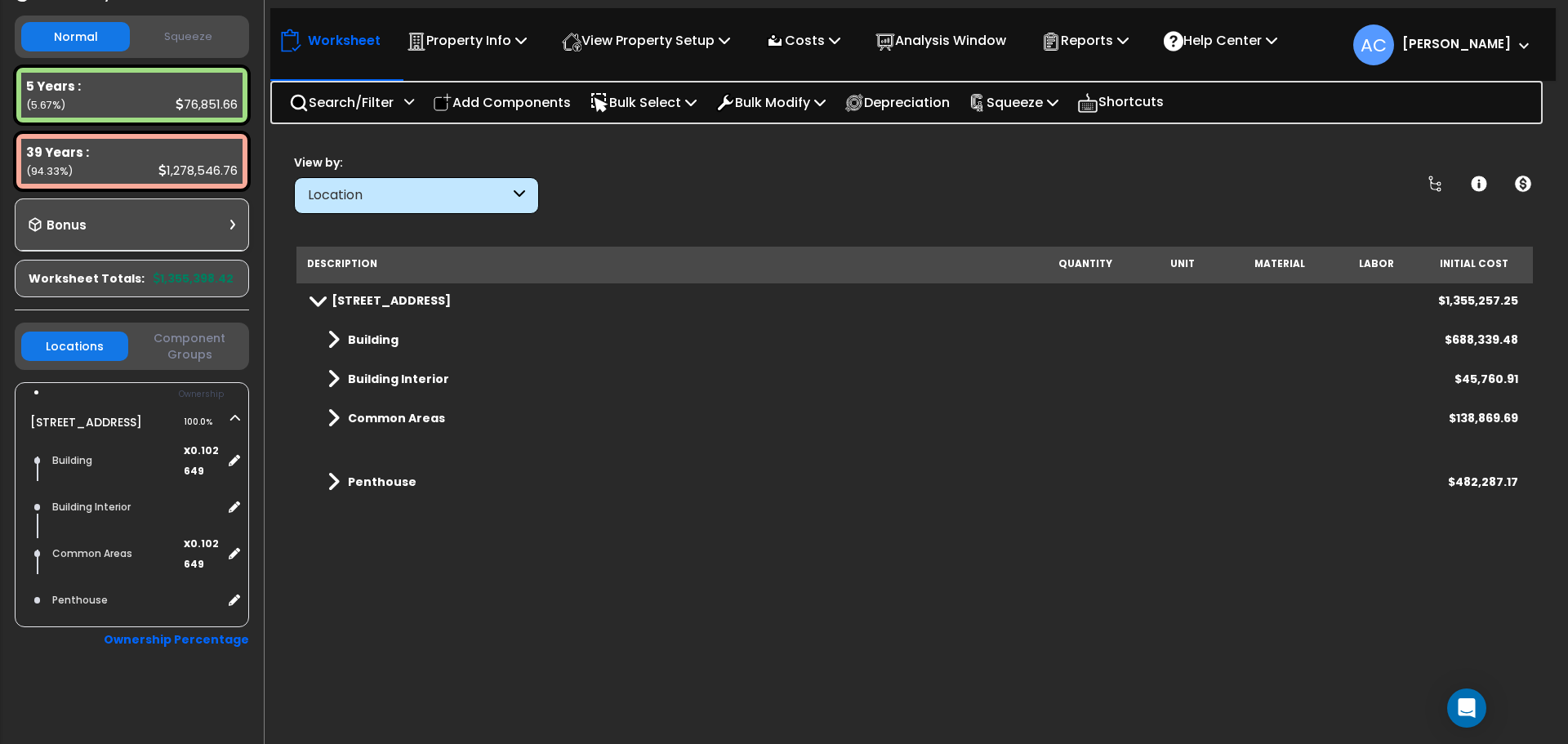
scroll to position [0, 0]
click at [180, 158] on div "39 Years :" at bounding box center [132, 152] width 212 height 17
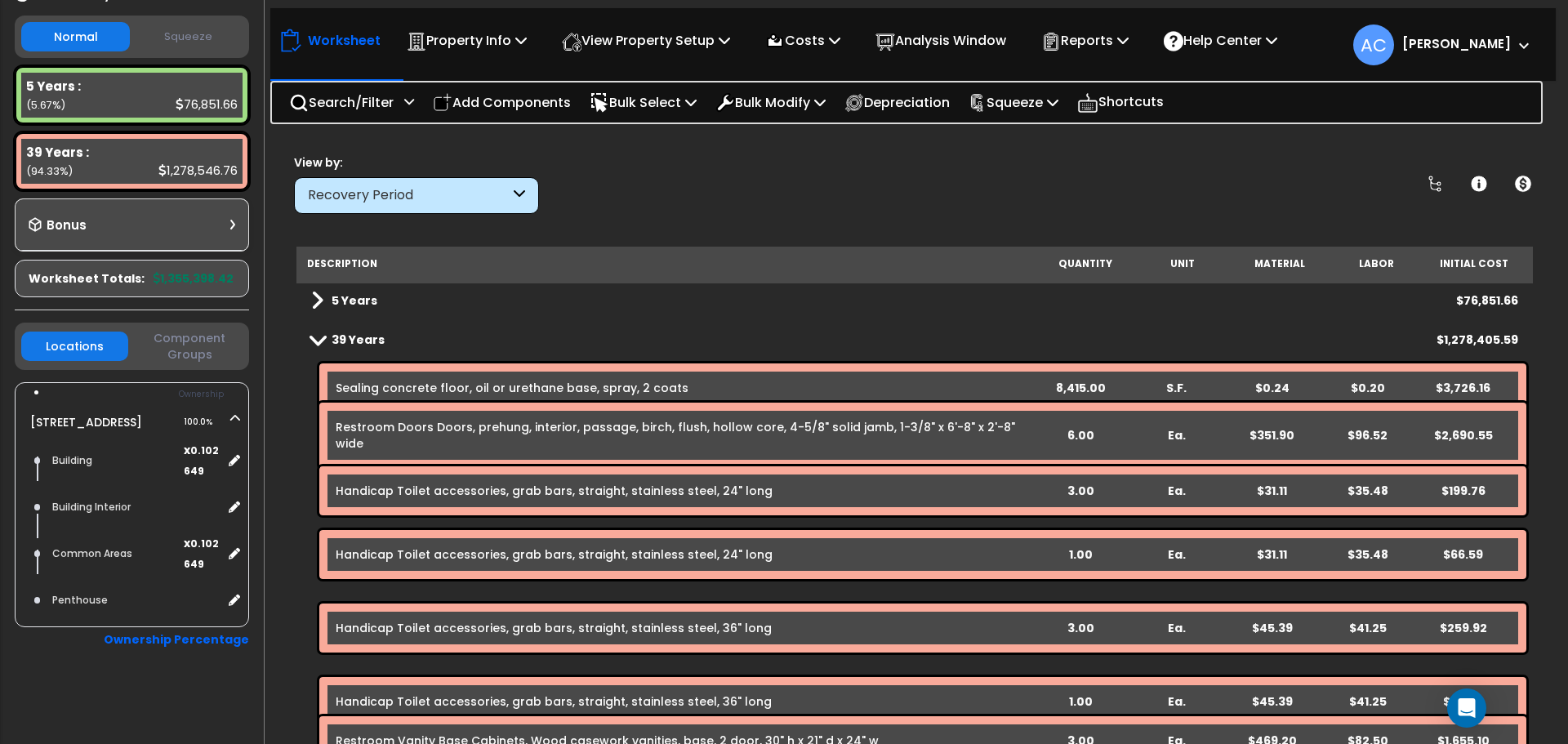
click at [496, 186] on div "Recovery Period" at bounding box center [409, 196] width 201 height 19
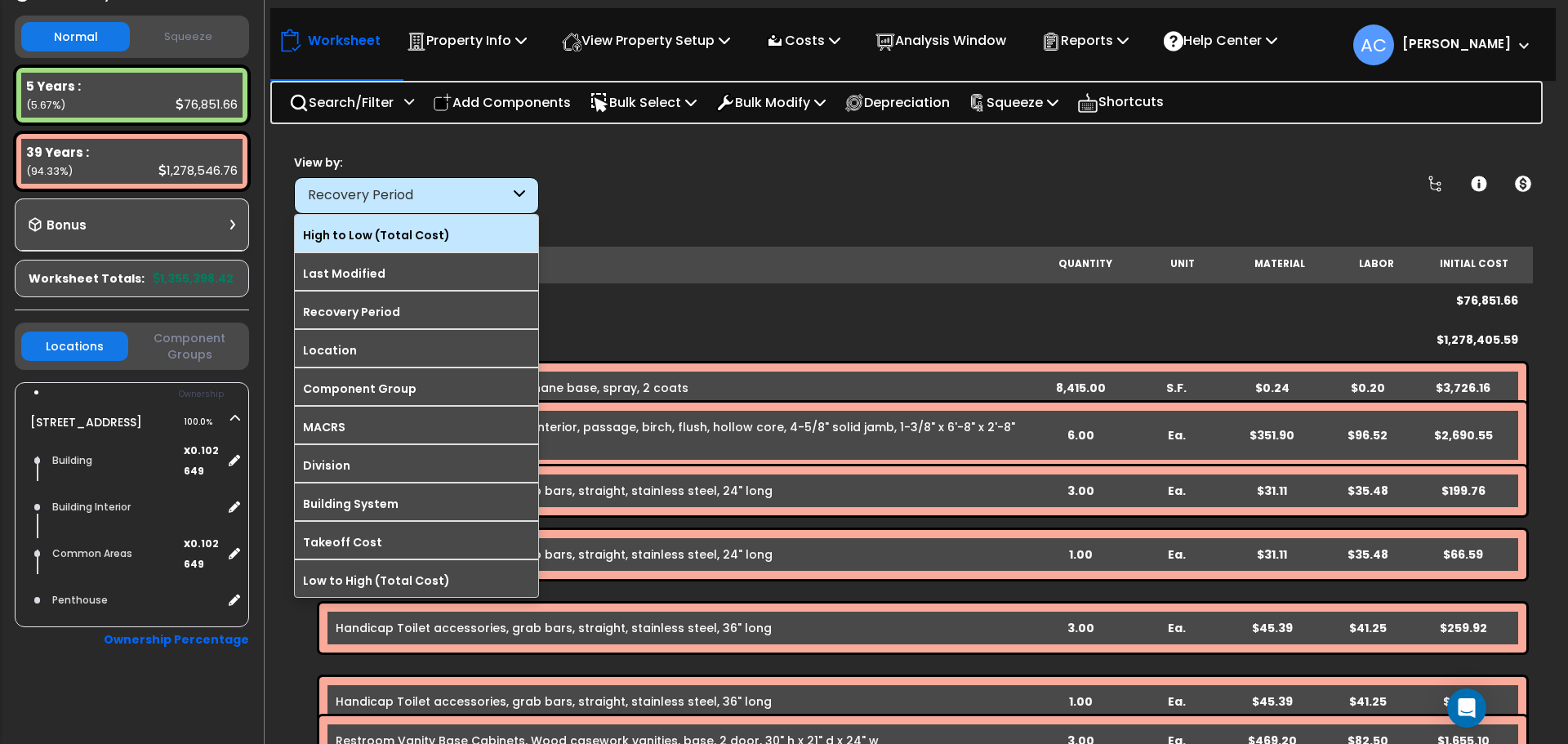
click at [470, 227] on label "High to Low (Total Cost)" at bounding box center [416, 235] width 243 height 24
click at [0, 0] on input "High to Low (Total Cost)" at bounding box center [0, 0] width 0 height 0
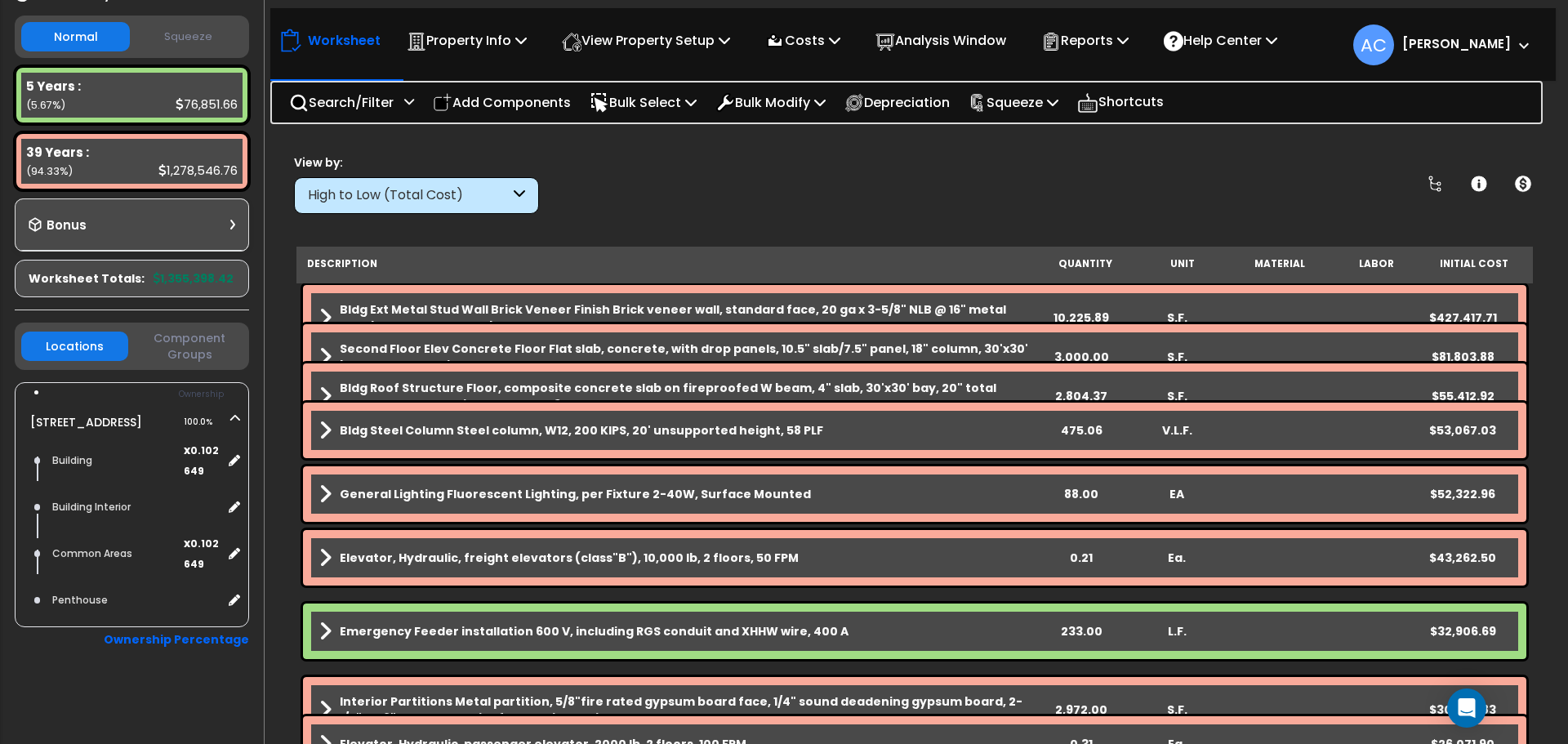
click at [374, 310] on b "Bldg Ext Metal Stud Wall Brick Veneer Finish Brick veneer wall, standard face, …" at bounding box center [687, 317] width 694 height 33
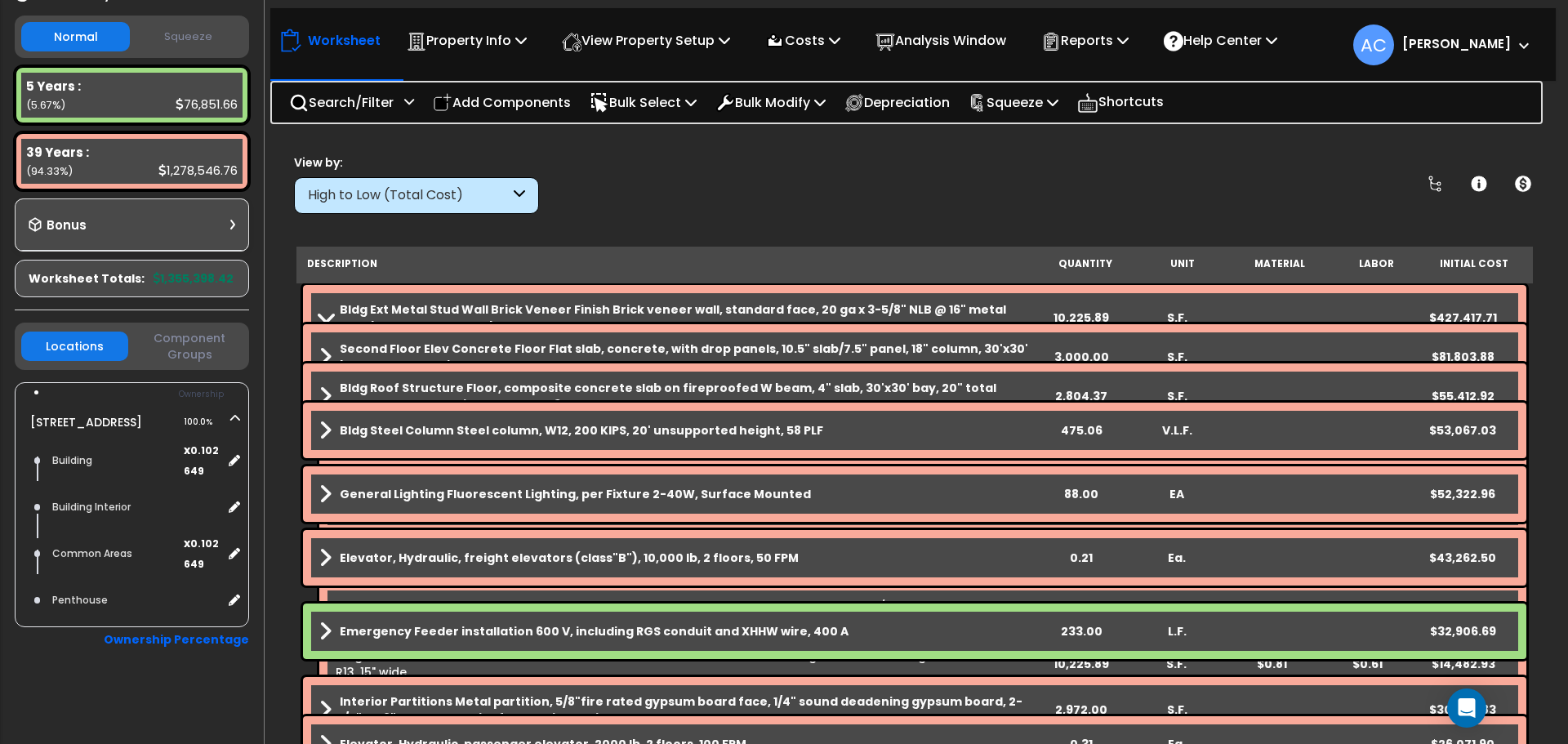
click at [374, 310] on b "Bldg Ext Metal Stud Wall Brick Veneer Finish Brick veneer wall, standard face, …" at bounding box center [687, 317] width 694 height 33
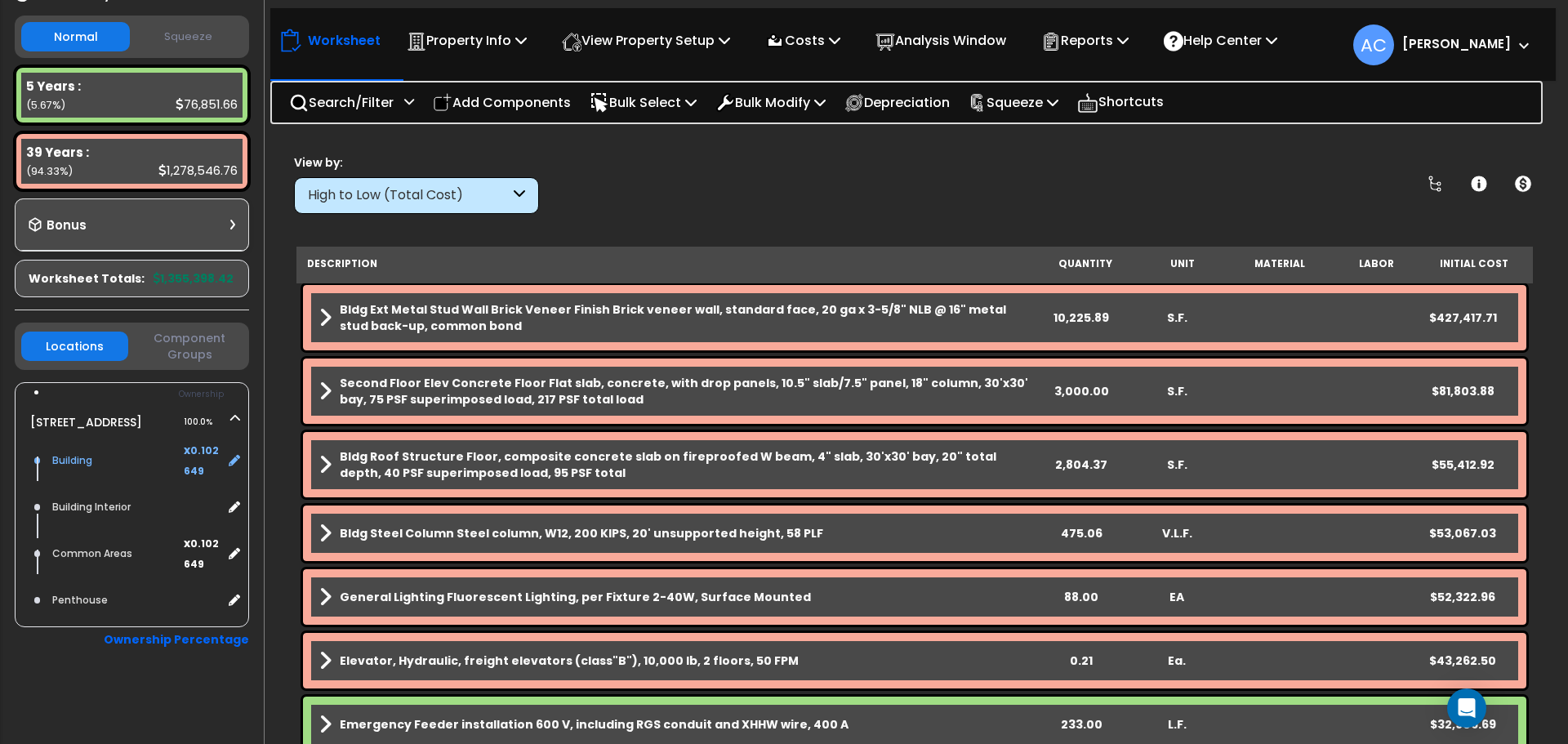
click at [87, 462] on div "Building" at bounding box center [116, 460] width 135 height 20
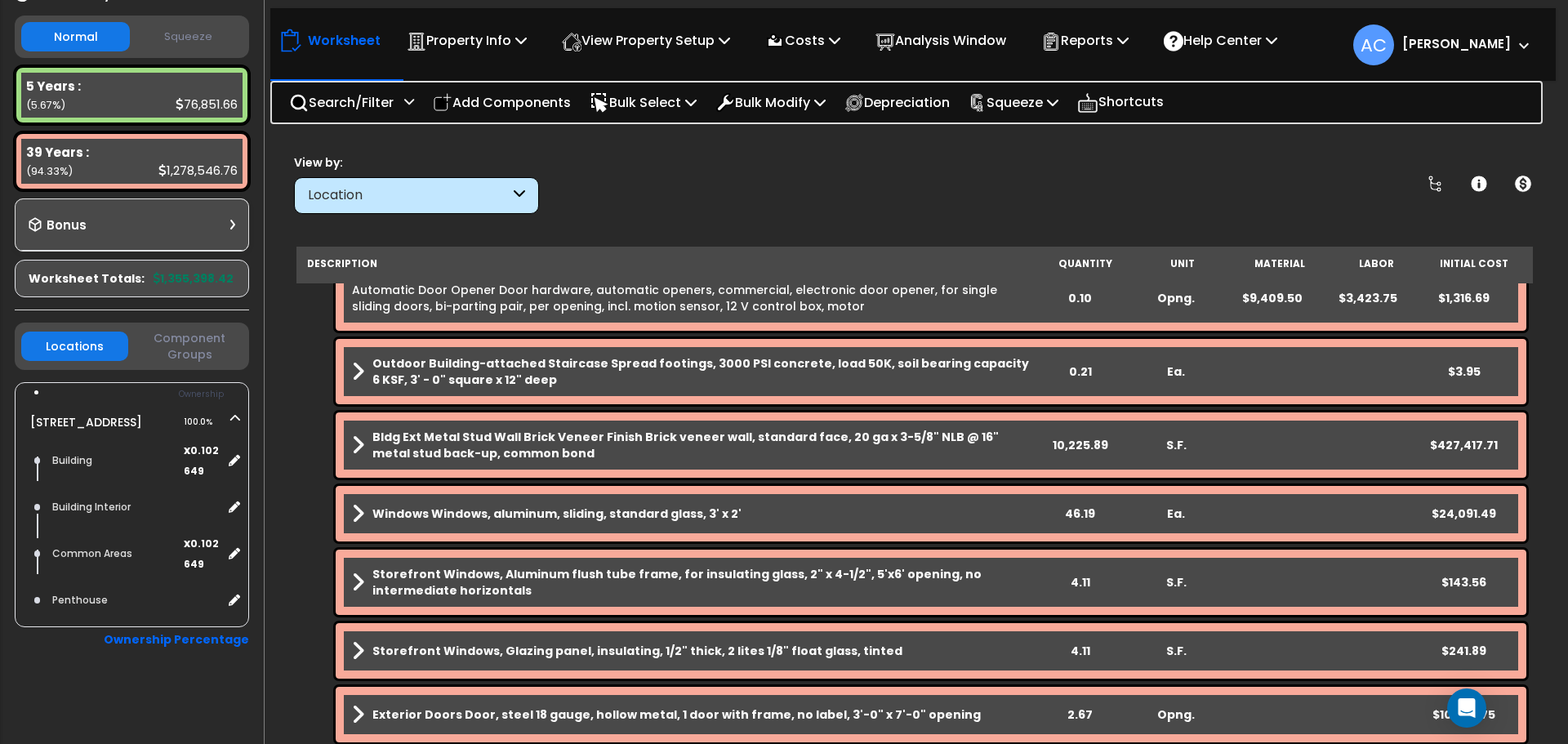
scroll to position [1061, 0]
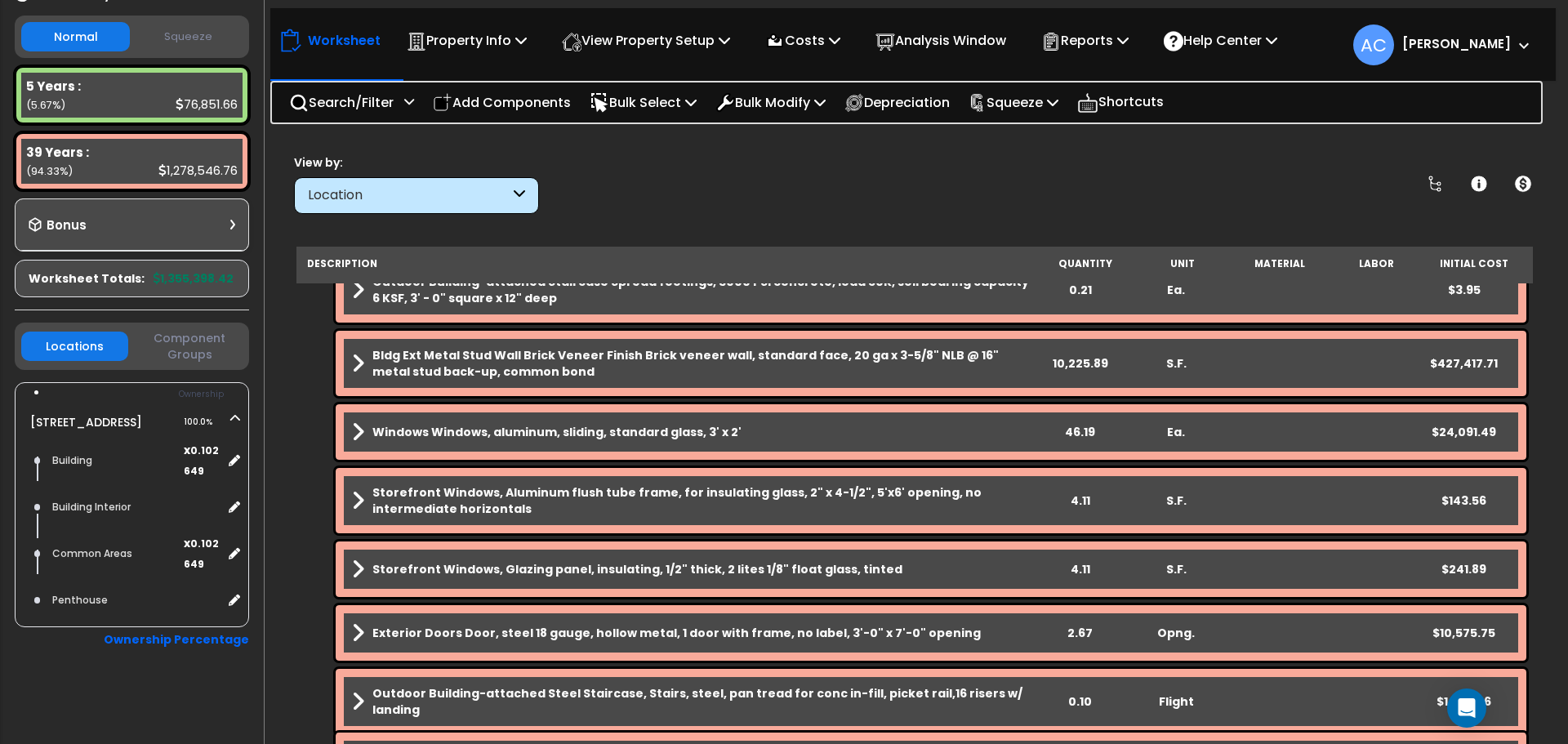
click at [546, 368] on b "Bldg Ext Metal Stud Wall Brick Veneer Finish Brick veneer wall, standard face, …" at bounding box center [701, 363] width 659 height 33
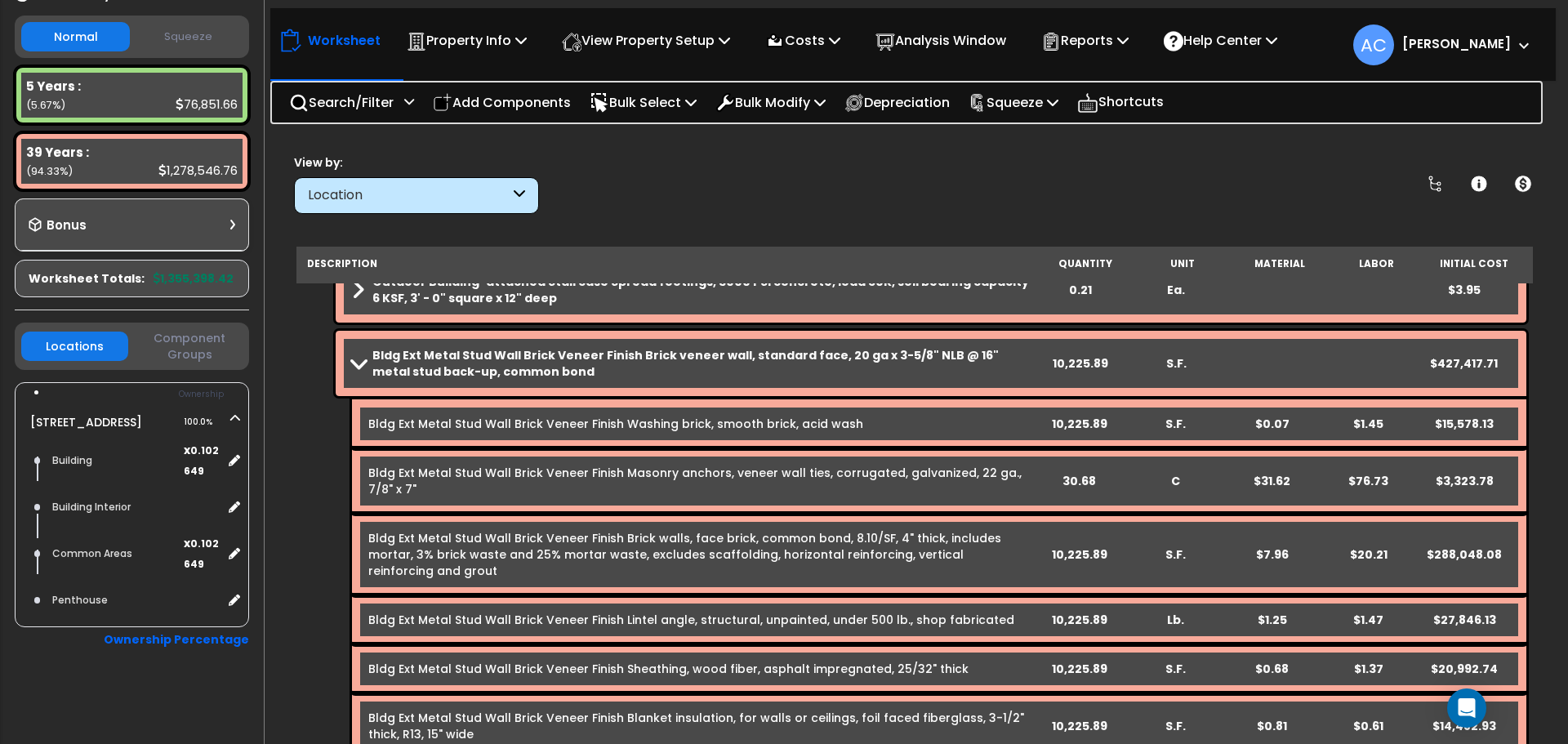
click at [545, 368] on b "Bldg Ext Metal Stud Wall Brick Veneer Finish Brick veneer wall, standard face, …" at bounding box center [701, 363] width 659 height 33
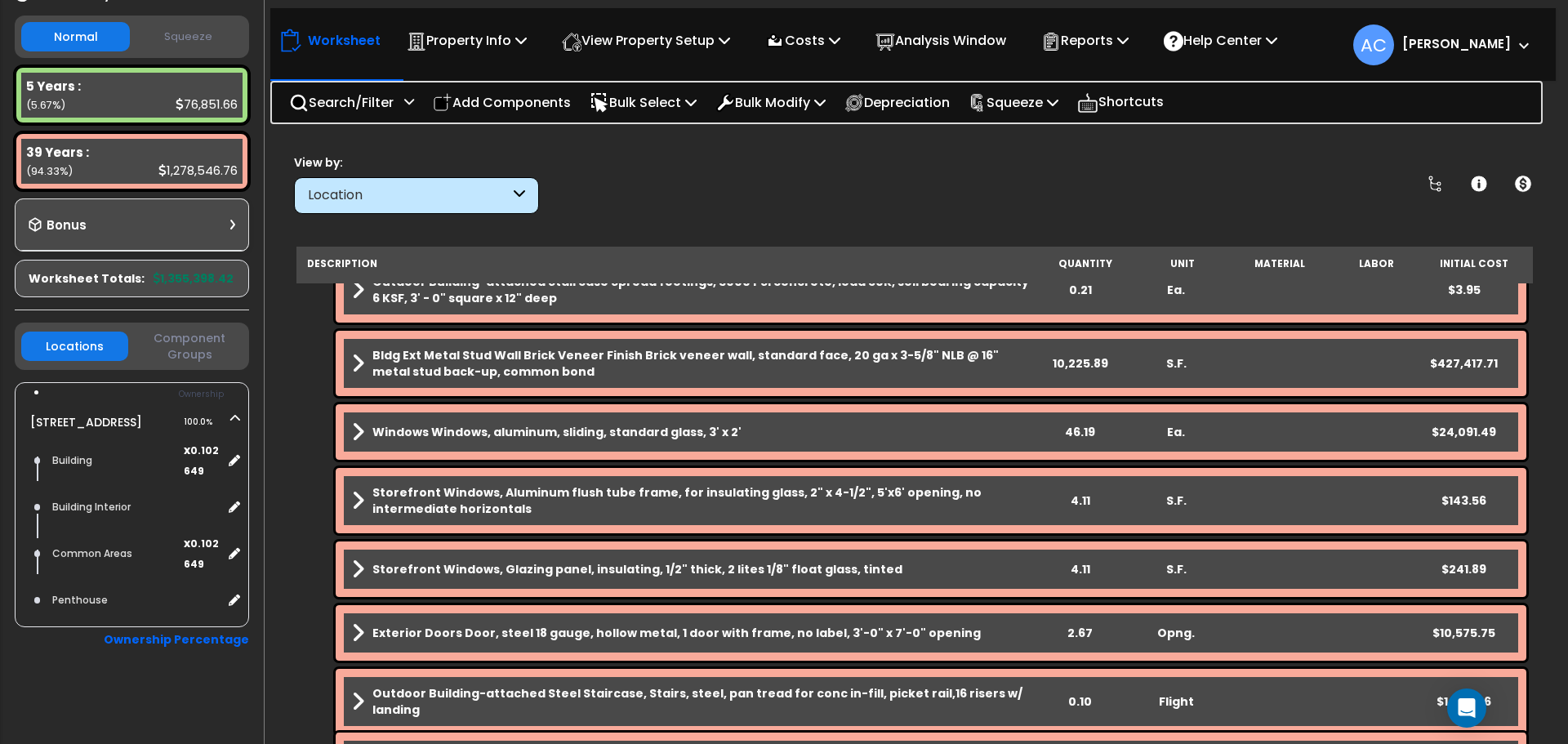
click at [545, 368] on b "Bldg Ext Metal Stud Wall Brick Veneer Finish Brick veneer wall, standard face, …" at bounding box center [701, 363] width 659 height 33
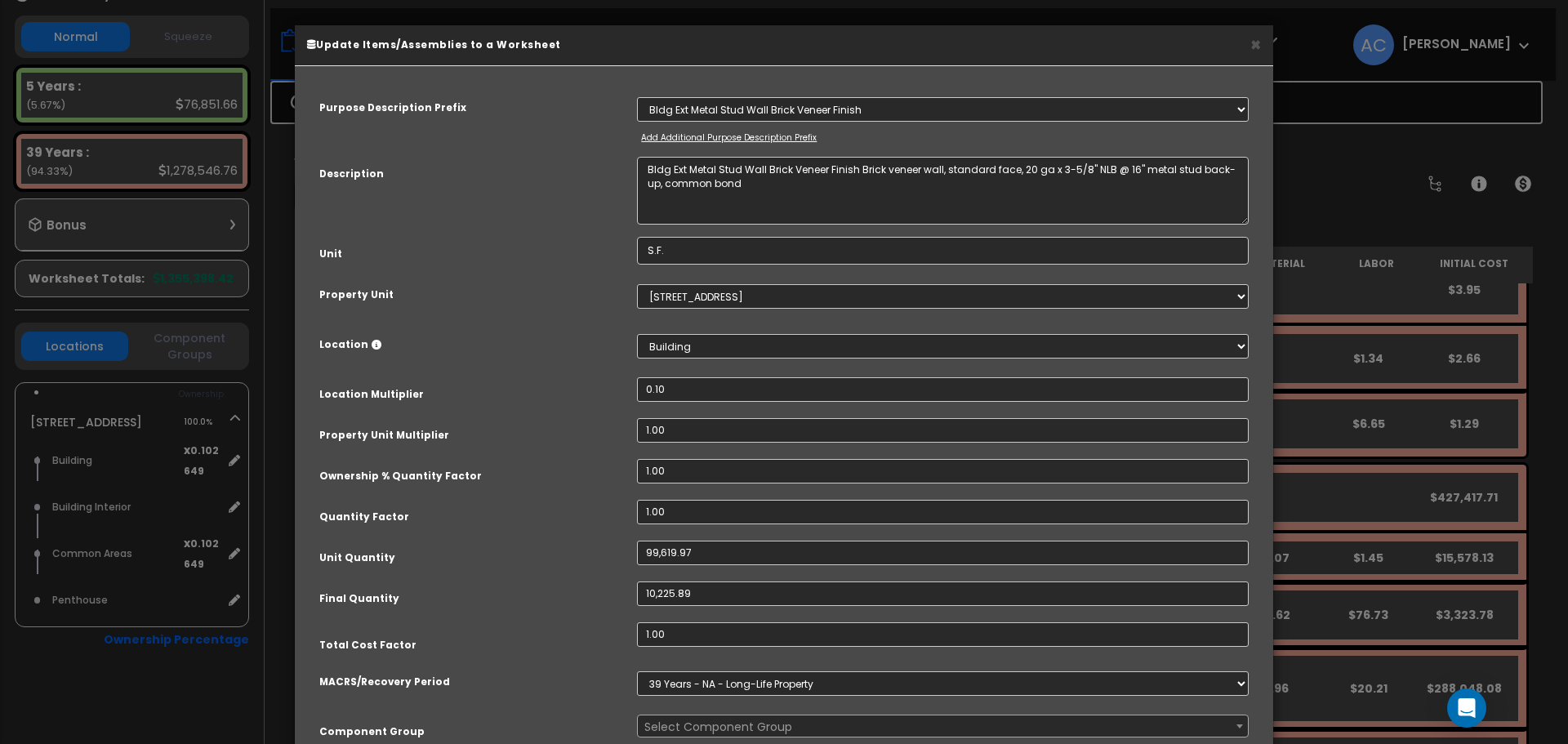
select select "54675"
click at [688, 394] on input "0.10" at bounding box center [943, 390] width 612 height 24
click at [1257, 44] on button "×" at bounding box center [1256, 45] width 10 height 17
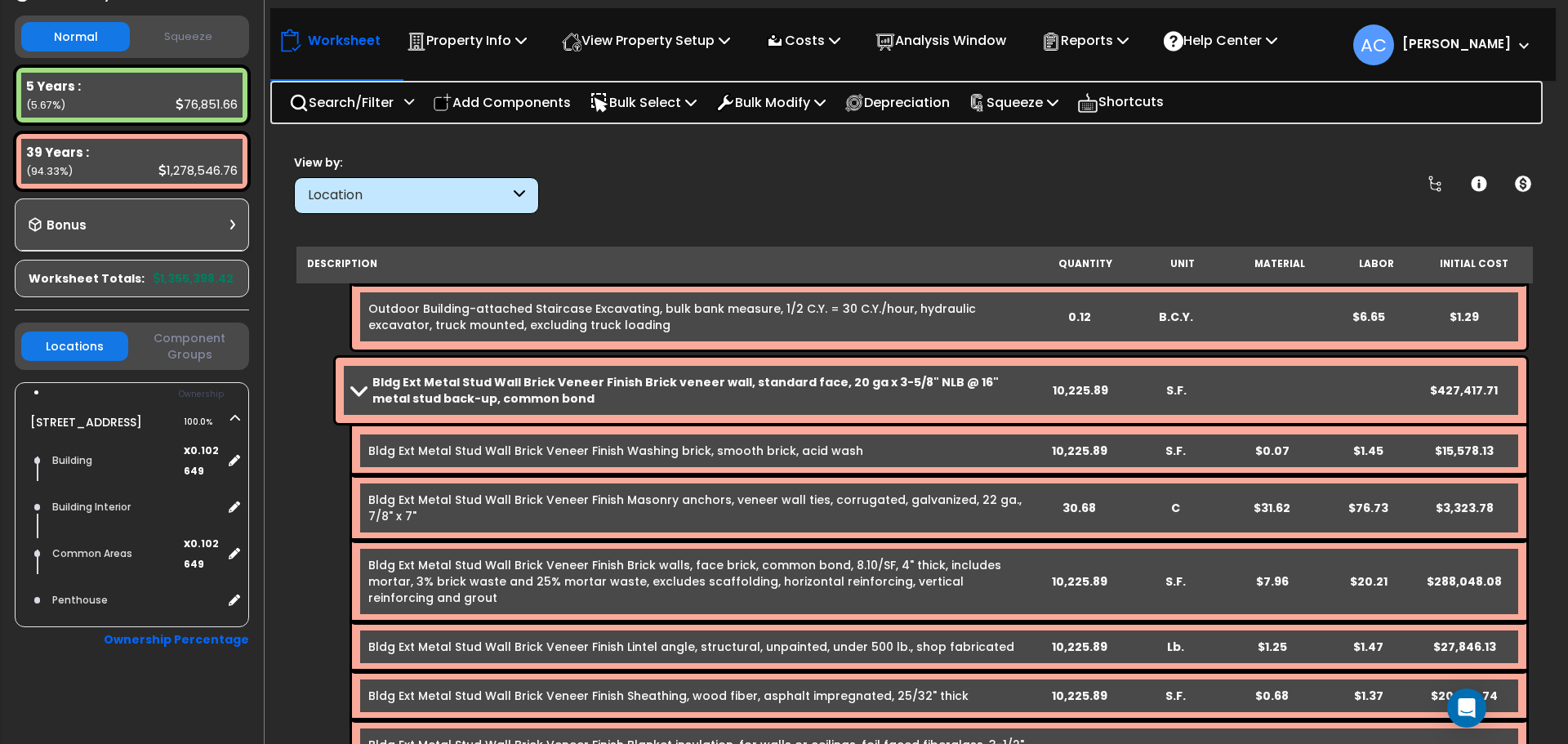
scroll to position [1143, 0]
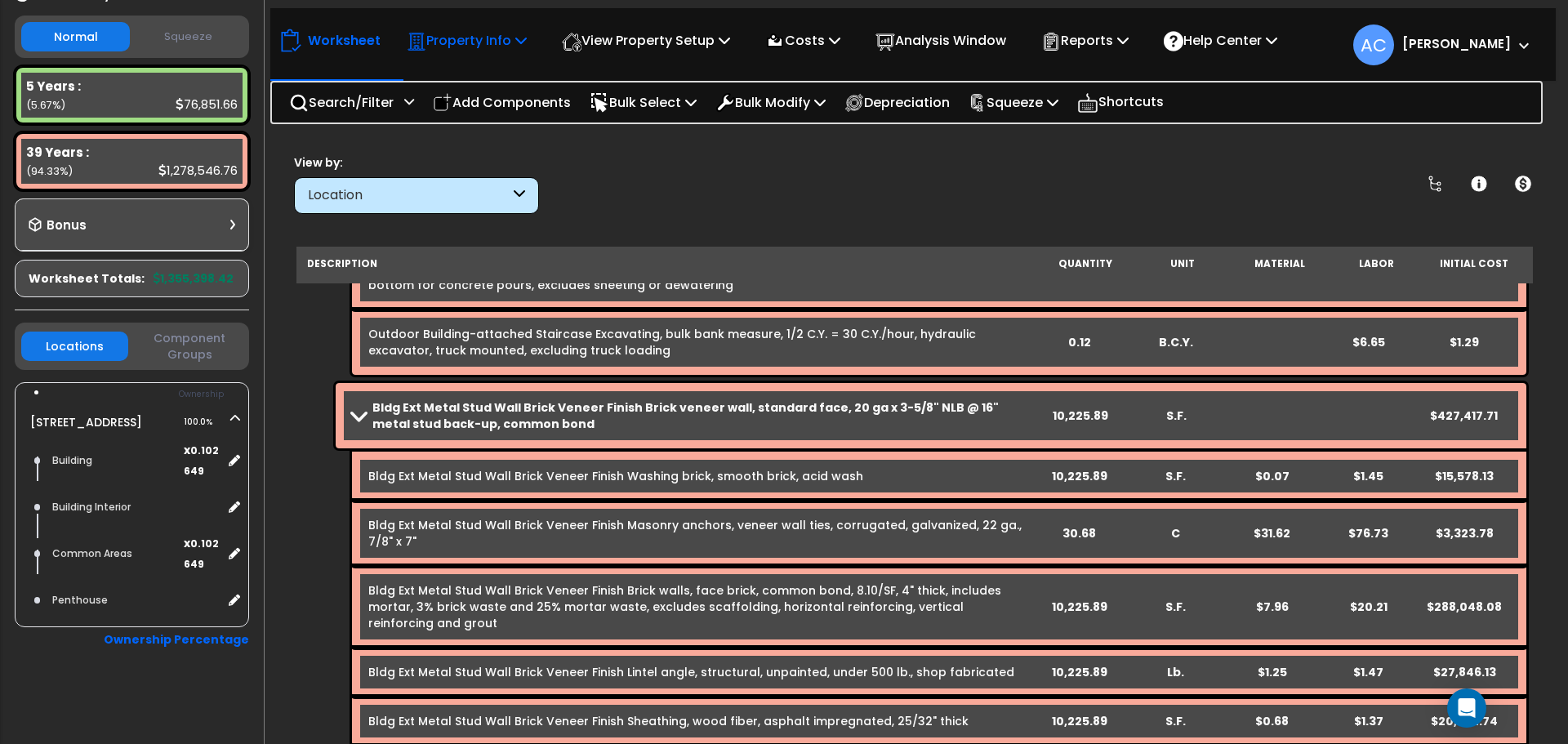
click at [493, 43] on p "Property Info" at bounding box center [466, 41] width 120 height 22
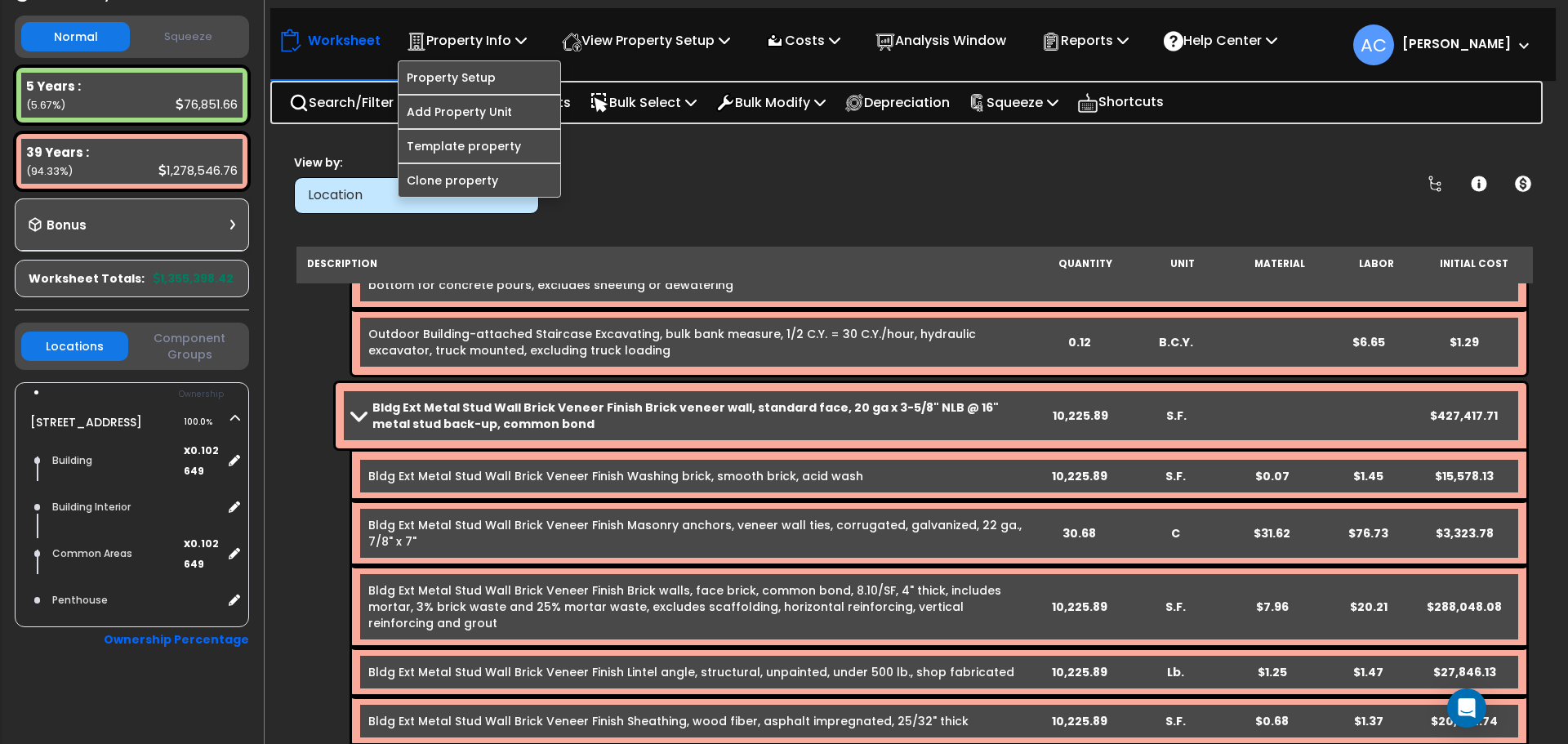
click at [821, 410] on b "Bldg Ext Metal Stud Wall Brick Veneer Finish Brick veneer wall, standard face, …" at bounding box center [701, 415] width 659 height 33
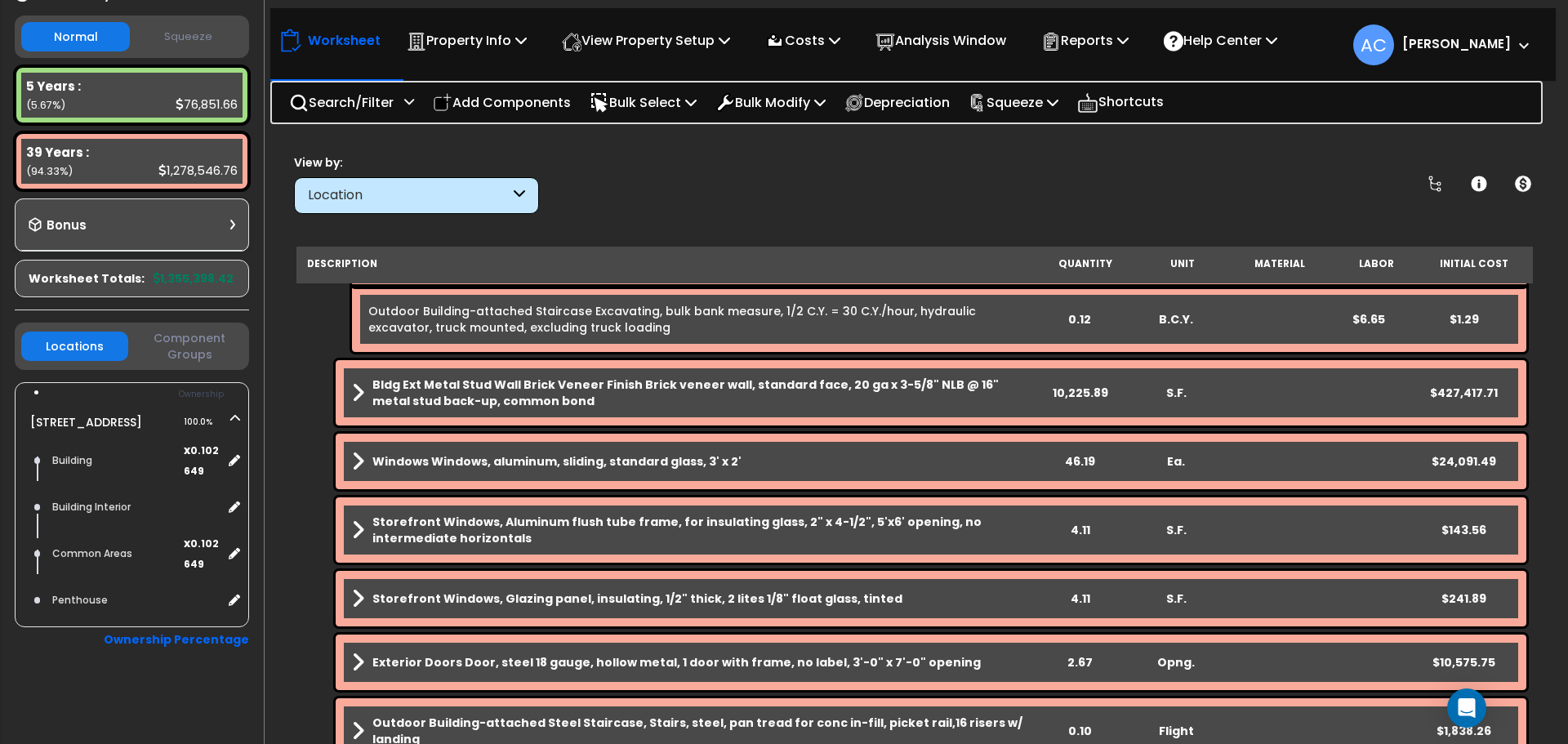
scroll to position [1225, 0]
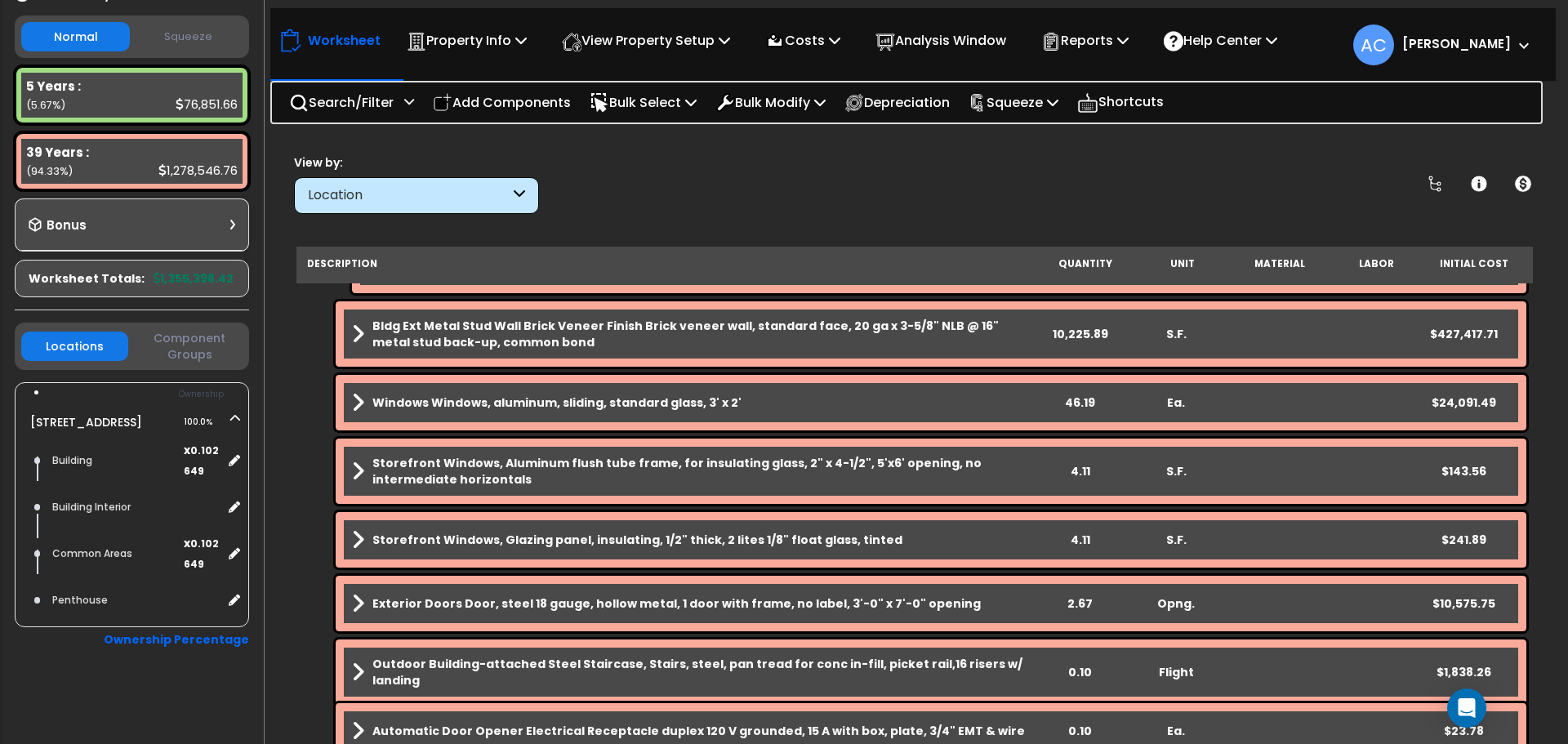
click at [643, 332] on b "Bldg Ext Metal Stud Wall Brick Veneer Finish Brick veneer wall, standard face, …" at bounding box center [701, 334] width 659 height 33
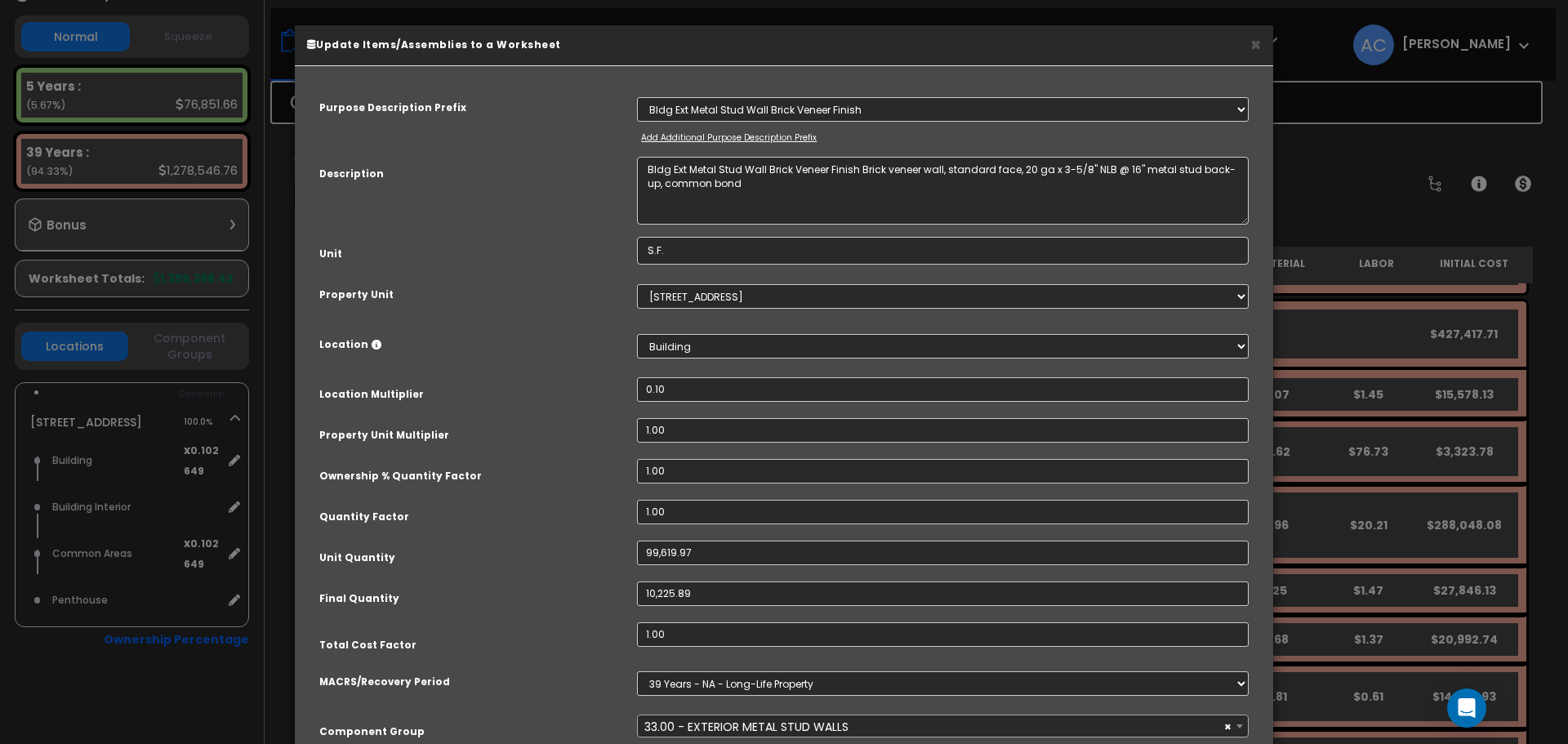
select select "54675"
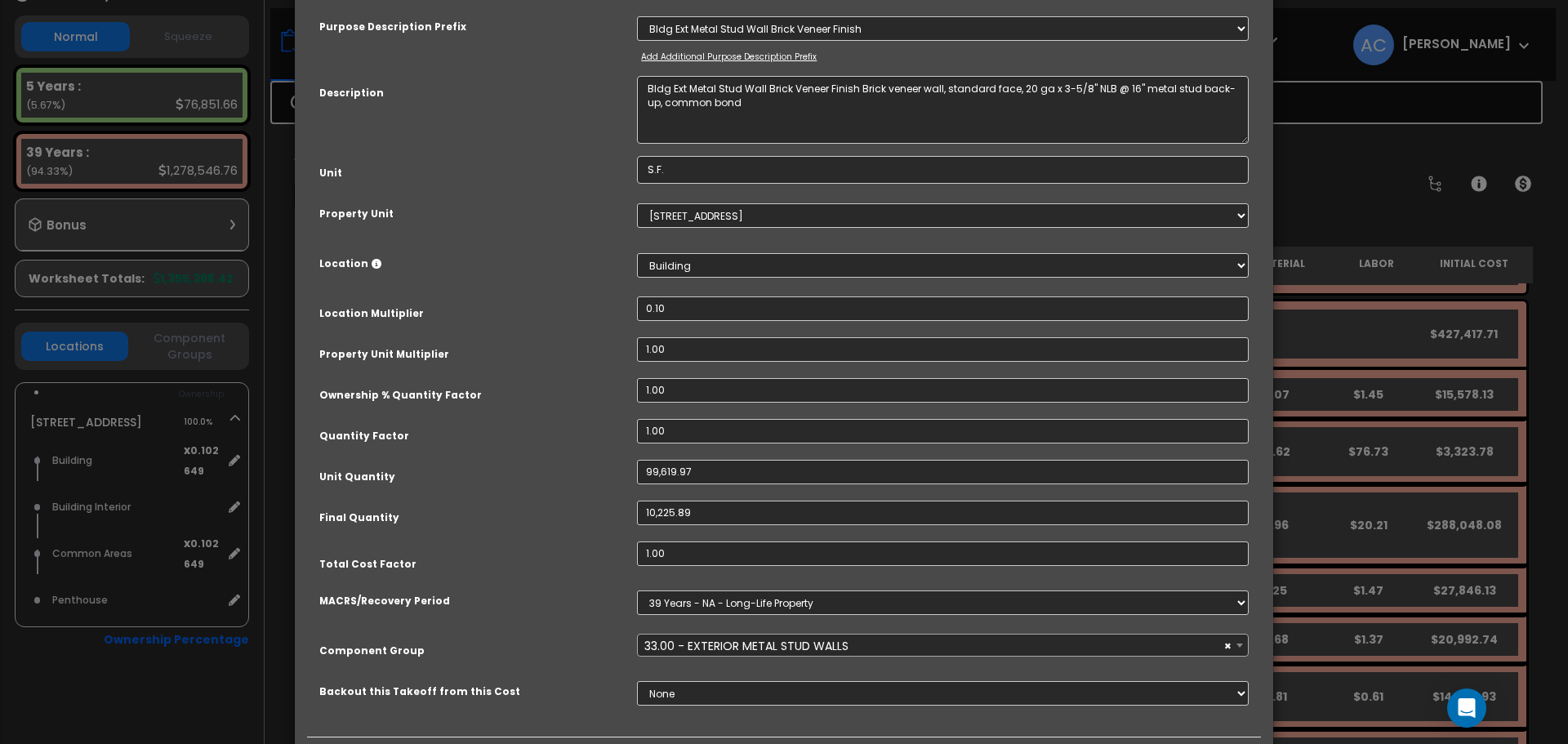
scroll to position [82, 0]
drag, startPoint x: 710, startPoint y: 466, endPoint x: 614, endPoint y: 462, distance: 96.1
click at [614, 462] on div "Unit Quantity 99,619.97" at bounding box center [784, 473] width 954 height 29
click at [558, 450] on div "Purpose Description Prefix Select A/V System A/V System Equipment A/V System Eq…" at bounding box center [784, 365] width 954 height 739
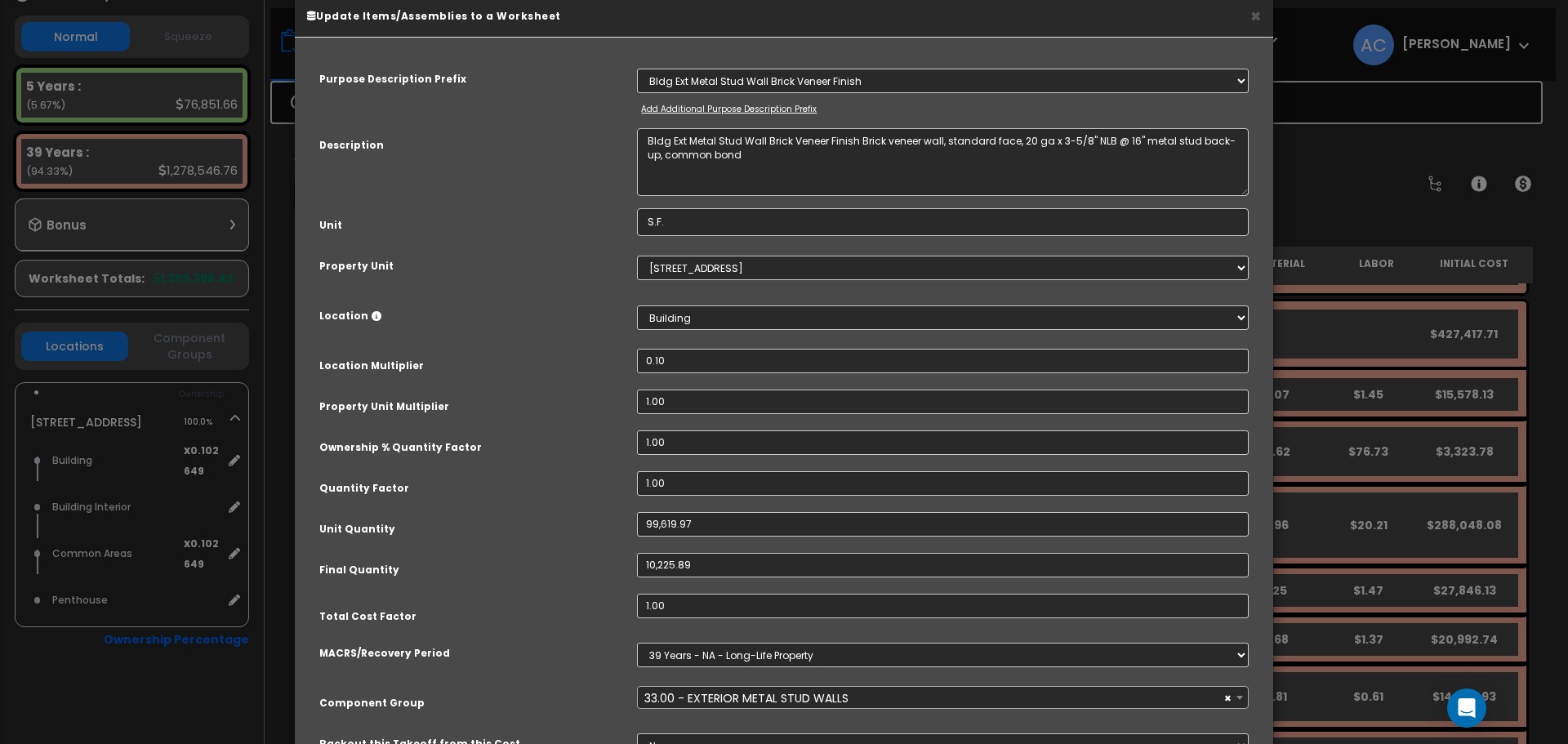
scroll to position [0, 0]
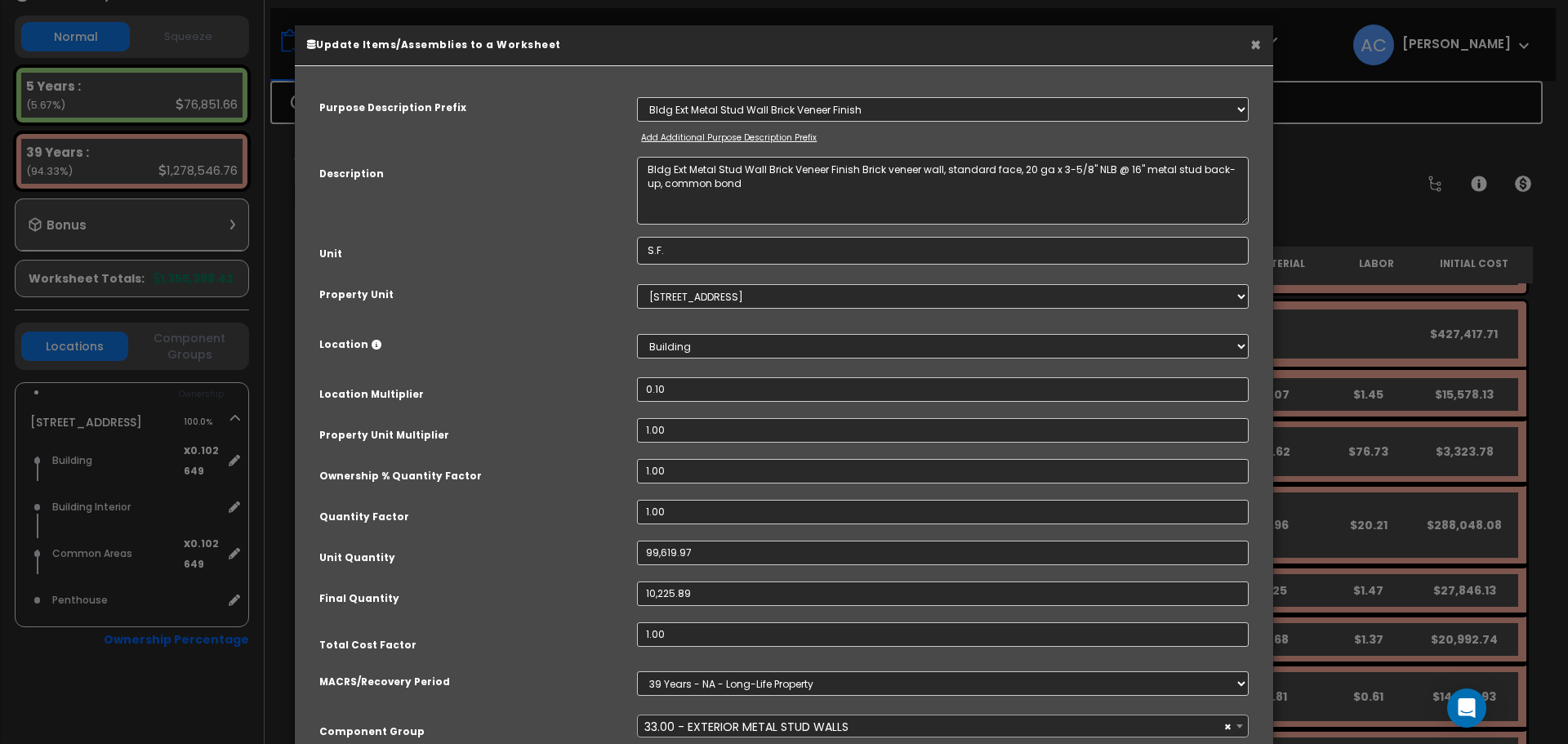
click at [1255, 44] on button "×" at bounding box center [1256, 45] width 10 height 17
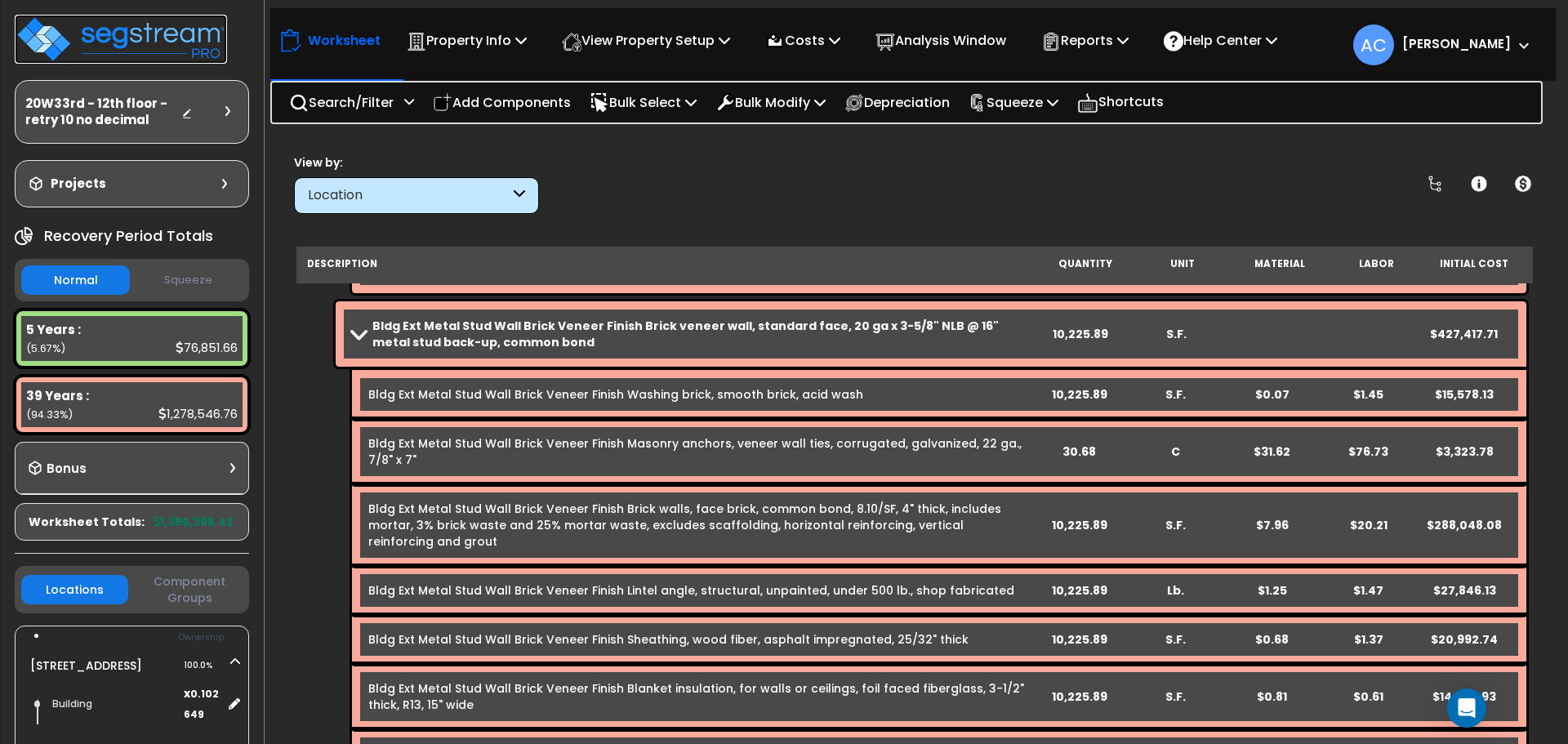
click at [145, 38] on img at bounding box center [121, 39] width 213 height 49
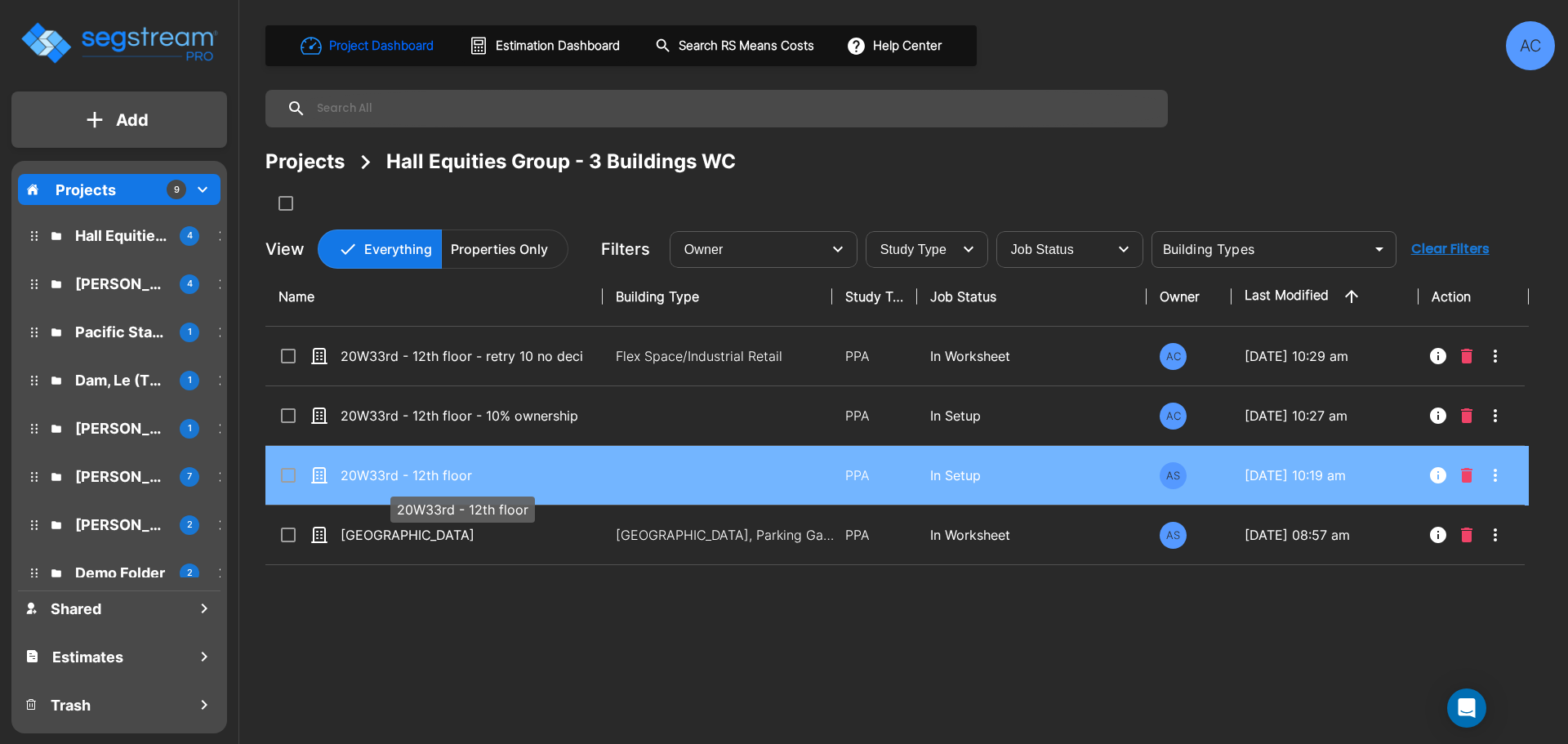
click at [520, 470] on p "20W33rd - 12th floor" at bounding box center [462, 475] width 243 height 20
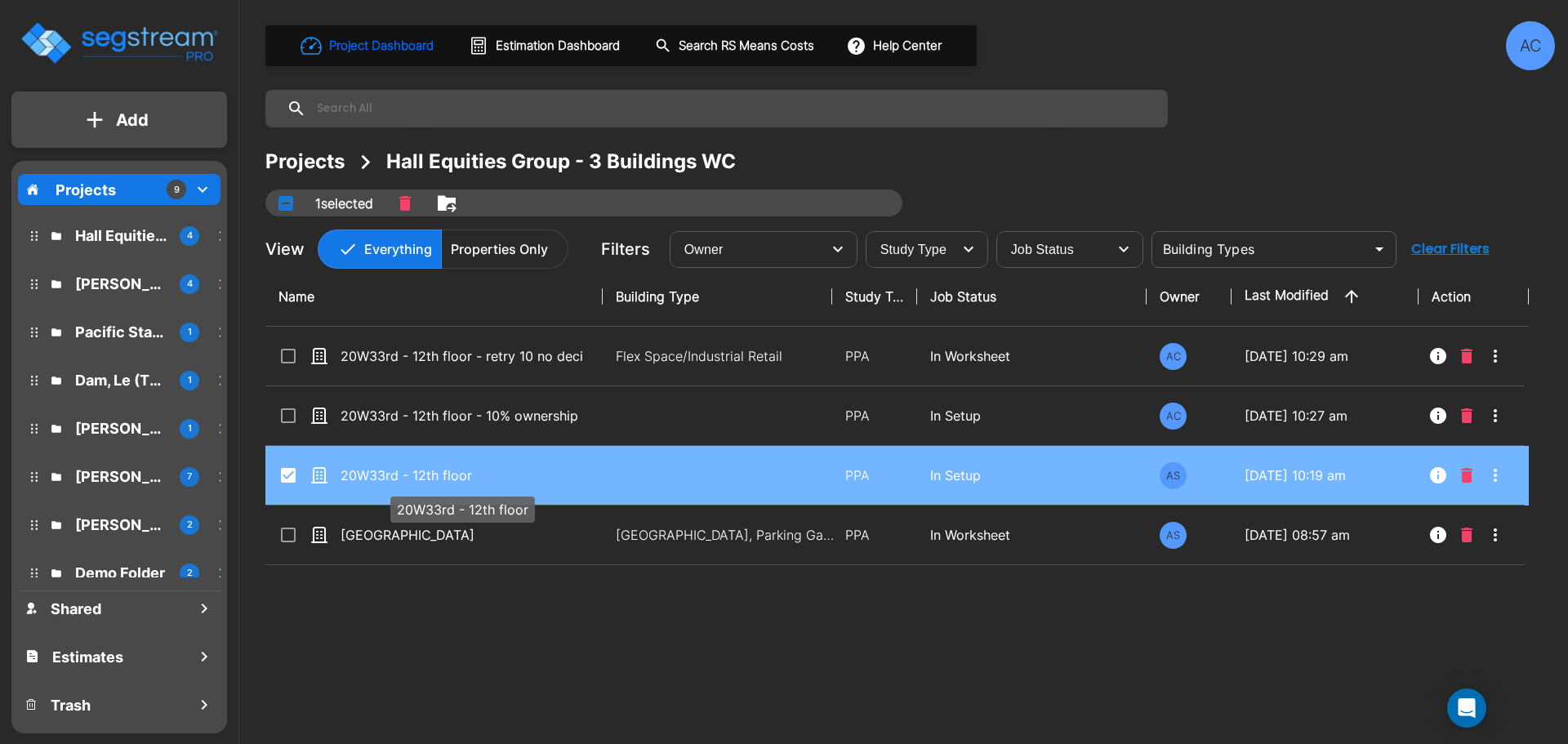
click at [520, 470] on p "20W33rd - 12th floor" at bounding box center [462, 475] width 243 height 20
checkbox input "false"
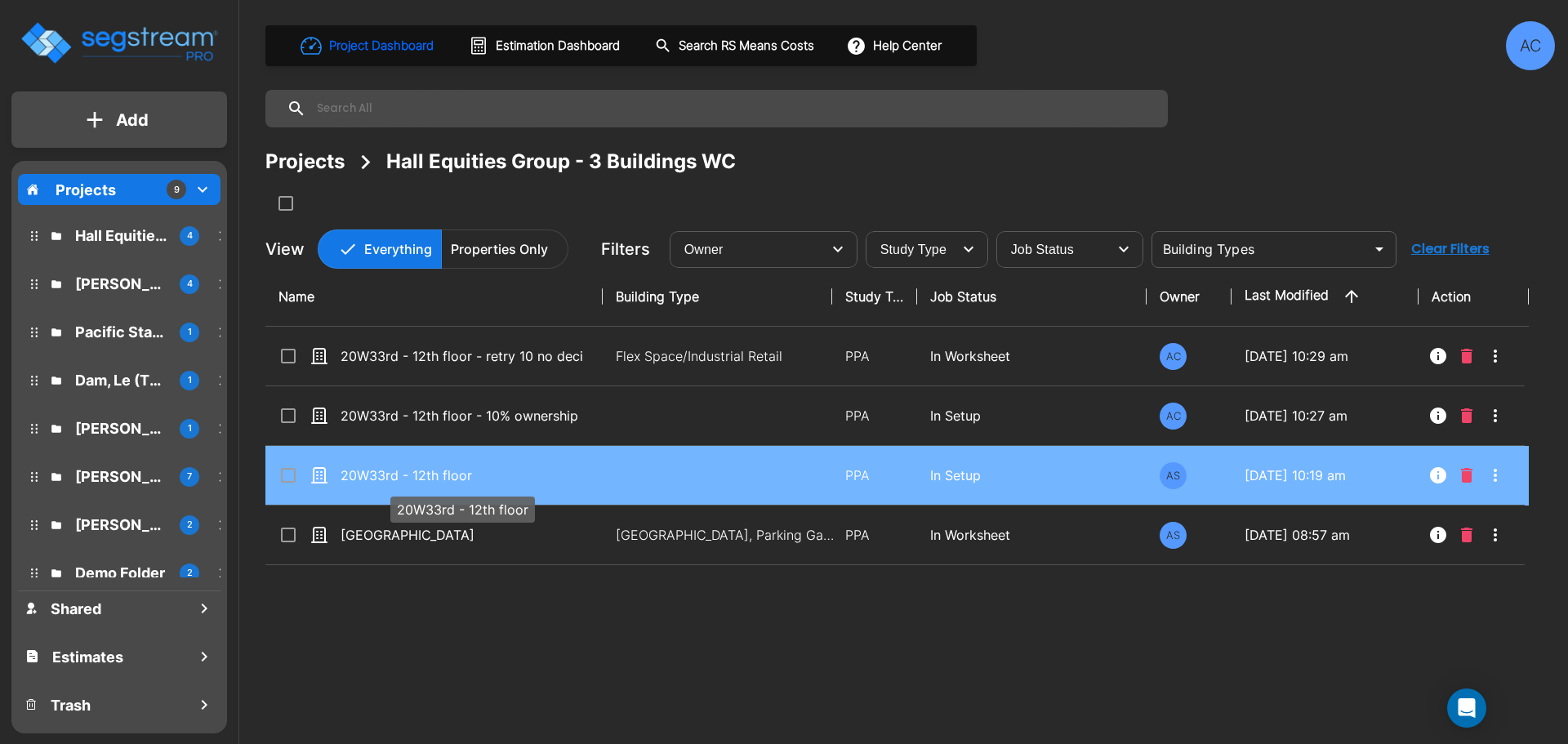
click at [520, 470] on p "20W33rd - 12th floor" at bounding box center [462, 475] width 243 height 20
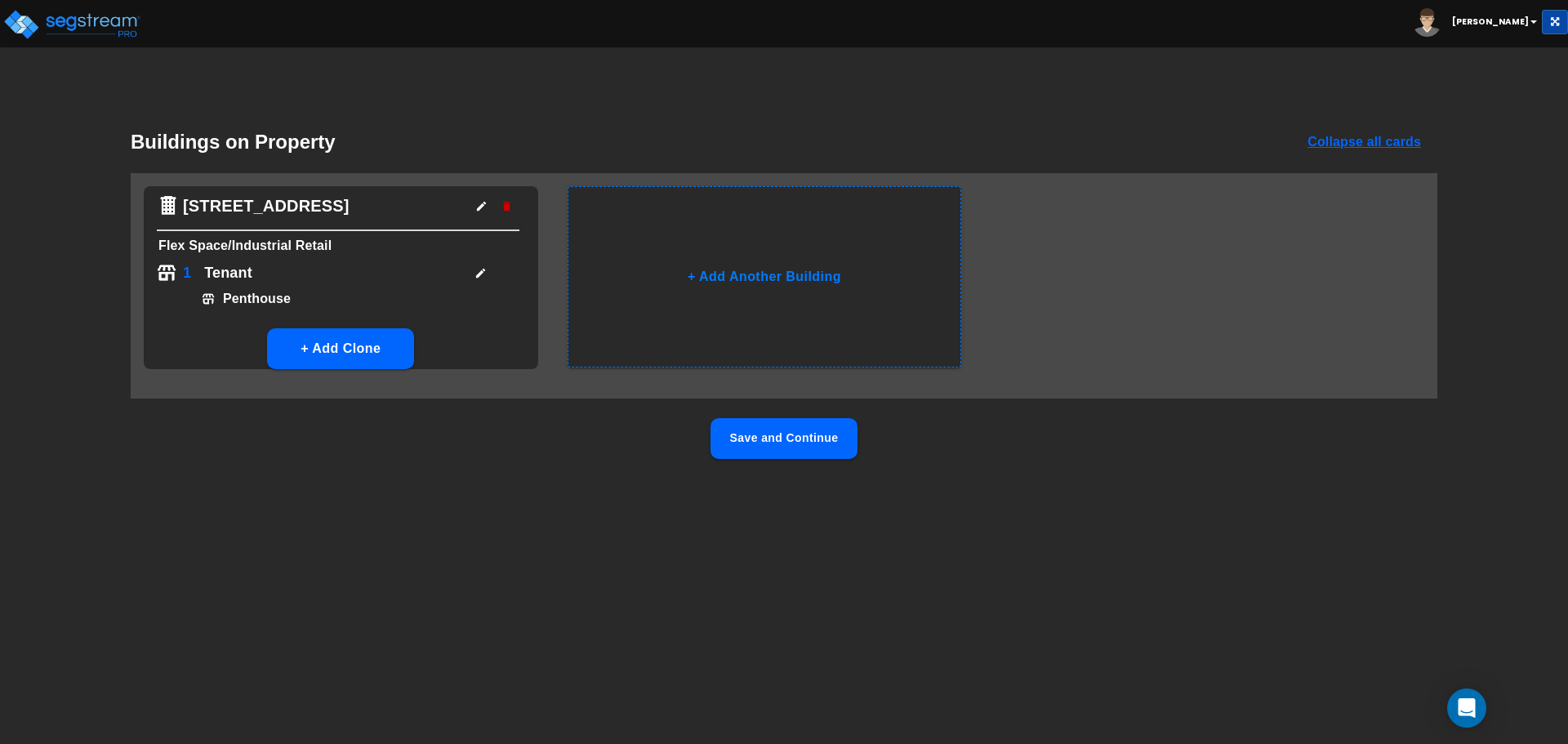
click at [833, 435] on button "Save and Continue" at bounding box center [784, 438] width 147 height 41
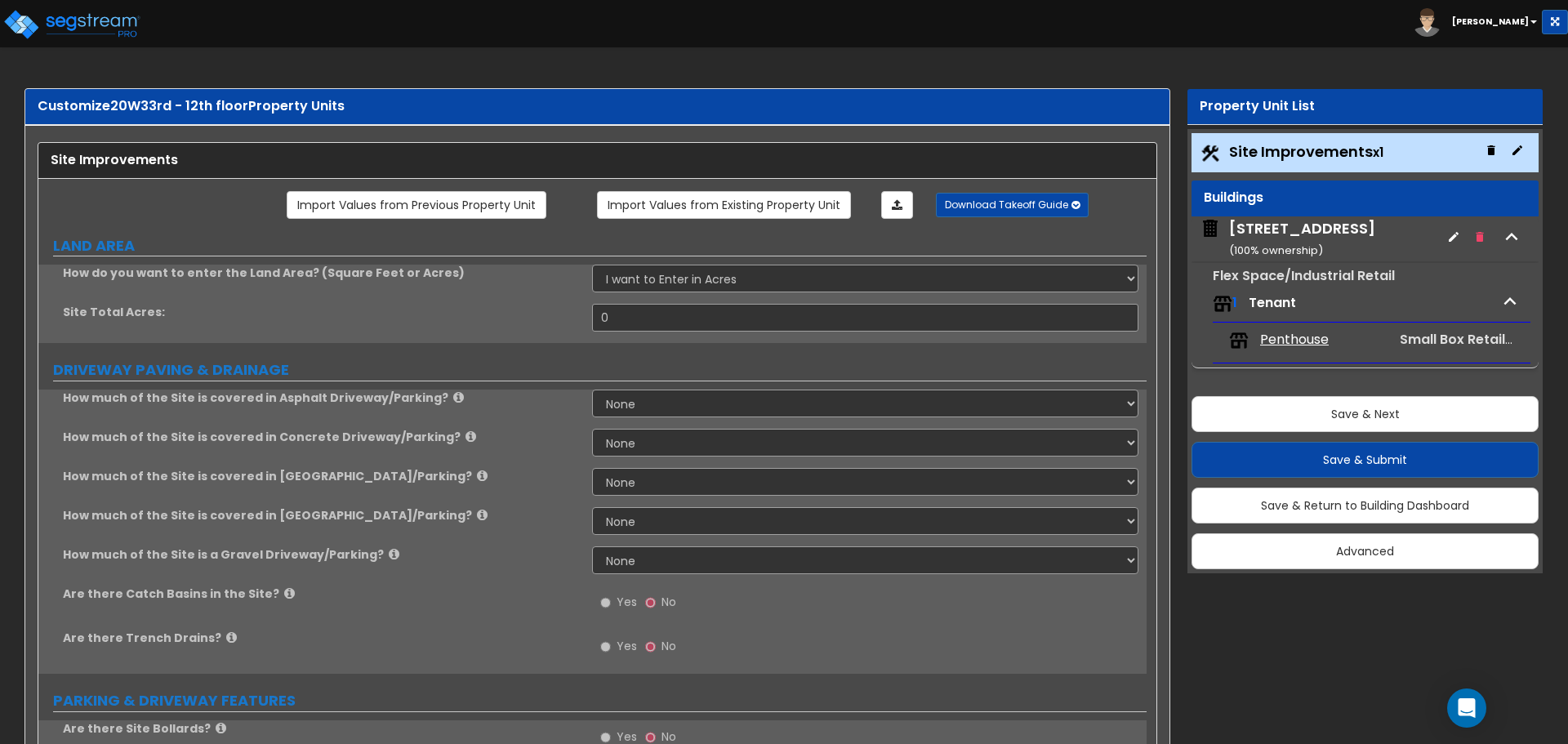
click at [1495, 151] on icon "button" at bounding box center [1492, 150] width 7 height 10
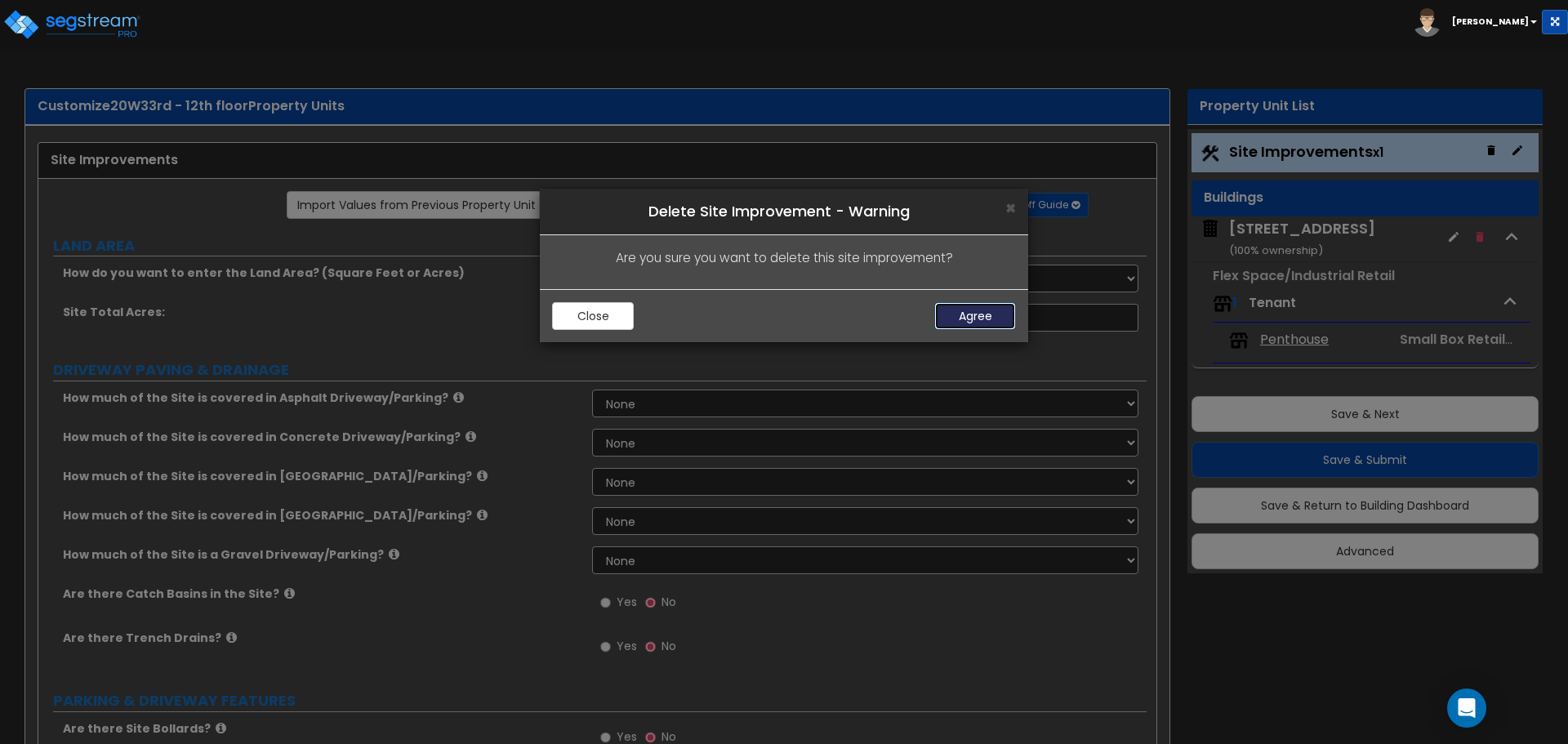
click at [982, 319] on button "Agree" at bounding box center [976, 316] width 82 height 28
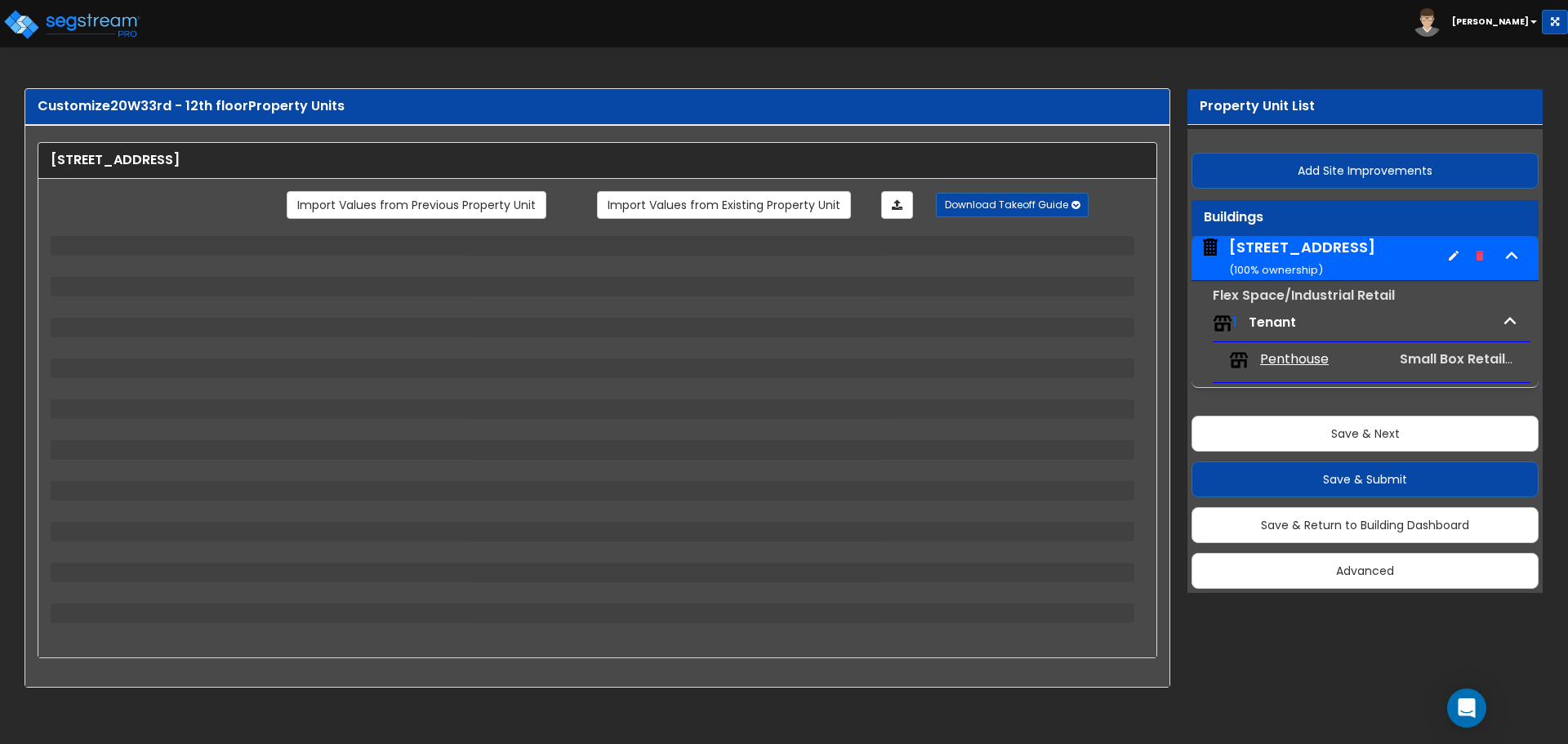
select select "4"
select select "2"
select select "5"
select select "2"
select select "12"
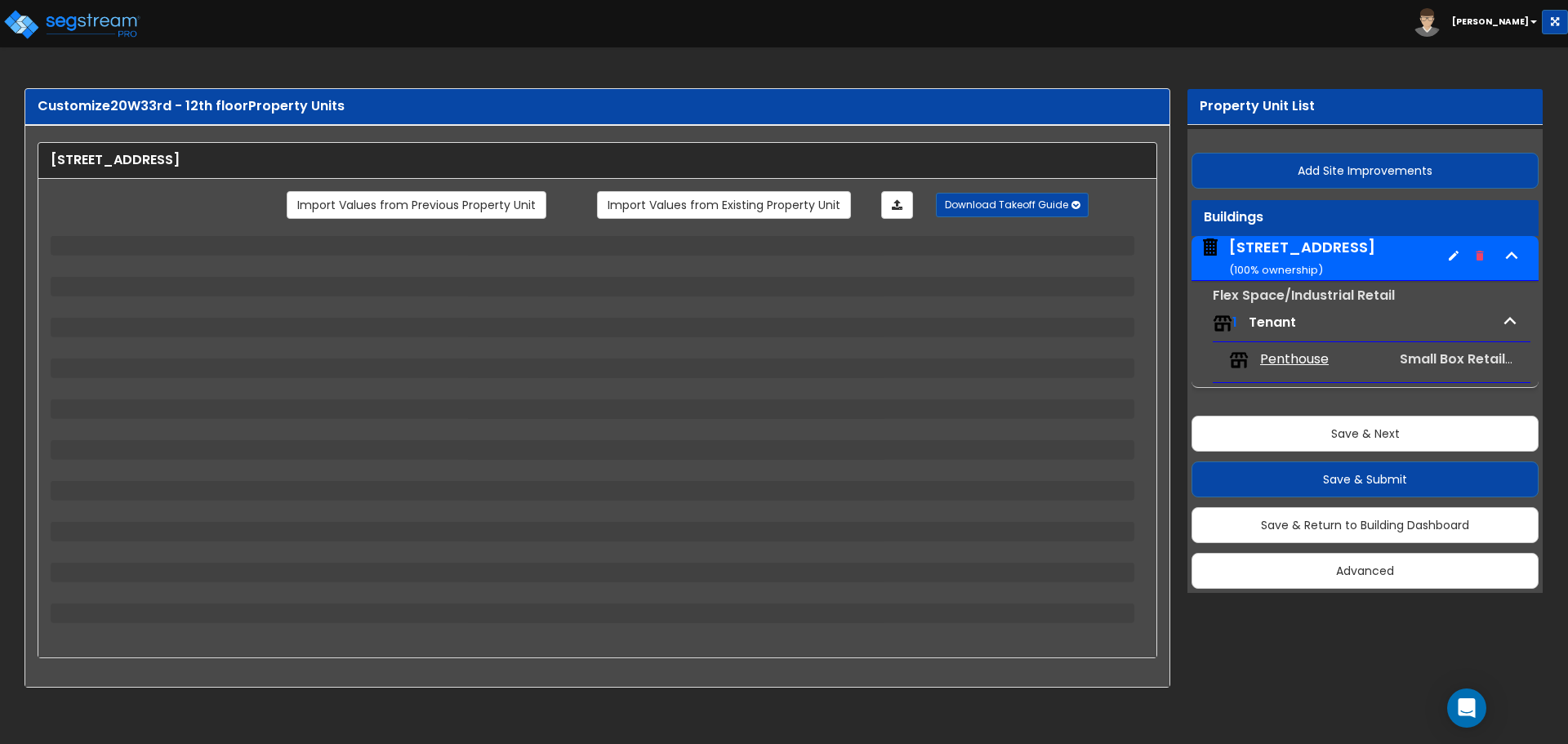
select select "2"
select select "3"
select select "1"
select select "2"
select select "4"
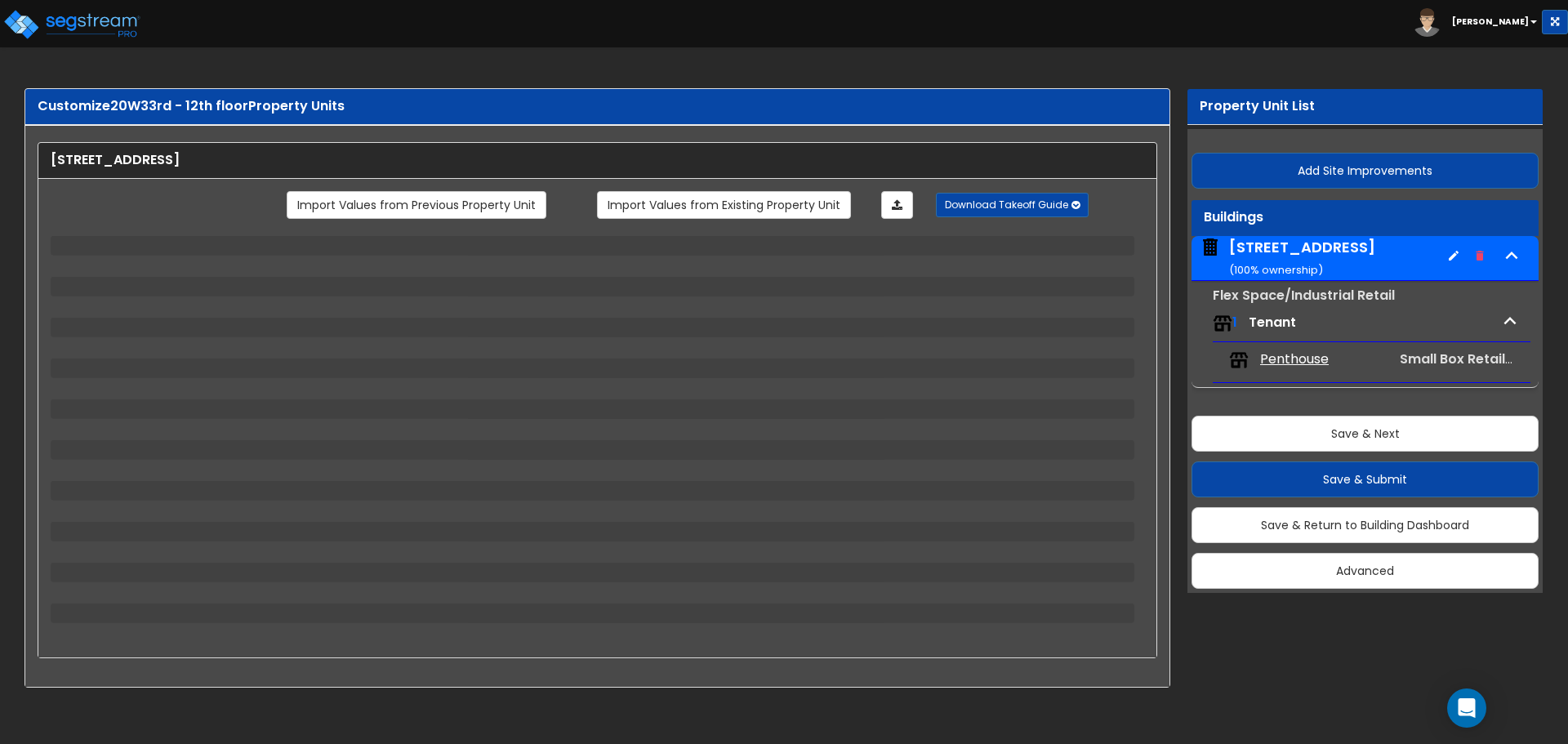
select select "1"
select select "2"
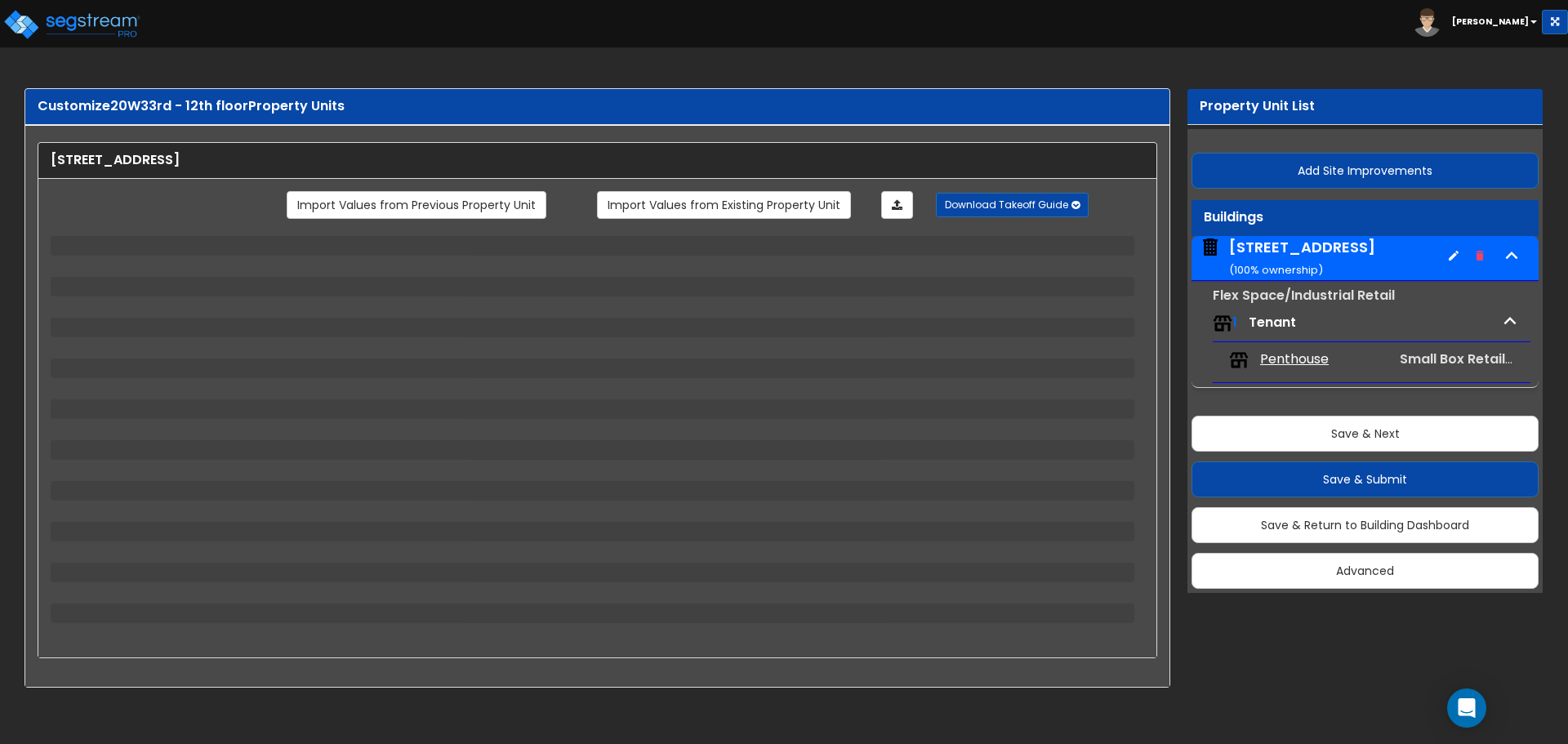
select select "1"
select select "2"
select select "1"
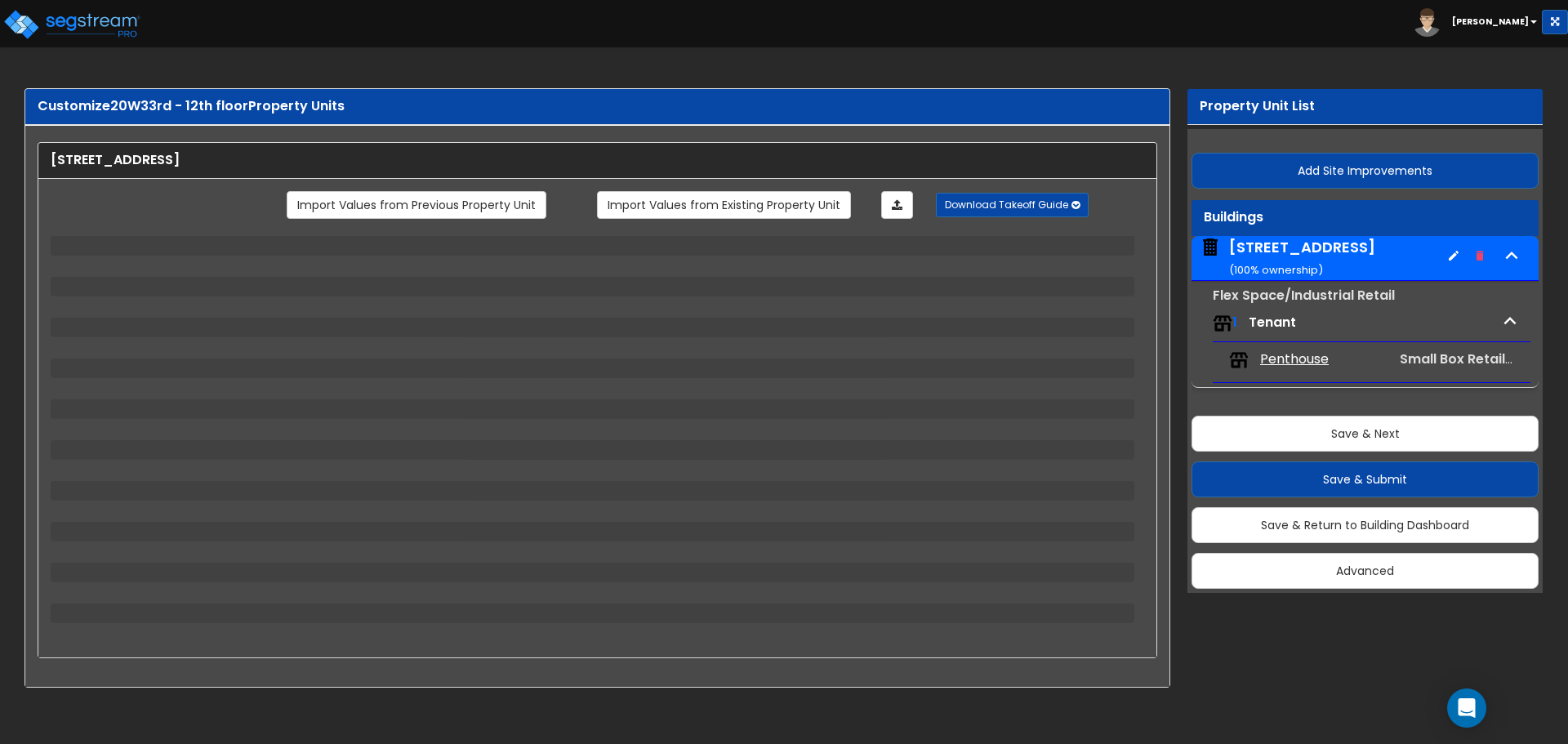
select select "2"
select select "1"
select select "2"
select select "1"
select select "8"
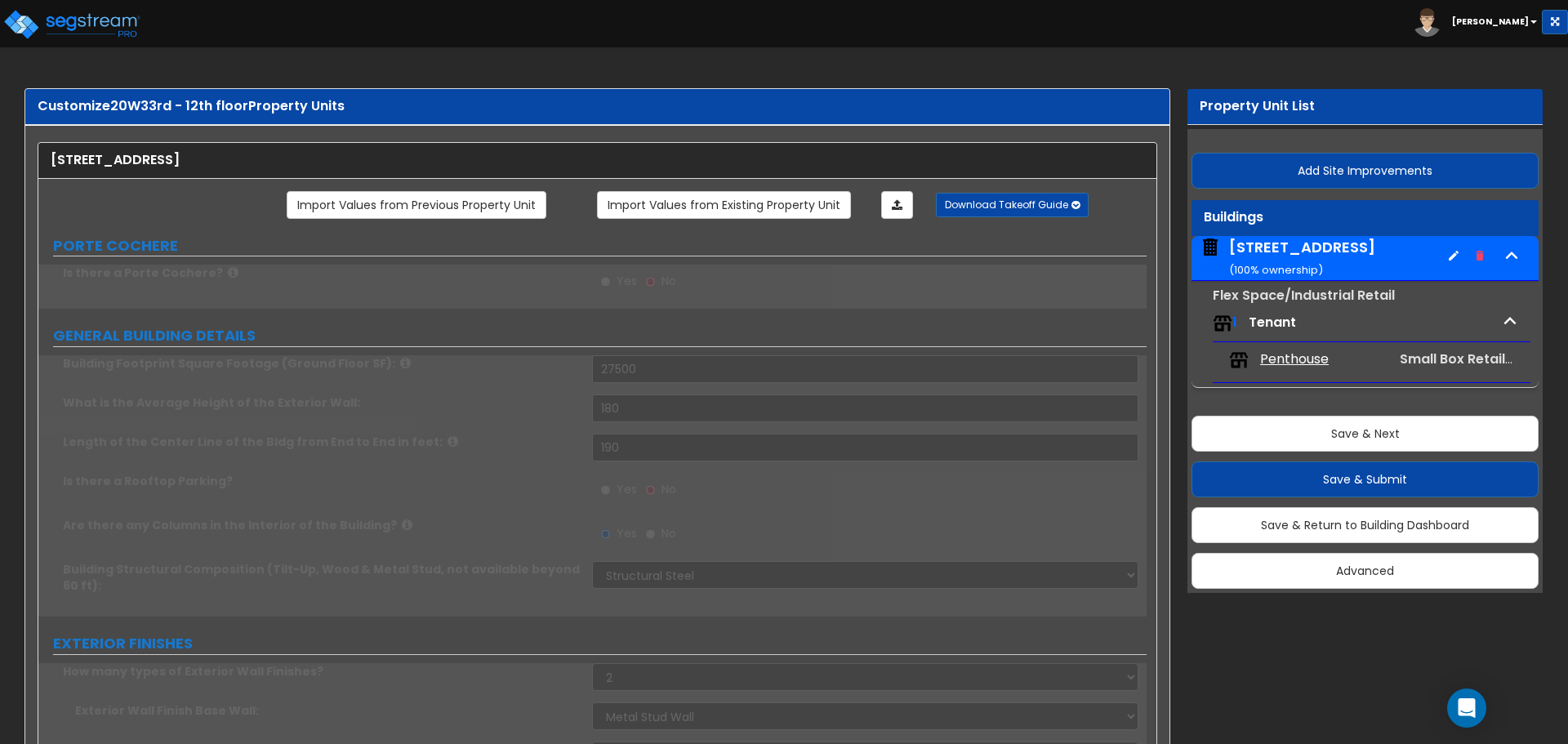
radio input "true"
select select "2"
type input "450"
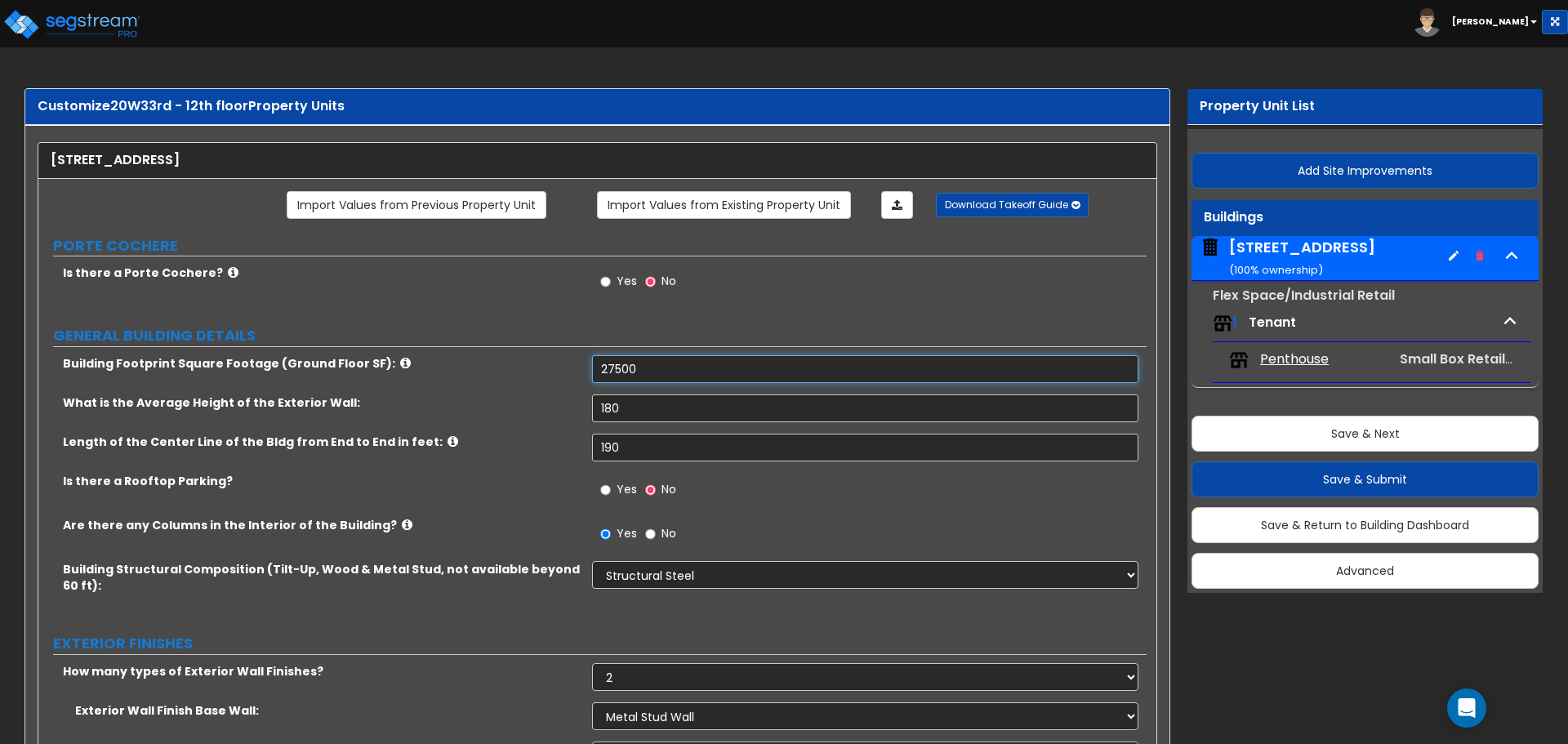
click at [615, 366] on input "27500" at bounding box center [865, 369] width 546 height 28
type input "2"
type input "12,000"
drag, startPoint x: 627, startPoint y: 410, endPoint x: 484, endPoint y: 387, distance: 144.8
click at [484, 387] on div "Building Footprint Square Footage (Ground Floor SF): 12,000 What is the Average…" at bounding box center [592, 486] width 1084 height 261
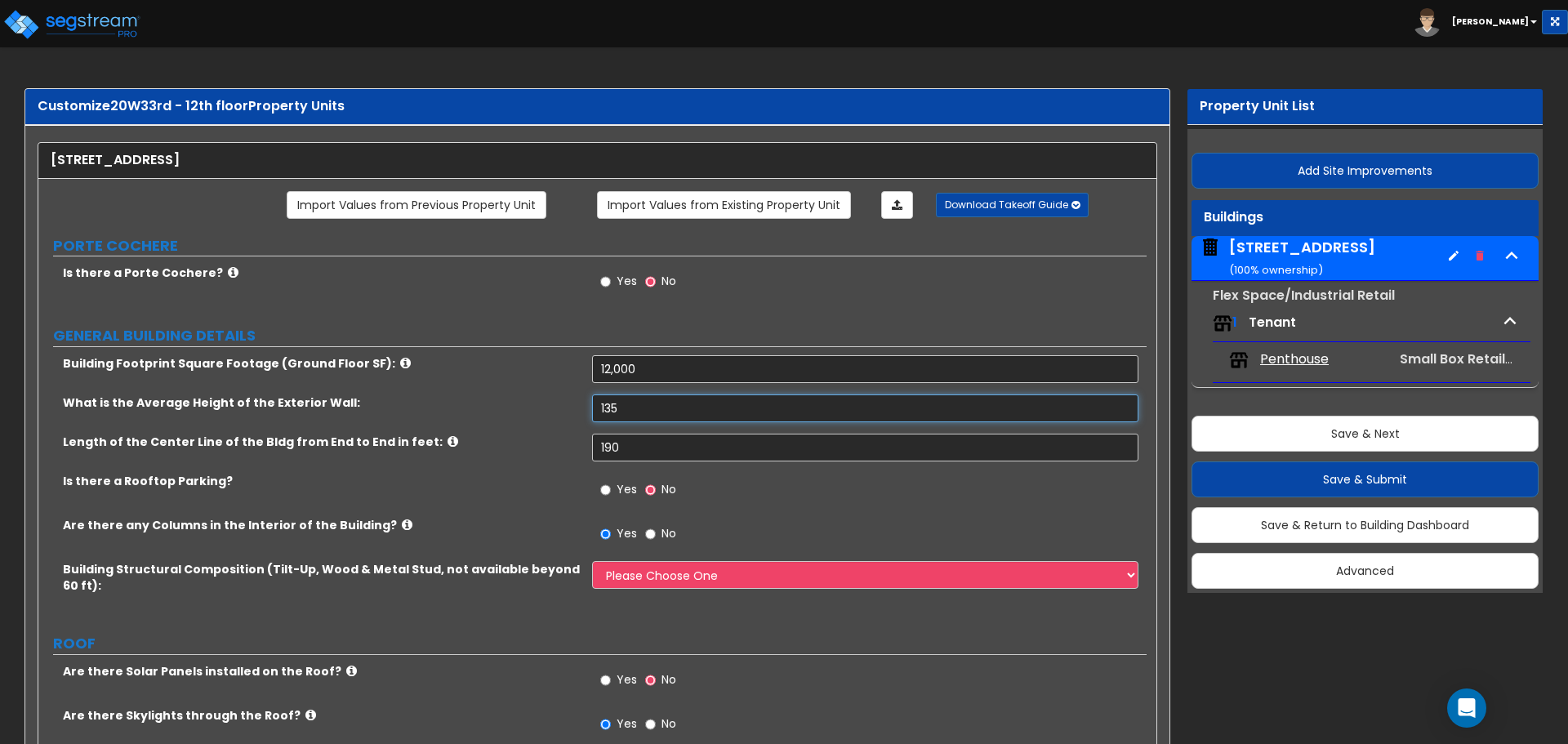
type input "135"
drag, startPoint x: 631, startPoint y: 438, endPoint x: 506, endPoint y: 430, distance: 125.3
click at [555, 444] on div "Length of the Center Line of the Bldg from End to End in feet: 190" at bounding box center [592, 453] width 1108 height 39
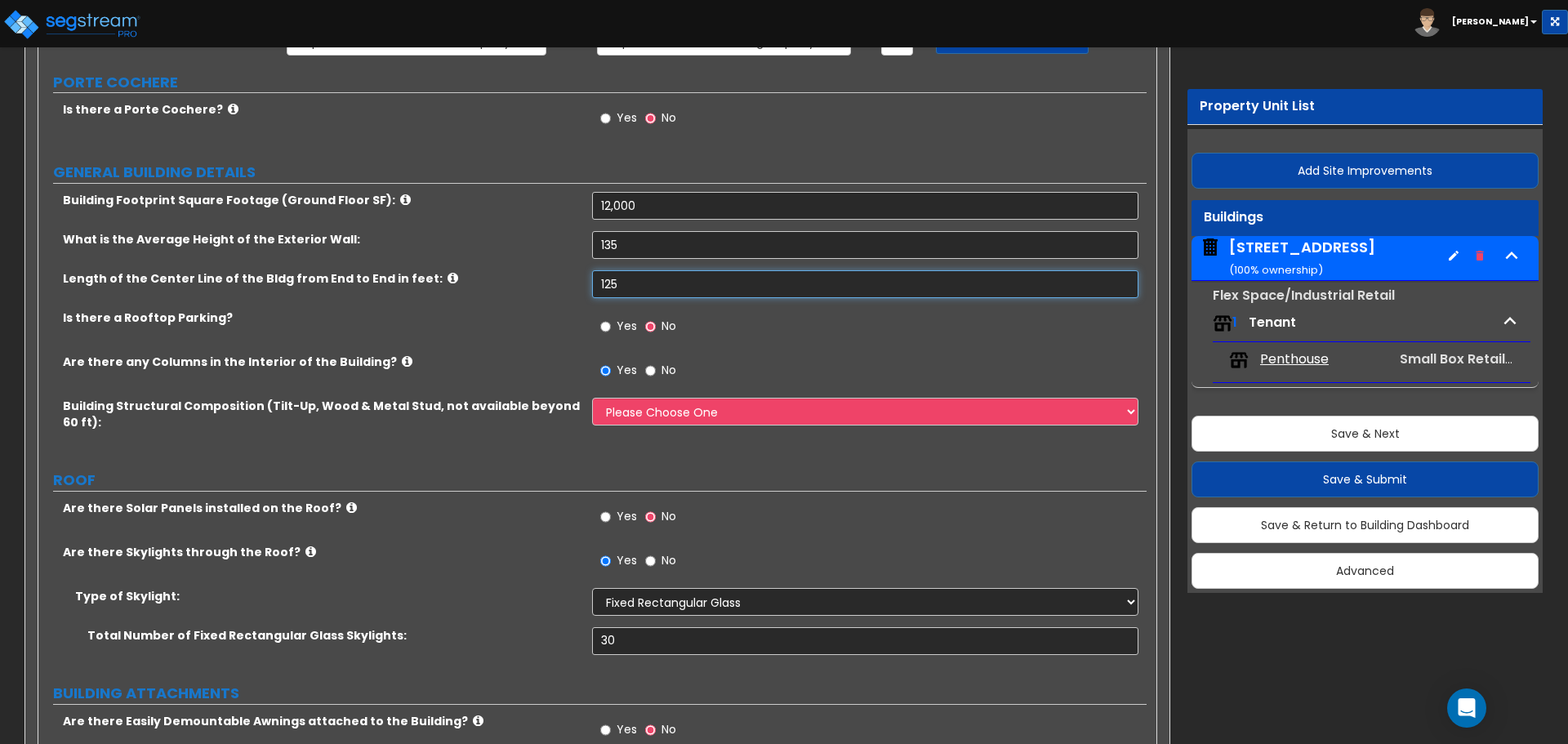
scroll to position [245, 0]
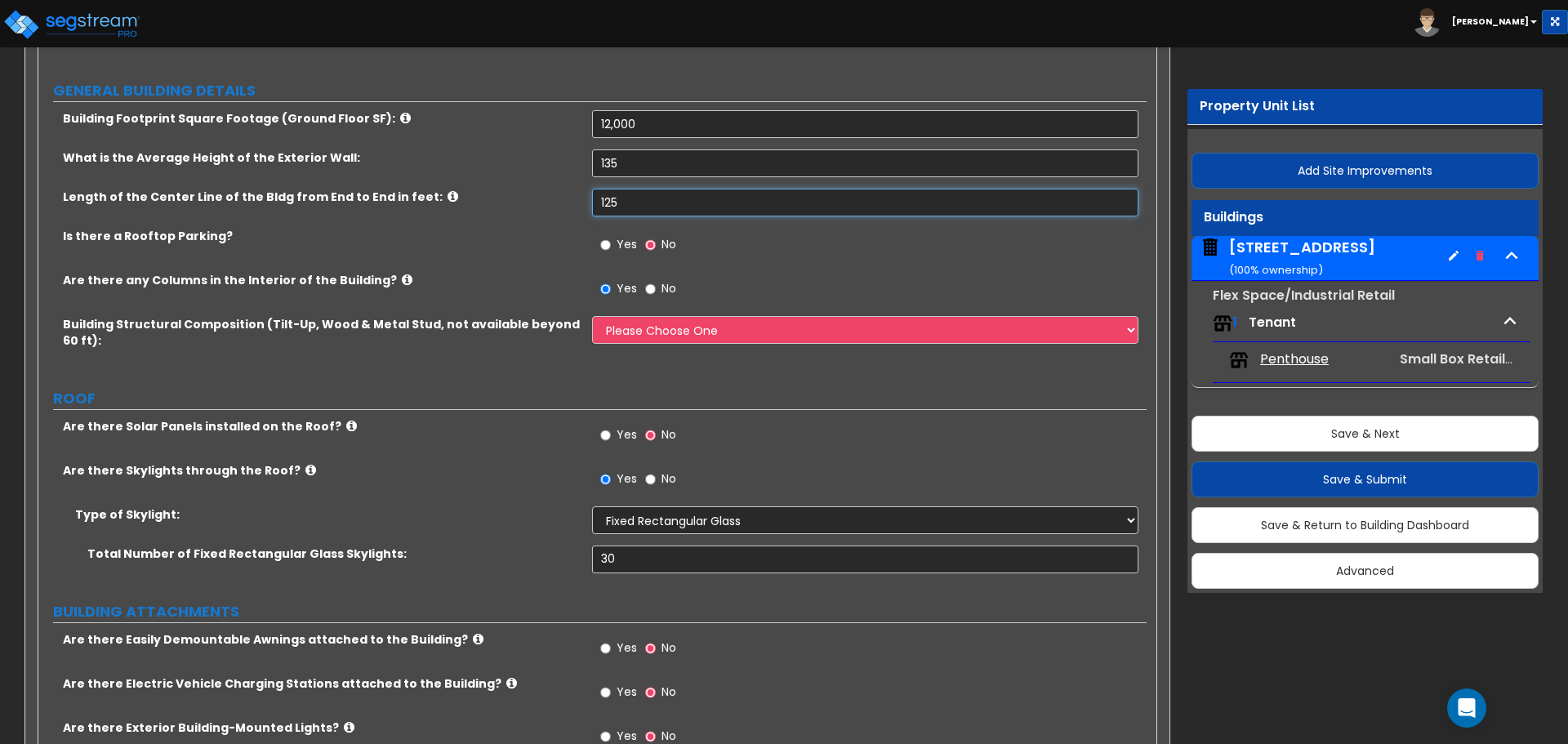
type input "125"
click at [724, 324] on select "Please Choose One Pre-Engineered Metal Building Reinforced Concrete Structural …" at bounding box center [865, 330] width 546 height 28
click at [763, 296] on div "Yes No" at bounding box center [869, 294] width 554 height 44
click at [631, 333] on select "Please Choose One Pre-Engineered Metal Building Reinforced Concrete Structural …" at bounding box center [865, 330] width 546 height 28
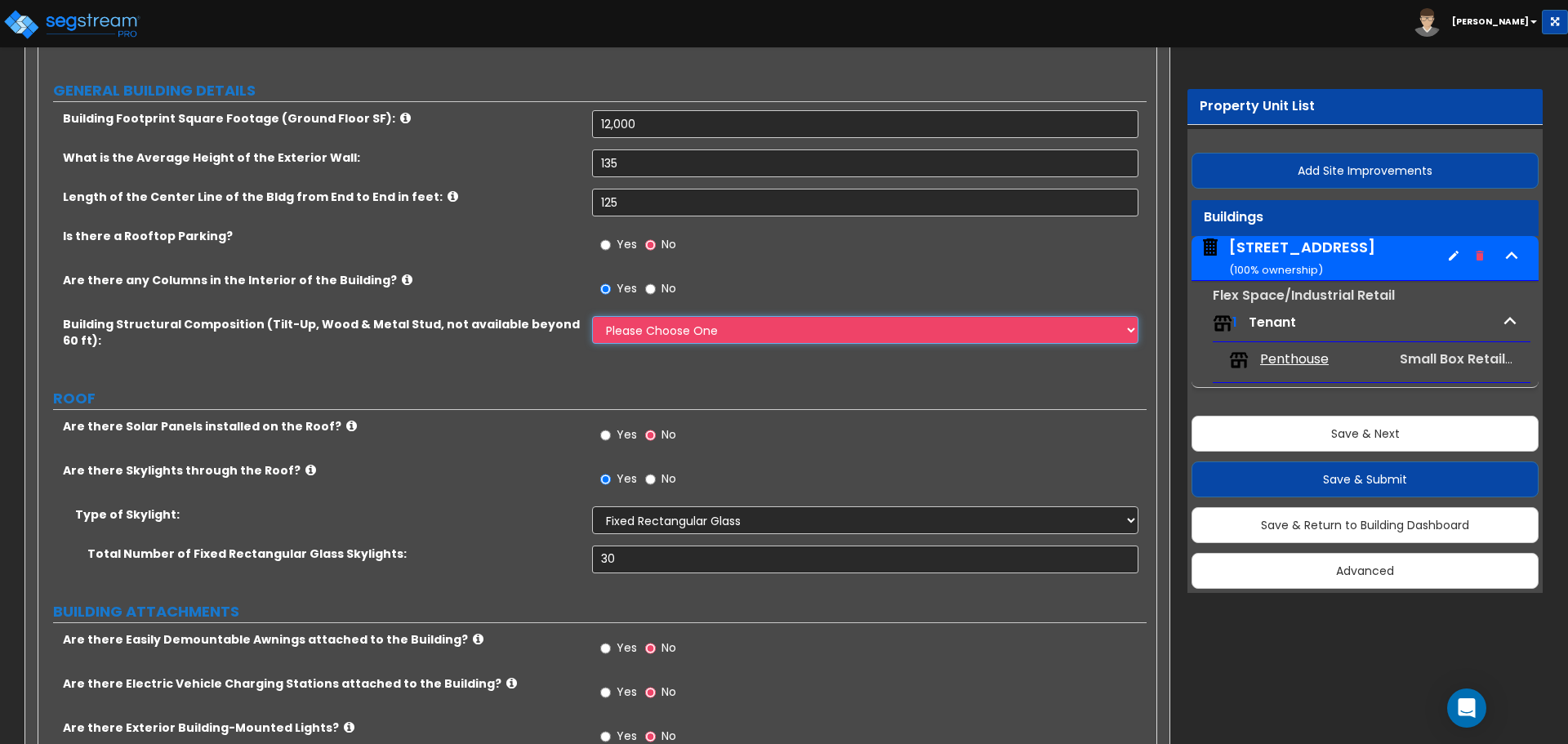
click at [793, 328] on select "Please Choose One Pre-Engineered Metal Building Reinforced Concrete Structural …" at bounding box center [865, 330] width 546 height 28
select select "3"
click at [592, 316] on select "Please Choose One Pre-Engineered Metal Building Reinforced Concrete Structural …" at bounding box center [865, 330] width 546 height 28
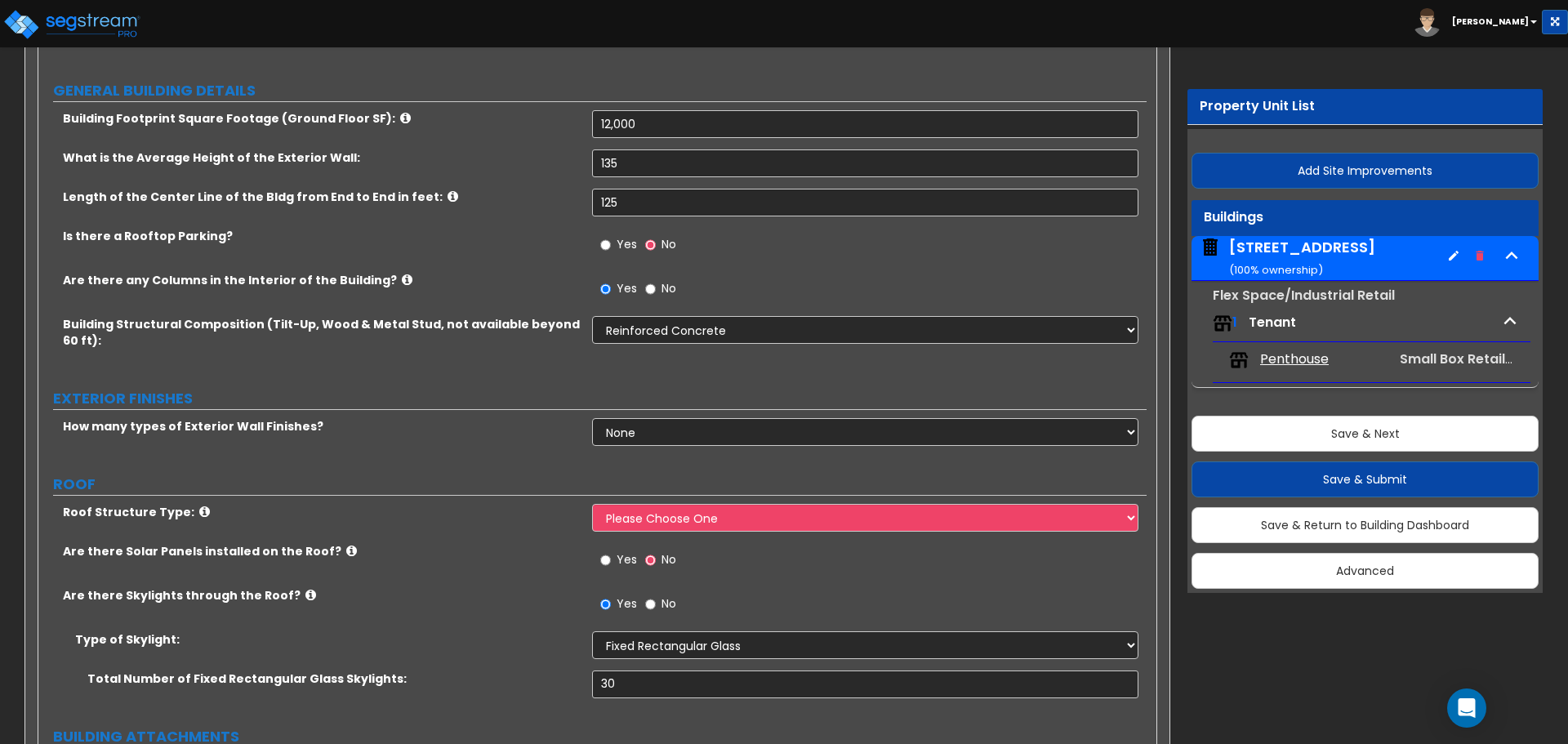
click at [685, 353] on div "Building Structural Composition (Tilt-Up, Wood & Metal Stud, not available beyo…" at bounding box center [592, 344] width 1108 height 56
click at [688, 338] on select "Please Choose One Pre-Engineered Metal Building Reinforced Concrete Structural …" at bounding box center [865, 330] width 546 height 28
click at [688, 337] on select "Please Choose One Pre-Engineered Metal Building Reinforced Concrete Structural …" at bounding box center [865, 330] width 546 height 28
drag, startPoint x: 694, startPoint y: 327, endPoint x: 697, endPoint y: 338, distance: 11.4
click at [694, 328] on select "Please Choose One Pre-Engineered Metal Building Reinforced Concrete Structural …" at bounding box center [865, 330] width 546 height 28
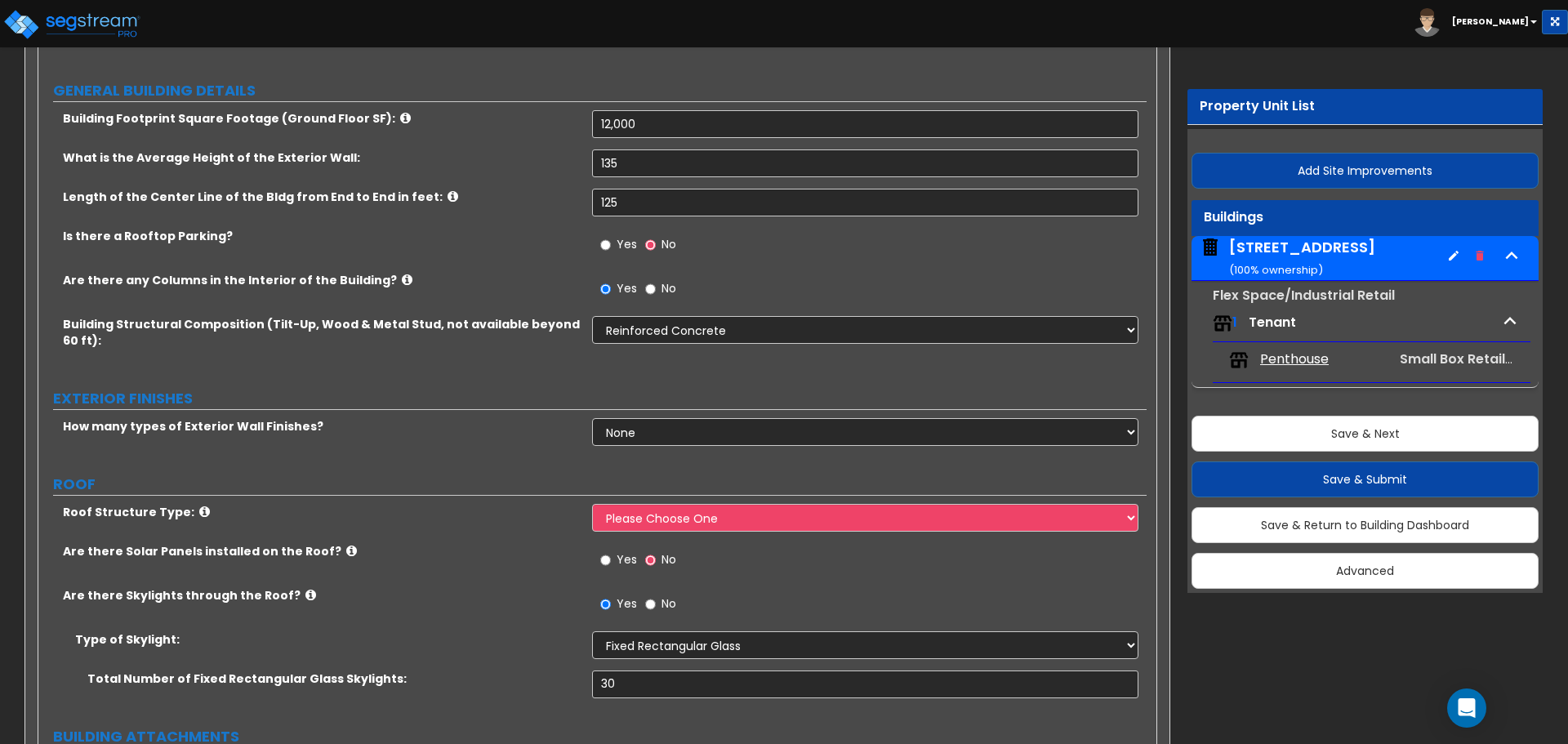
click at [735, 296] on div "Yes No" at bounding box center [869, 294] width 554 height 44
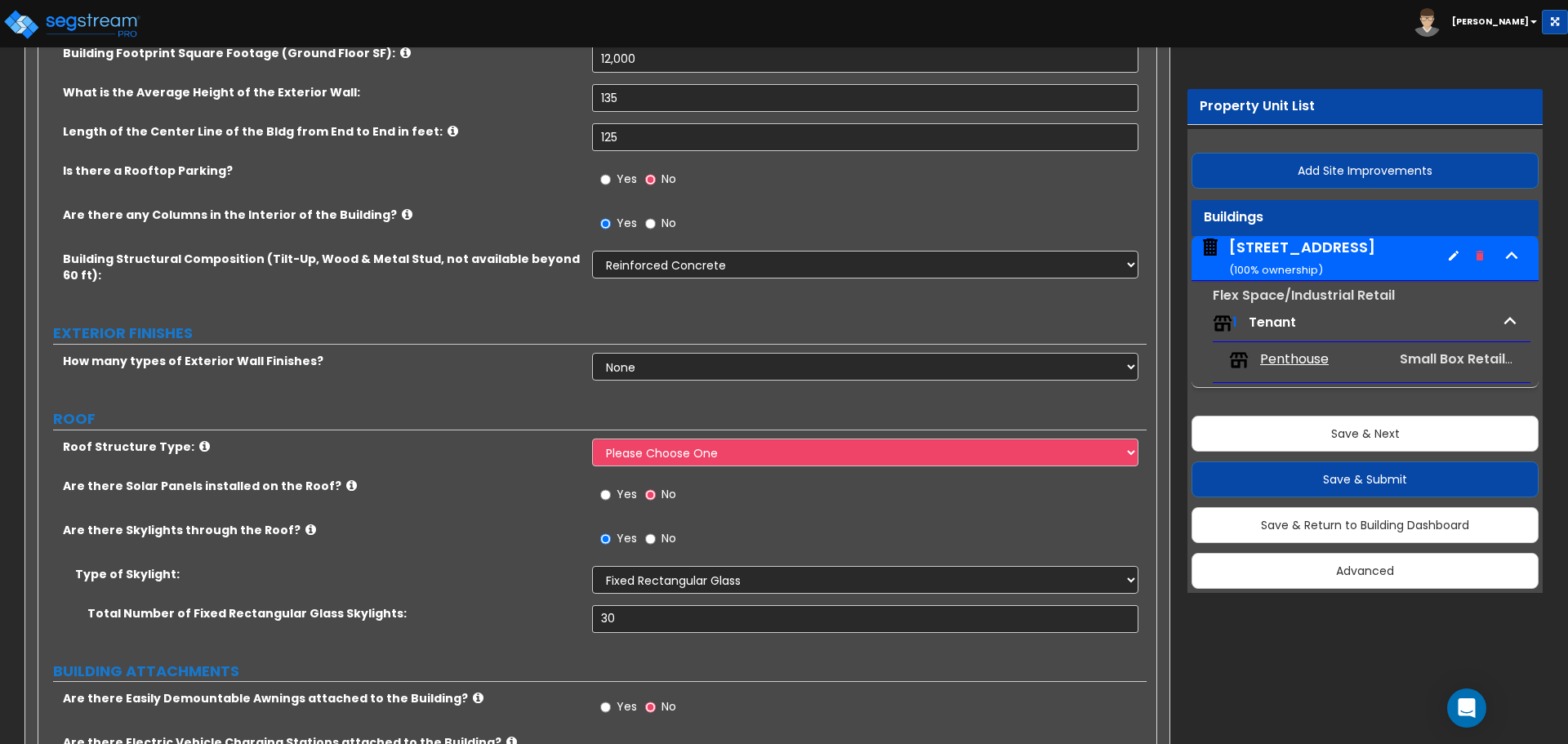
scroll to position [408, 0]
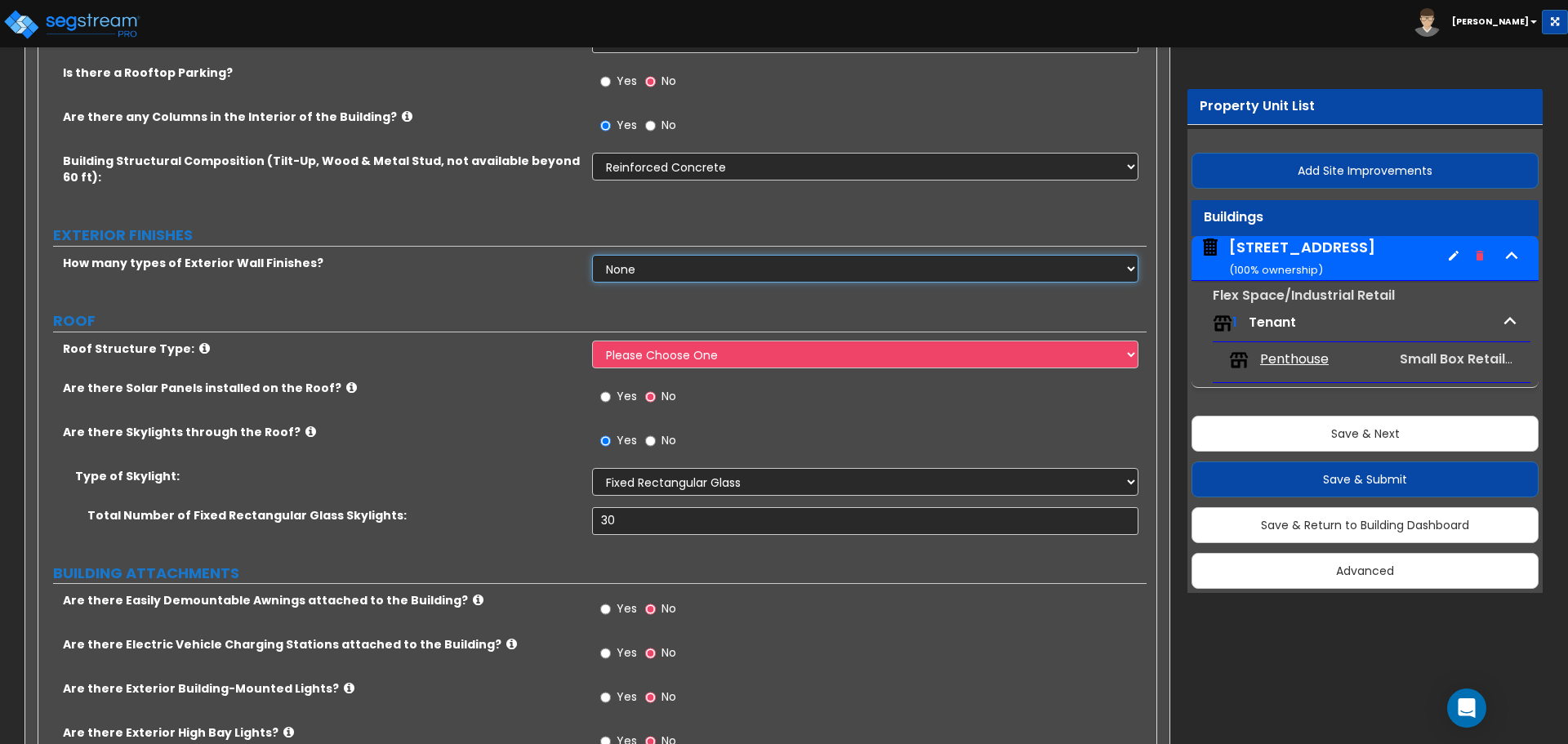
click at [674, 273] on select "None 1 2 3" at bounding box center [865, 269] width 546 height 28
select select "2"
click at [592, 255] on select "None 1 2 3" at bounding box center [865, 269] width 546 height 28
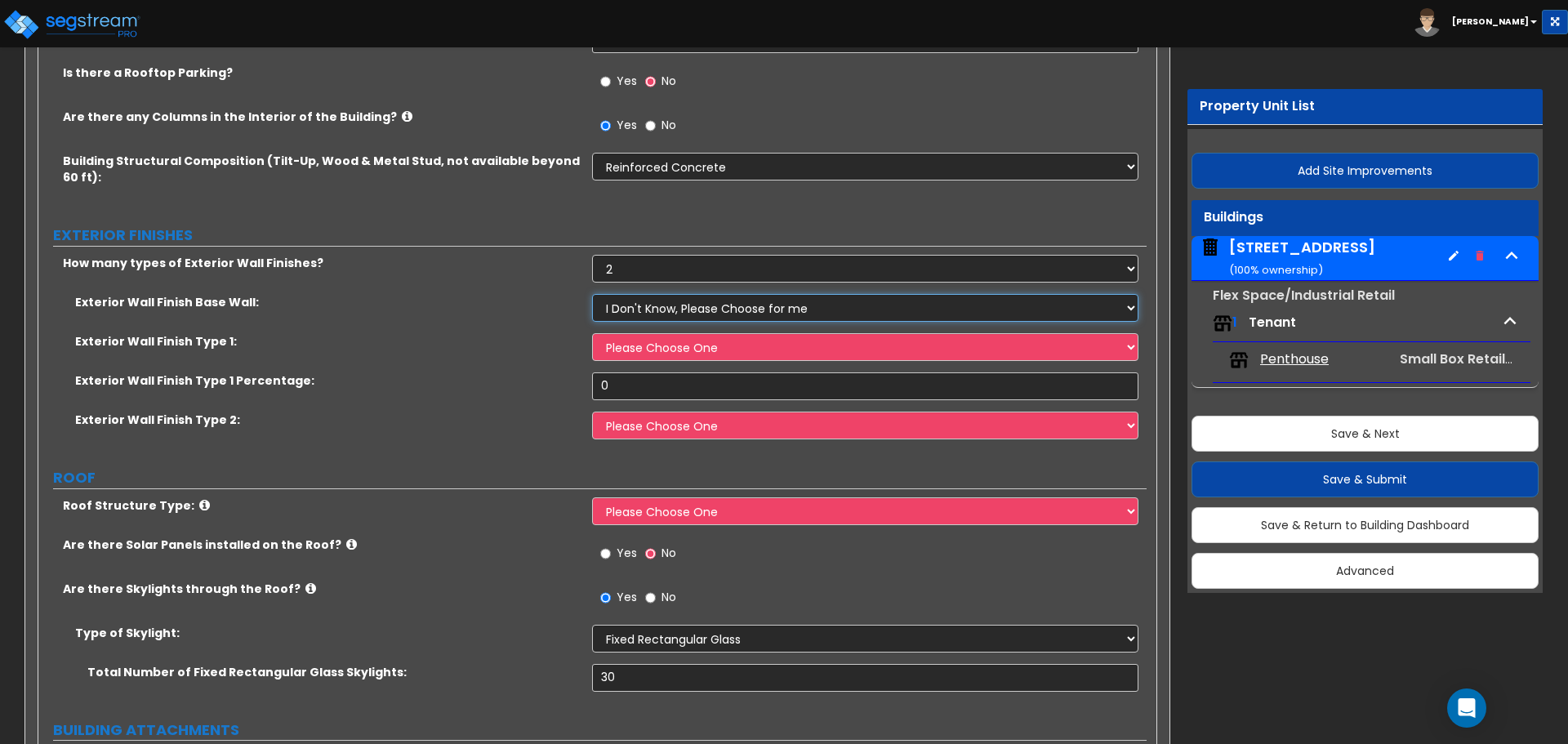
click at [703, 309] on select "I Don't Know, Please Choose for me Concrete Masonry Units (CMU) Cast-in-Place C…" at bounding box center [865, 308] width 546 height 28
select select "2"
click at [592, 294] on select "I Don't Know, Please Choose for me Concrete Masonry Units (CMU) Cast-in-Place C…" at bounding box center [865, 308] width 546 height 28
click at [740, 351] on select "Please Choose One No Finish/Shared Wall No Wall Brick Veneer Stone Veneer Wood …" at bounding box center [865, 347] width 546 height 28
select select "2"
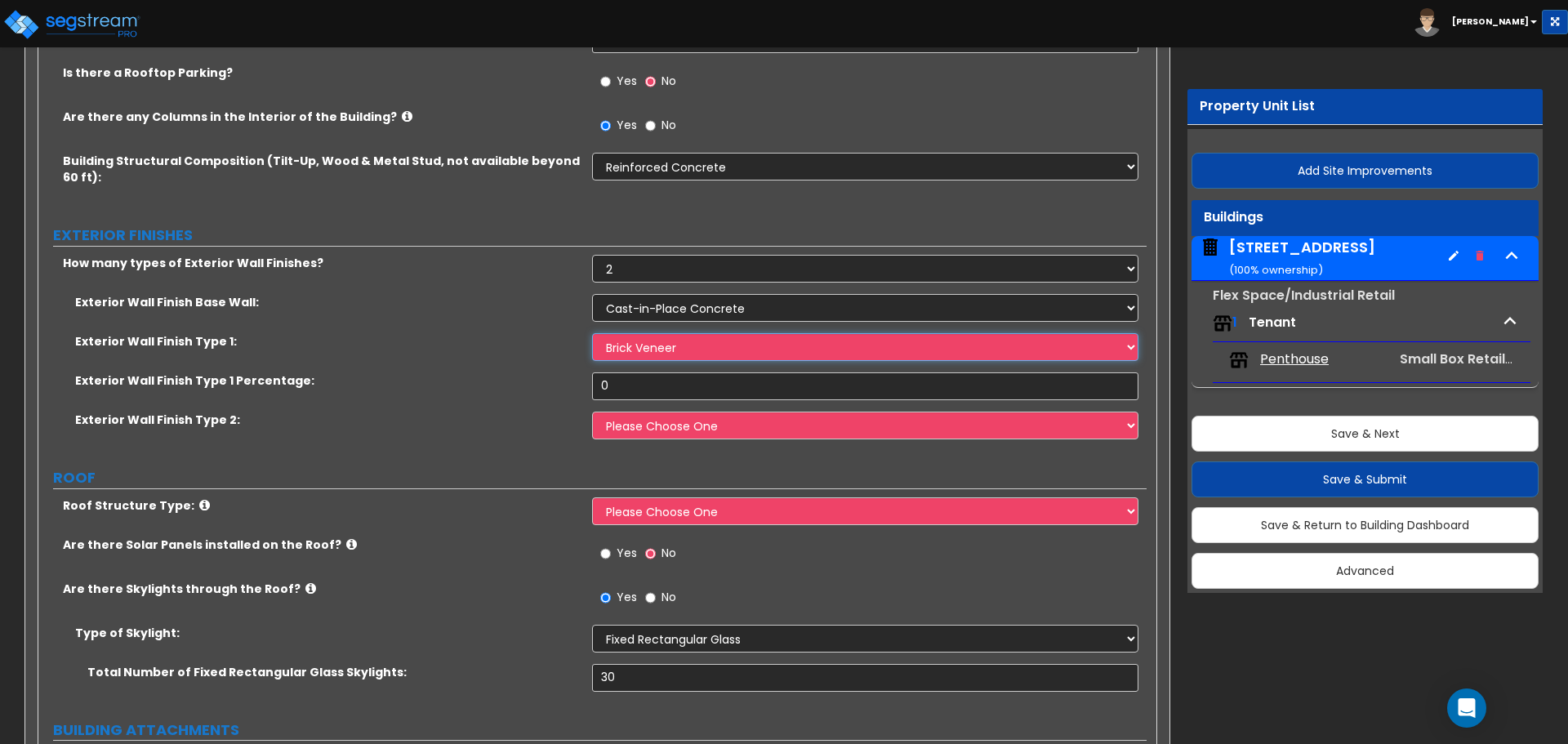
click at [592, 333] on select "Please Choose One No Finish/Shared Wall No Wall Brick Veneer Stone Veneer Wood …" at bounding box center [865, 347] width 546 height 28
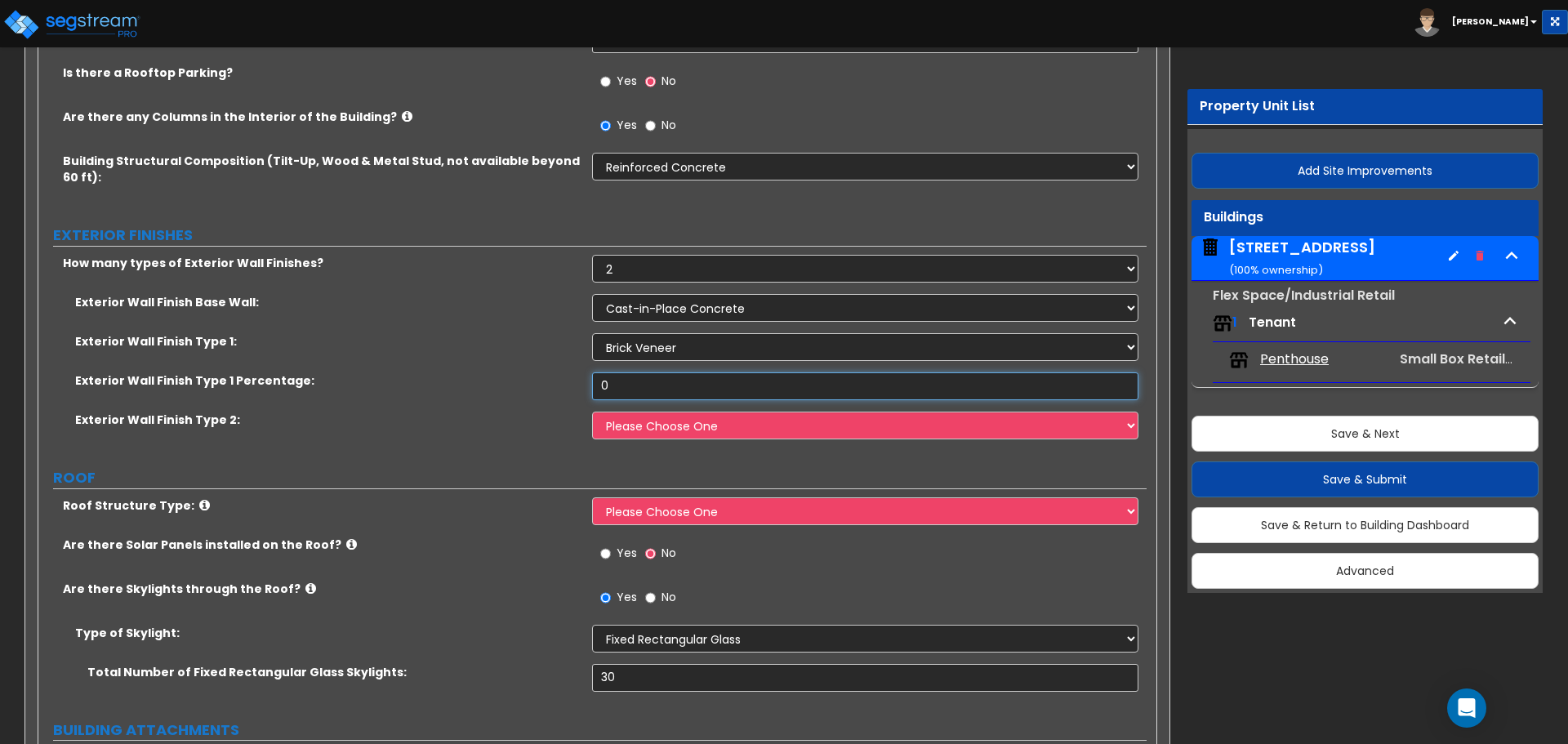
click at [695, 391] on input "0" at bounding box center [865, 386] width 546 height 28
drag, startPoint x: 696, startPoint y: 388, endPoint x: 530, endPoint y: 379, distance: 166.2
click at [530, 379] on div "Exterior Wall Finish Type 1 Percentage: 0" at bounding box center [592, 392] width 1108 height 39
type input "60"
click at [637, 427] on select "Please Choose One No Finish/Shared Wall No Wall Brick Veneer Stone Veneer Wood …" at bounding box center [865, 425] width 546 height 28
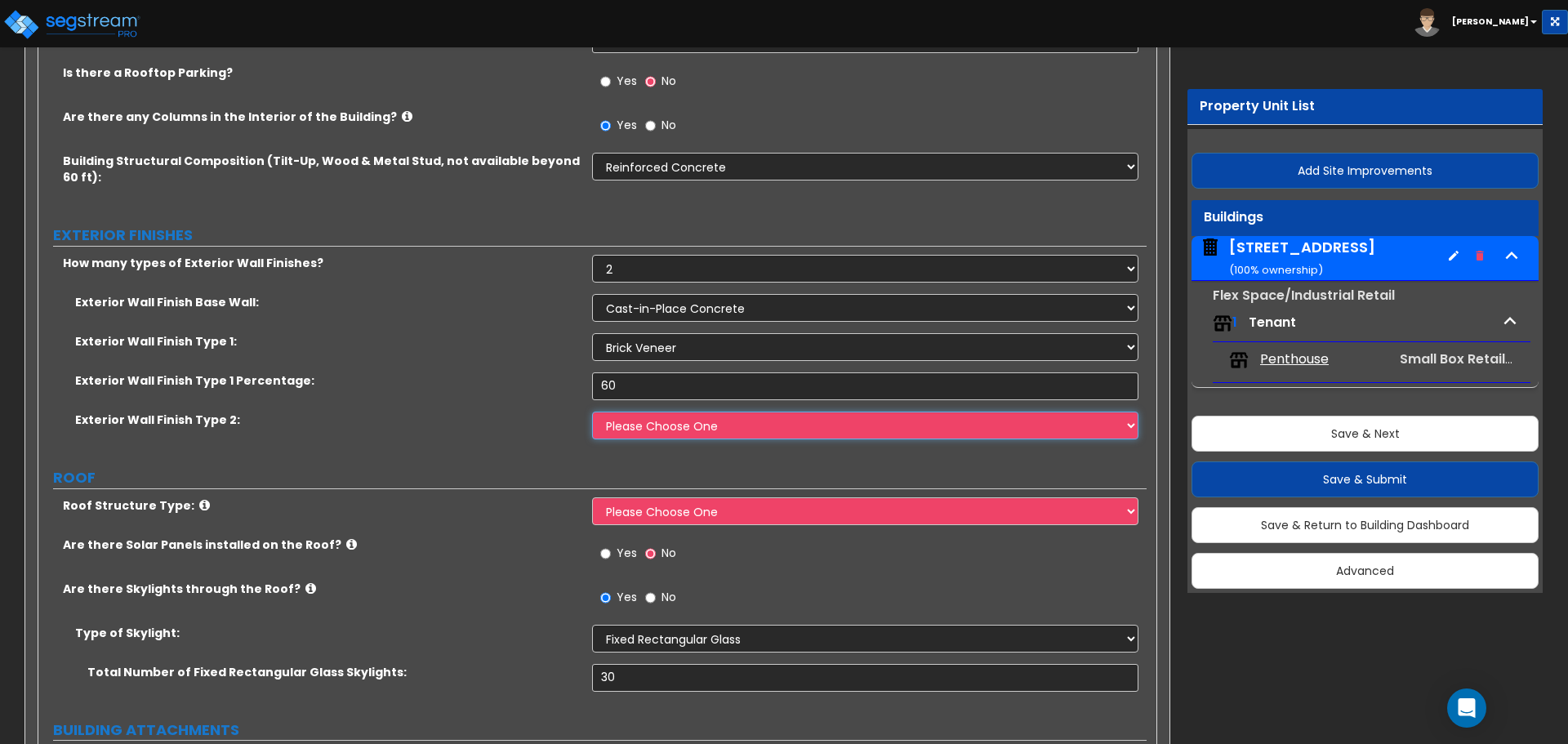
select select "10"
click at [592, 411] on select "Please Choose One No Finish/Shared Wall No Wall Brick Veneer Stone Veneer Wood …" at bounding box center [865, 425] width 546 height 28
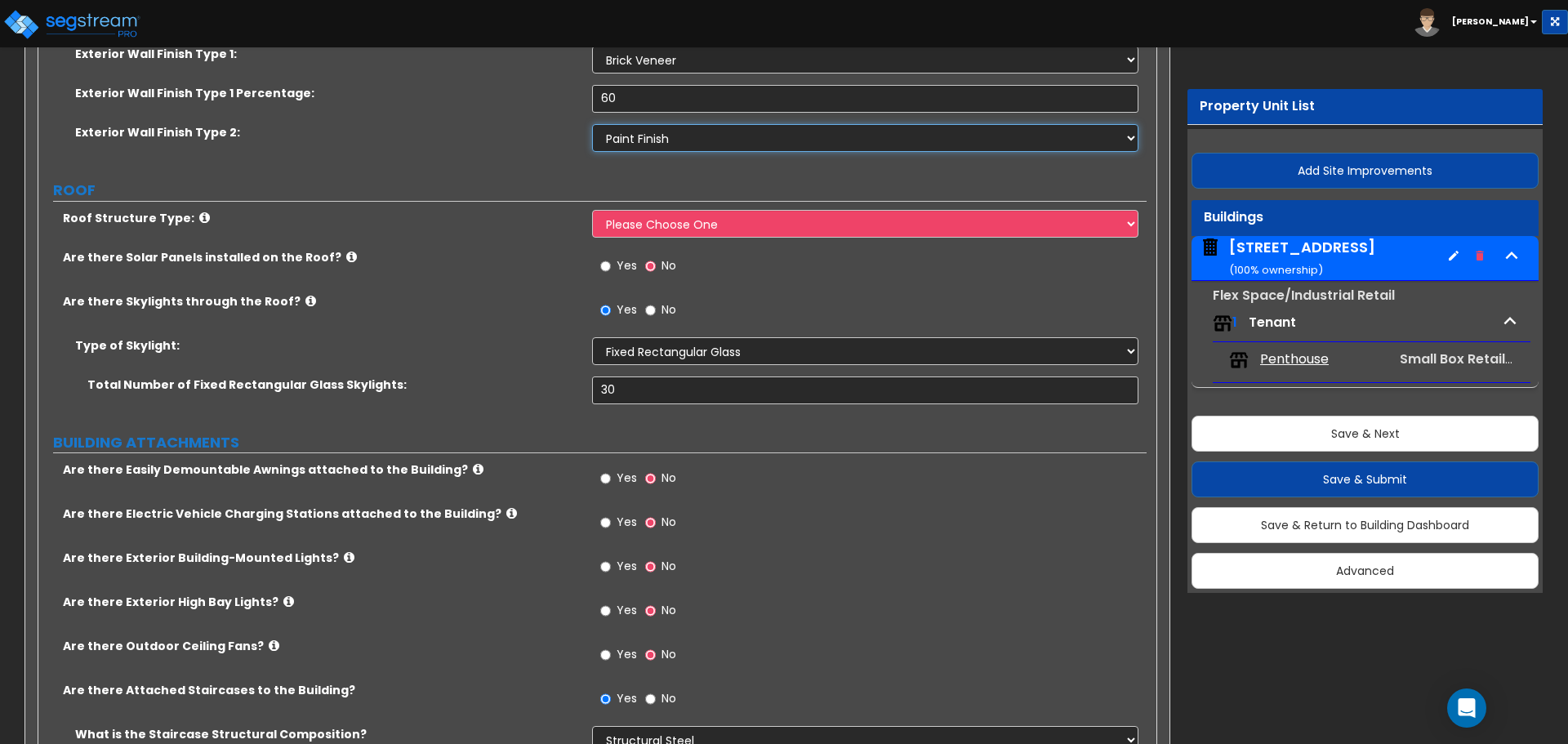
scroll to position [735, 0]
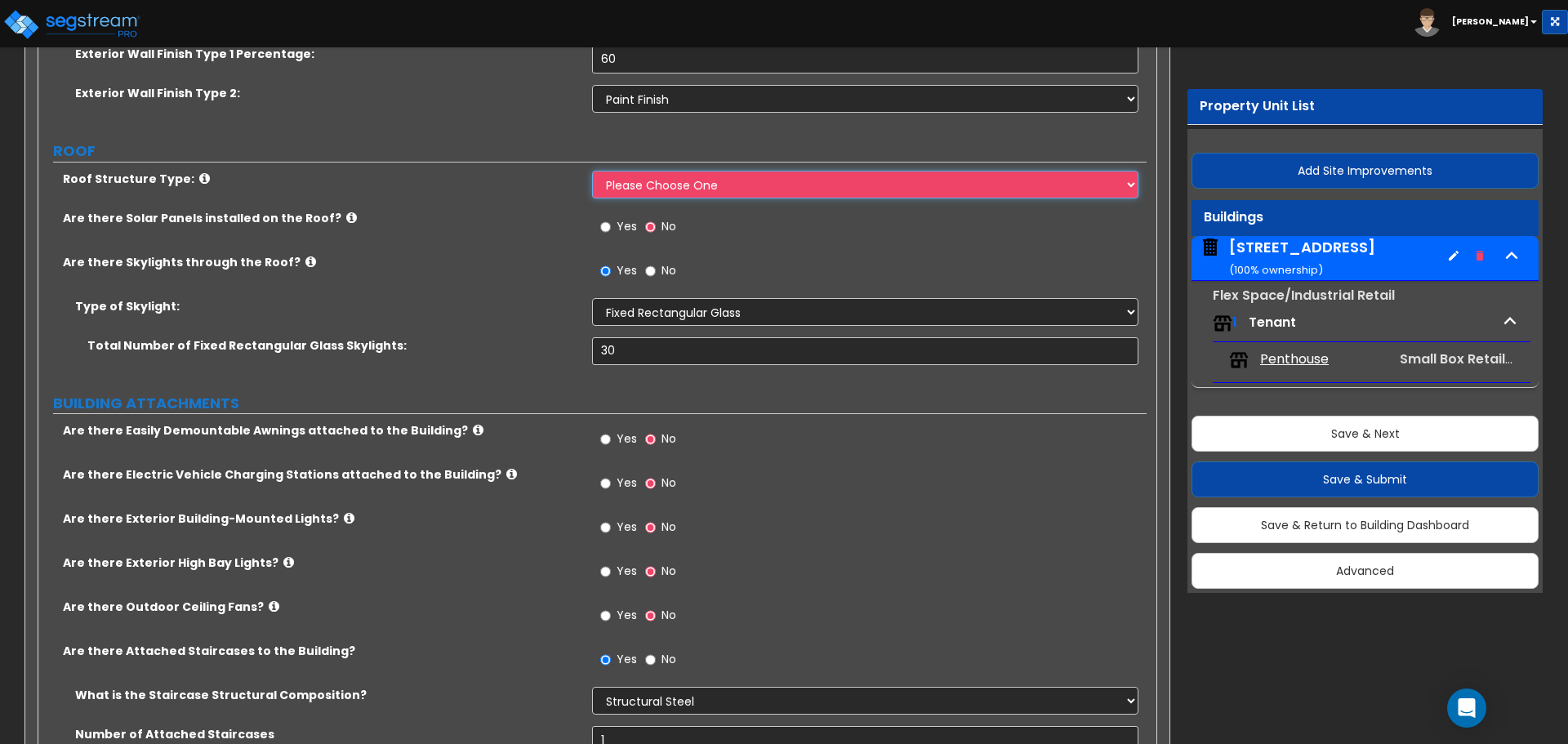
click at [719, 181] on select "Please Choose One [PERSON_NAME] Roof Flat Roof Hybrid [PERSON_NAME] & Flat Roof" at bounding box center [865, 185] width 546 height 28
select select "2"
click at [592, 171] on select "Please Choose One [PERSON_NAME] Roof Flat Roof Hybrid [PERSON_NAME] & Flat Roof" at bounding box center [865, 185] width 546 height 28
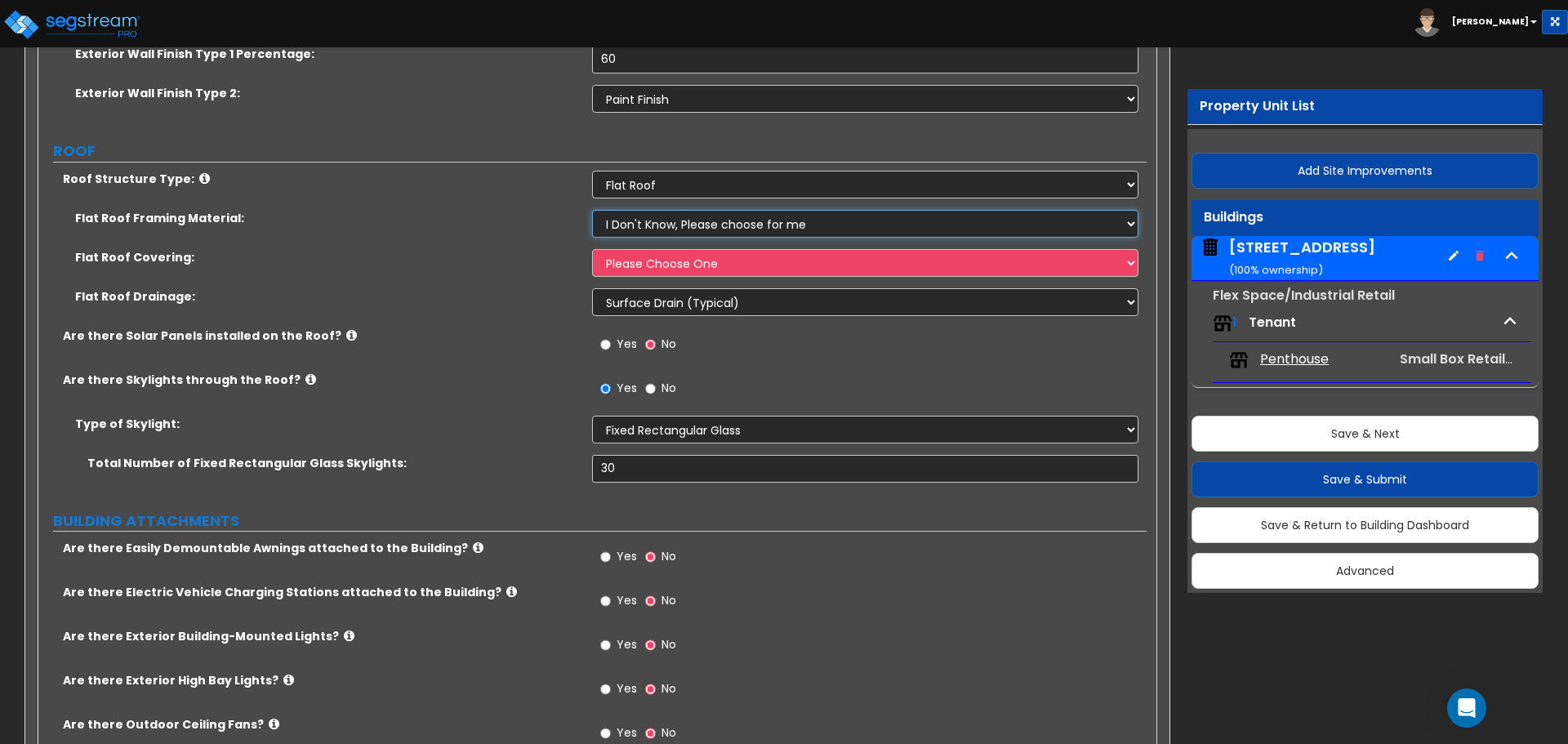
click at [753, 223] on select "I Don't Know, Please choose for me Metal Wood Concrete" at bounding box center [865, 224] width 546 height 28
select select "1"
click at [592, 210] on select "I Don't Know, Please choose for me Metal Wood Concrete" at bounding box center [865, 224] width 546 height 28
click at [737, 259] on select "Please Choose One Rolled Asphalt PVC Membrane Plastic (EPDM) Membrane Asphalt F…" at bounding box center [865, 263] width 546 height 28
select select "3"
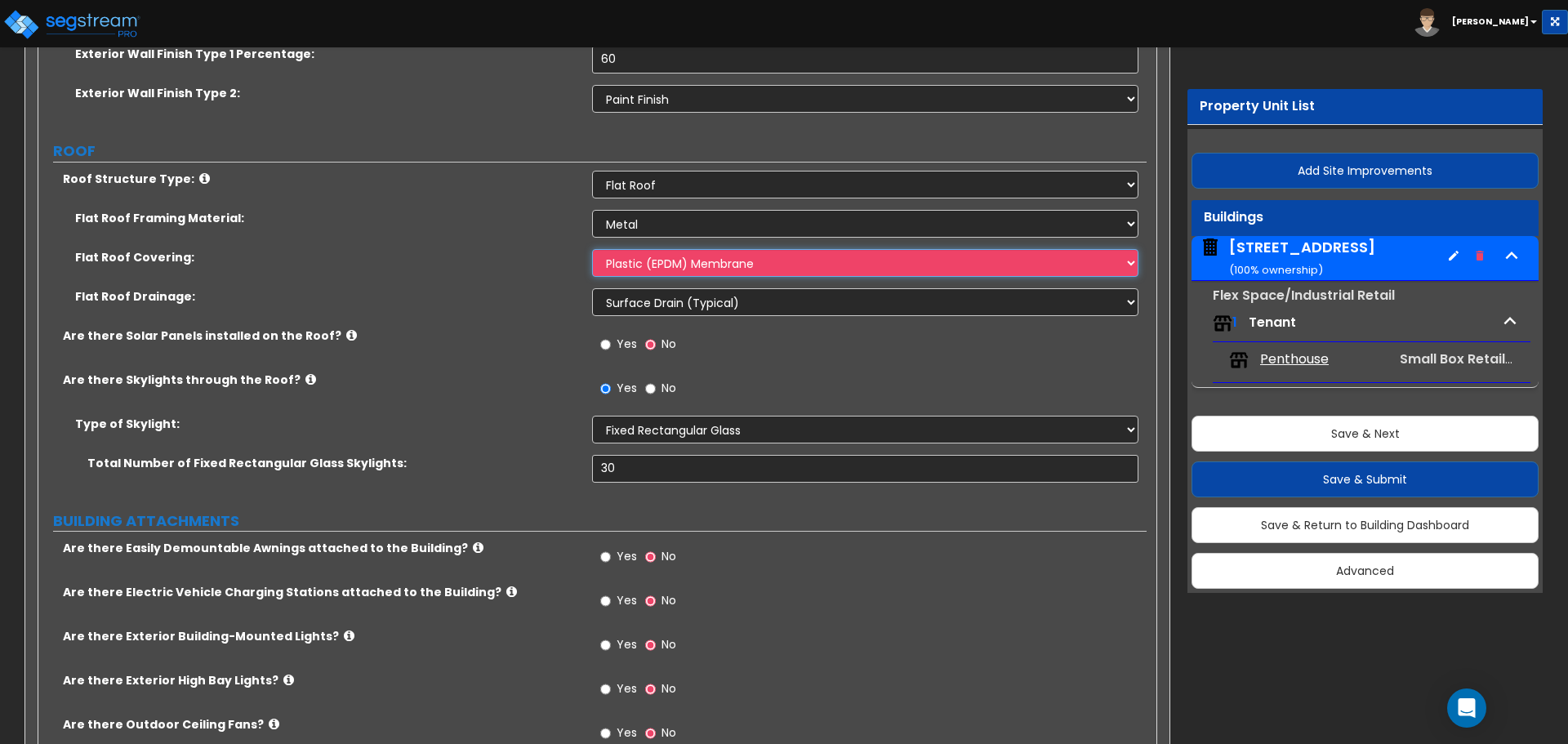
click at [592, 249] on select "Please Choose One Rolled Asphalt PVC Membrane Plastic (EPDM) Membrane Asphalt F…" at bounding box center [865, 263] width 546 height 28
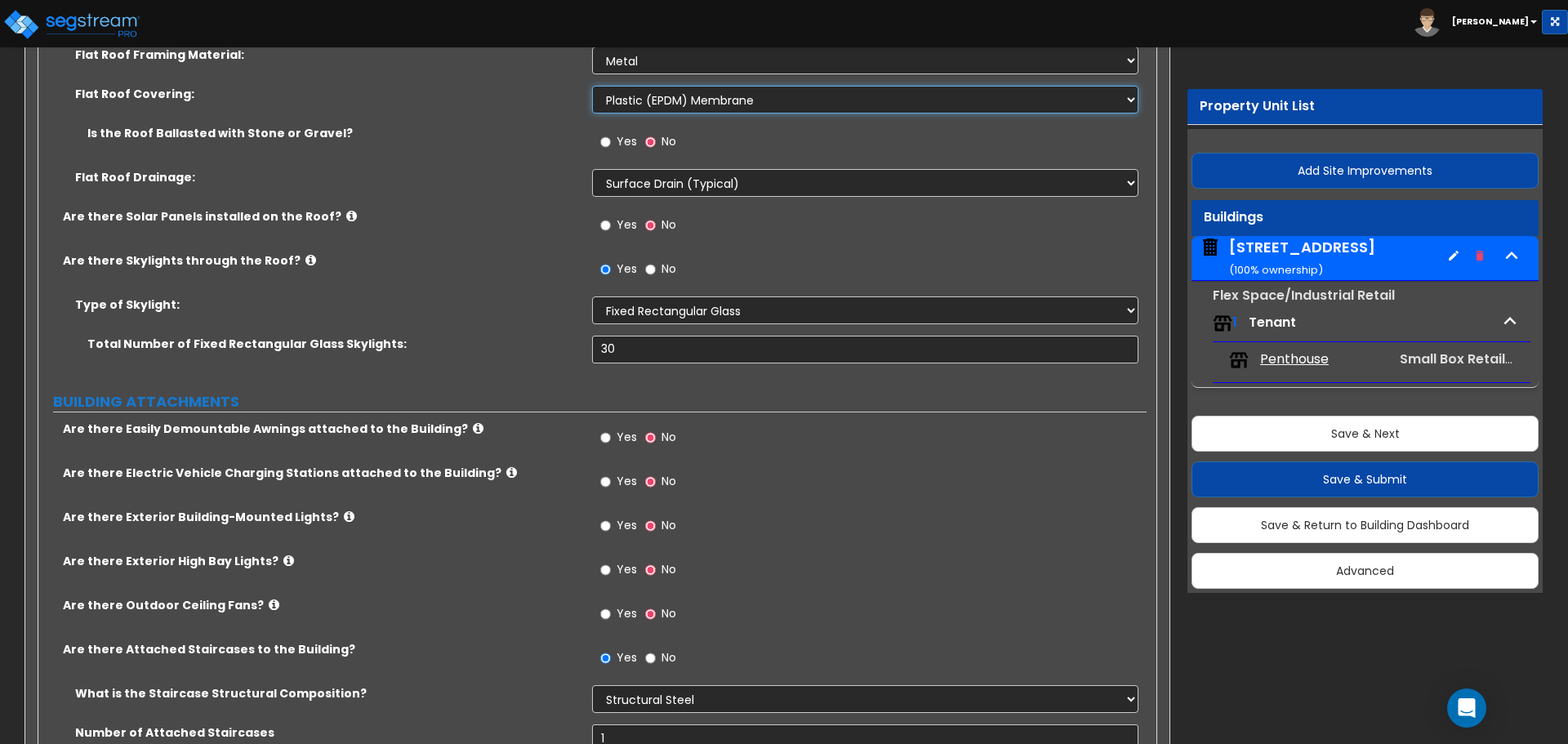
scroll to position [980, 0]
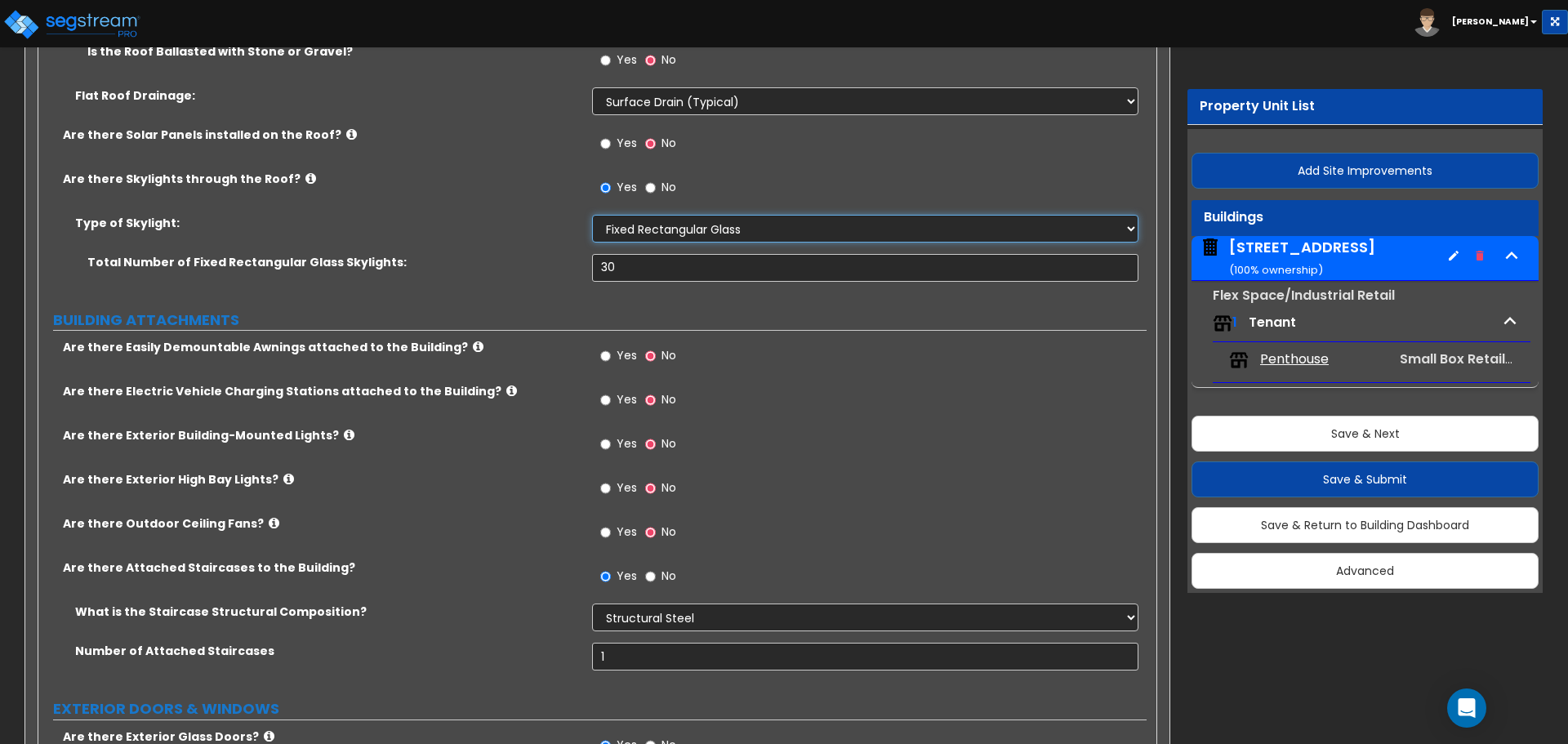
click at [711, 227] on select "Please Choose One Sandwich Panels Fixed Rectangular Glass Barrel Vault Dome Squ…" at bounding box center [865, 228] width 546 height 28
click at [592, 214] on select "Please Choose One Sandwich Panels Fixed Rectangular Glass Barrel Vault Dome Squ…" at bounding box center [865, 228] width 546 height 28
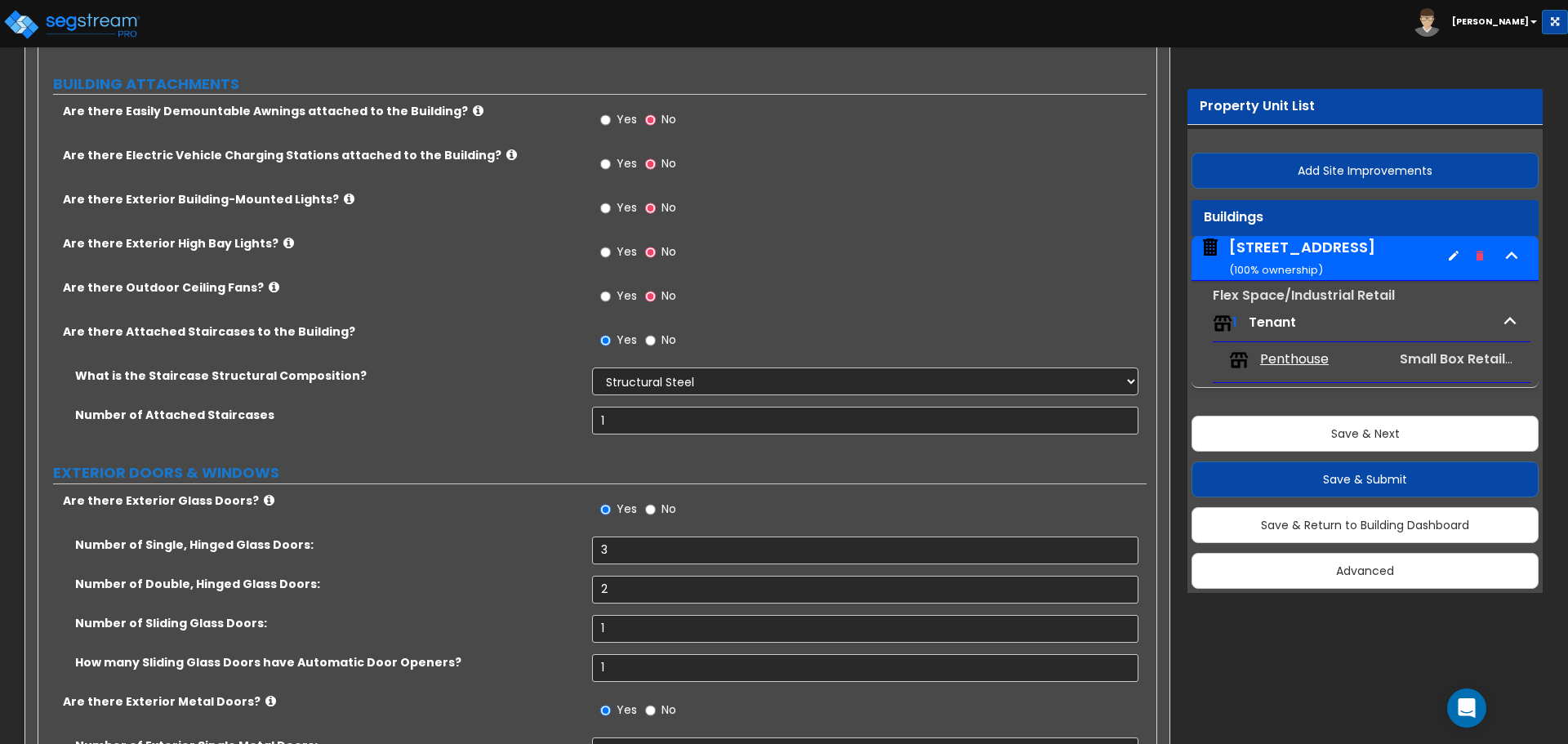
scroll to position [1061, 0]
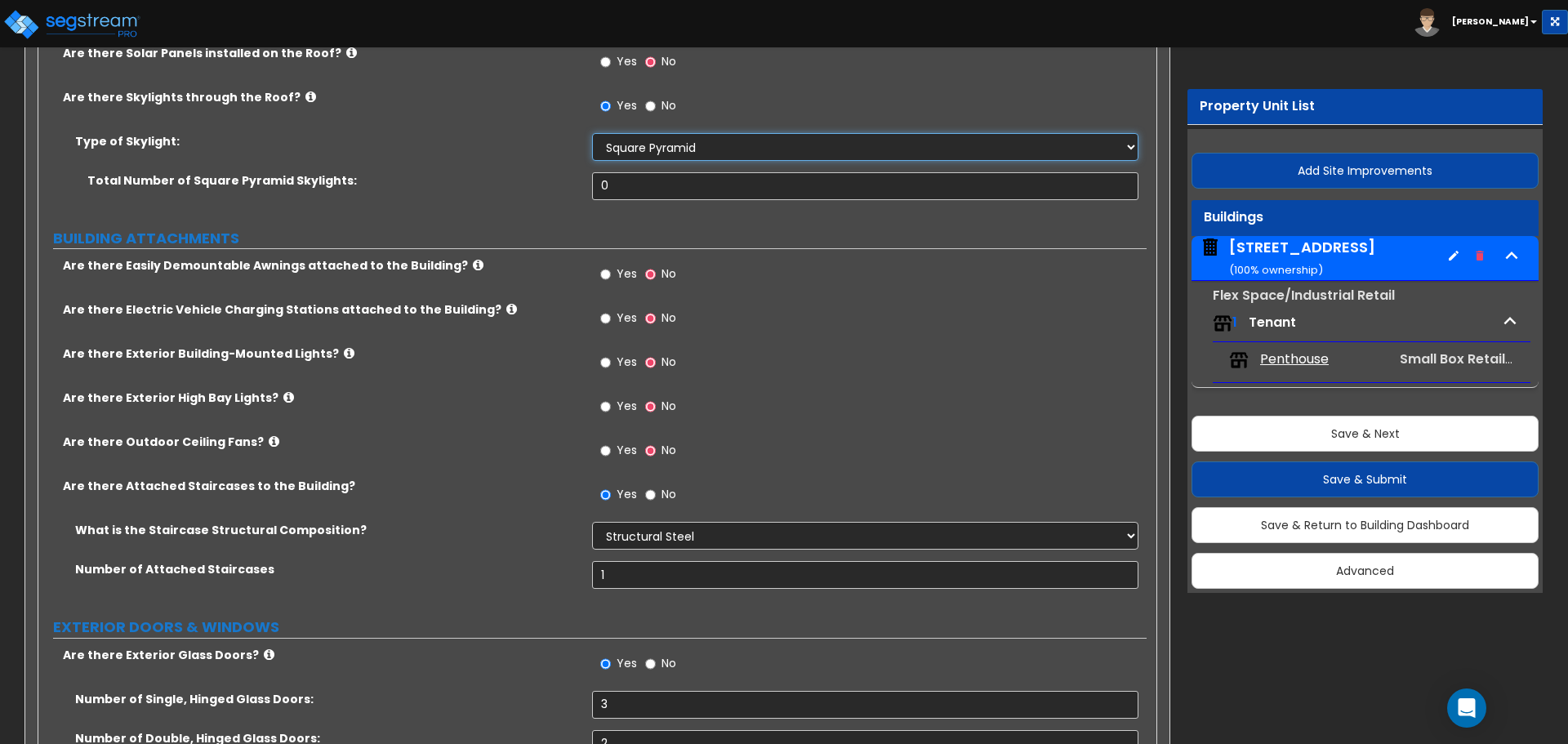
click at [677, 151] on select "Please Choose One Sandwich Panels Fixed Rectangular Glass Barrel Vault Dome Squ…" at bounding box center [865, 147] width 546 height 28
select select "2"
click at [592, 133] on select "Please Choose One Sandwich Panels Fixed Rectangular Glass Barrel Vault Dome Squ…" at bounding box center [865, 147] width 546 height 28
drag, startPoint x: 704, startPoint y: 197, endPoint x: 464, endPoint y: 187, distance: 240.2
click at [464, 187] on div "Total Number of Fixed Rectangular Glass Skylights: 0" at bounding box center [592, 192] width 1108 height 39
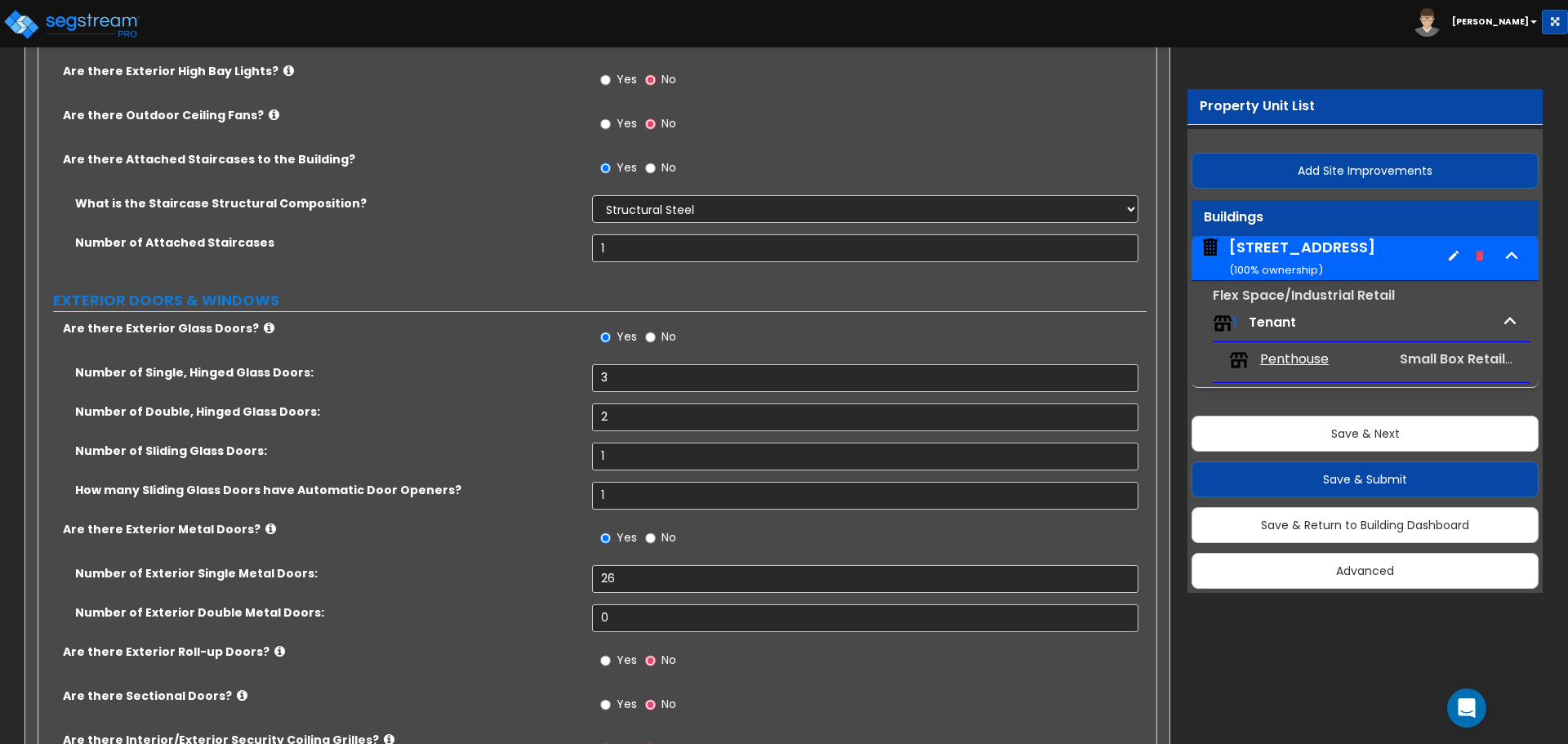
scroll to position [1225, 0]
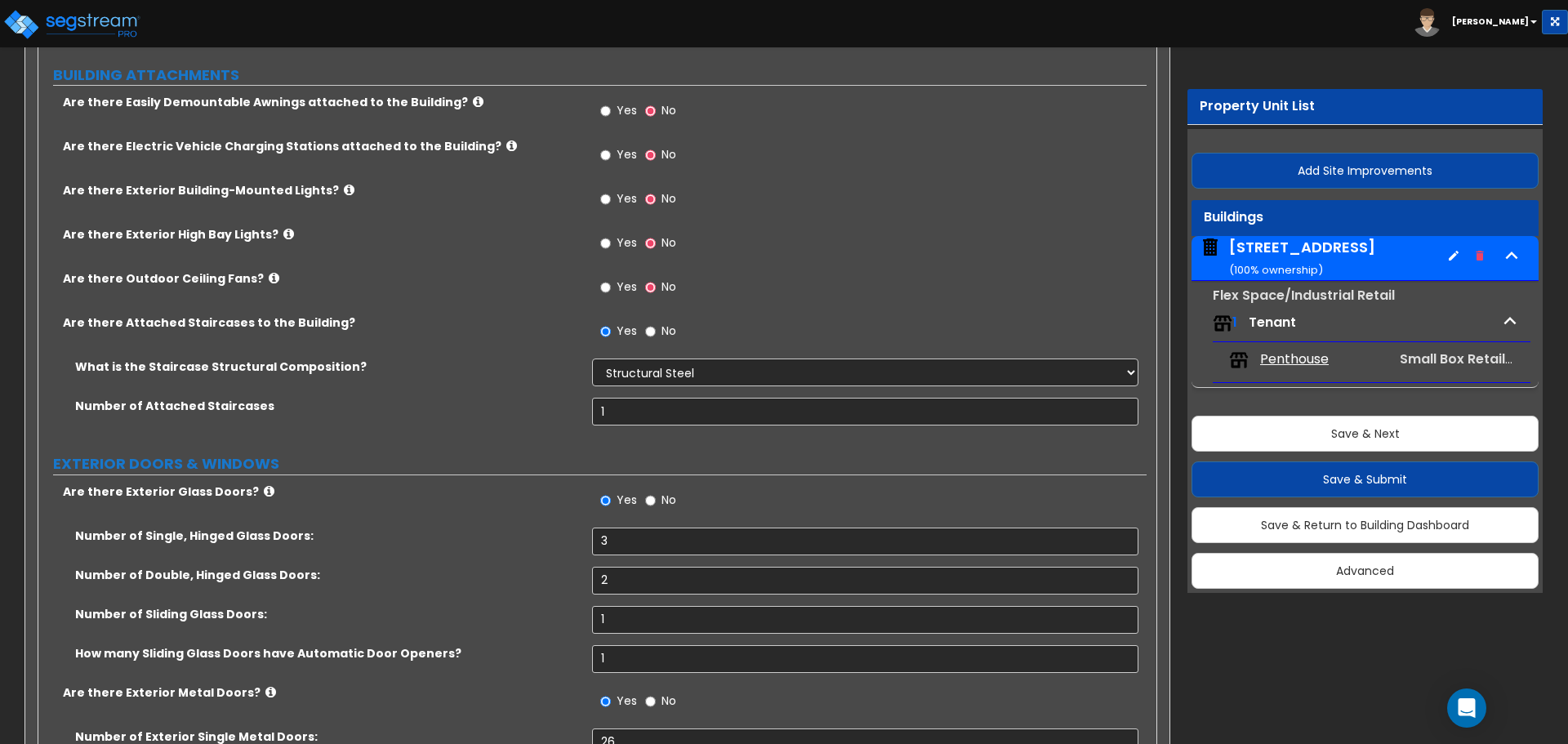
type input "30"
click at [482, 368] on label "What is the Staircase Structural Composition?" at bounding box center [327, 366] width 505 height 17
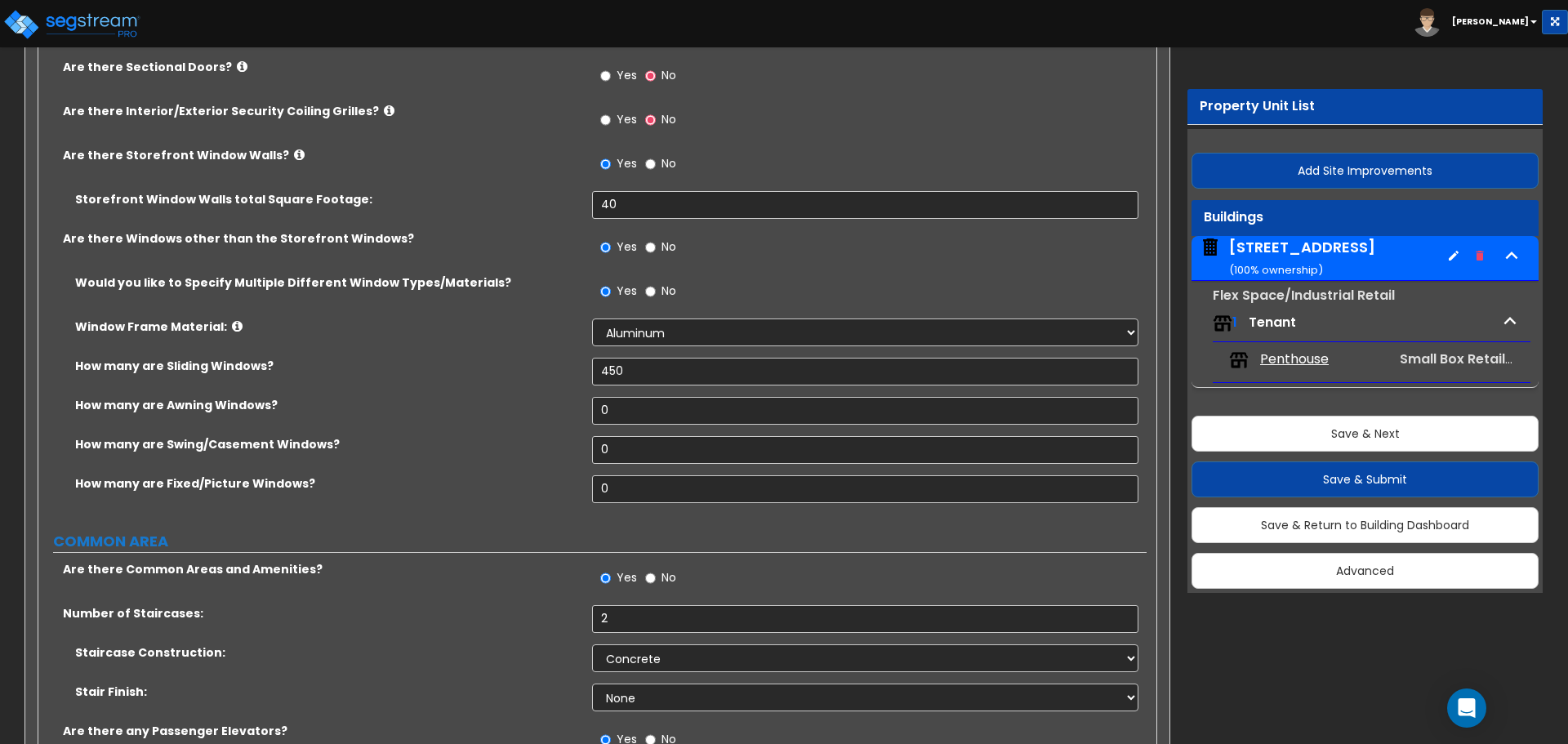
scroll to position [2041, 0]
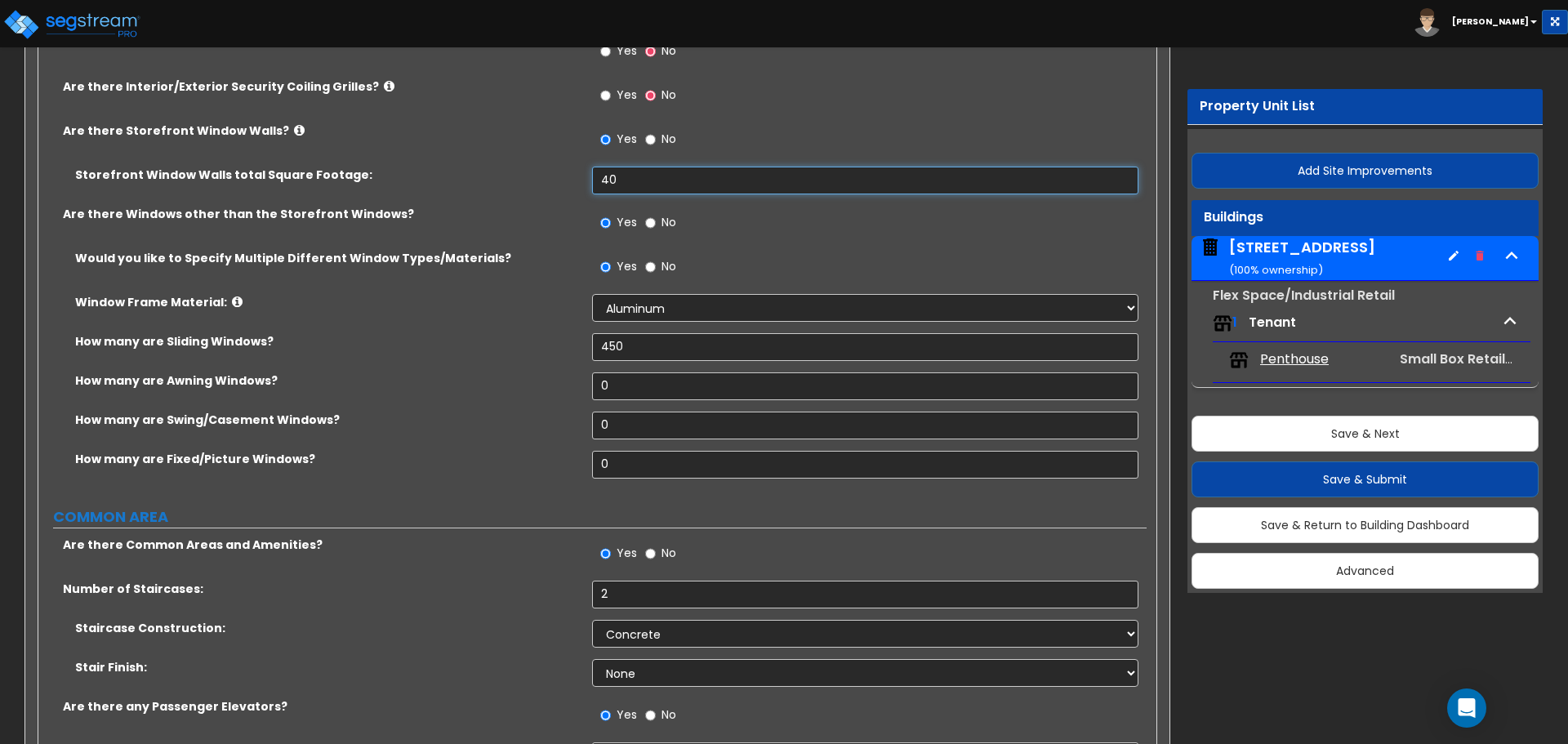
drag, startPoint x: 624, startPoint y: 177, endPoint x: 545, endPoint y: 174, distance: 79.1
click at [545, 174] on div "Storefront Window Walls total Square Footage: 40" at bounding box center [592, 186] width 1108 height 39
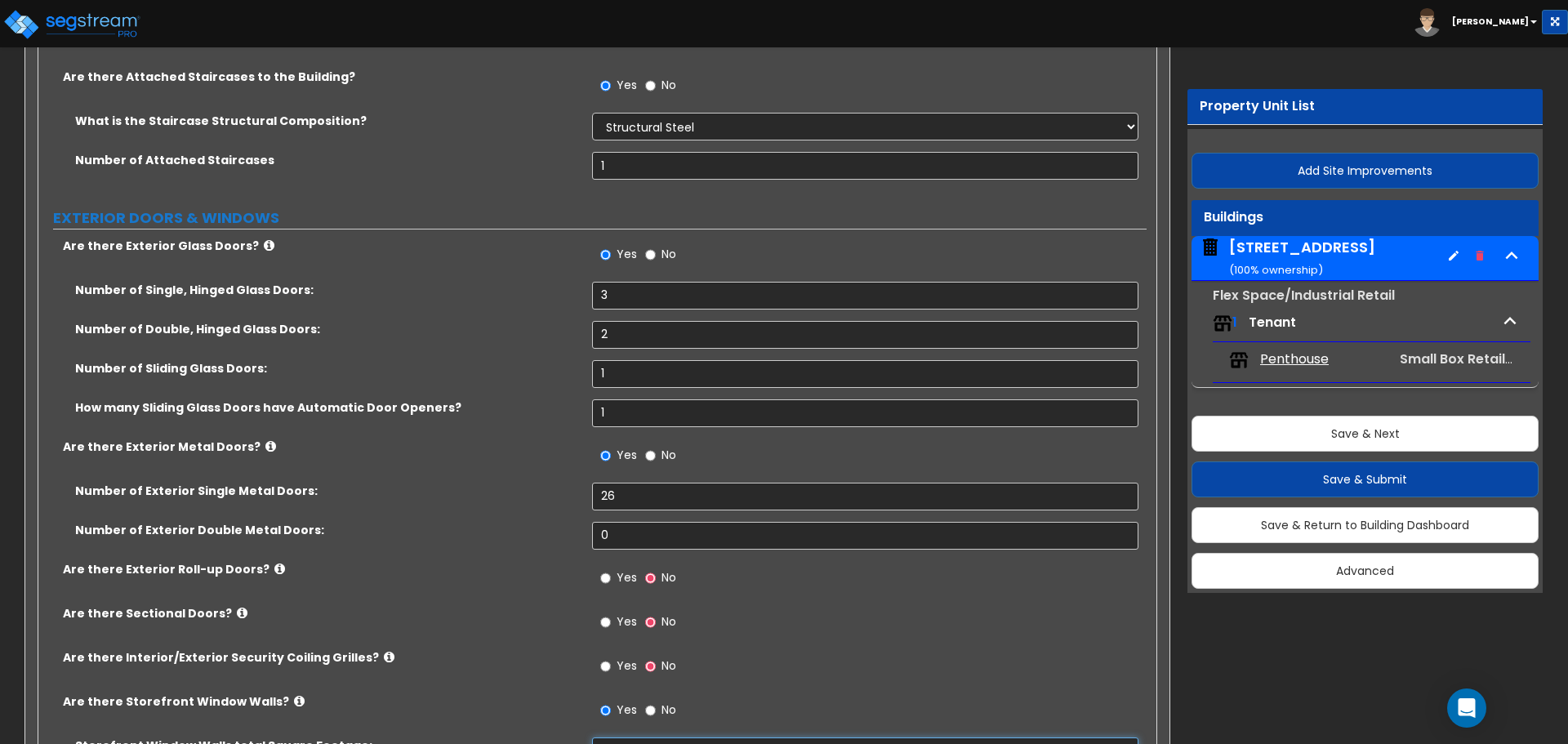
scroll to position [1469, 0]
drag, startPoint x: 624, startPoint y: 297, endPoint x: 481, endPoint y: 299, distance: 143.0
click at [481, 299] on div "Number of Single, Hinged Glass Doors: 3" at bounding box center [592, 302] width 1108 height 39
drag, startPoint x: 627, startPoint y: 297, endPoint x: 544, endPoint y: 290, distance: 83.3
click at [544, 290] on div "Number of Single, Hinged Glass Doors: 1" at bounding box center [592, 302] width 1108 height 39
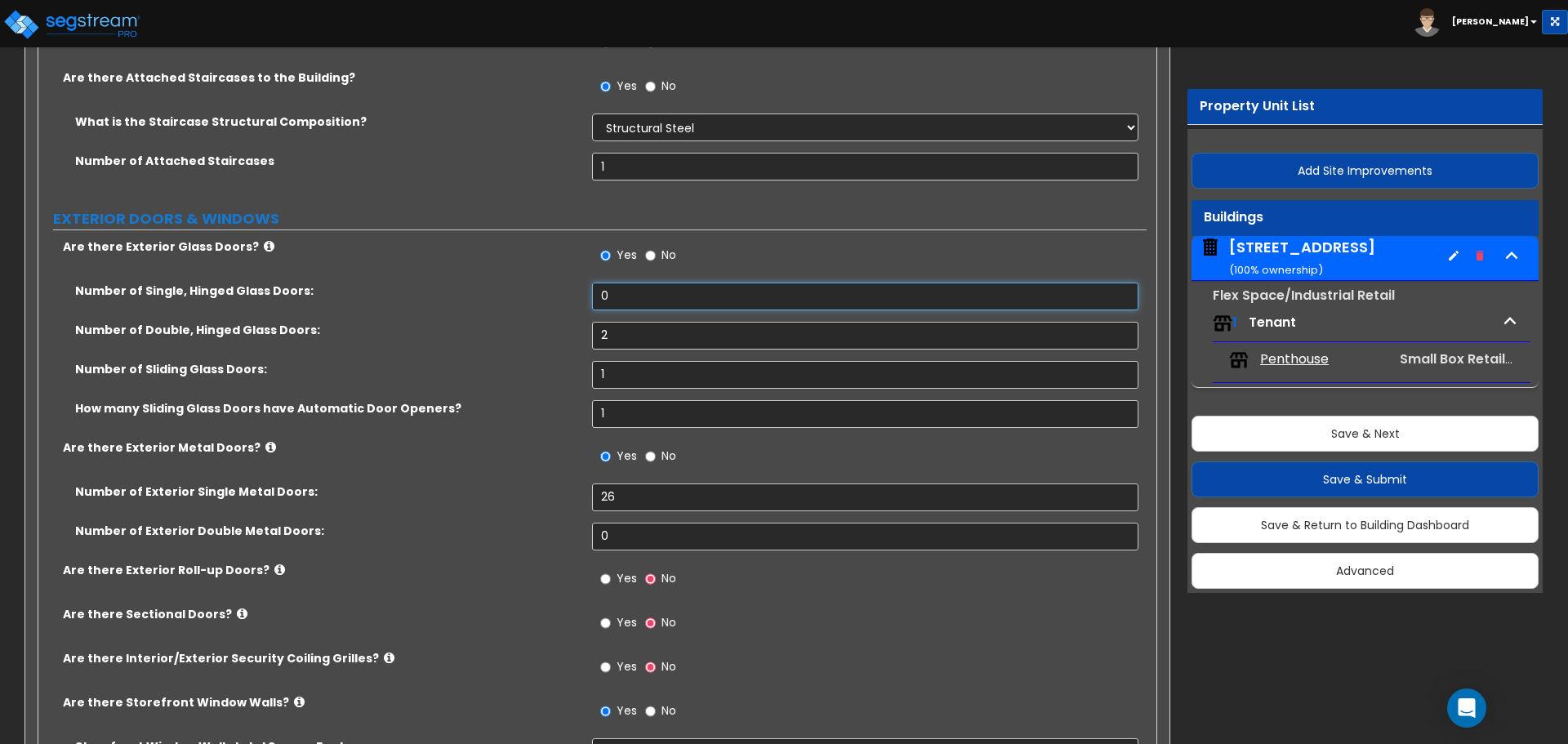
type input "0"
click at [556, 336] on div "Number of Double, Hinged Glass Doors: 2" at bounding box center [592, 341] width 1108 height 39
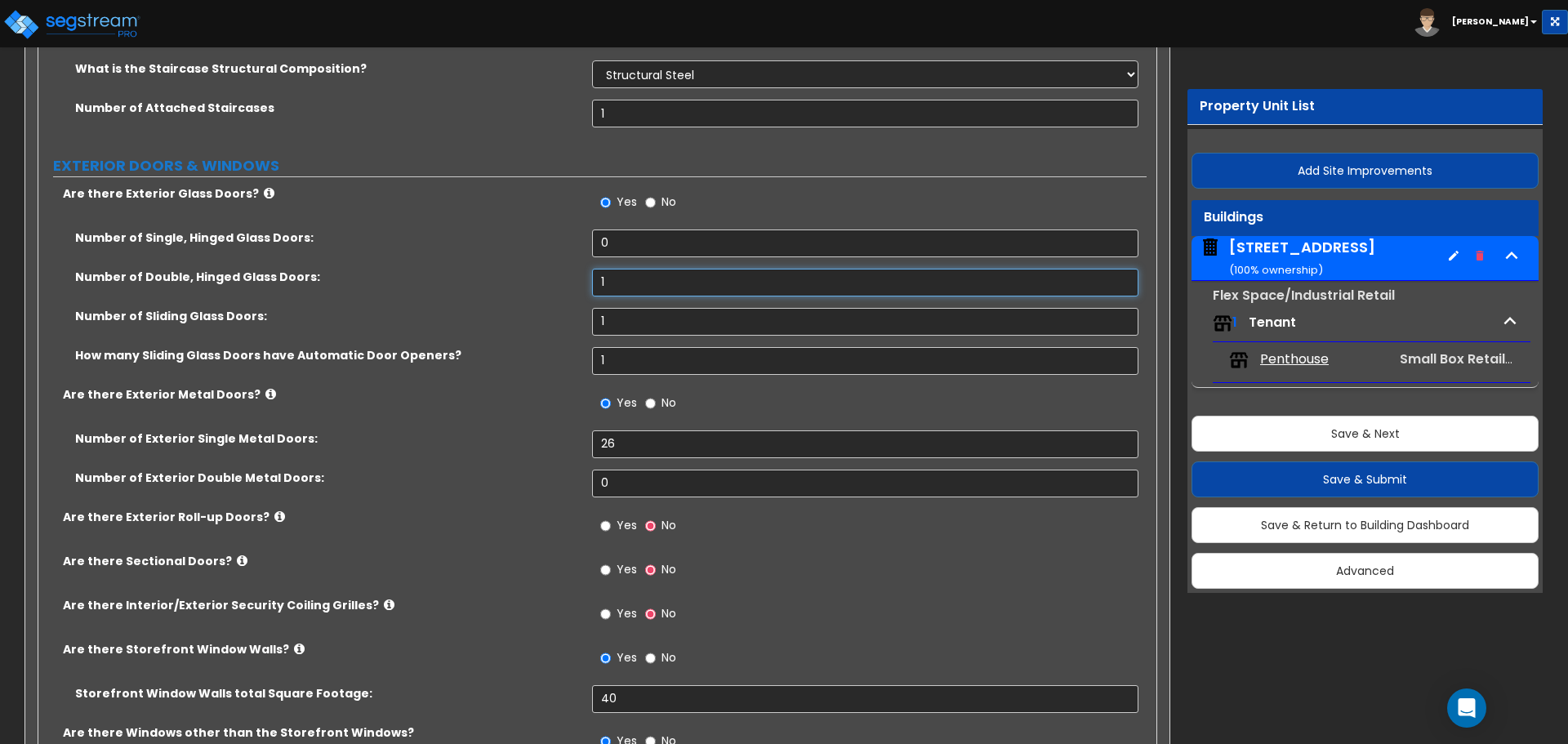
scroll to position [1551, 0]
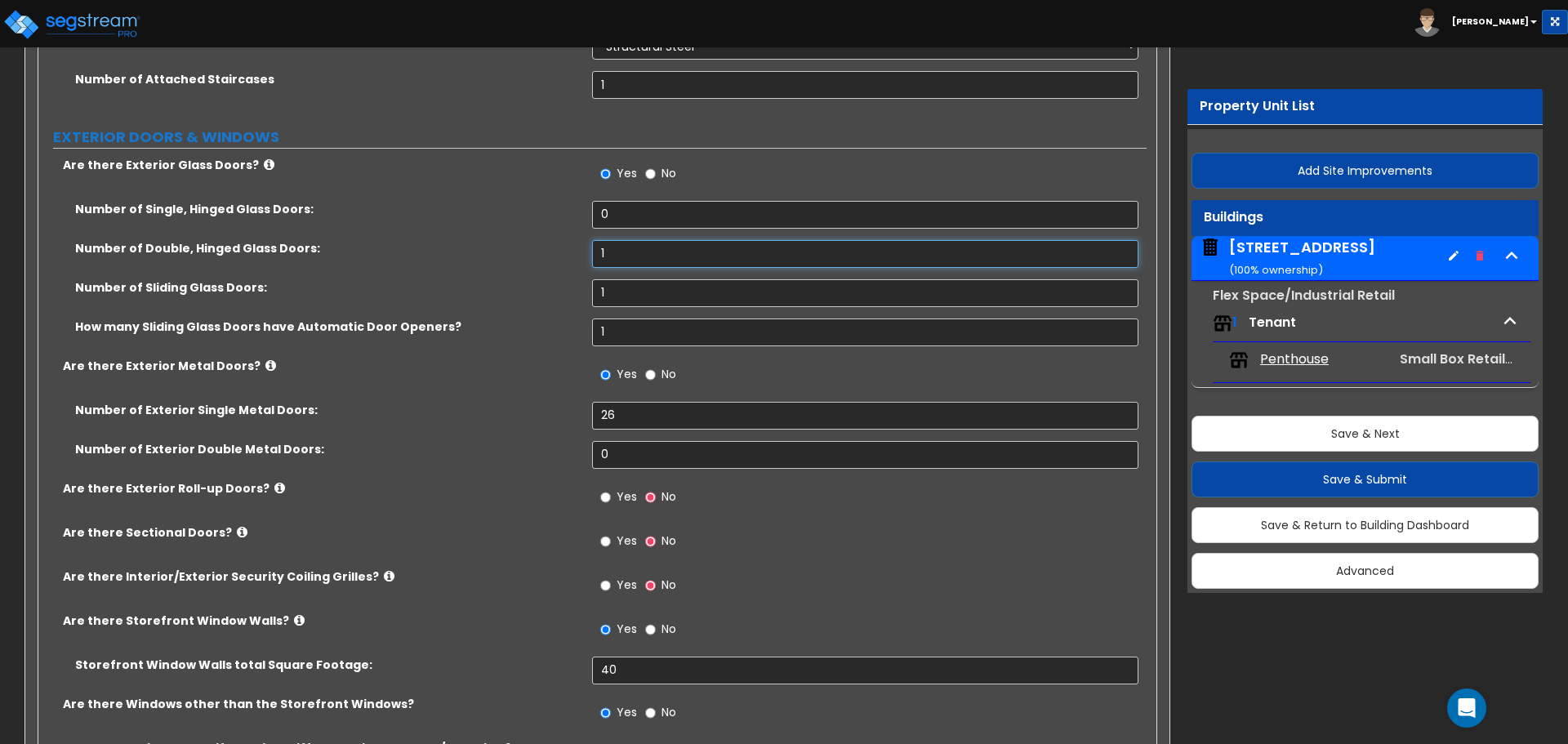
type input "1"
click at [584, 292] on div "Number of Sliding Glass Doors: 1" at bounding box center [592, 298] width 1108 height 39
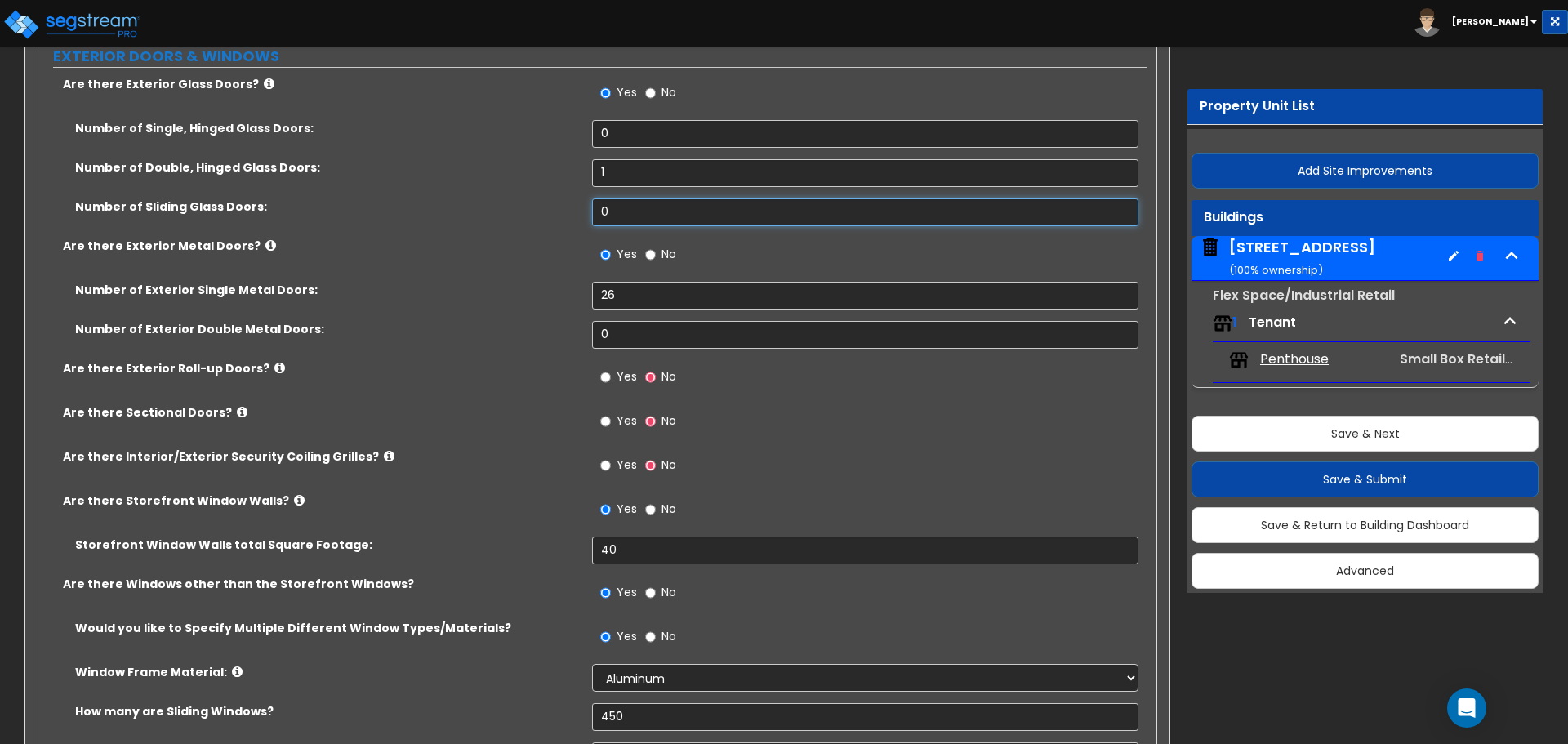
scroll to position [1633, 0]
type input "0"
drag, startPoint x: 628, startPoint y: 555, endPoint x: 533, endPoint y: 541, distance: 96.0
click at [533, 541] on div "Storefront Window Walls total Square Footage: 40" at bounding box center [592, 555] width 1108 height 39
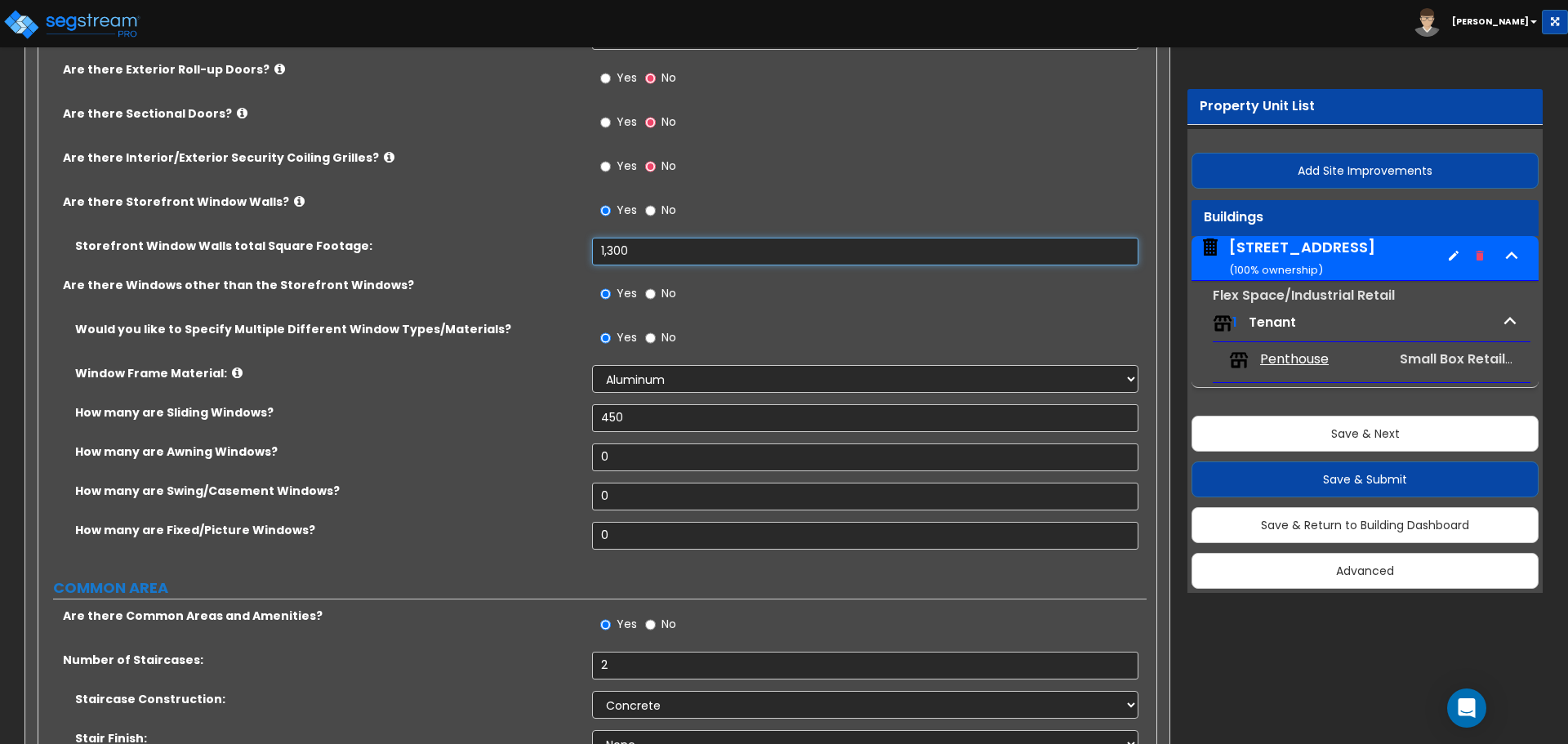
scroll to position [1960, 0]
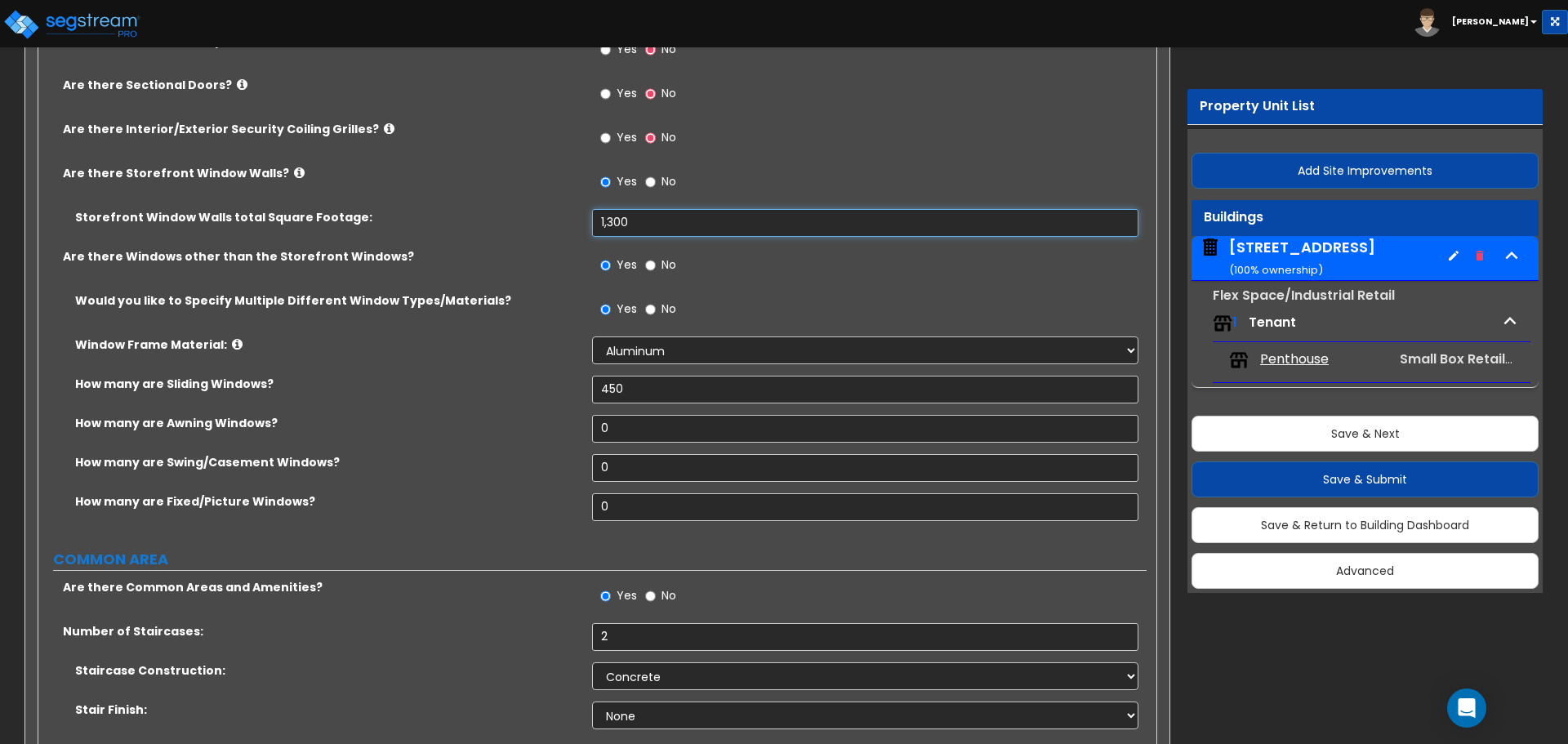
type input "1,300"
drag, startPoint x: 623, startPoint y: 506, endPoint x: 547, endPoint y: 505, distance: 76.0
click at [547, 505] on div "How many are Fixed/Picture Windows? 0" at bounding box center [592, 513] width 1108 height 39
click at [649, 514] on input "0" at bounding box center [865, 507] width 546 height 28
type input "150"
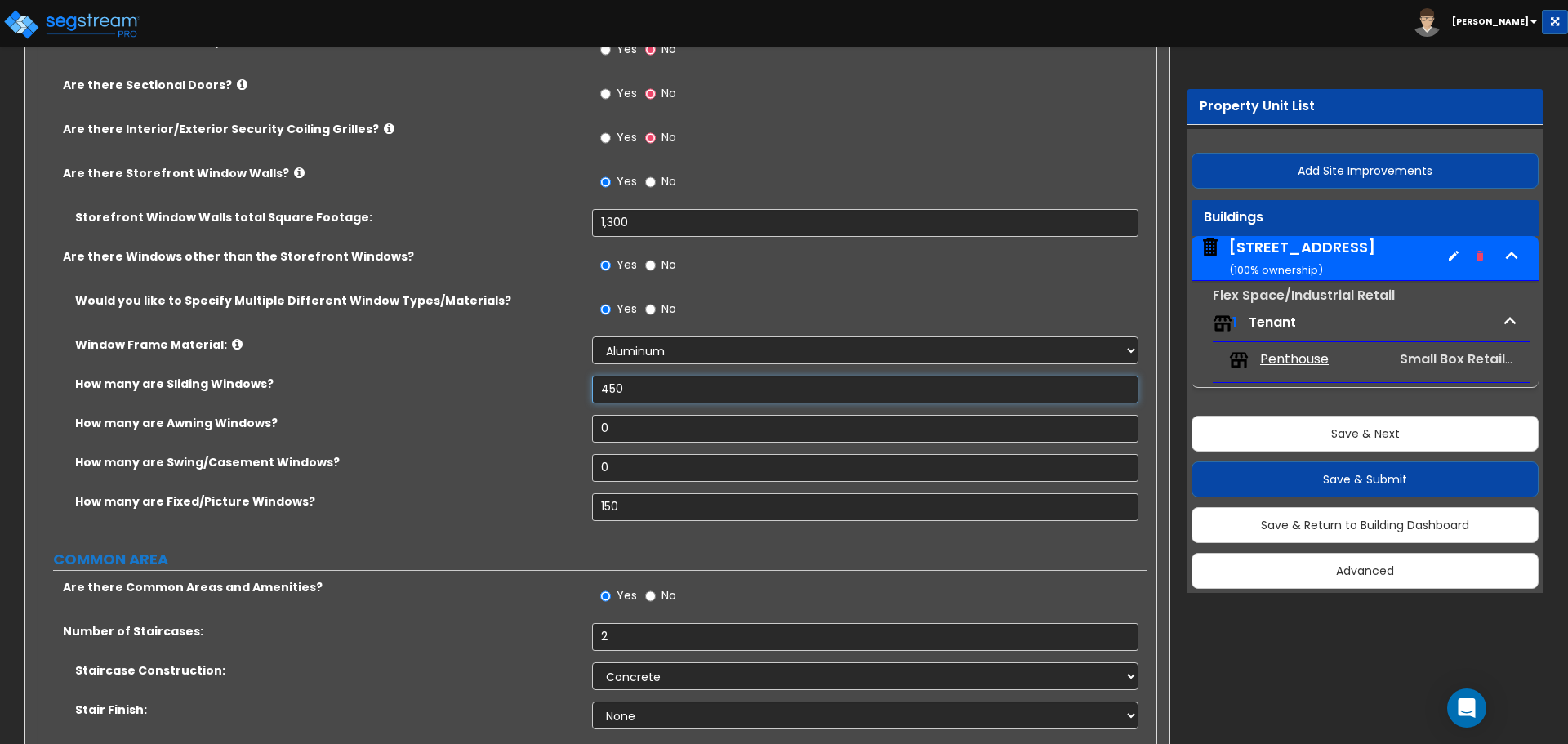
drag, startPoint x: 634, startPoint y: 388, endPoint x: 535, endPoint y: 388, distance: 99.0
click at [535, 388] on div "How many are Sliding Windows? 450" at bounding box center [592, 395] width 1108 height 39
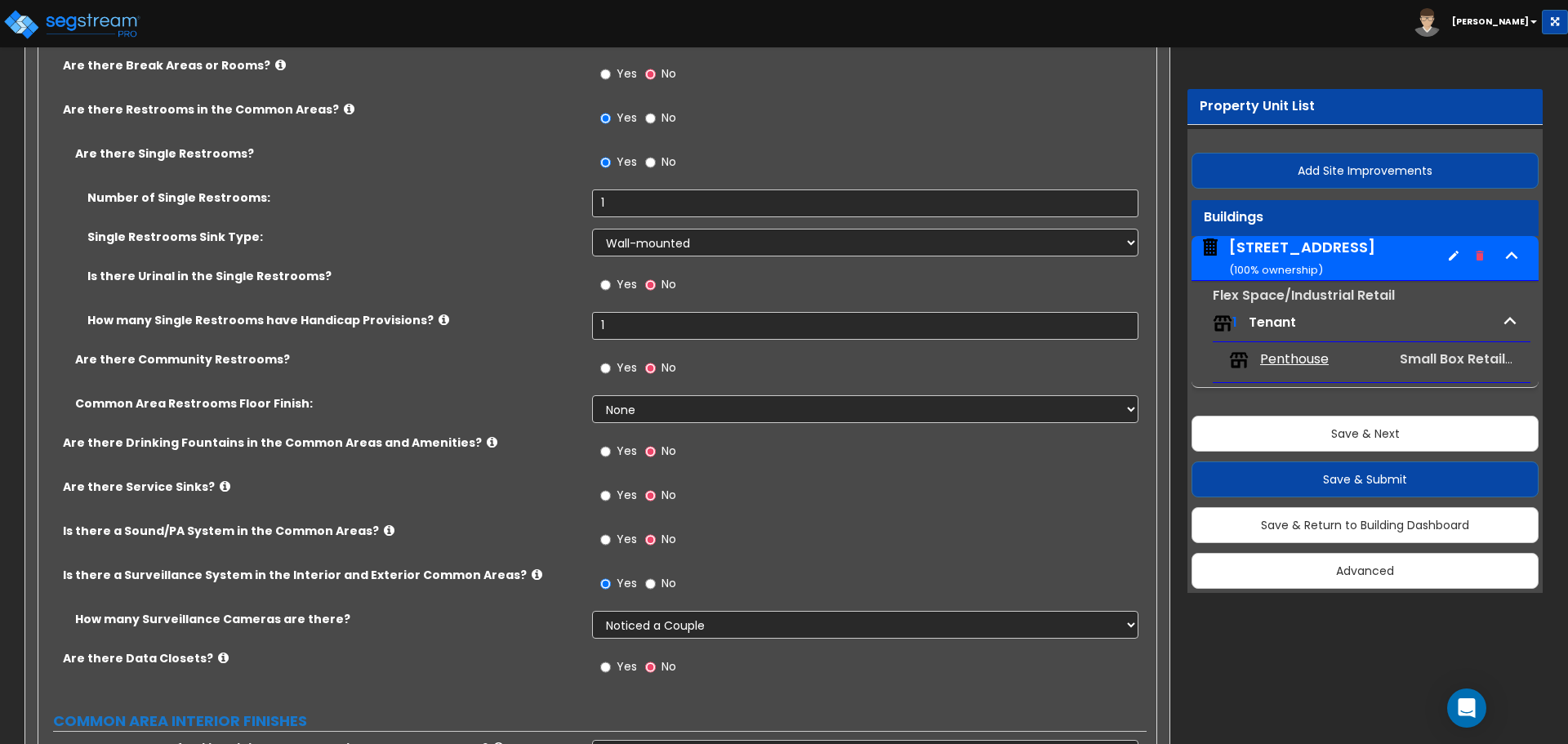
scroll to position [3021, 0]
type input "300"
drag, startPoint x: 639, startPoint y: 200, endPoint x: 474, endPoint y: 201, distance: 165.0
click at [474, 201] on div "Number of Single Restrooms: 1" at bounding box center [592, 208] width 1108 height 39
click at [655, 165] on input "No" at bounding box center [650, 161] width 10 height 18
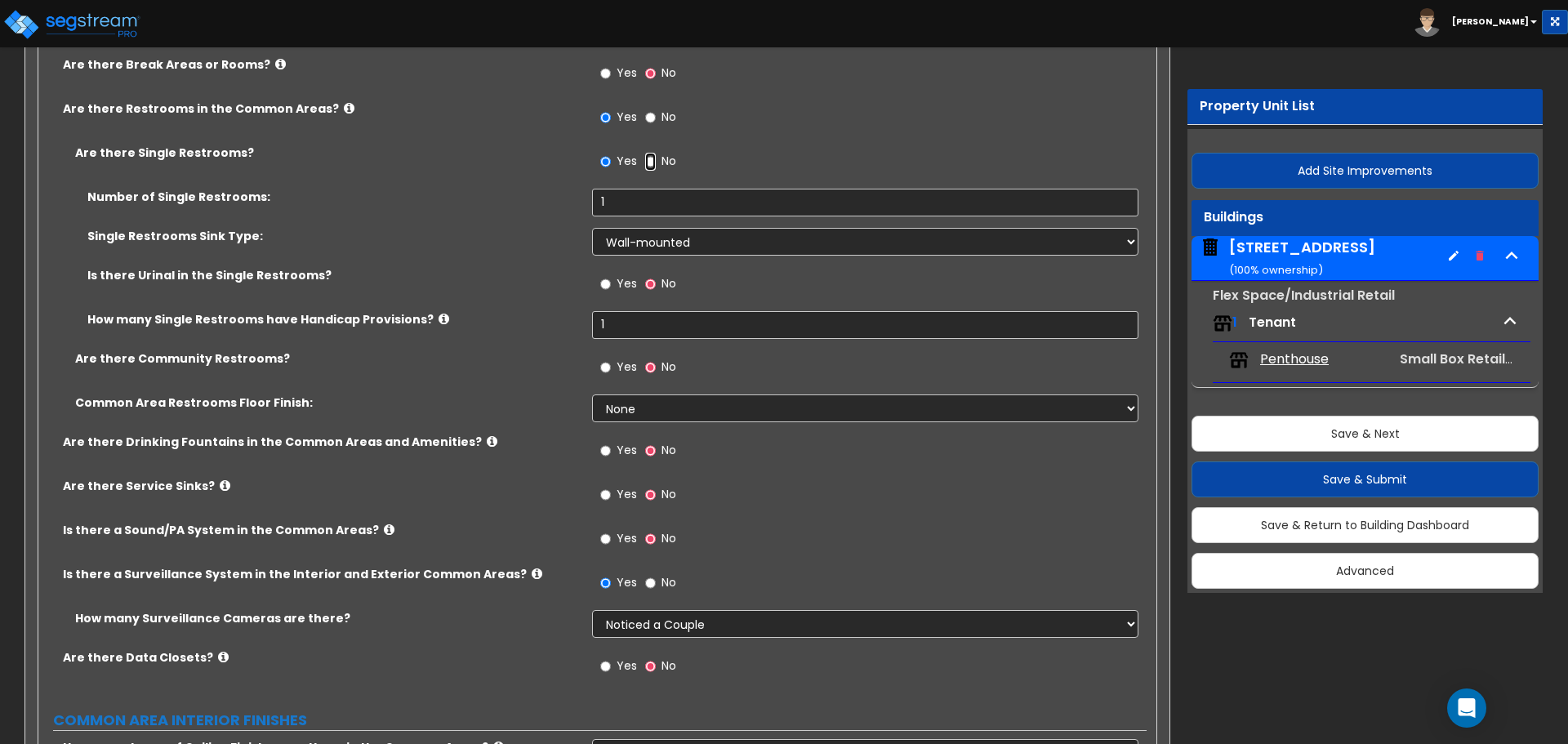
radio input "false"
radio input "true"
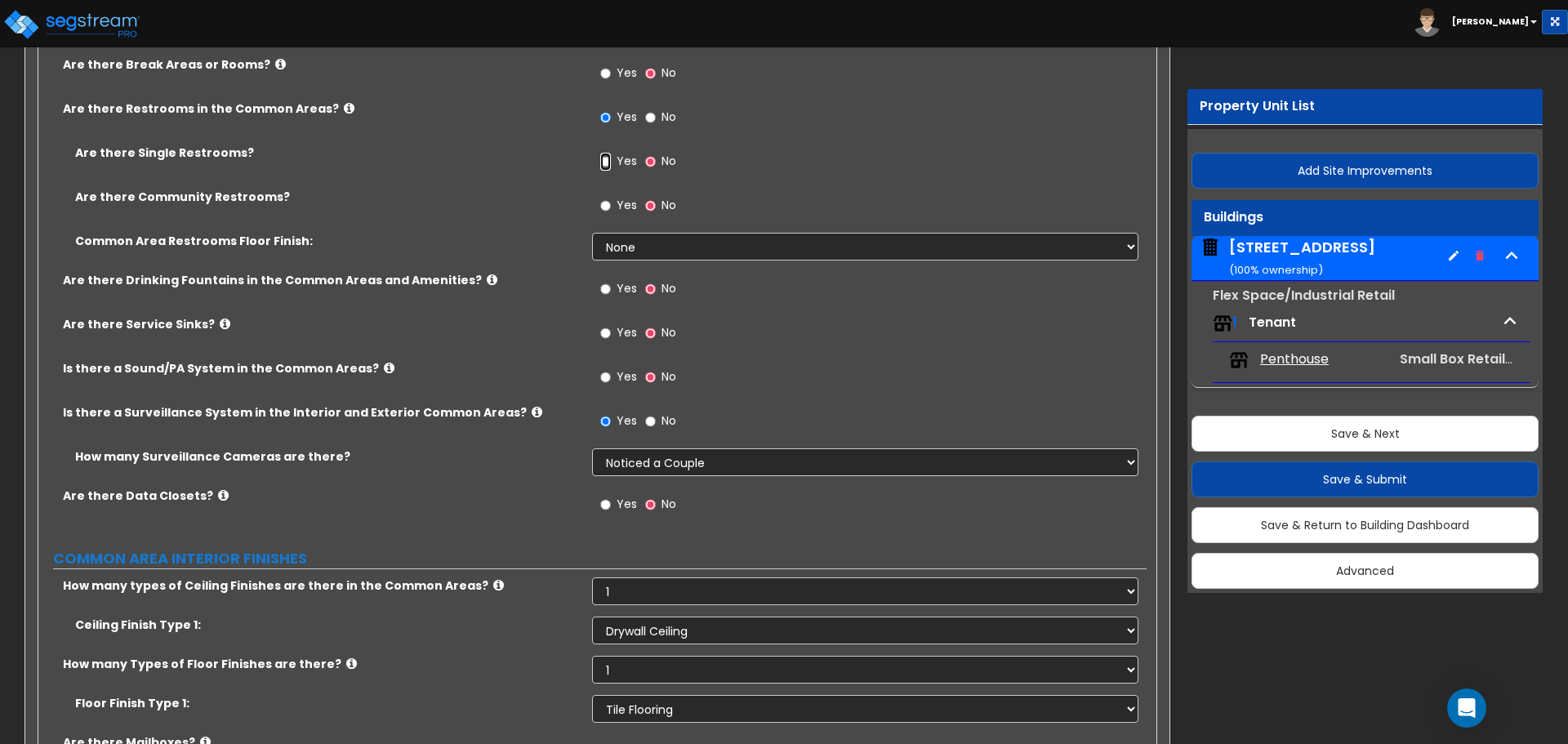
click at [607, 161] on input "Yes" at bounding box center [605, 161] width 10 height 18
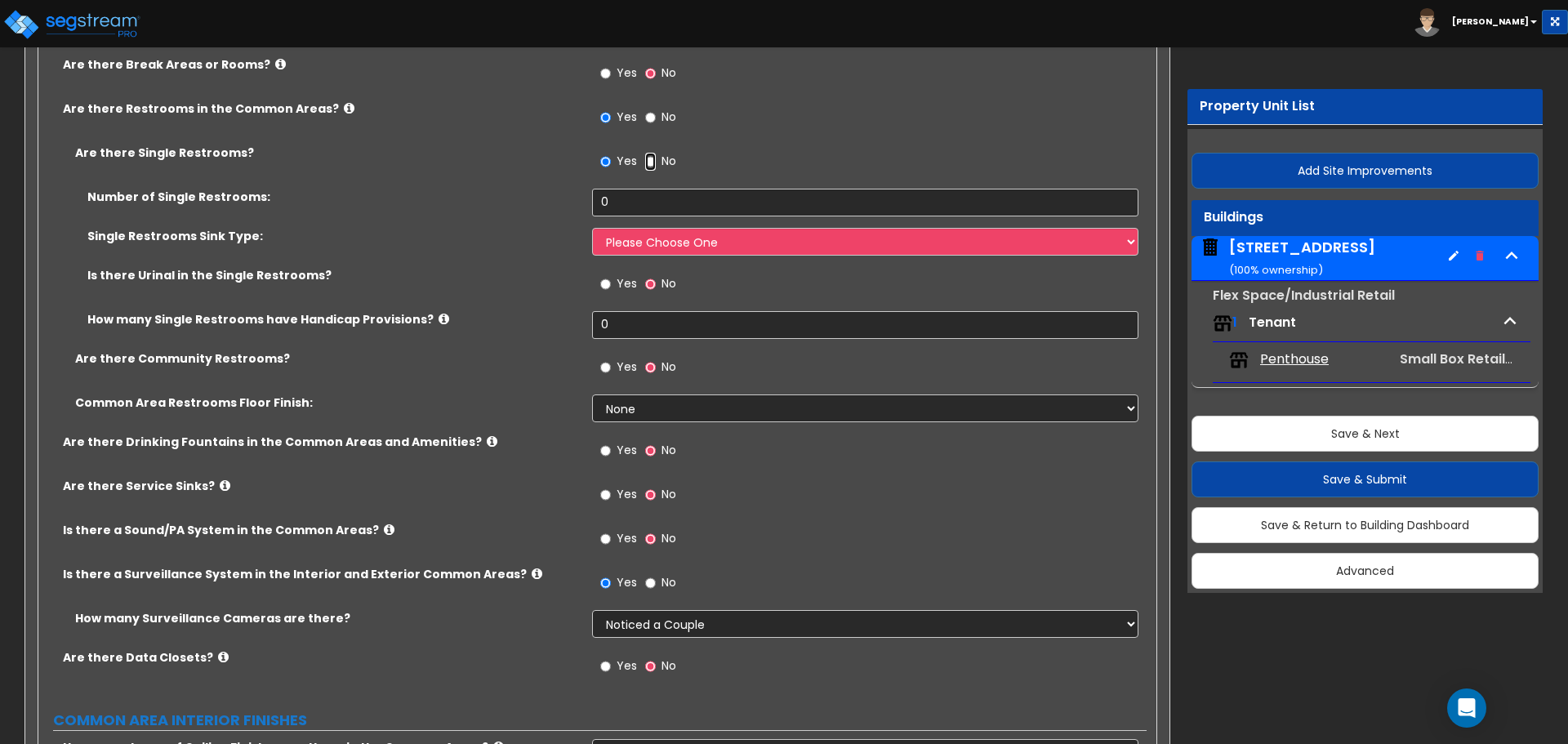
click at [654, 161] on input "No" at bounding box center [650, 161] width 10 height 18
radio input "false"
radio input "true"
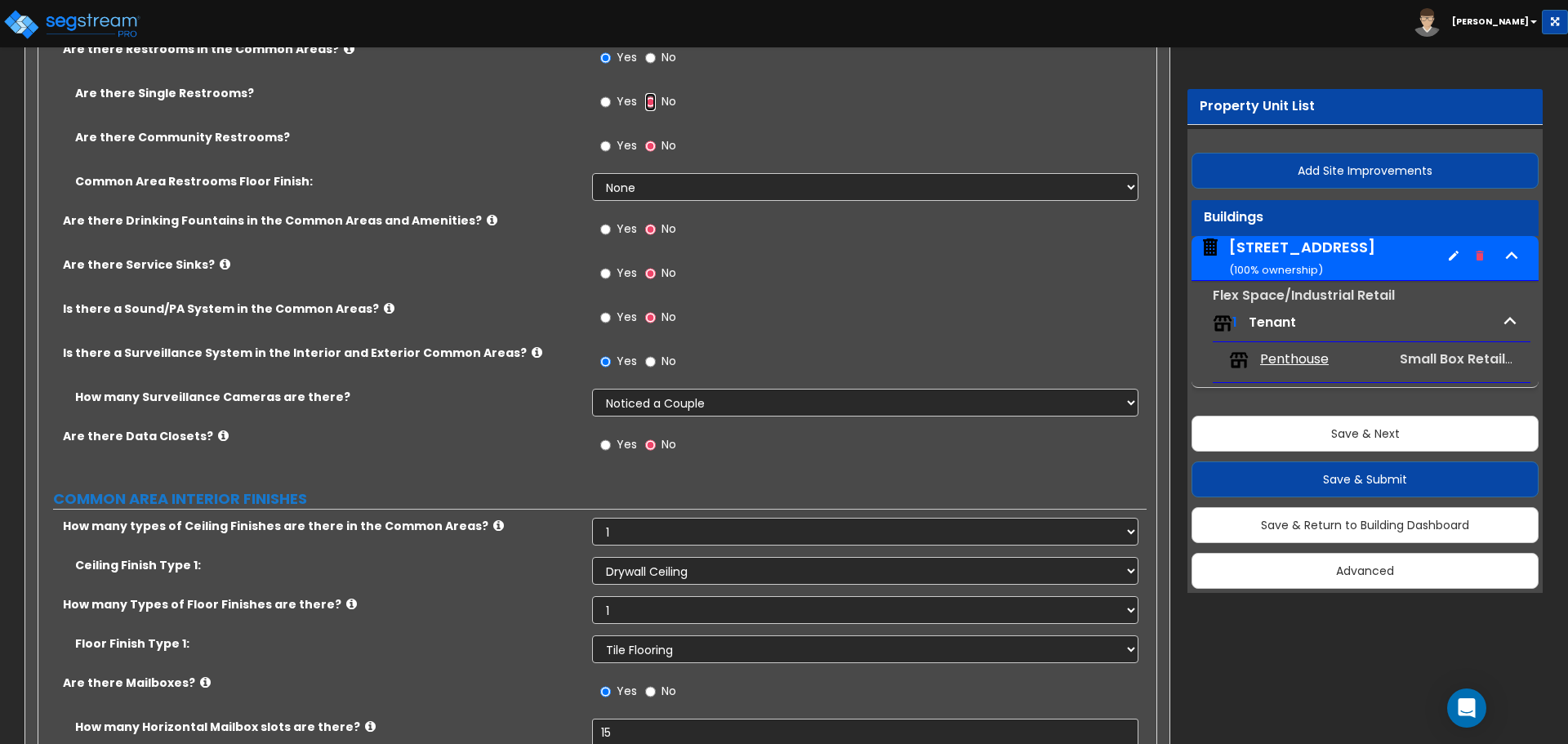
scroll to position [3184, 0]
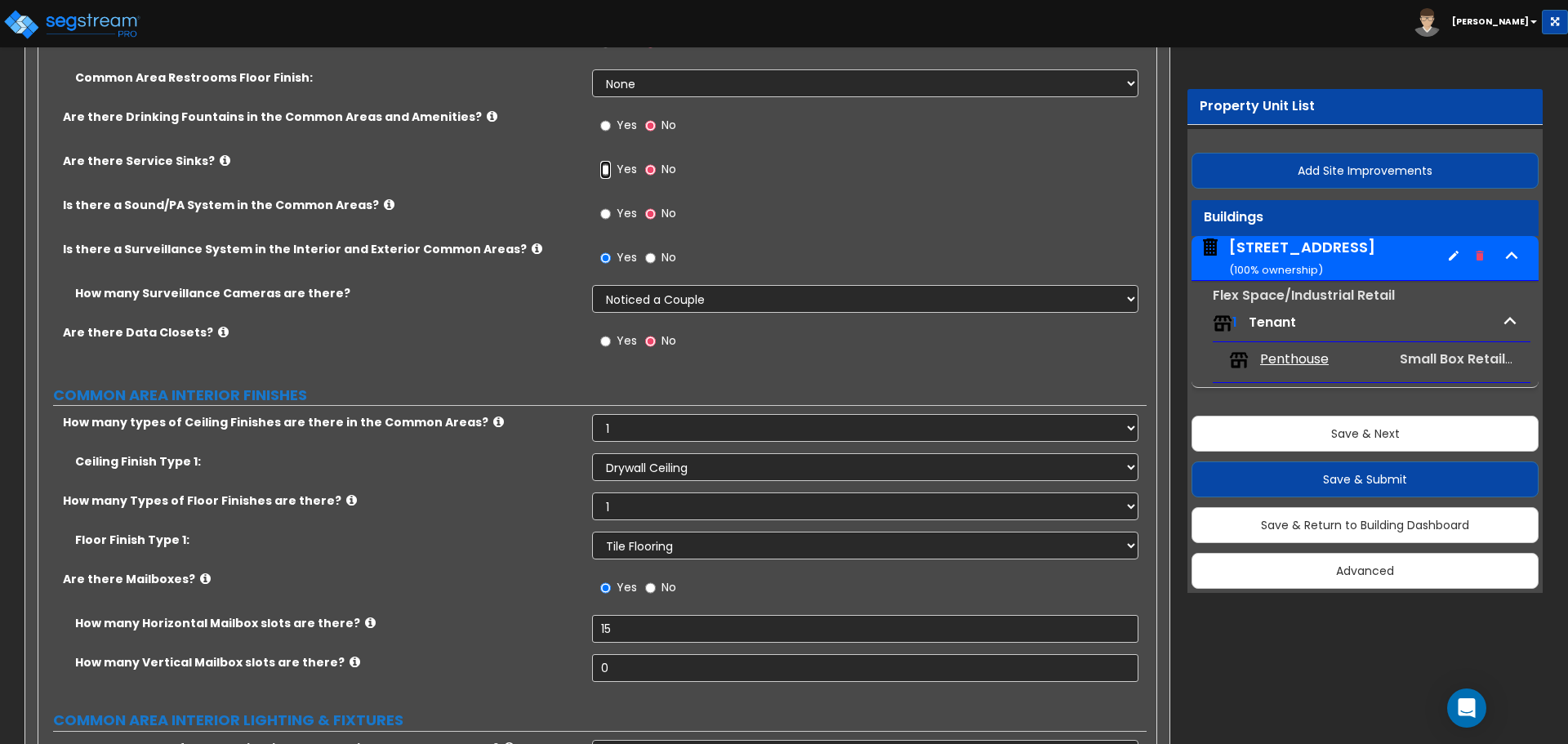
click at [608, 172] on input "Yes" at bounding box center [605, 170] width 10 height 18
radio input "true"
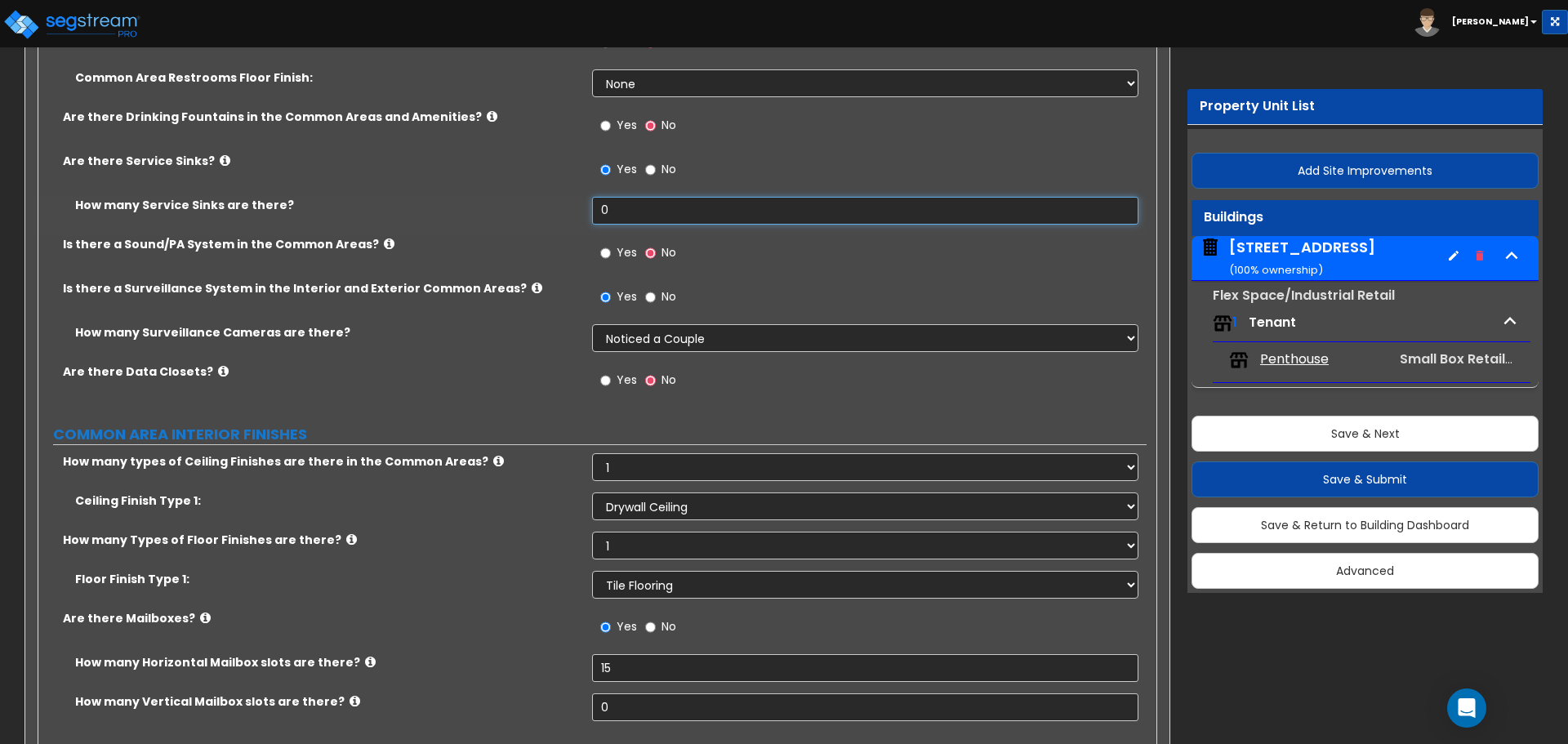
drag, startPoint x: 633, startPoint y: 214, endPoint x: 511, endPoint y: 202, distance: 122.6
click at [511, 202] on div "How many Service Sinks are there? 0" at bounding box center [592, 216] width 1108 height 39
type input "10"
click at [580, 190] on div "Are there Service Sinks? Yes No" at bounding box center [592, 174] width 1108 height 44
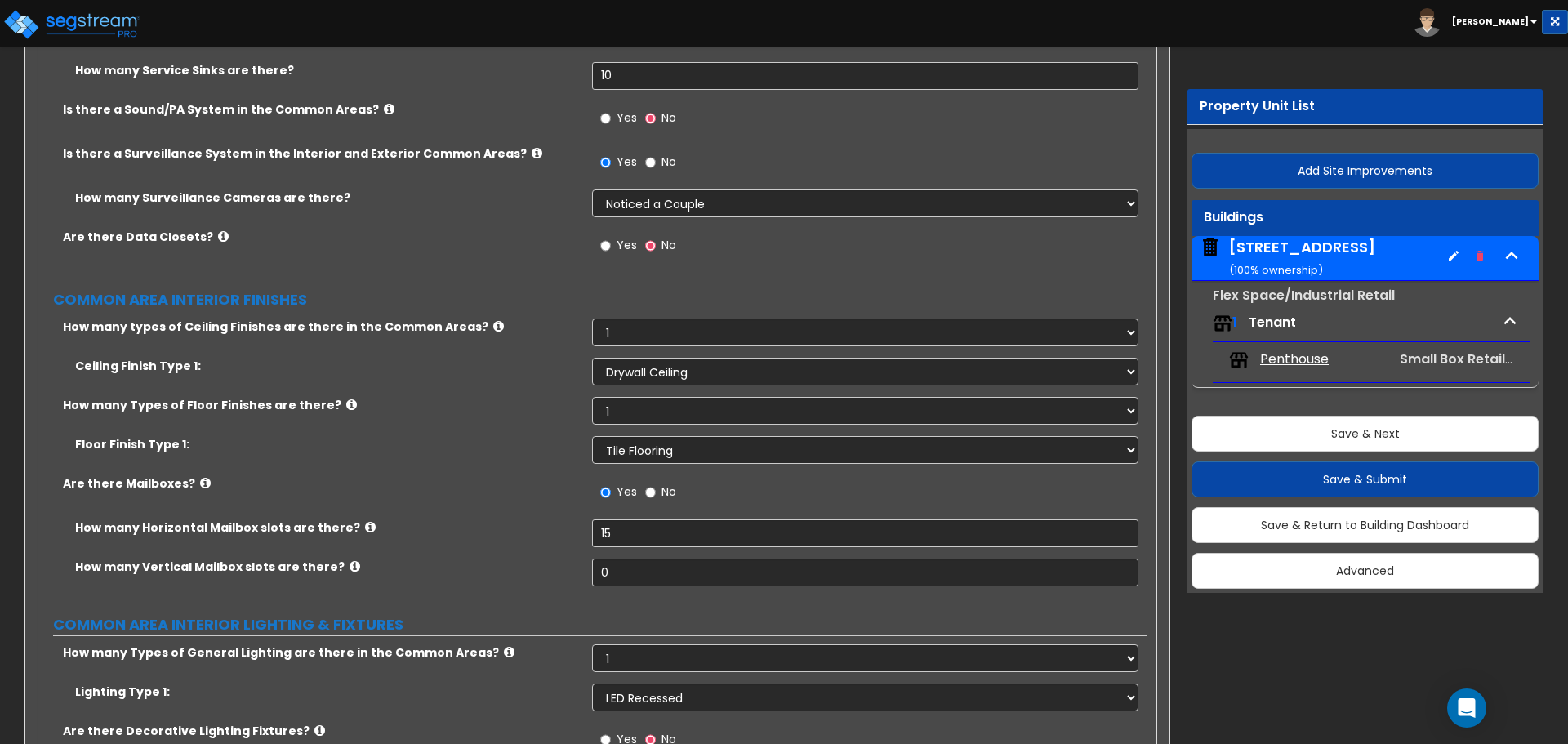
scroll to position [3347, 0]
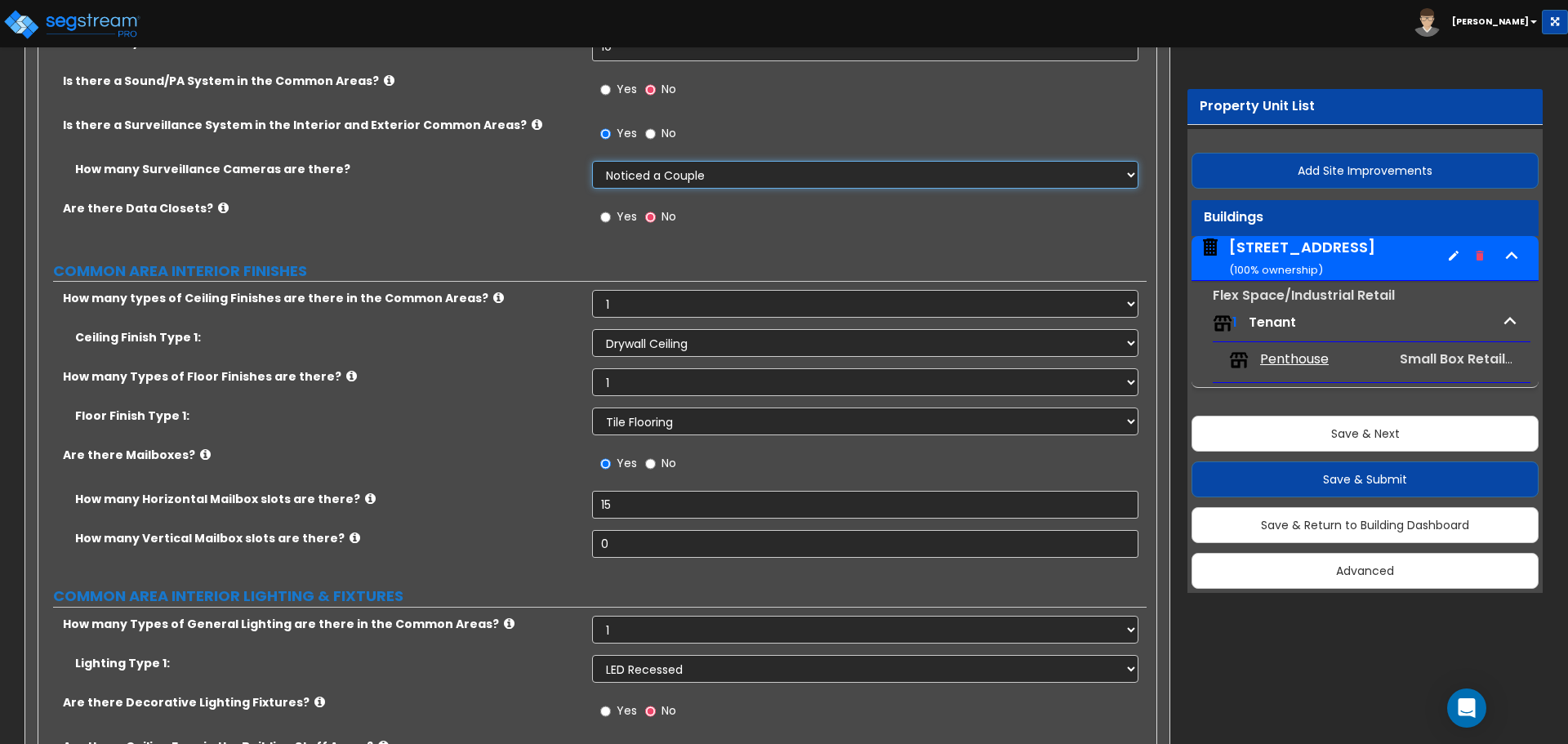
click at [652, 173] on select "Please Choose an Approximation Barely Noticed Any Noticed a Couple Frequently S…" at bounding box center [865, 175] width 546 height 28
select select "3"
click at [592, 161] on select "Please Choose an Approximation Barely Noticed Any Noticed a Couple Frequently S…" at bounding box center [865, 175] width 546 height 28
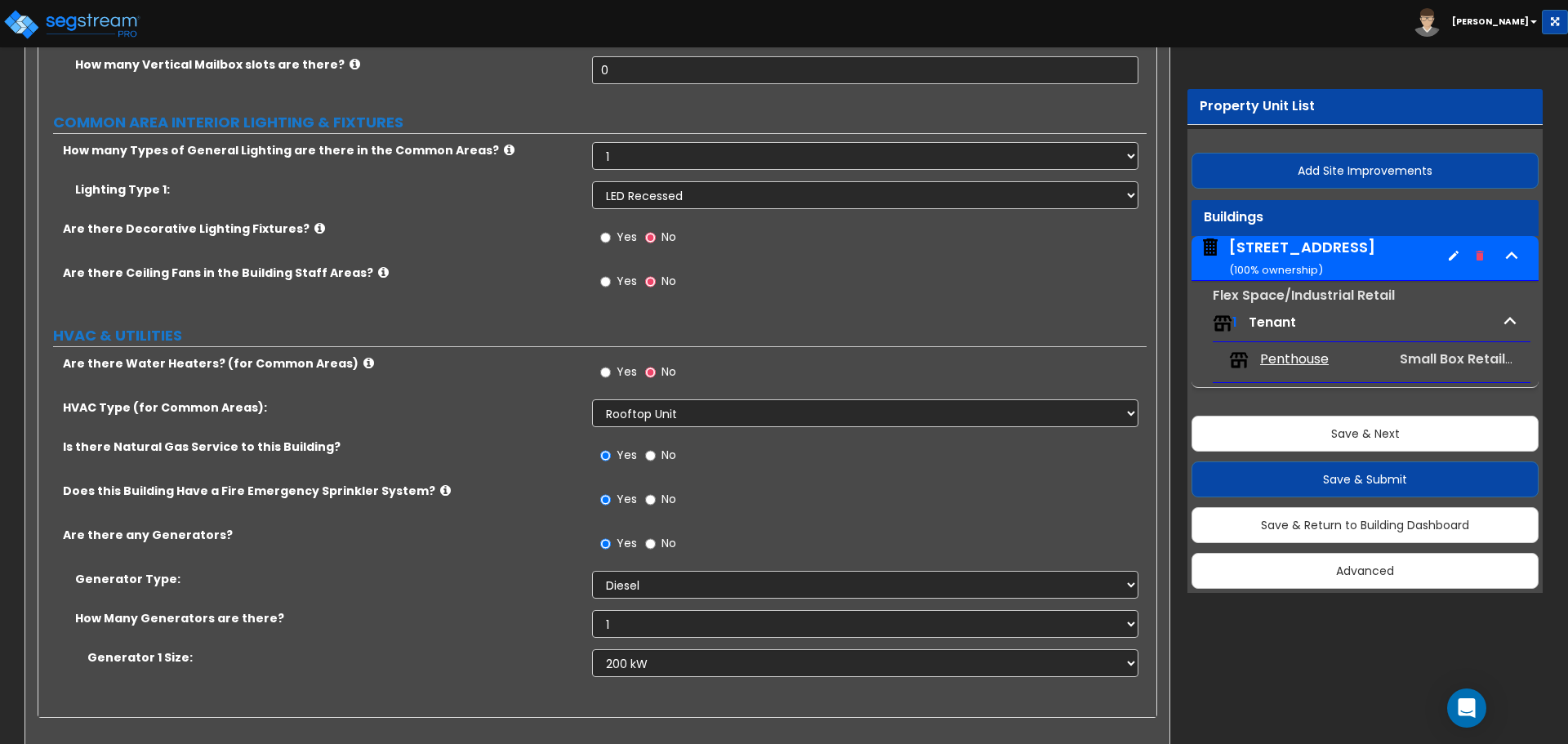
scroll to position [3837, 0]
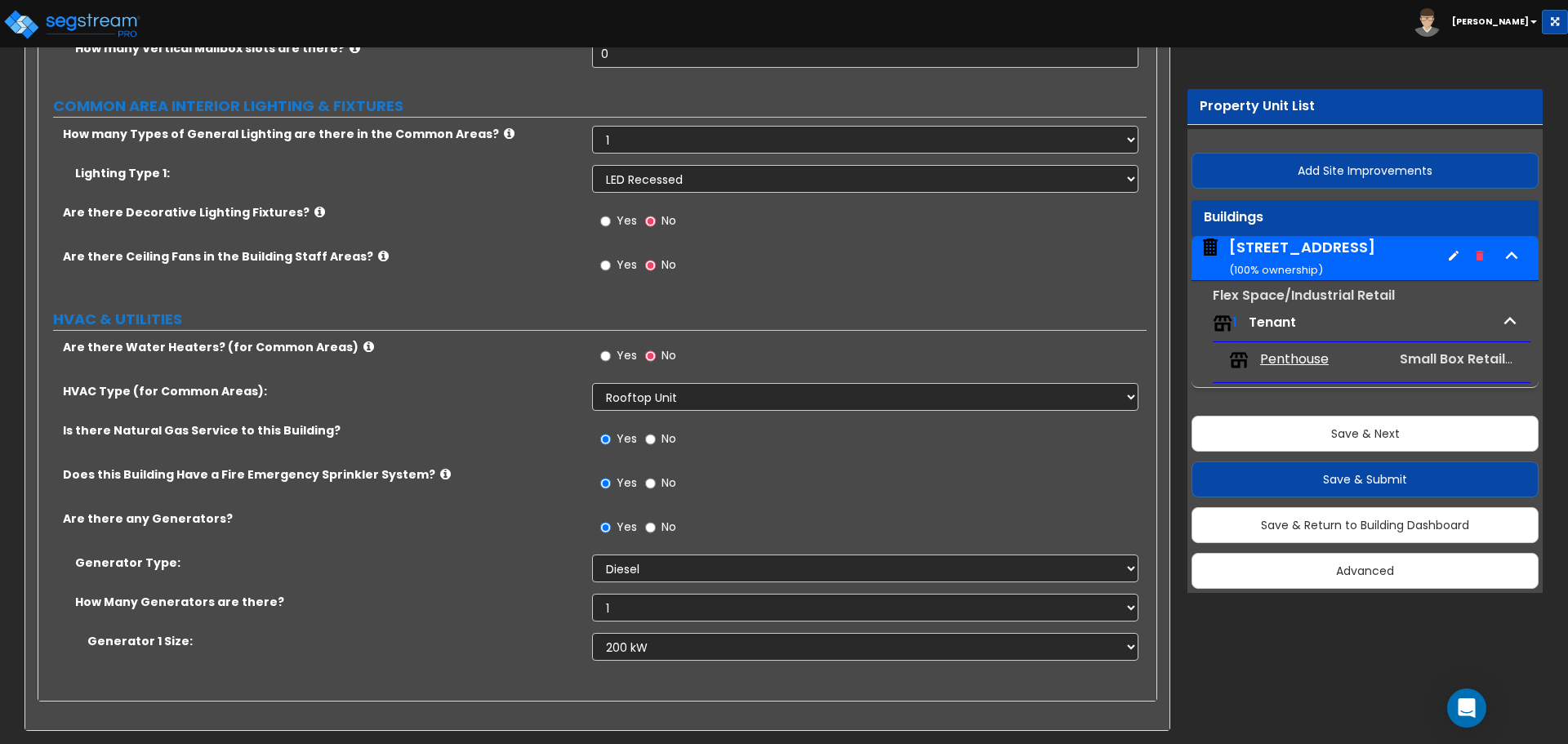
click at [593, 218] on div "Yes No" at bounding box center [638, 223] width 92 height 37
click at [580, 220] on label "Are there Decorative Lighting Fixtures?" at bounding box center [321, 213] width 517 height 17
click at [605, 217] on input "Yes" at bounding box center [605, 221] width 10 height 18
radio input "true"
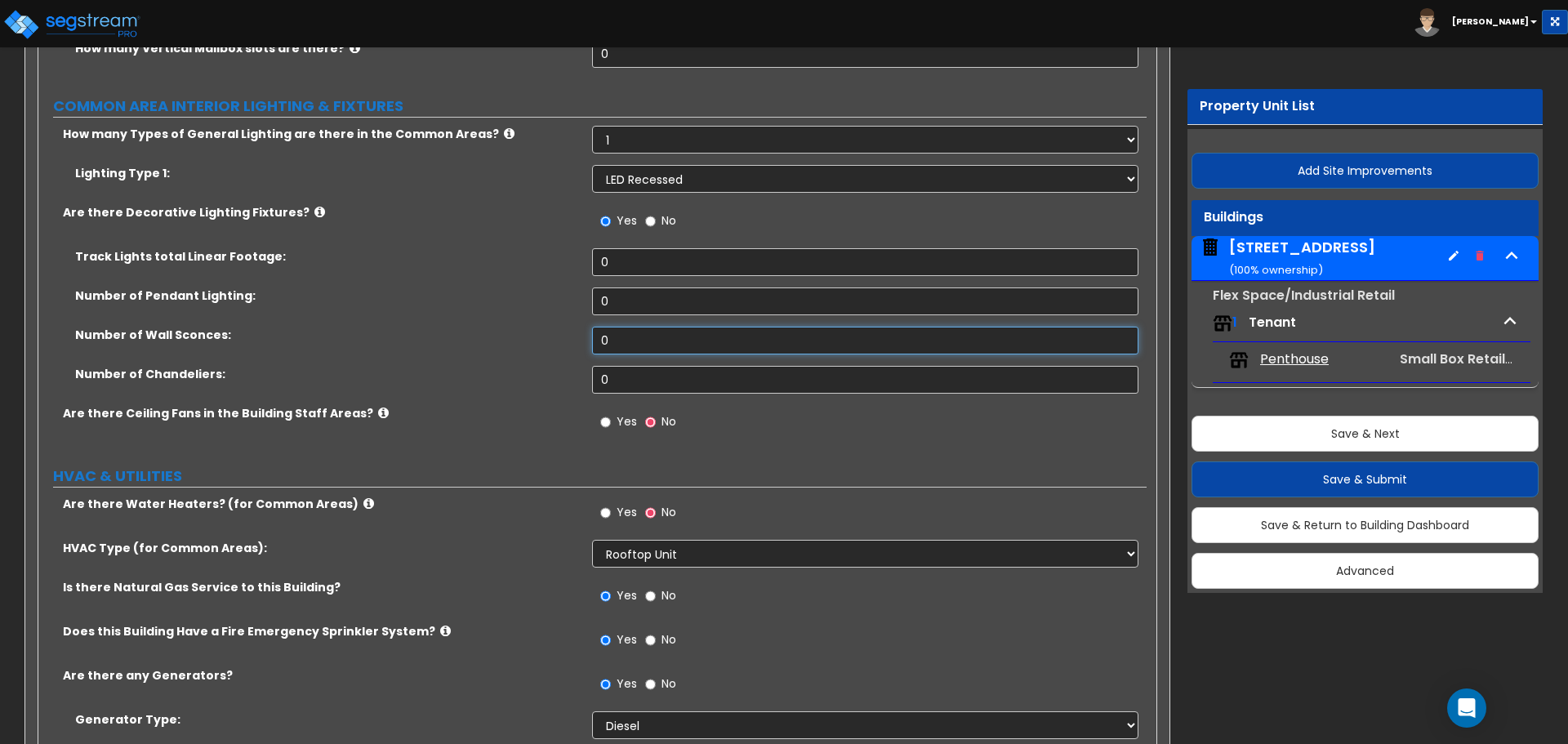
drag, startPoint x: 617, startPoint y: 337, endPoint x: 503, endPoint y: 303, distance: 119.0
click at [505, 303] on div "Track Lights total Linear Footage: 0 Number of Pendant Lighting: 0 Number of Wa…" at bounding box center [592, 326] width 1084 height 157
drag, startPoint x: 628, startPoint y: 300, endPoint x: 562, endPoint y: 310, distance: 66.8
click at [562, 310] on div "Number of Pendant Lighting: 0" at bounding box center [592, 307] width 1108 height 39
drag, startPoint x: 621, startPoint y: 338, endPoint x: 553, endPoint y: 338, distance: 68.0
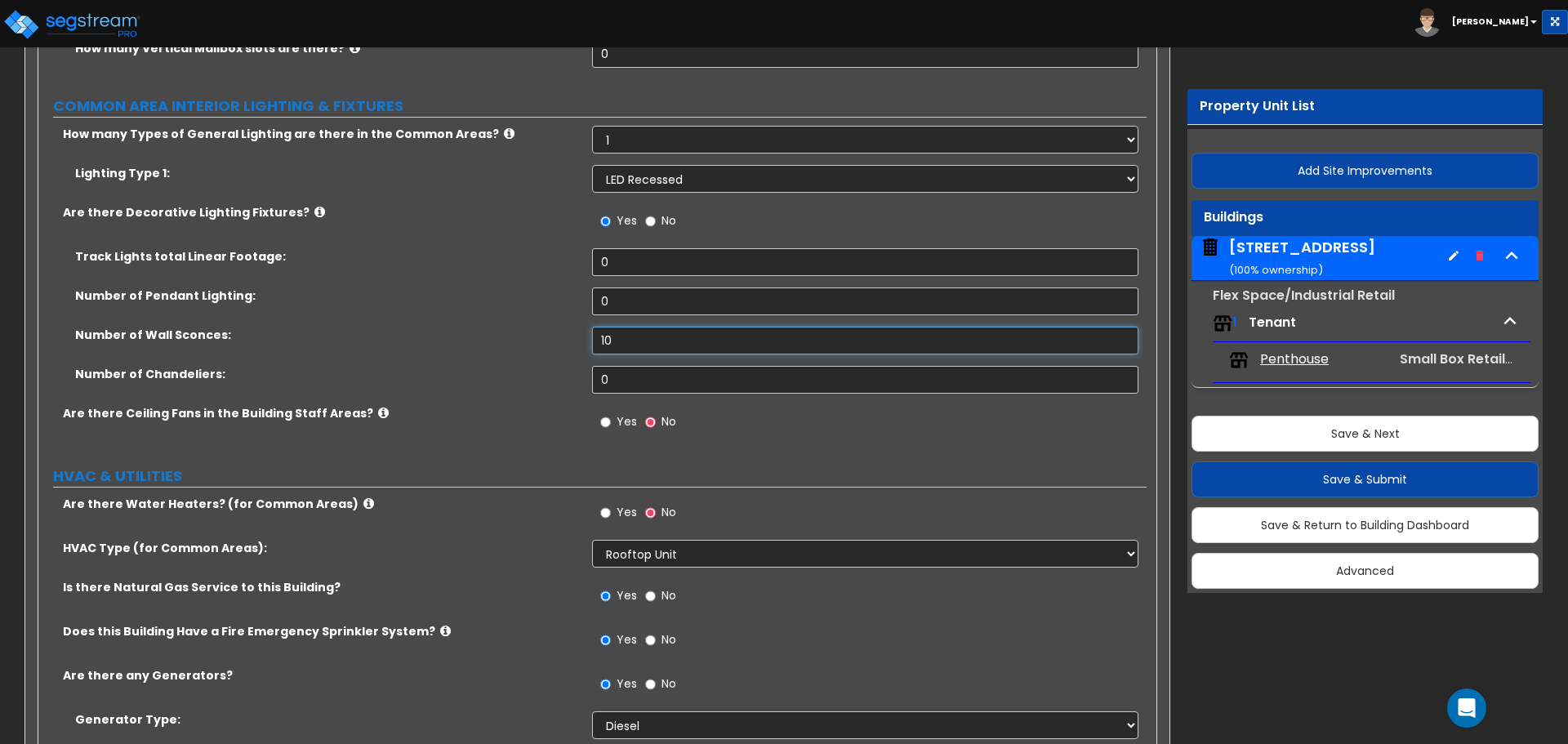
click at [553, 338] on div "Number of Wall Sconces: 10" at bounding box center [592, 346] width 1108 height 39
type input "20"
click at [535, 334] on label "Number of Wall Sconces:" at bounding box center [327, 335] width 505 height 17
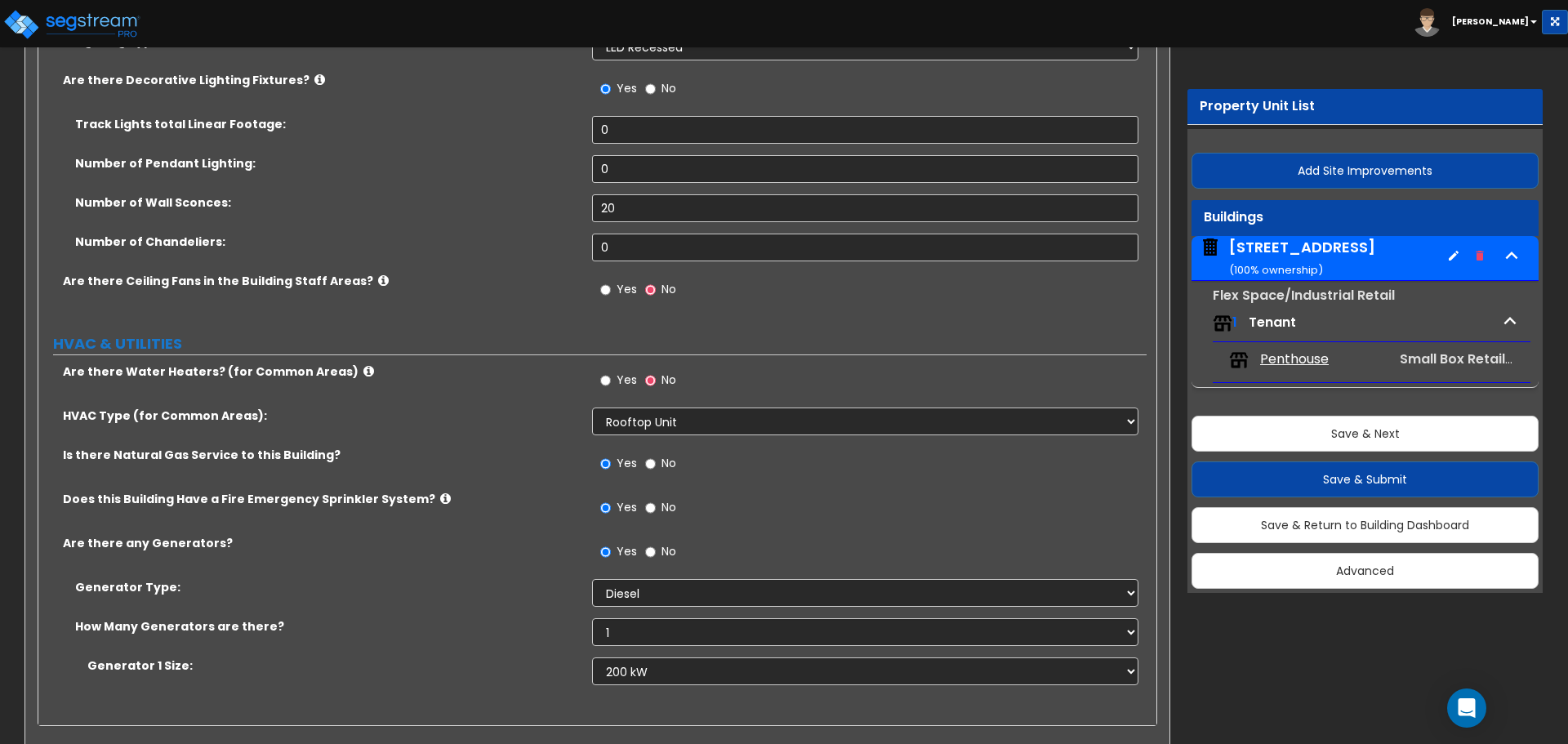
scroll to position [3997, 0]
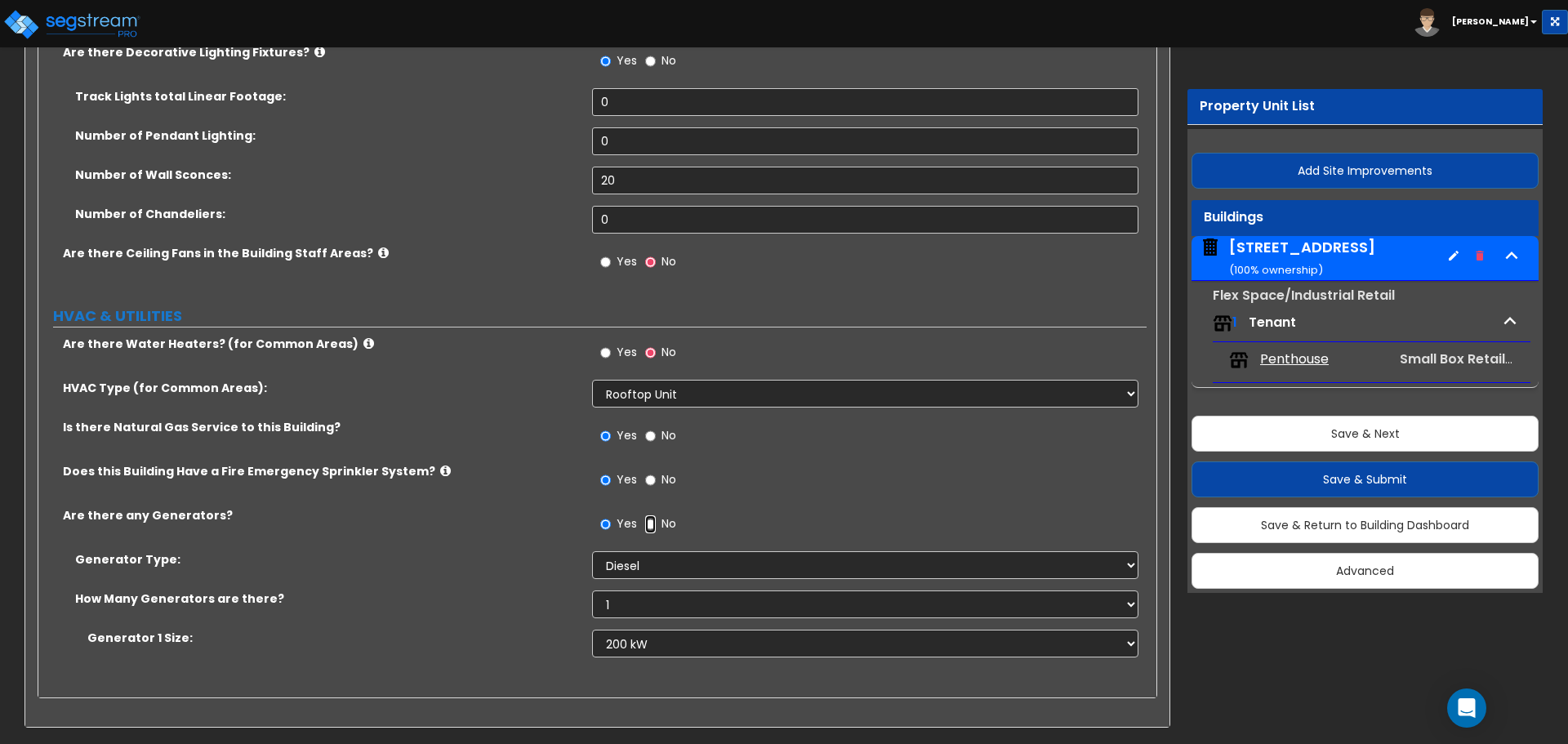
click at [651, 523] on input "No" at bounding box center [650, 524] width 10 height 18
radio input "false"
radio input "true"
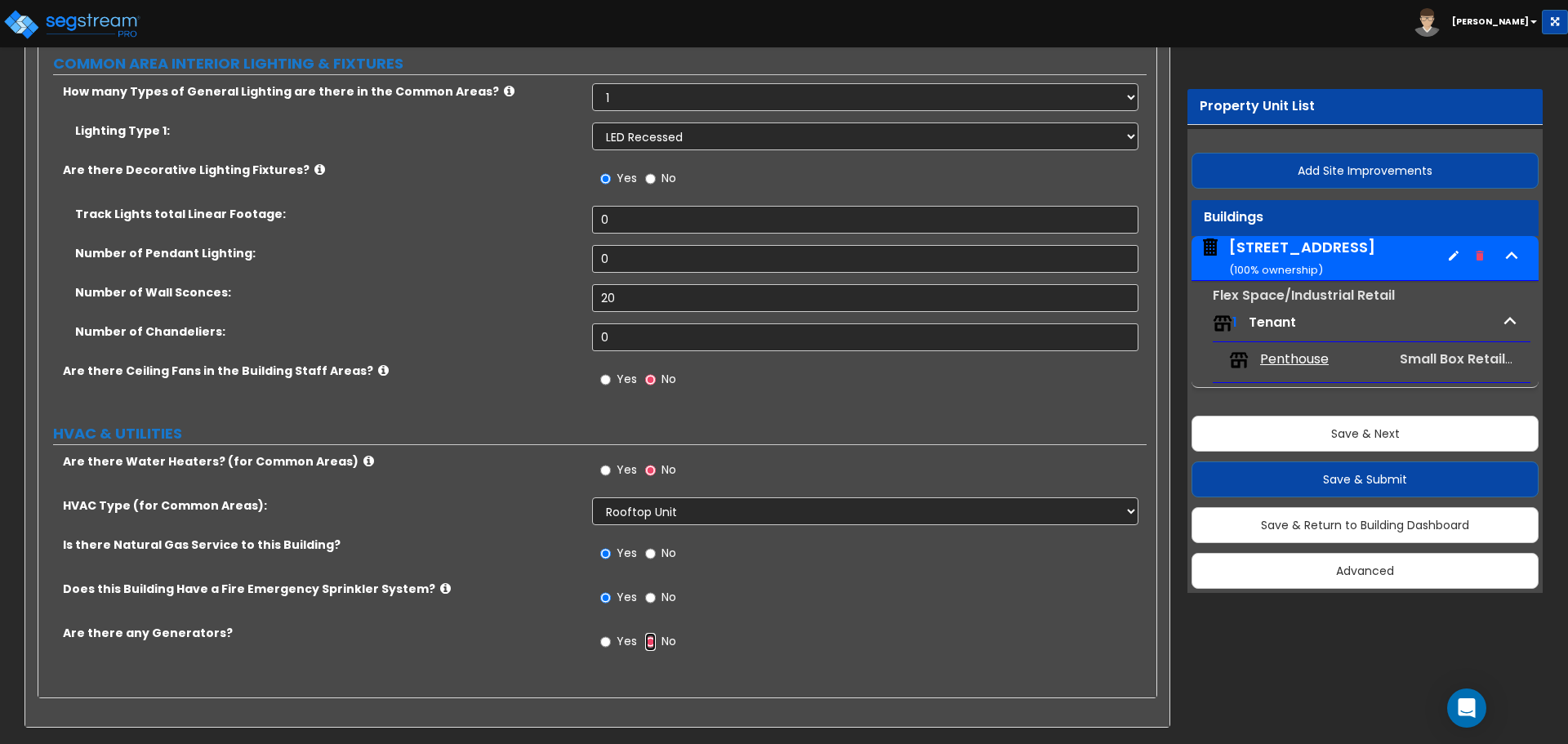
scroll to position [3879, 0]
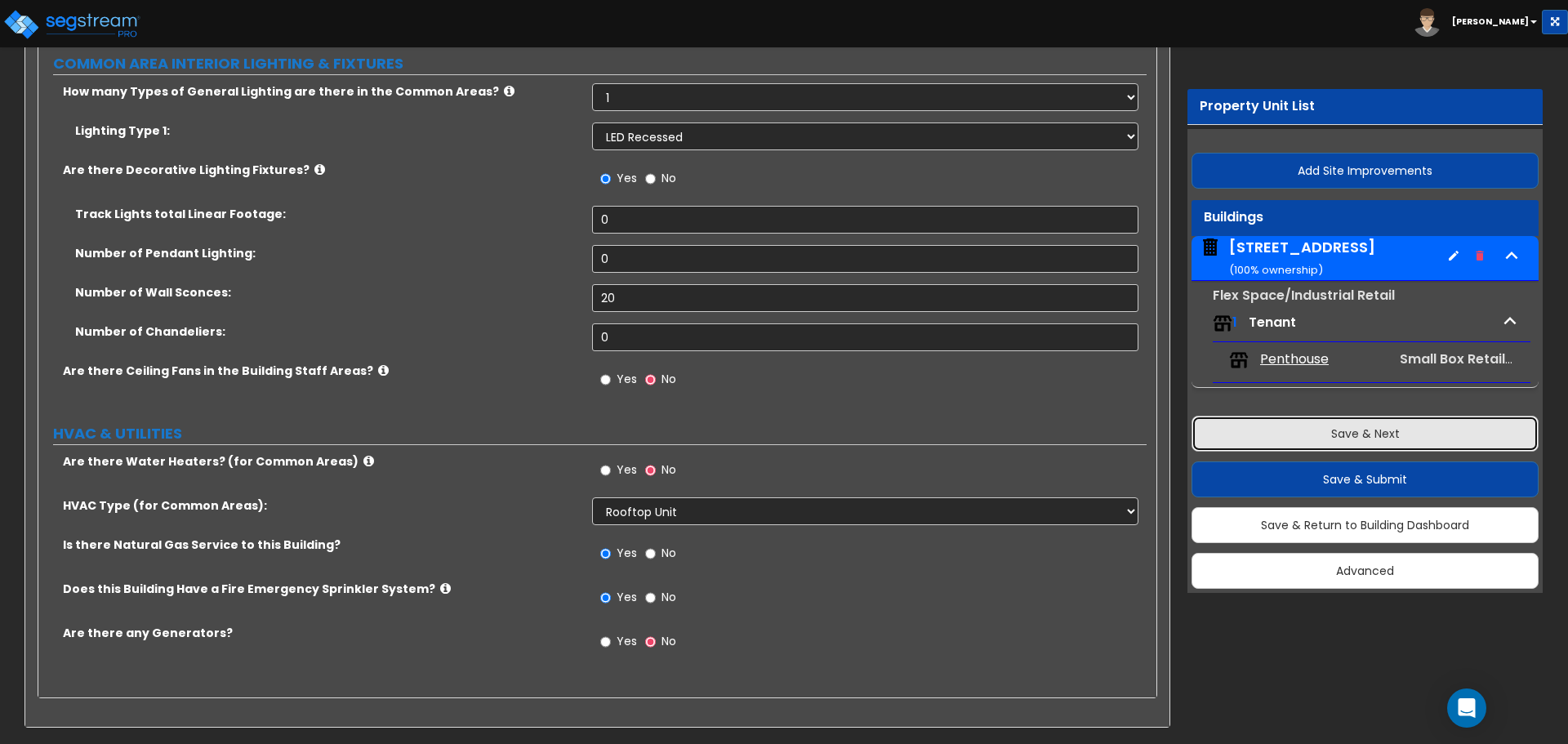
click at [1351, 443] on button "Save & Next" at bounding box center [1366, 434] width 347 height 36
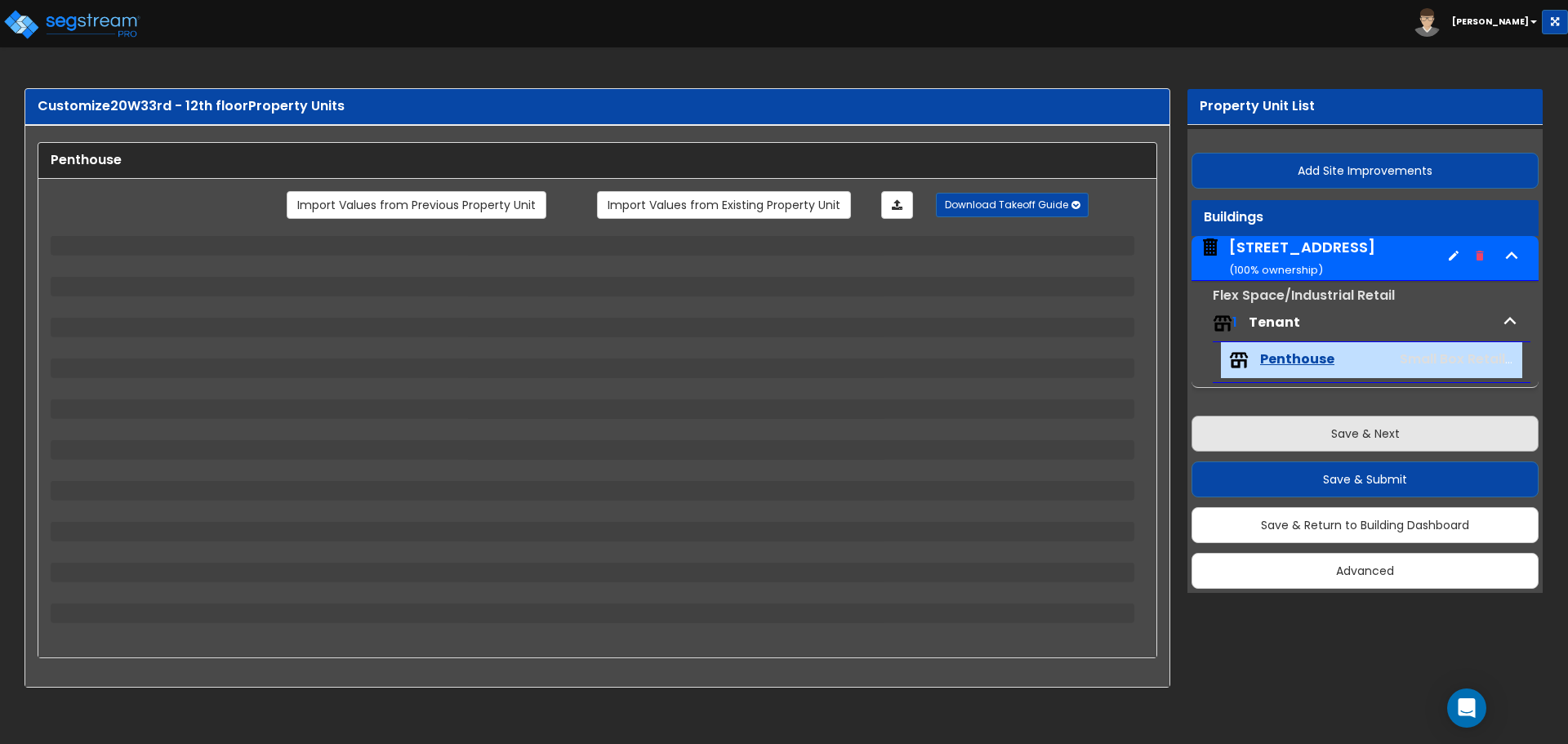
scroll to position [0, 0]
select select "3"
select select "1"
select select "2"
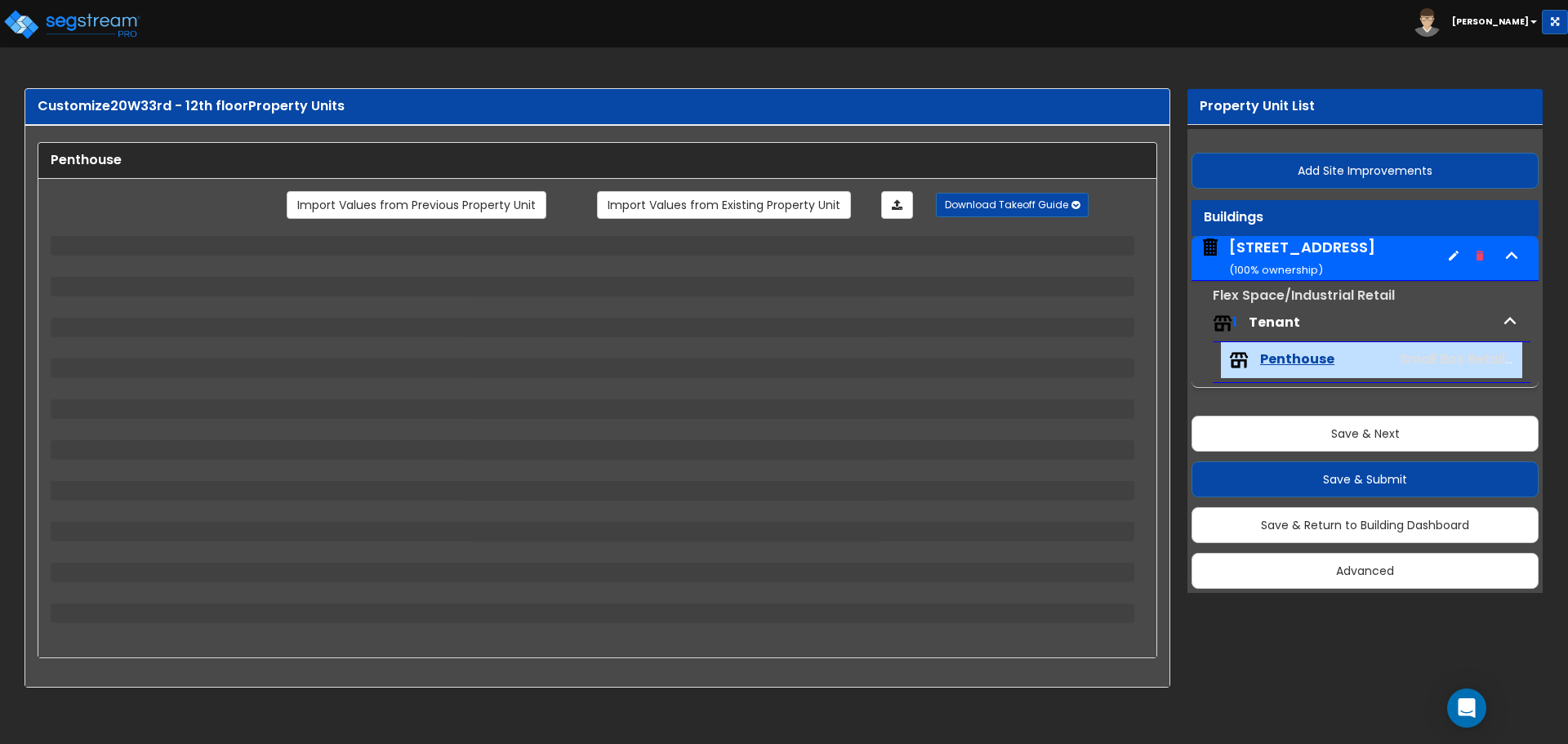
select select "2"
select select "4"
select select "1"
select select "5"
select select "1"
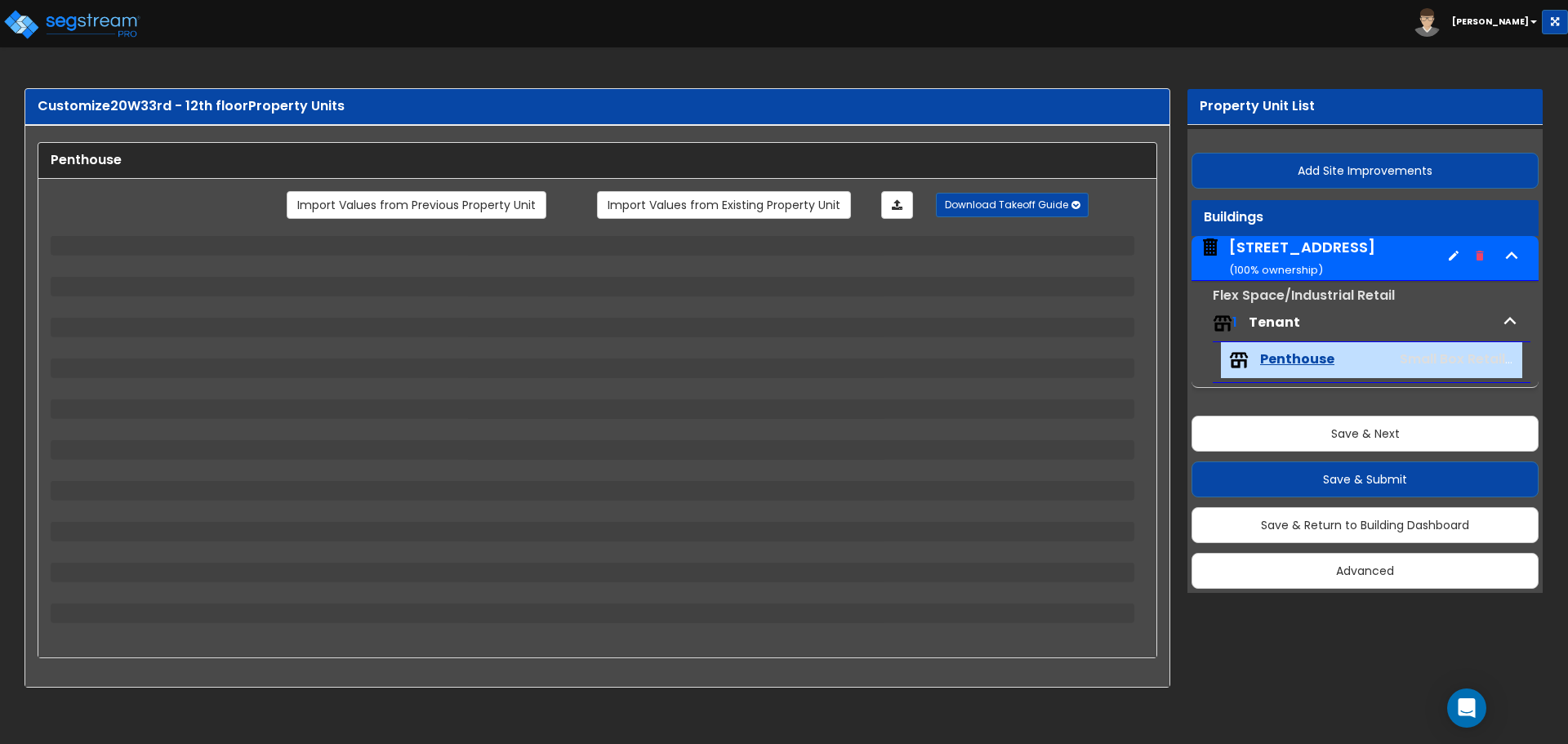
select select "3"
select select "2"
select select "1"
select select "7"
select select "1"
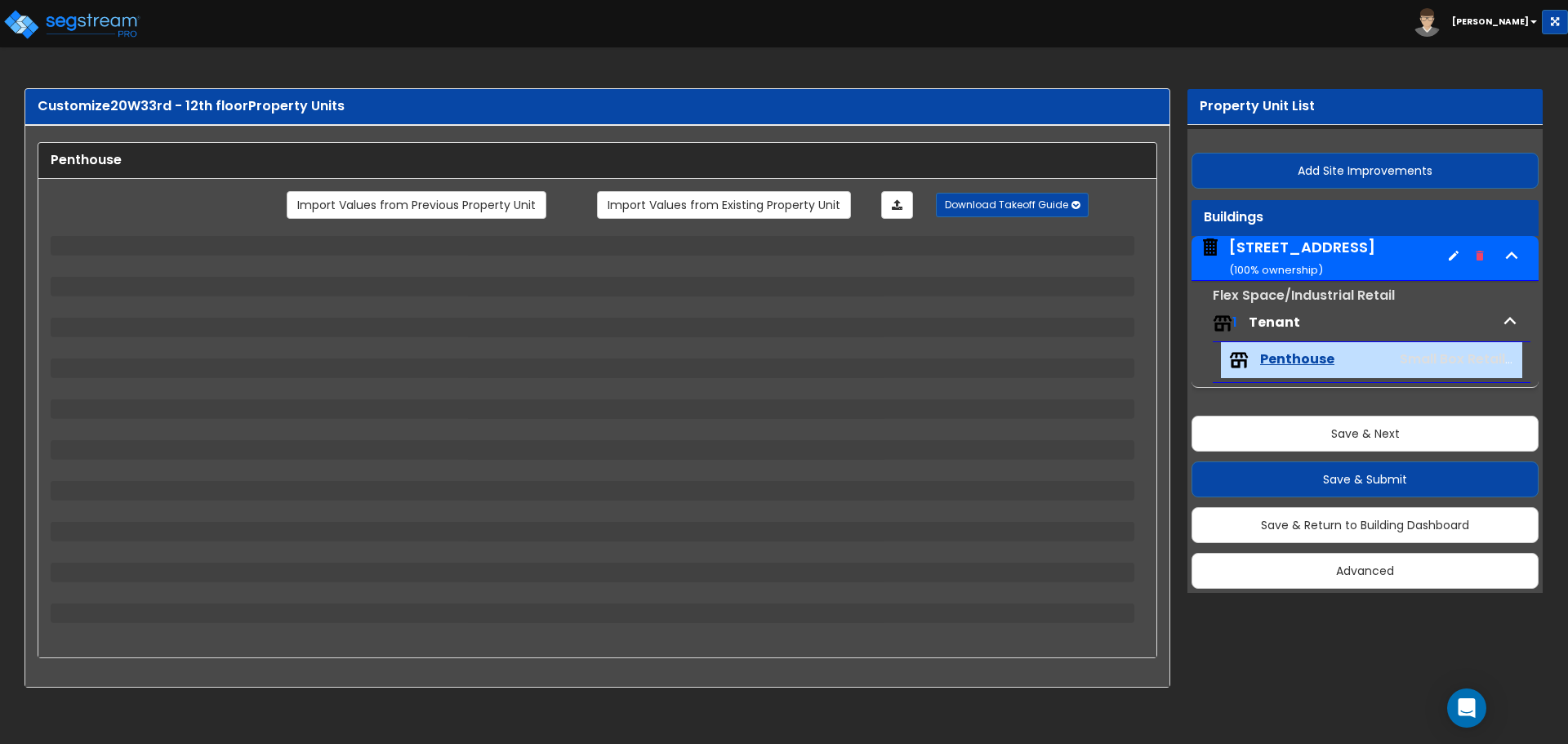
select select "1"
select select "2"
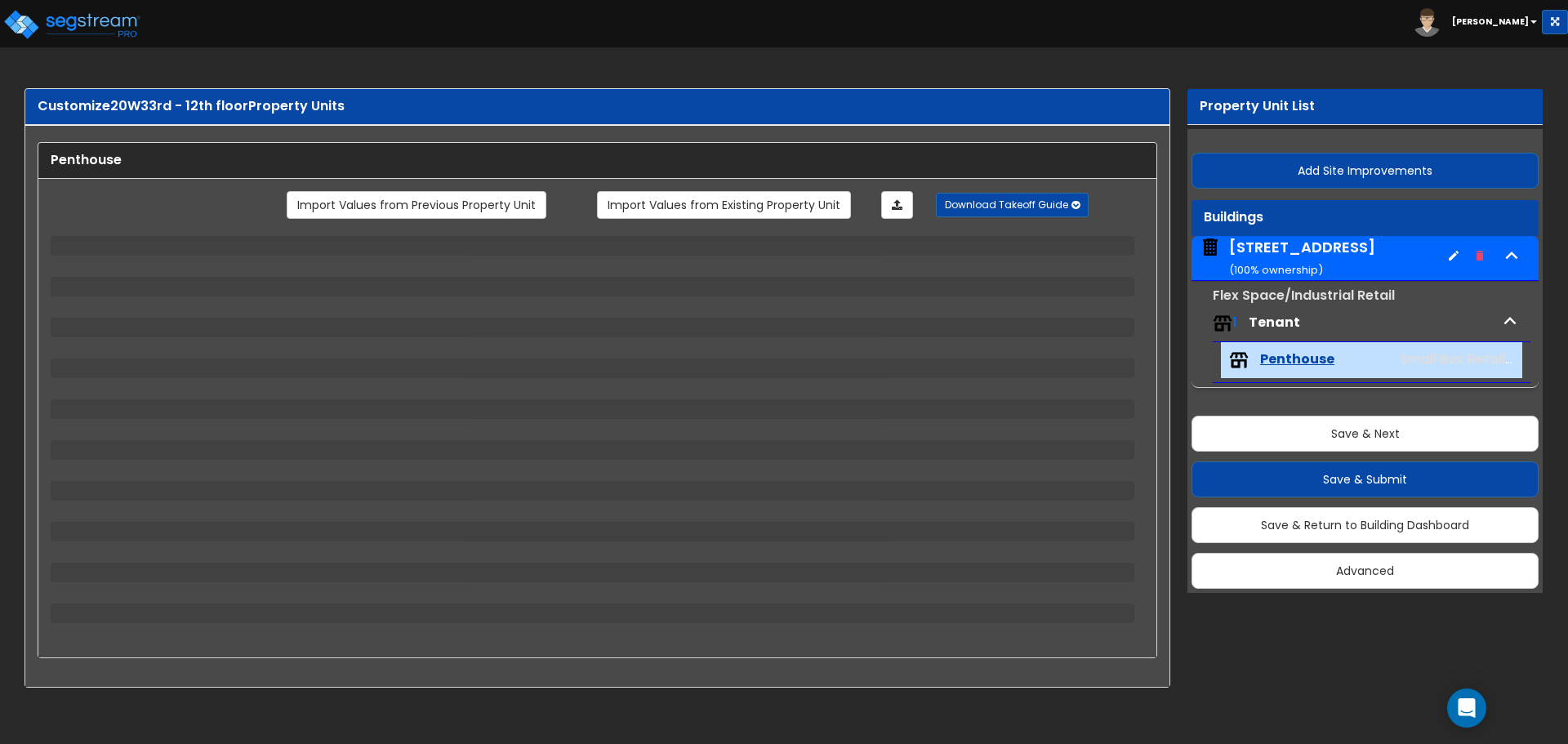
select select "1"
select select "2"
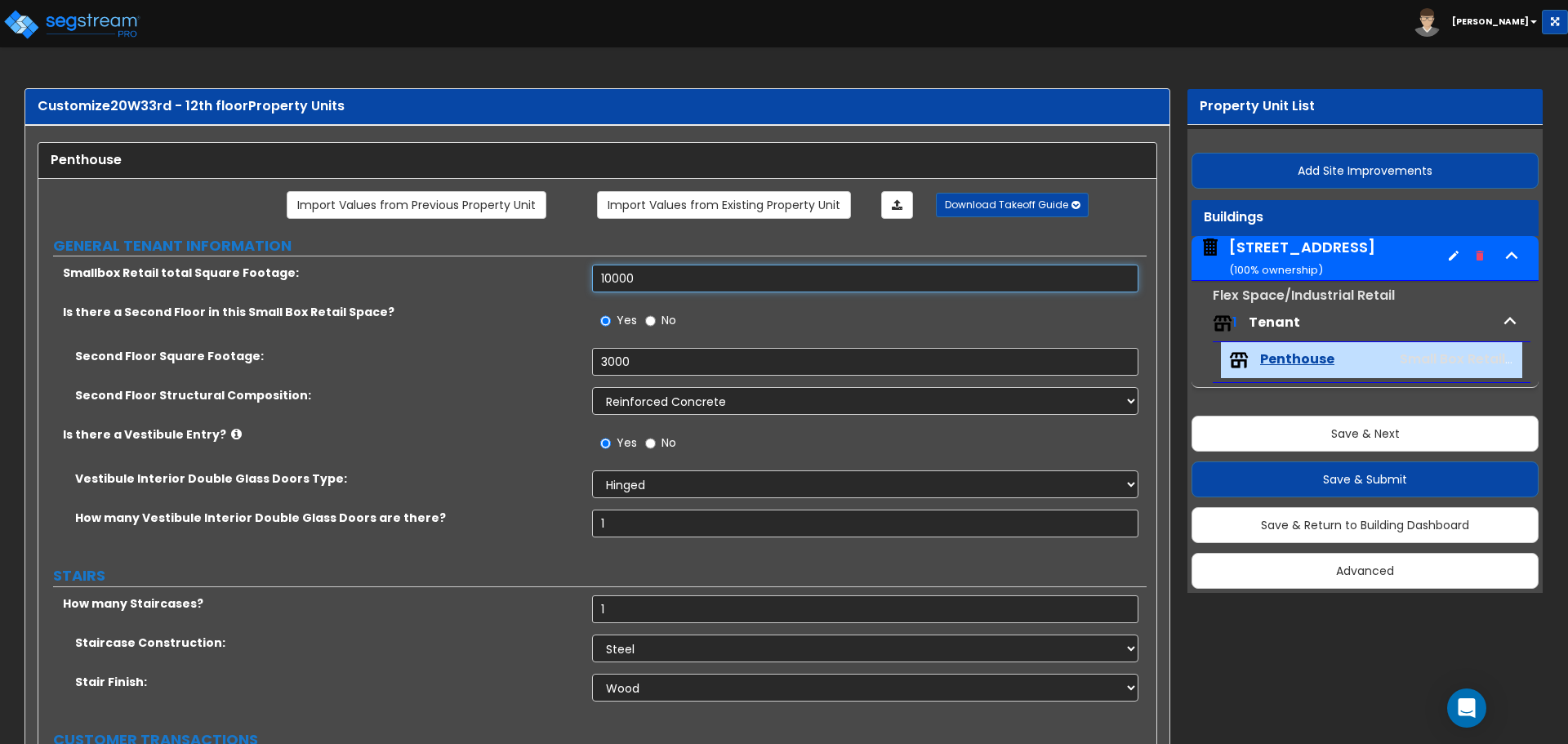
click at [617, 277] on input "10000" at bounding box center [865, 279] width 546 height 28
click at [612, 278] on input "10000" at bounding box center [865, 279] width 546 height 28
click at [603, 282] on input "10,000" at bounding box center [865, 279] width 546 height 28
type input "0000"
type input "20,000"
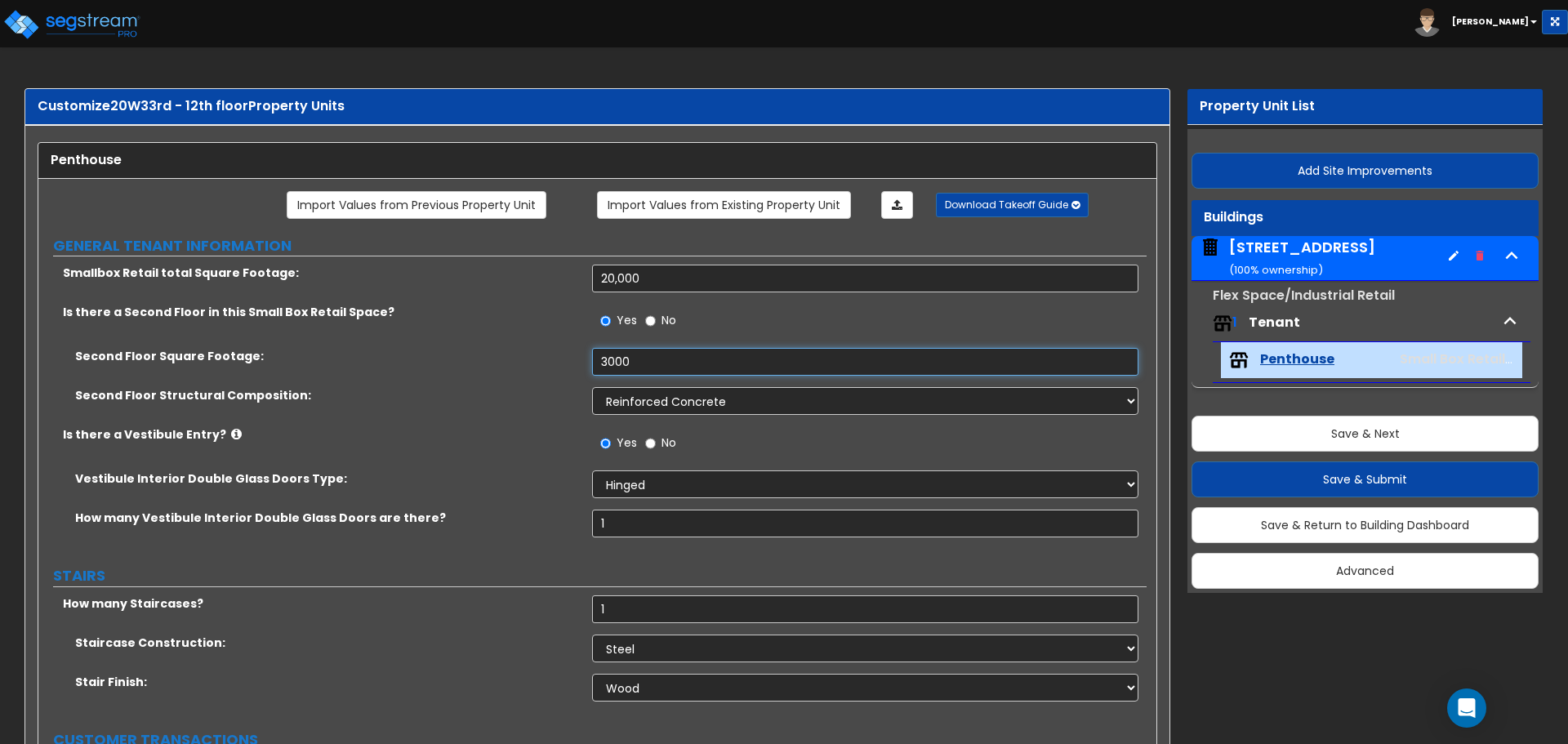
drag, startPoint x: 637, startPoint y: 355, endPoint x: 533, endPoint y: 351, distance: 104.1
click at [533, 351] on div "Second Floor Square Footage: 3000" at bounding box center [592, 367] width 1108 height 39
type input "4,500"
click at [684, 398] on select "Please Choose One Reinforced Concrete Structural Steel Wood Stud Metal Stud" at bounding box center [865, 401] width 546 height 28
select select "7"
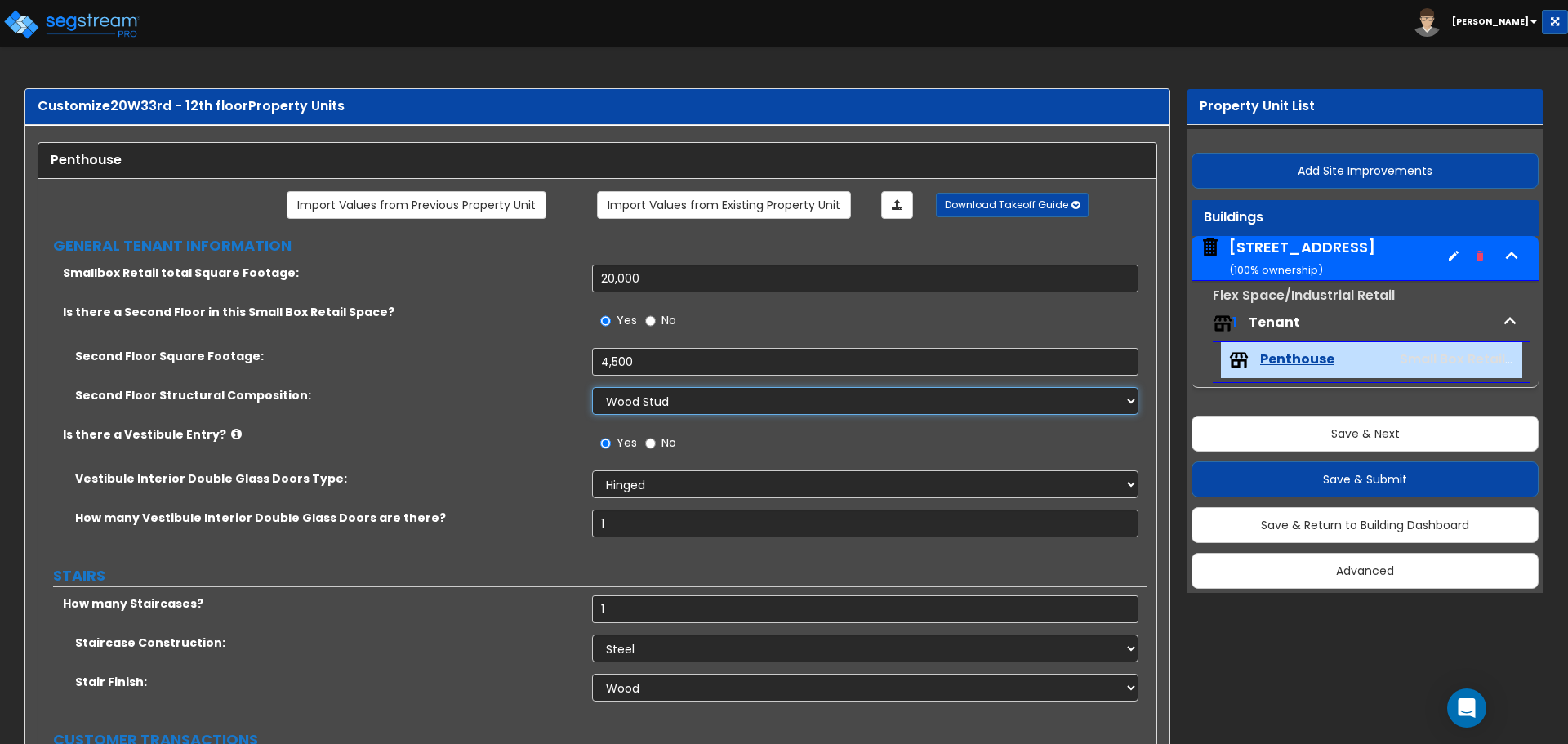
click at [592, 387] on select "Please Choose One Reinforced Concrete Structural Steel Wood Stud Metal Stud" at bounding box center [865, 401] width 546 height 28
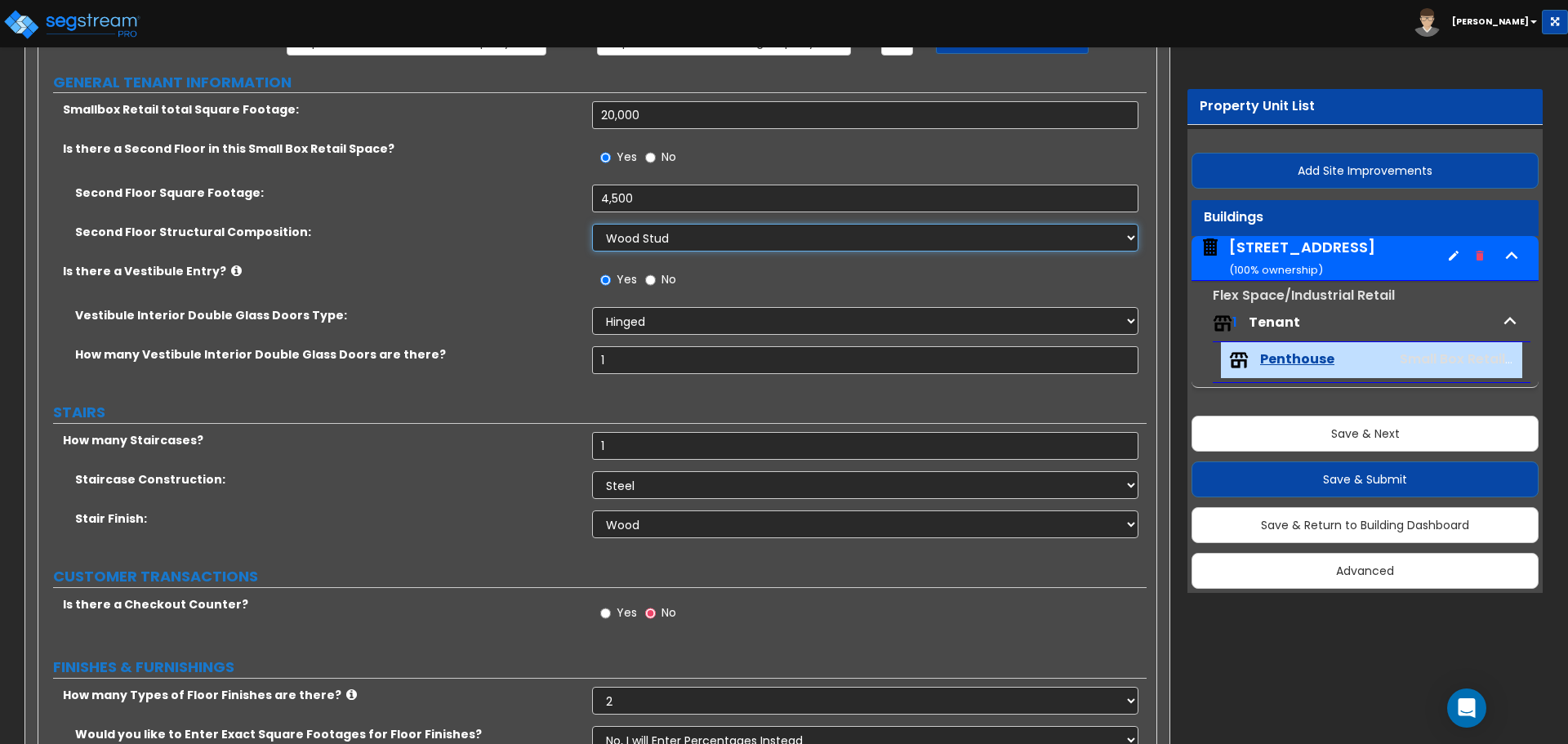
scroll to position [245, 0]
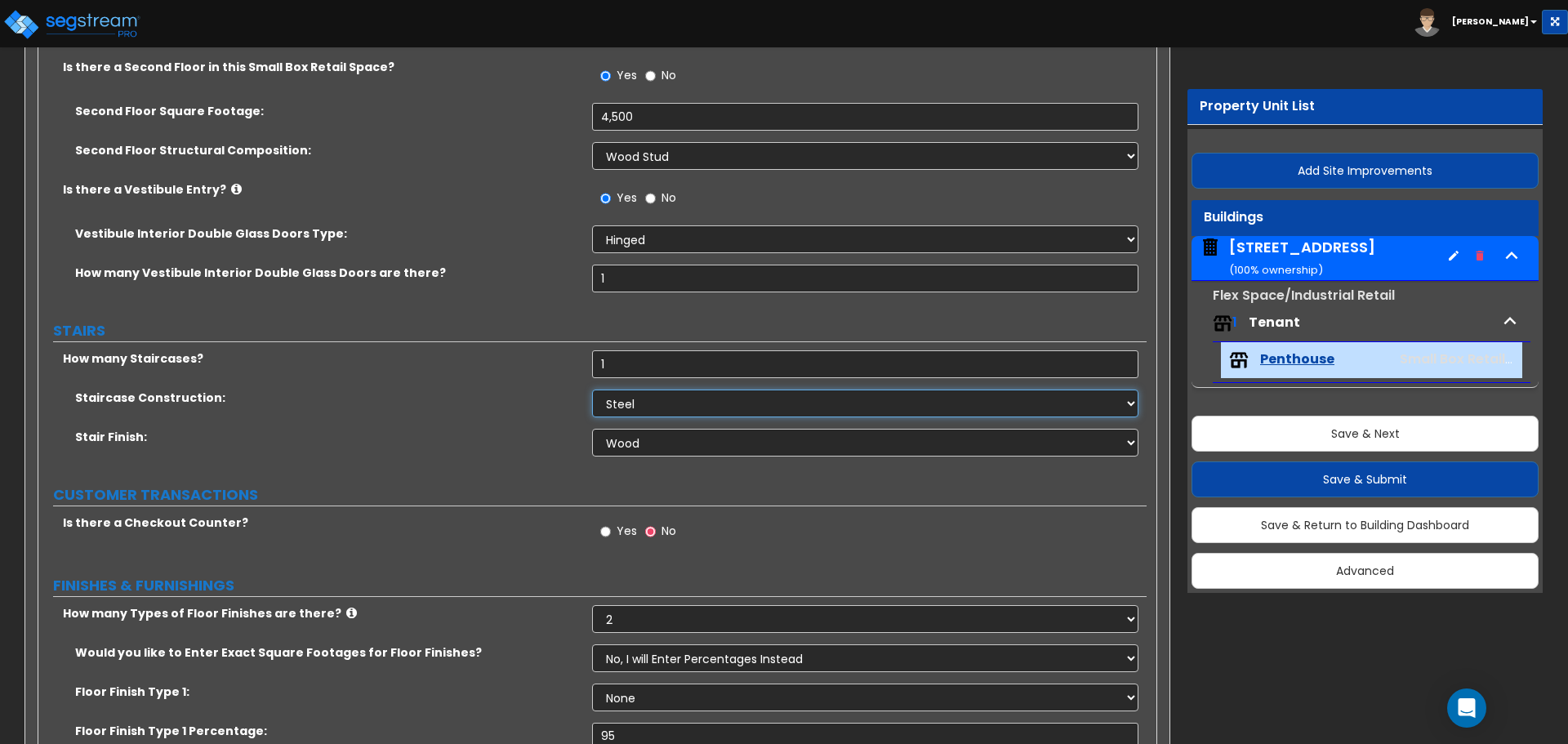
click at [638, 402] on select "Please Choose One Concrete Steel Wood Please Choose For Me" at bounding box center [865, 404] width 546 height 28
click at [634, 439] on select "None Tile Wood Laminate VCT Sheet Carpet Sheet Vinyl Carpet Tile" at bounding box center [865, 443] width 546 height 28
click at [561, 438] on label "Stair Finish:" at bounding box center [327, 437] width 505 height 17
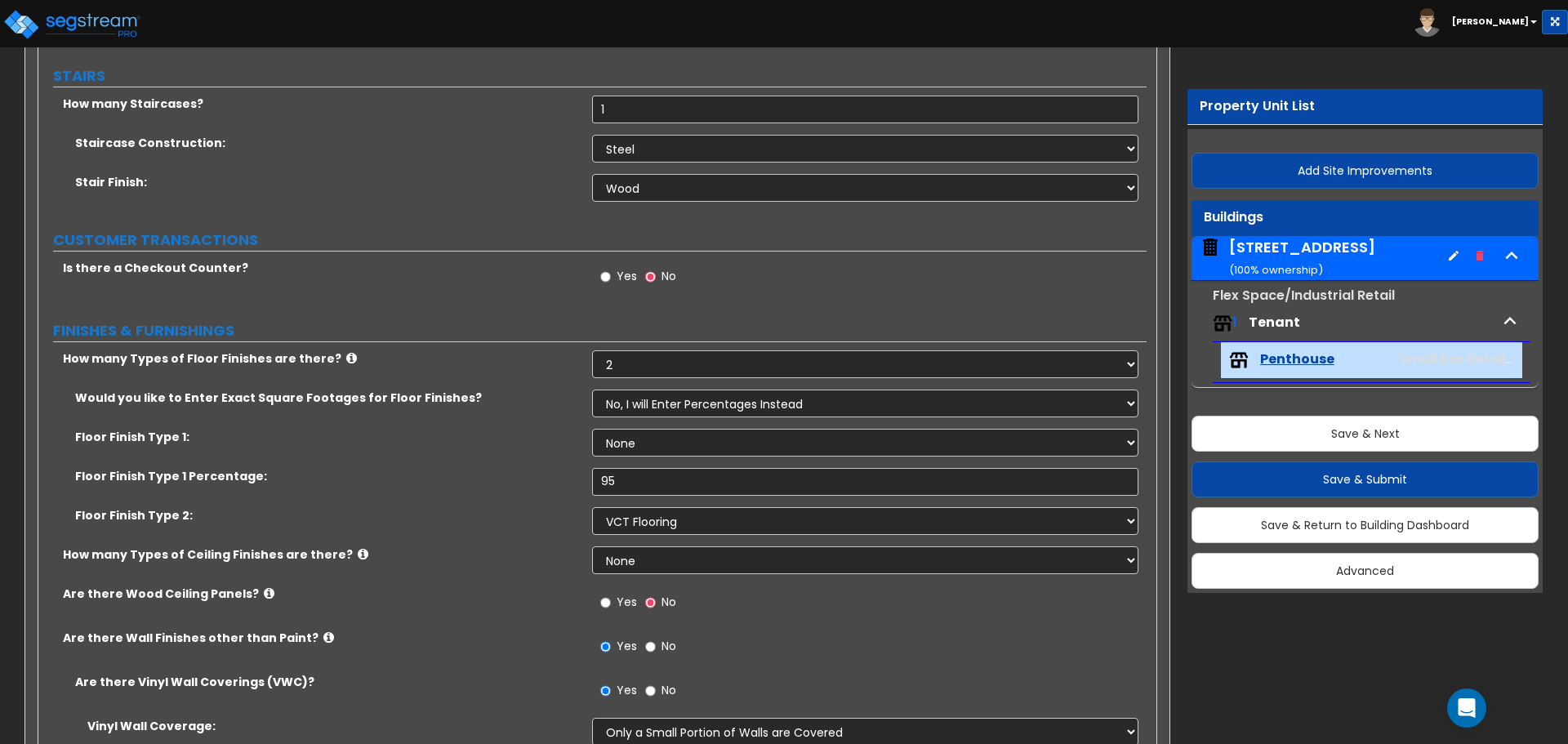
scroll to position [572, 0]
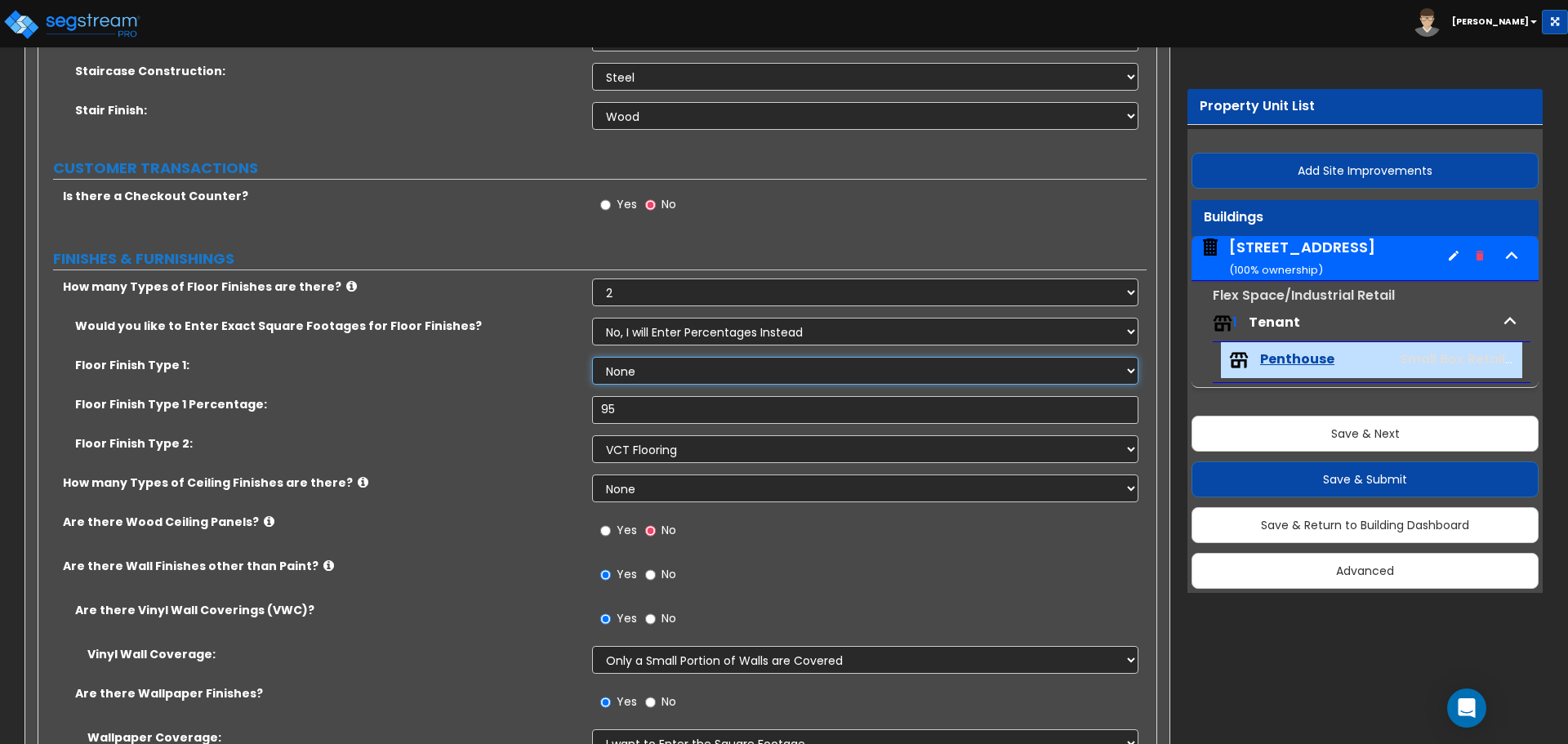
click at [726, 365] on select "None Tile Flooring Hardwood Flooring Resilient Laminate Flooring VCT Flooring S…" at bounding box center [865, 371] width 546 height 28
select select "2"
click at [592, 357] on select "None Tile Flooring Hardwood Flooring Resilient Laminate Flooring VCT Flooring S…" at bounding box center [865, 371] width 546 height 28
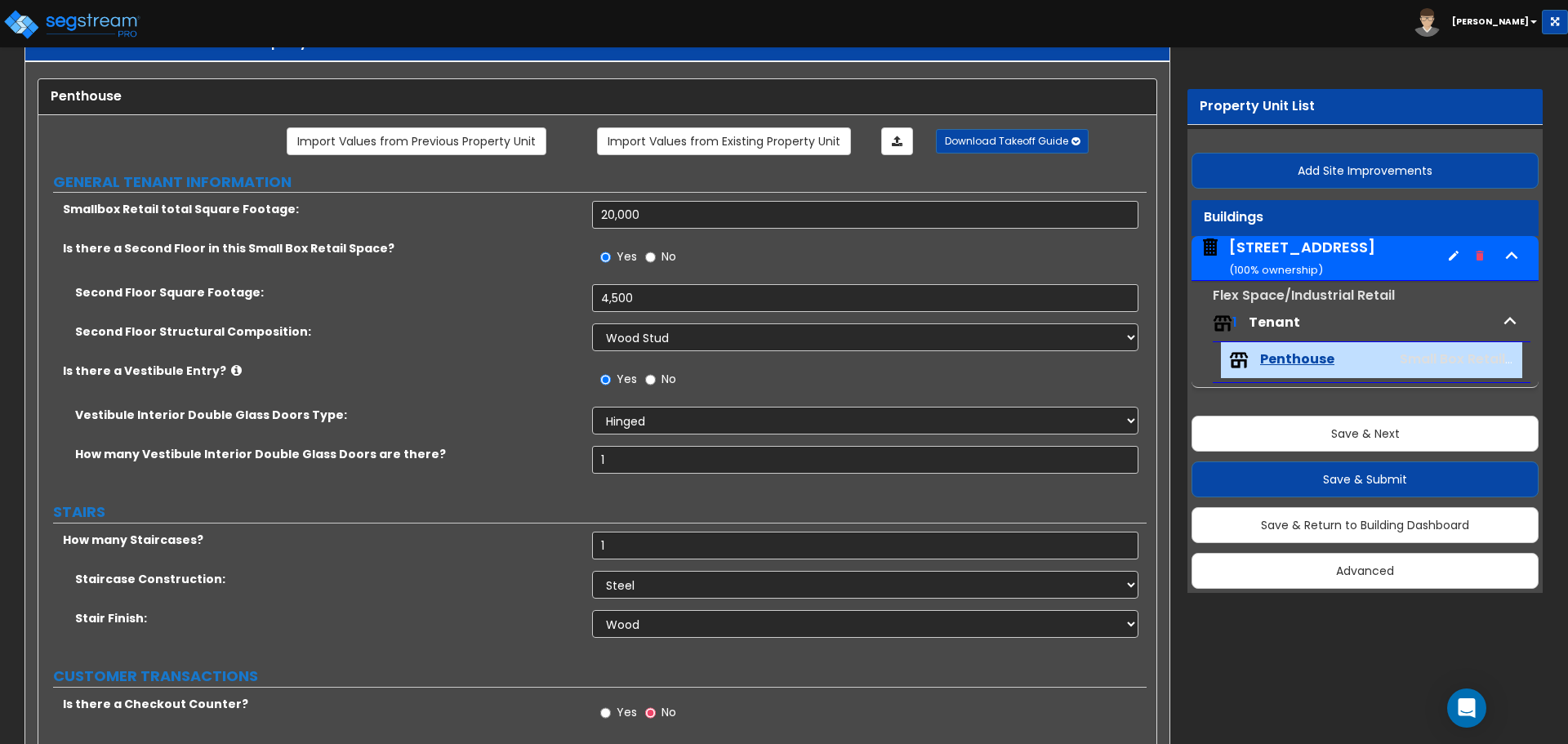
scroll to position [0, 0]
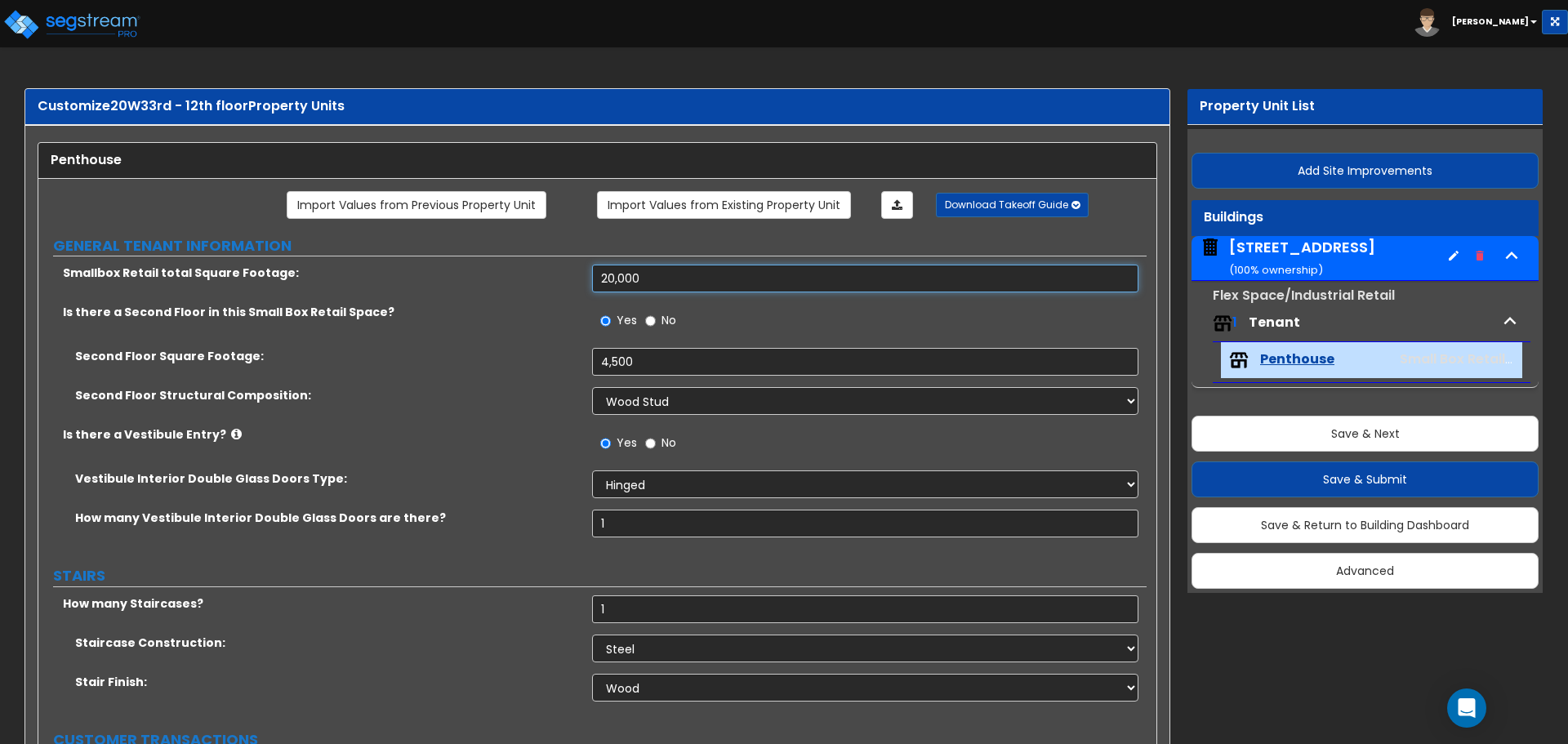
drag, startPoint x: 645, startPoint y: 281, endPoint x: 579, endPoint y: 281, distance: 66.0
click at [579, 281] on div "Smallbox Retail total Square Footage: 20,000" at bounding box center [592, 284] width 1108 height 39
click at [673, 275] on input "20,000" at bounding box center [865, 279] width 546 height 28
click at [656, 281] on input "20,000" at bounding box center [865, 279] width 546 height 28
drag, startPoint x: 642, startPoint y: 277, endPoint x: 529, endPoint y: 270, distance: 113.2
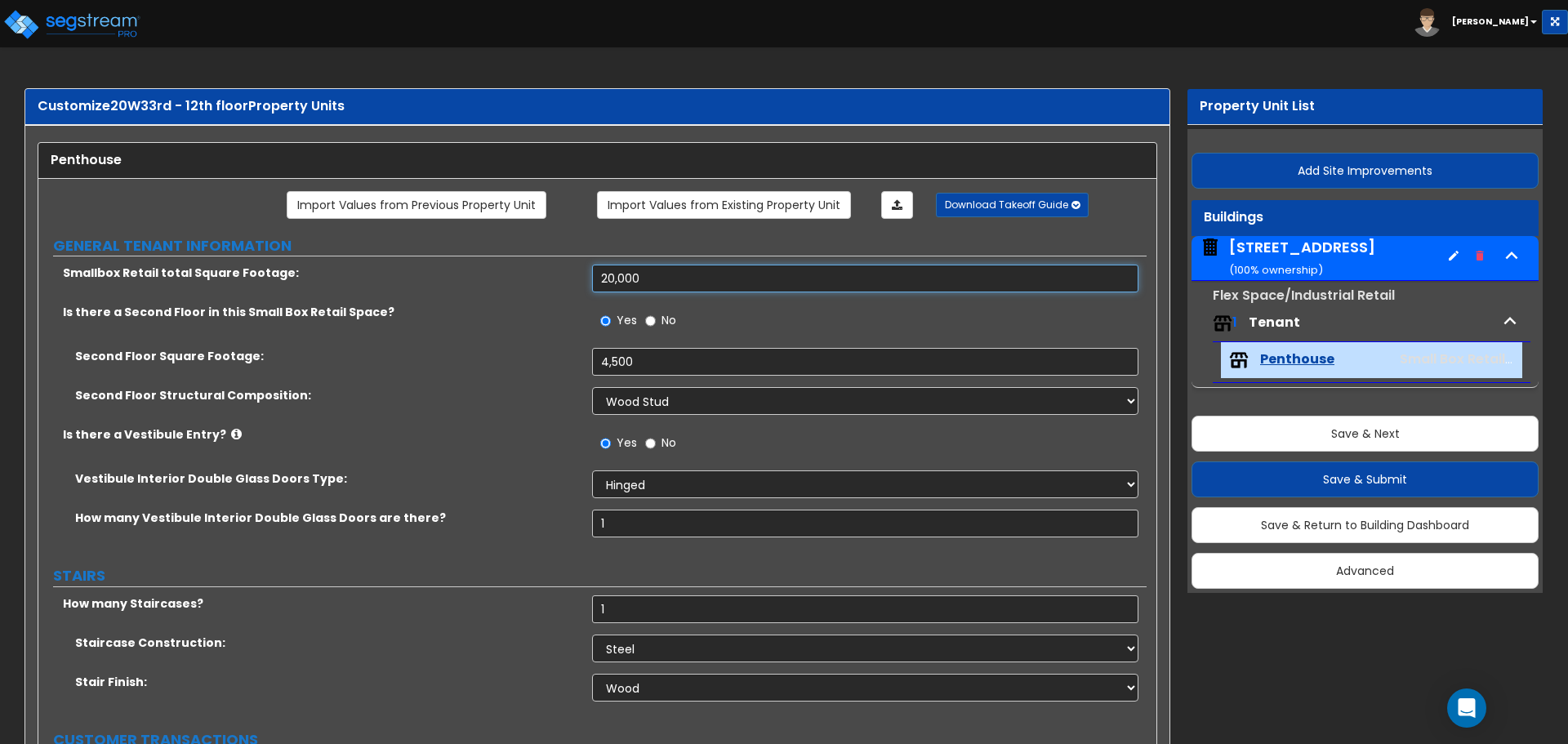
click at [529, 270] on div "Smallbox Retail total Square Footage: 20,000" at bounding box center [592, 284] width 1108 height 39
type input "15,500"
drag, startPoint x: 642, startPoint y: 361, endPoint x: 477, endPoint y: 358, distance: 165.0
click at [493, 359] on div "Second Floor Square Footage: 4,500" at bounding box center [592, 367] width 1108 height 39
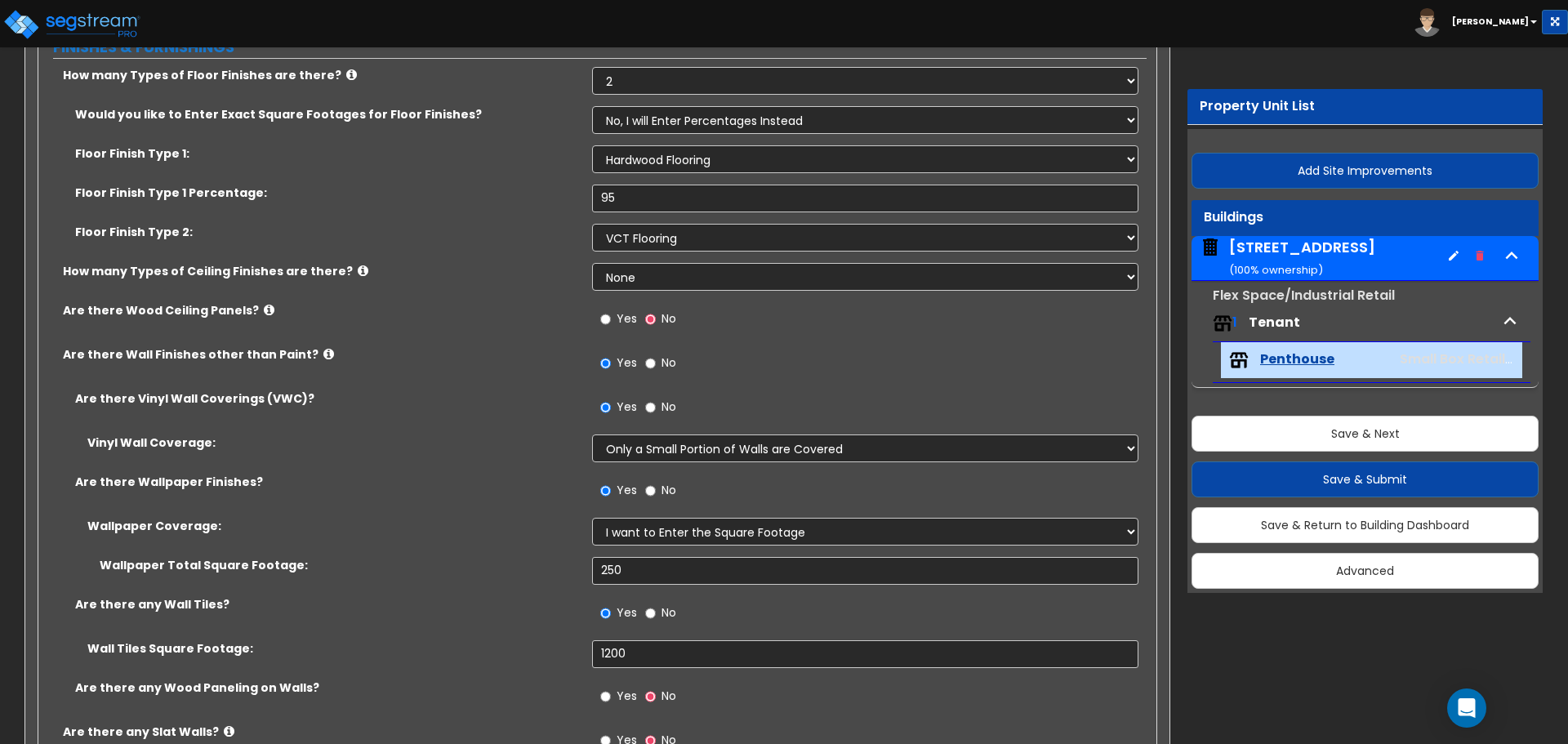
scroll to position [817, 0]
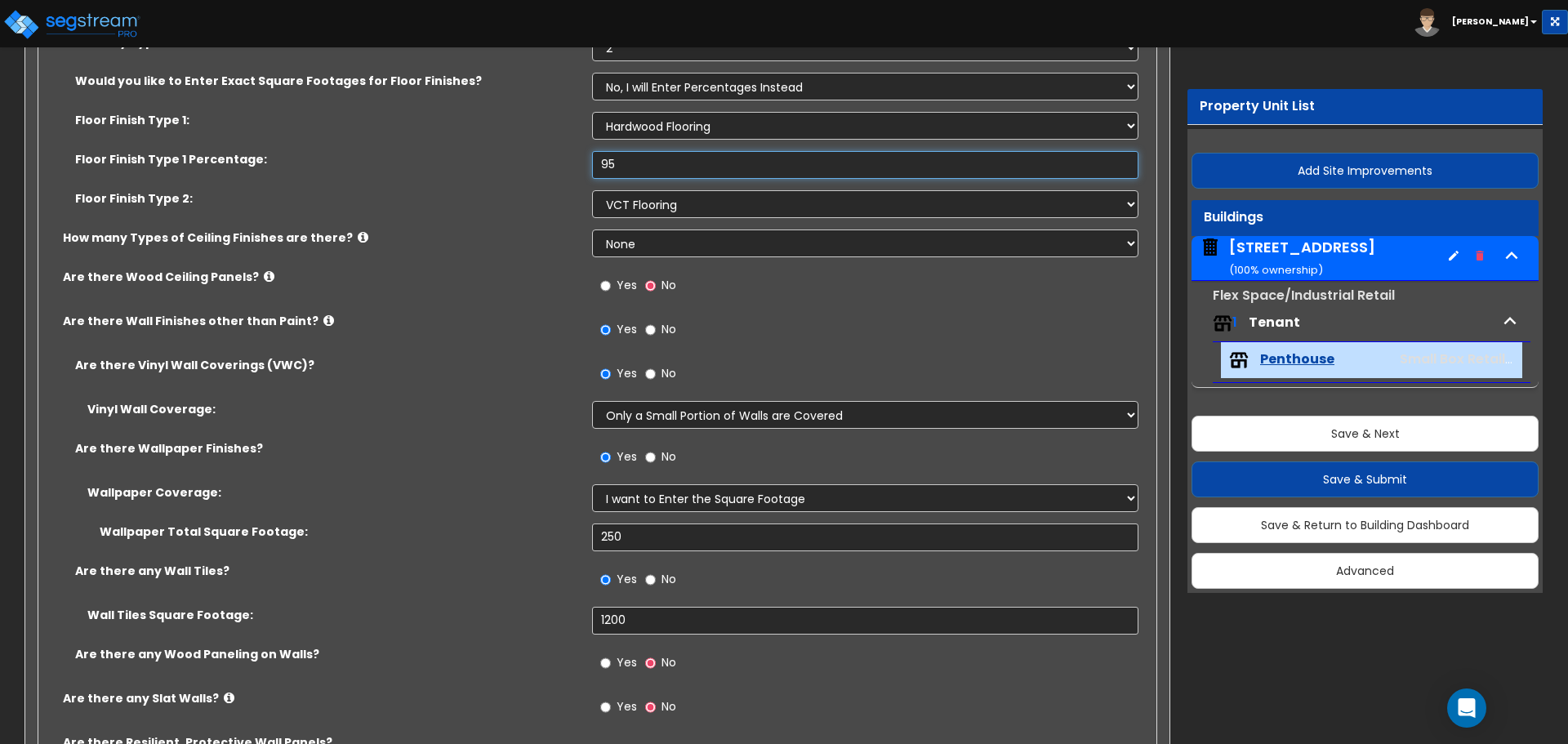
drag, startPoint x: 654, startPoint y: 169, endPoint x: 540, endPoint y: 168, distance: 114.0
click at [540, 168] on div "Floor Finish Type 1 Percentage: 95" at bounding box center [592, 171] width 1108 height 39
type input "80"
click at [540, 168] on div "Floor Finish Type 1 Percentage: 80" at bounding box center [592, 171] width 1108 height 39
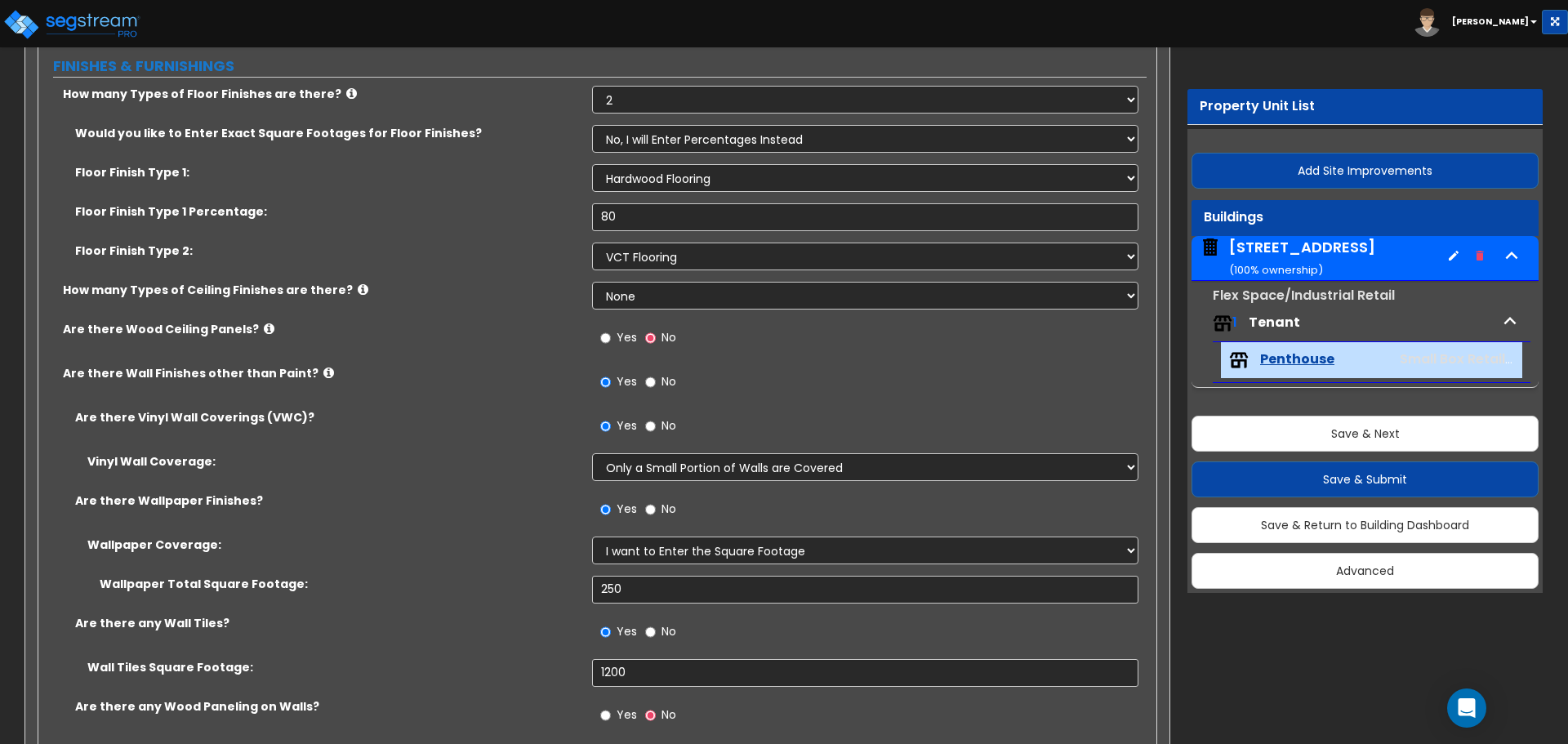
scroll to position [735, 0]
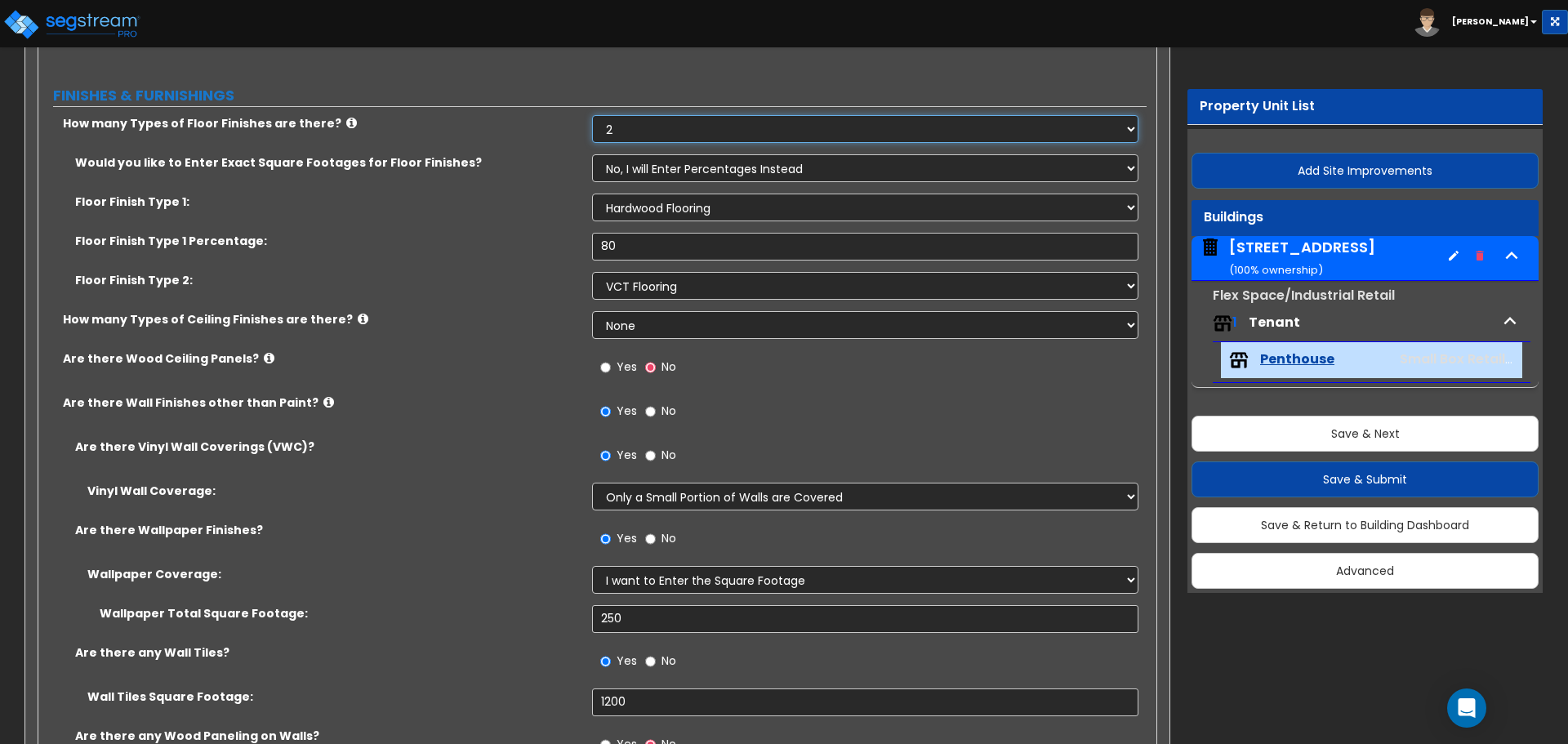
click at [634, 135] on select "None 1 2 3 4" at bounding box center [865, 129] width 546 height 28
click at [592, 115] on select "None 1 2 3 4" at bounding box center [865, 129] width 546 height 28
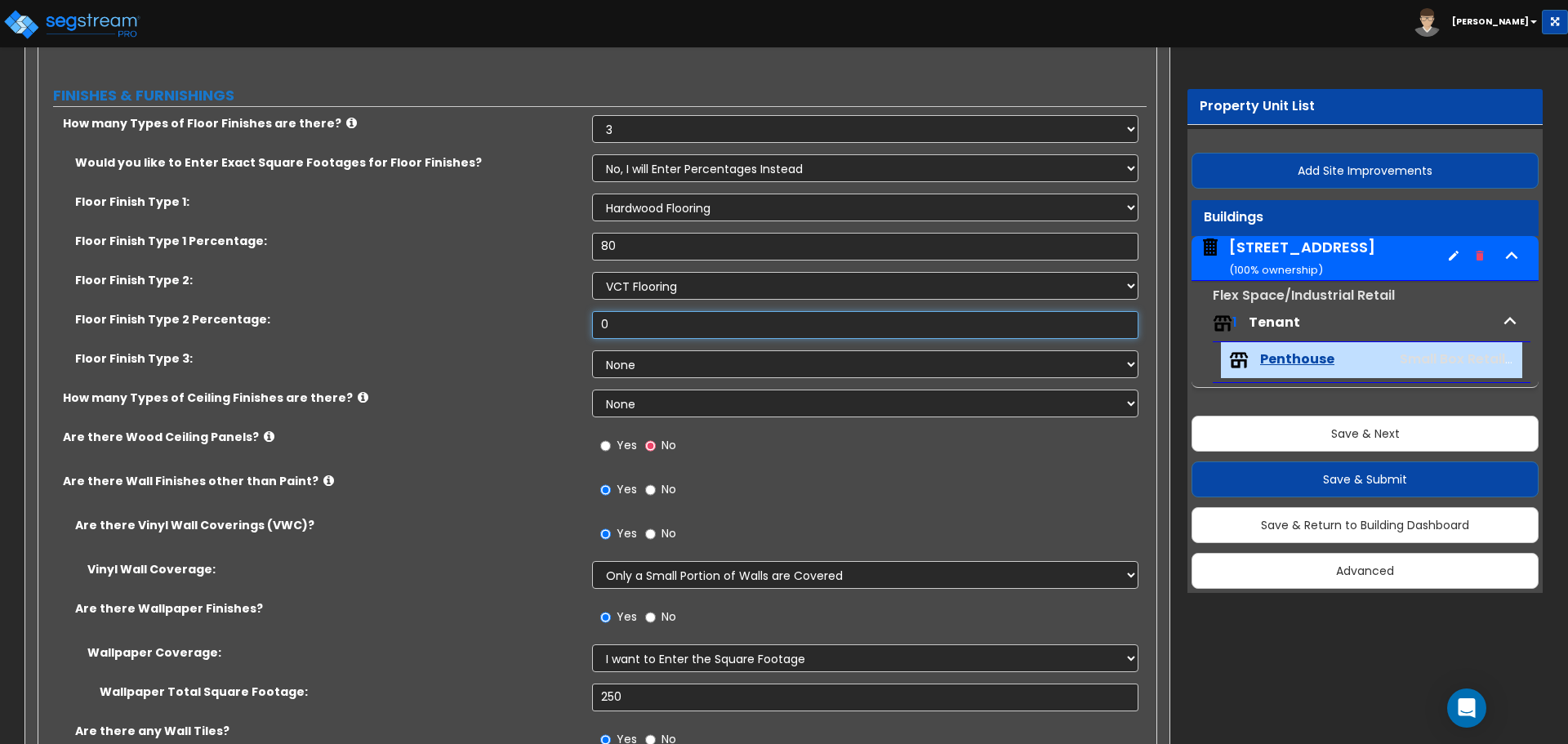
drag, startPoint x: 646, startPoint y: 333, endPoint x: 534, endPoint y: 325, distance: 112.3
click at [534, 325] on div "Floor Finish Type 2 Percentage: 0" at bounding box center [592, 331] width 1108 height 39
click at [626, 123] on select "None 1 2 3 4" at bounding box center [865, 129] width 546 height 28
select select "4"
click at [592, 115] on select "None 1 2 3 4" at bounding box center [865, 129] width 546 height 28
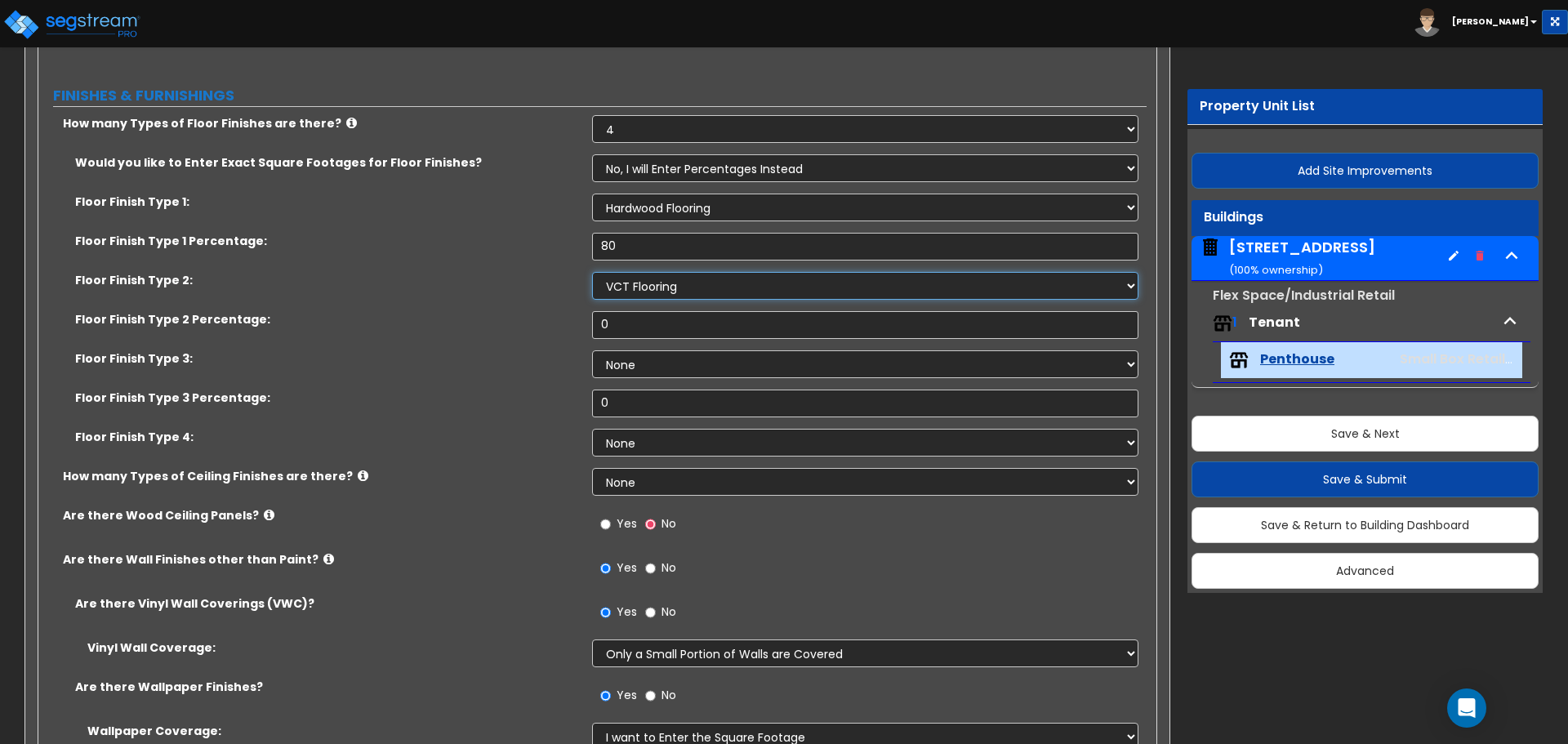
click at [641, 286] on select "None Tile Flooring Hardwood Flooring Resilient Laminate Flooring VCT Flooring S…" at bounding box center [865, 286] width 546 height 28
type input "5"
click at [680, 365] on select "None Tile Flooring Hardwood Flooring Resilient Laminate Flooring VCT Flooring S…" at bounding box center [865, 365] width 546 height 28
click at [592, 351] on select "None Tile Flooring Hardwood Flooring Resilient Laminate Flooring VCT Flooring S…" at bounding box center [865, 365] width 546 height 28
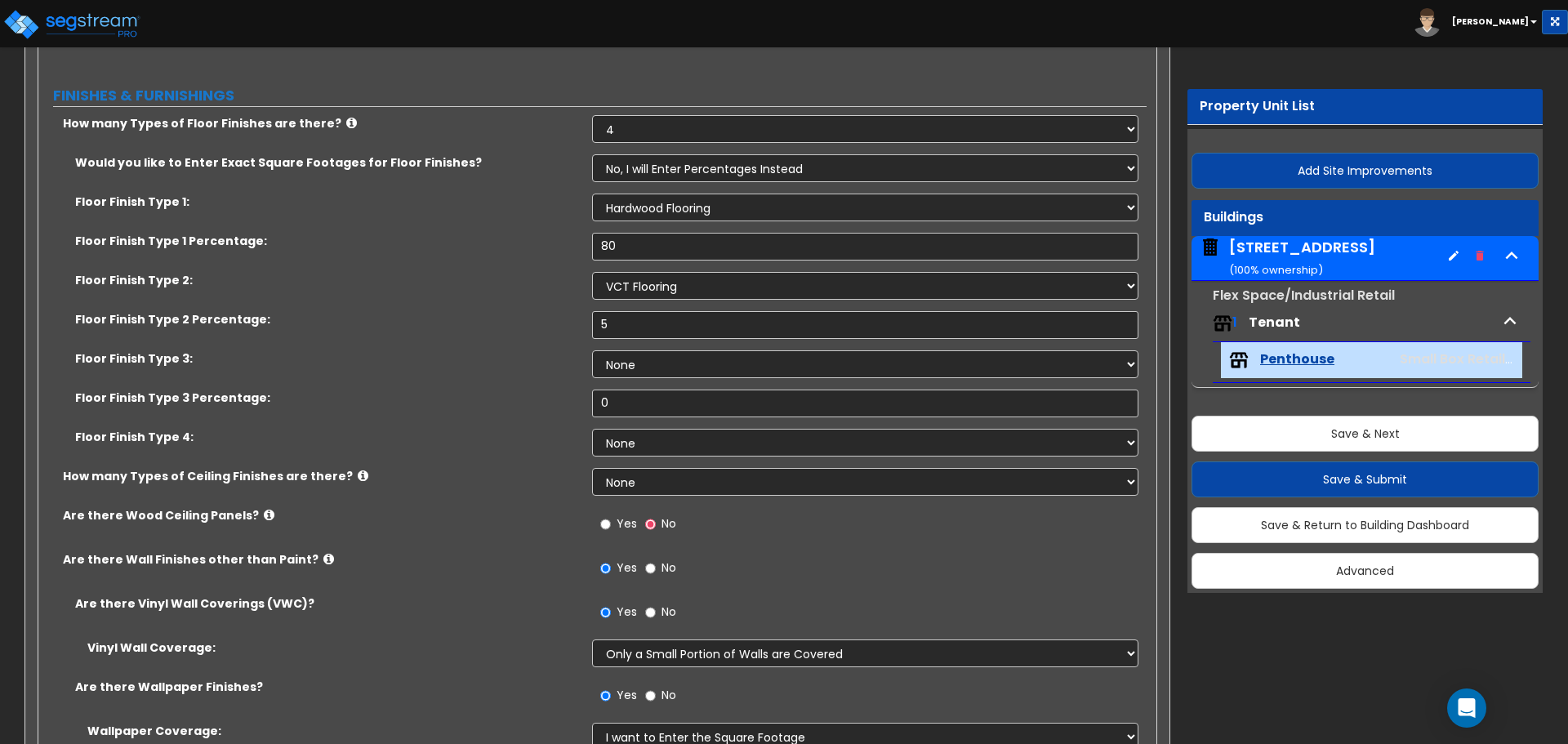
click at [659, 380] on div "Floor Finish Type 3: None Tile Flooring Hardwood Flooring Resilient Laminate Fl…" at bounding box center [592, 370] width 1108 height 39
click at [659, 374] on select "None Tile Flooring Hardwood Flooring Resilient Laminate Flooring VCT Flooring S…" at bounding box center [865, 365] width 546 height 28
click at [641, 127] on select "None 1 2 3 4" at bounding box center [865, 129] width 546 height 28
select select "3"
click at [592, 115] on select "None 1 2 3 4" at bounding box center [865, 129] width 546 height 28
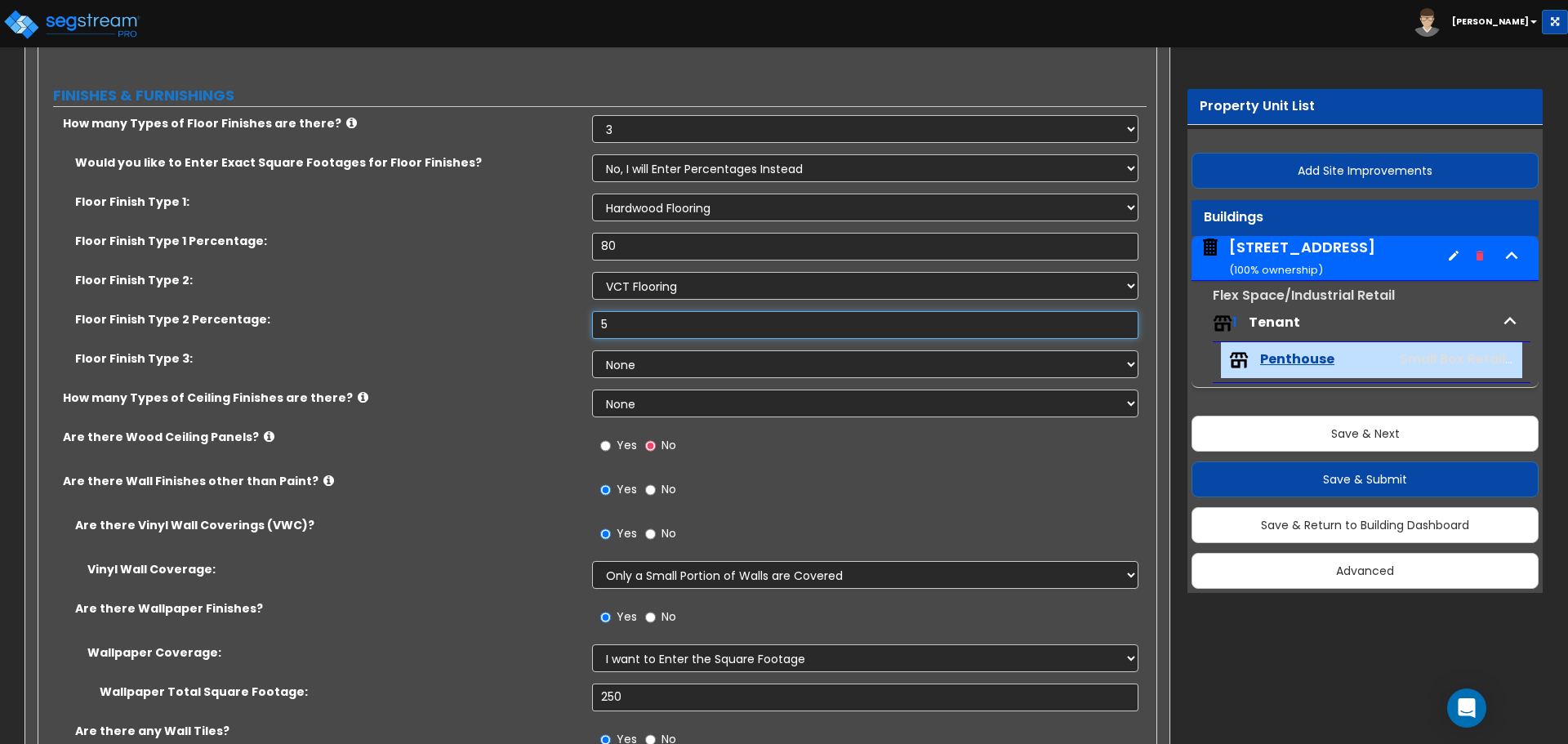
drag, startPoint x: 635, startPoint y: 328, endPoint x: 496, endPoint y: 315, distance: 139.6
click at [500, 315] on div "Floor Finish Type 2 Percentage: 5" at bounding box center [592, 331] width 1108 height 39
type input "10"
click at [625, 397] on select "None 1 2 3" at bounding box center [865, 404] width 546 height 28
select select "1"
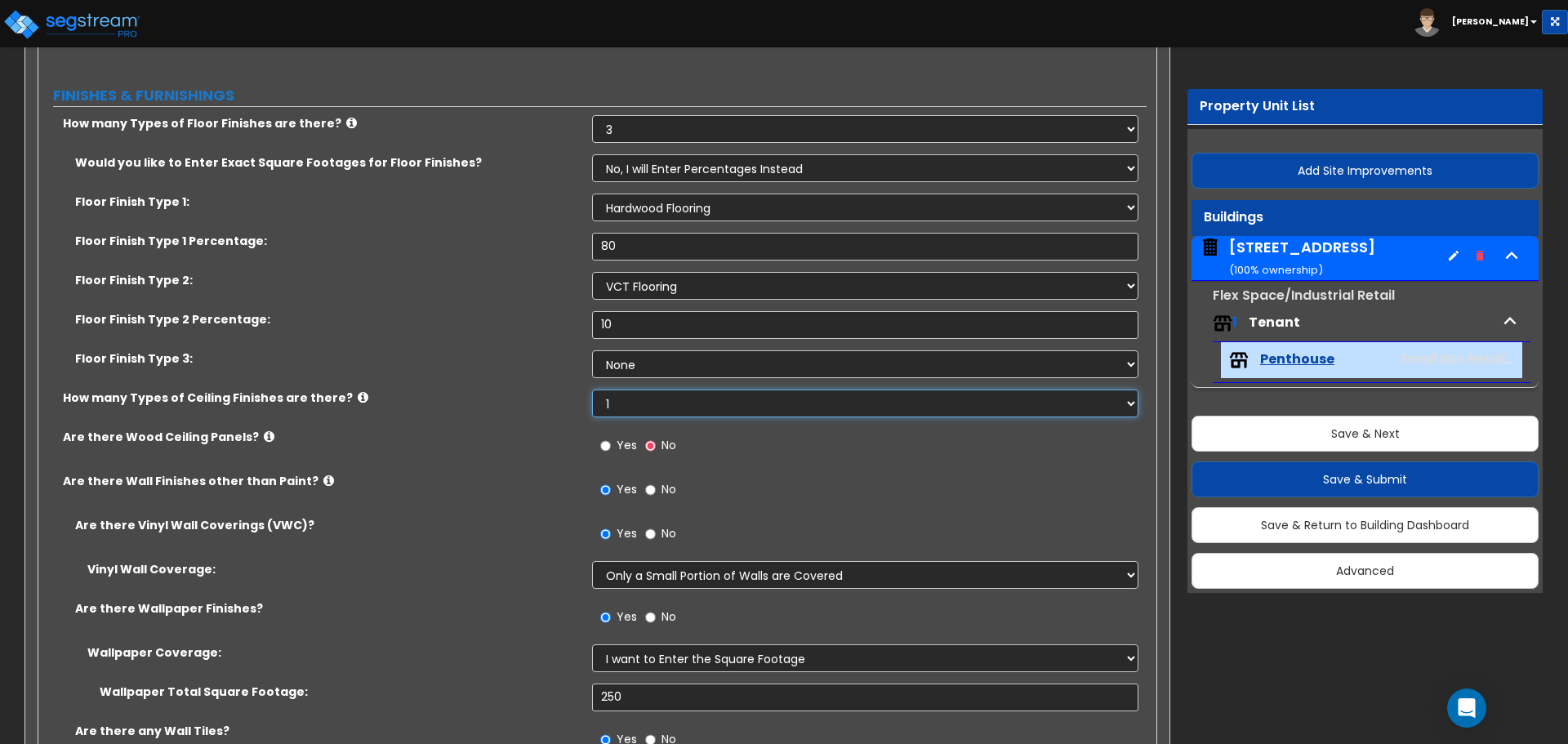
click at [592, 390] on select "None 1 2 3" at bounding box center [865, 404] width 546 height 28
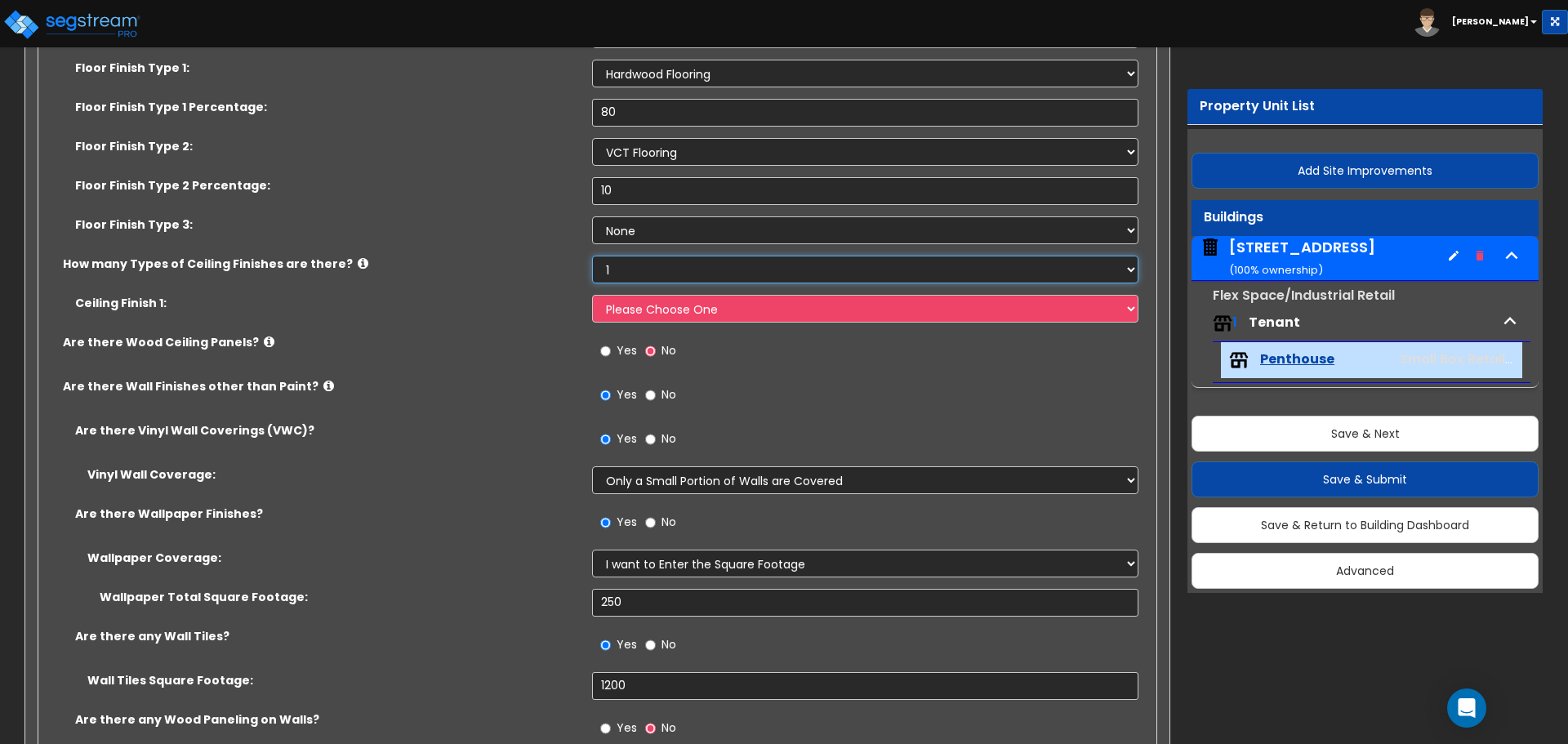
scroll to position [898, 0]
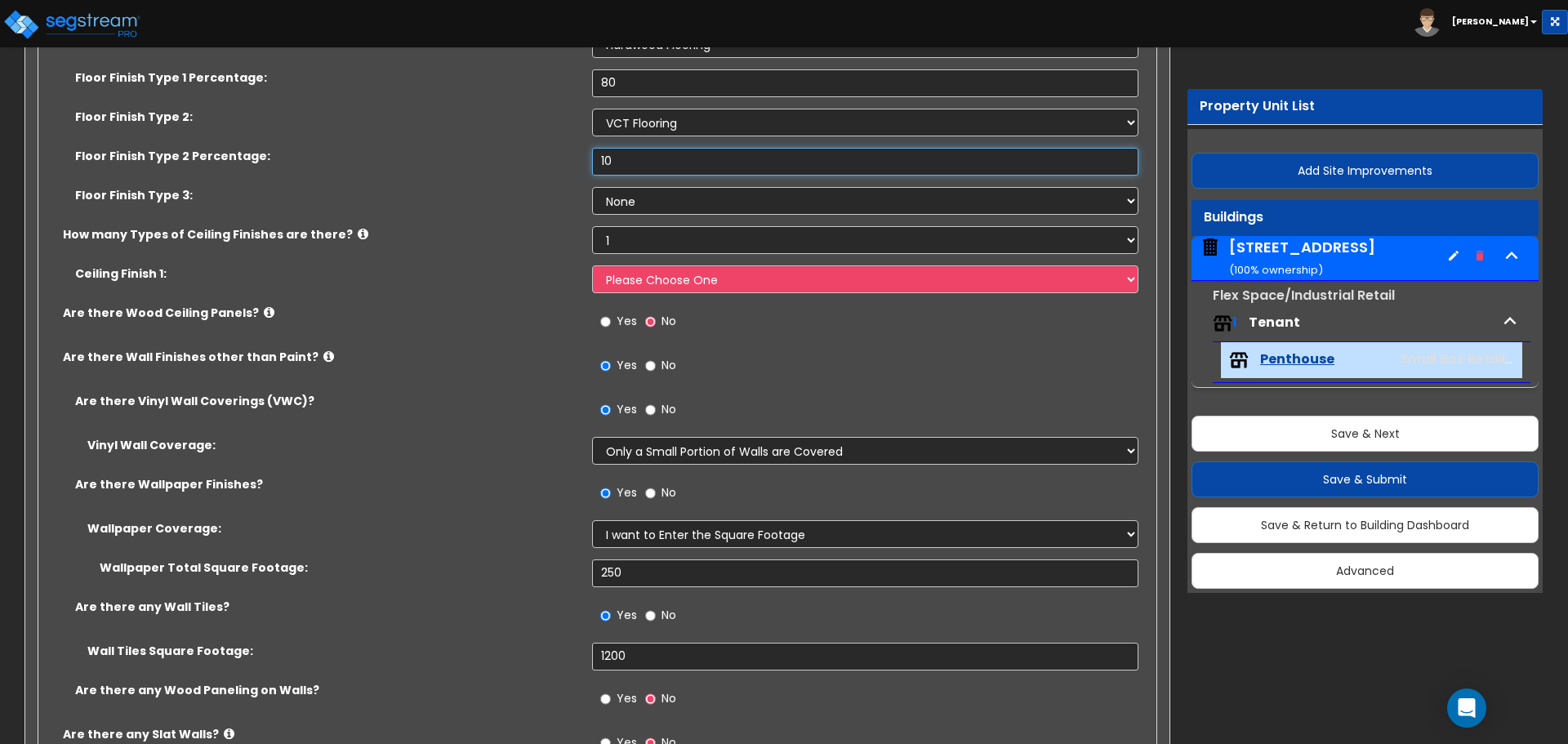
drag, startPoint x: 617, startPoint y: 162, endPoint x: 529, endPoint y: 155, distance: 88.3
click at [530, 155] on div "Floor Finish Type 2 Percentage: 10" at bounding box center [592, 168] width 1108 height 39
click at [506, 270] on label "Ceiling Finish 1:" at bounding box center [327, 274] width 505 height 17
drag, startPoint x: 548, startPoint y: 164, endPoint x: 493, endPoint y: 158, distance: 55.3
click at [517, 161] on div "Floor Finish Type 2 Percentage: 5" at bounding box center [592, 168] width 1108 height 39
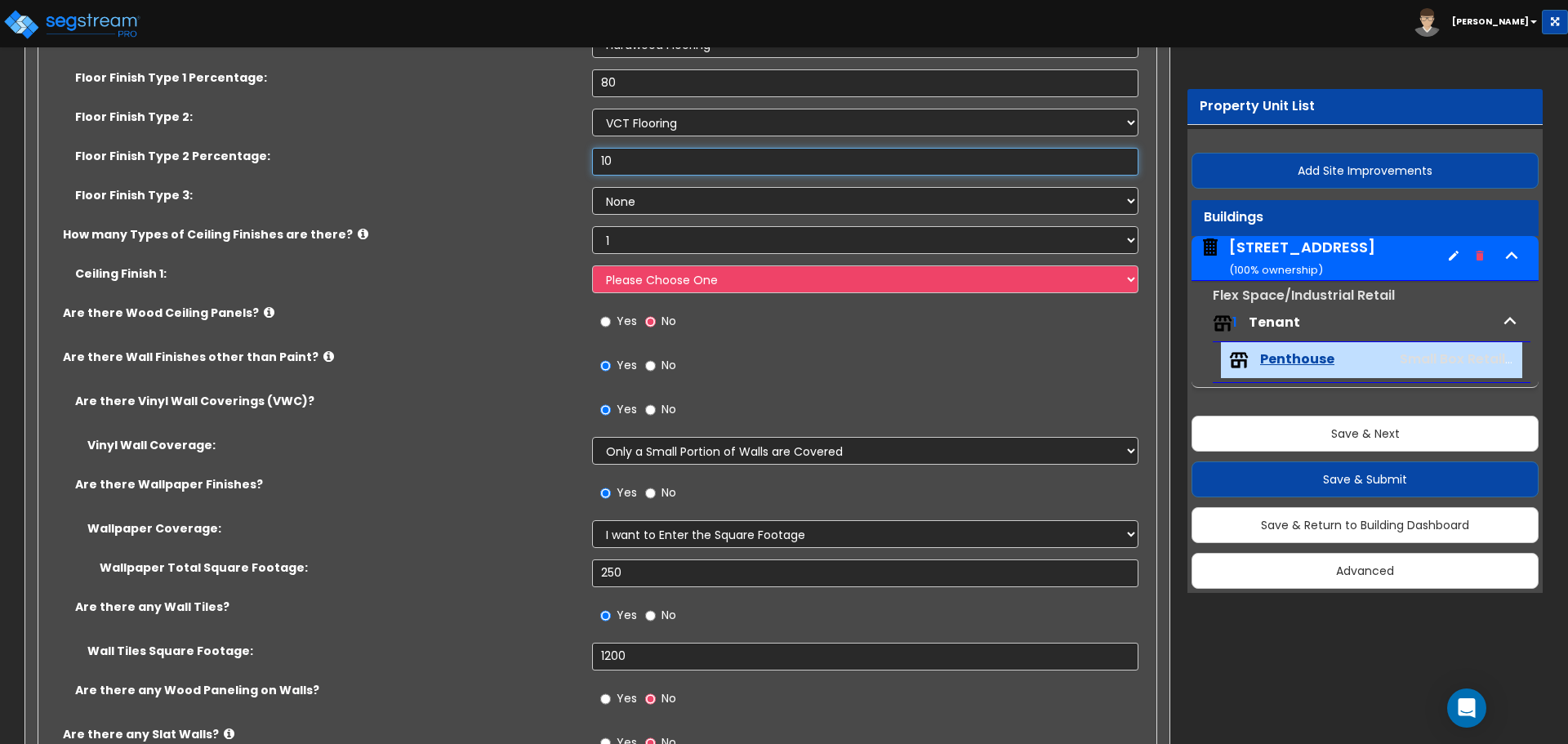
type input "10"
click at [522, 146] on div "Floor Finish Type 2: None Tile Flooring Hardwood Flooring Resilient Laminate Fl…" at bounding box center [592, 128] width 1108 height 39
drag, startPoint x: 614, startPoint y: 158, endPoint x: 565, endPoint y: 157, distance: 49.0
click at [565, 157] on div "Floor Finish Type 2 Percentage: 10" at bounding box center [592, 168] width 1108 height 39
click at [565, 157] on label "Floor Finish Type 2 Percentage:" at bounding box center [327, 157] width 505 height 17
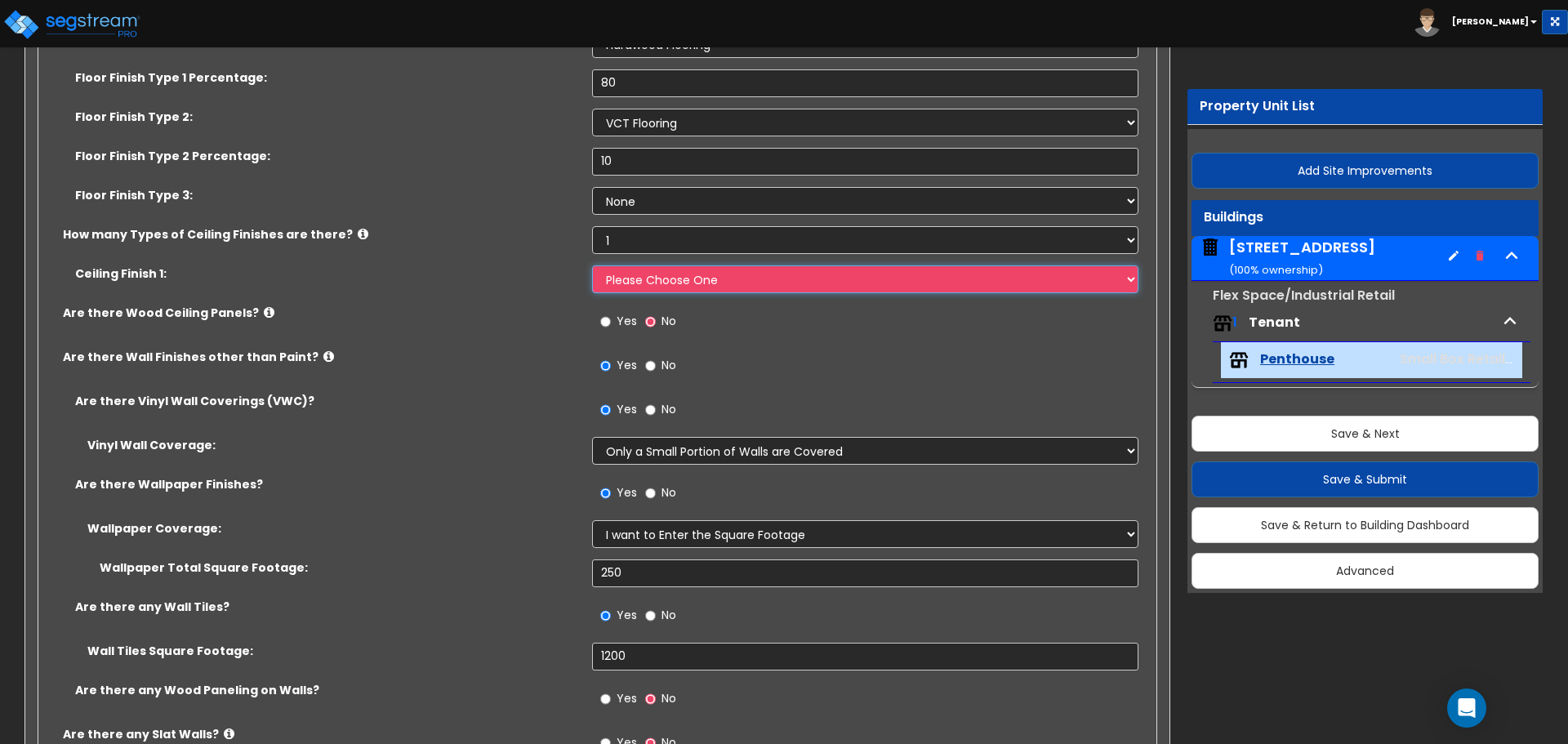
click at [649, 272] on select "Please Choose One Drop Ceiling Open Ceiling Drywall Ceiling" at bounding box center [865, 280] width 546 height 28
select select "3"
click at [592, 266] on select "Please Choose One Drop Ceiling Open Ceiling Drywall Ceiling" at bounding box center [865, 280] width 546 height 28
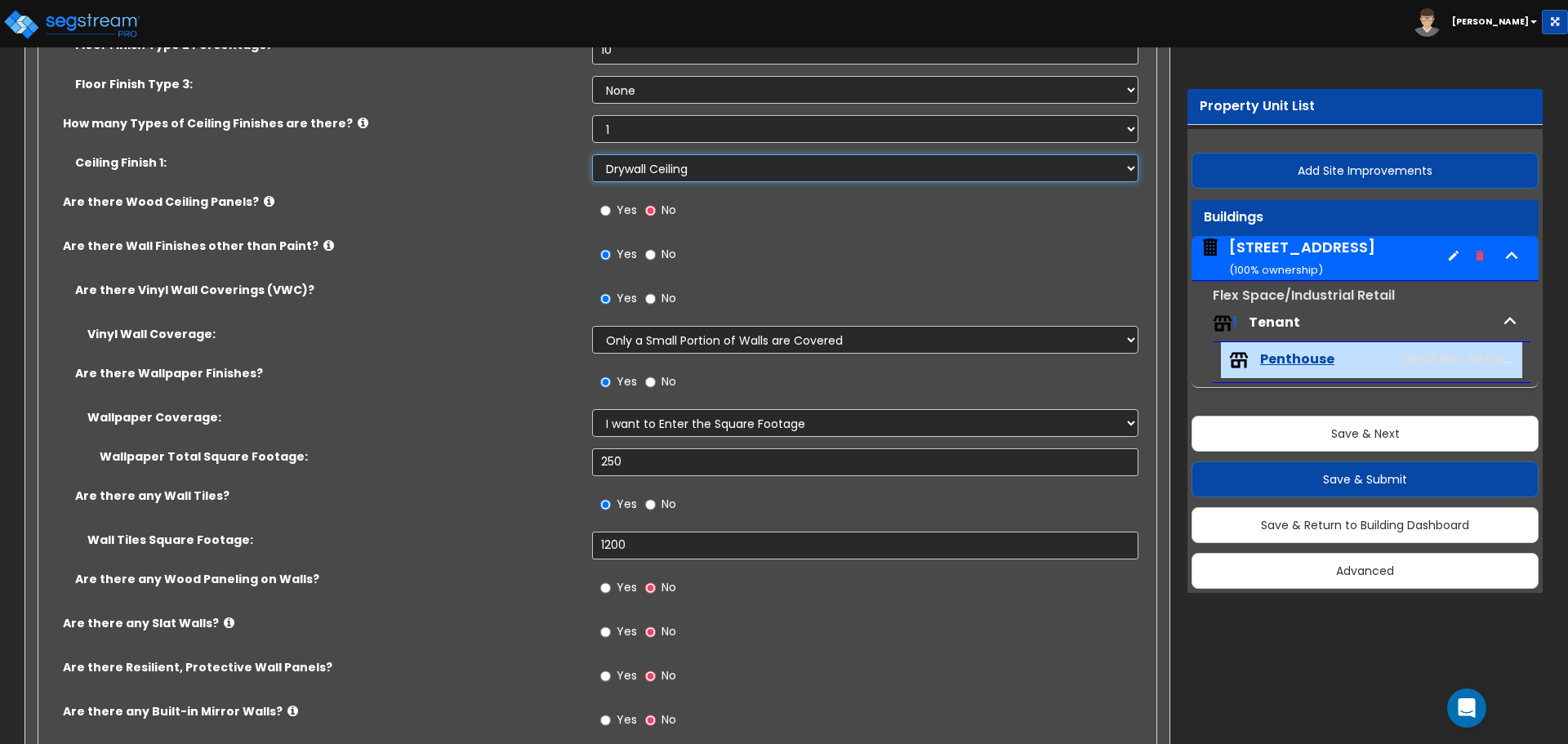
scroll to position [980, 0]
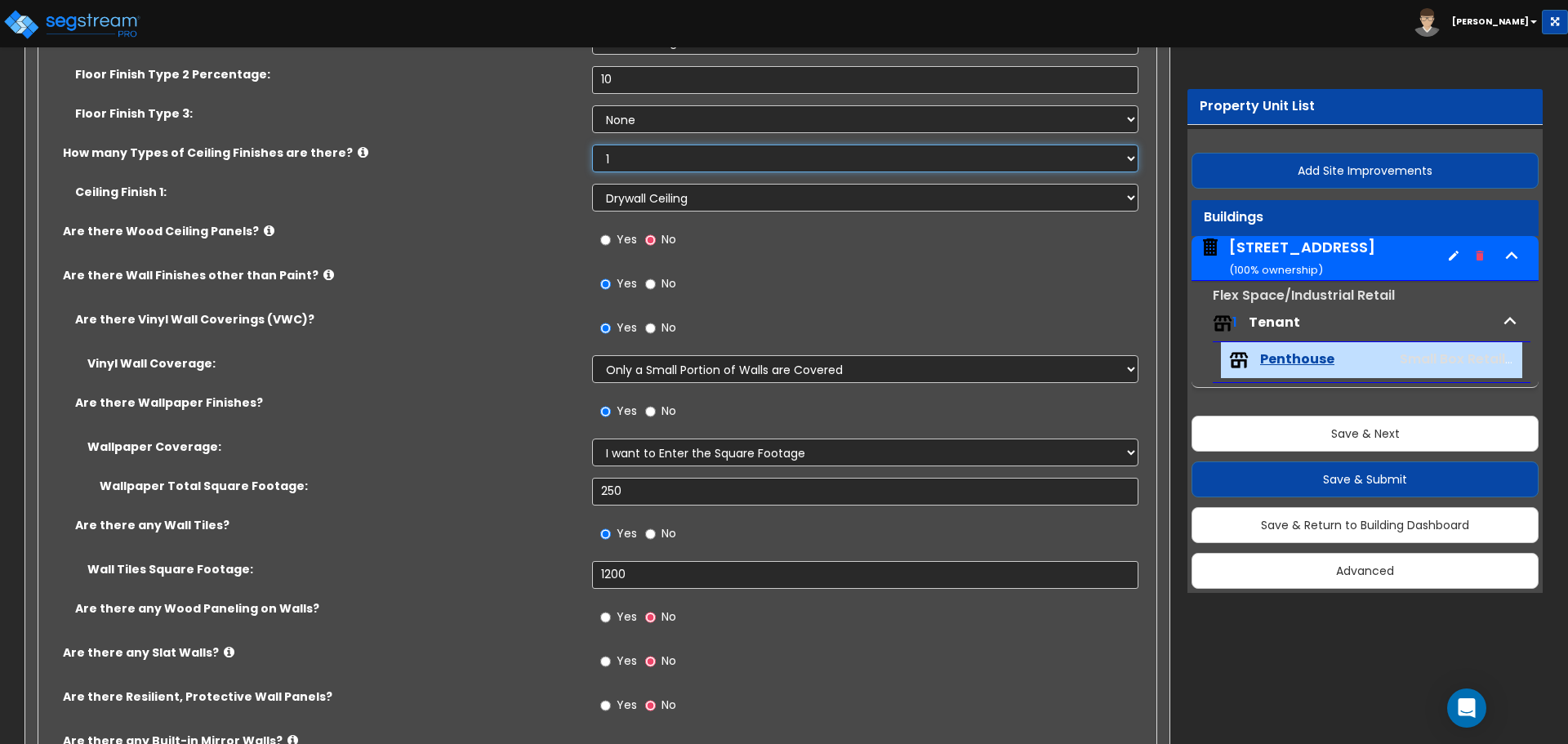
click at [648, 161] on select "None 1 2 3" at bounding box center [865, 158] width 546 height 28
click at [575, 145] on label "How many Types of Ceiling Finishes are there?" at bounding box center [321, 153] width 517 height 17
click at [618, 154] on select "None 1 2 3" at bounding box center [865, 158] width 546 height 28
select select "2"
click at [592, 145] on select "None 1 2 3" at bounding box center [865, 158] width 546 height 28
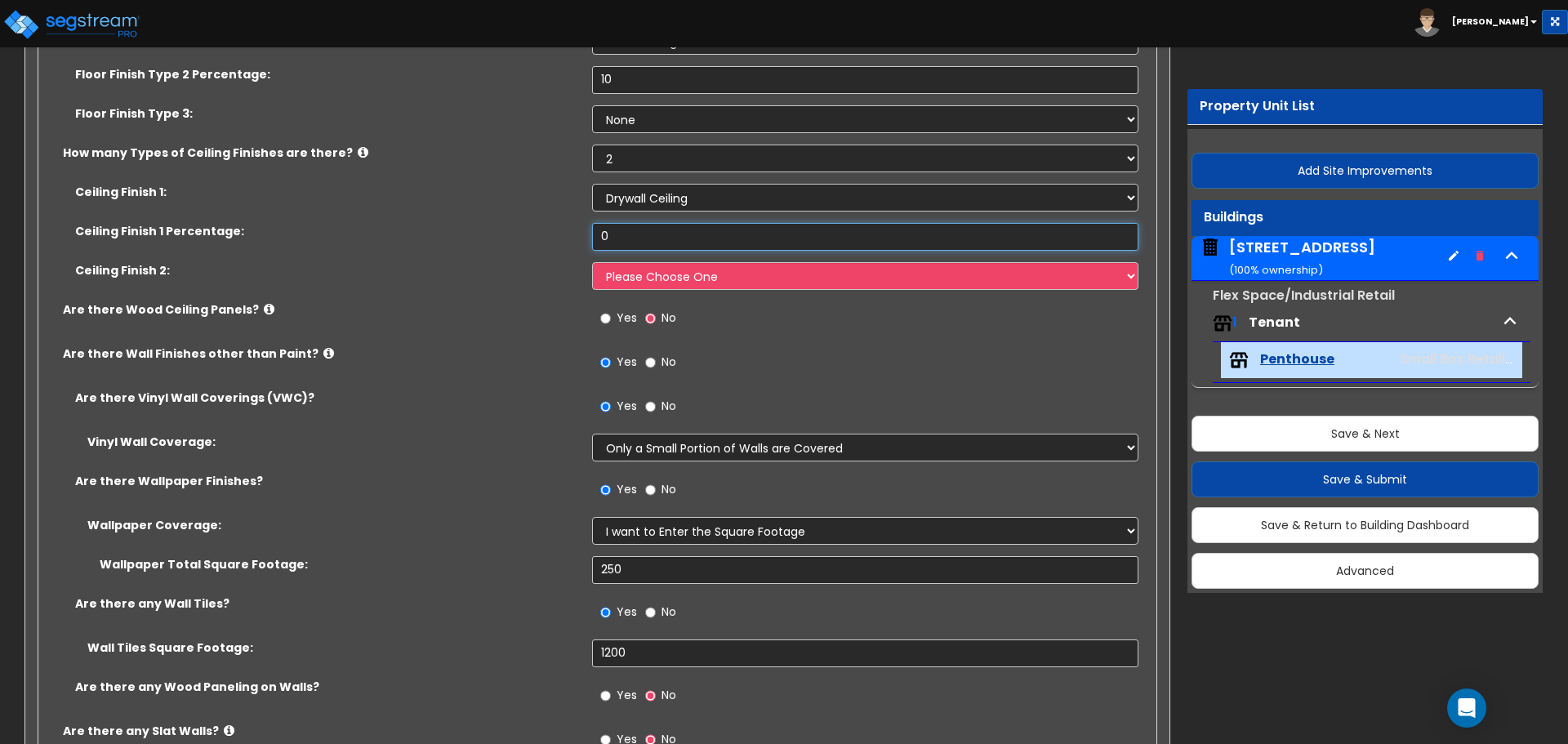
drag, startPoint x: 621, startPoint y: 231, endPoint x: 567, endPoint y: 226, distance: 54.2
click at [571, 227] on div "Ceiling Finish 1 Percentage: 0" at bounding box center [592, 242] width 1108 height 39
type input "50"
click at [703, 275] on select "Please Choose One Drop Ceiling Open Ceiling Drywall Ceiling" at bounding box center [865, 276] width 546 height 28
click at [592, 262] on select "Please Choose One Drop Ceiling Open Ceiling Drywall Ceiling" at bounding box center [865, 276] width 546 height 28
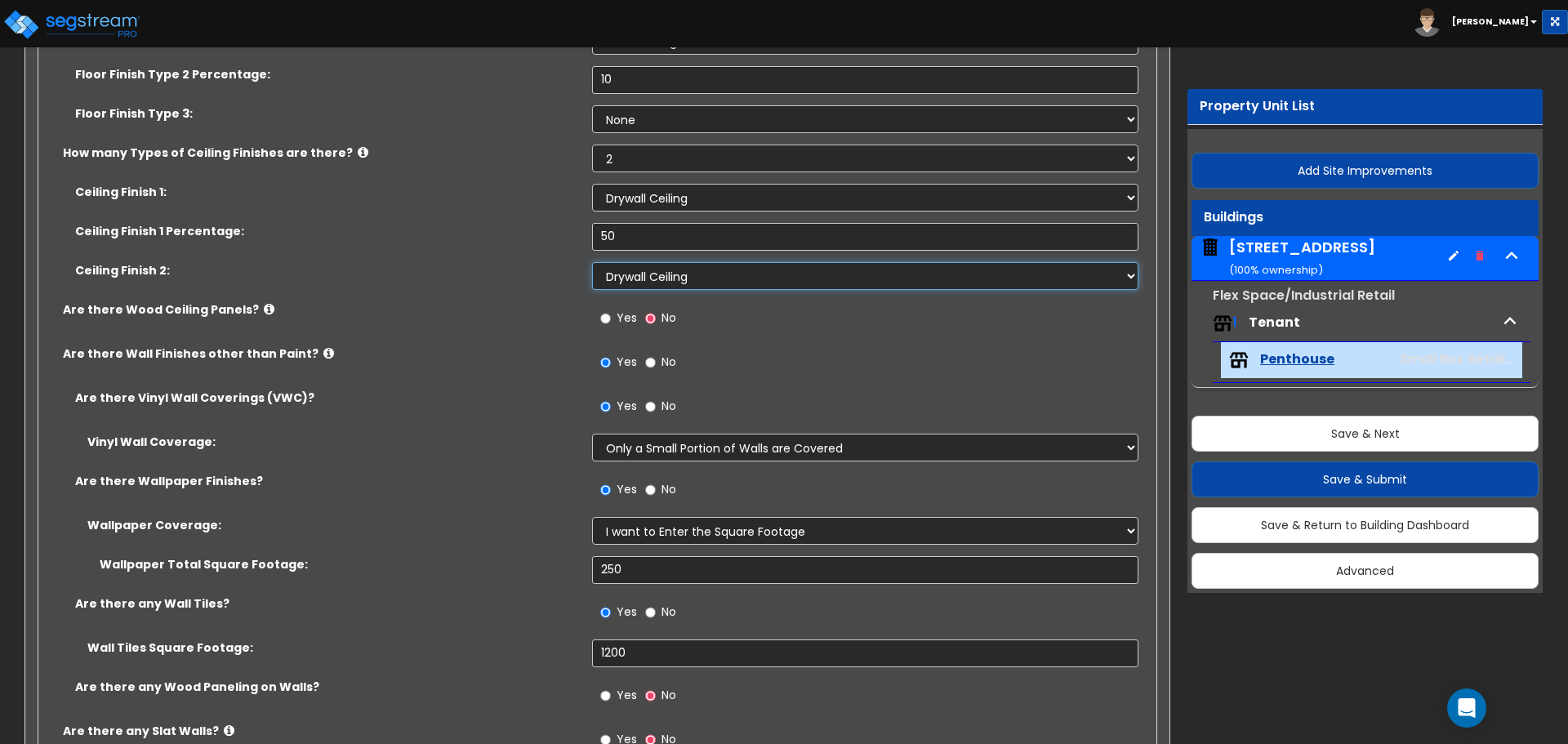
click at [673, 266] on select "Please Choose One Drop Ceiling Open Ceiling Drywall Ceiling" at bounding box center [865, 276] width 546 height 28
select select "2"
click at [592, 262] on select "Please Choose One Drop Ceiling Open Ceiling Drywall Ceiling" at bounding box center [865, 276] width 546 height 28
drag, startPoint x: 637, startPoint y: 233, endPoint x: 532, endPoint y: 228, distance: 105.1
click at [533, 227] on div "Ceiling Finish 1 Percentage: 50" at bounding box center [592, 242] width 1108 height 39
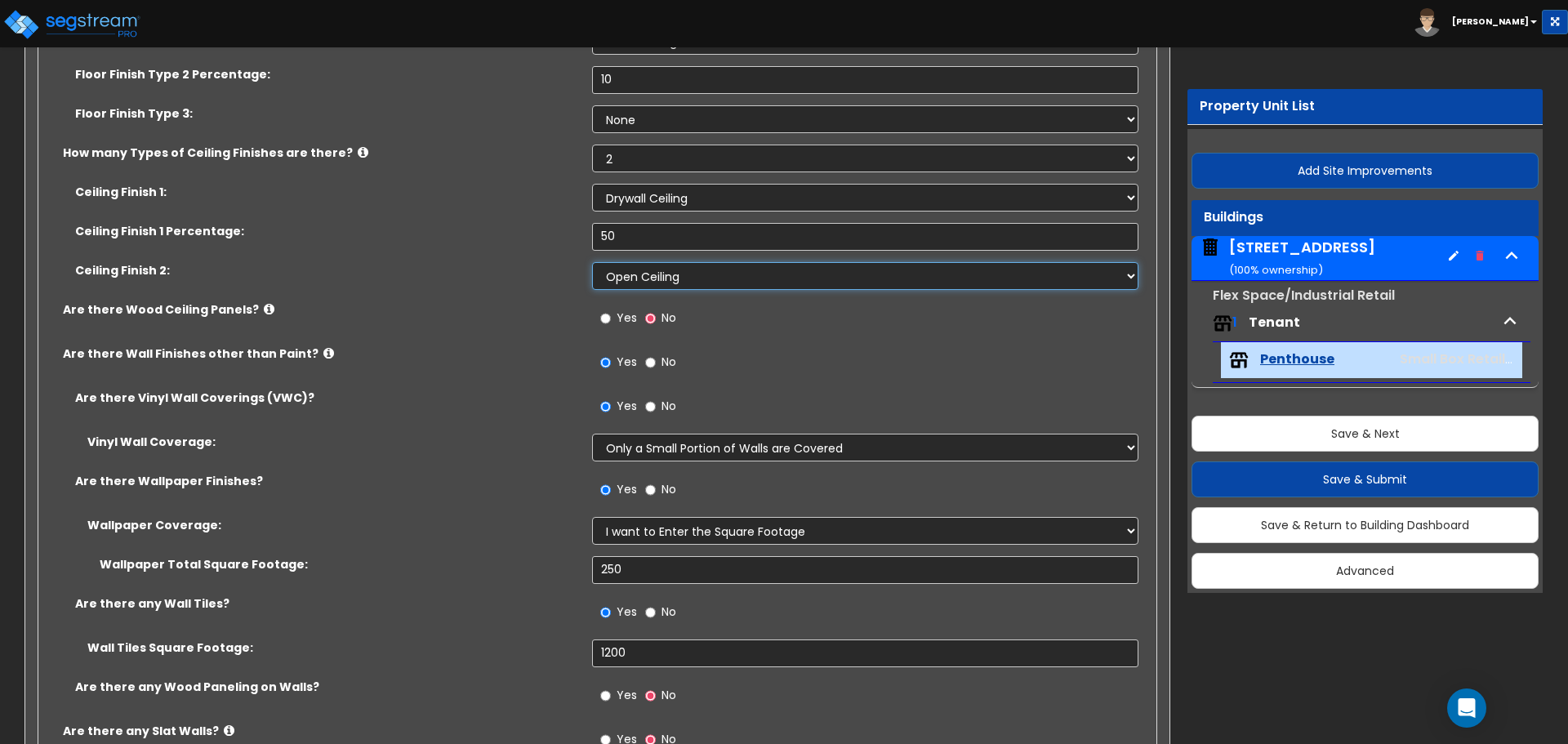
click at [628, 281] on select "Please Choose One Drop Ceiling Open Ceiling Drywall Ceiling" at bounding box center [865, 276] width 546 height 28
drag, startPoint x: 525, startPoint y: 289, endPoint x: 534, endPoint y: 279, distance: 13.5
click at [534, 279] on div "Ceiling Finish 2: Please Choose One Drop Ceiling Open Ceiling Drywall Ceiling" at bounding box center [592, 282] width 1108 height 39
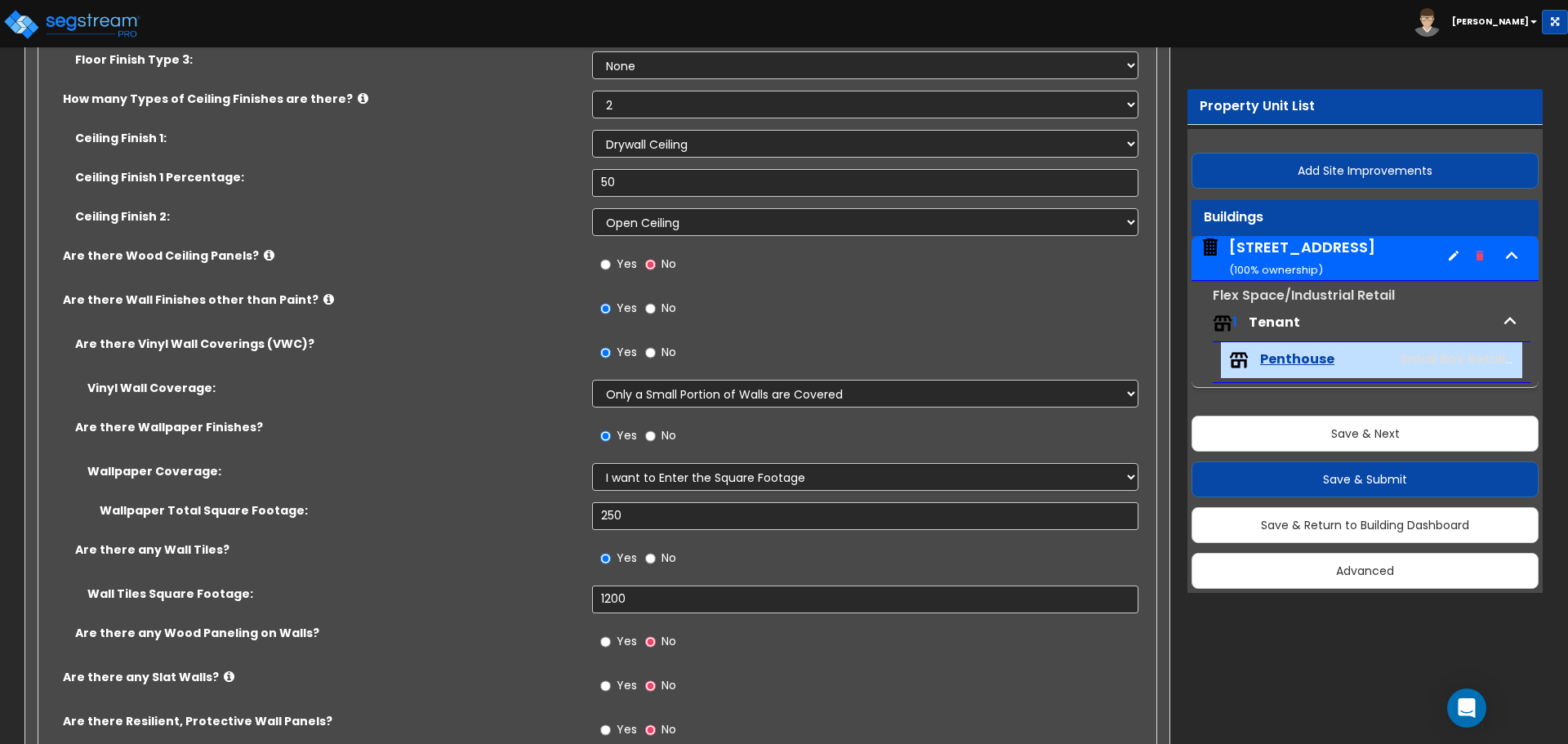
scroll to position [1061, 0]
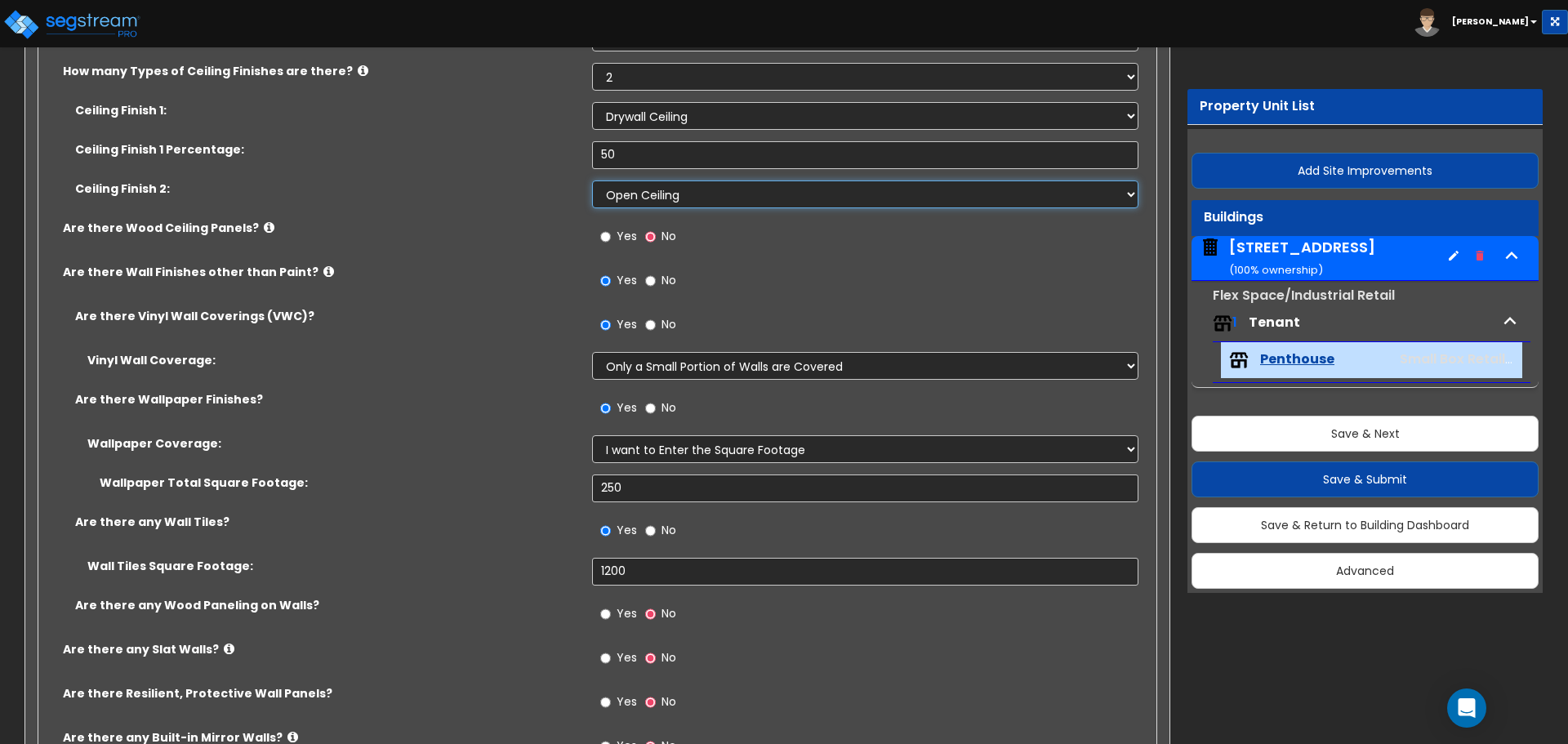
click at [671, 201] on select "Please Choose One Drop Ceiling Open Ceiling Drywall Ceiling" at bounding box center [865, 195] width 546 height 28
click at [539, 218] on div "Ceiling Finish 2: Please Choose One Drop Ceiling Open Ceiling Drywall Ceiling" at bounding box center [592, 200] width 1108 height 39
click at [634, 367] on select "Please Choose One Only a Small Portion of Walls are Covered Several Walls are C…" at bounding box center [865, 365] width 546 height 28
select select "2"
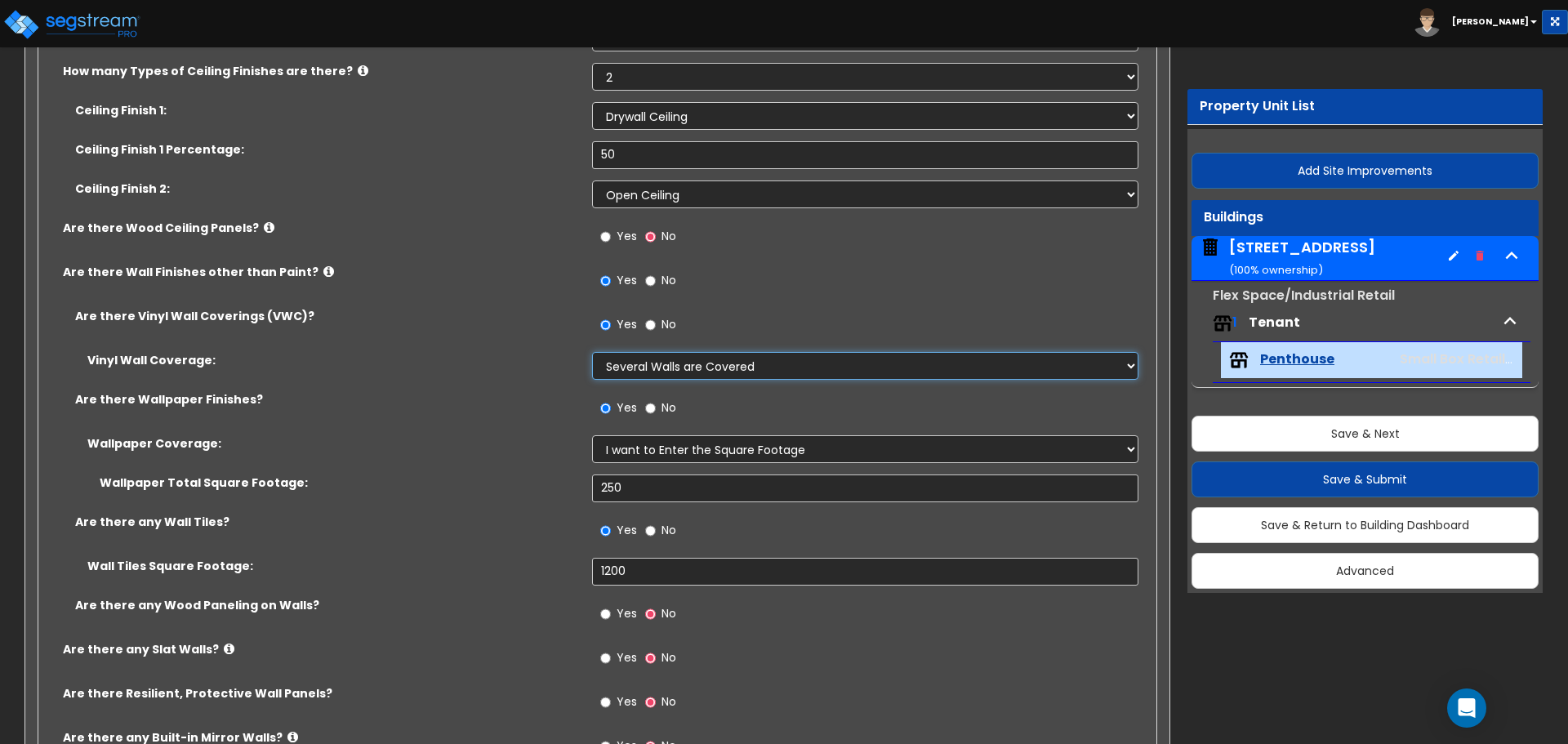
click at [592, 351] on select "Please Choose One Only a Small Portion of Walls are Covered Several Walls are C…" at bounding box center [865, 365] width 546 height 28
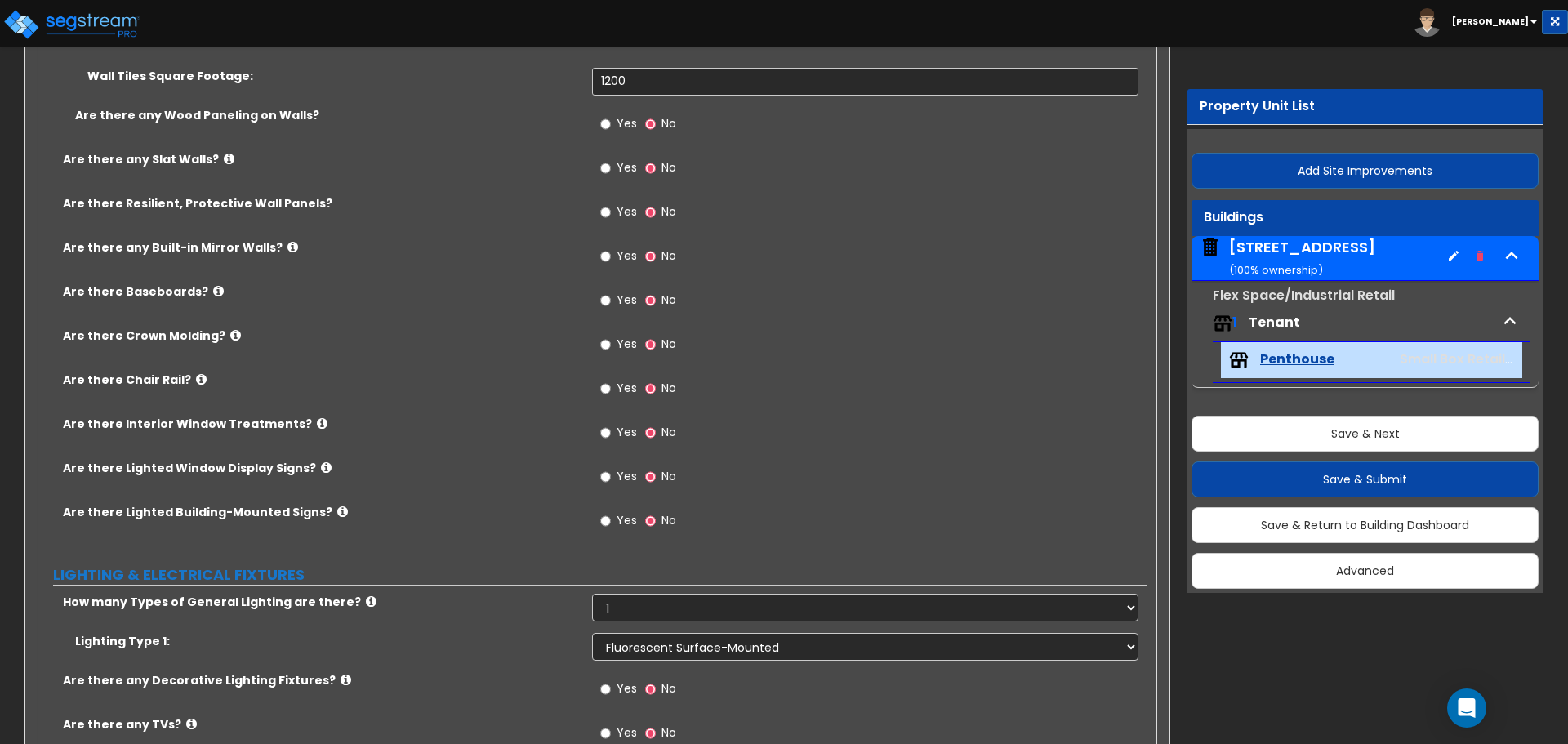
scroll to position [1633, 0]
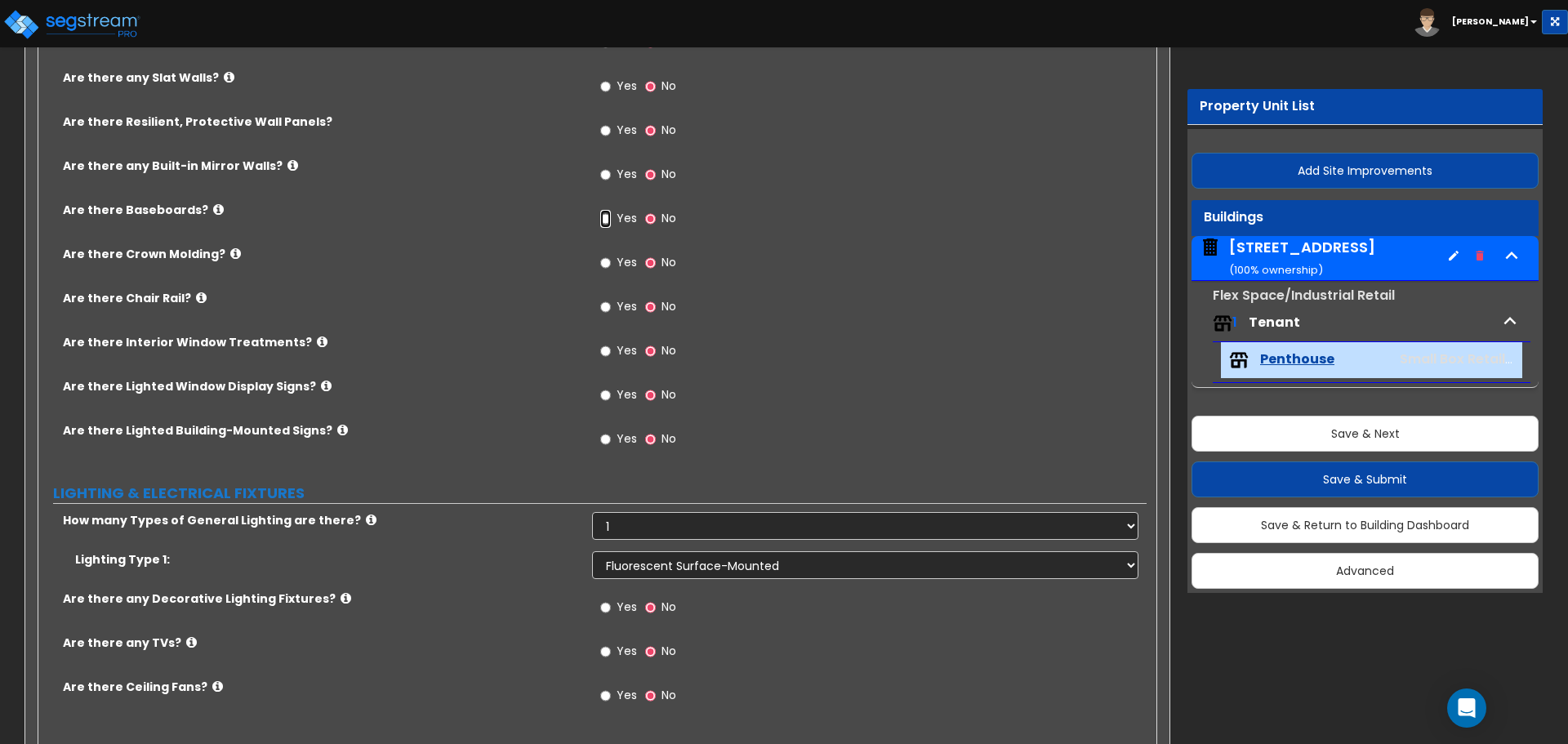
click at [602, 216] on input "Yes" at bounding box center [605, 218] width 10 height 18
radio input "true"
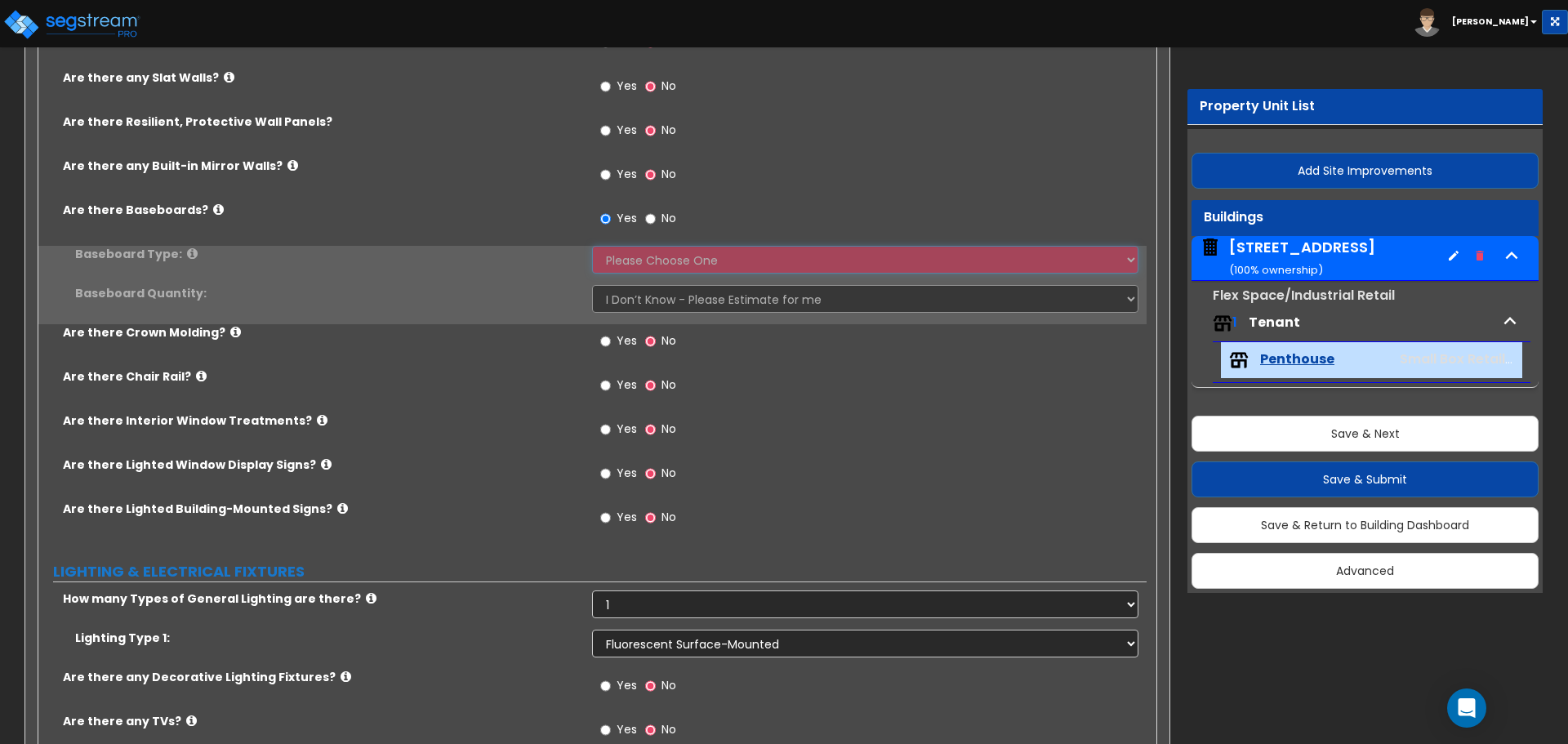
click at [647, 266] on select "Please Choose One Wood Vinyl Carpet Tile" at bounding box center [865, 260] width 546 height 28
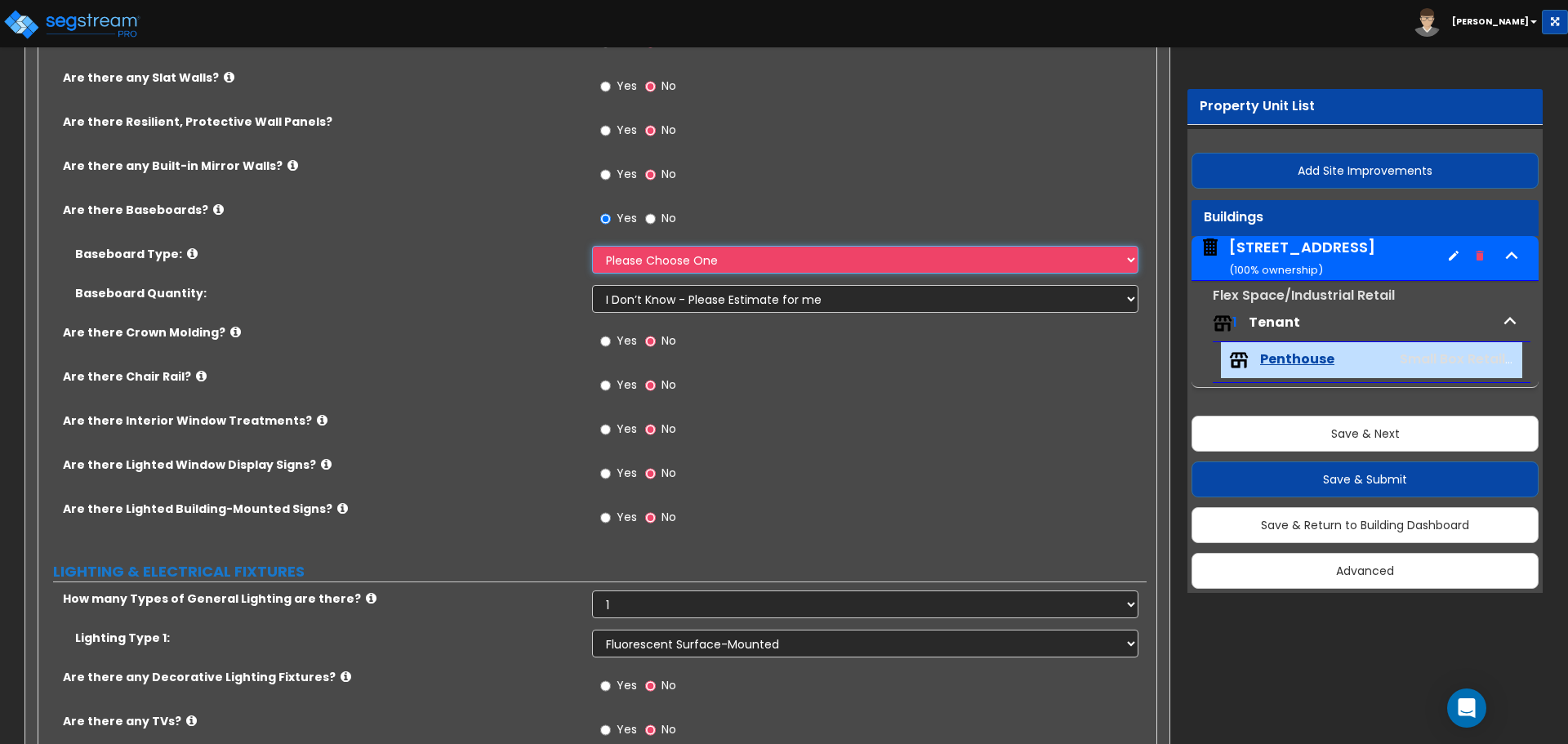
select select "1"
click at [592, 246] on select "Please Choose One Wood Vinyl Carpet Tile" at bounding box center [865, 260] width 546 height 28
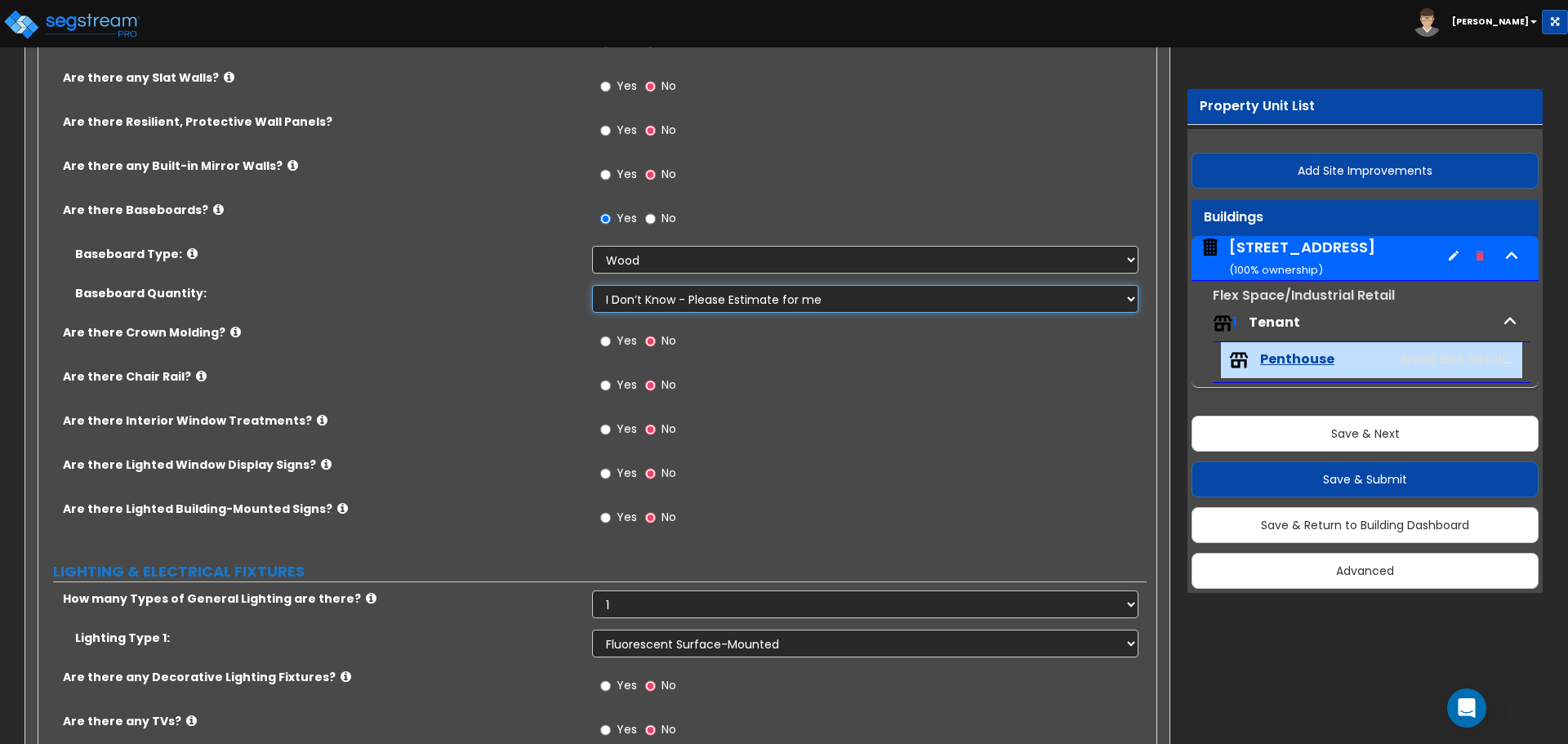
click at [641, 292] on select "I Don’t Know - Please Estimate for me I want to Enter the Linear Footage" at bounding box center [865, 299] width 546 height 28
select select "1"
click at [592, 285] on select "I Don’t Know - Please Estimate for me I want to Enter the Linear Footage" at bounding box center [865, 299] width 546 height 28
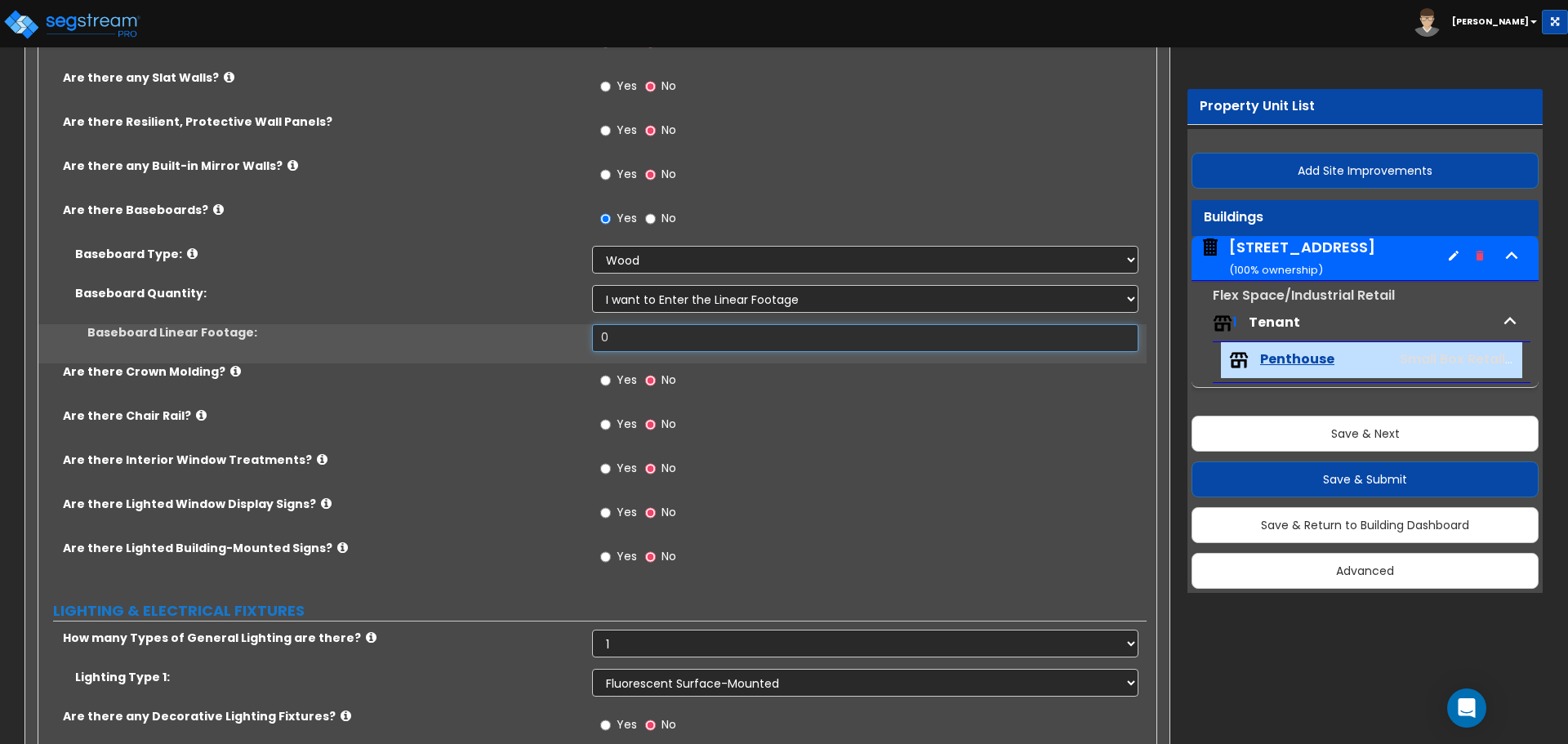
drag, startPoint x: 662, startPoint y: 341, endPoint x: 456, endPoint y: 313, distance: 207.9
click at [476, 318] on div "Baseboard Type: Please Choose One Wood Vinyl Carpet Tile Baseboard Quantity: I …" at bounding box center [592, 305] width 1084 height 117
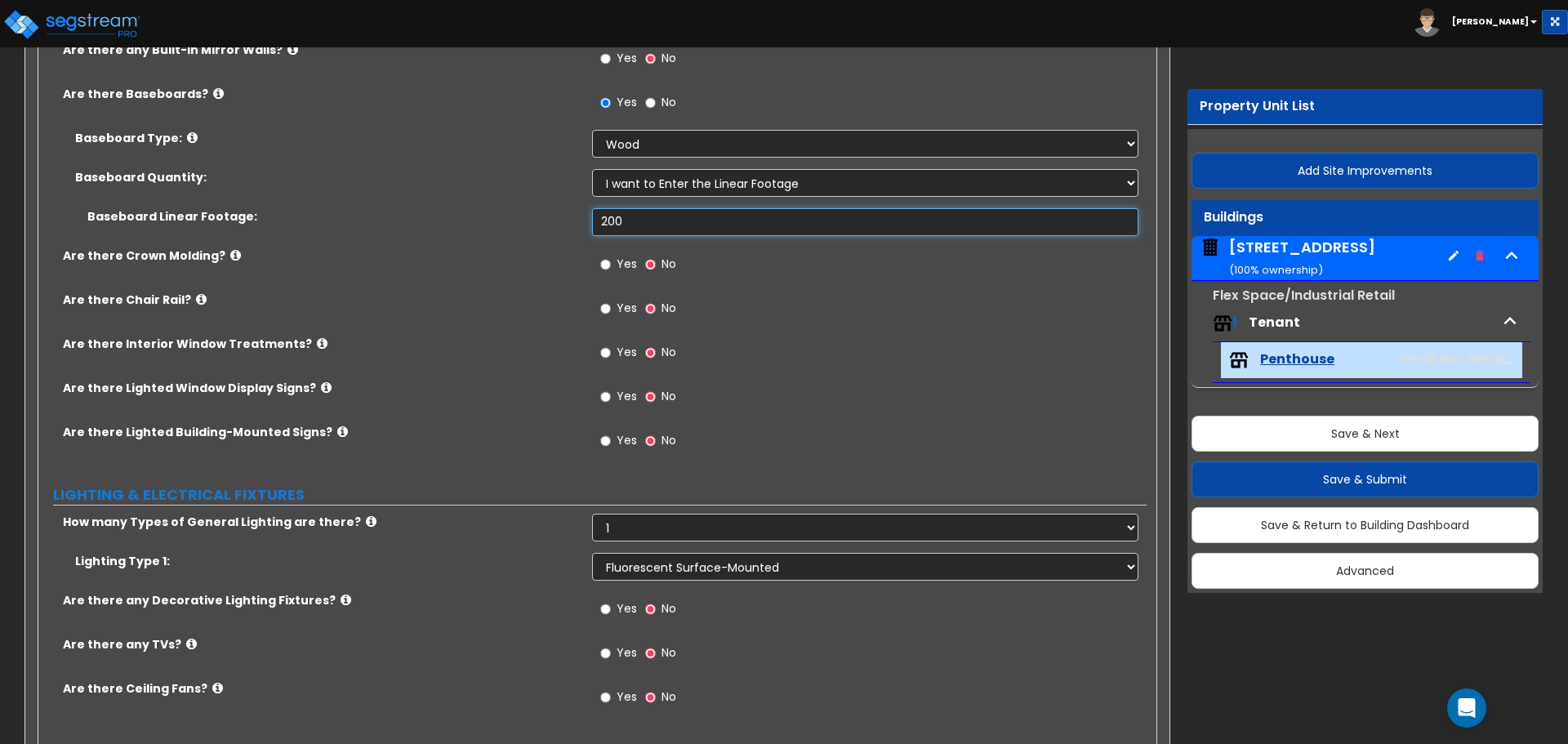
scroll to position [1797, 0]
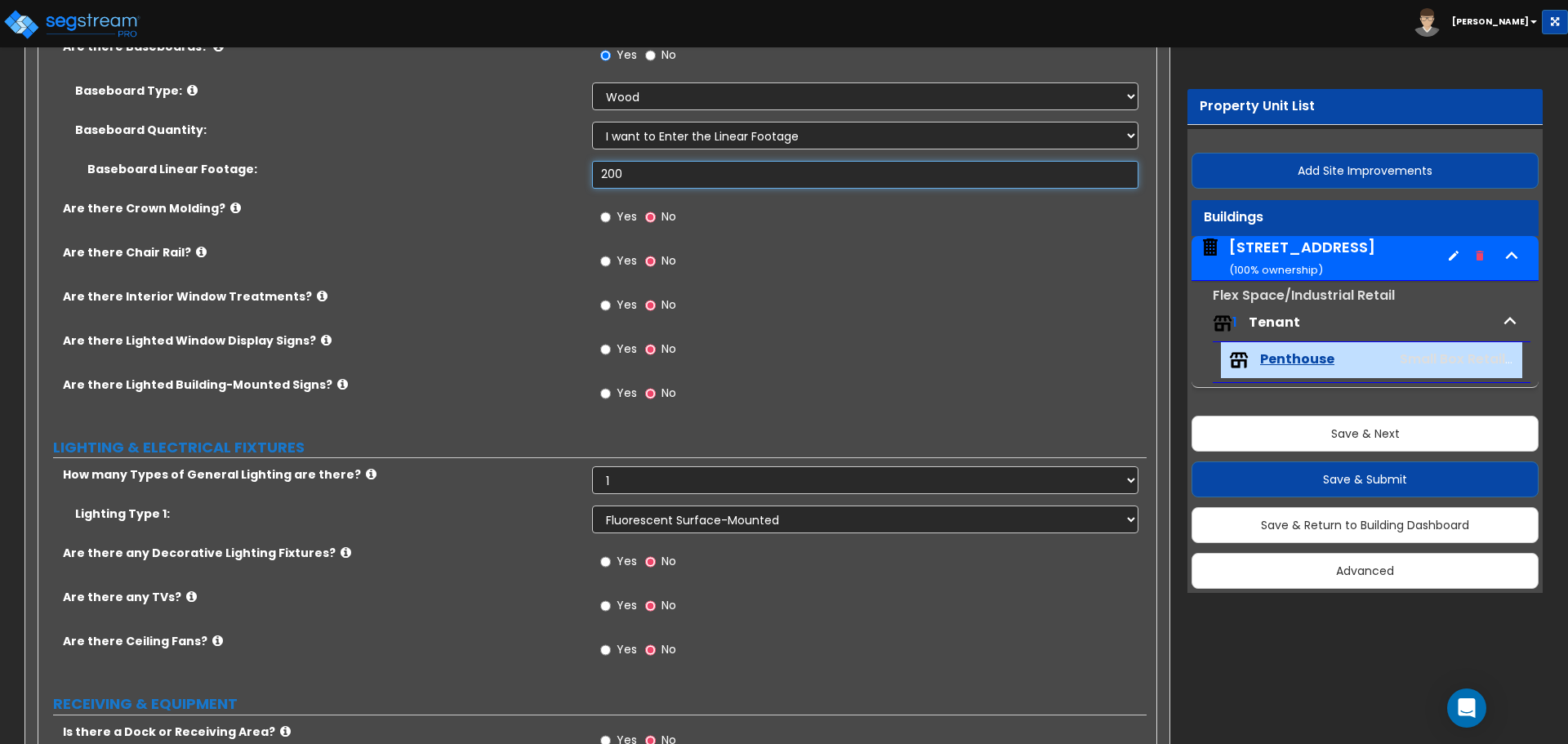
drag, startPoint x: 646, startPoint y: 177, endPoint x: 529, endPoint y: 168, distance: 117.3
click at [533, 169] on div "Baseboard Linear Footage: 200" at bounding box center [592, 181] width 1108 height 39
type input "400"
click at [529, 168] on label "Baseboard Linear Footage:" at bounding box center [334, 170] width 493 height 17
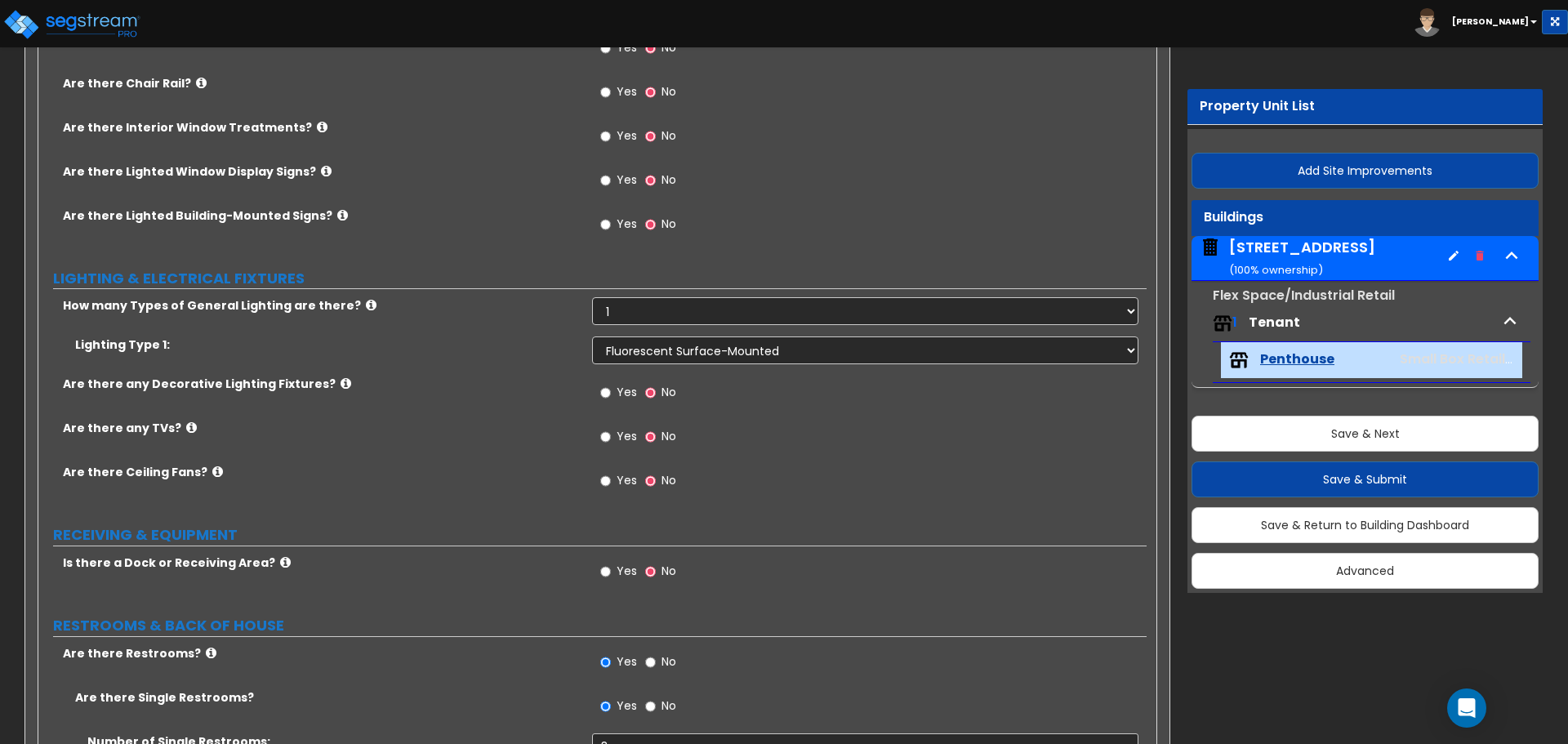
scroll to position [1878, 0]
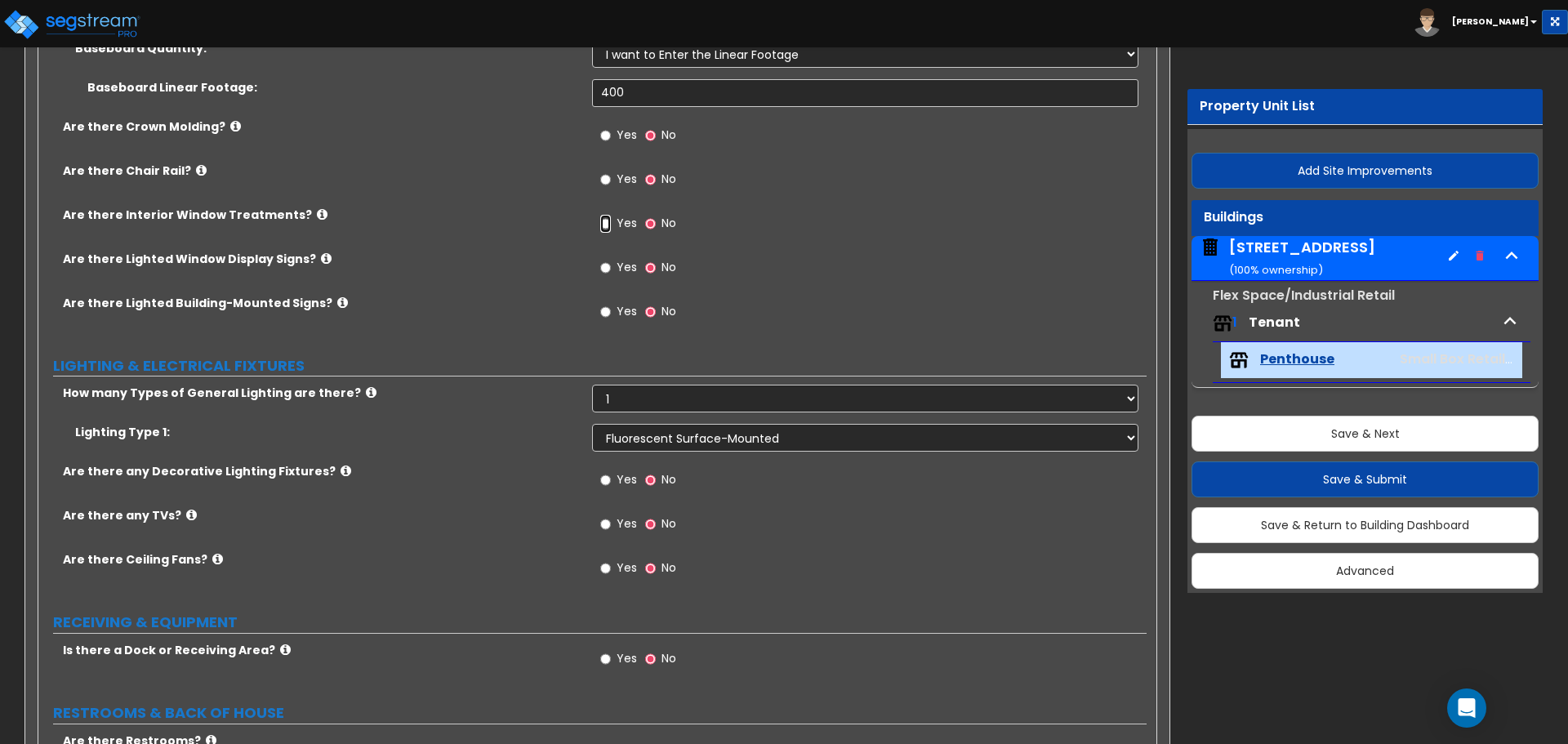
click at [608, 221] on input "Yes" at bounding box center [605, 223] width 10 height 18
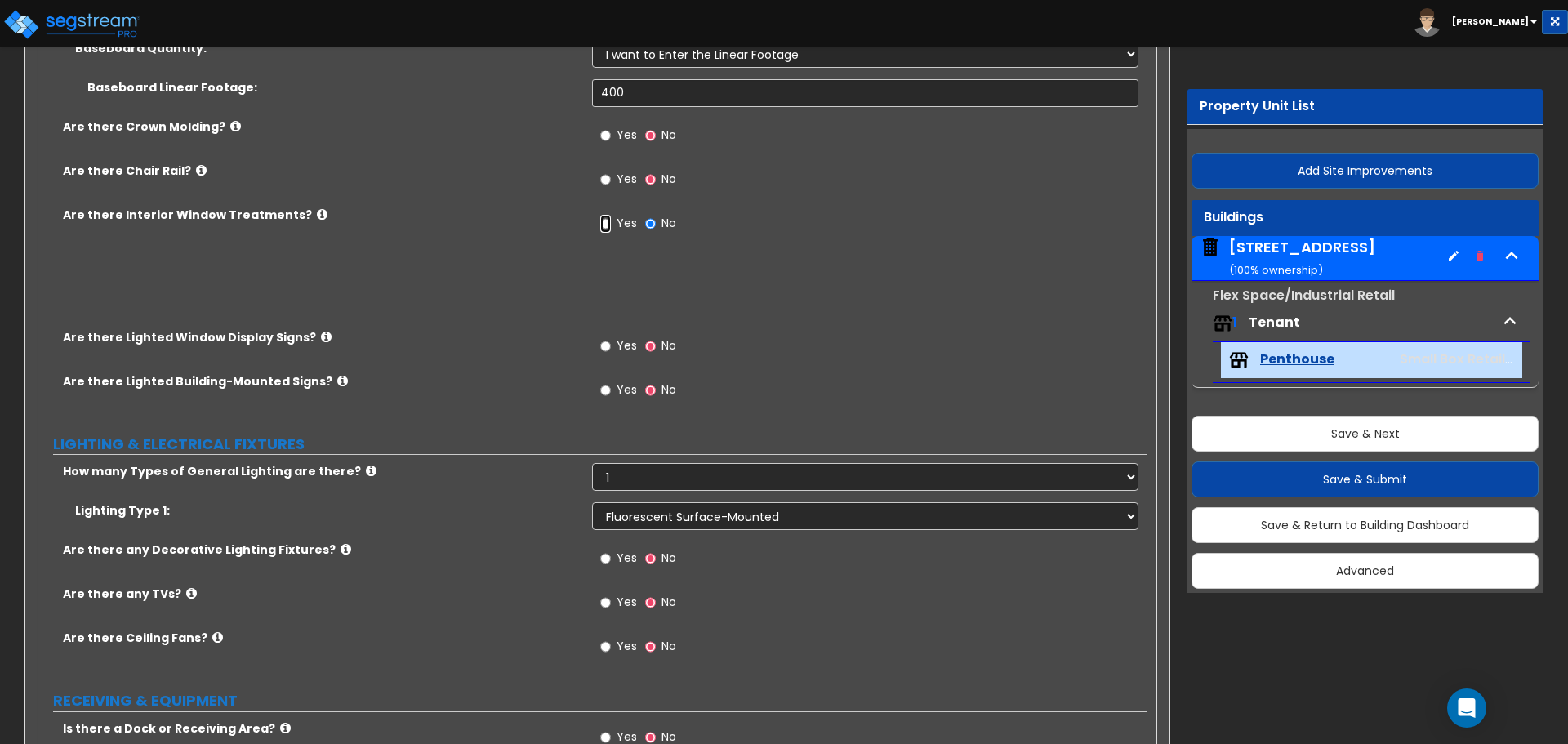
radio input "true"
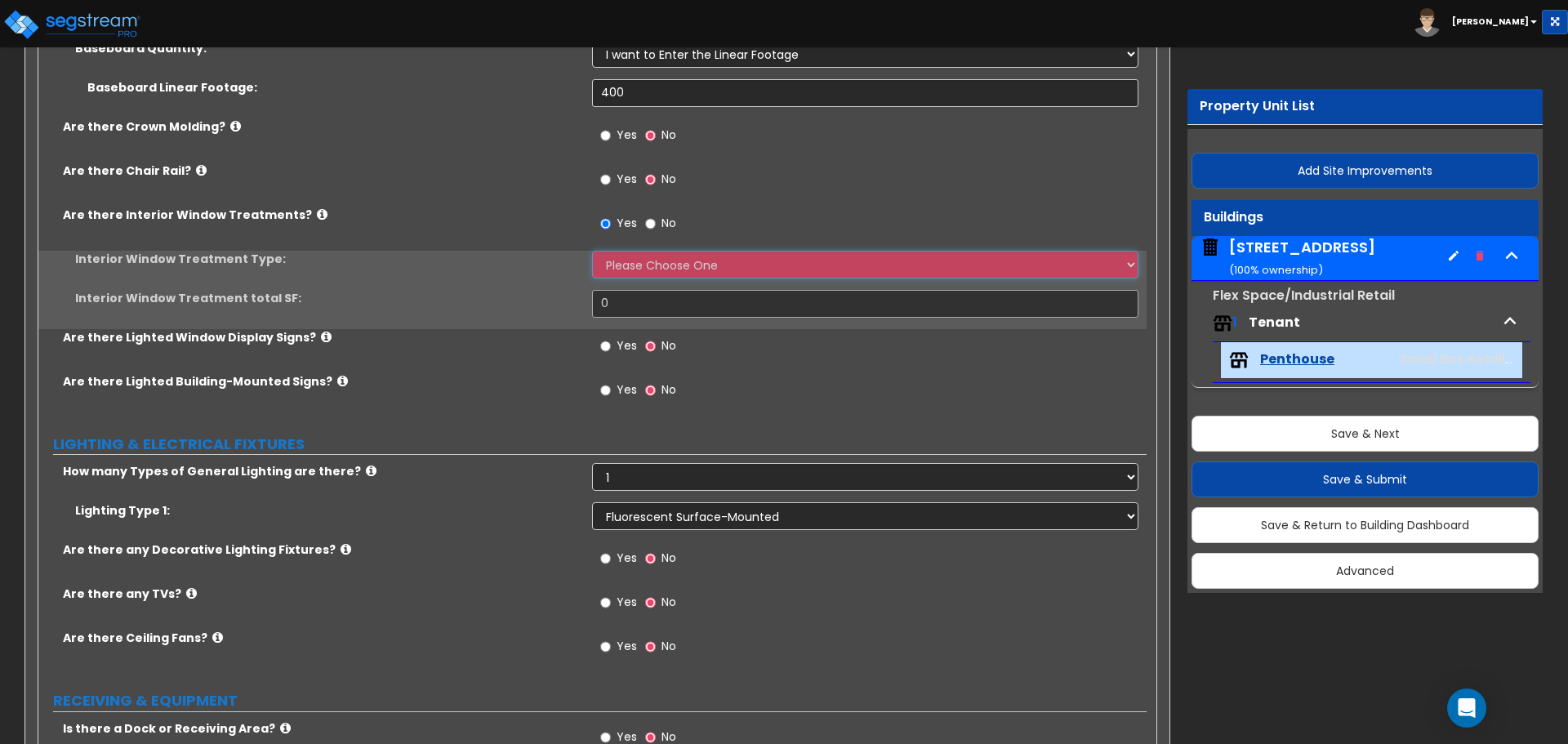
click at [638, 253] on select "Please Choose One Vertical Blinds Window Shades Venetian Blinds Wood Shutters" at bounding box center [865, 265] width 546 height 28
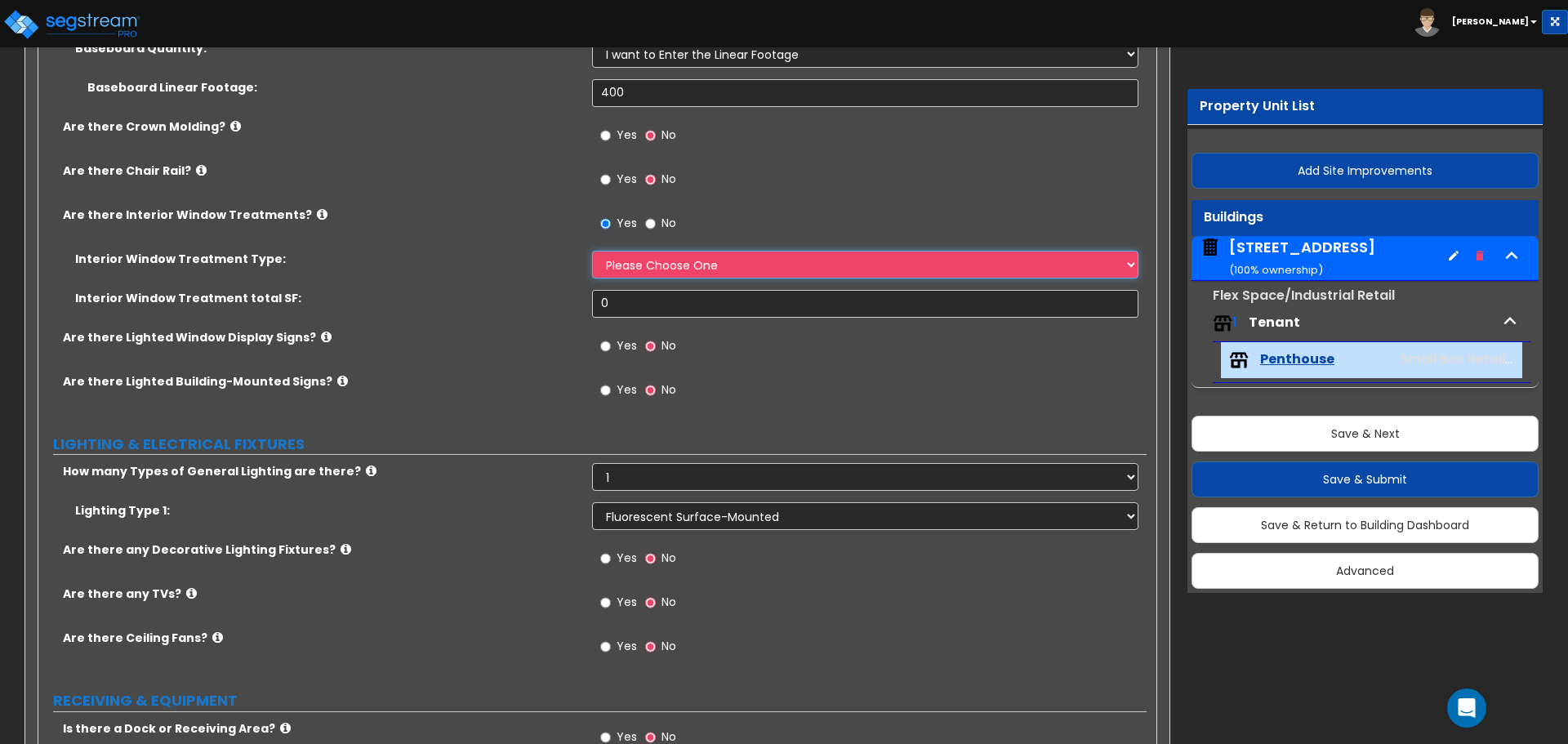
select select "3"
click at [592, 251] on select "Please Choose One Vertical Blinds Window Shades Venetian Blinds Wood Shutters" at bounding box center [865, 265] width 546 height 28
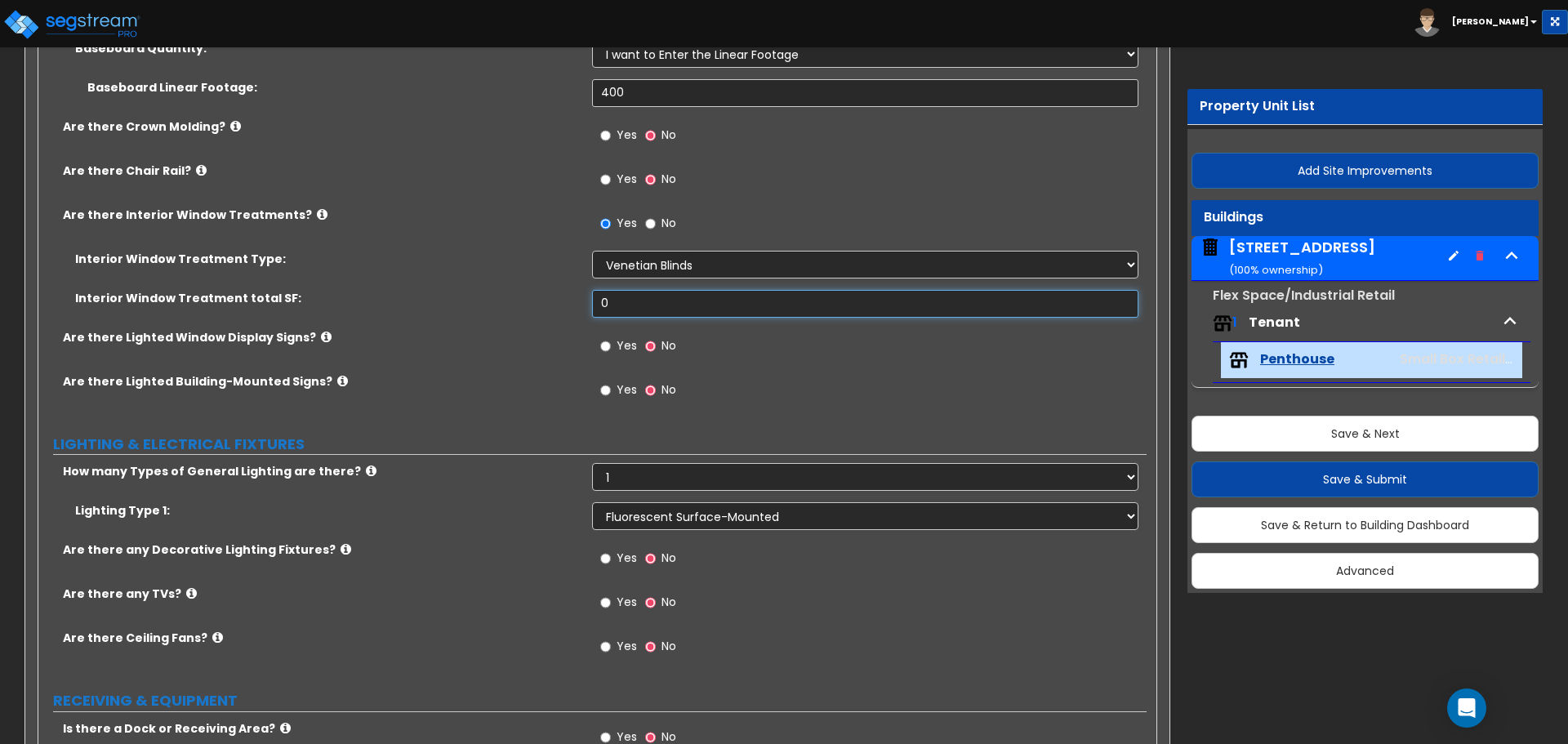
drag, startPoint x: 638, startPoint y: 306, endPoint x: 464, endPoint y: 276, distance: 176.6
click at [464, 276] on div "Interior Window Treatment Type: Please Choose One Vertical Blinds Window Shades…" at bounding box center [592, 290] width 1084 height 78
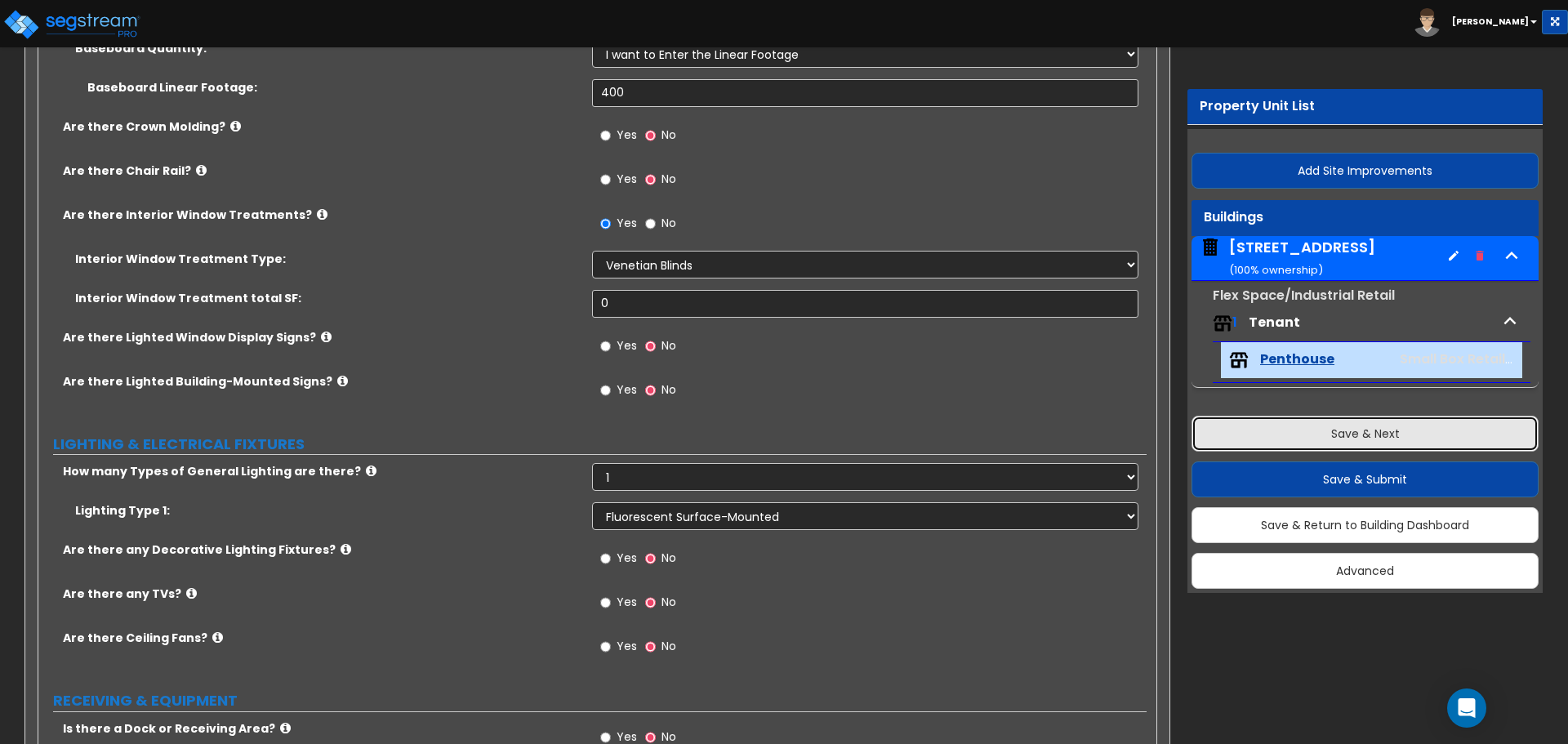
click at [1410, 423] on button "Save & Next" at bounding box center [1366, 434] width 347 height 36
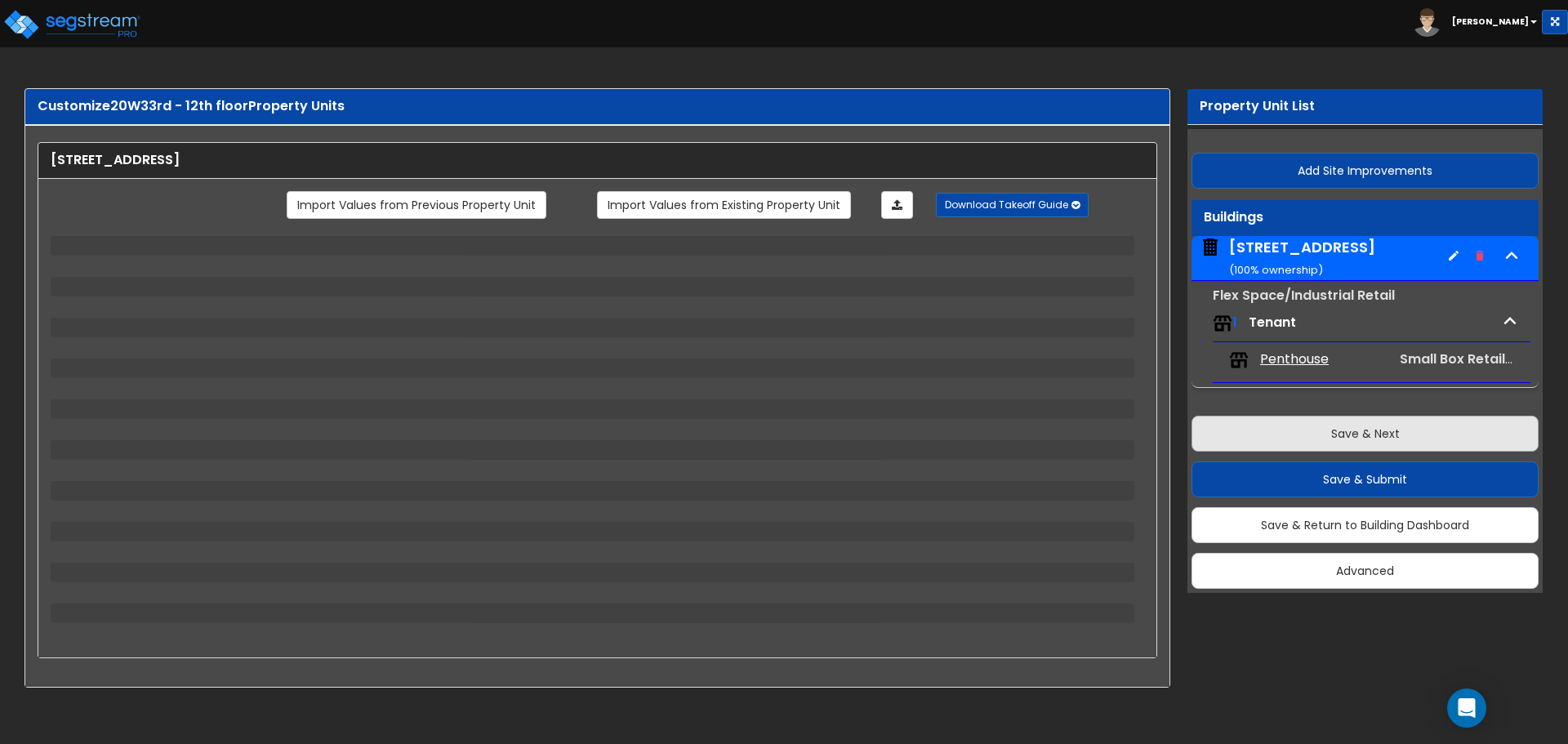
scroll to position [0, 0]
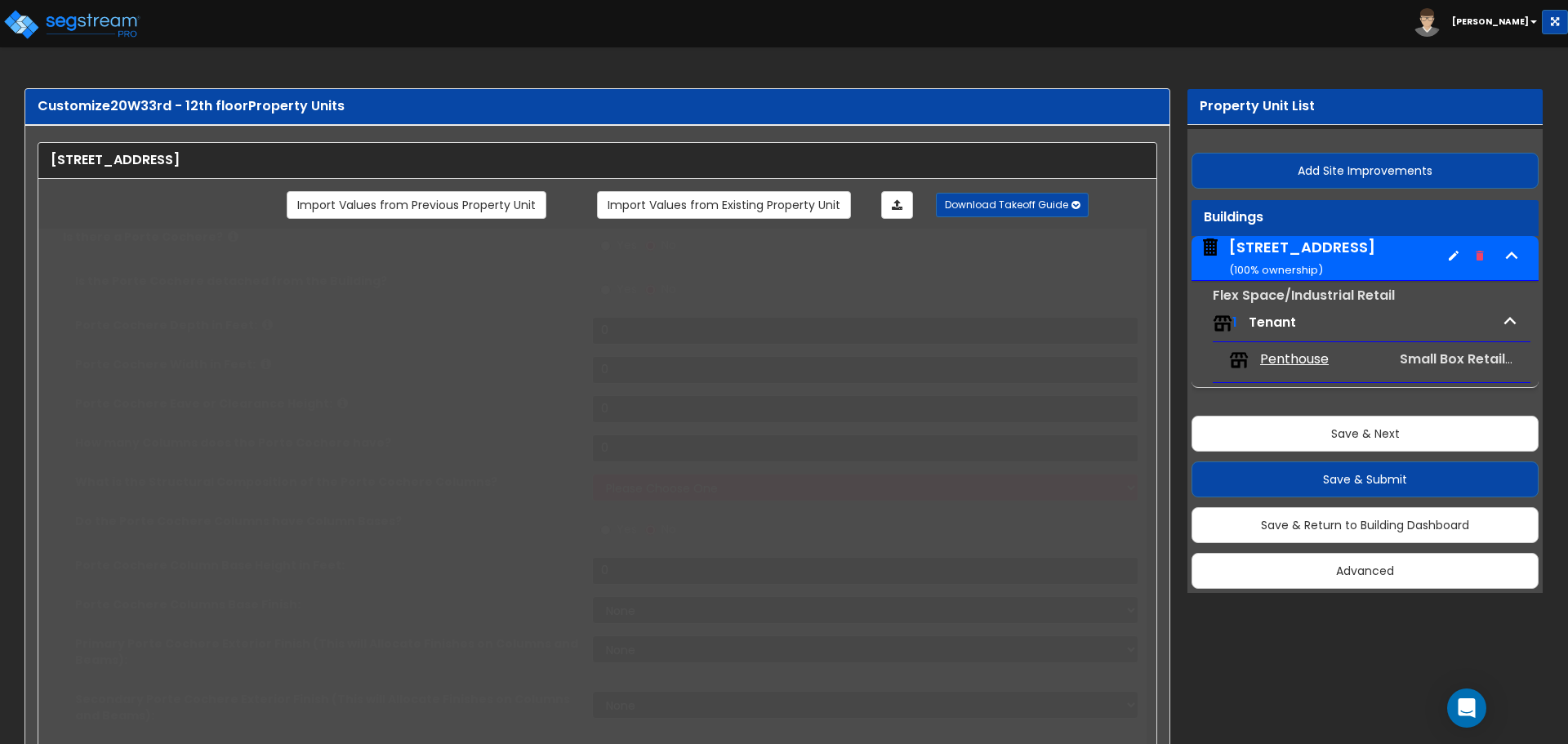
type input "12000"
type input "135"
type input "125"
radio input "true"
select select "3"
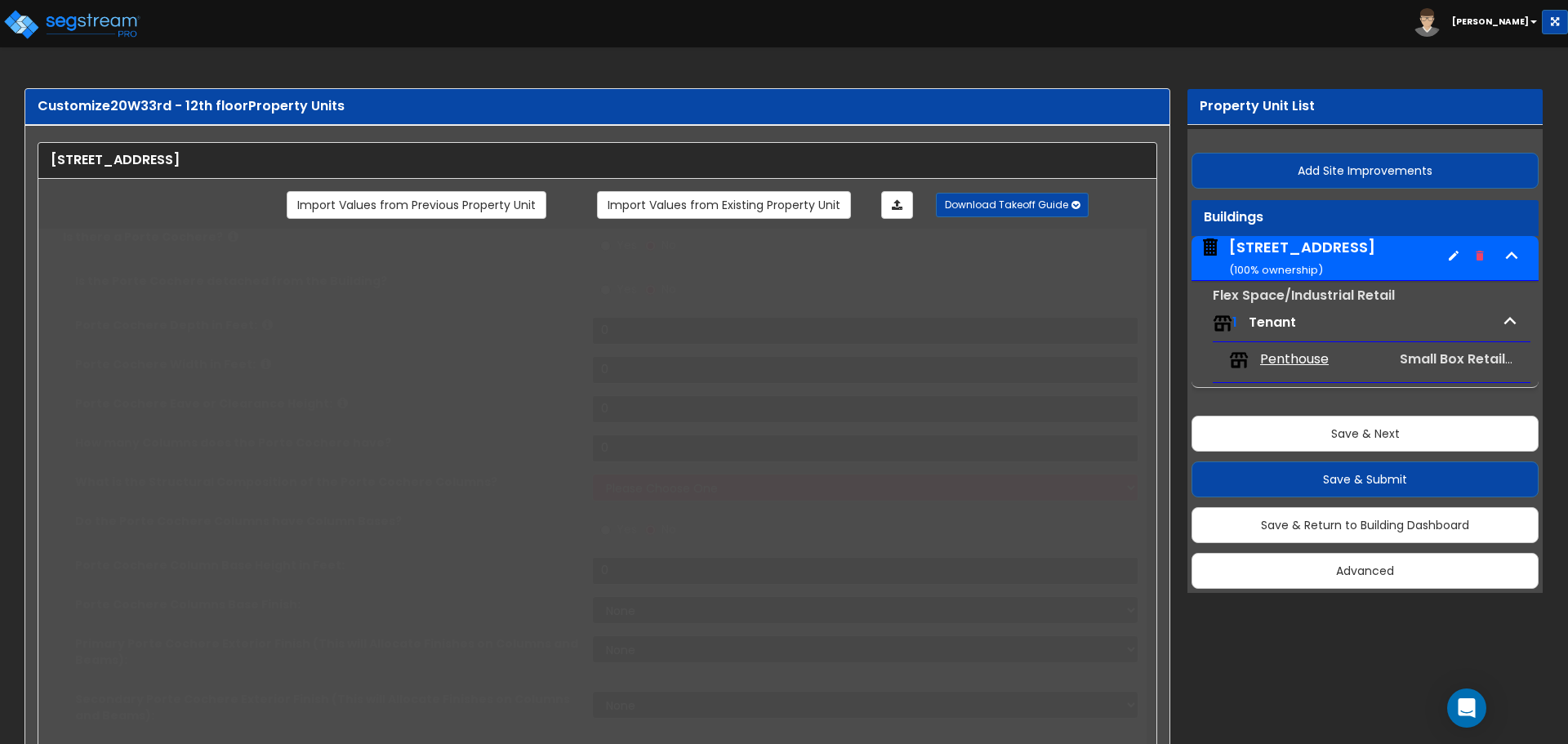
select select "2"
type input "60"
select select "10"
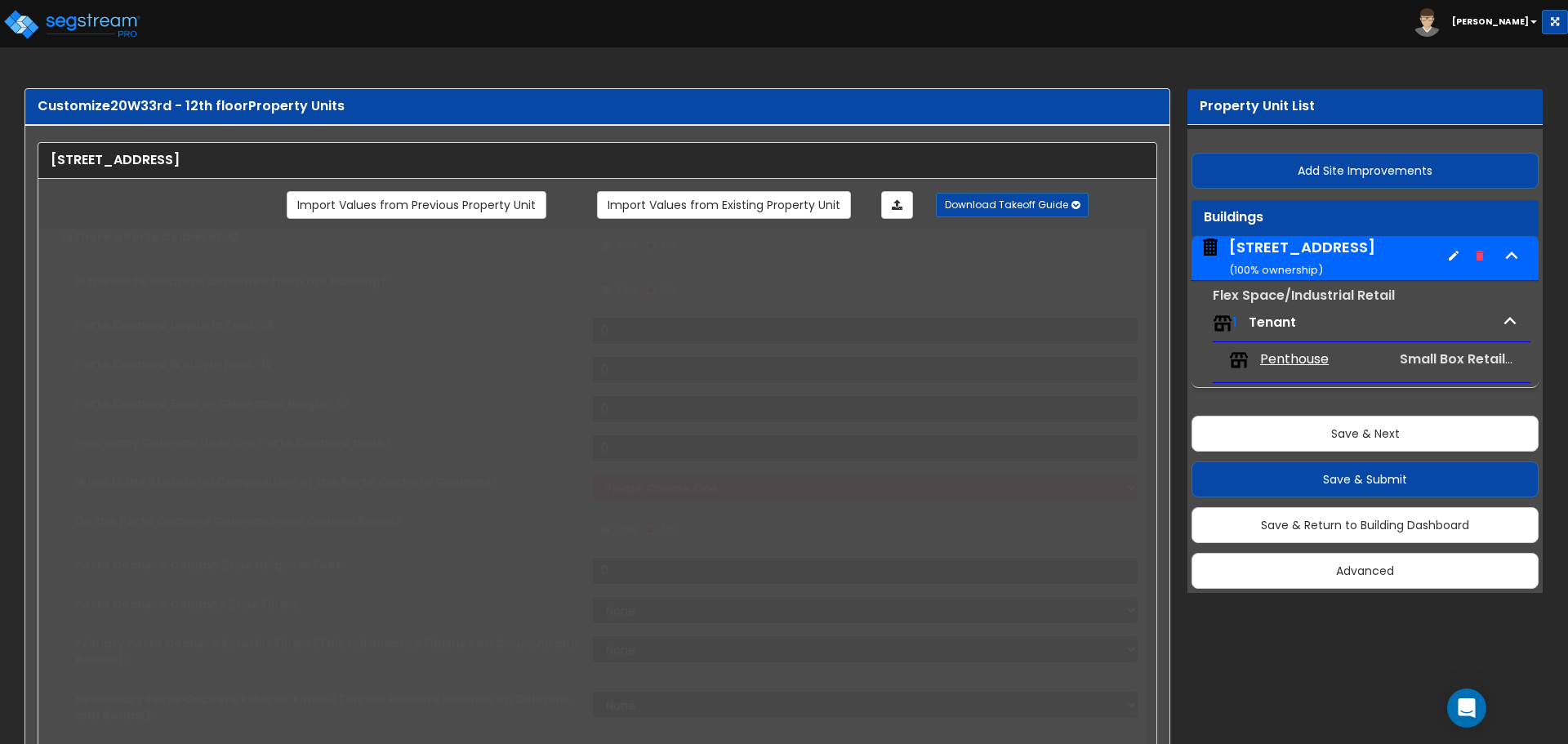
select select "2"
select select "1"
select select "3"
radio input "true"
select select "2"
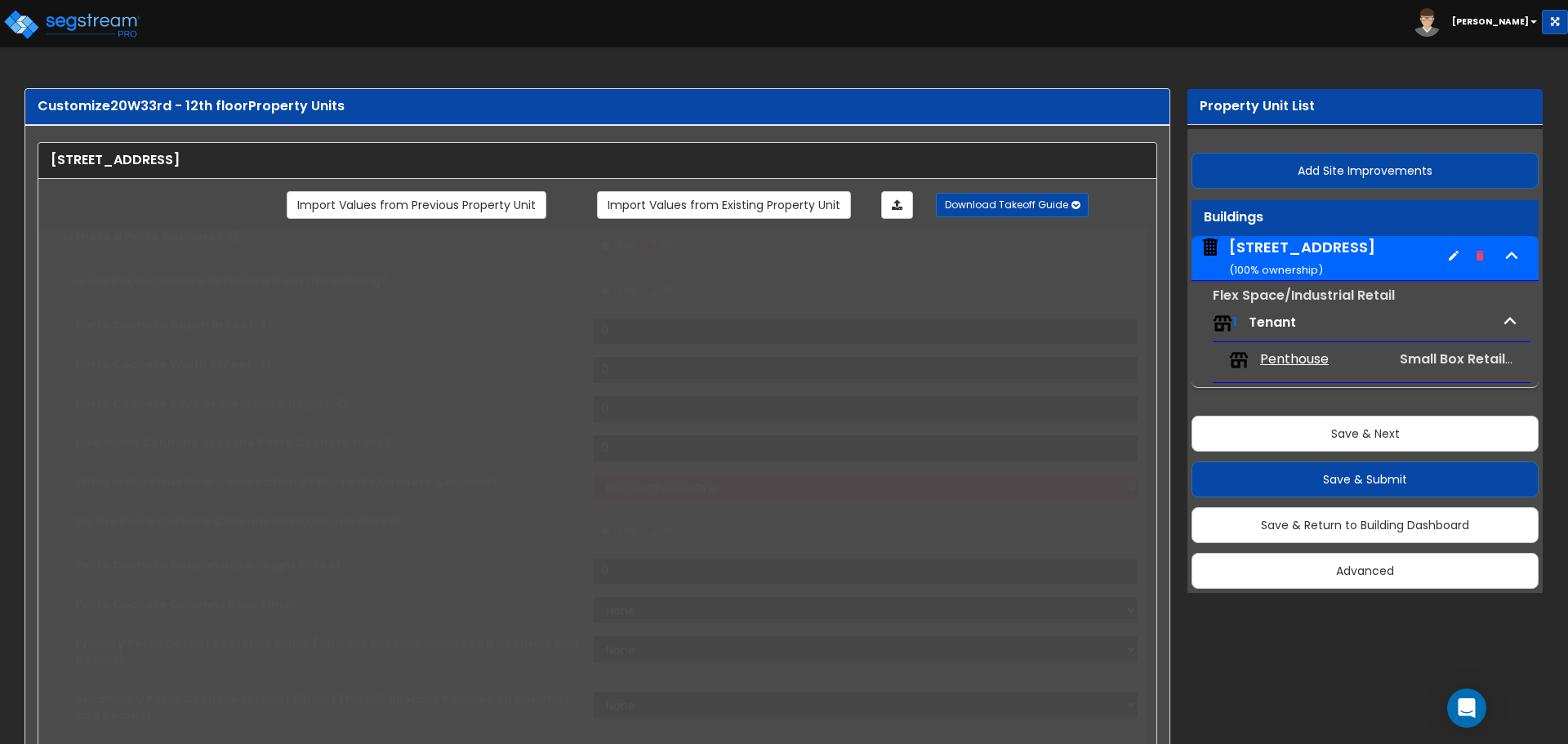
type input "30"
radio input "true"
select select "4"
type input "1"
radio input "true"
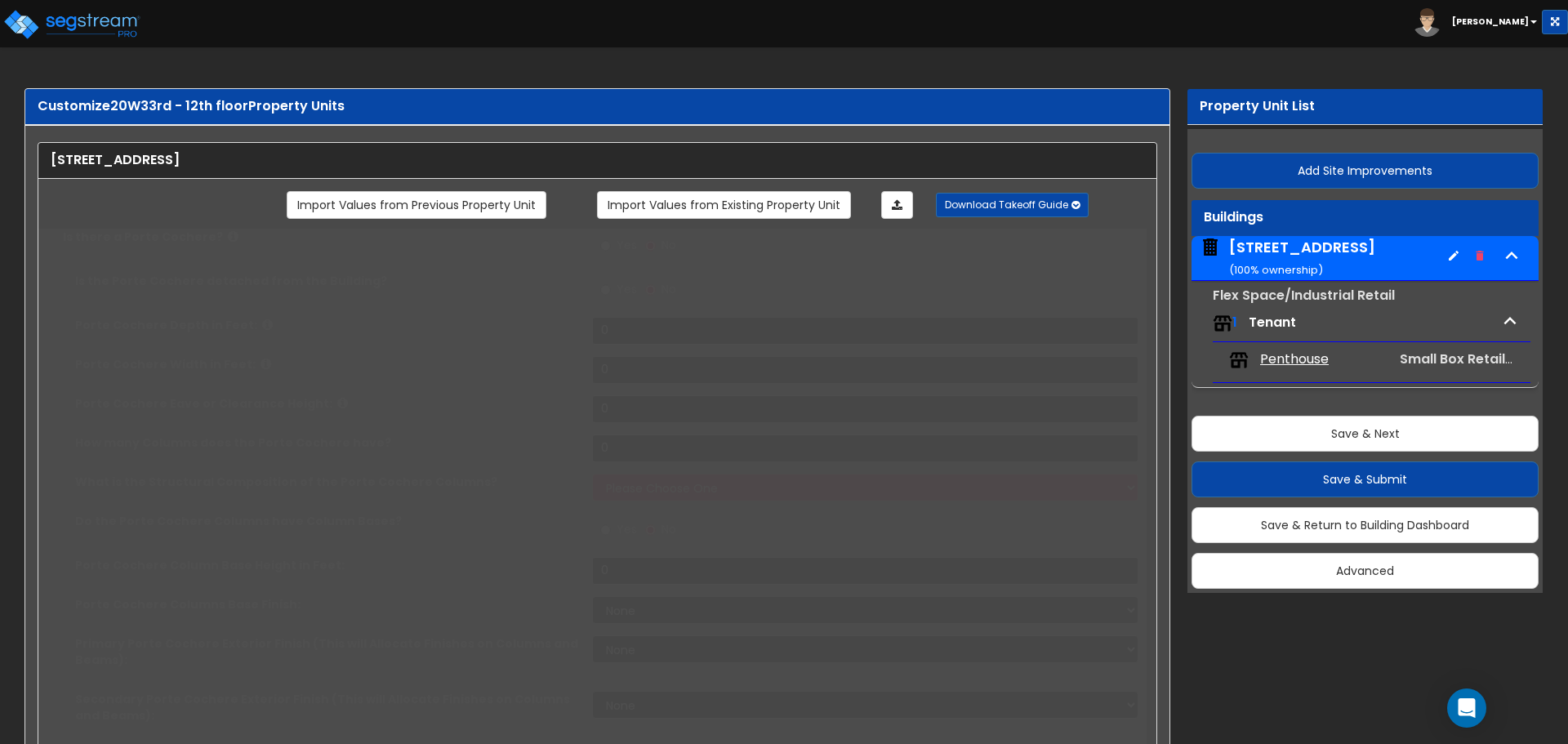
type input "1"
radio input "true"
type input "26"
radio input "true"
type input "1300"
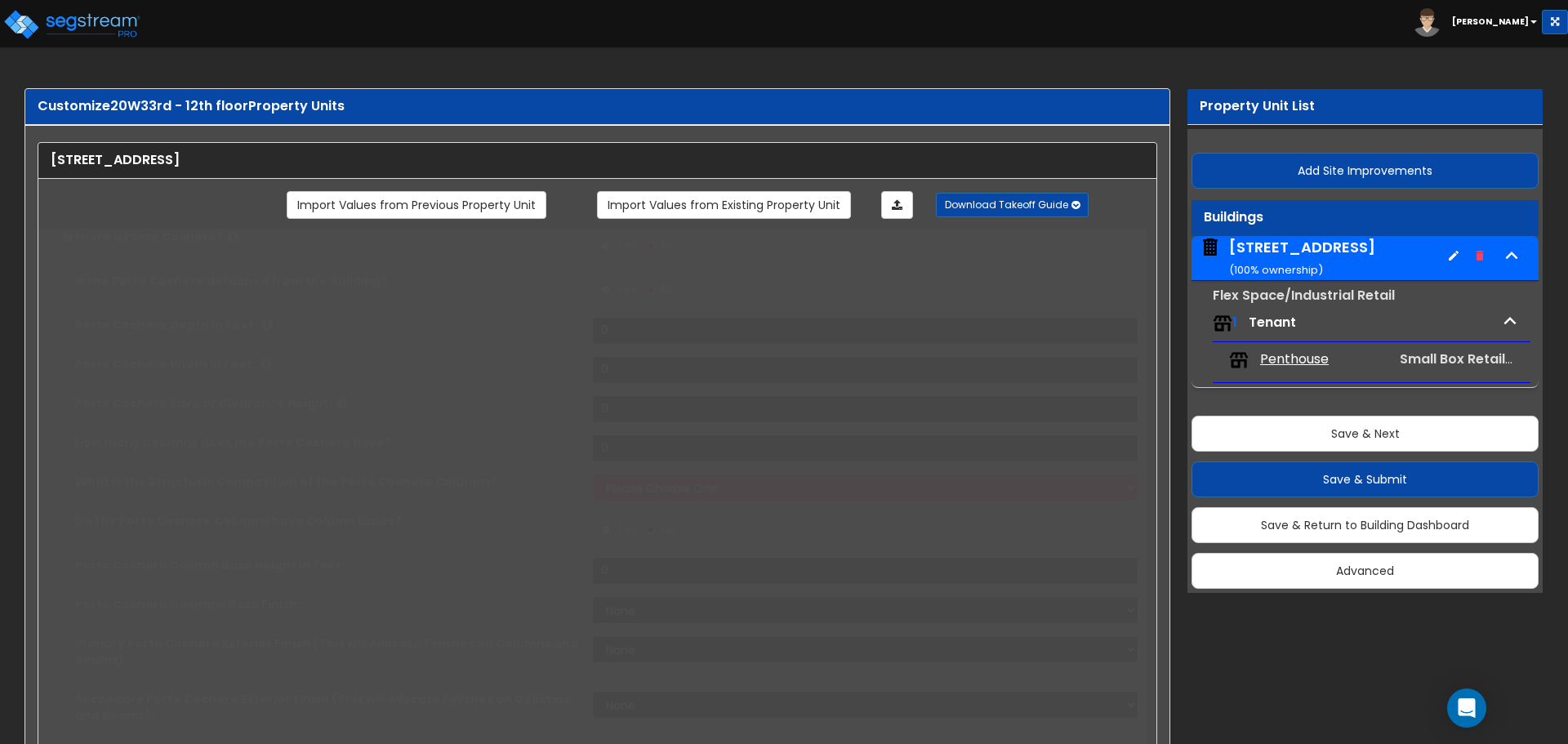
radio input "true"
select select "2"
type input "300"
type input "150"
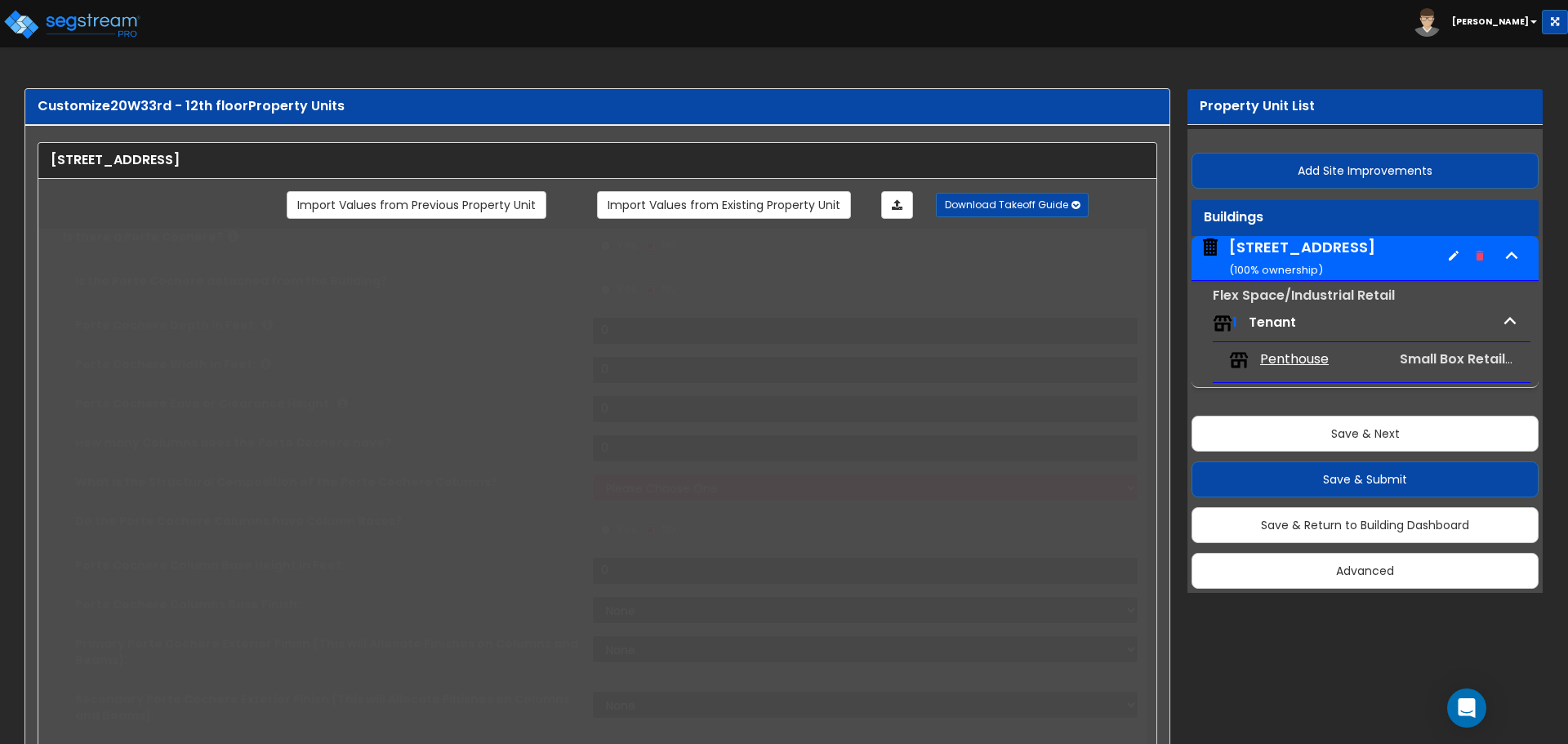
radio input "true"
type input "2"
select select "1"
radio input "true"
type input "3"
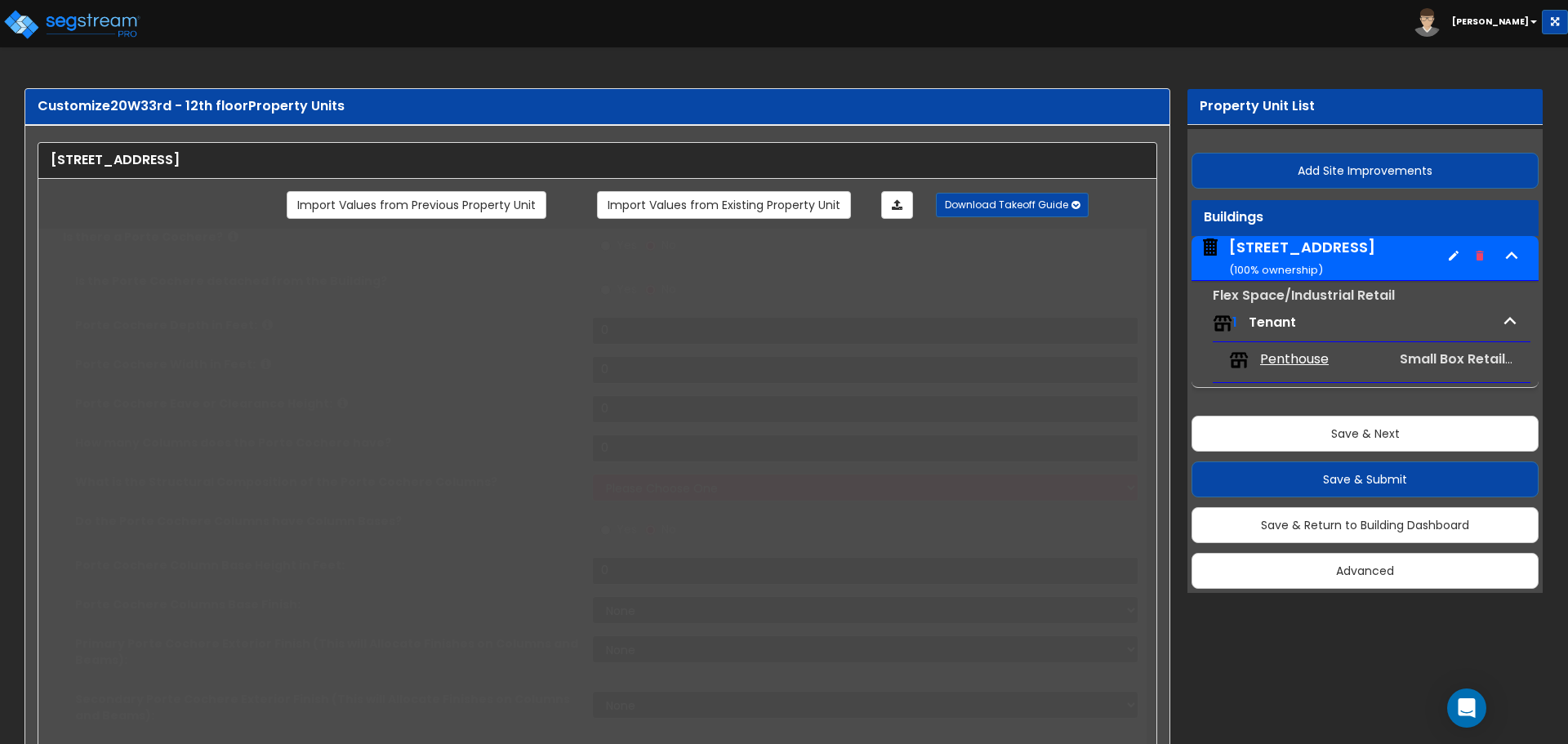
radio input "true"
type input "2"
select select "1"
radio input "true"
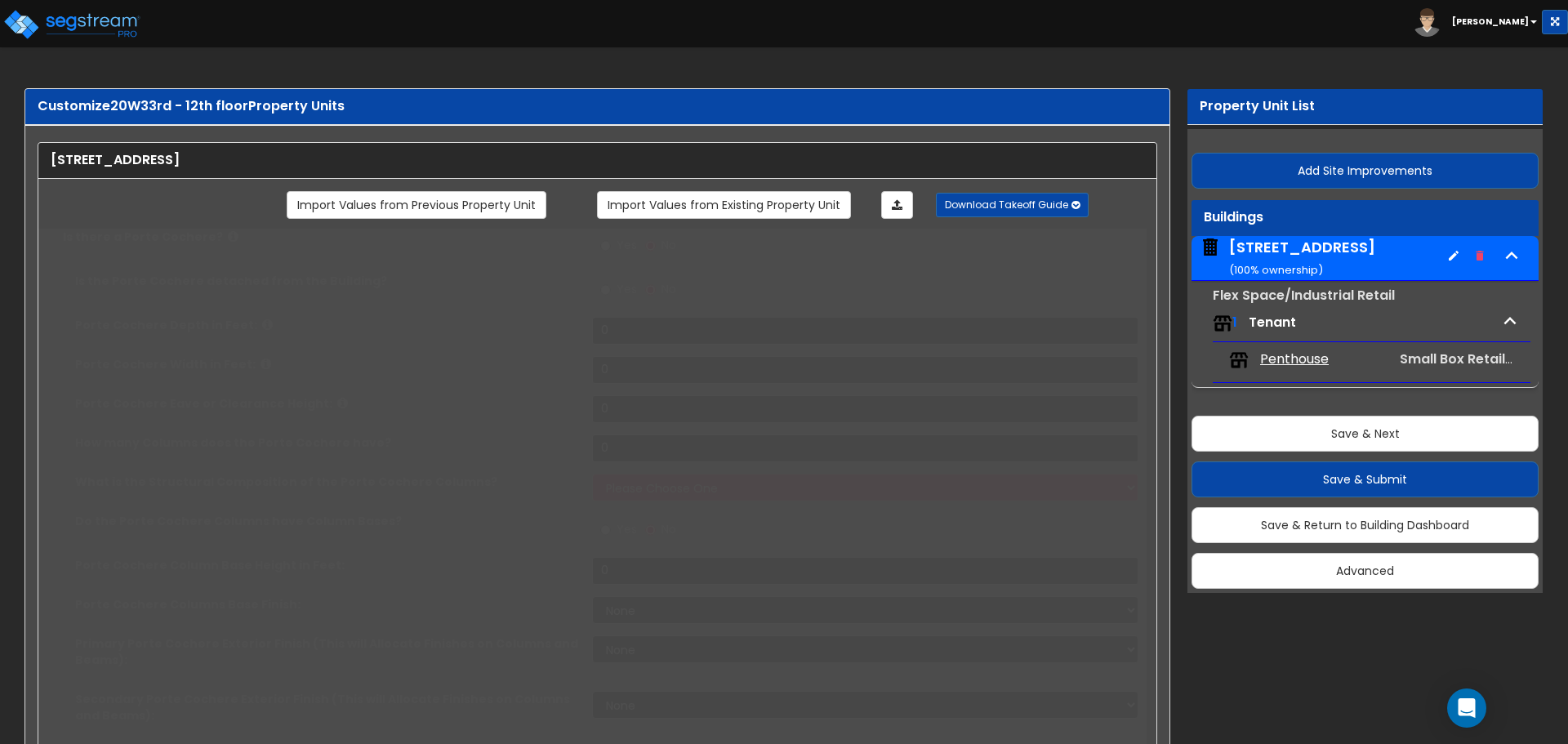
radio input "true"
select select "3"
select select "1"
select select "2"
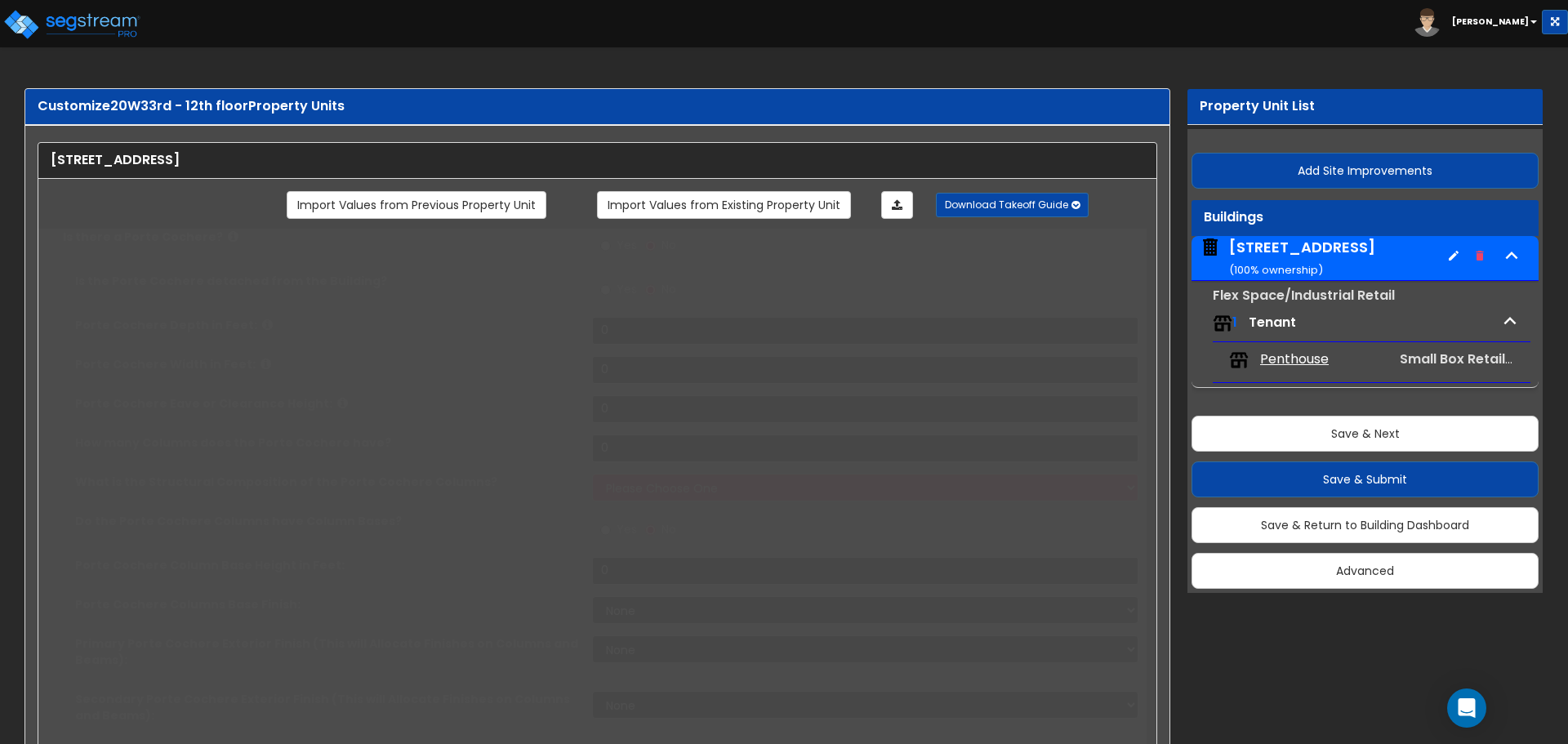
select select "1"
radio input "true"
type input "15"
select select "1"
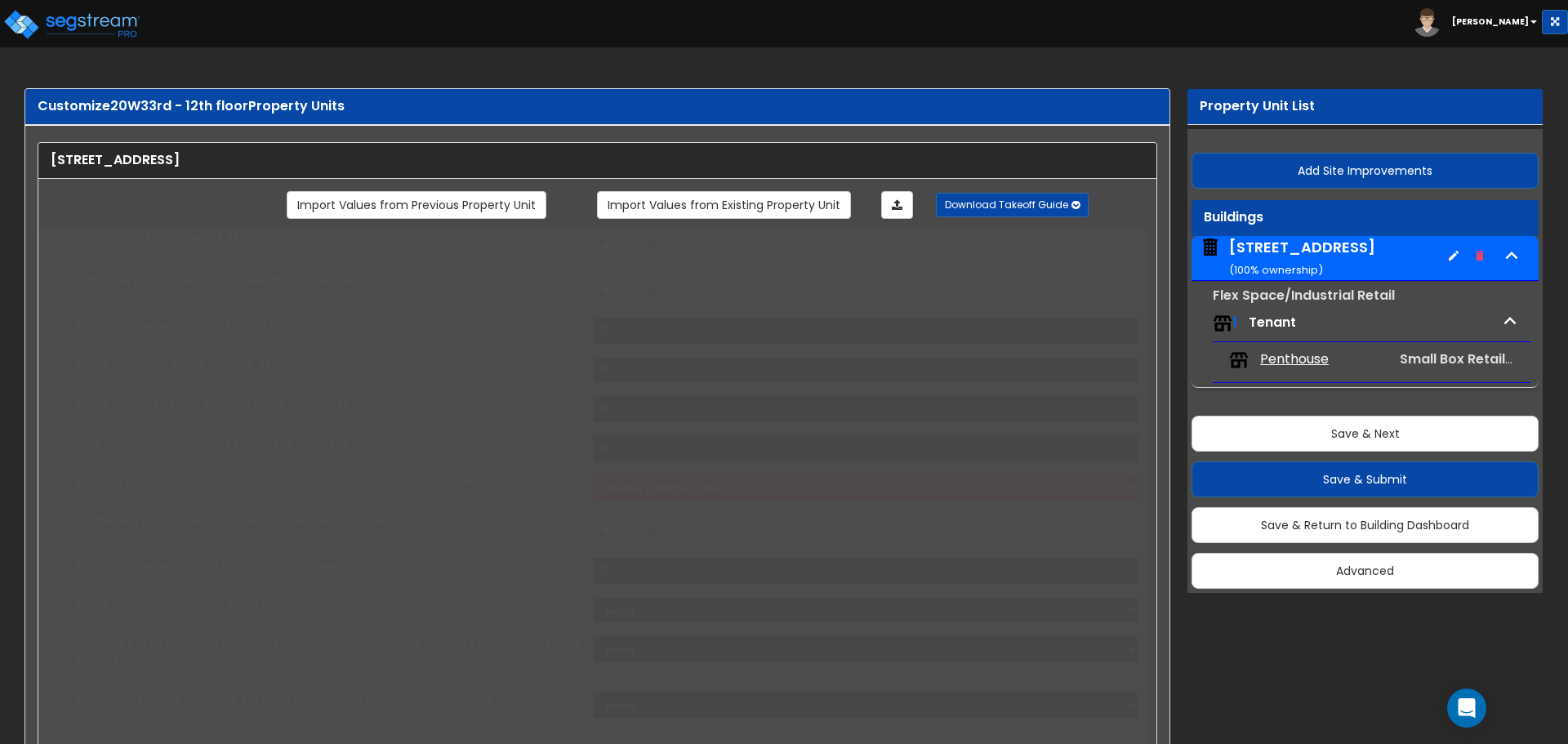
select select "2"
radio input "true"
type input "20"
select select "1"
radio input "true"
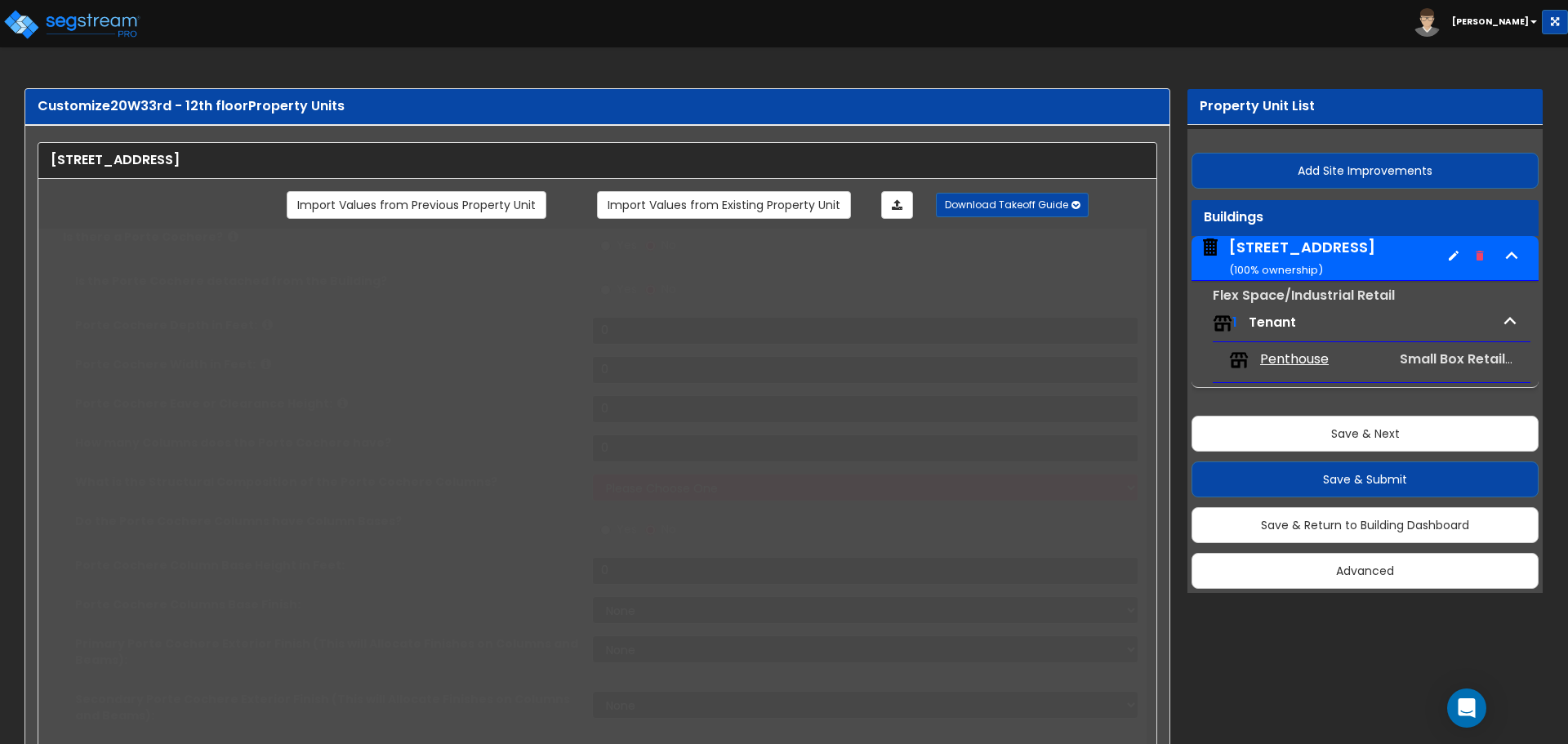
radio input "true"
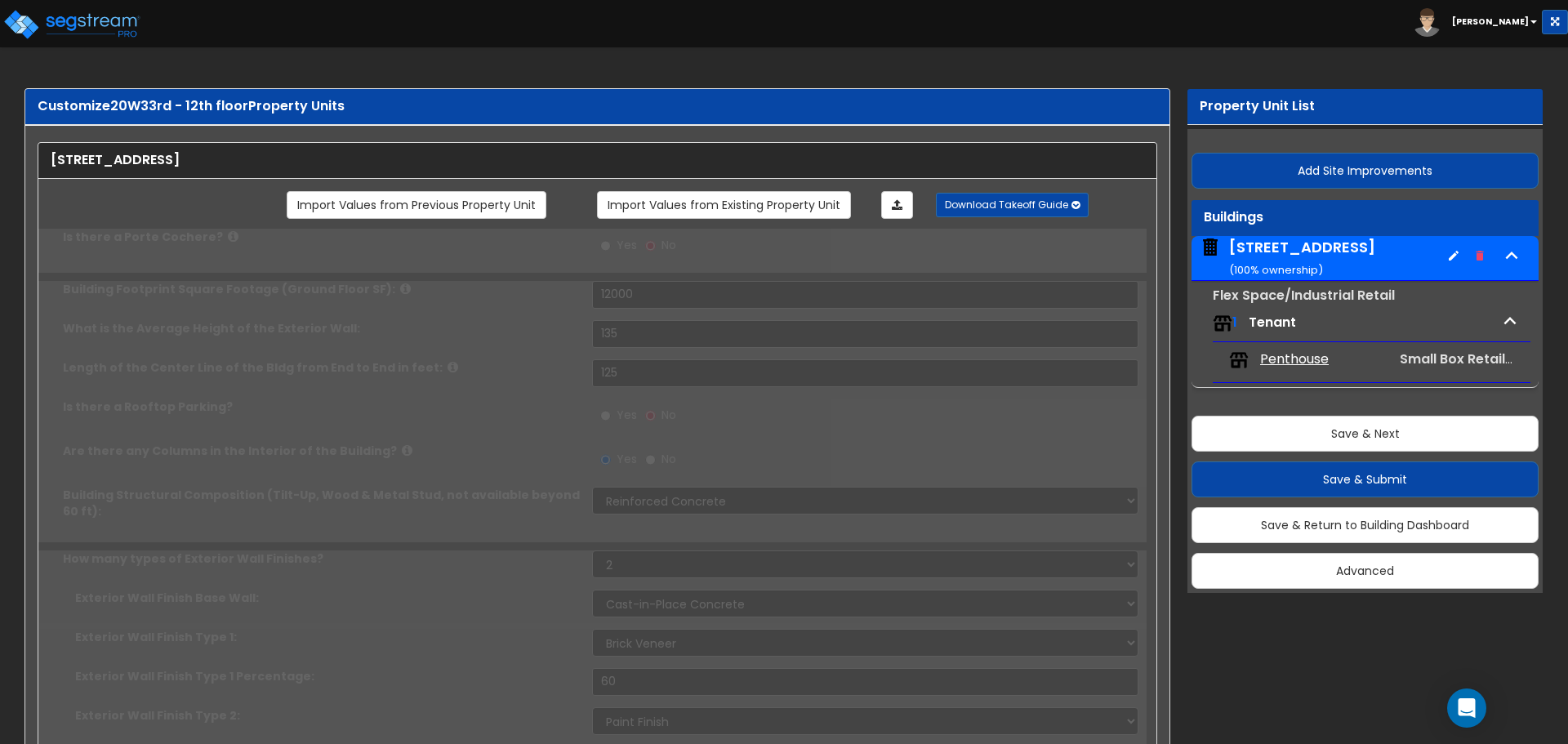
type input "10"
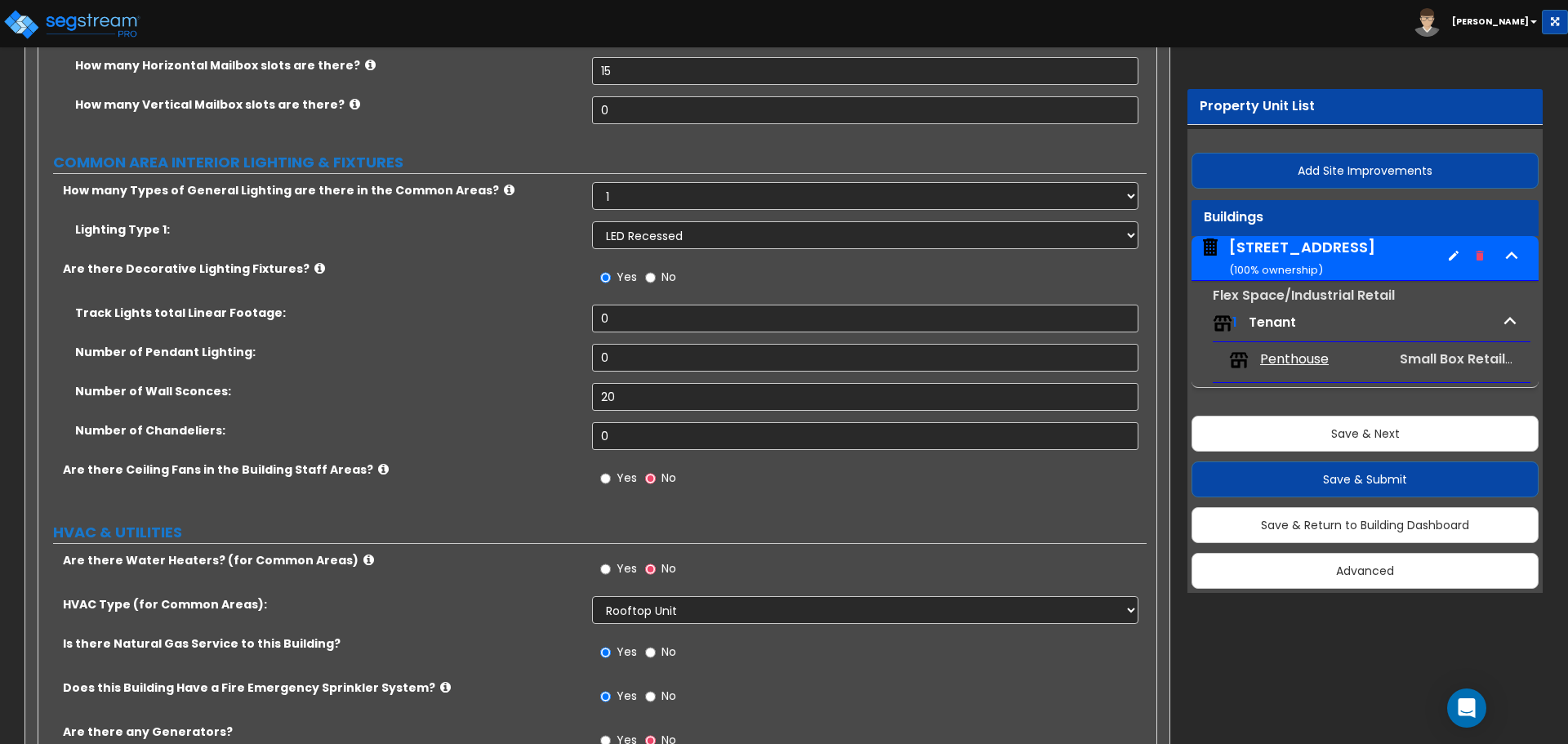
scroll to position [3879, 0]
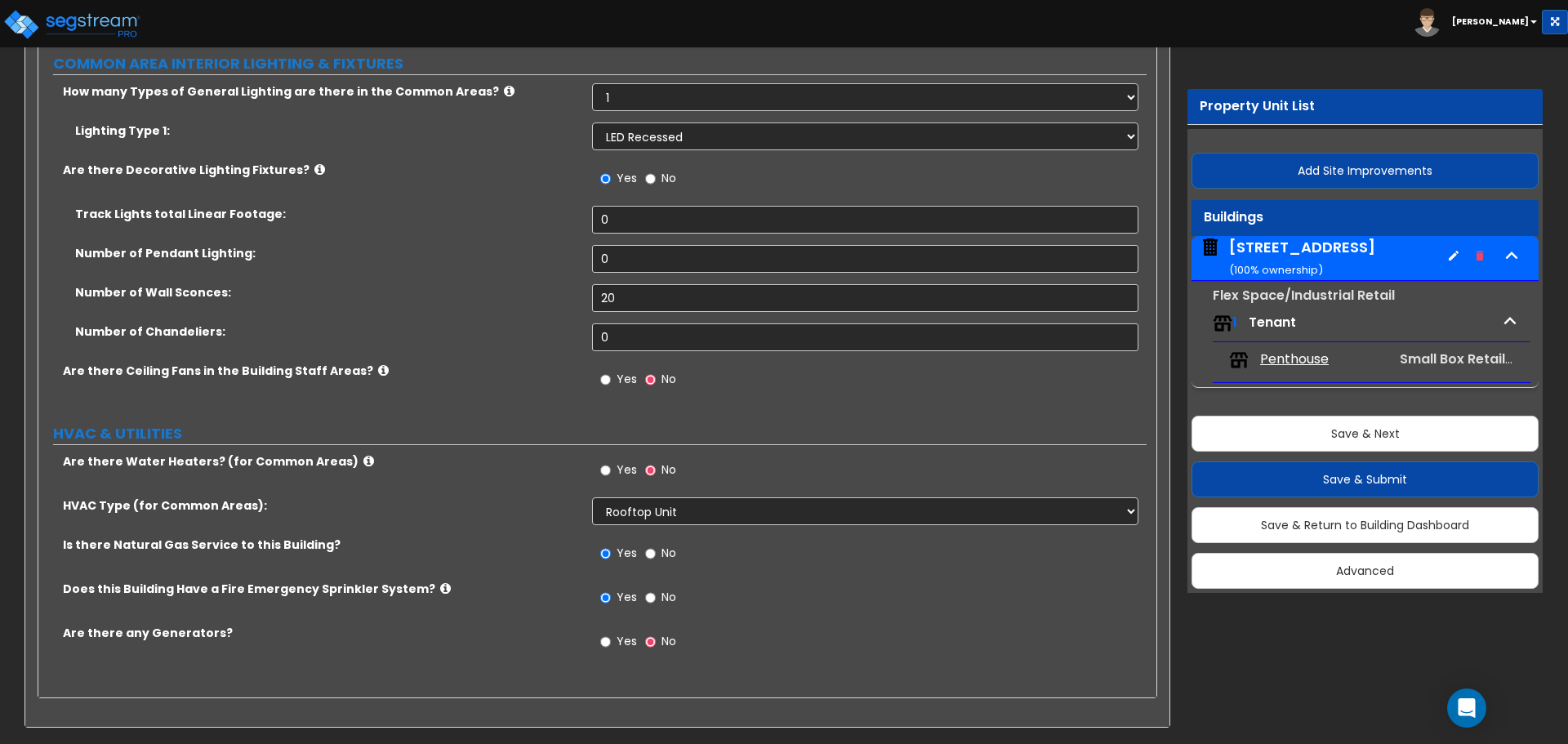
click at [1316, 362] on span "Penthouse" at bounding box center [1295, 360] width 69 height 19
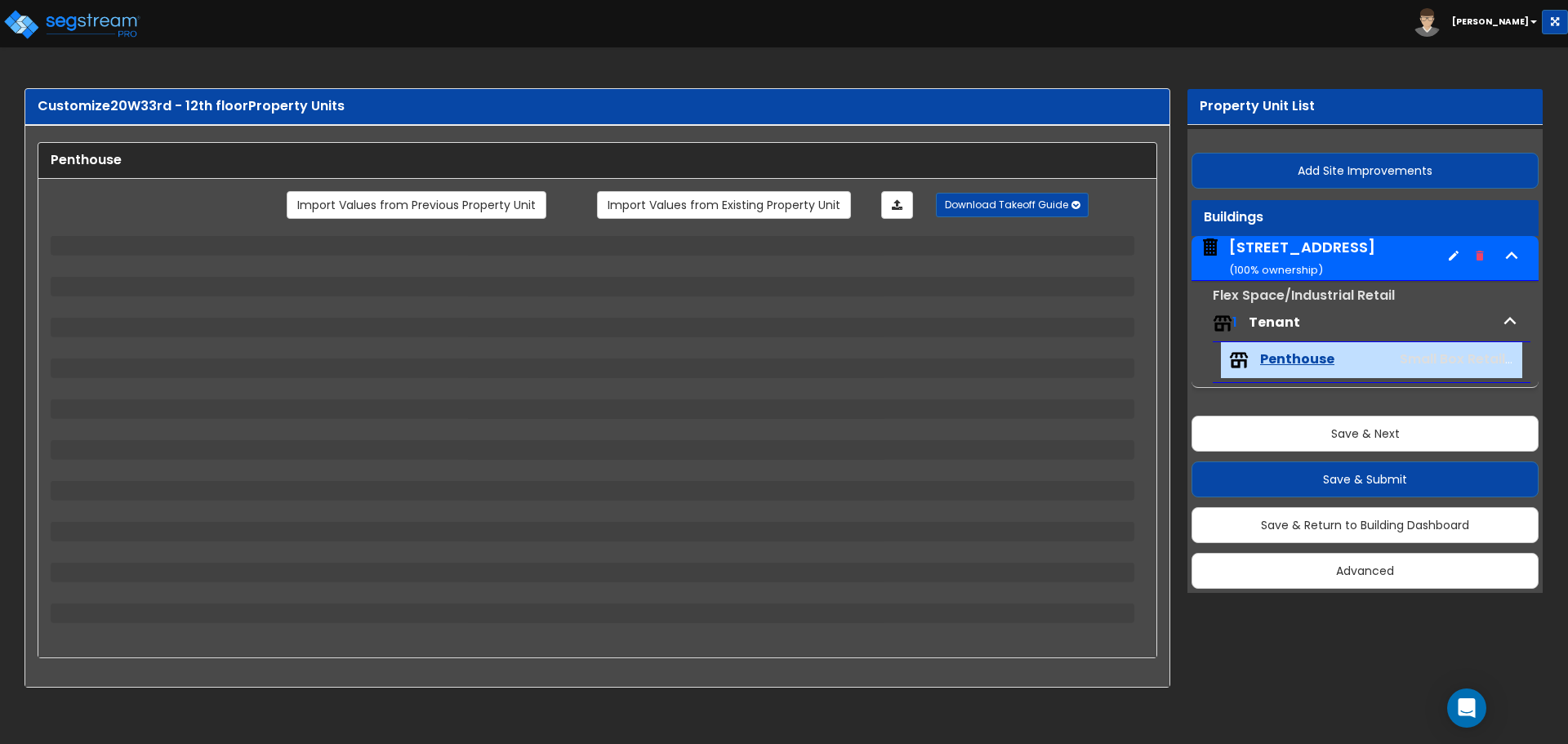
scroll to position [0, 0]
select select "7"
select select "1"
select select "2"
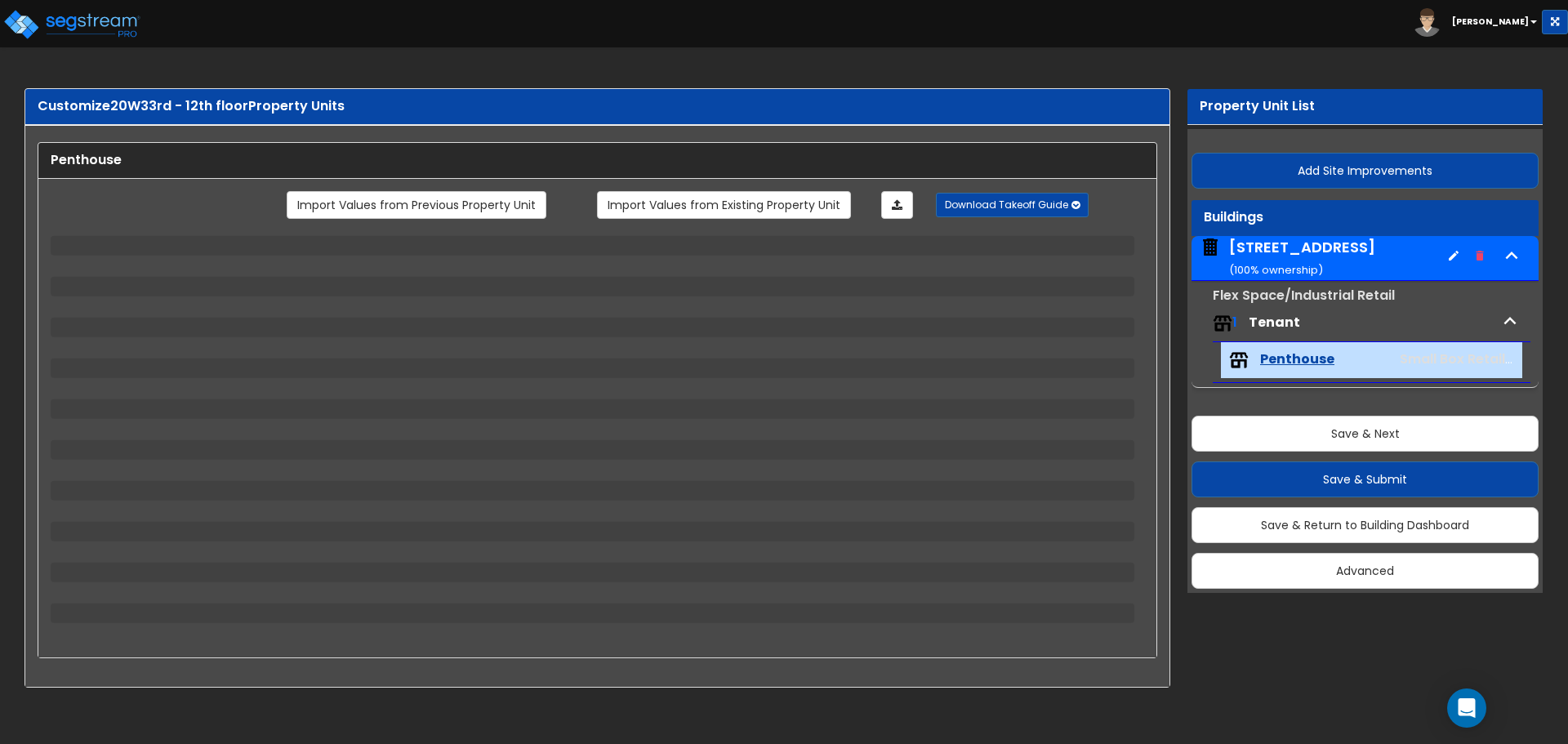
select select "3"
select select "2"
select select "3"
select select "2"
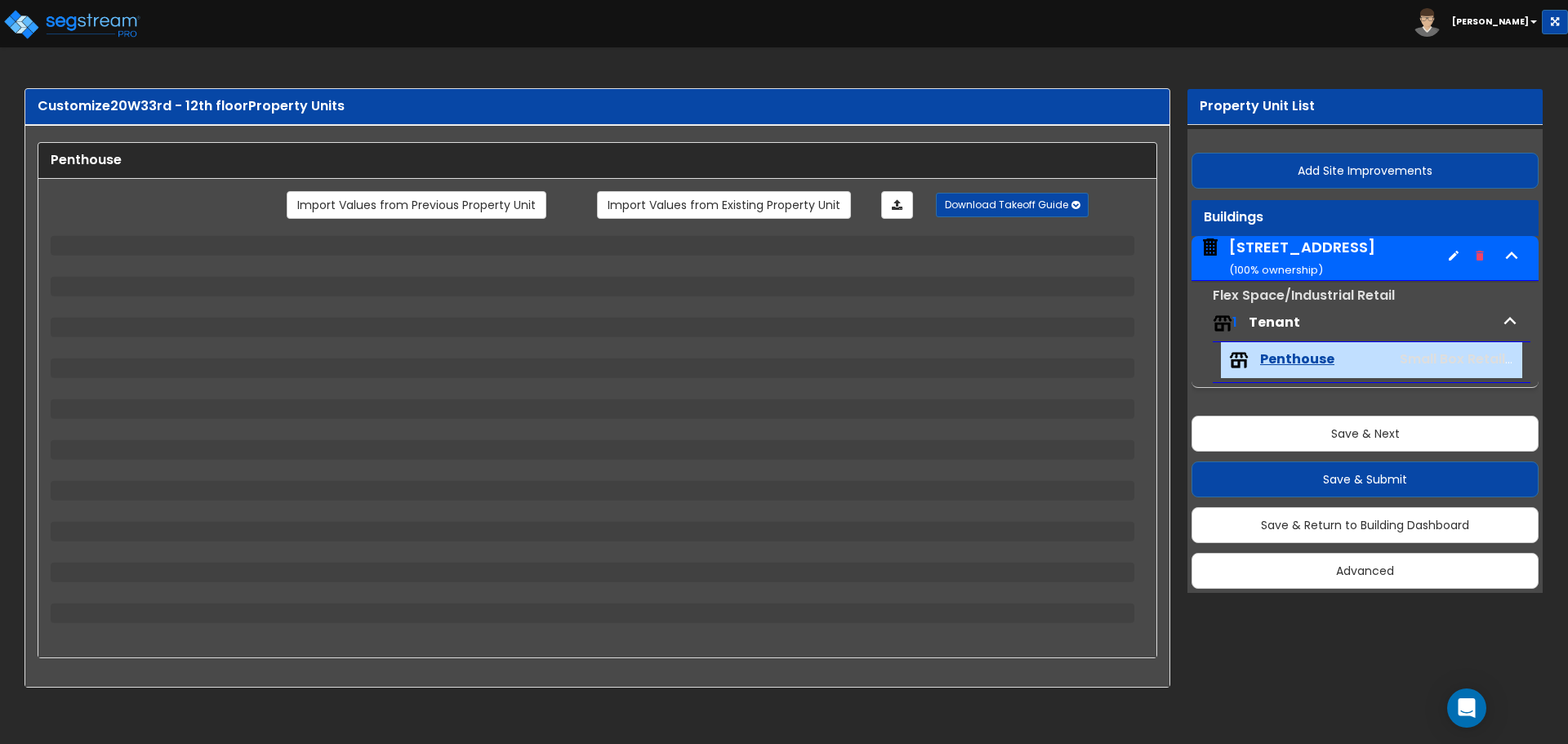
select select "2"
select select "5"
select select "1"
select select "3"
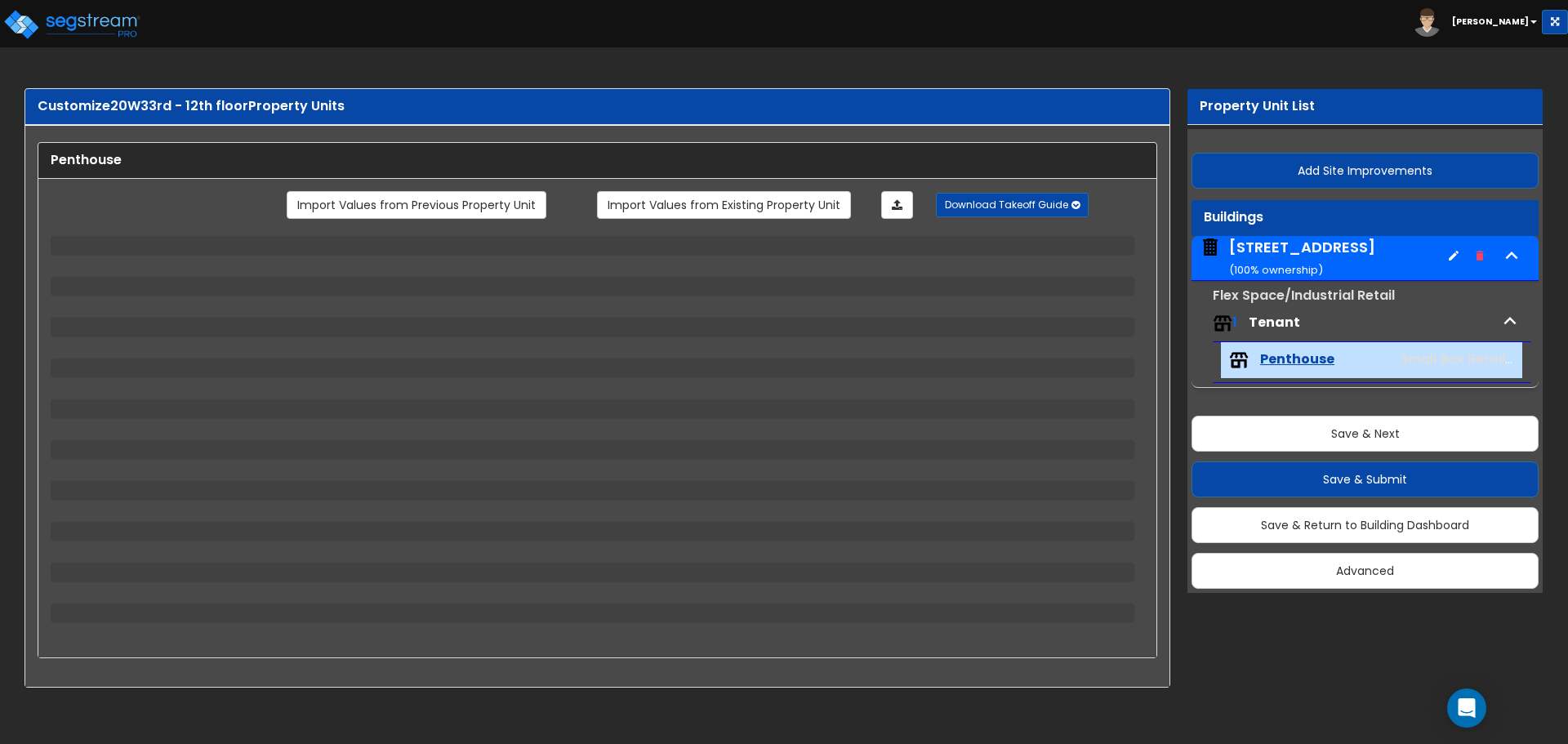
select select "1"
select select "3"
select select "2"
select select "1"
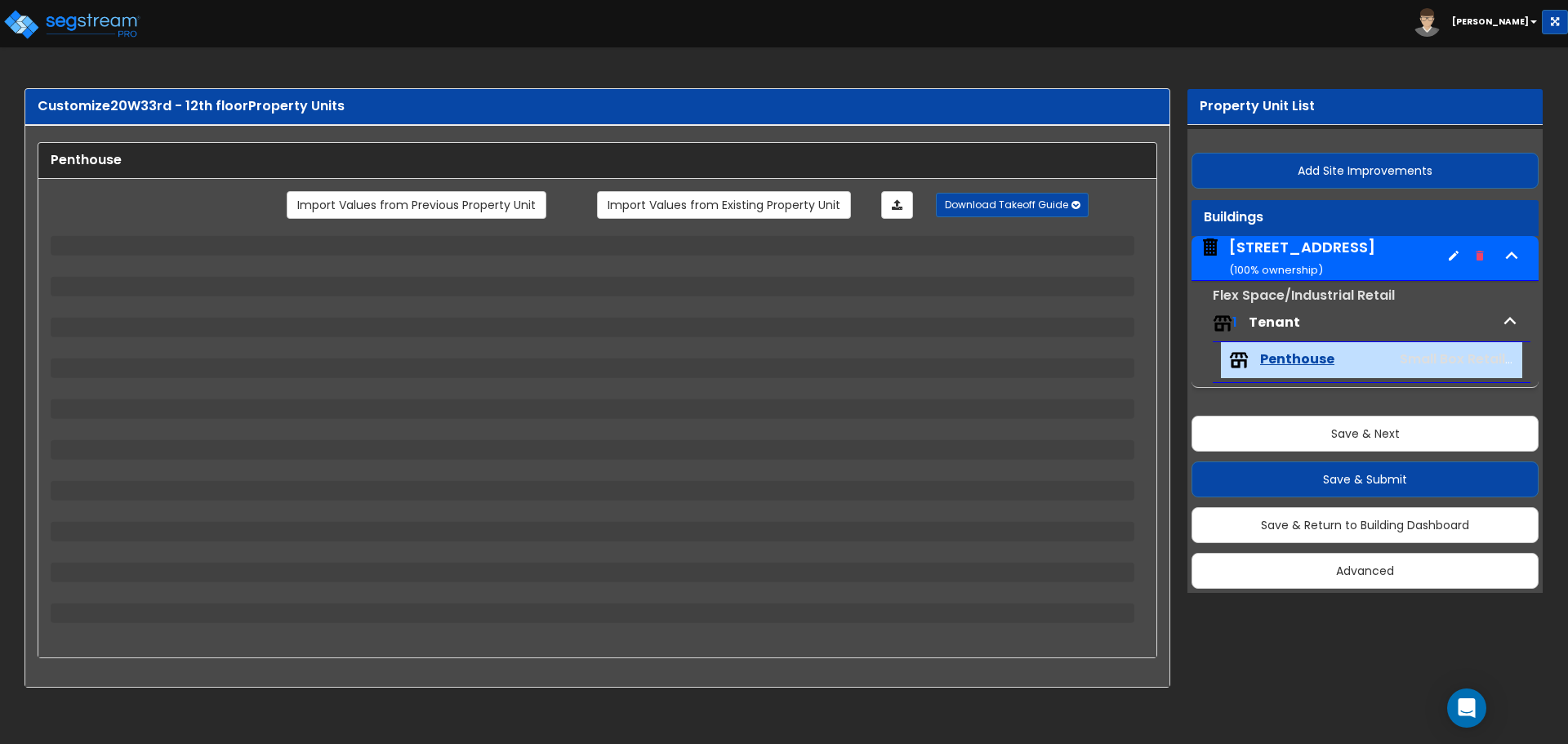
select select "1"
select select "2"
select select "1"
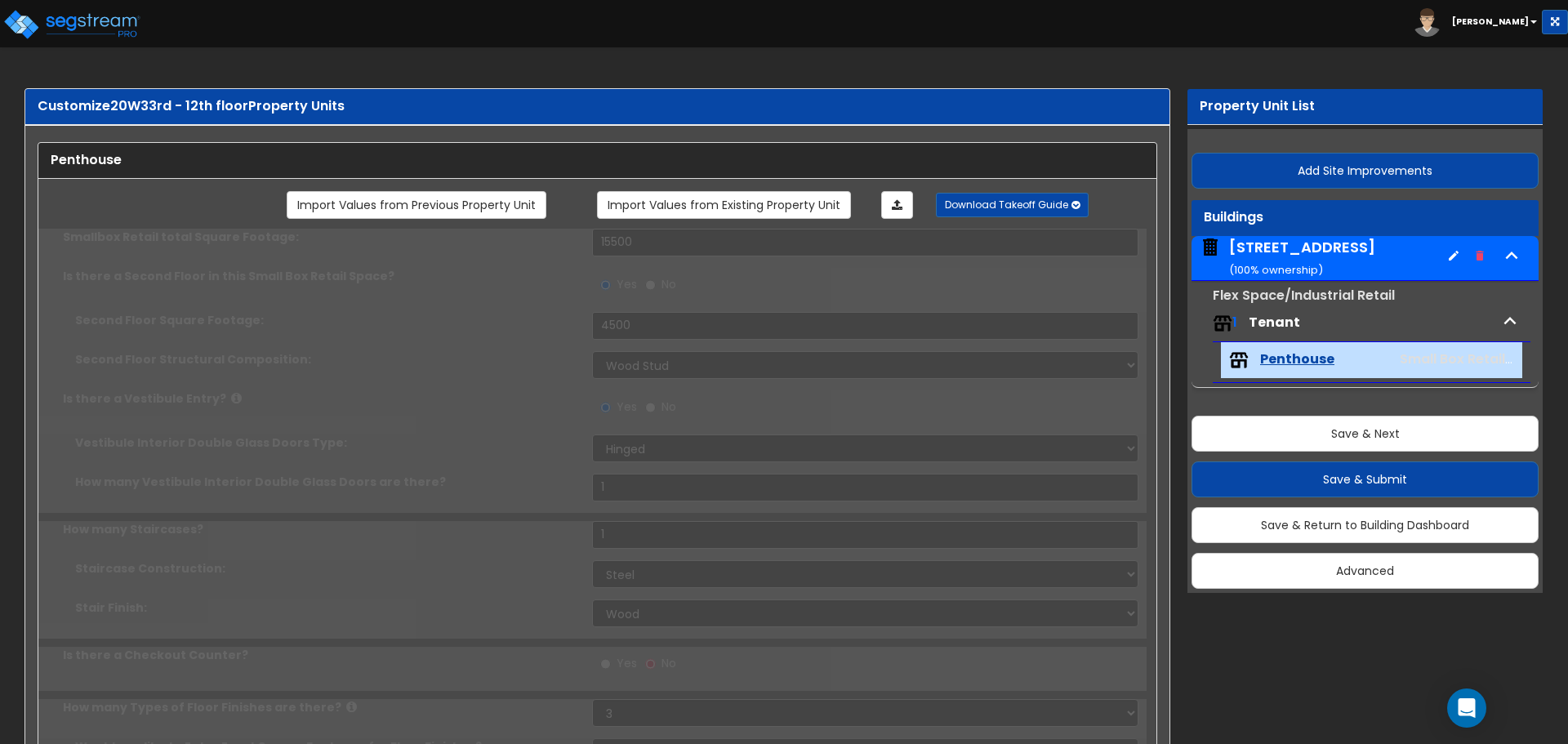
type input "80"
select select "4"
type input "10"
type input "3"
type input "1"
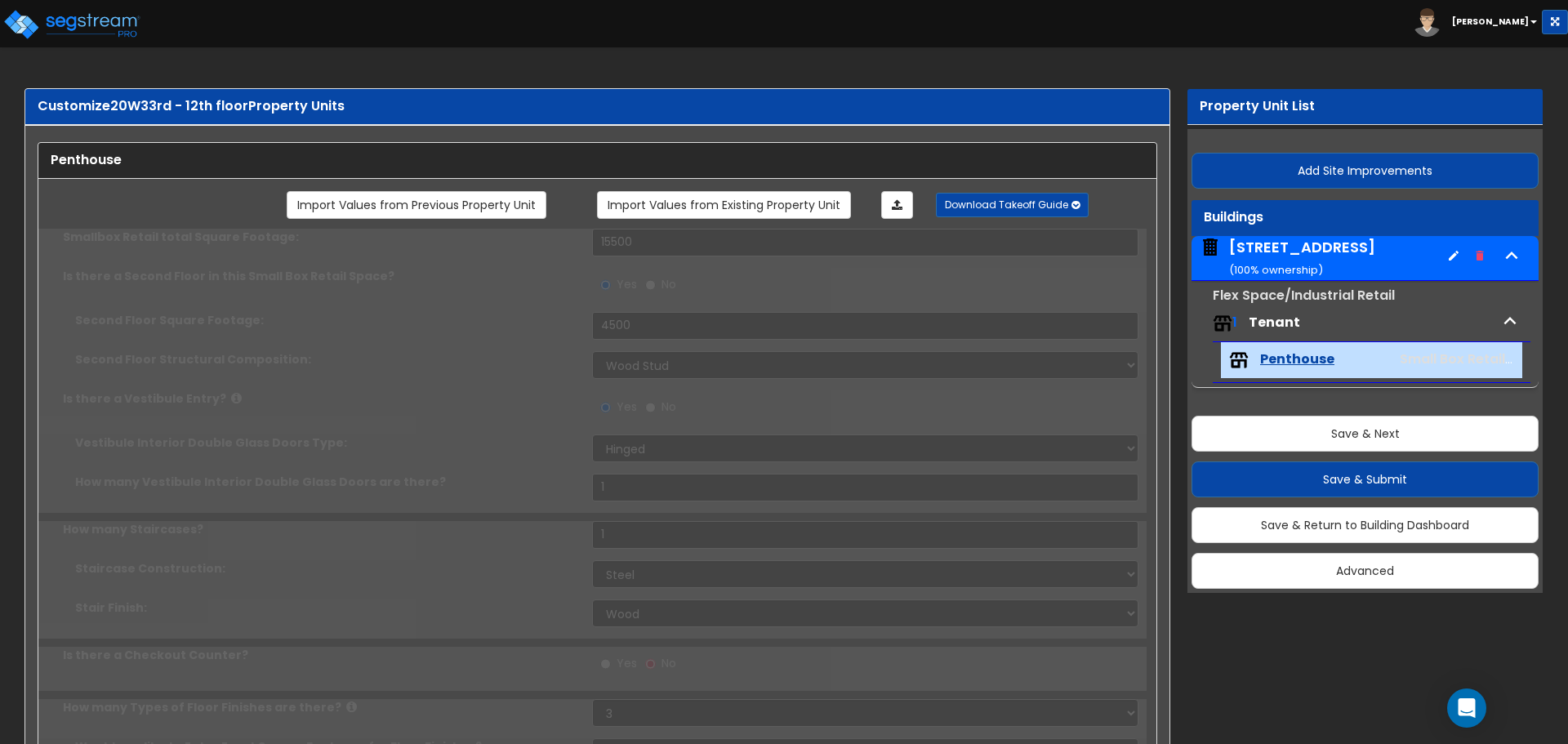
type input "100"
select select "7"
type input "5"
type input "8"
type input "1"
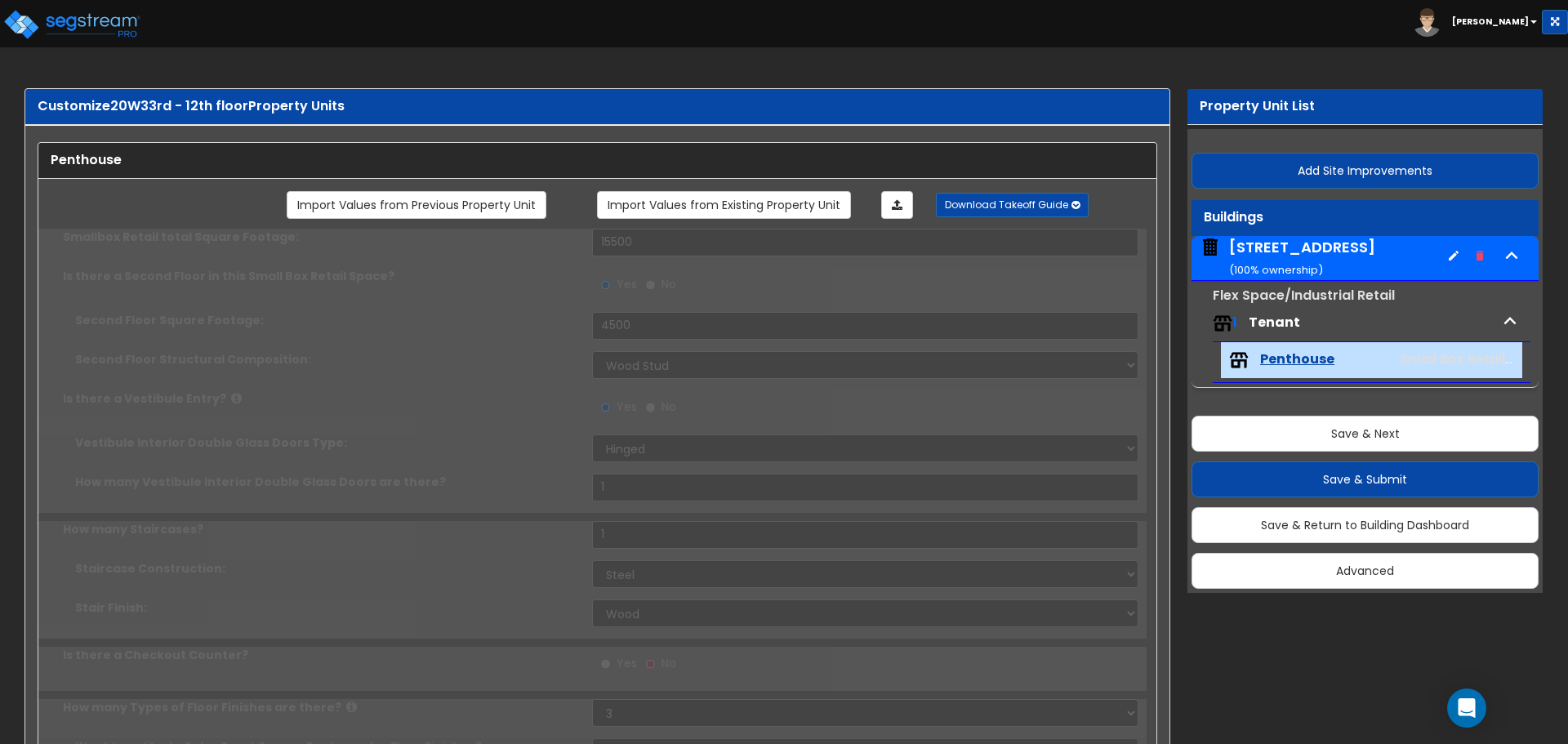
select select "1"
type input "1"
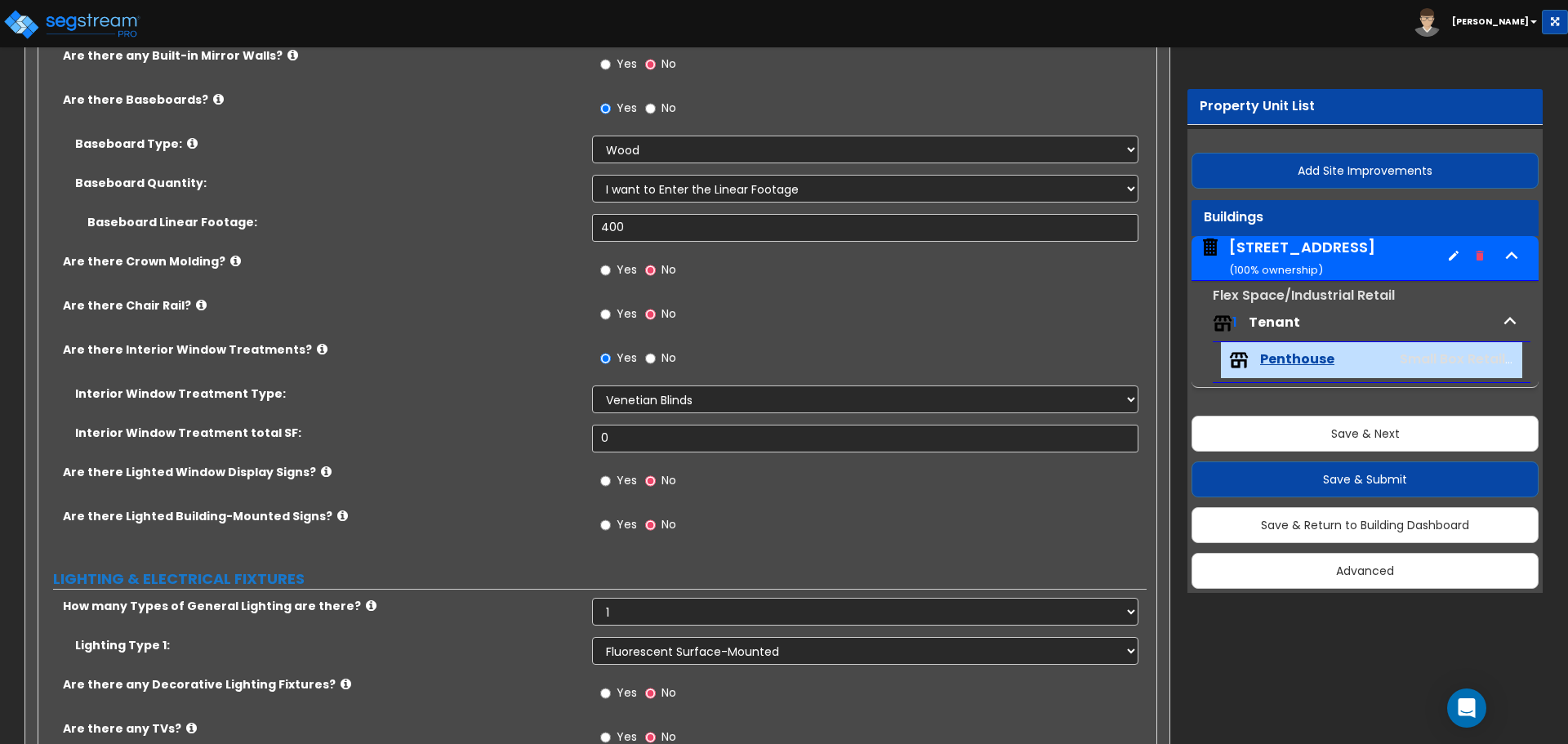
scroll to position [1797, 0]
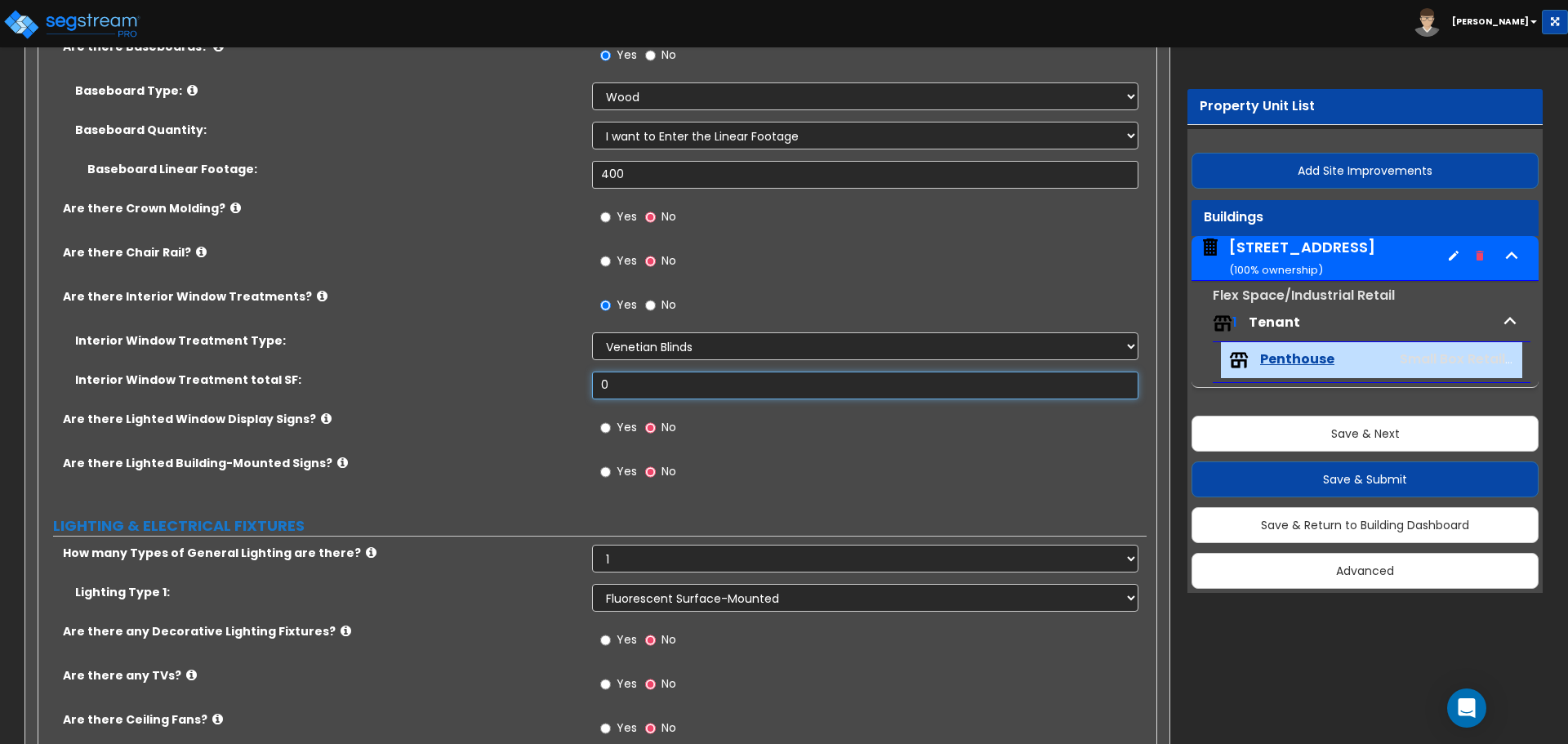
drag, startPoint x: 628, startPoint y: 388, endPoint x: 557, endPoint y: 370, distance: 73.2
click at [558, 370] on div "Interior Window Treatment Type: Please Choose One Vertical Blinds Window Shades…" at bounding box center [592, 371] width 1084 height 78
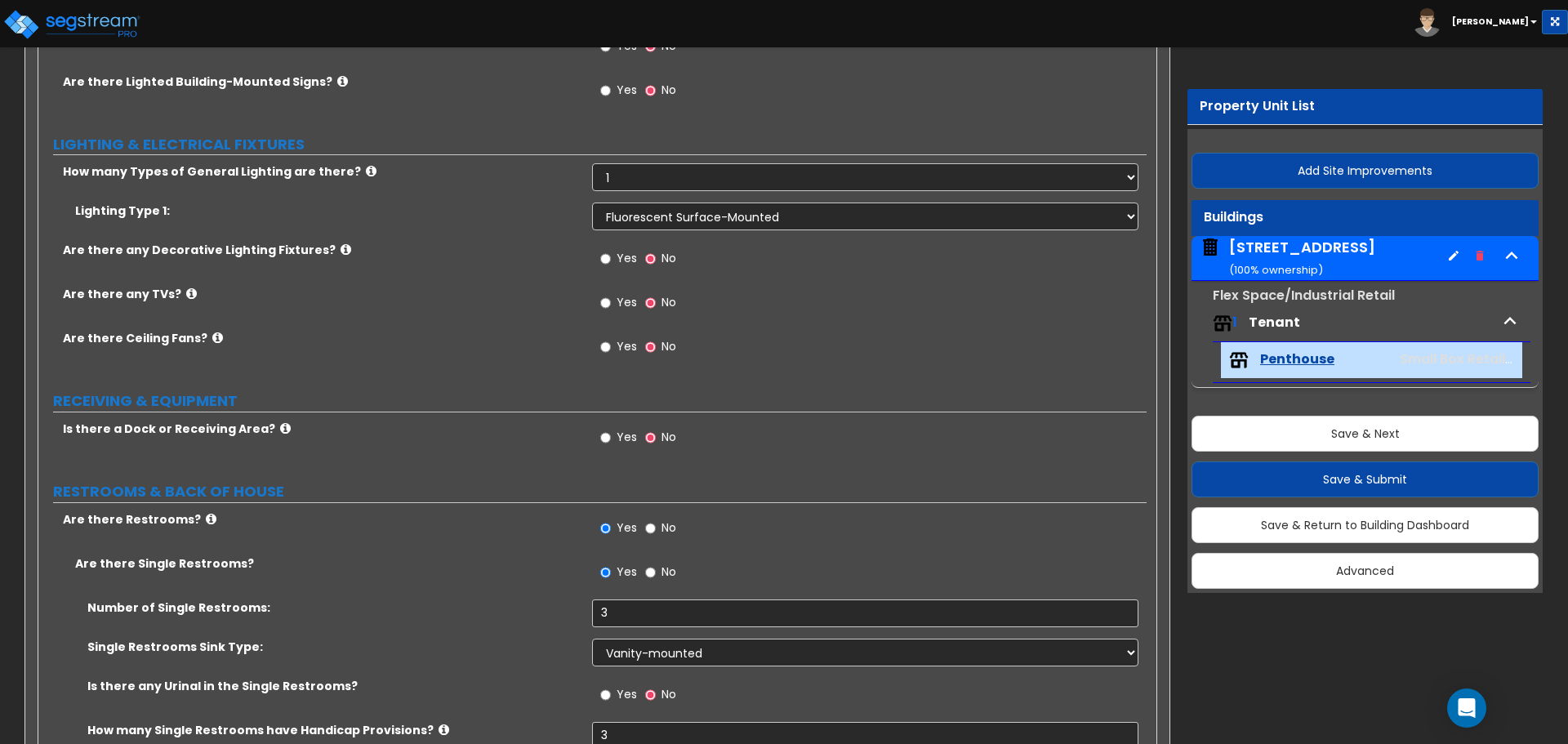
scroll to position [2204, 0]
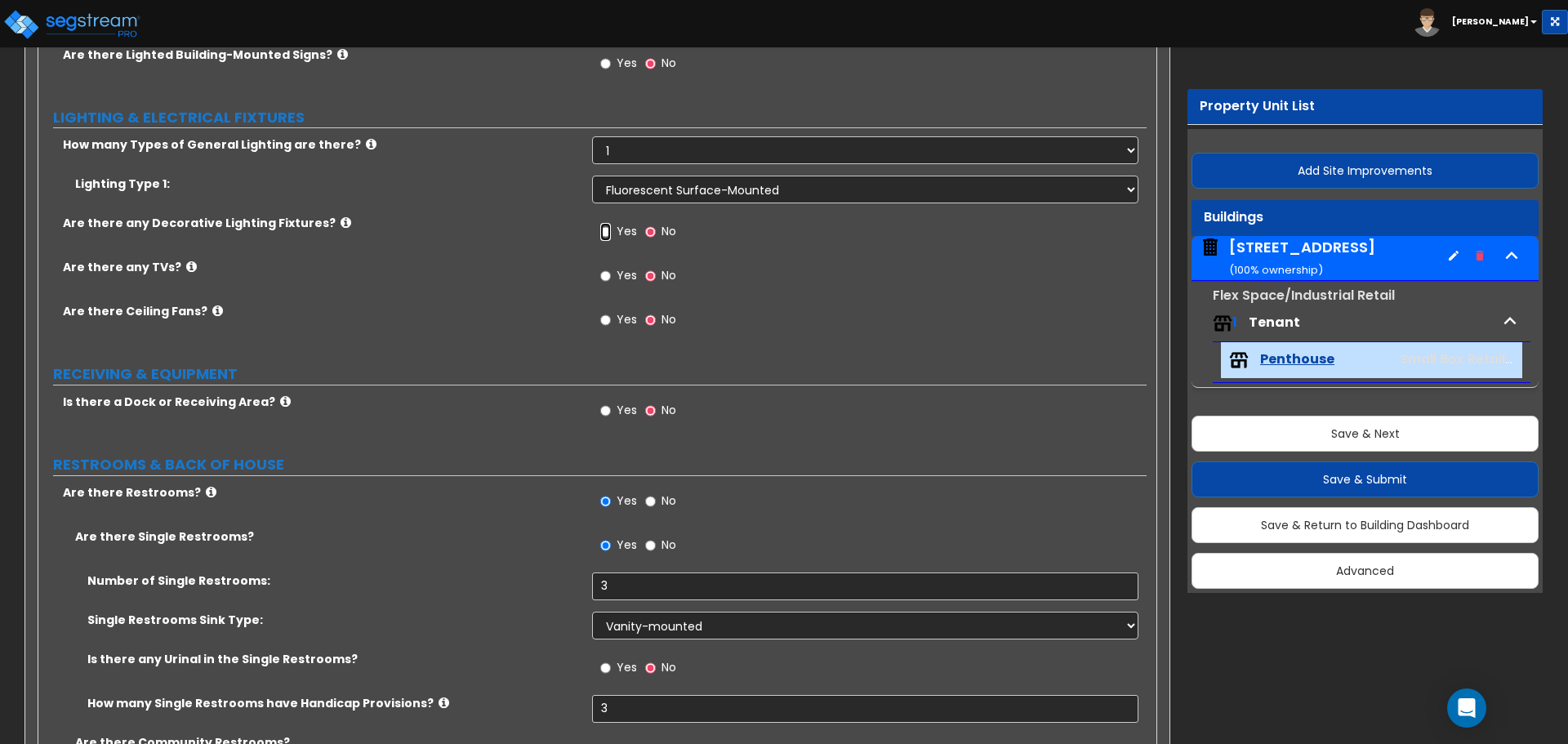
click at [610, 229] on input "Yes" at bounding box center [605, 231] width 10 height 18
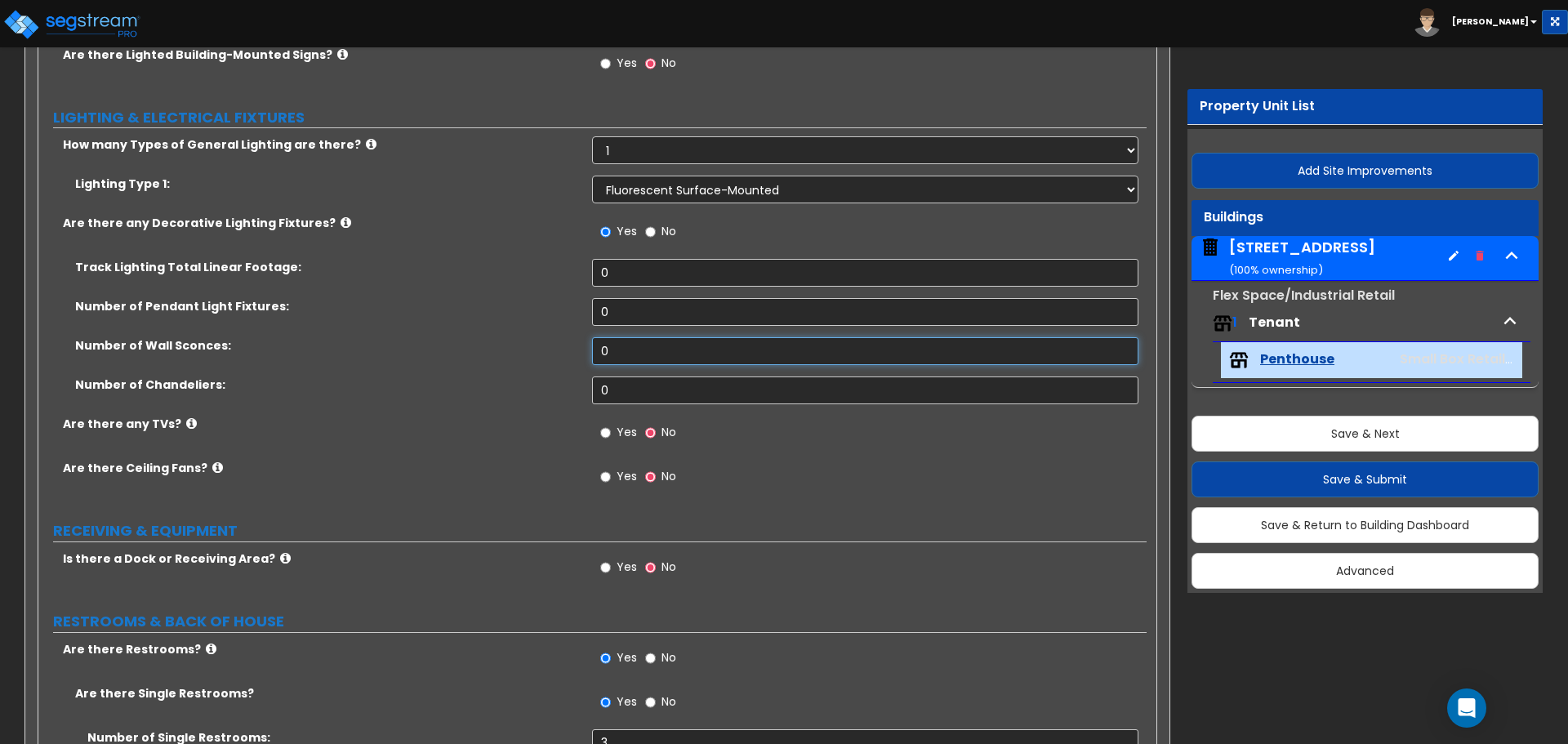
drag, startPoint x: 669, startPoint y: 347, endPoint x: 545, endPoint y: 340, distance: 124.2
click at [545, 340] on div "Number of Wall Sconces: 0" at bounding box center [592, 357] width 1108 height 39
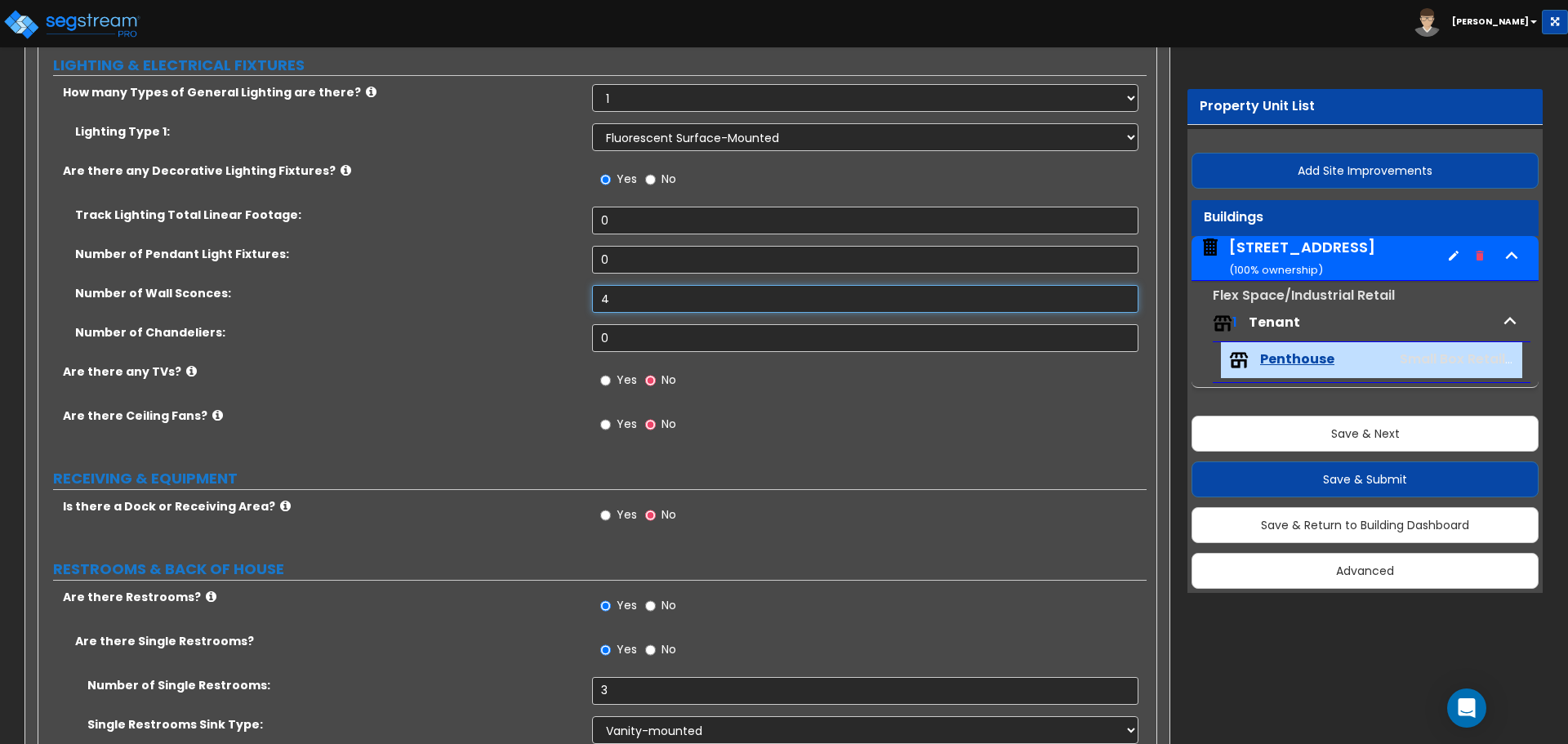
scroll to position [2286, 0]
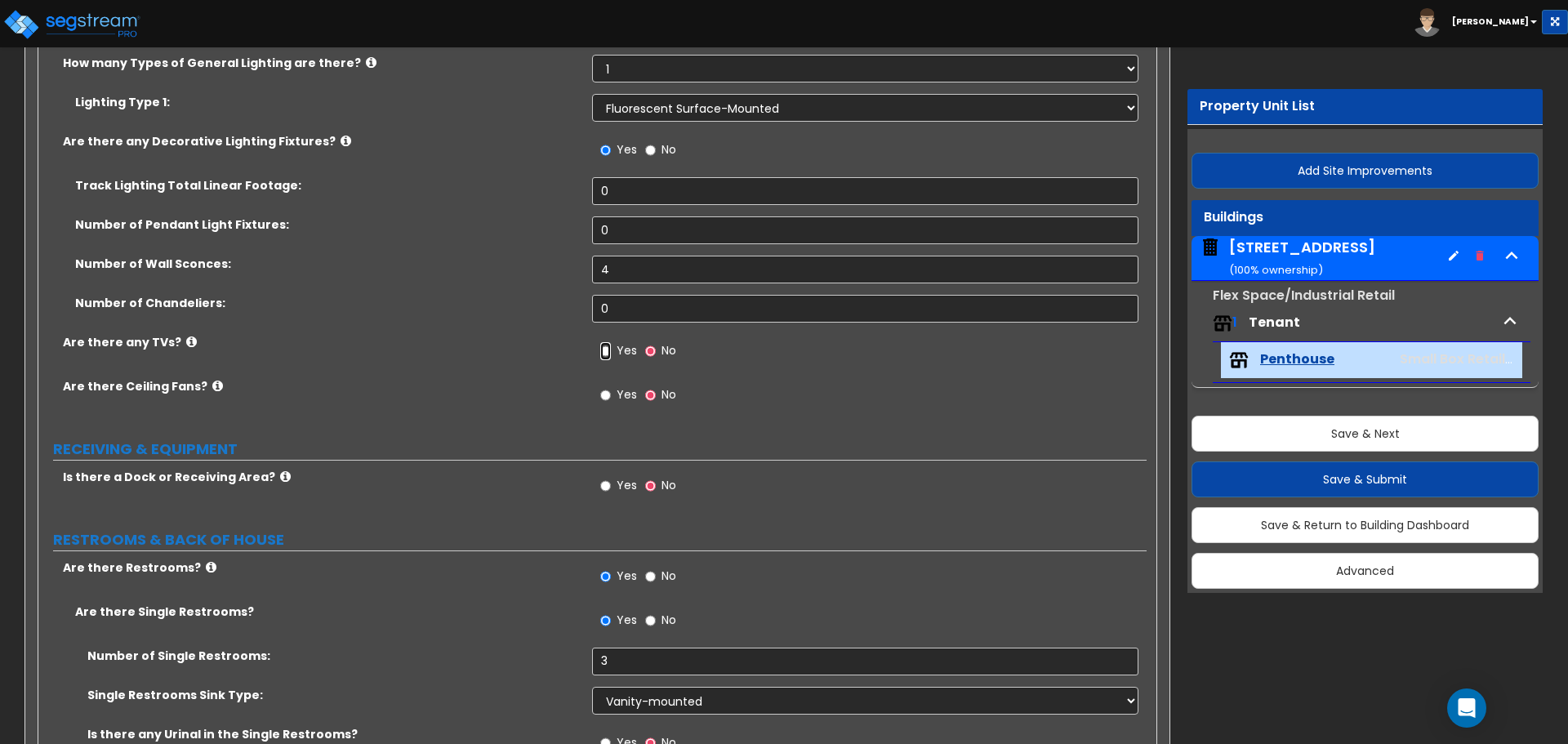
click at [607, 351] on input "Yes" at bounding box center [605, 351] width 10 height 18
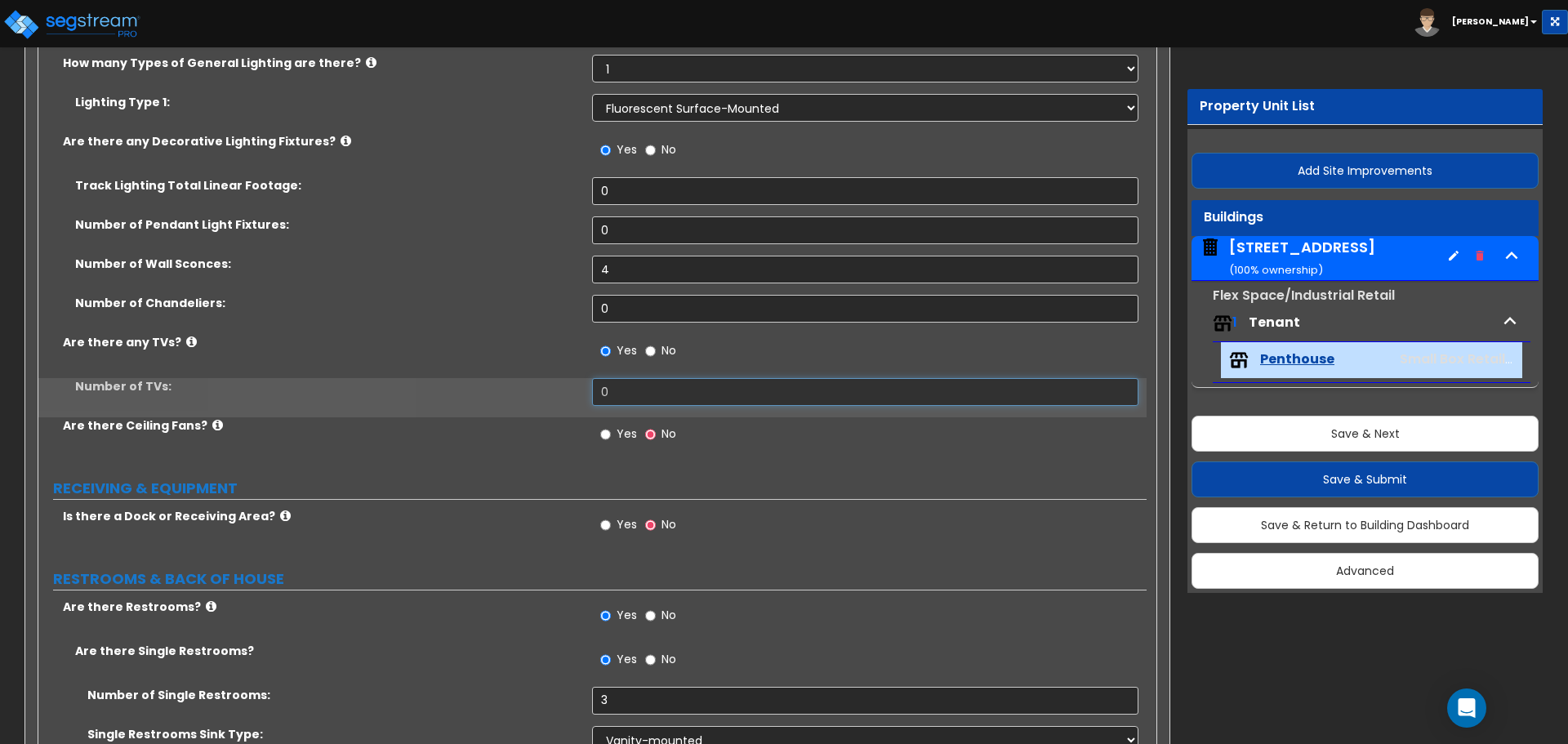
drag, startPoint x: 595, startPoint y: 384, endPoint x: 560, endPoint y: 391, distance: 35.7
click at [561, 391] on div "Number of TVs: 0" at bounding box center [592, 397] width 1108 height 39
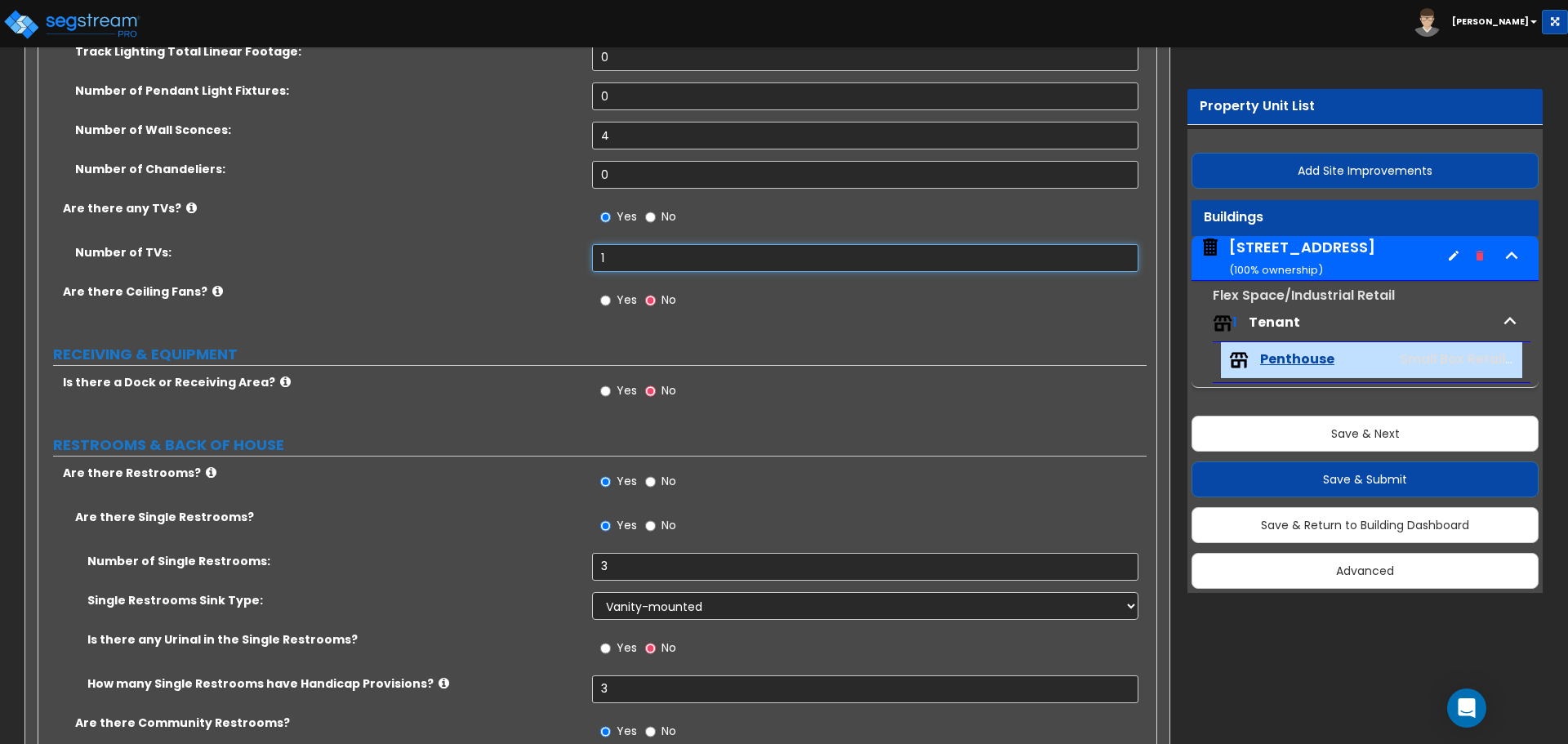
scroll to position [2449, 0]
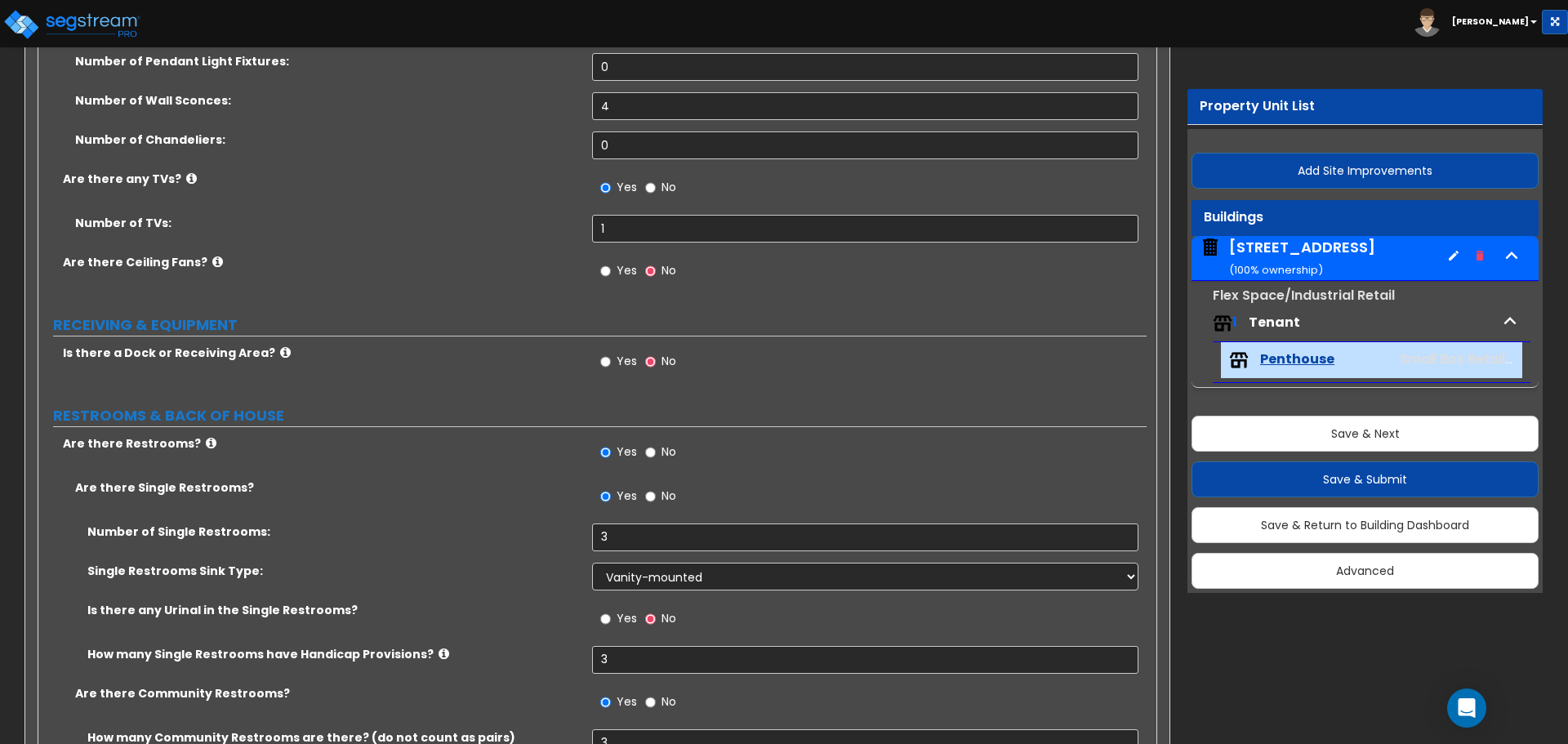
click at [660, 189] on label "No" at bounding box center [660, 189] width 31 height 28
click at [656, 189] on input "No" at bounding box center [650, 187] width 10 height 18
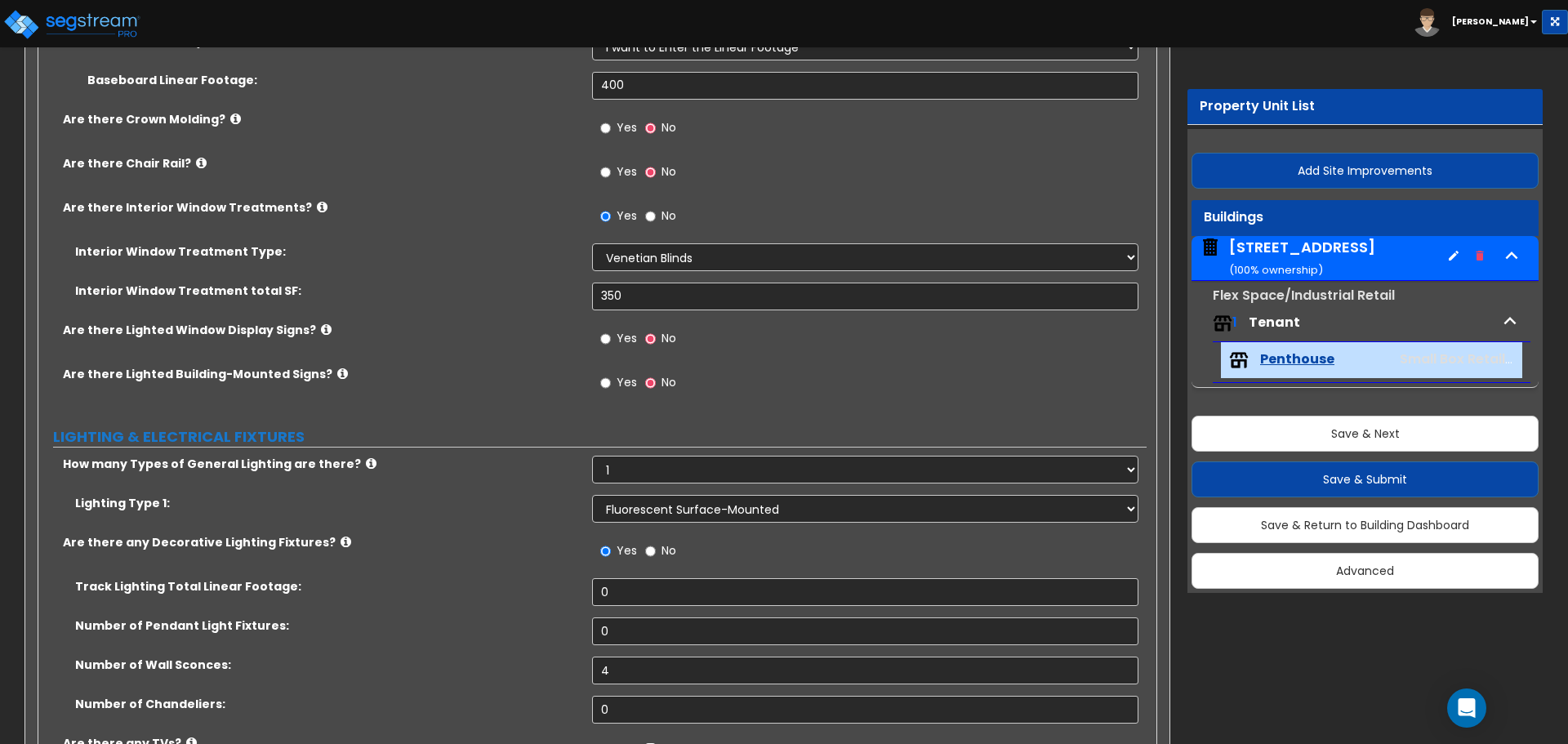
scroll to position [1878, 0]
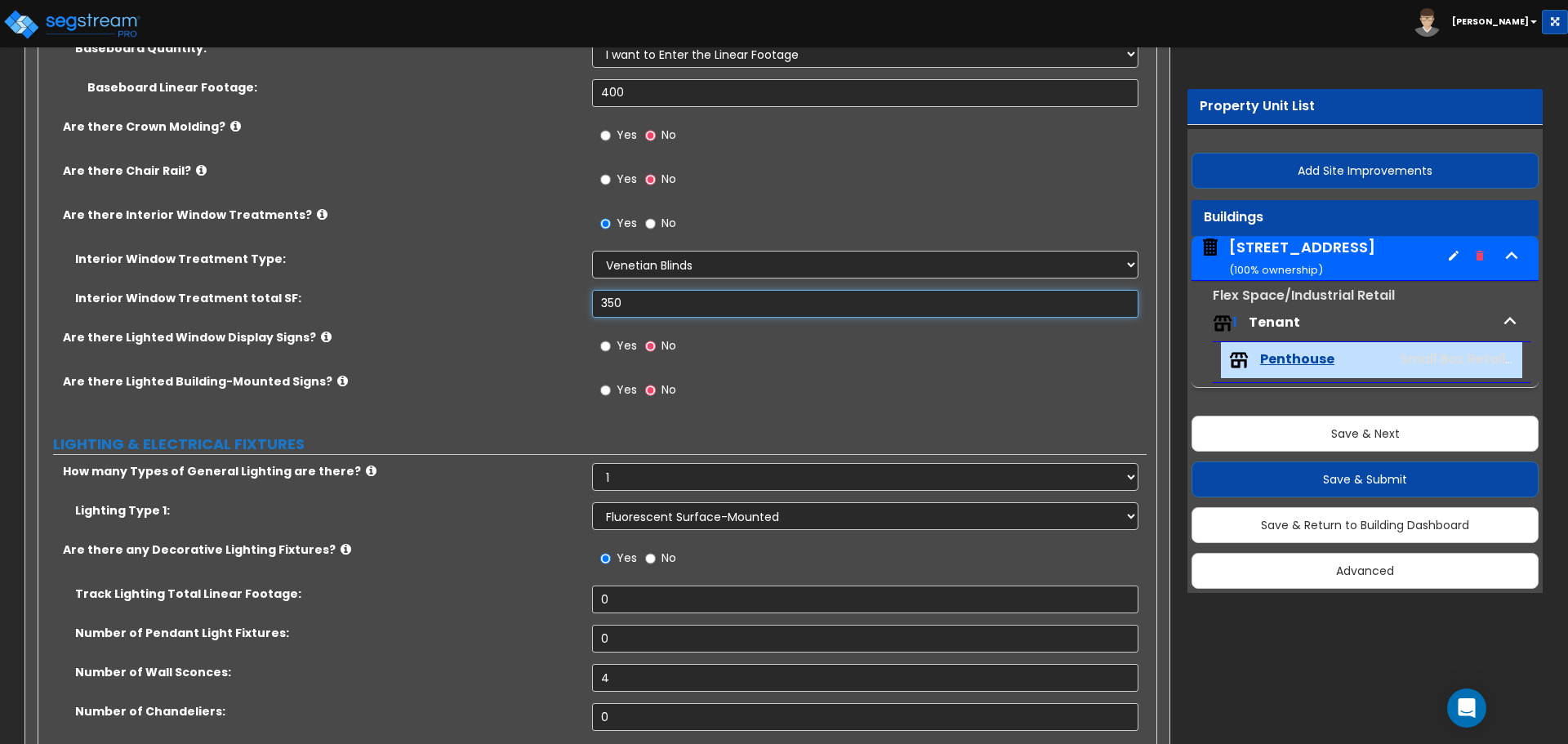
drag, startPoint x: 654, startPoint y: 309, endPoint x: 506, endPoint y: 294, distance: 148.8
click at [506, 294] on div "Interior Window Treatment total SF: 350" at bounding box center [592, 310] width 1108 height 39
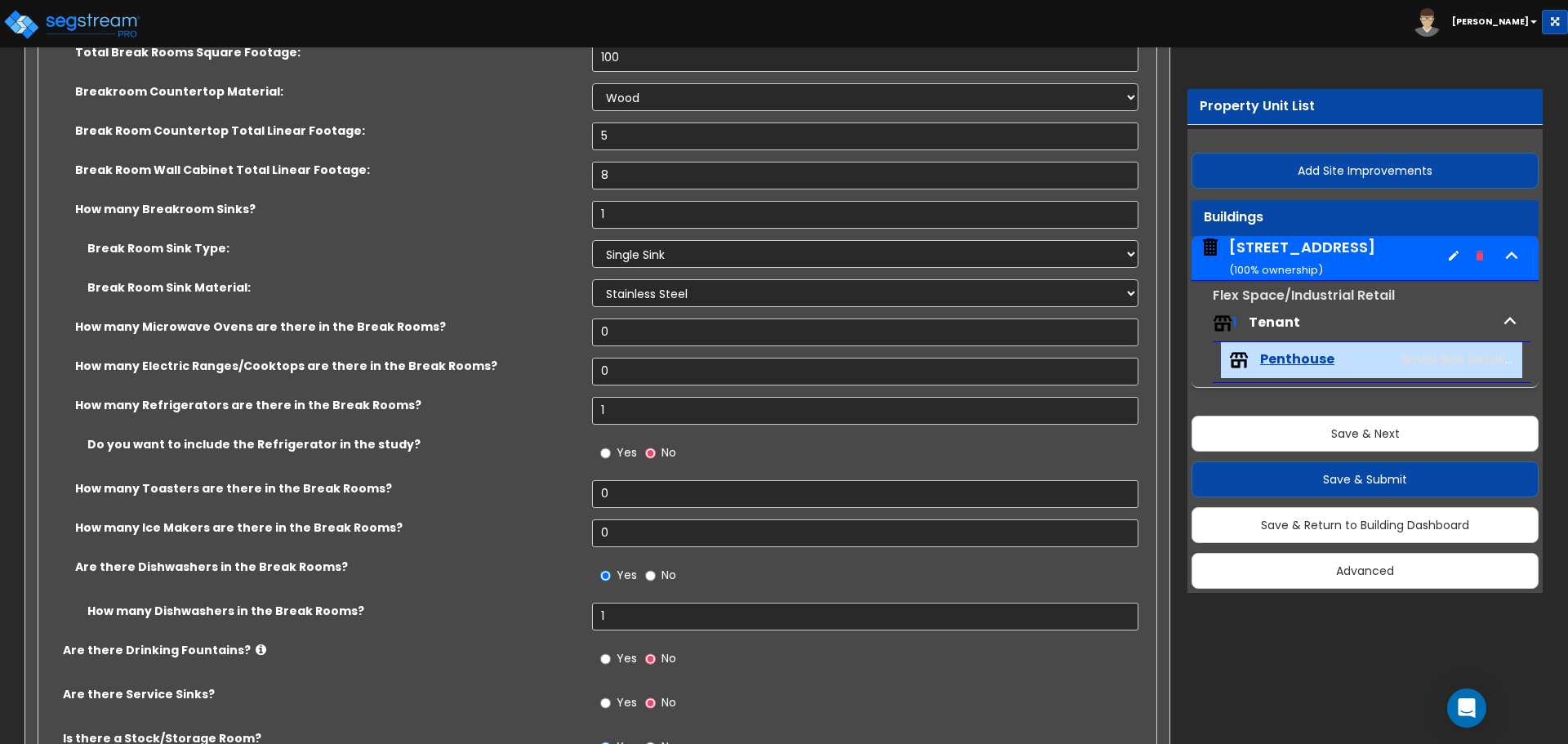
scroll to position [3429, 0]
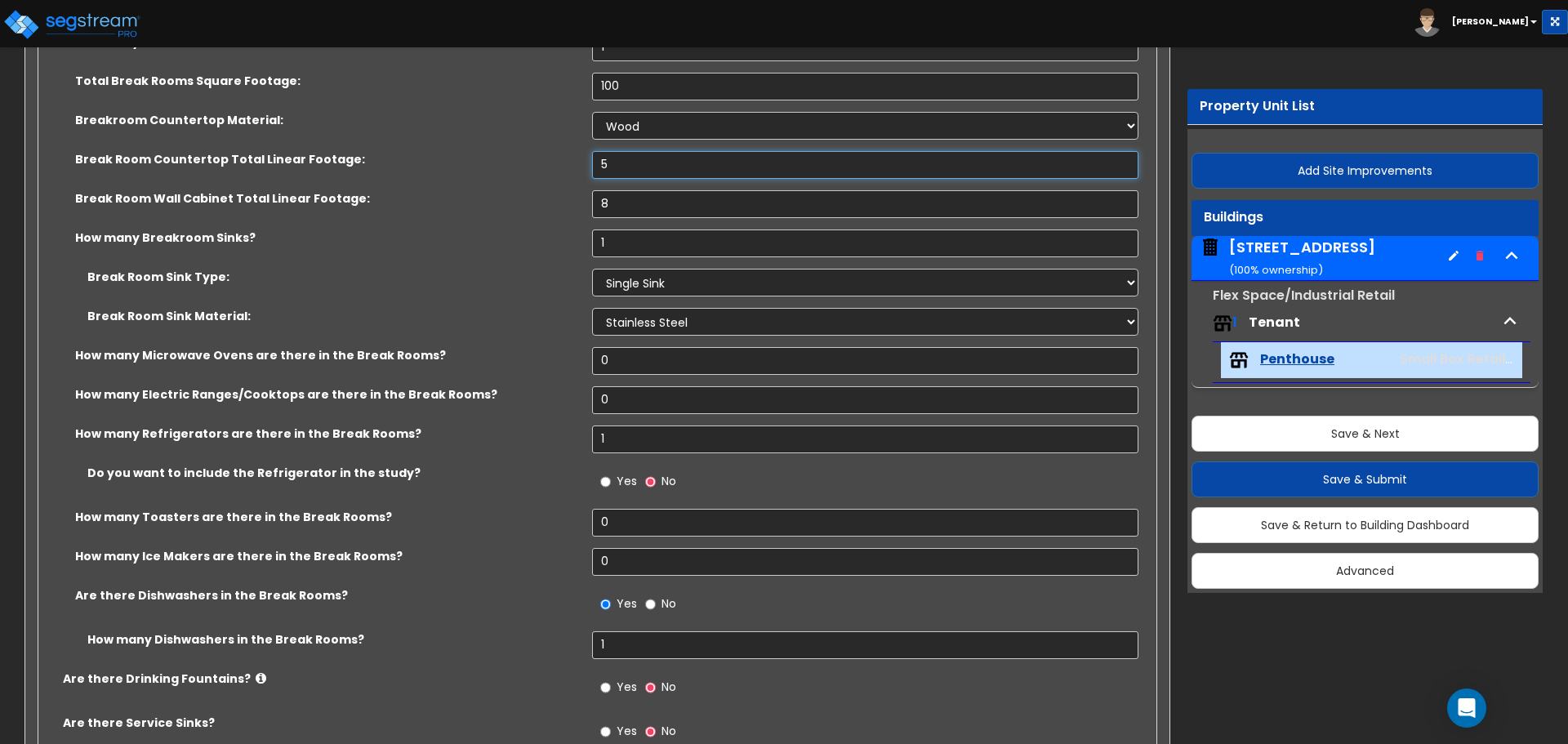
drag, startPoint x: 628, startPoint y: 167, endPoint x: 552, endPoint y: 160, distance: 76.3
click at [552, 160] on div "Break Room Countertop Total Linear Footage: 5" at bounding box center [592, 171] width 1108 height 39
drag, startPoint x: 641, startPoint y: 204, endPoint x: 527, endPoint y: 200, distance: 114.1
click at [527, 200] on div "Break Room Wall Cabinet Total Linear Footage: 8" at bounding box center [592, 210] width 1108 height 39
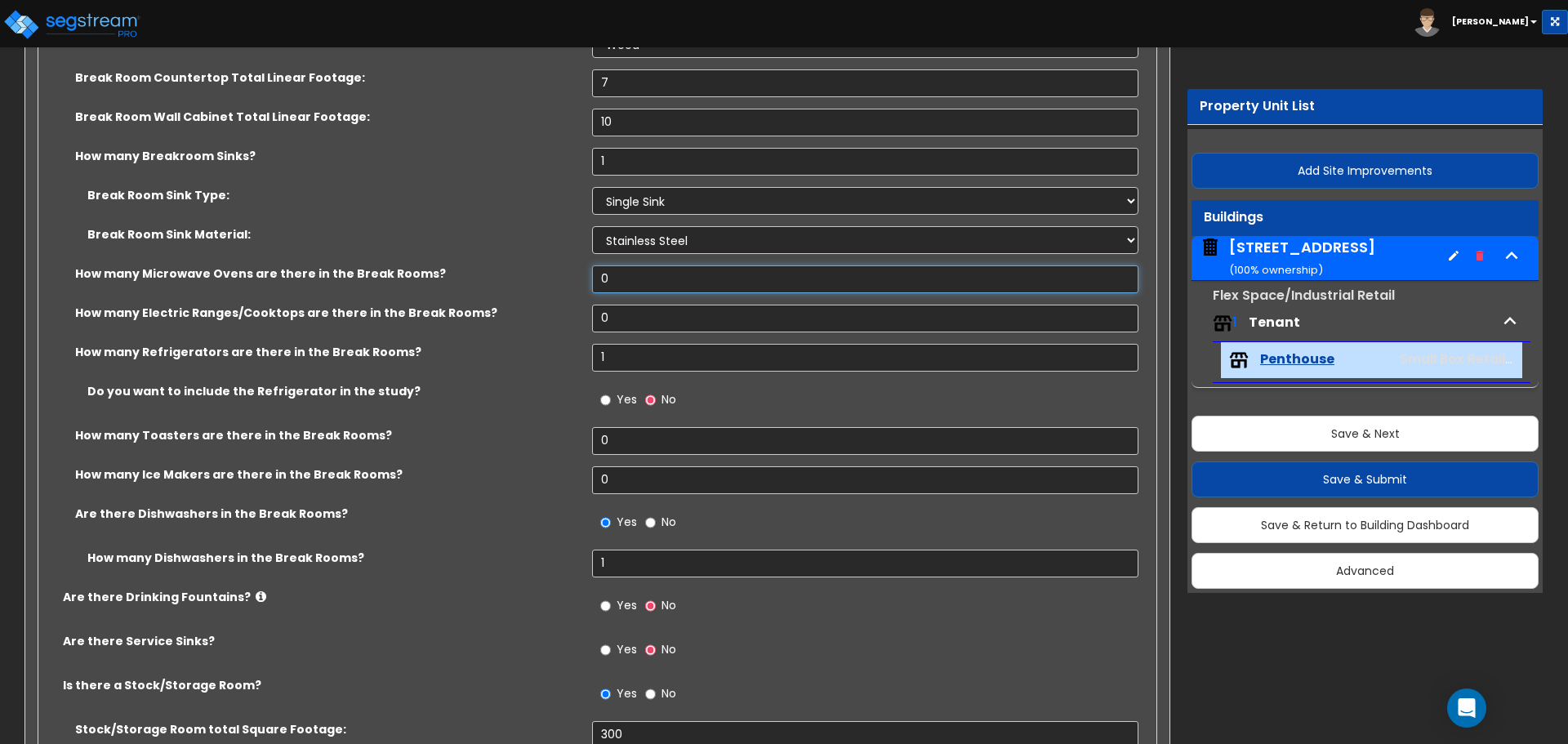
drag, startPoint x: 640, startPoint y: 280, endPoint x: 442, endPoint y: 270, distance: 198.3
click at [442, 270] on div "How many Microwave Ovens are there in the Break Rooms? 0" at bounding box center [592, 285] width 1108 height 39
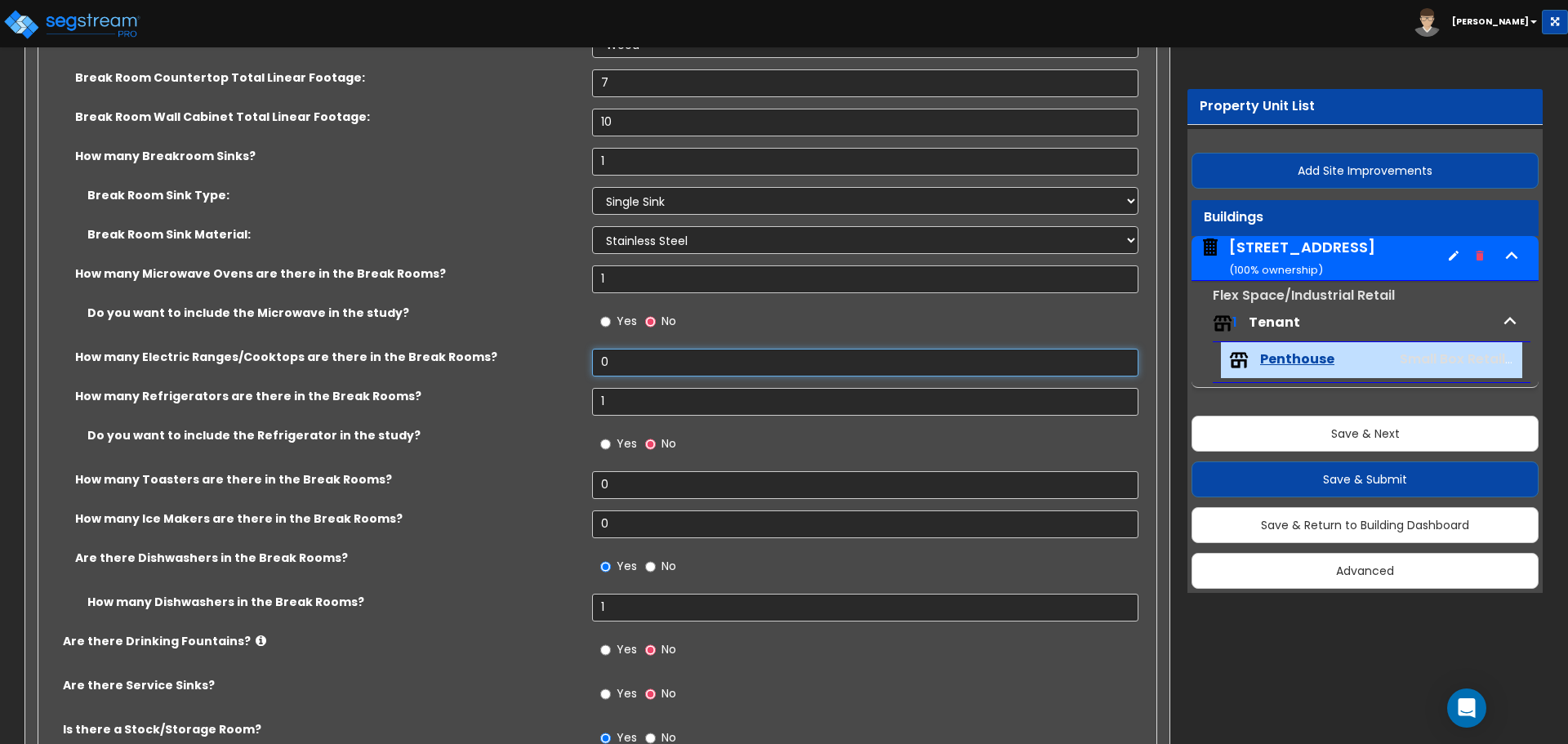
drag, startPoint x: 615, startPoint y: 359, endPoint x: 571, endPoint y: 364, distance: 44.3
click at [571, 364] on div "How many Electric Ranges/Cooktops are there in the Break Rooms? 0" at bounding box center [592, 368] width 1108 height 39
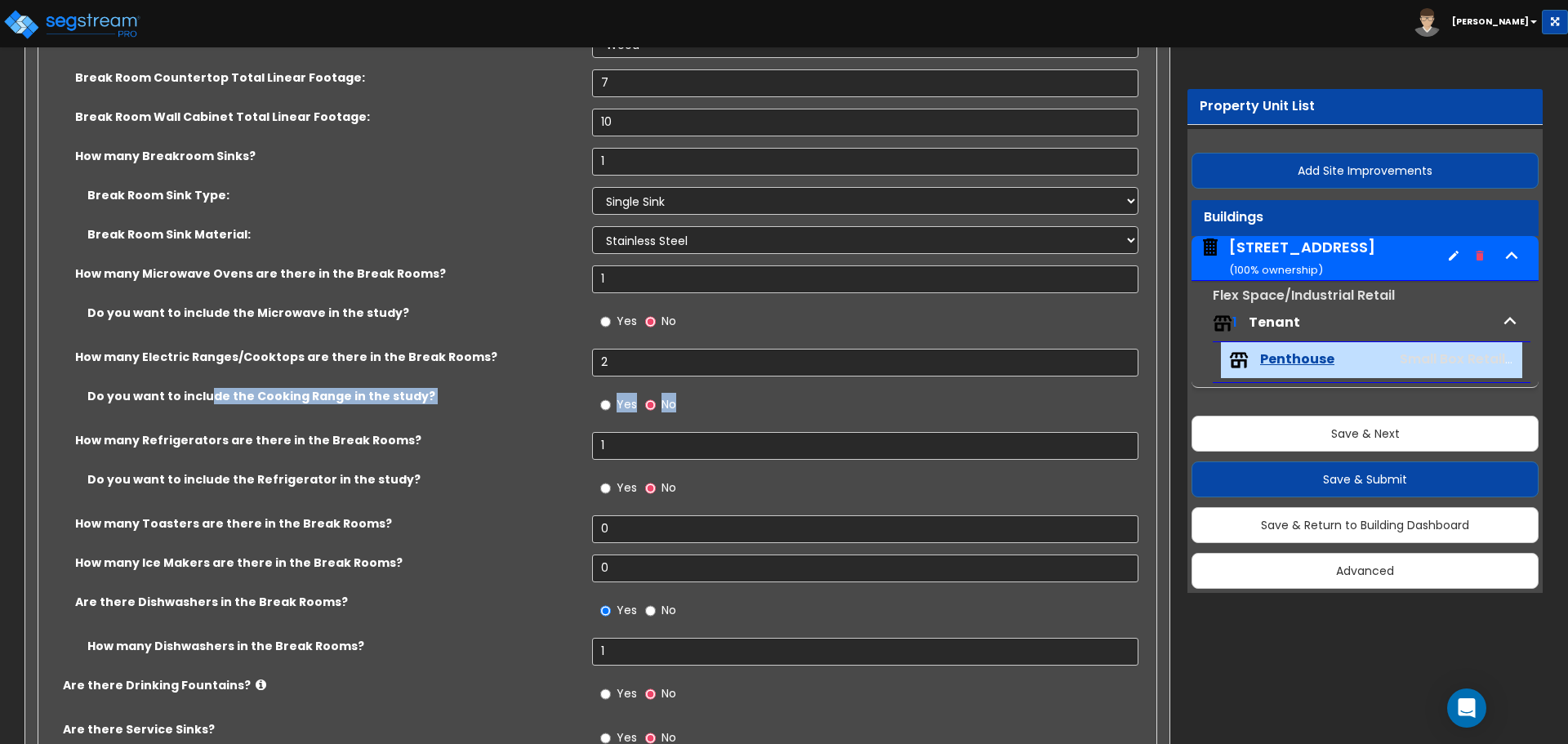
drag, startPoint x: 205, startPoint y: 393, endPoint x: 720, endPoint y: 419, distance: 515.7
click at [720, 420] on div "Do you want to include the Cooking Range in the study? Yes No" at bounding box center [592, 409] width 1108 height 44
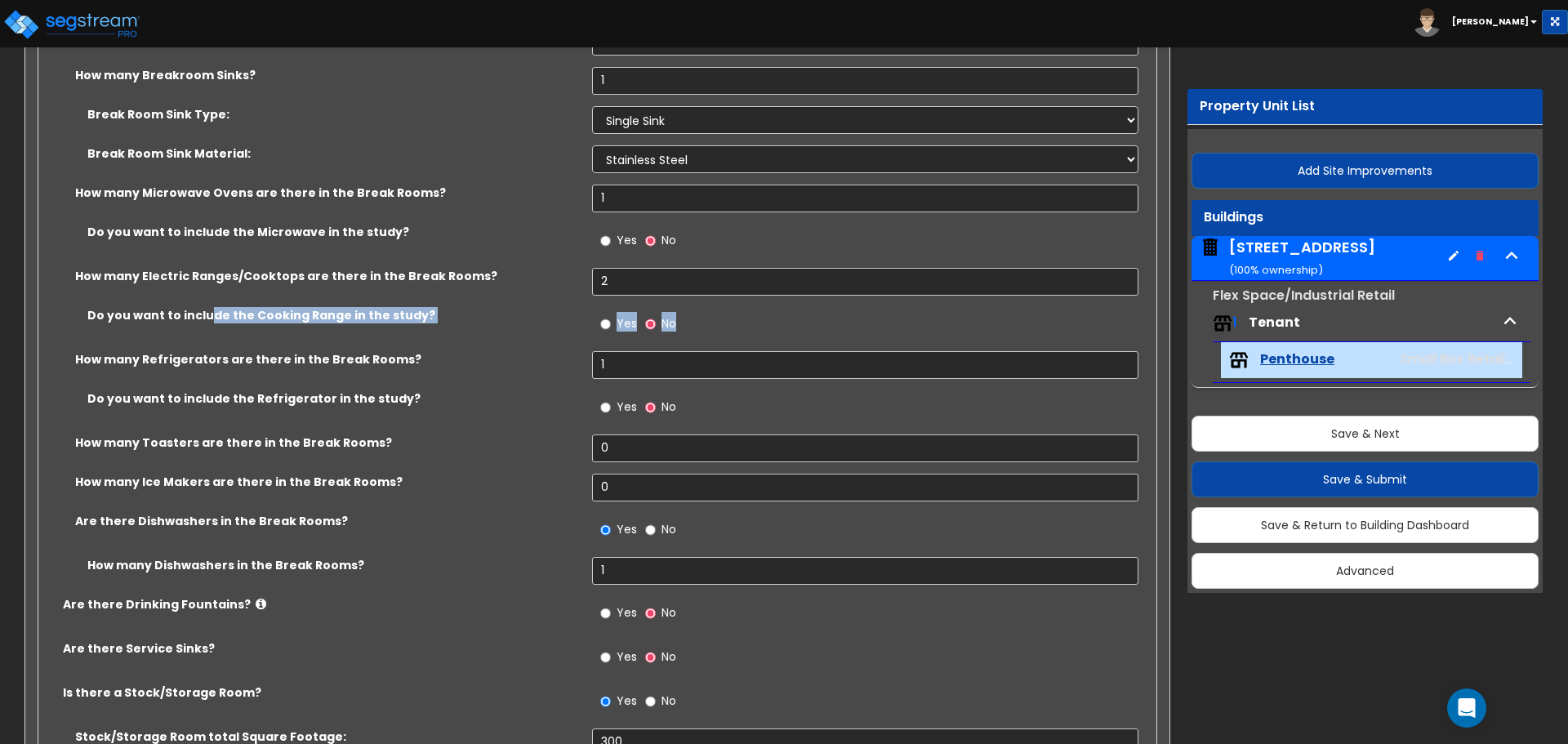
scroll to position [3592, 0]
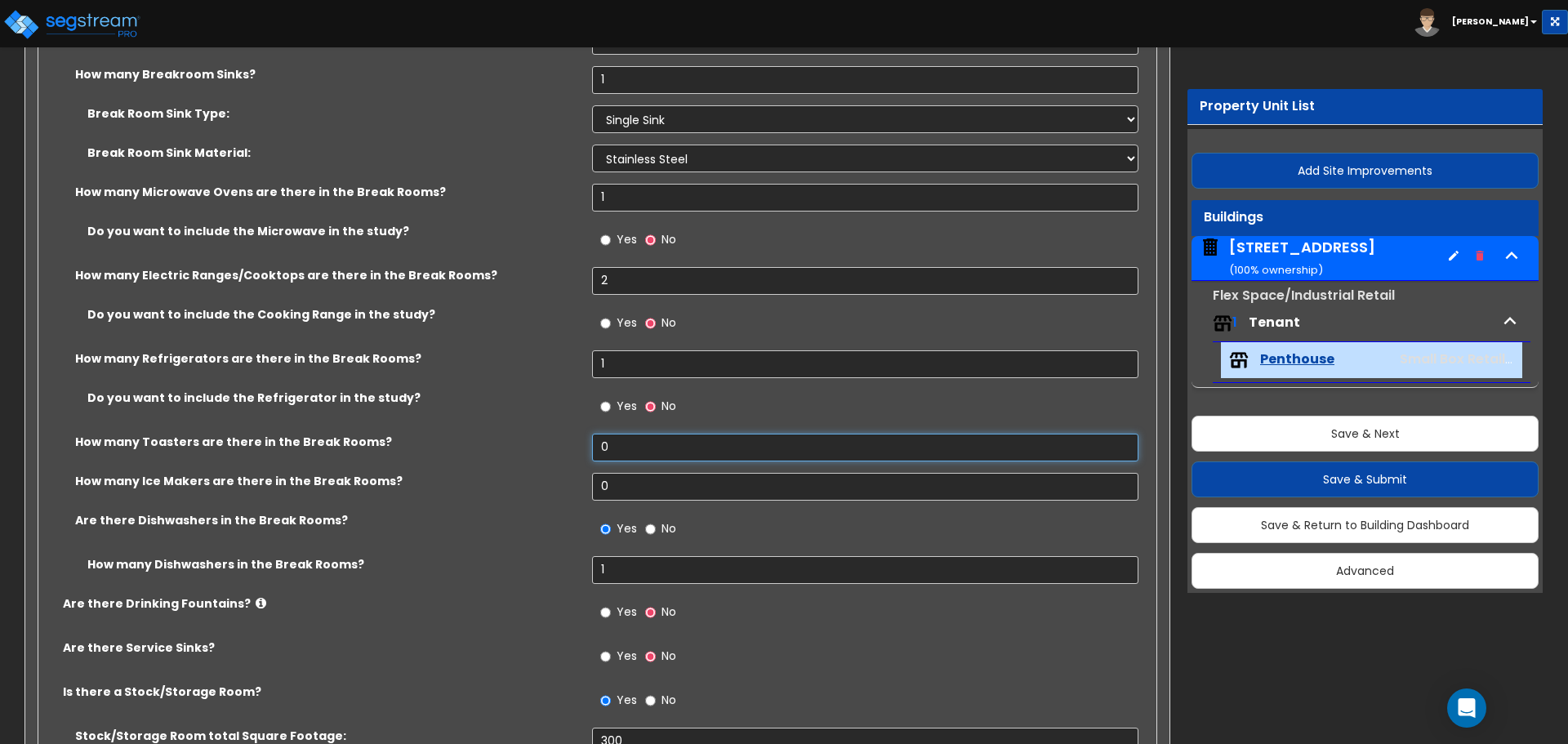
drag, startPoint x: 613, startPoint y: 445, endPoint x: 566, endPoint y: 449, distance: 47.2
click at [566, 449] on div "How many Toasters are there in the Break Rooms? 0" at bounding box center [592, 453] width 1108 height 39
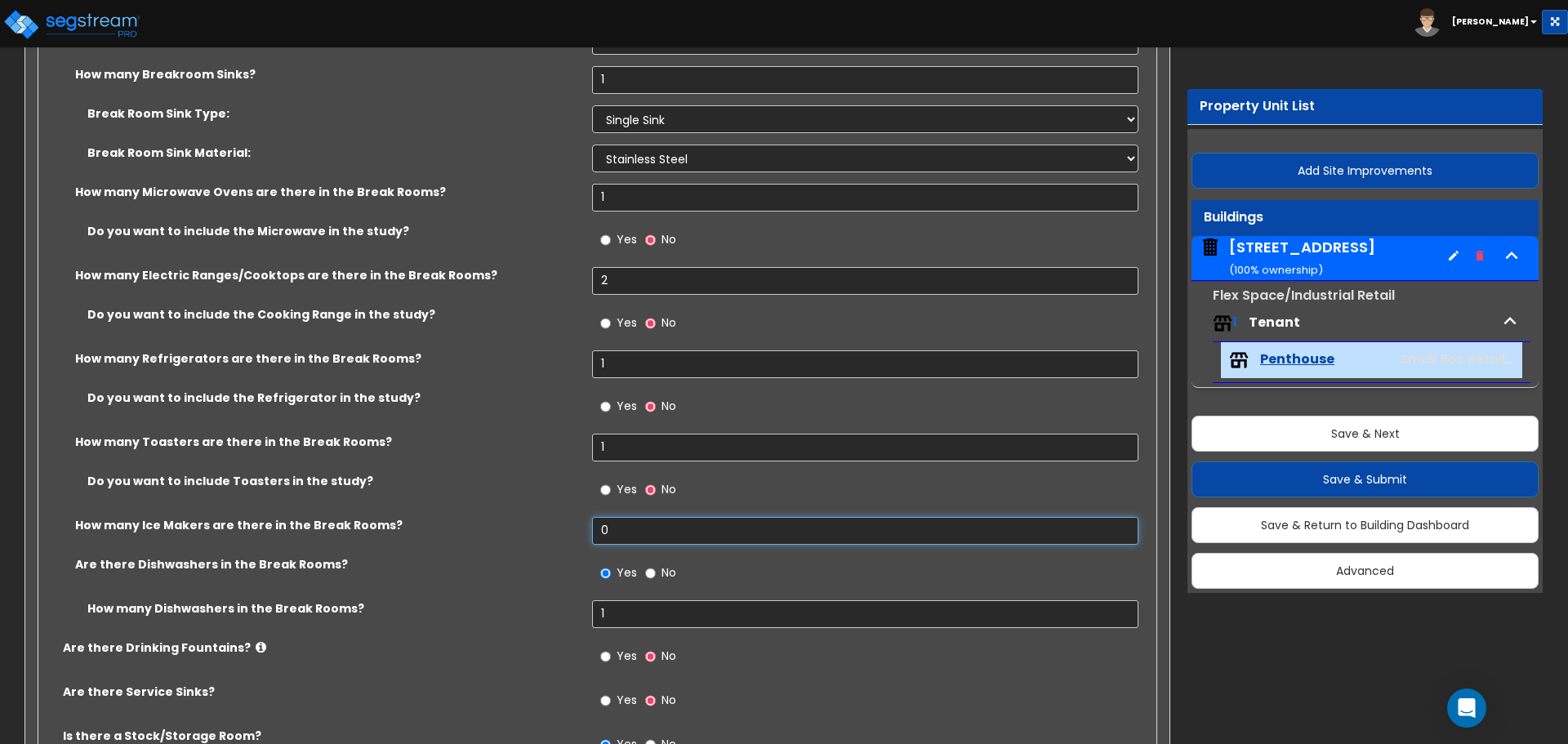
drag, startPoint x: 634, startPoint y: 534, endPoint x: 548, endPoint y: 532, distance: 86.0
click at [548, 532] on div "How many Ice Makers are there in the Break Rooms? 0" at bounding box center [592, 536] width 1108 height 39
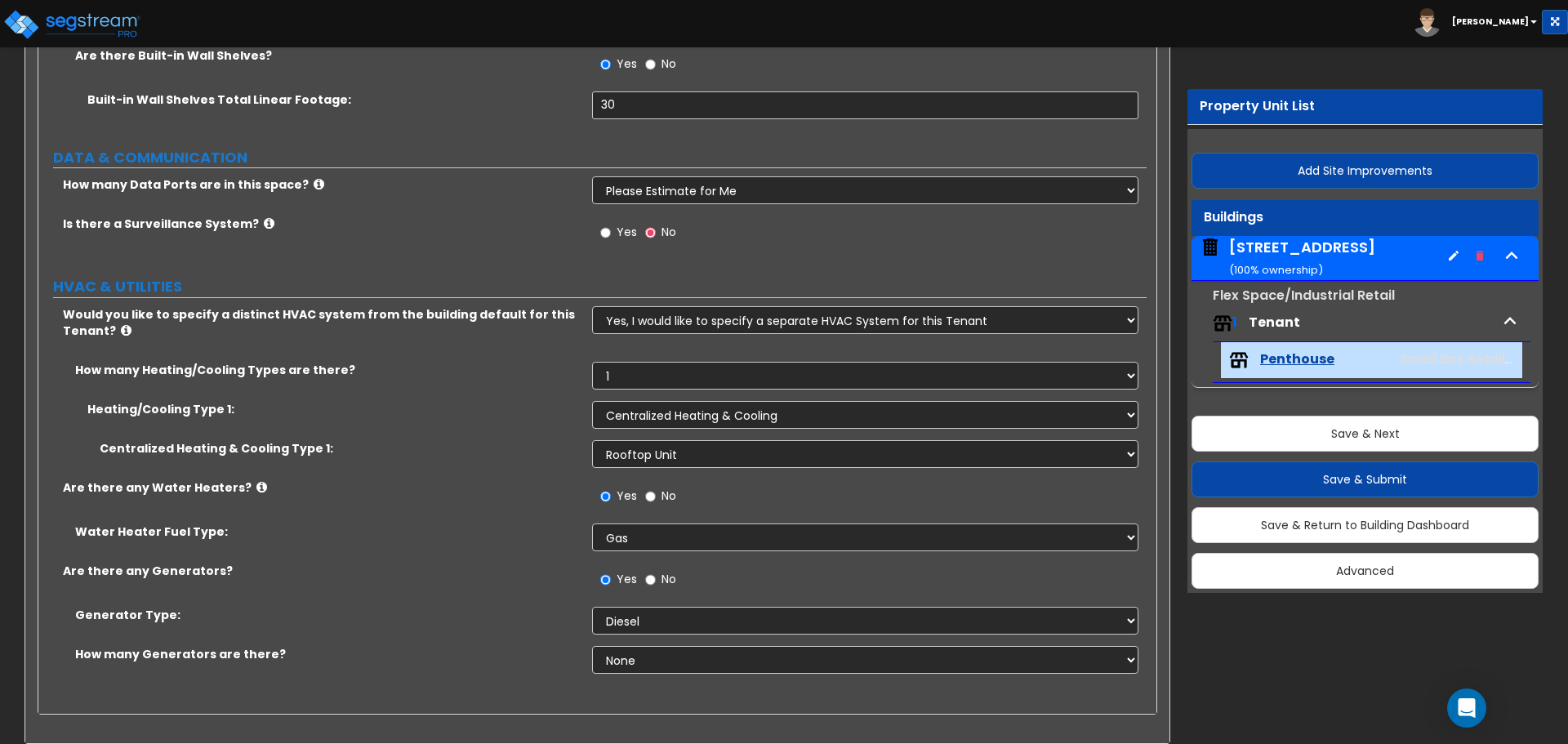
scroll to position [4456, 0]
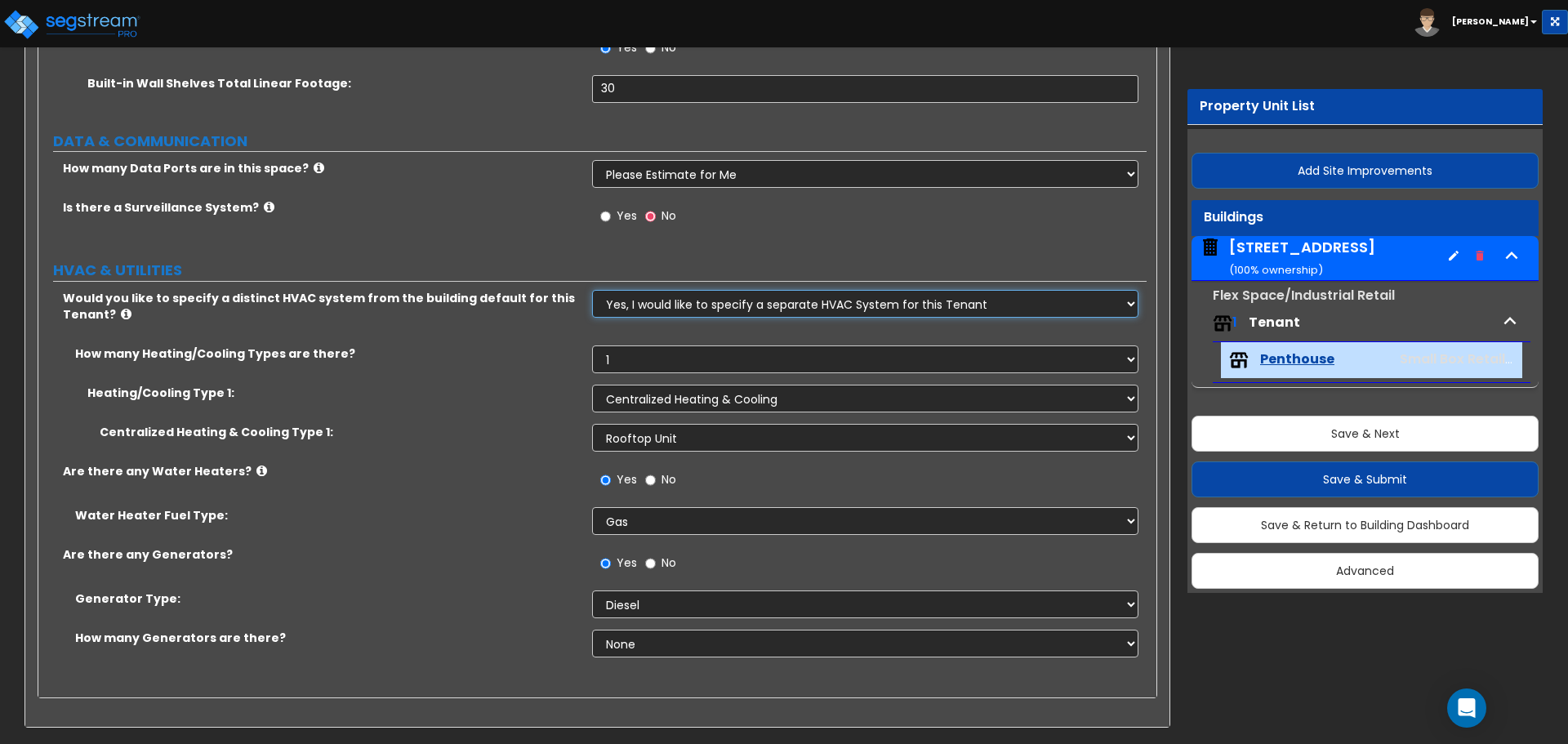
click at [690, 310] on select "No, the HVAC for this Tenant will be included in the Building HVAC System Yes, …" at bounding box center [865, 304] width 546 height 28
drag, startPoint x: 480, startPoint y: 438, endPoint x: 531, endPoint y: 475, distance: 63.0
click at [480, 438] on label "Centralized Heating & Cooling Type 1:" at bounding box center [340, 432] width 480 height 17
click at [649, 560] on input "No" at bounding box center [650, 563] width 10 height 18
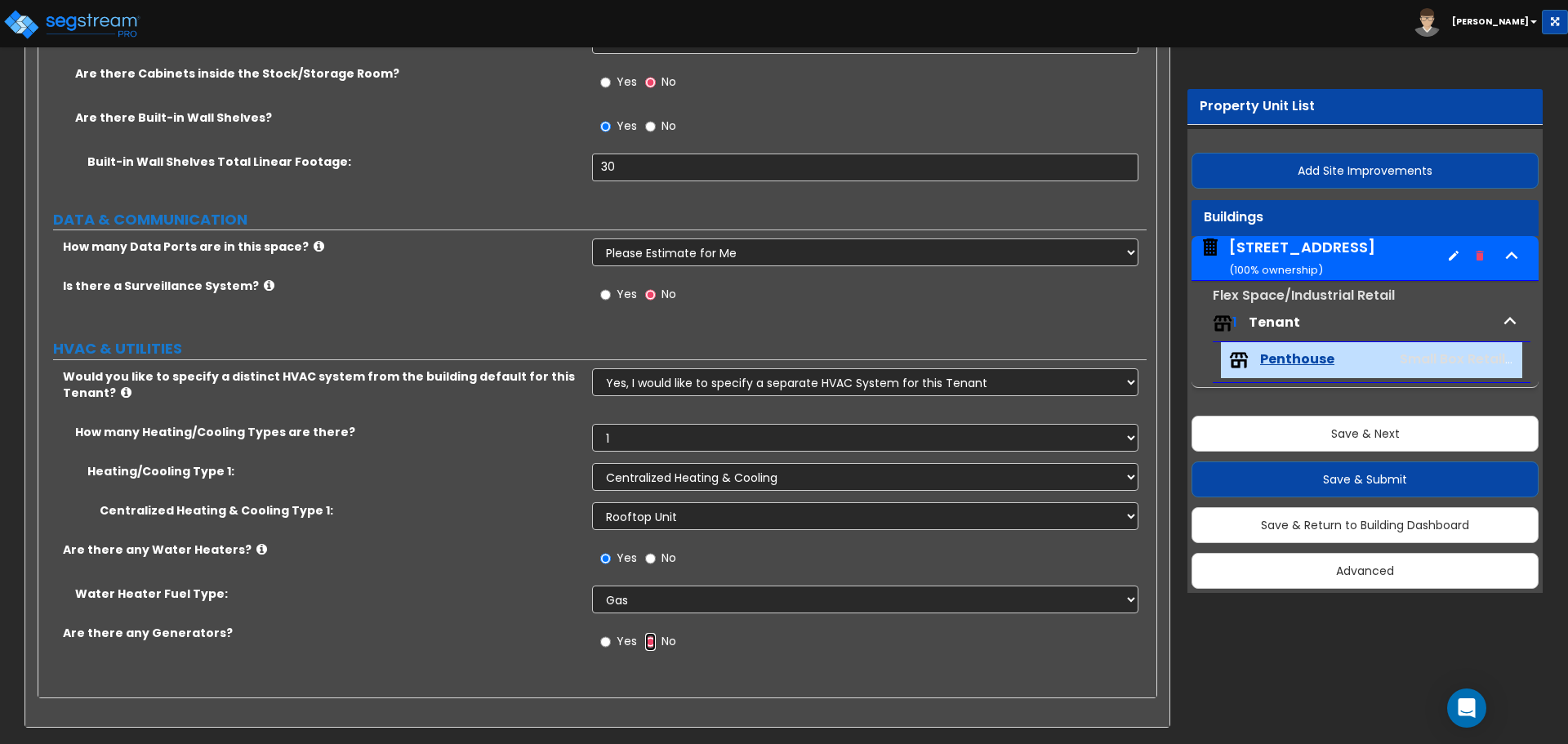
scroll to position [4377, 0]
click at [622, 392] on select "No, the HVAC for this Tenant will be included in the Building HVAC System Yes, …" at bounding box center [865, 382] width 546 height 28
click at [530, 410] on div "Would you like to specify a distinct HVAC system from the building default for …" at bounding box center [592, 396] width 1108 height 56
click at [634, 437] on select "None 1 2 3" at bounding box center [865, 437] width 546 height 28
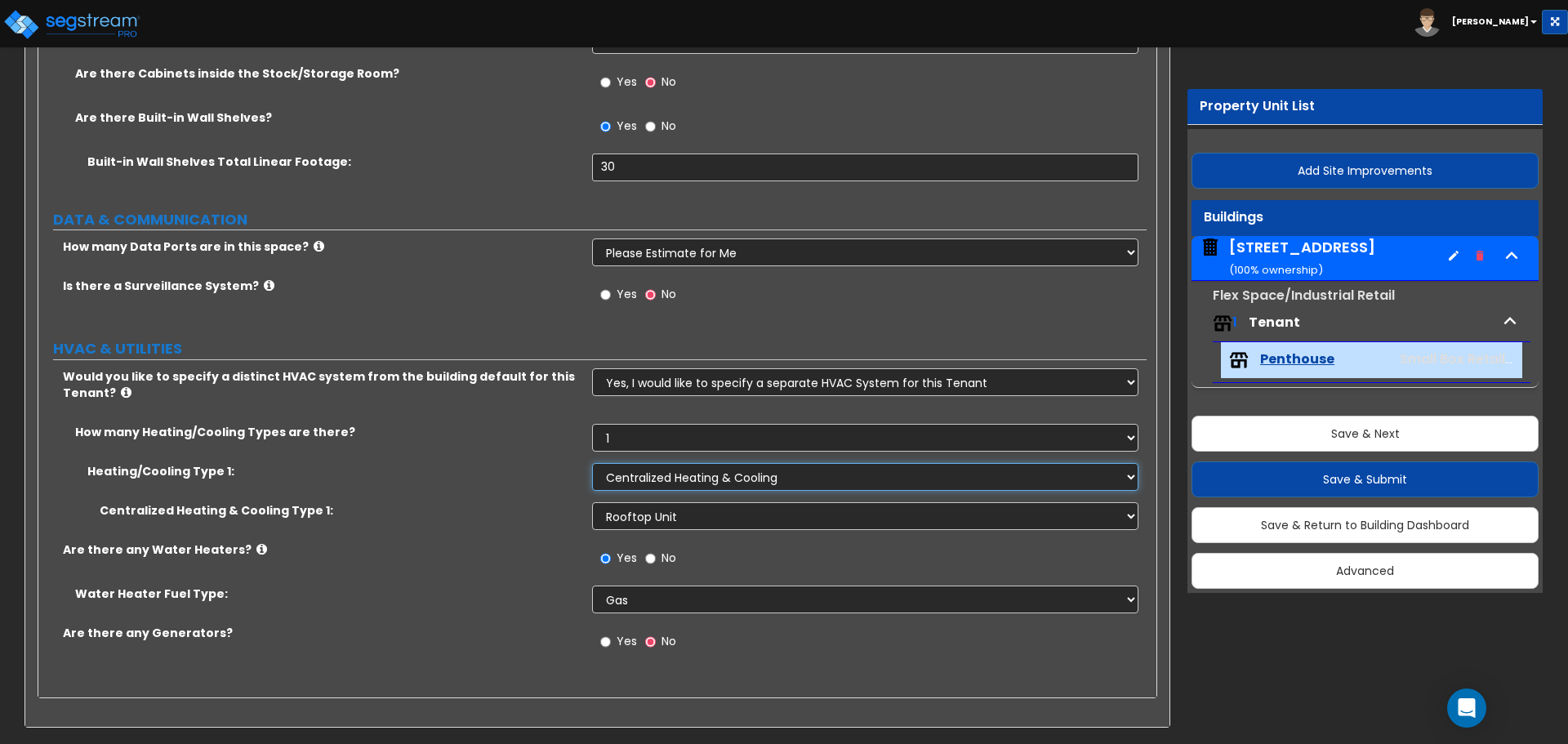
click at [617, 474] on select "None Heat Only Centralized Heating & Cooling Thru Wall Air Conditioners Mini Sp…" at bounding box center [865, 477] width 546 height 28
click at [617, 516] on select "Please Choose One Rooftop Unit Furnace-Condenser Forced Air Split Heating/Cooli…" at bounding box center [865, 517] width 546 height 28
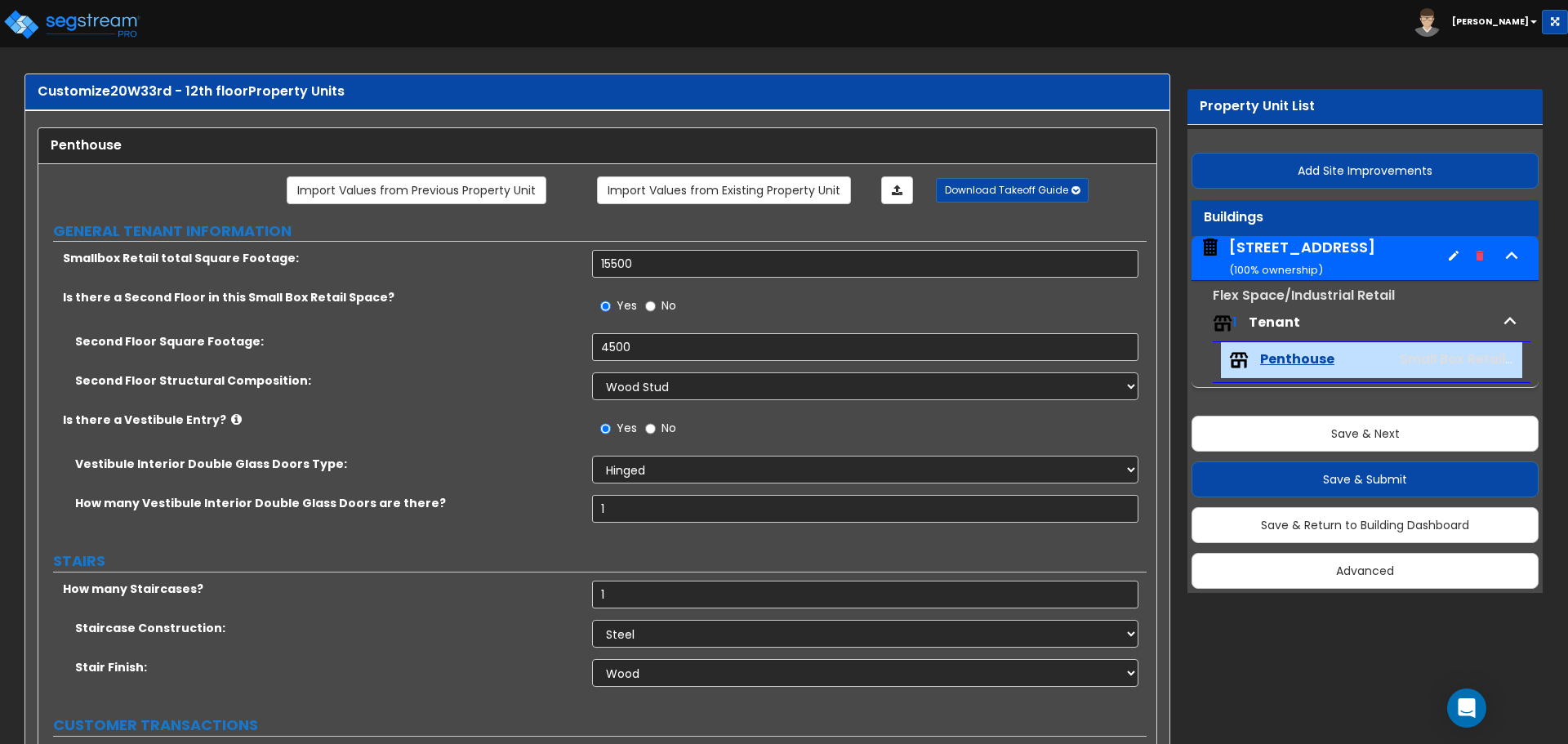
scroll to position [0, 0]
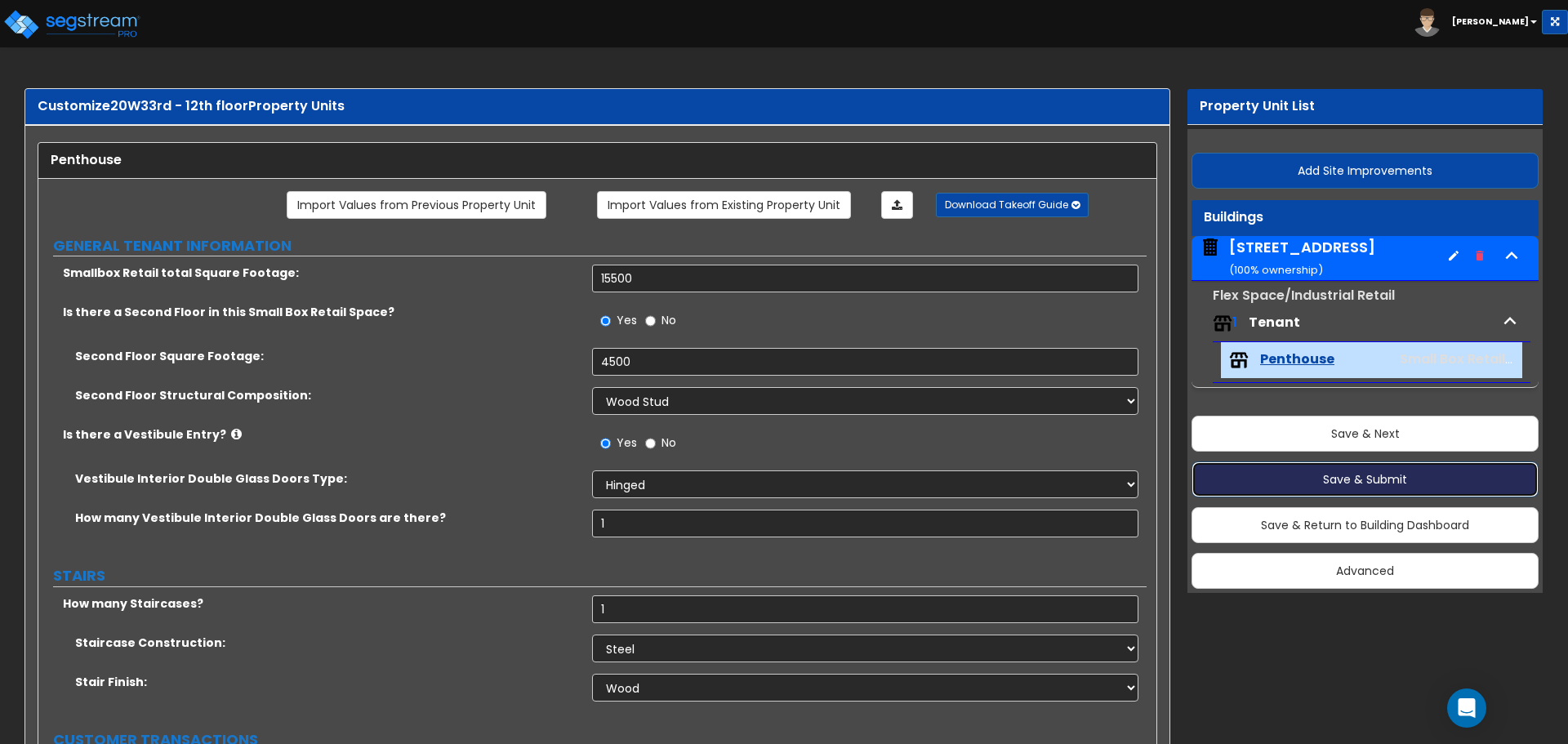
click at [1370, 477] on button "Save & Submit" at bounding box center [1366, 479] width 347 height 36
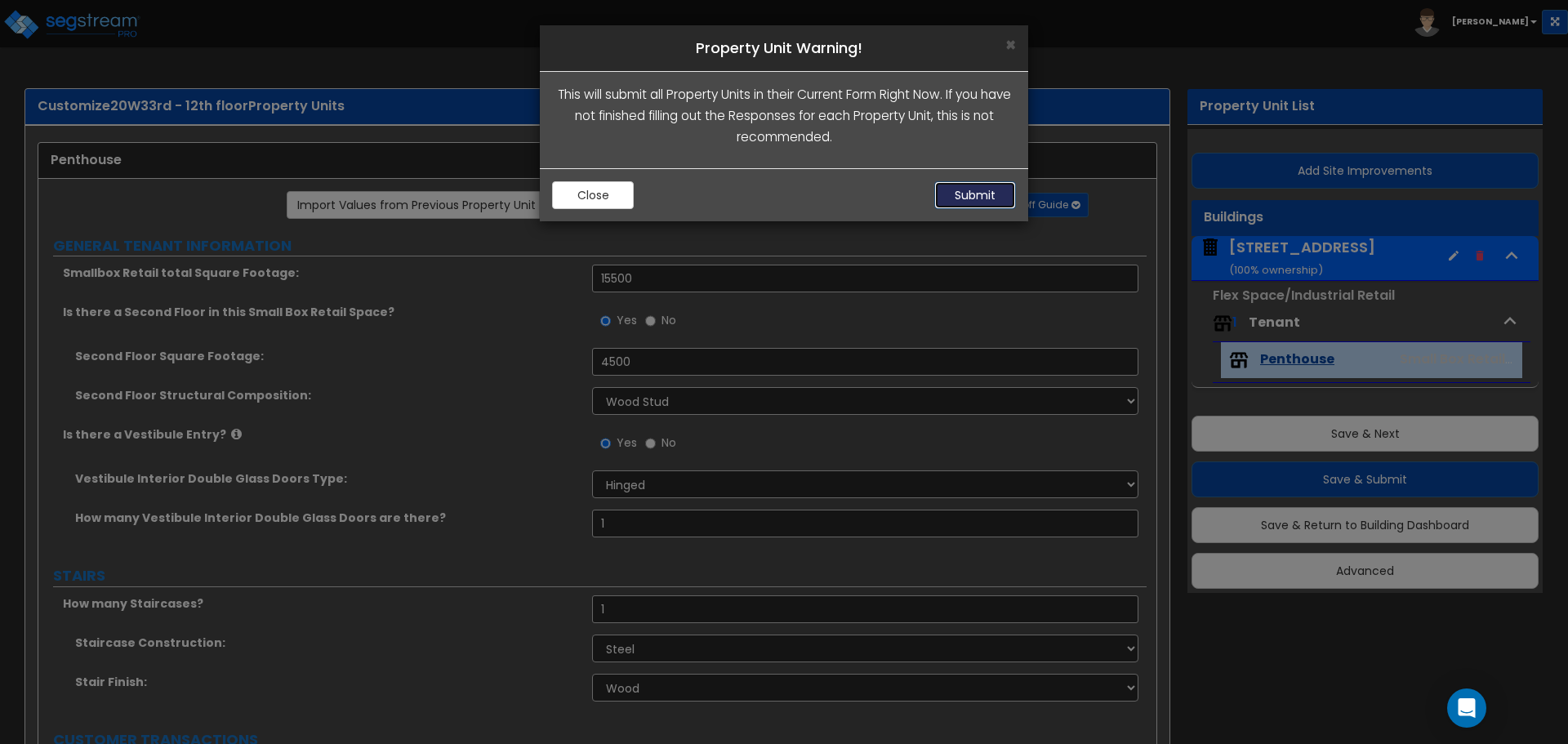
click at [982, 190] on button "Submit" at bounding box center [976, 195] width 82 height 28
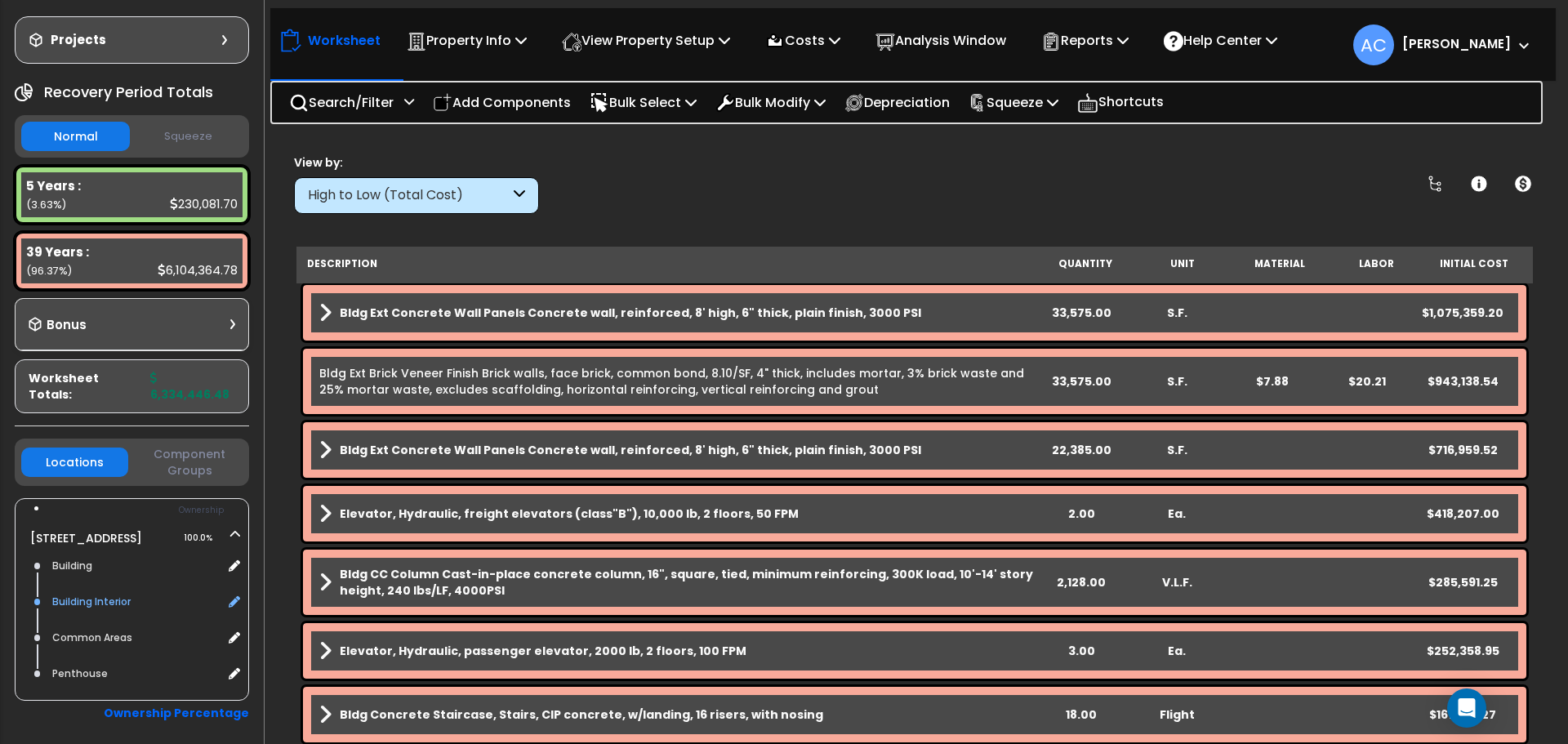
scroll to position [163, 0]
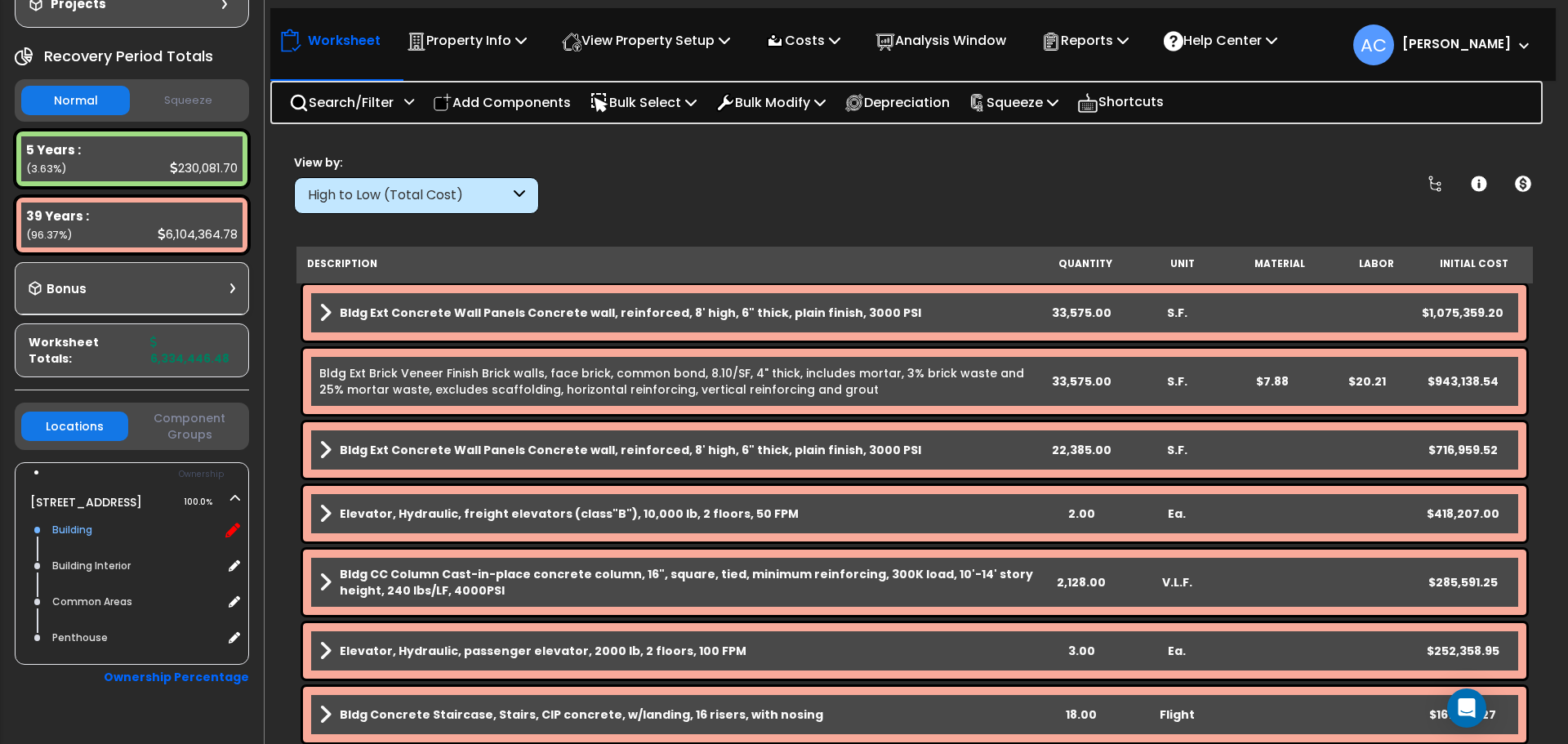
click at [237, 522] on icon at bounding box center [233, 530] width 15 height 15
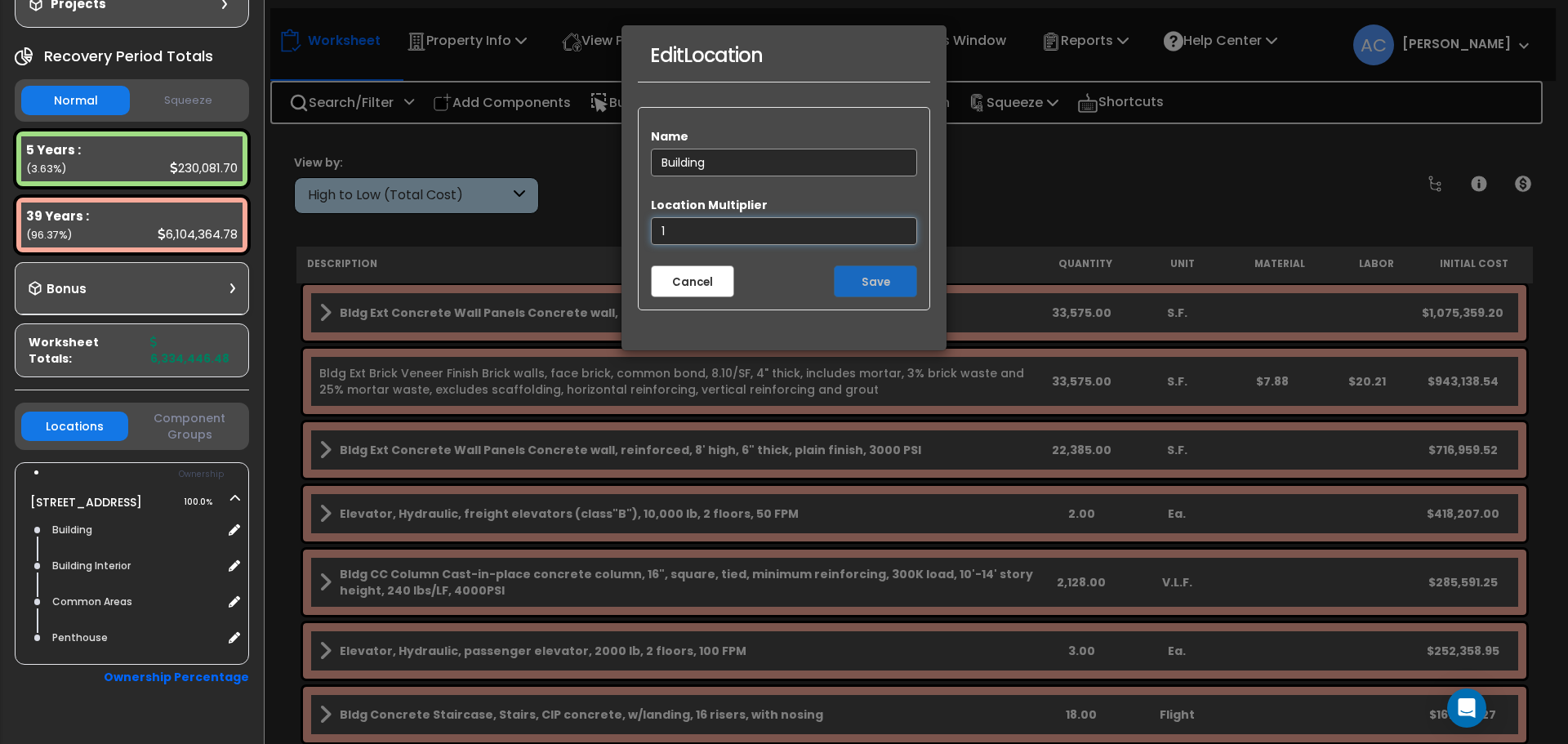
click at [715, 221] on input "1" at bounding box center [784, 231] width 266 height 28
type input "0.102649"
click at [855, 278] on button "Save" at bounding box center [875, 282] width 83 height 32
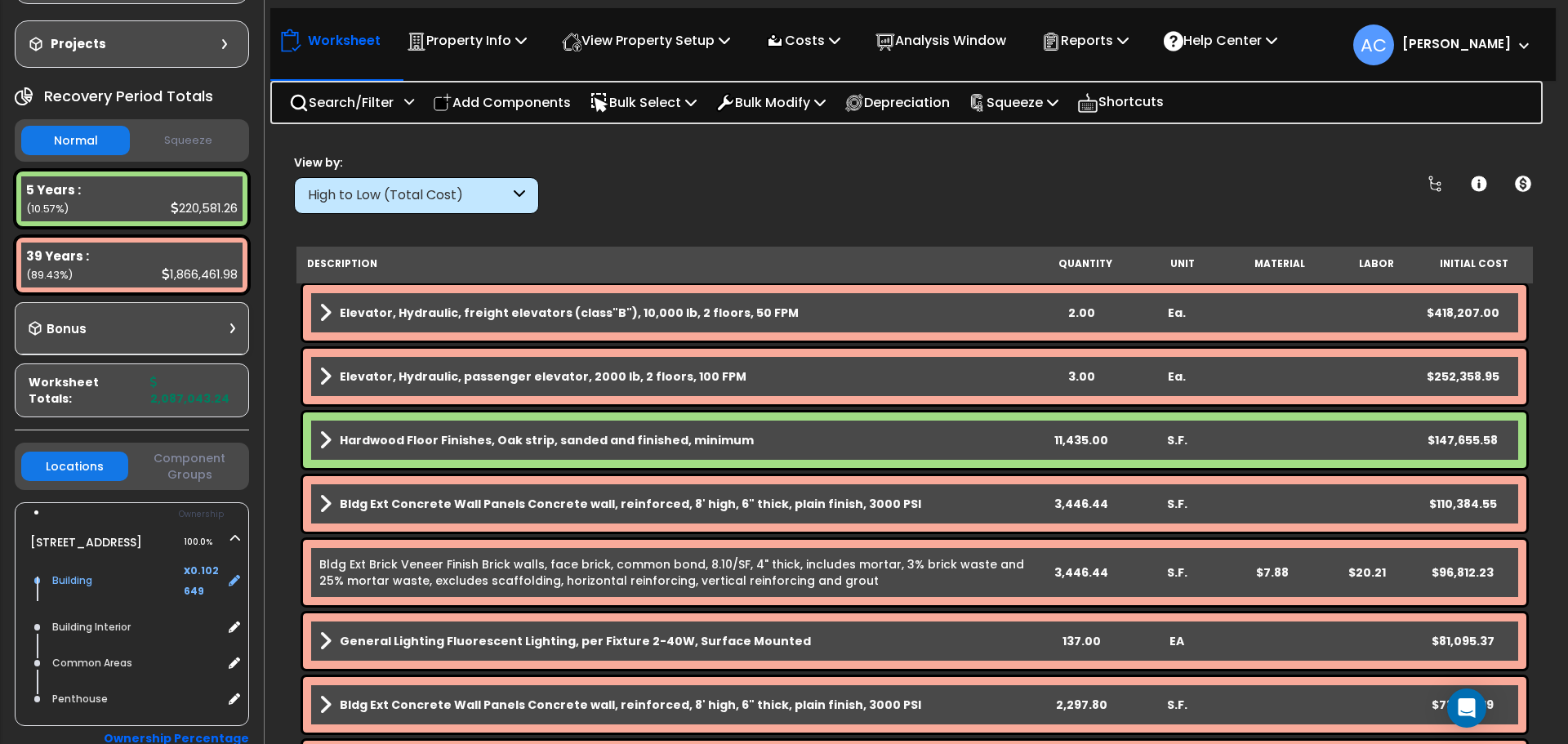
scroll to position [163, 0]
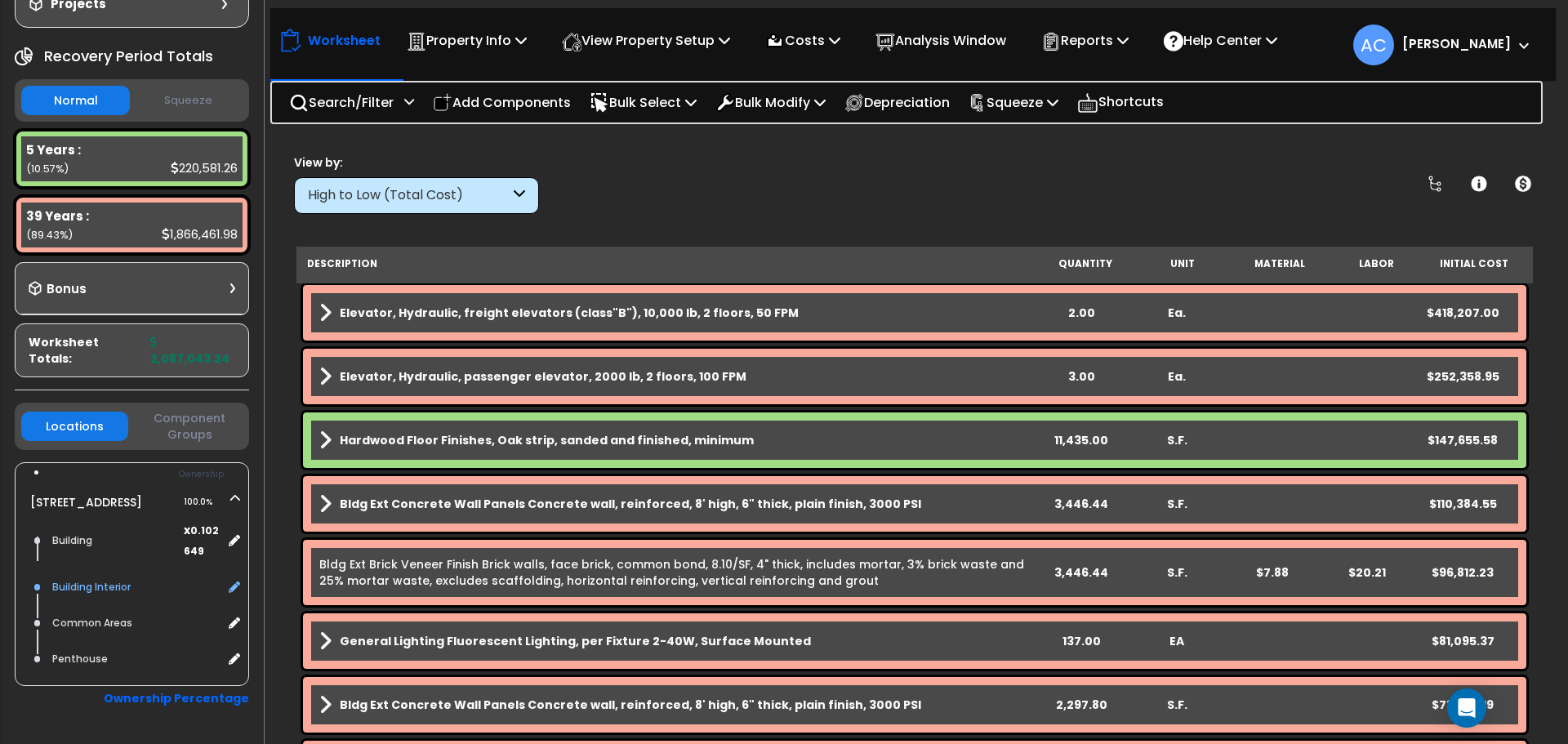
click at [66, 587] on div "Building Interior" at bounding box center [135, 586] width 174 height 20
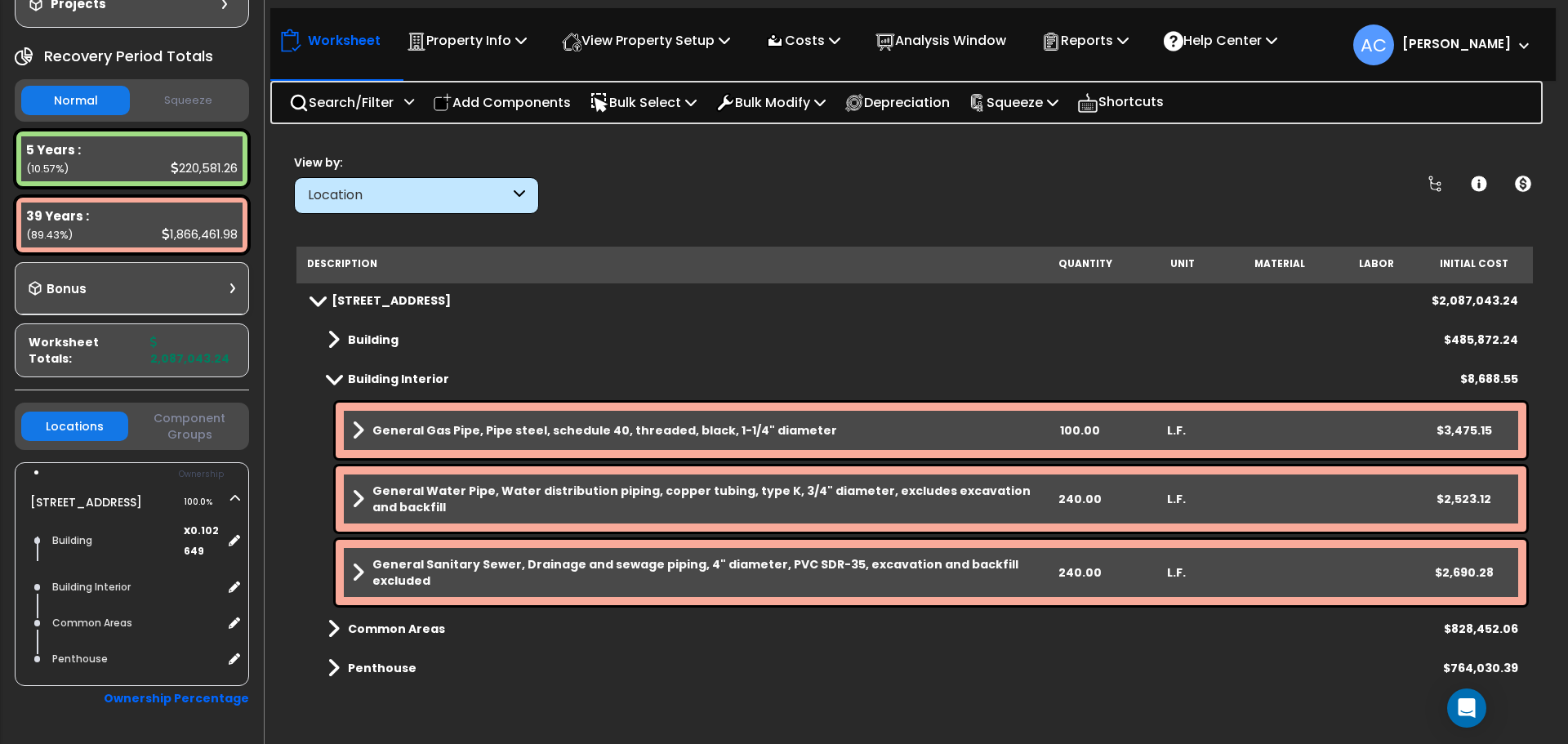
click at [242, 598] on form "20 W 33rd Street 100.0% Building x" at bounding box center [149, 585] width 198 height 185
click at [236, 589] on icon at bounding box center [233, 587] width 15 height 15
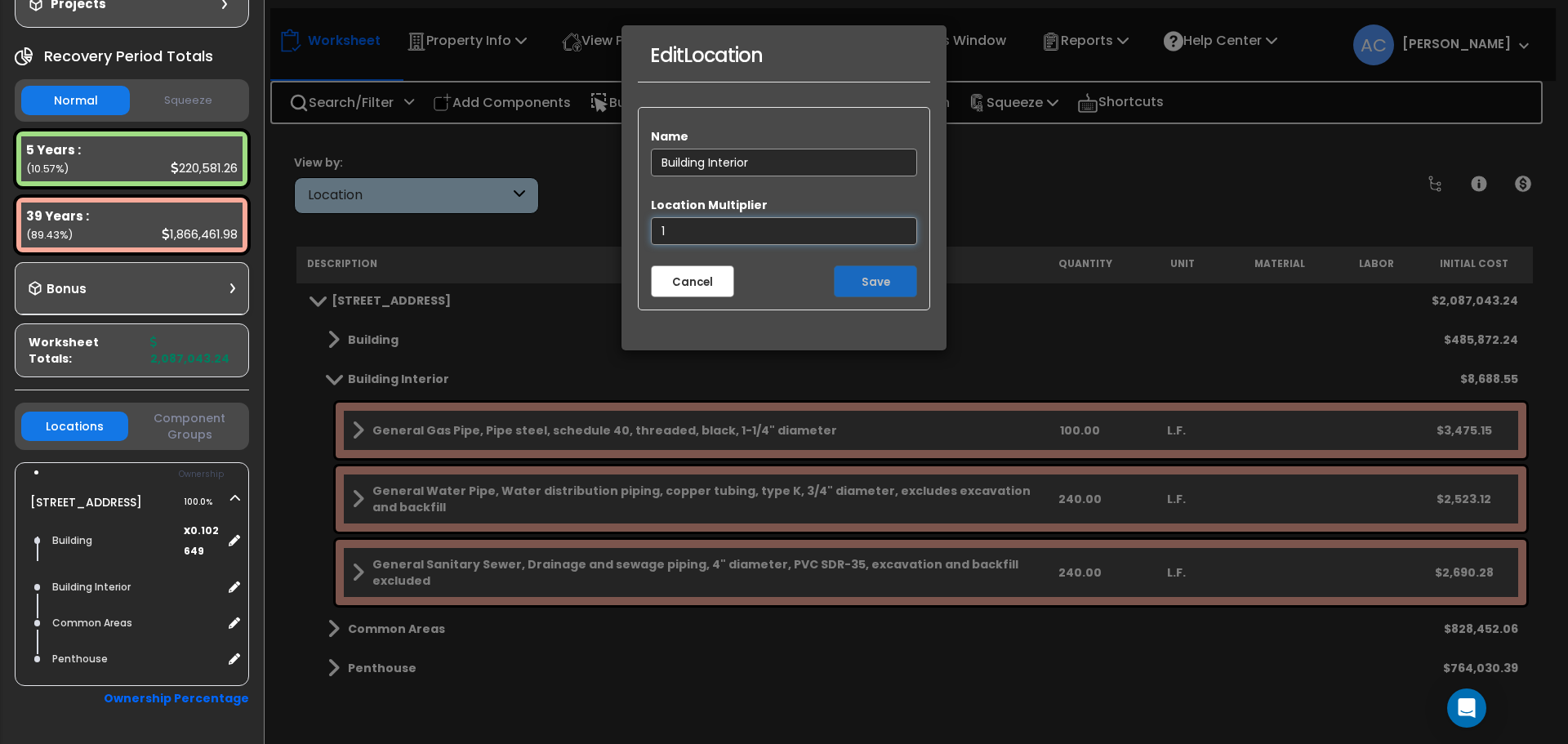
click at [681, 239] on input "1" at bounding box center [784, 231] width 266 height 28
drag, startPoint x: 681, startPoint y: 239, endPoint x: 618, endPoint y: 231, distance: 63.5
click at [618, 231] on div "Edit Location Name Building Interior Location Multiplier 1 Cancel Save" at bounding box center [784, 372] width 1568 height 744
type input "0.102649"
click at [884, 277] on button "Save" at bounding box center [875, 282] width 83 height 32
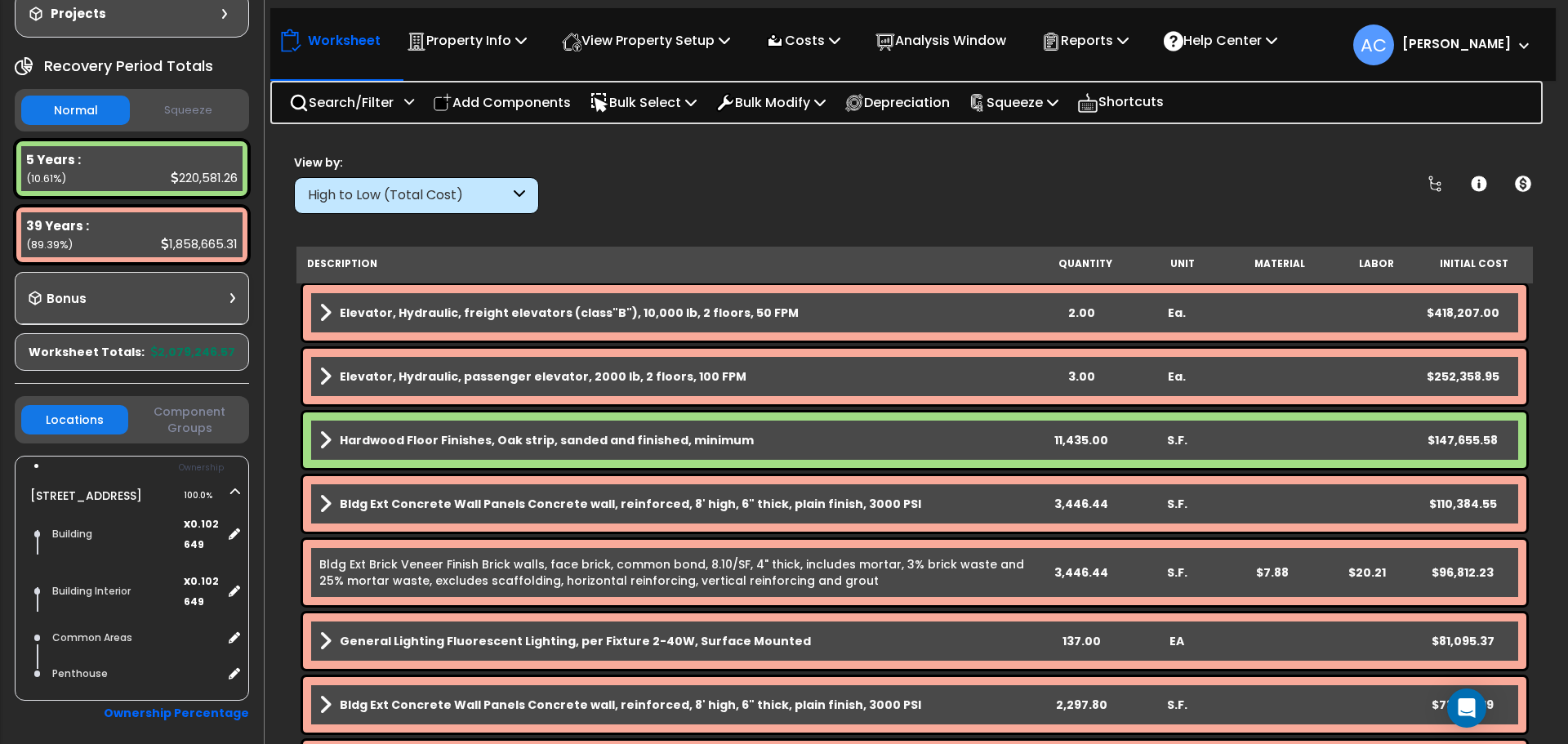
scroll to position [163, 0]
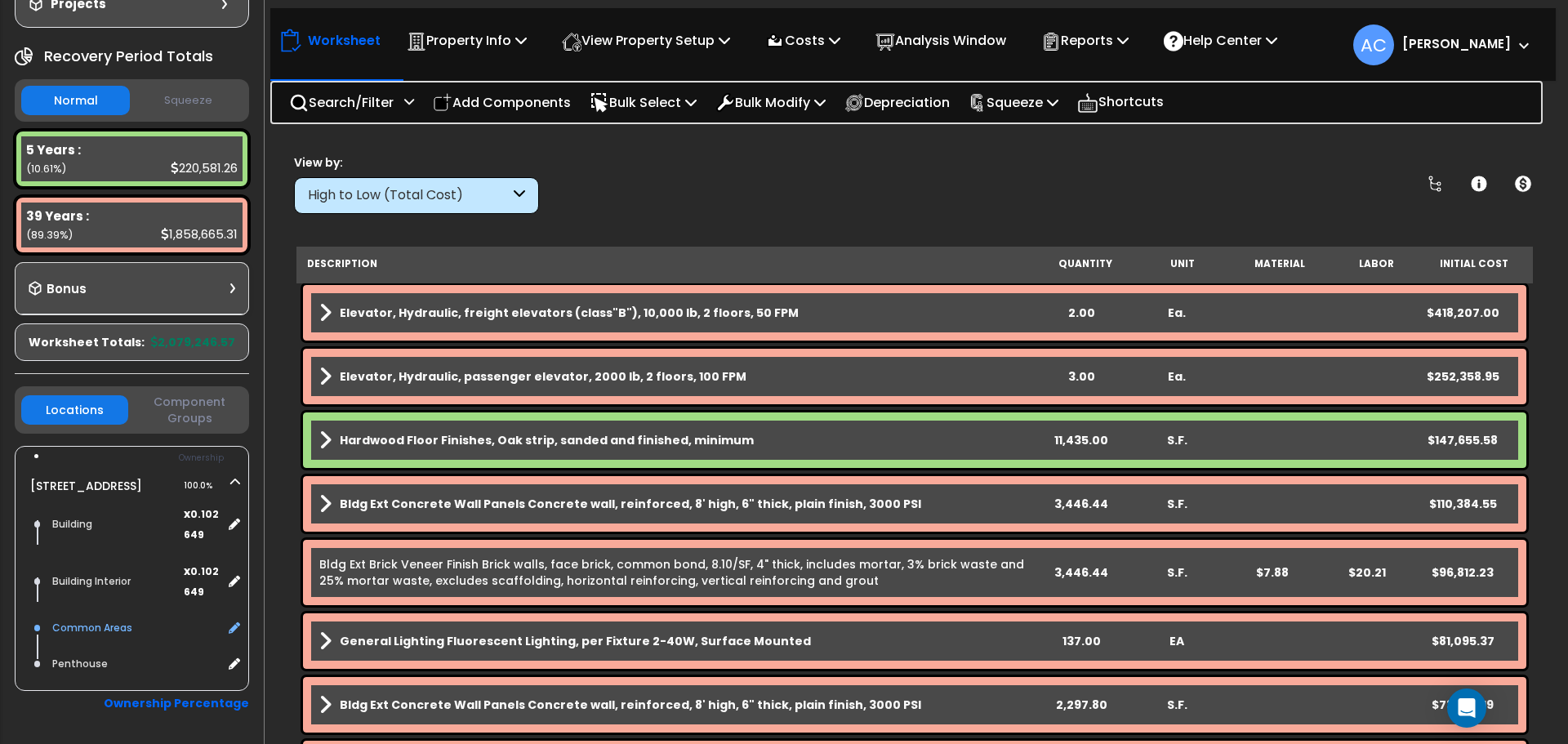
click at [155, 638] on div "Common Areas" at bounding box center [135, 627] width 174 height 20
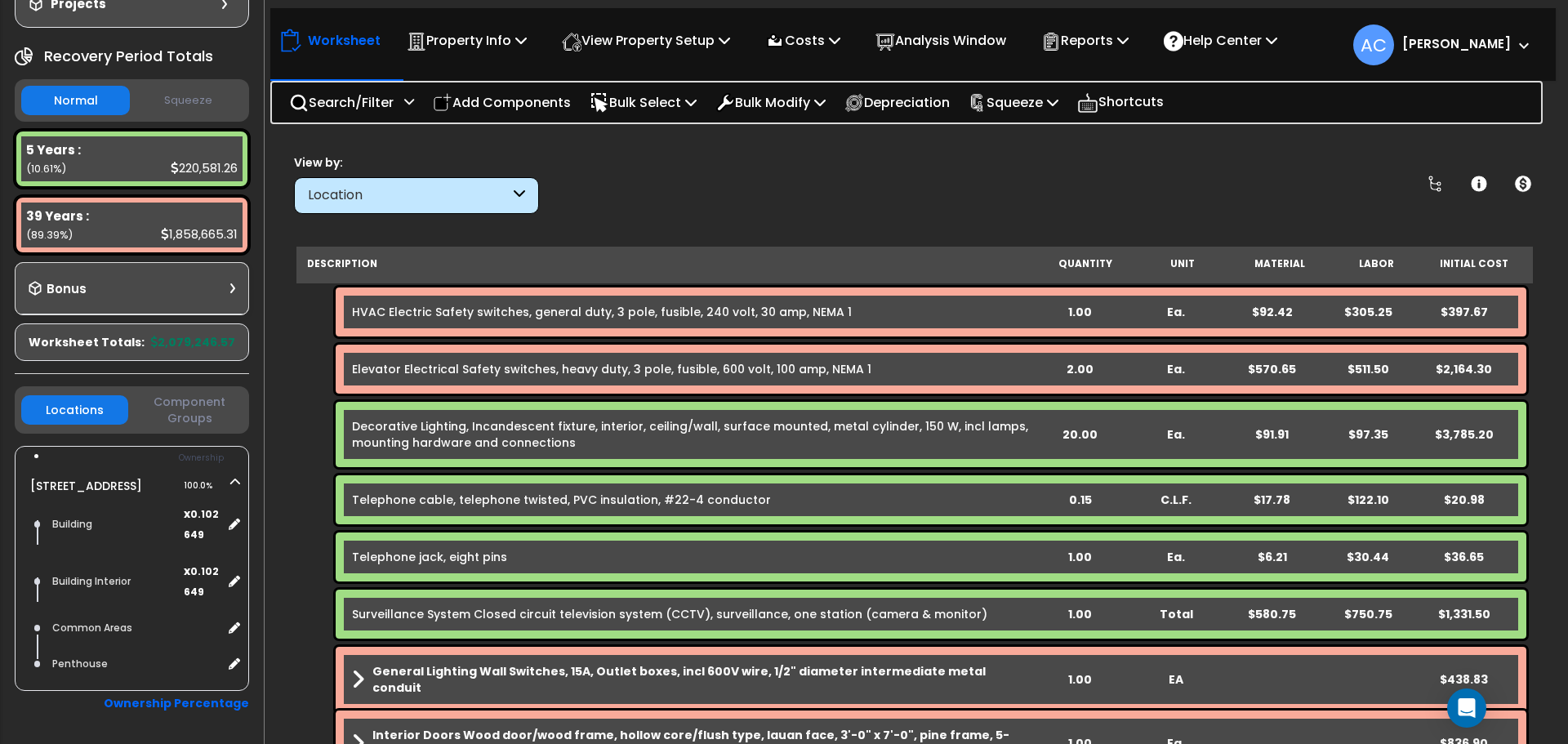
scroll to position [654, 0]
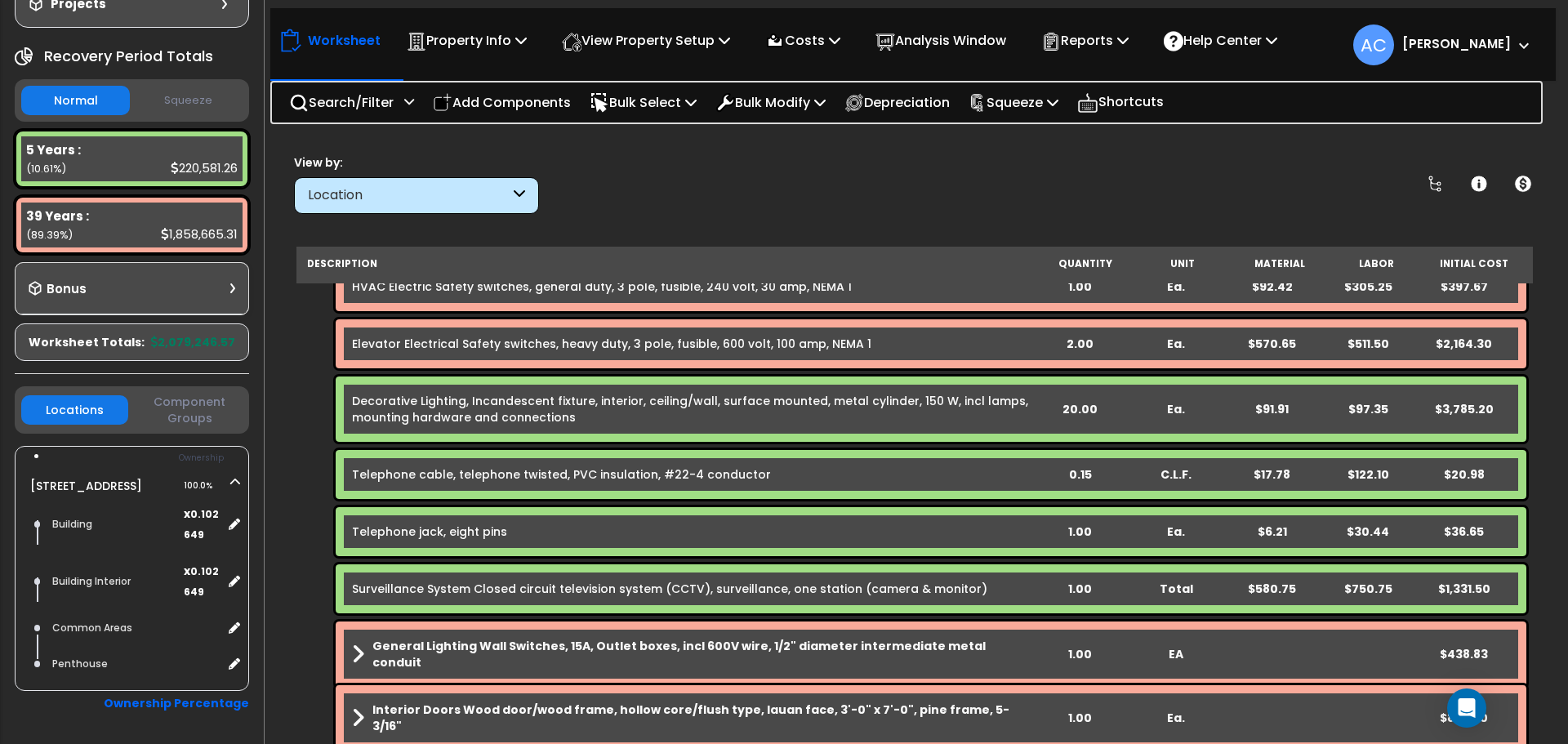
click at [1089, 470] on div "0.15" at bounding box center [1080, 475] width 92 height 17
click at [1052, 475] on div "0" at bounding box center [1080, 475] width 92 height 17
click at [543, 468] on link "Telephone cable, telephone twisted, PVC insulation, #22-4 conductor" at bounding box center [561, 475] width 419 height 17
click at [555, 399] on link "Decorative Lighting, Incandescent fixture, interior, ceiling/wall, surface moun…" at bounding box center [691, 408] width 679 height 33
click at [592, 471] on link "Telephone cable, telephone twisted, PVC insulation, #22-4 conductor" at bounding box center [561, 475] width 419 height 17
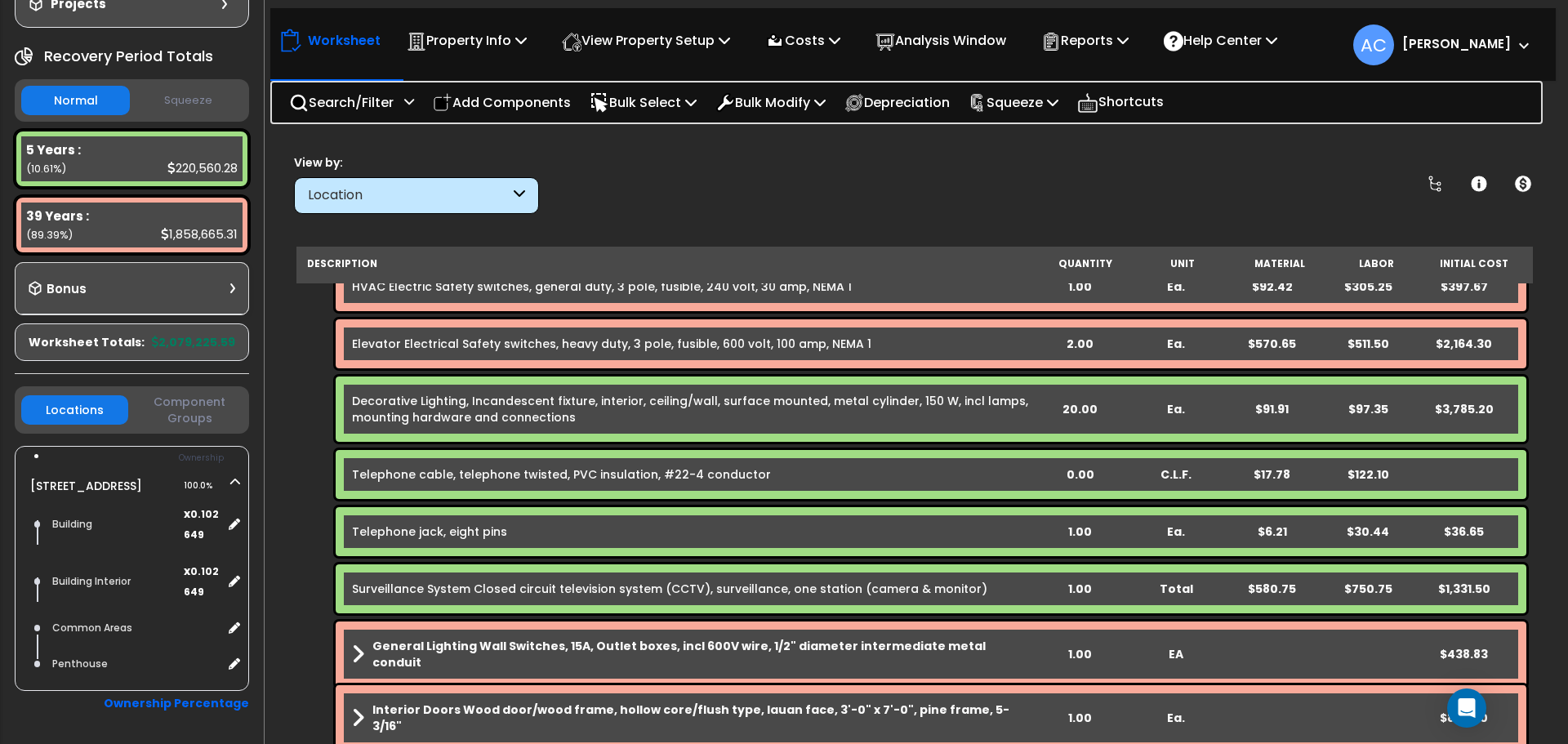
click at [1054, 474] on div "0.00" at bounding box center [1080, 475] width 92 height 17
click at [1044, 526] on div "1.00" at bounding box center [1080, 531] width 92 height 17
click at [1083, 463] on div "Telephone cable, telephone twisted, PVC insulation, #22-4 conductor 0.00 C.L.F.…" at bounding box center [931, 475] width 1191 height 49
click at [697, 99] on icon at bounding box center [691, 102] width 11 height 13
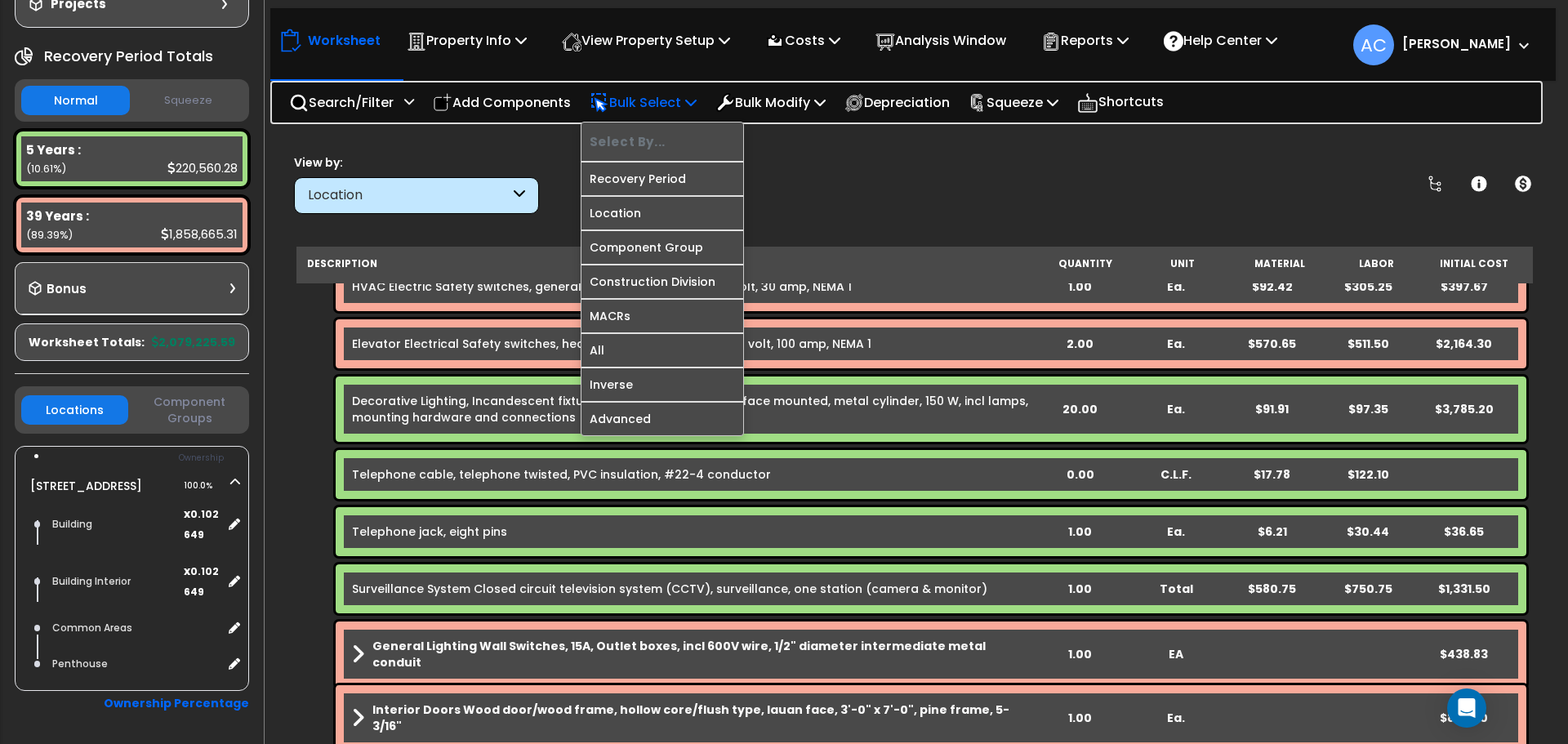
click at [697, 99] on icon at bounding box center [691, 102] width 11 height 13
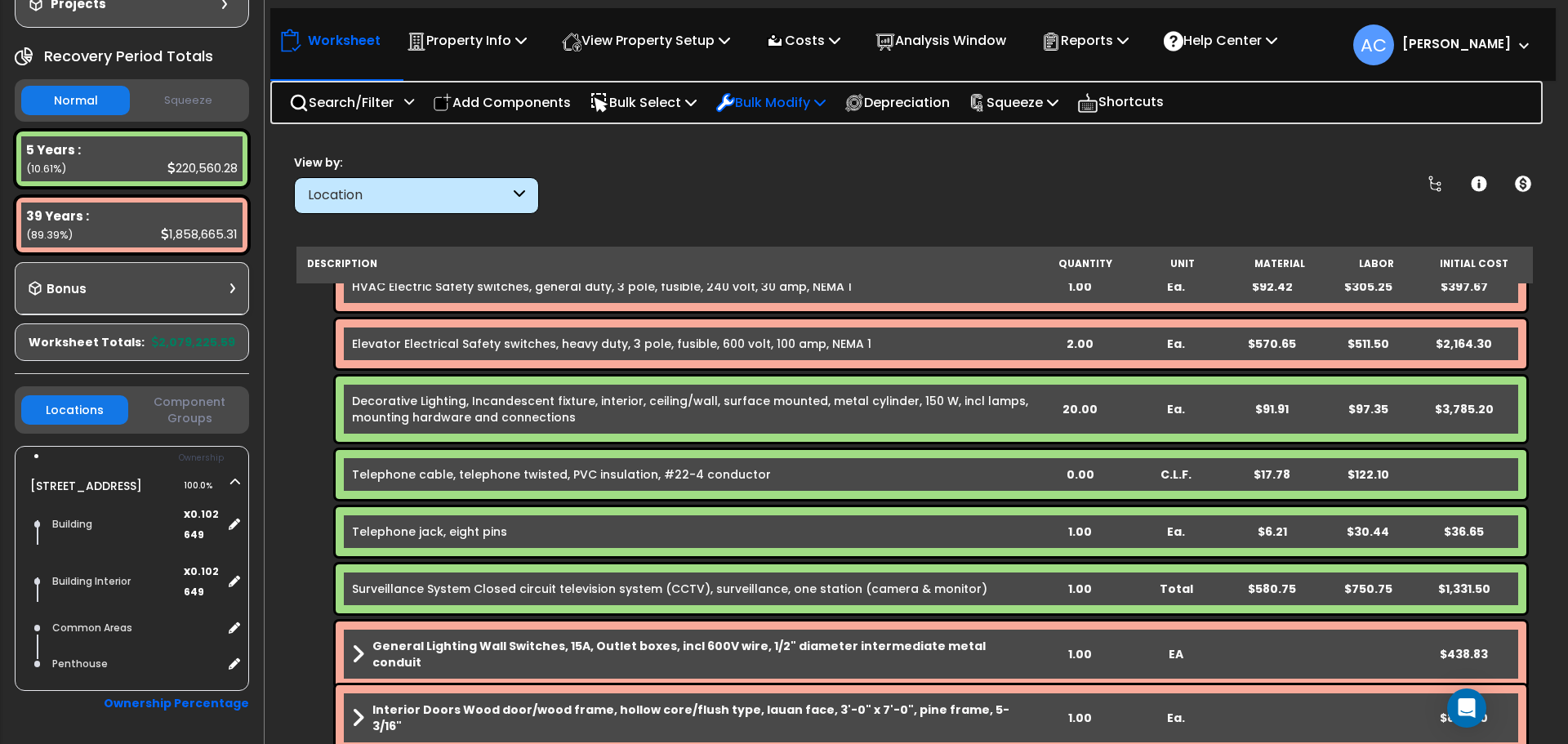
click at [787, 103] on p "Bulk Modify" at bounding box center [770, 103] width 110 height 22
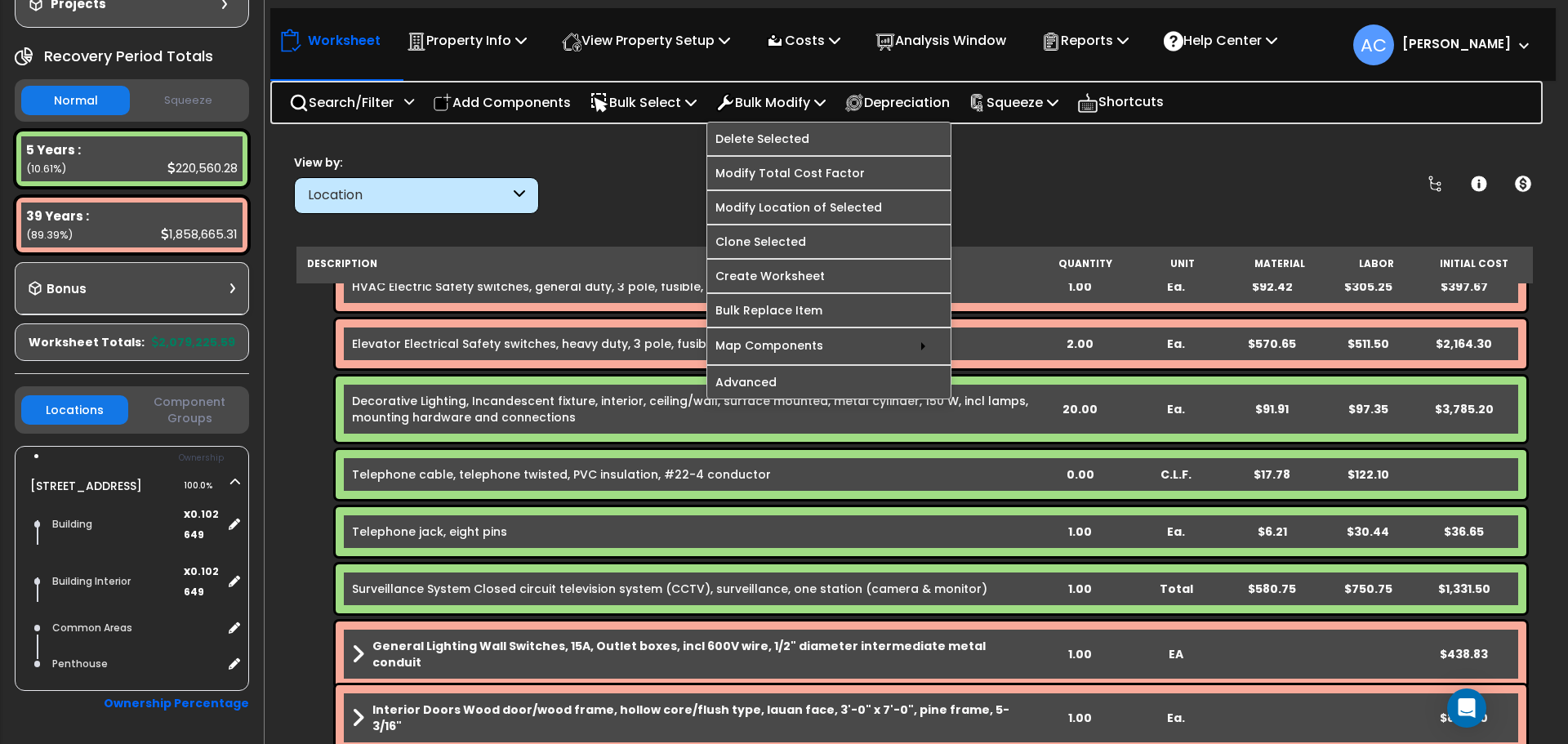
click at [1058, 211] on div "View by: Location High to Low (Total Cost)" at bounding box center [914, 184] width 1253 height 61
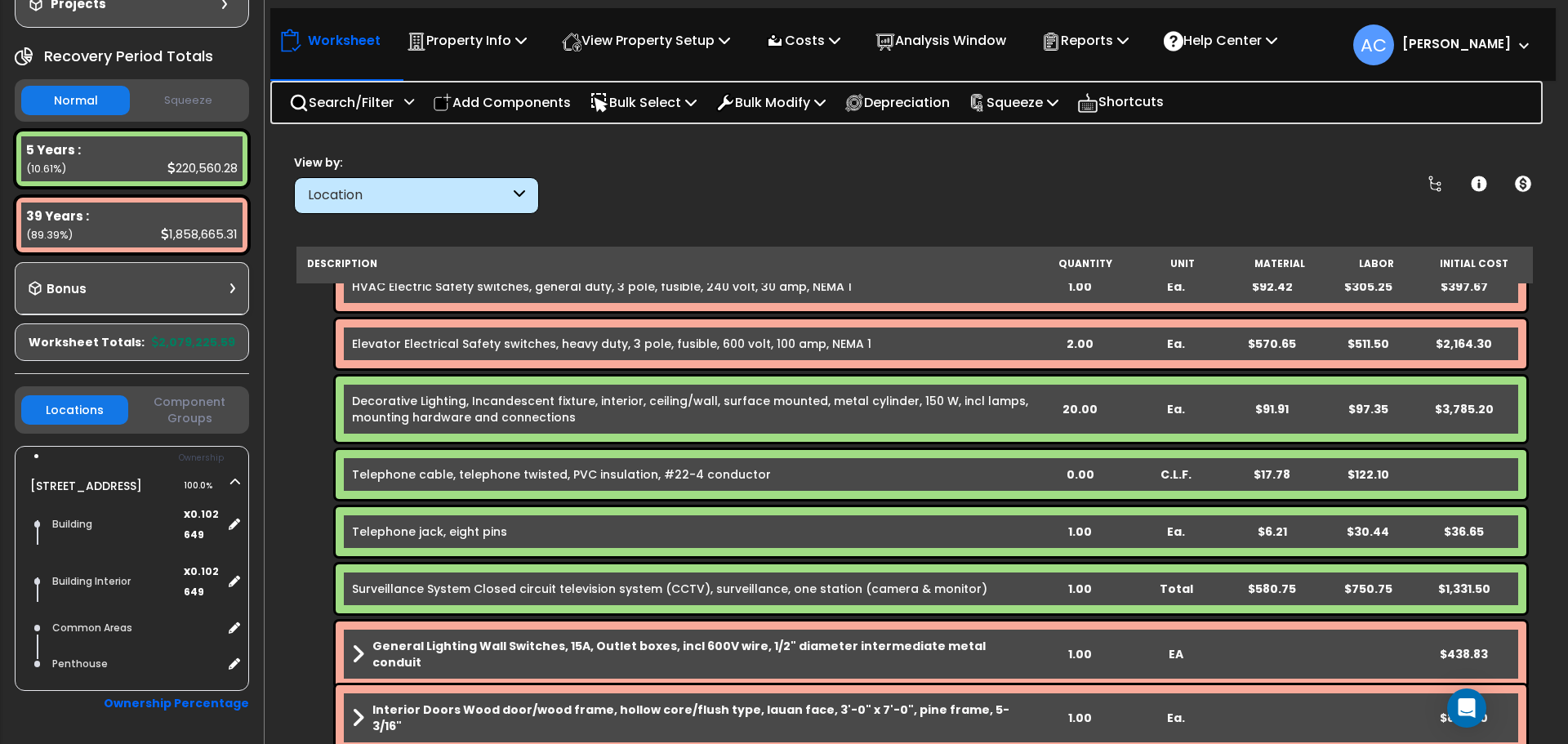
click at [1075, 472] on div "0.00" at bounding box center [1080, 475] width 92 height 17
click at [826, 102] on icon at bounding box center [820, 102] width 11 height 13
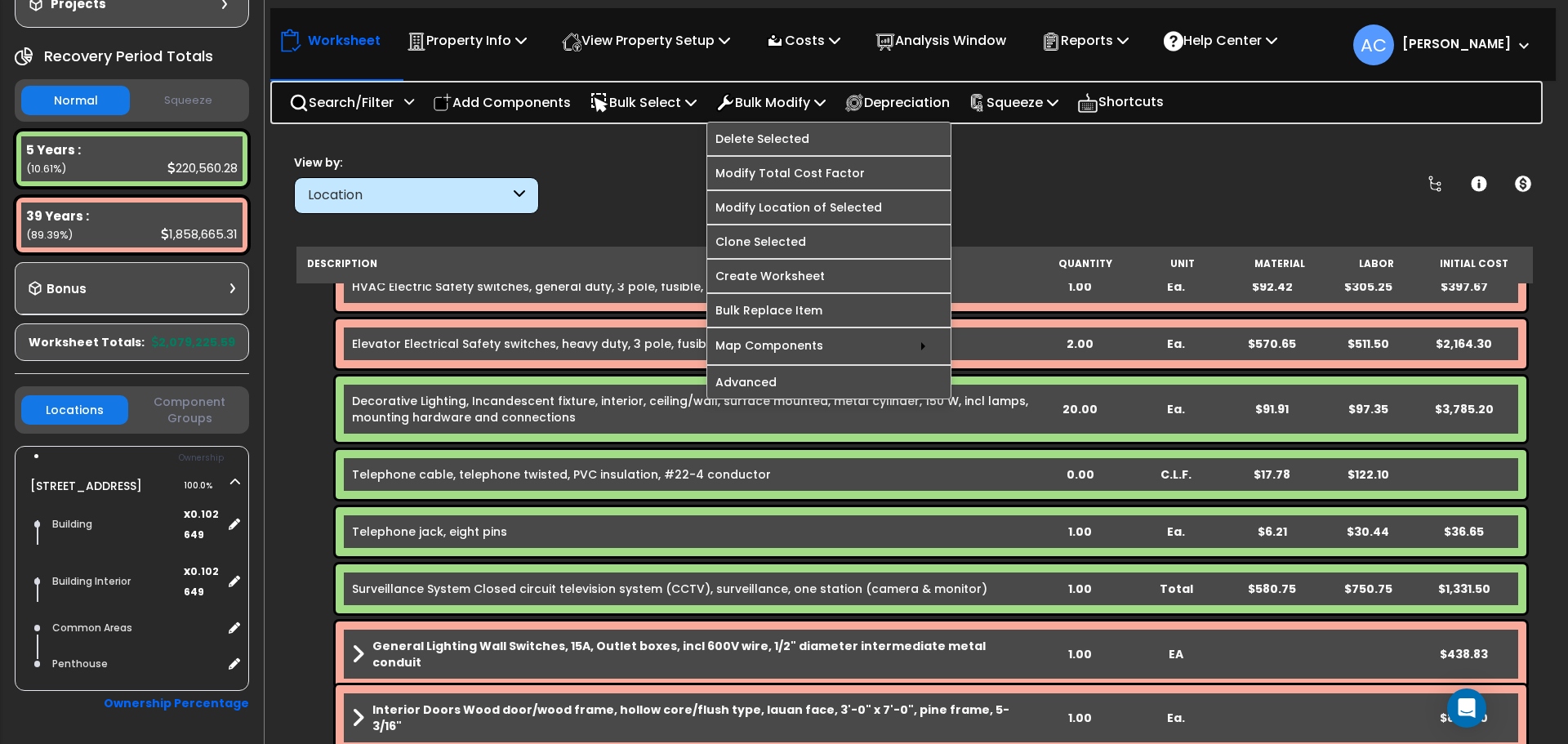
click at [1099, 189] on div "View by: Location High to Low (Total Cost)" at bounding box center [914, 184] width 1253 height 61
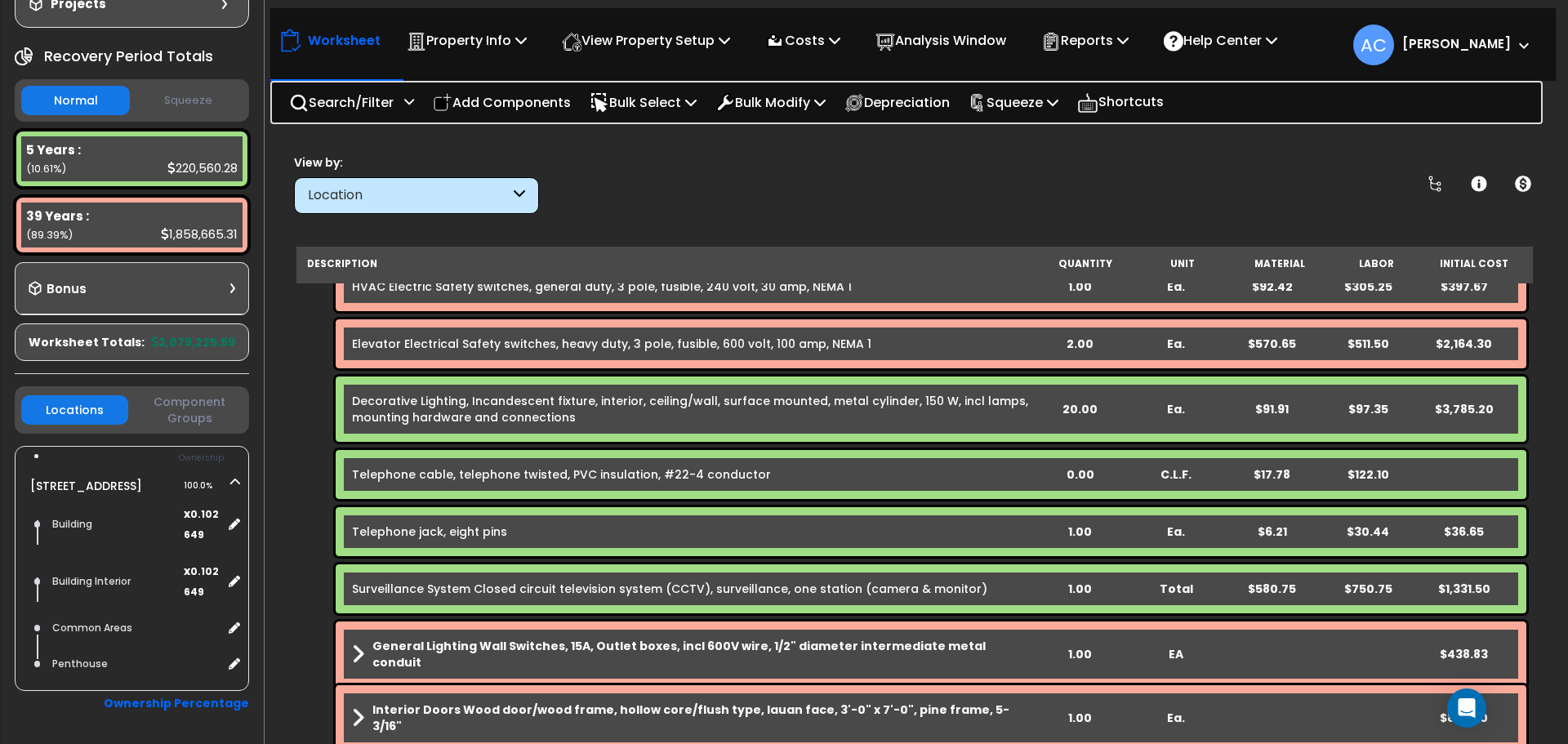
click at [1087, 476] on div "0.00" at bounding box center [1080, 475] width 92 height 17
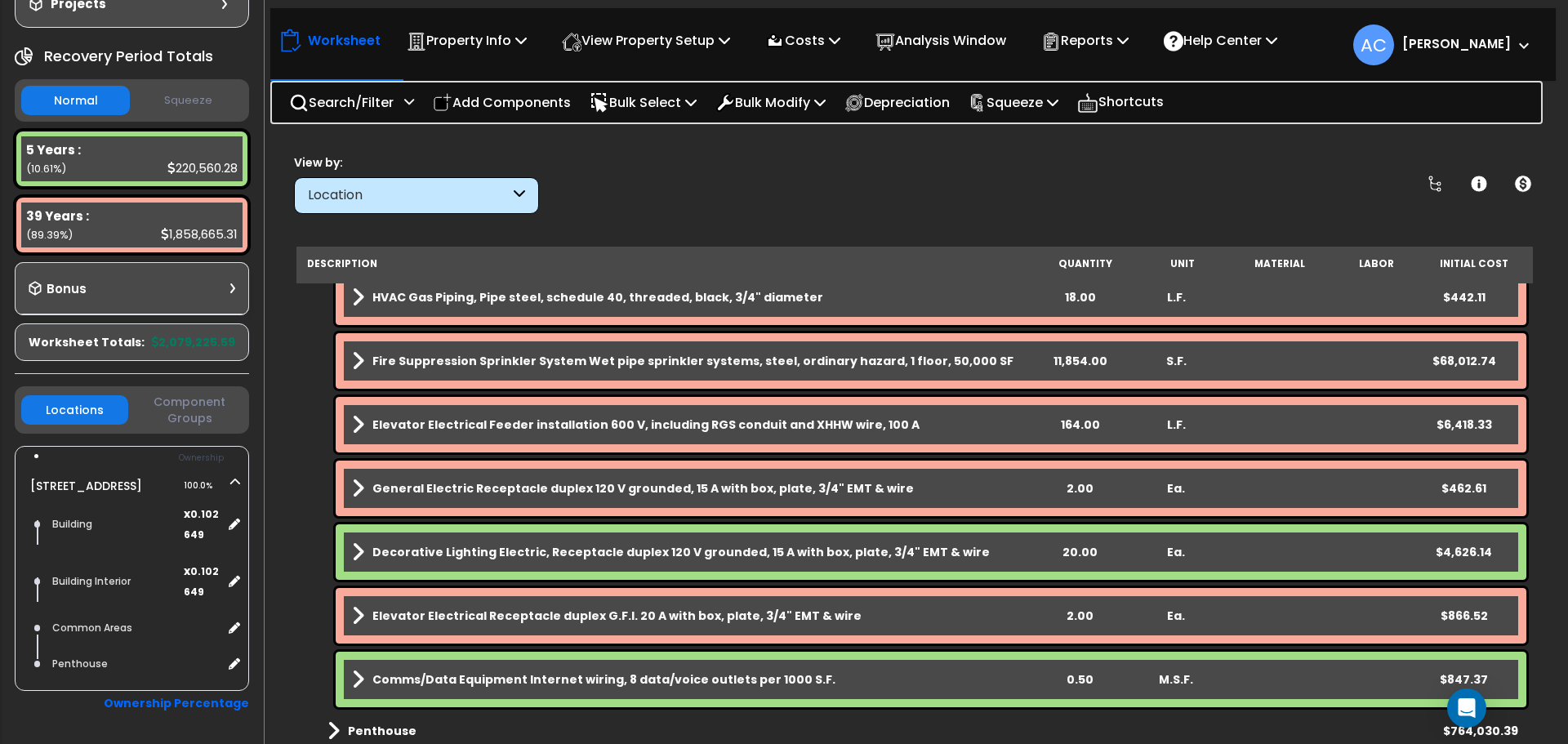
scroll to position [1393, 0]
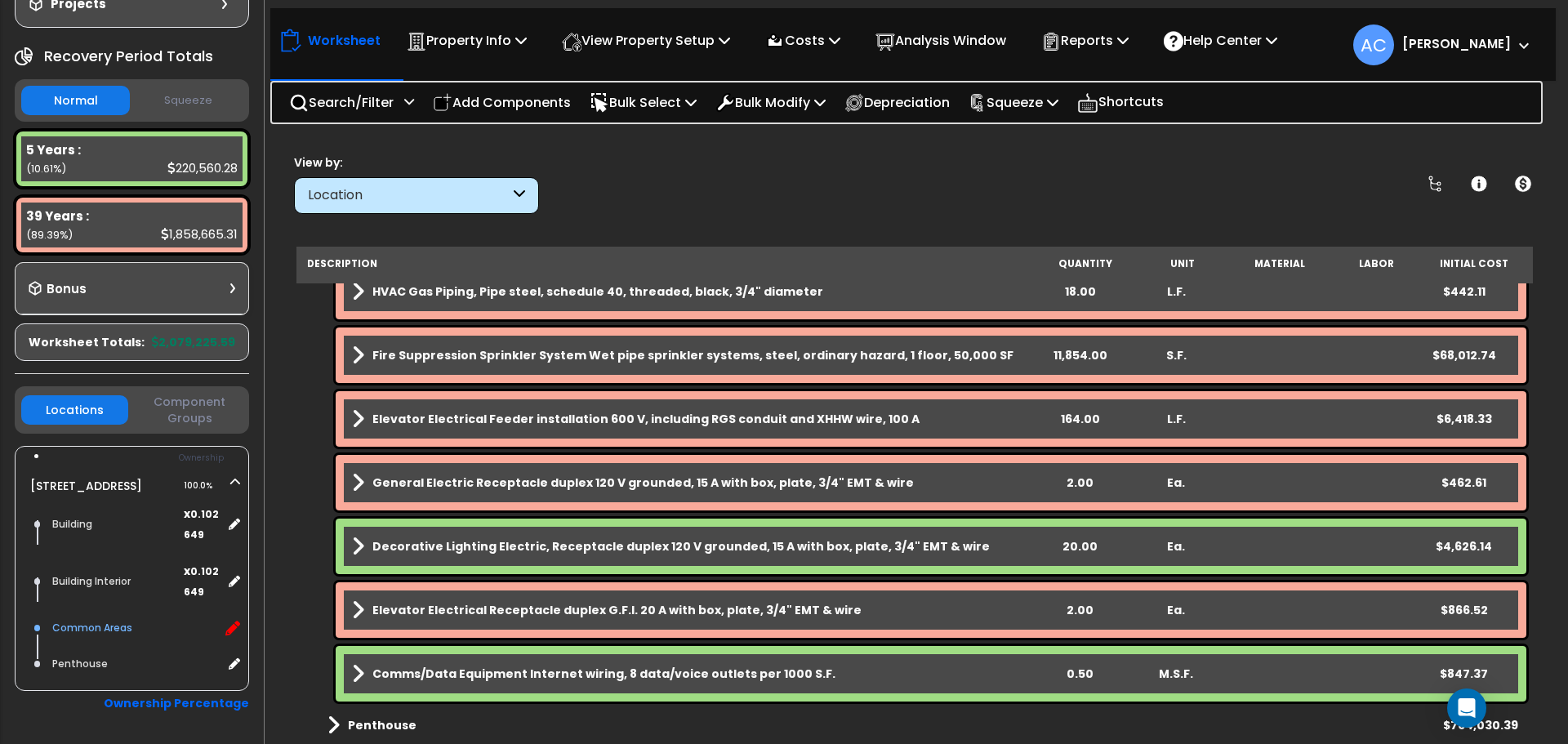
click at [235, 635] on icon at bounding box center [233, 628] width 15 height 15
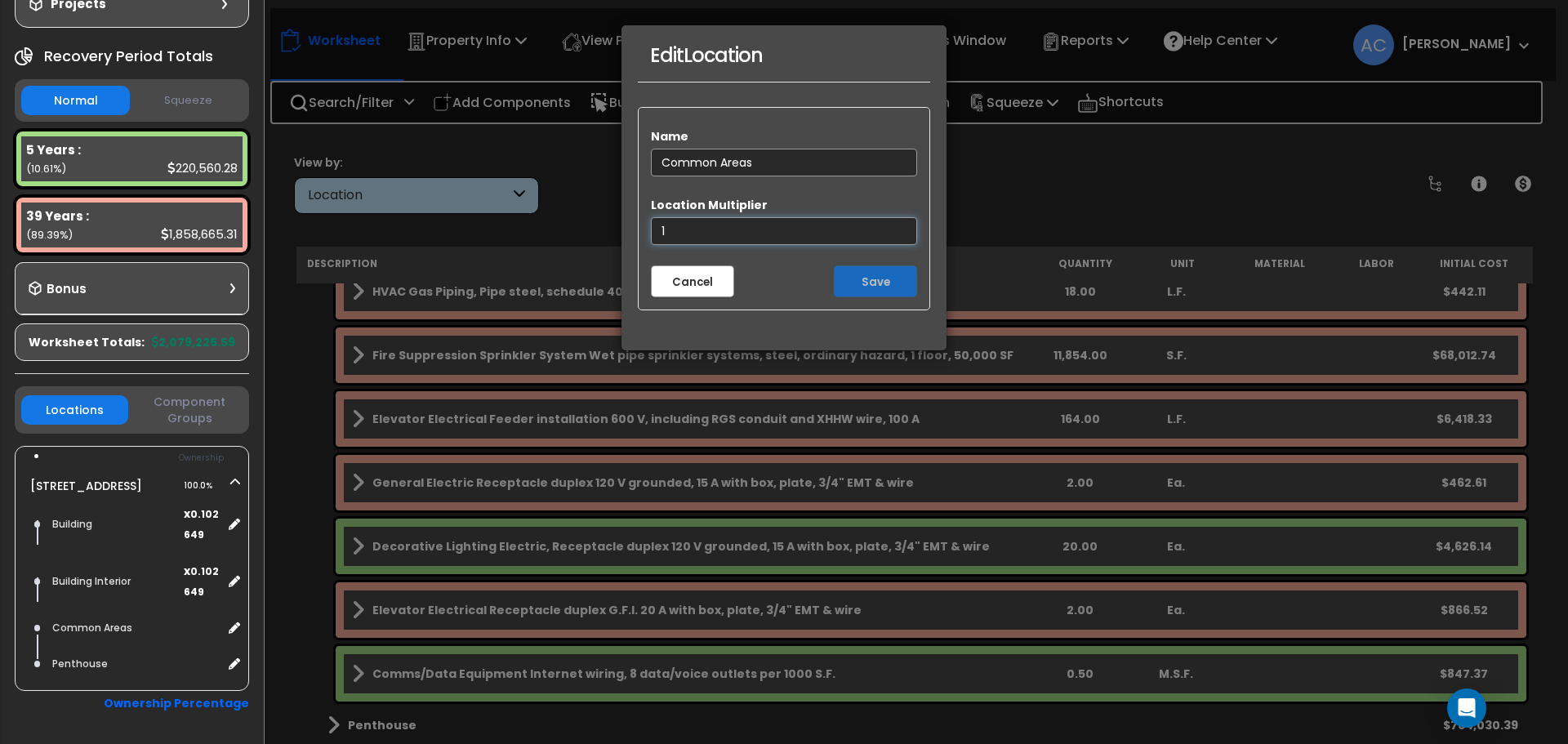
drag, startPoint x: 707, startPoint y: 225, endPoint x: 587, endPoint y: 226, distance: 120.0
click at [588, 226] on div "Edit Location Name Common Areas Location Multiplier 1 Cancel Save" at bounding box center [784, 372] width 1568 height 744
type input "0.102649"
click at [895, 281] on button "Save" at bounding box center [875, 282] width 83 height 32
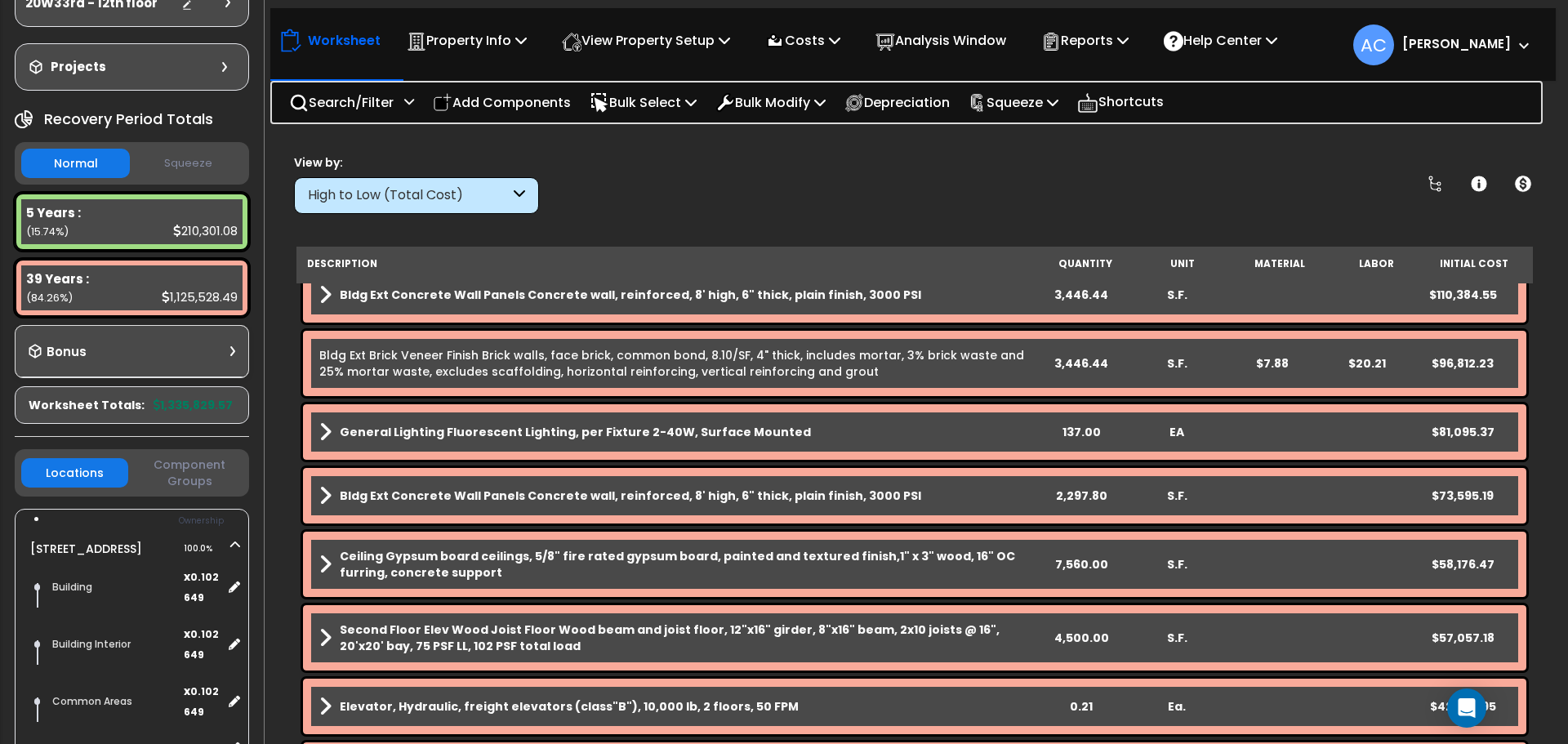
scroll to position [245, 0]
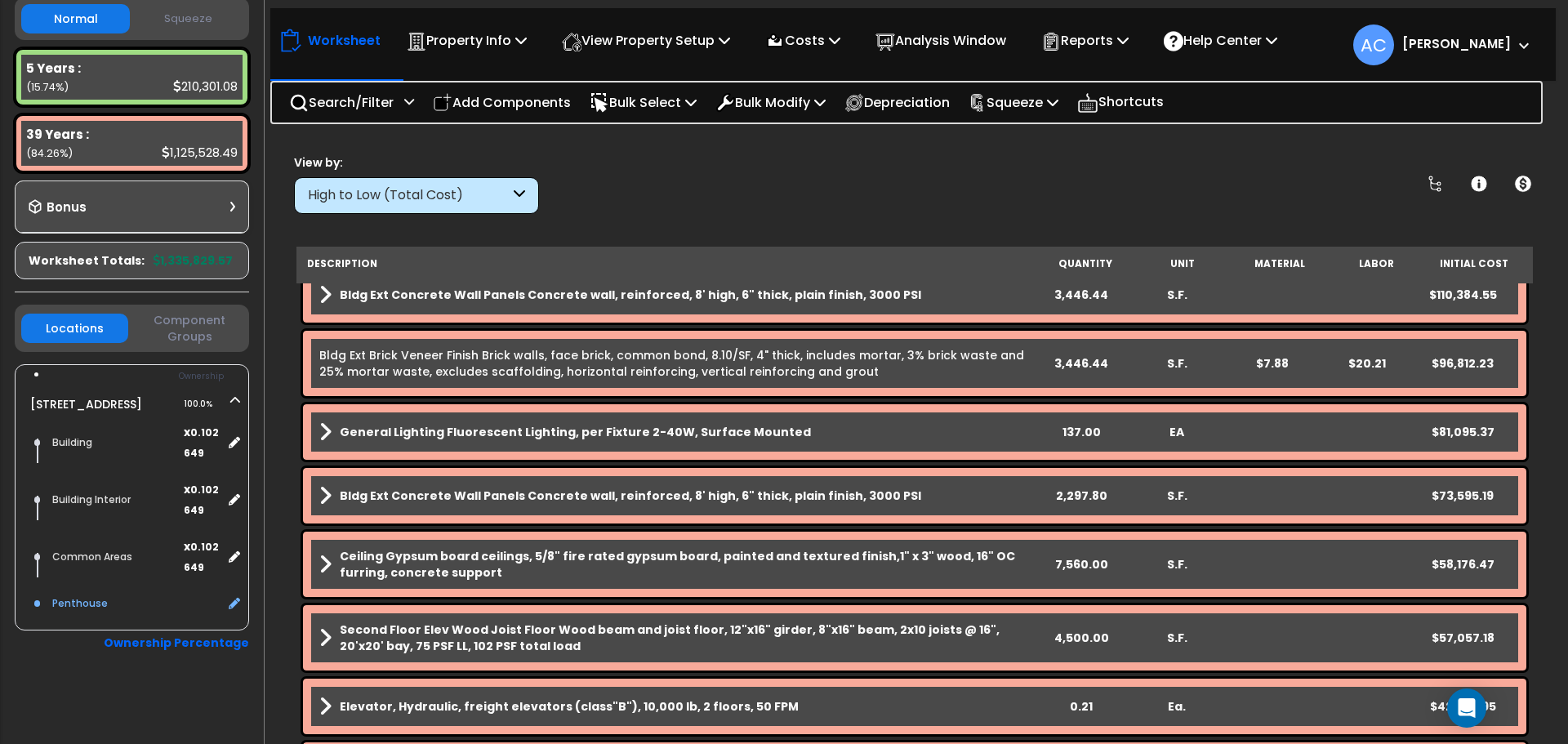
click at [95, 613] on div "Penthouse" at bounding box center [135, 603] width 174 height 20
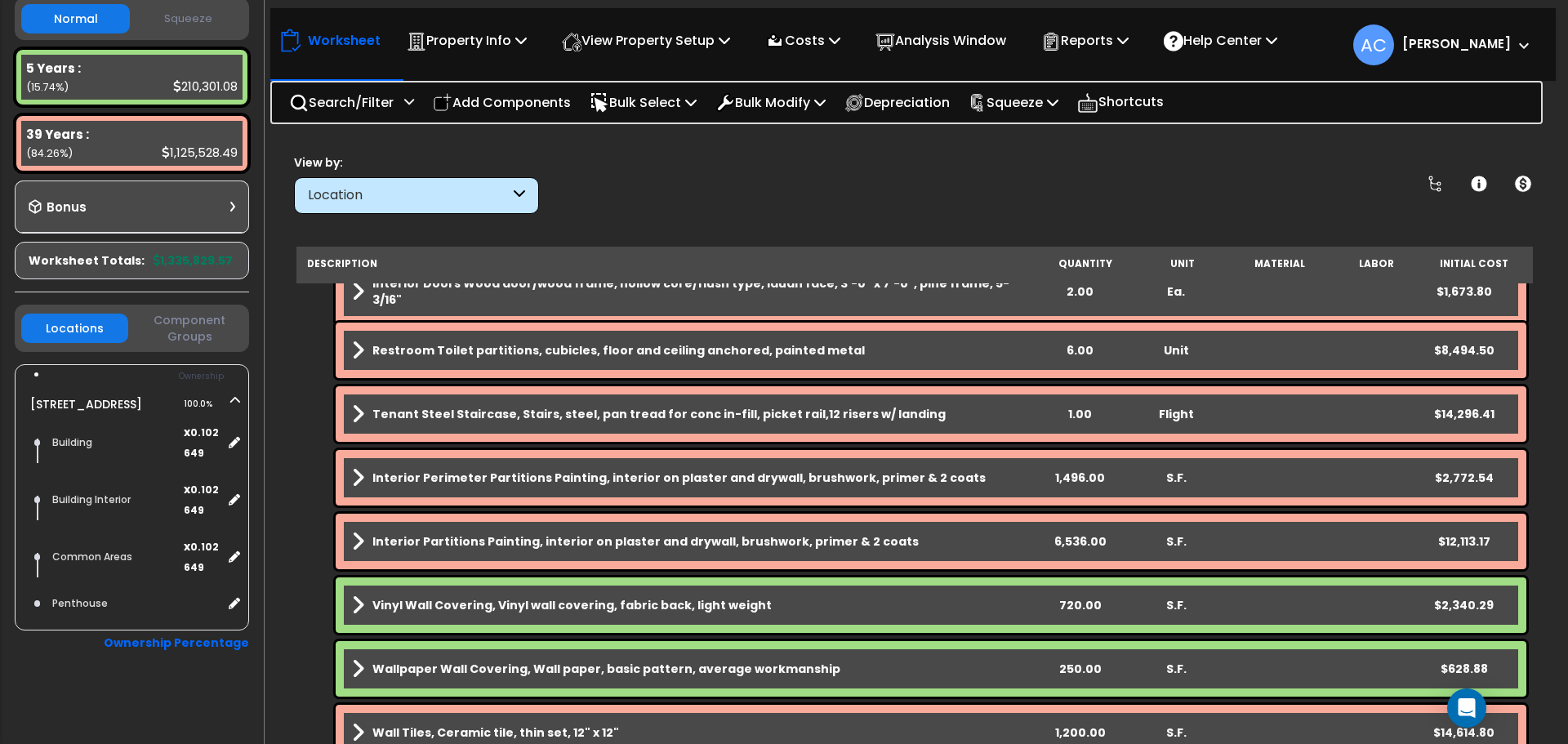
scroll to position [2204, 0]
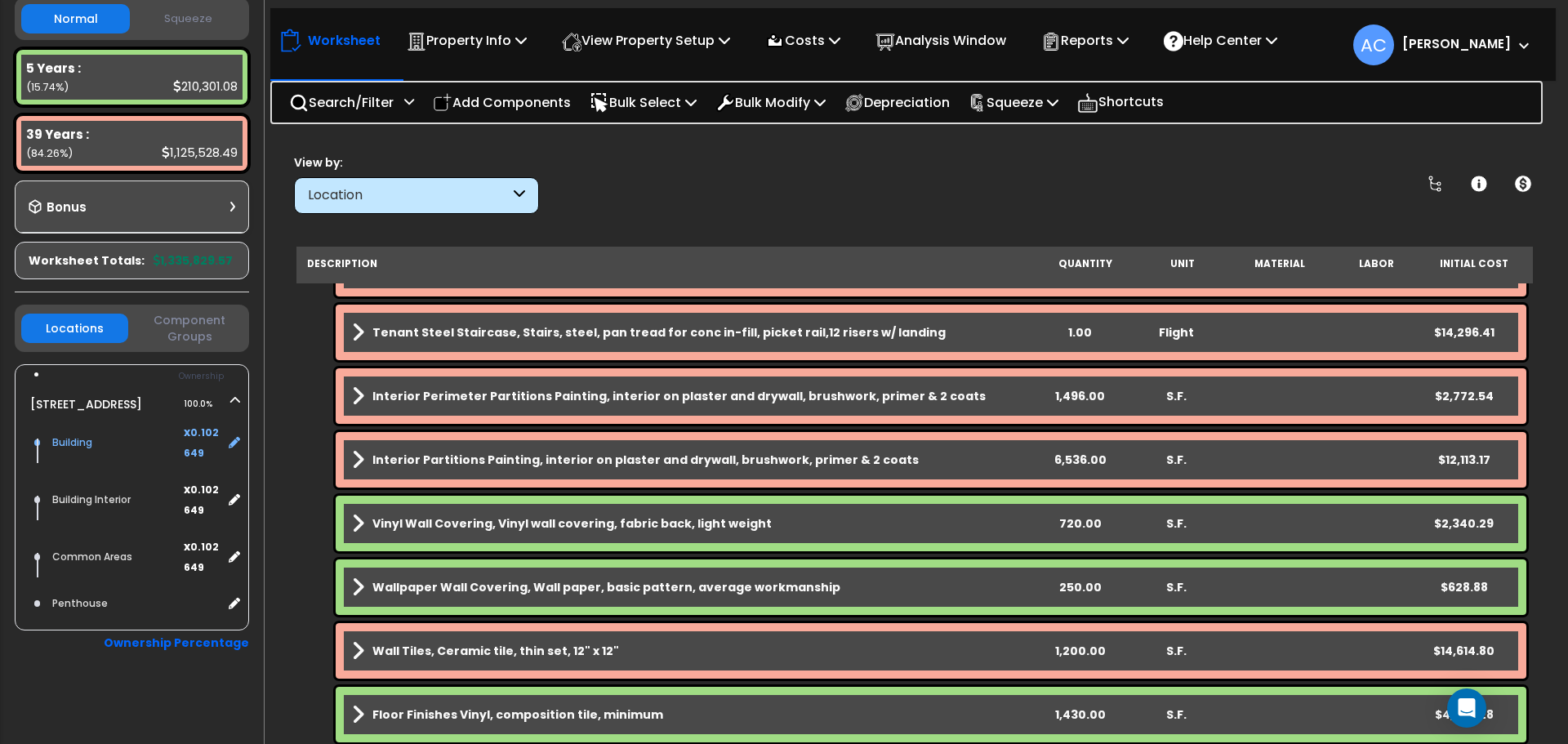
click at [83, 450] on div "Building" at bounding box center [116, 442] width 135 height 20
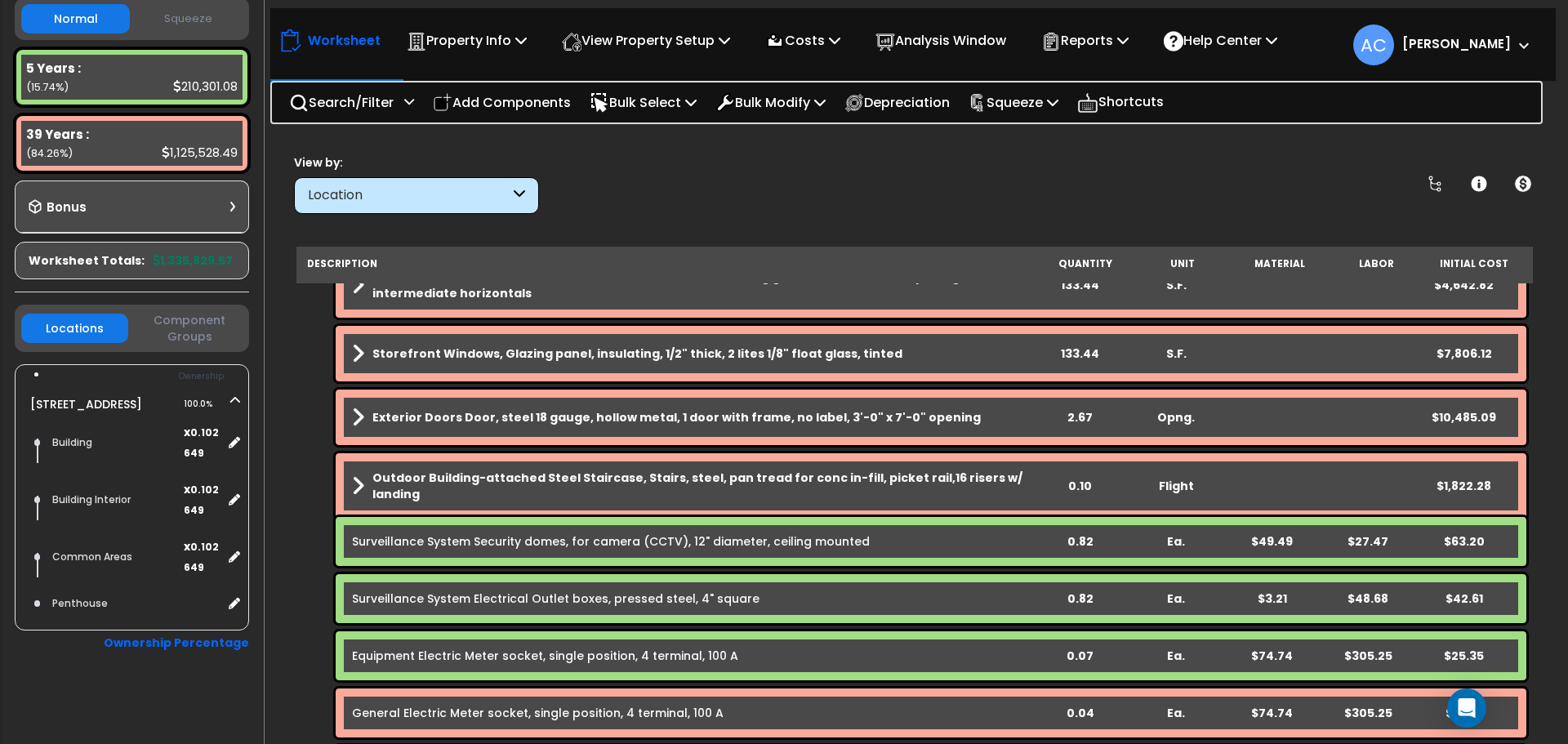
scroll to position [2123, 0]
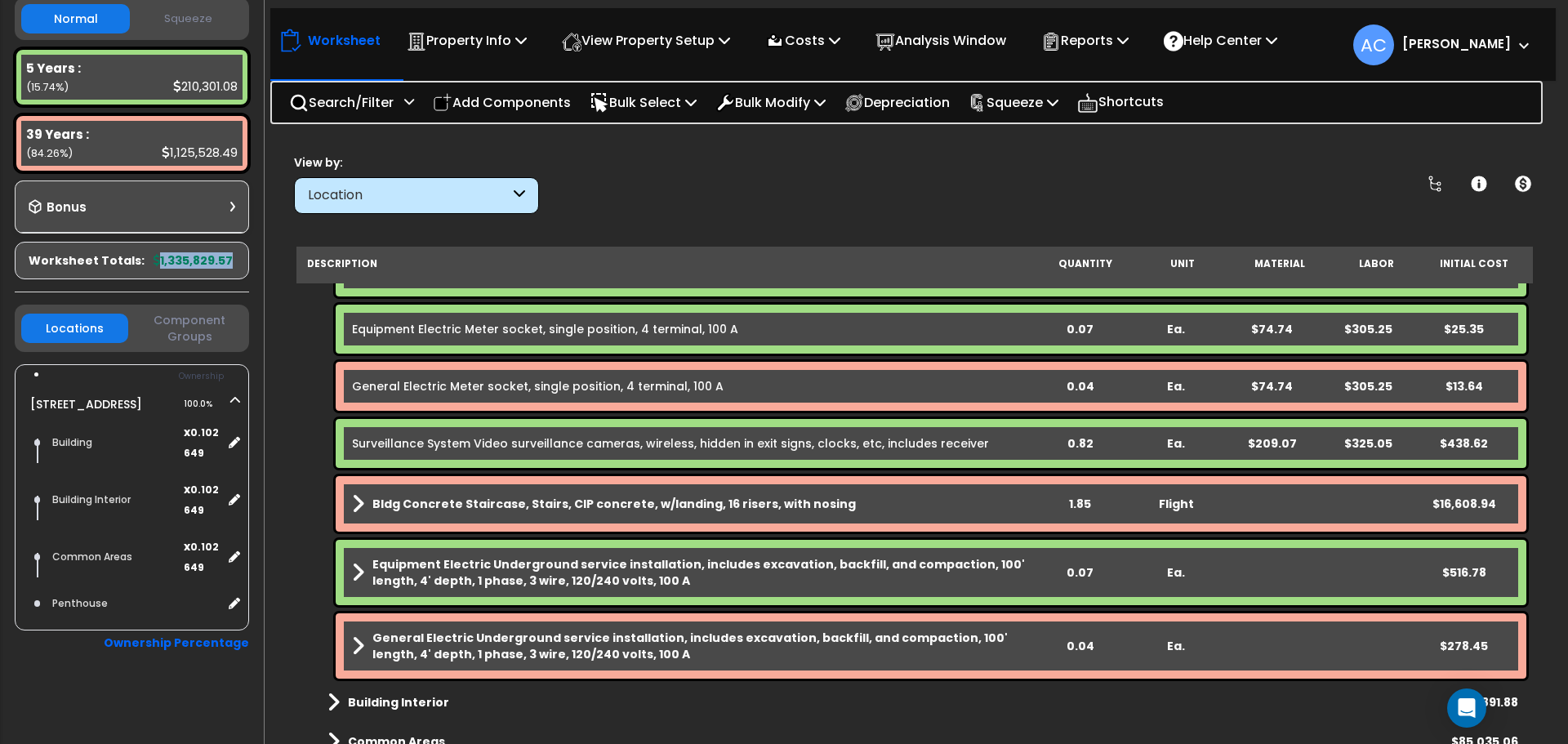
drag, startPoint x: 155, startPoint y: 261, endPoint x: 235, endPoint y: 266, distance: 80.2
click at [235, 266] on div "Worksheet Totals: 1,335,829.57" at bounding box center [132, 260] width 234 height 37
click at [1059, 101] on p "Squeeze" at bounding box center [1014, 103] width 90 height 22
click at [1063, 144] on link "Squeeze" at bounding box center [1041, 138] width 161 height 33
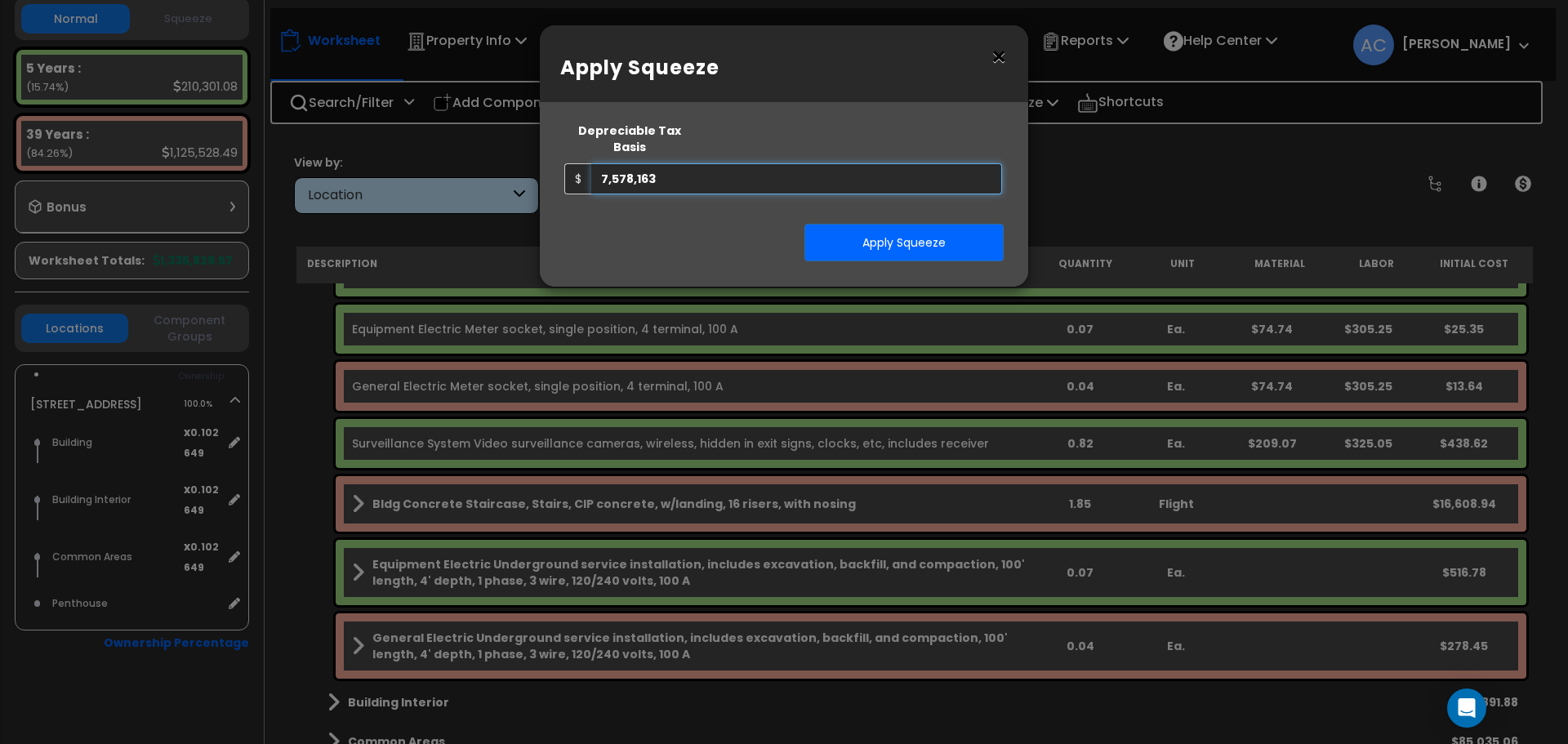
drag, startPoint x: 654, startPoint y: 162, endPoint x: 672, endPoint y: 164, distance: 18.1
click at [665, 163] on input "7,578,163" at bounding box center [797, 178] width 410 height 31
type input "7,578,164"
click at [924, 227] on button "Apply Squeeze" at bounding box center [905, 242] width 200 height 37
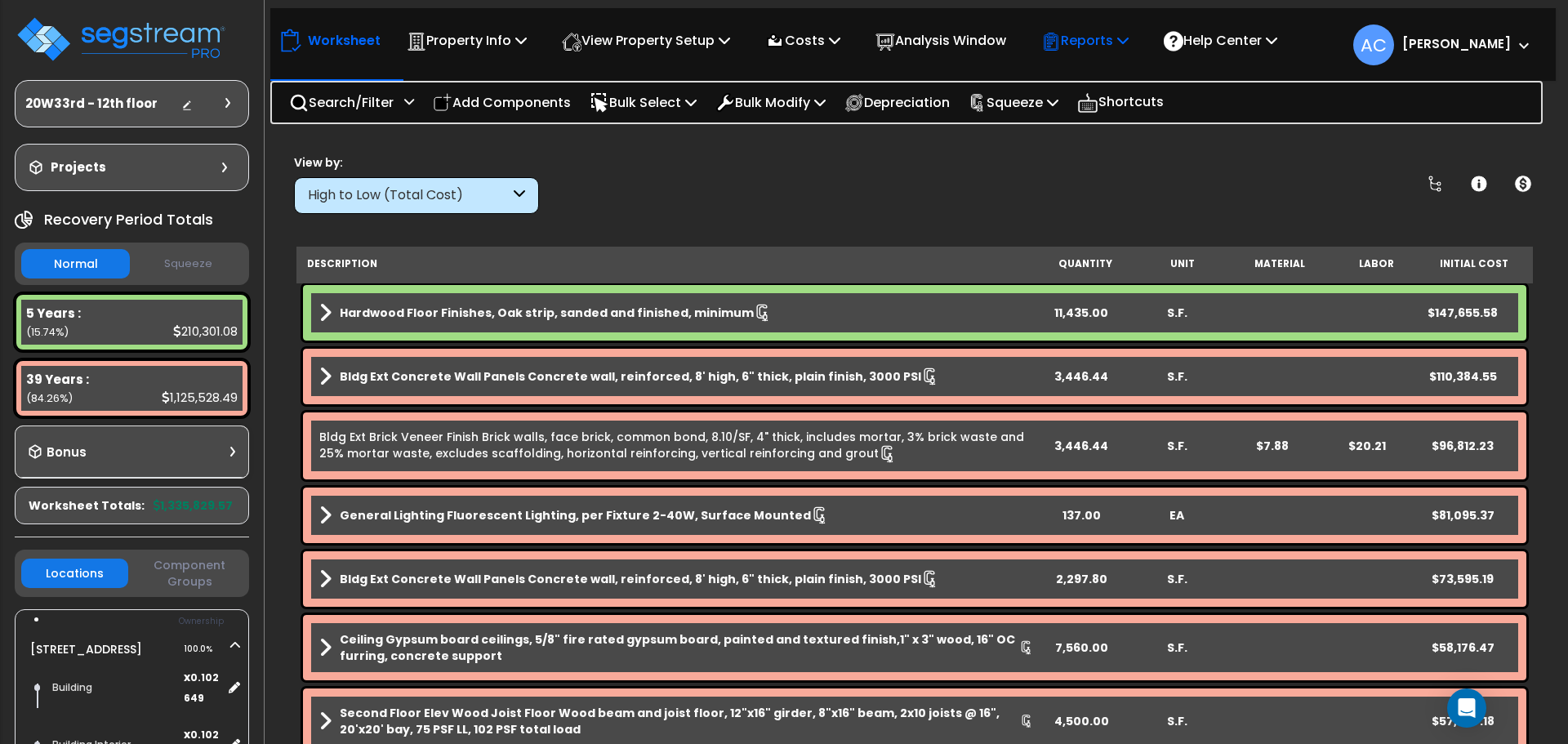
click at [1107, 30] on p "Reports" at bounding box center [1086, 41] width 88 height 22
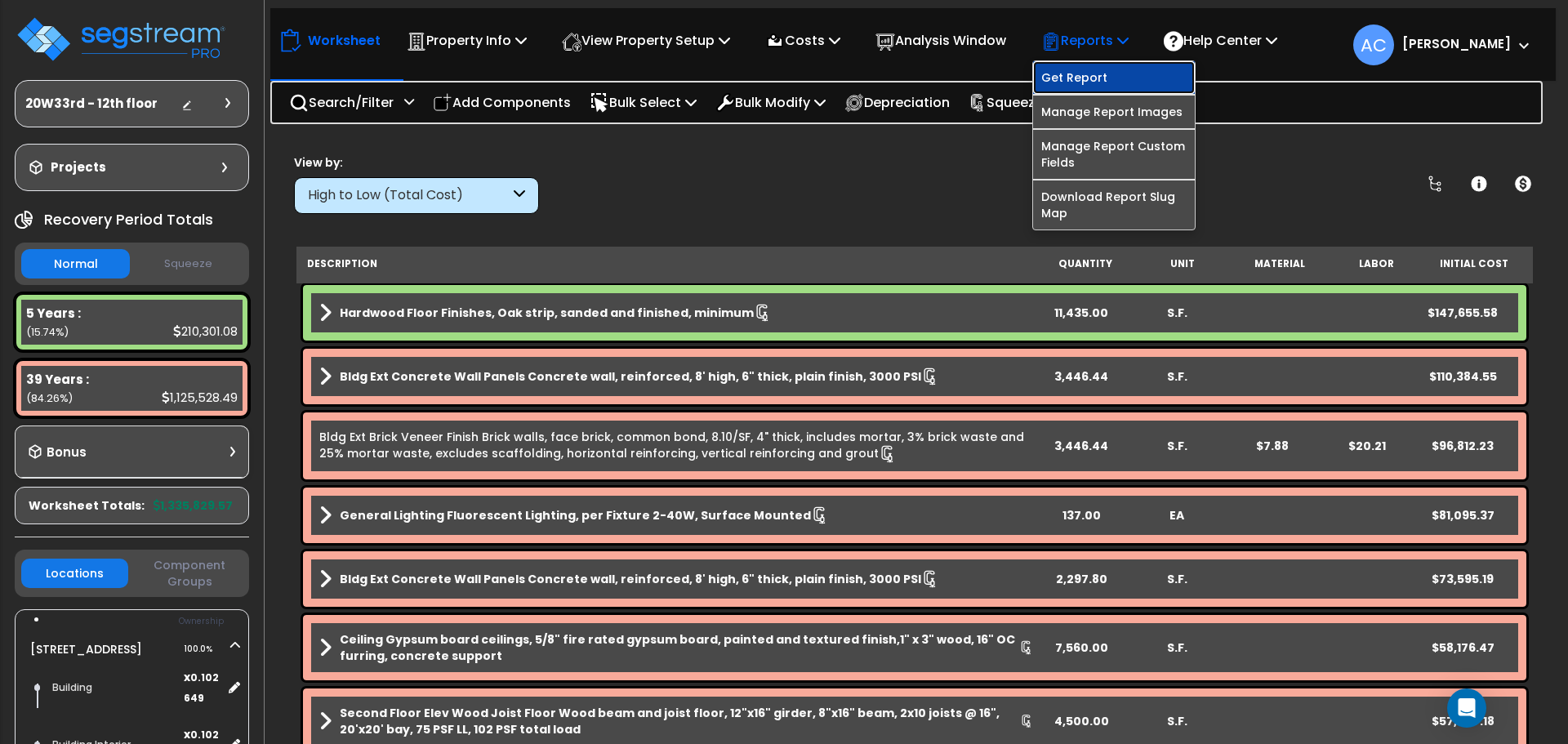
click at [1121, 87] on link "Get Report" at bounding box center [1114, 77] width 161 height 33
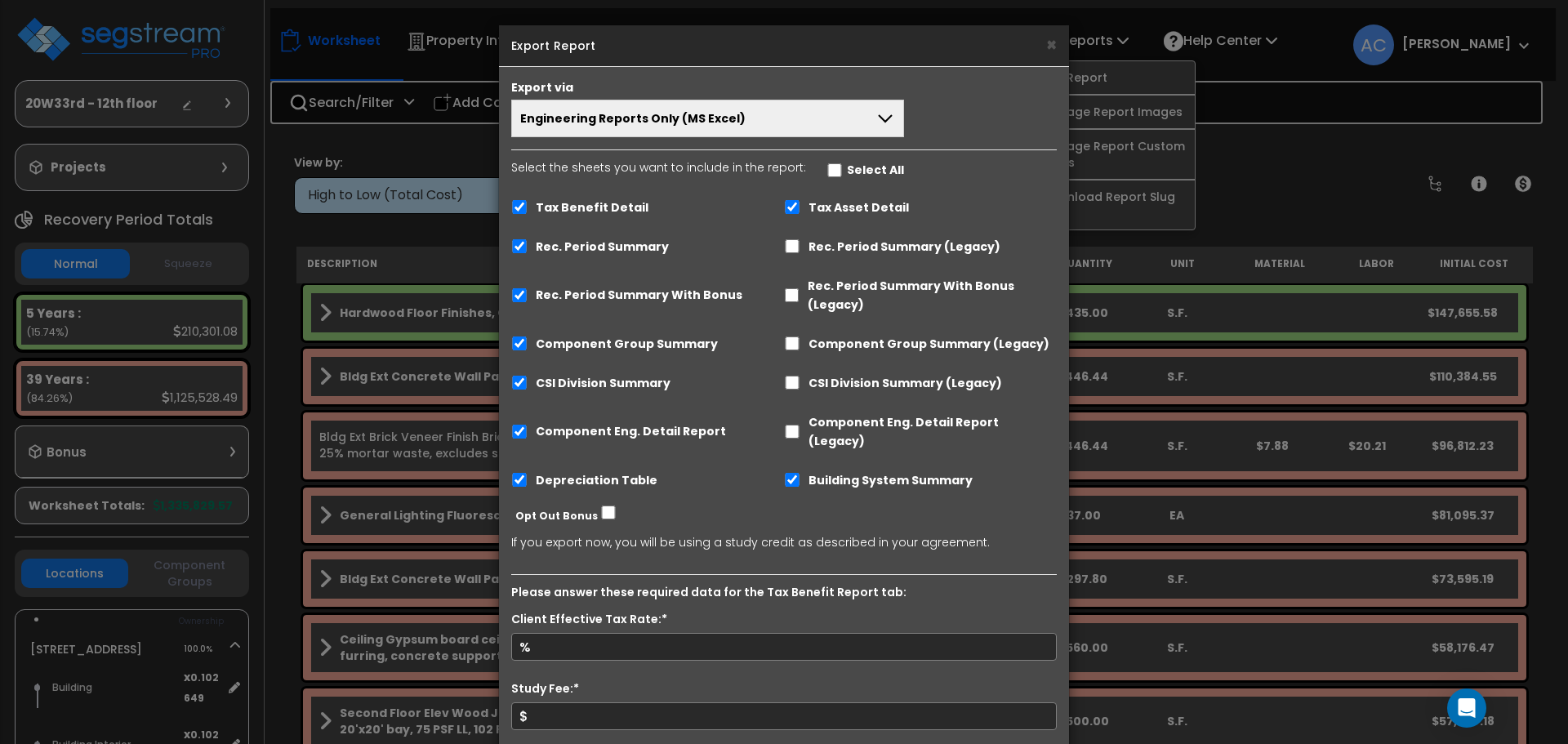
click at [599, 207] on label "Tax Benefit Detail" at bounding box center [591, 208] width 113 height 19
click at [528, 207] on input "Tax Benefit Detail" at bounding box center [520, 207] width 17 height 14
checkbox input "false"
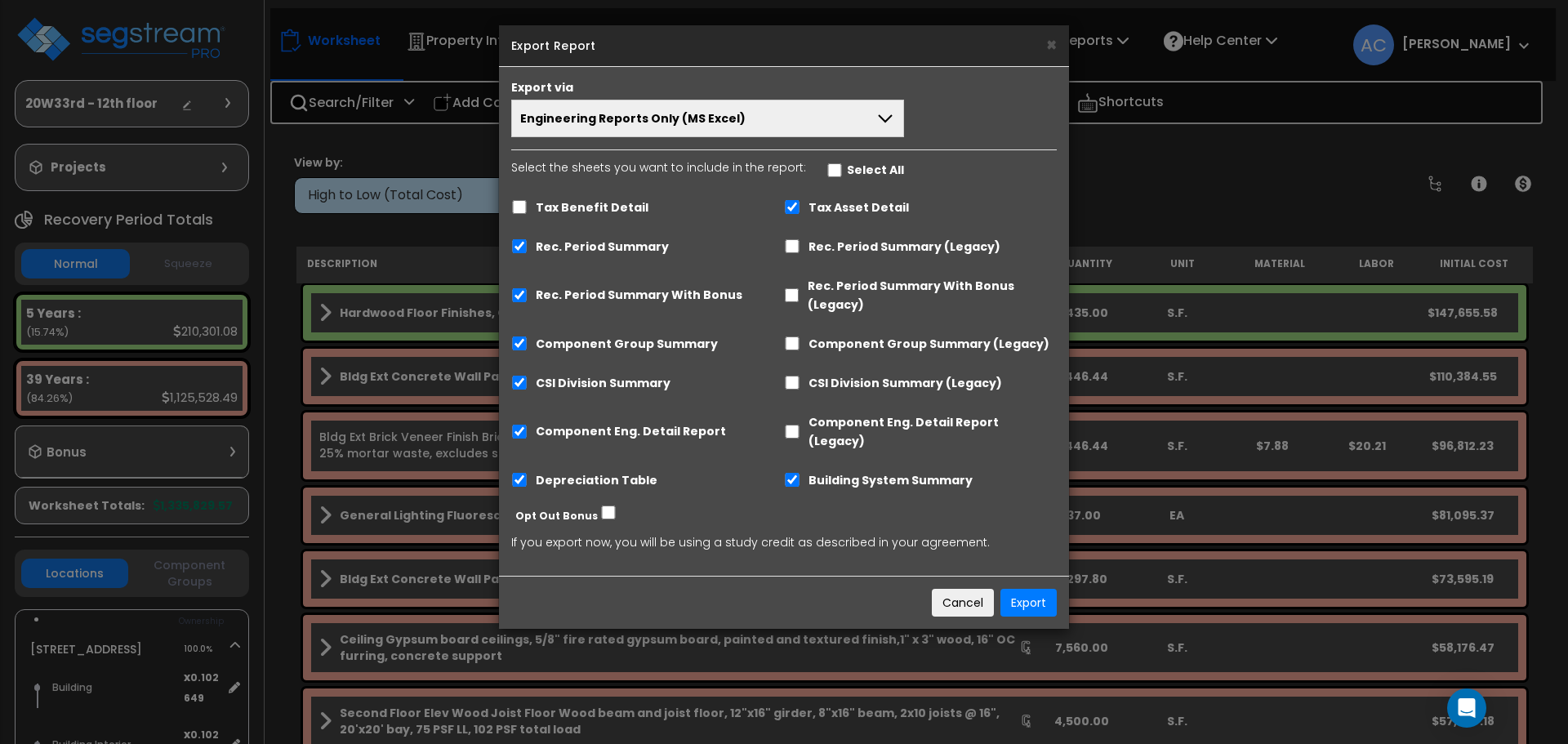
click at [984, 423] on label "Component Eng. Detail Report (Legacy)" at bounding box center [933, 432] width 248 height 37
click at [800, 424] on input "Component Eng. Detail Report (Legacy)" at bounding box center [793, 431] width 17 height 14
checkbox input "true"
click at [675, 422] on label "Component Eng. Detail Report" at bounding box center [631, 432] width 190 height 19
click at [528, 424] on input "Component Eng. Detail Report" at bounding box center [520, 431] width 17 height 14
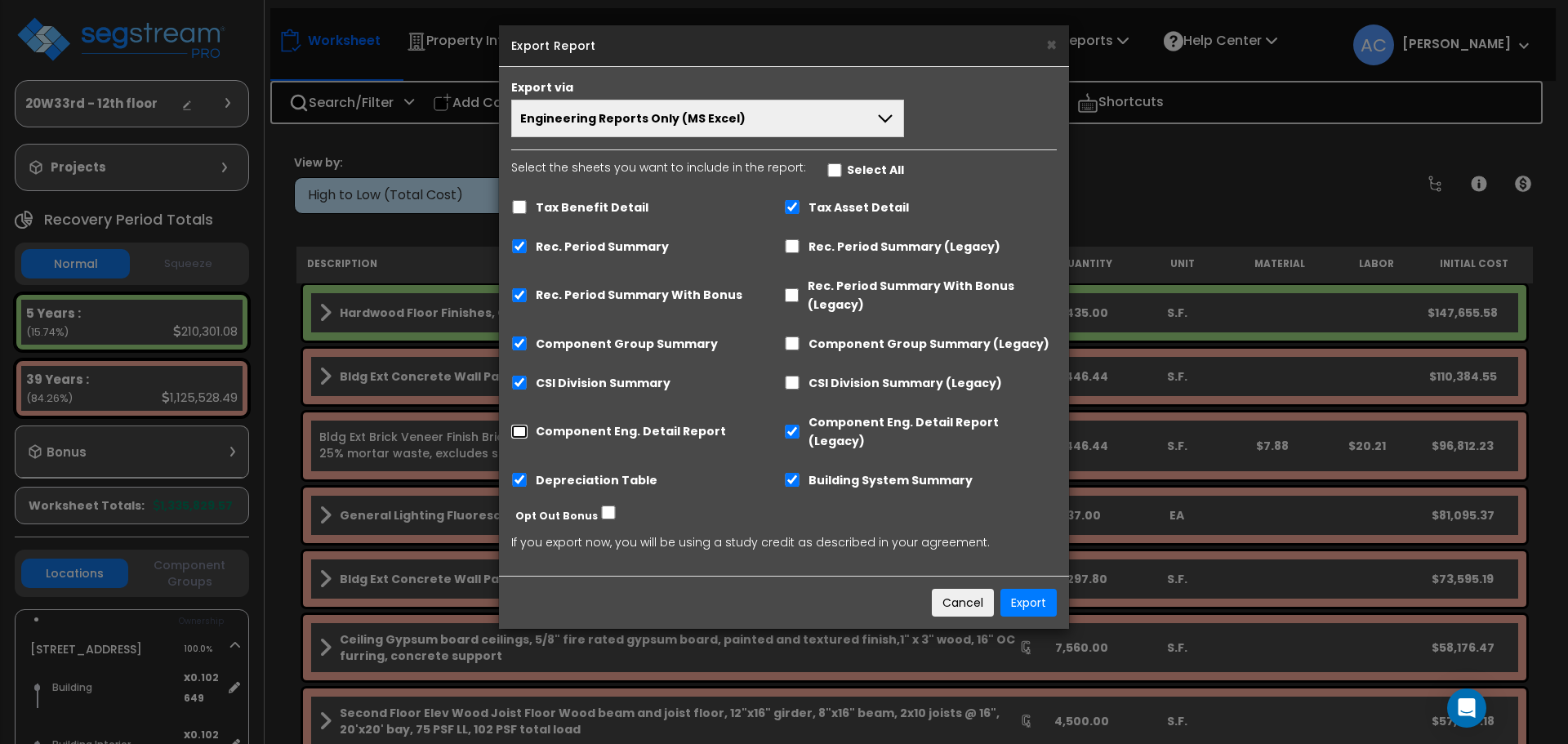
checkbox input "true"
checkbox input "false"
click at [1025, 588] on button "Export" at bounding box center [1029, 602] width 56 height 28
